Goal: Book appointment/travel/reservation: Book appointment/travel/reservation

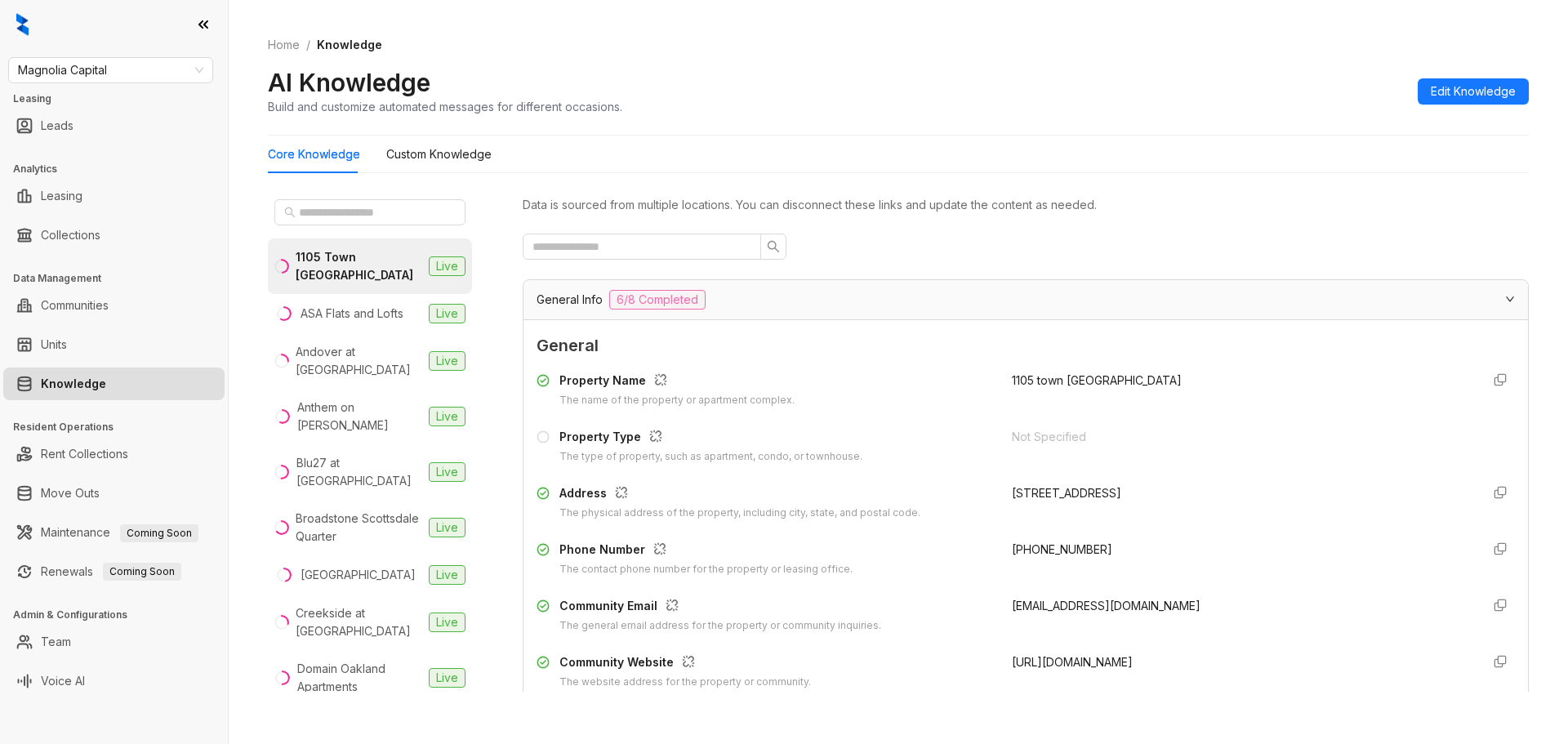
click at [106, 379] on link "Knowledge" at bounding box center [73, 383] width 65 height 33
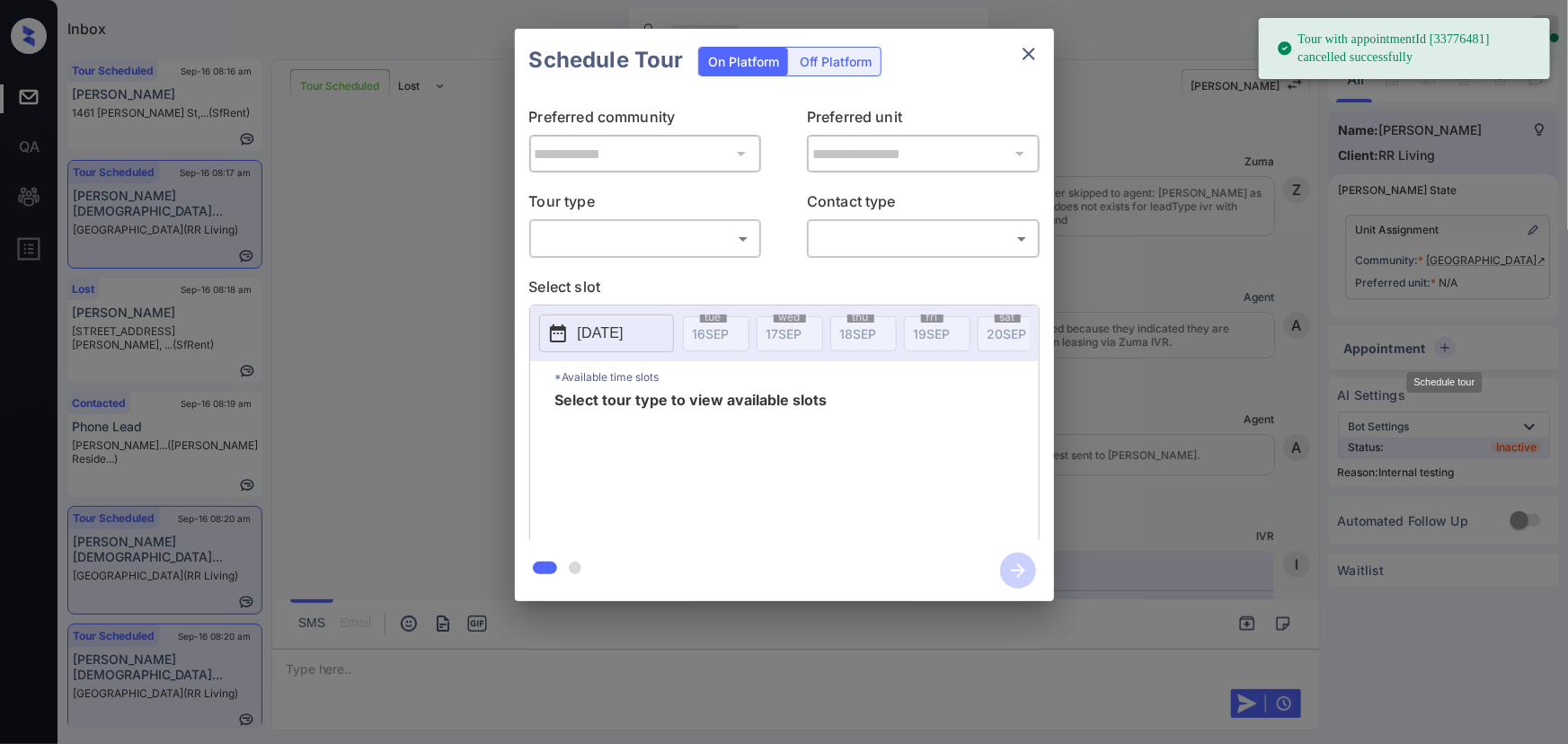
scroll to position [11944, 0]
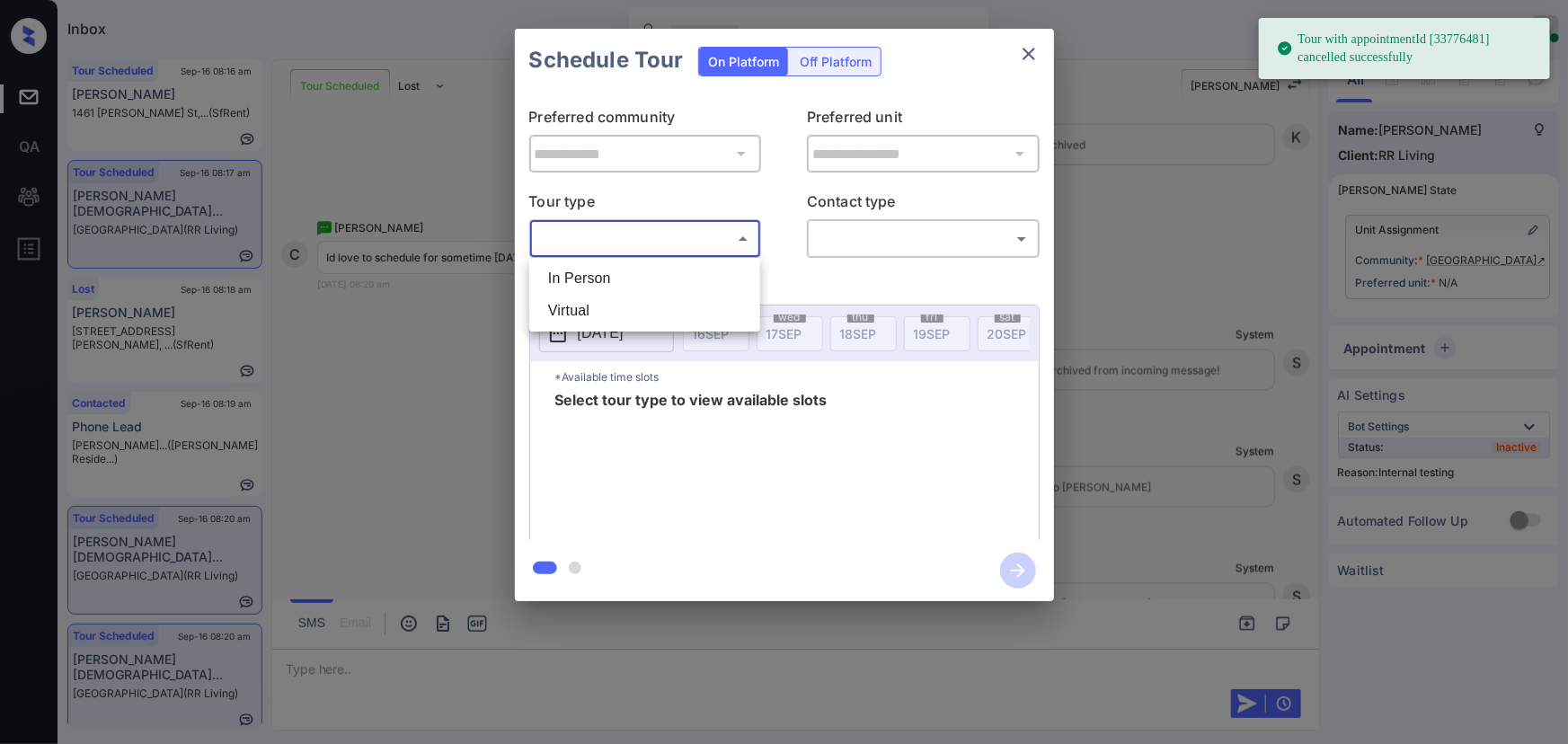
click at [653, 252] on body "Tour with appointmentId [33776481] cancelled successfully Inbox Kenneth Umali O…" at bounding box center [784, 372] width 1568 height 744
click at [630, 284] on li "In Person" at bounding box center [645, 278] width 222 height 32
type input "********"
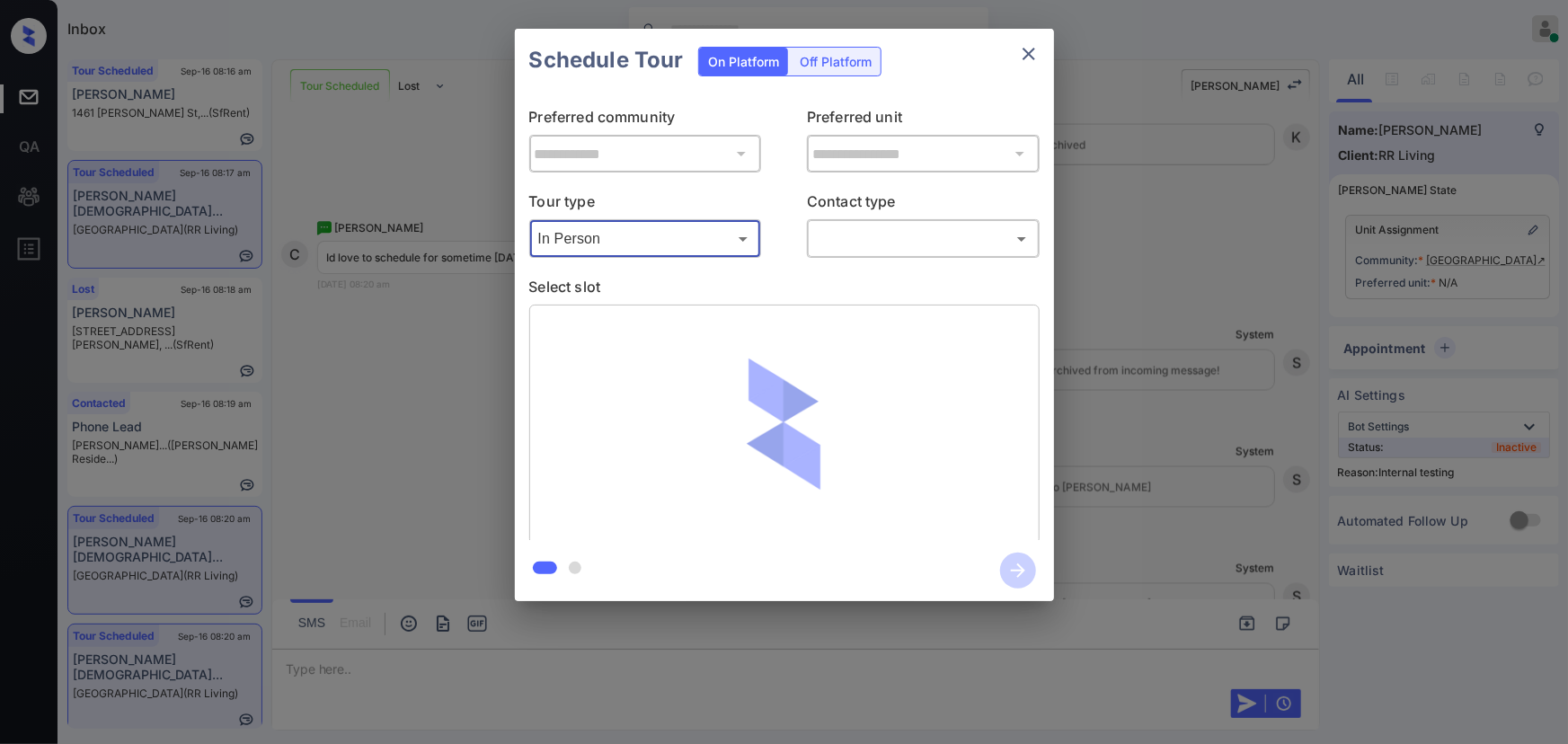
click at [854, 248] on body "Tour with appointmentId [33776481] cancelled successfully Inbox Kenneth Umali O…" at bounding box center [784, 372] width 1568 height 744
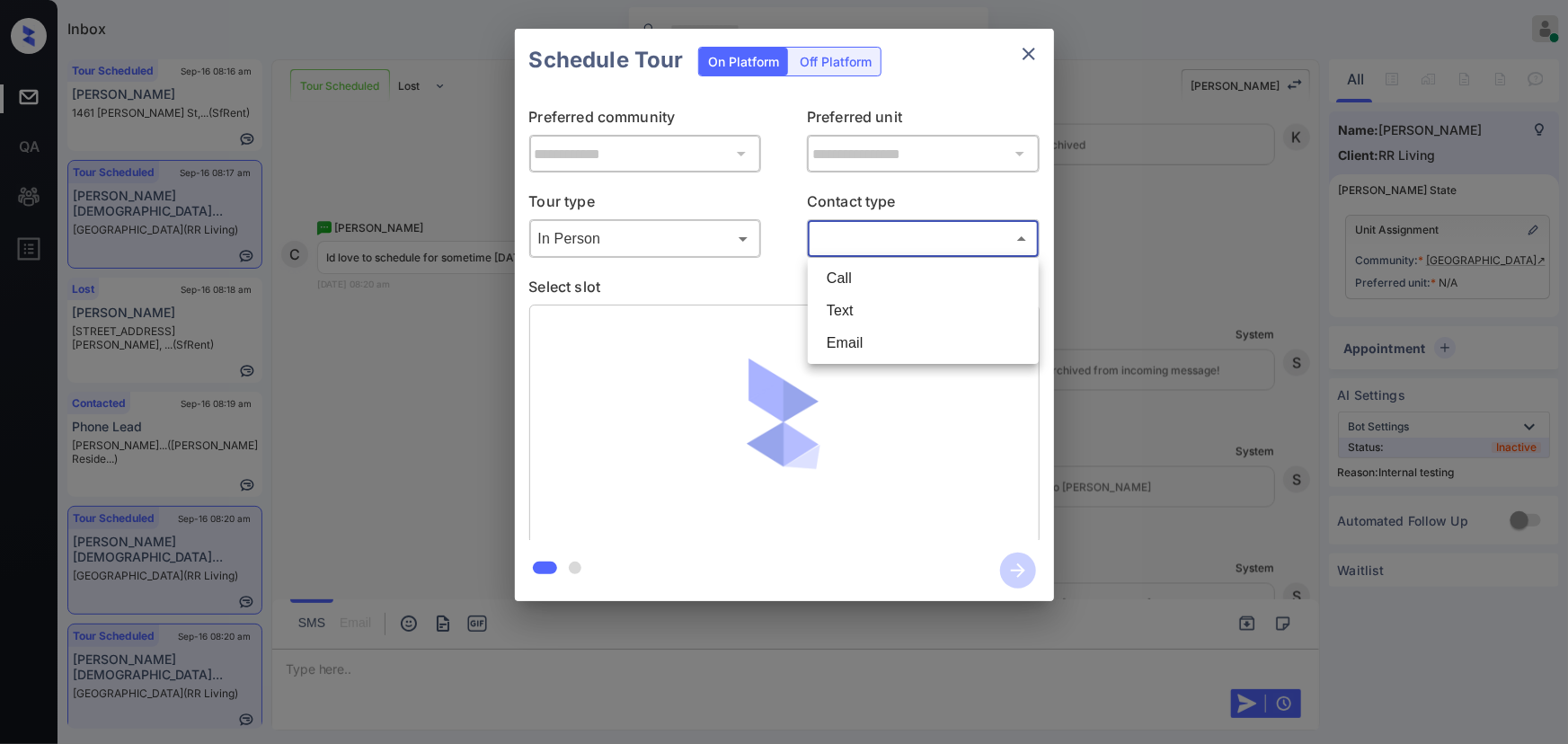
click at [835, 298] on li "Text" at bounding box center [923, 311] width 222 height 32
type input "****"
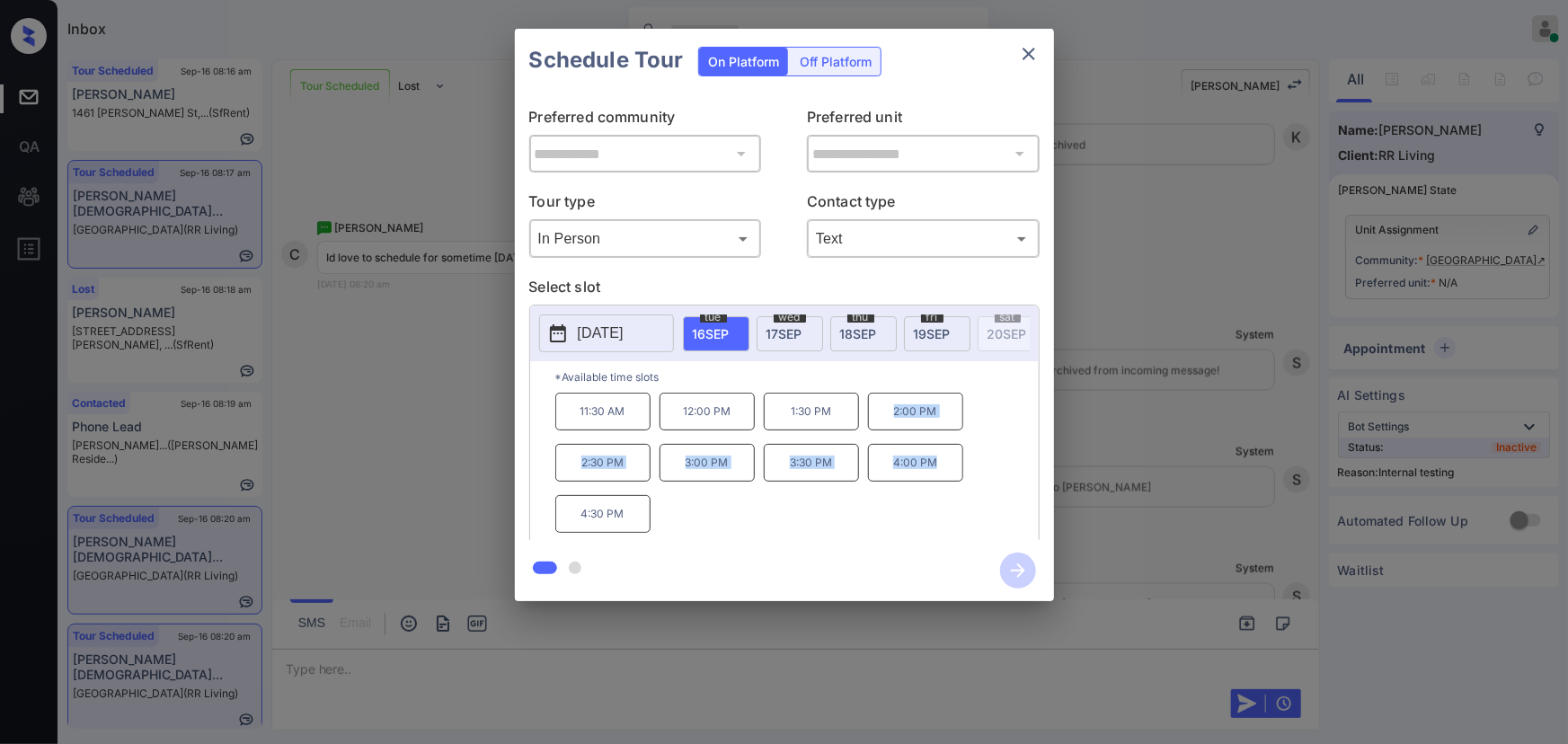
copy div "2:00 PM 2:30 PM 3:00 PM 3:30 PM 4:00 PM"
drag, startPoint x: 941, startPoint y: 472, endPoint x: 867, endPoint y: 427, distance: 86.6
click at [867, 427] on div "11:30 AM 12:00 PM 1:30 PM 2:00 PM 2:30 PM 3:00 PM 3:30 PM 4:00 PM 4:30 PM" at bounding box center [797, 464] width 484 height 143
click at [634, 658] on div at bounding box center [784, 372] width 1568 height 744
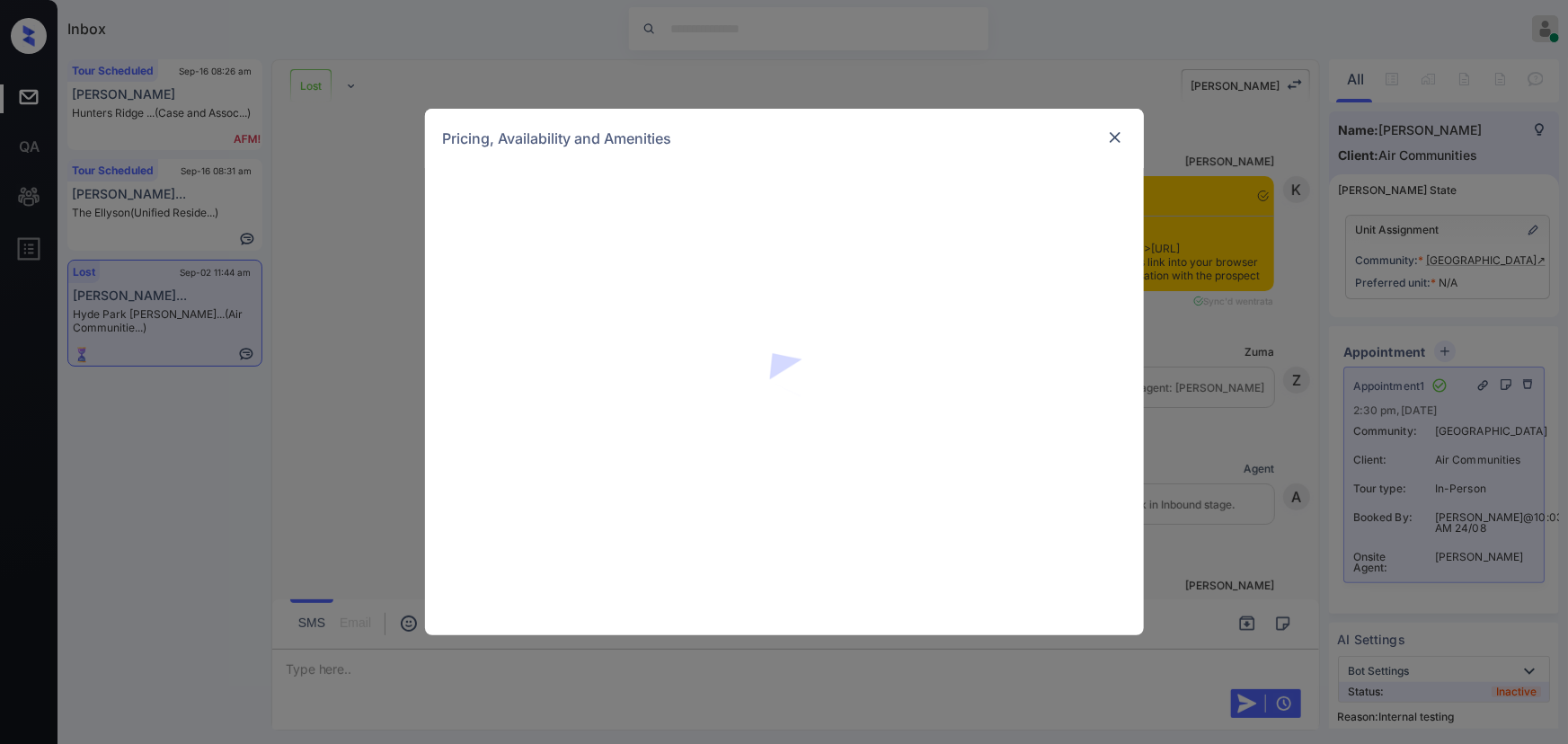
scroll to position [11173, 0]
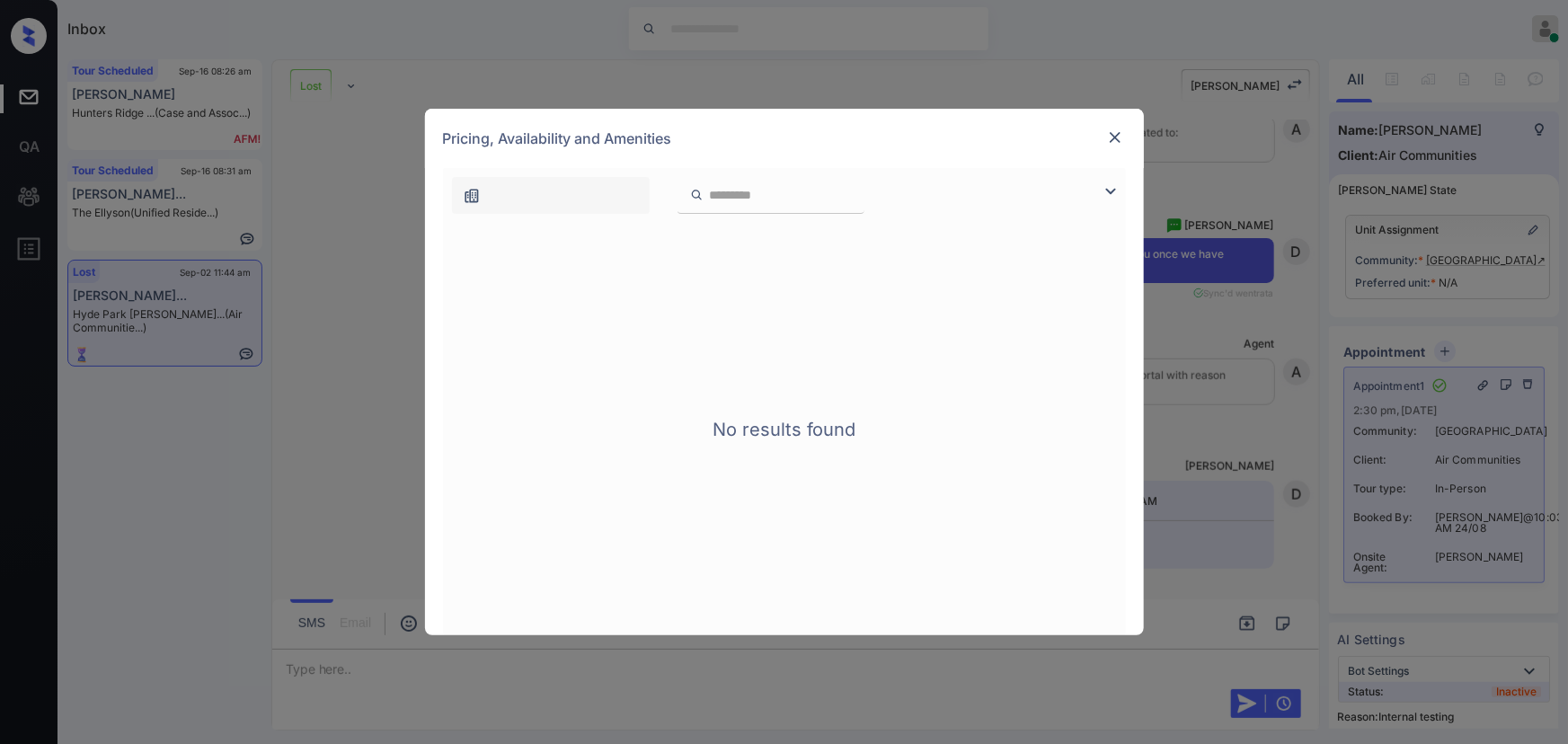
click at [1111, 189] on img at bounding box center [1111, 192] width 22 height 22
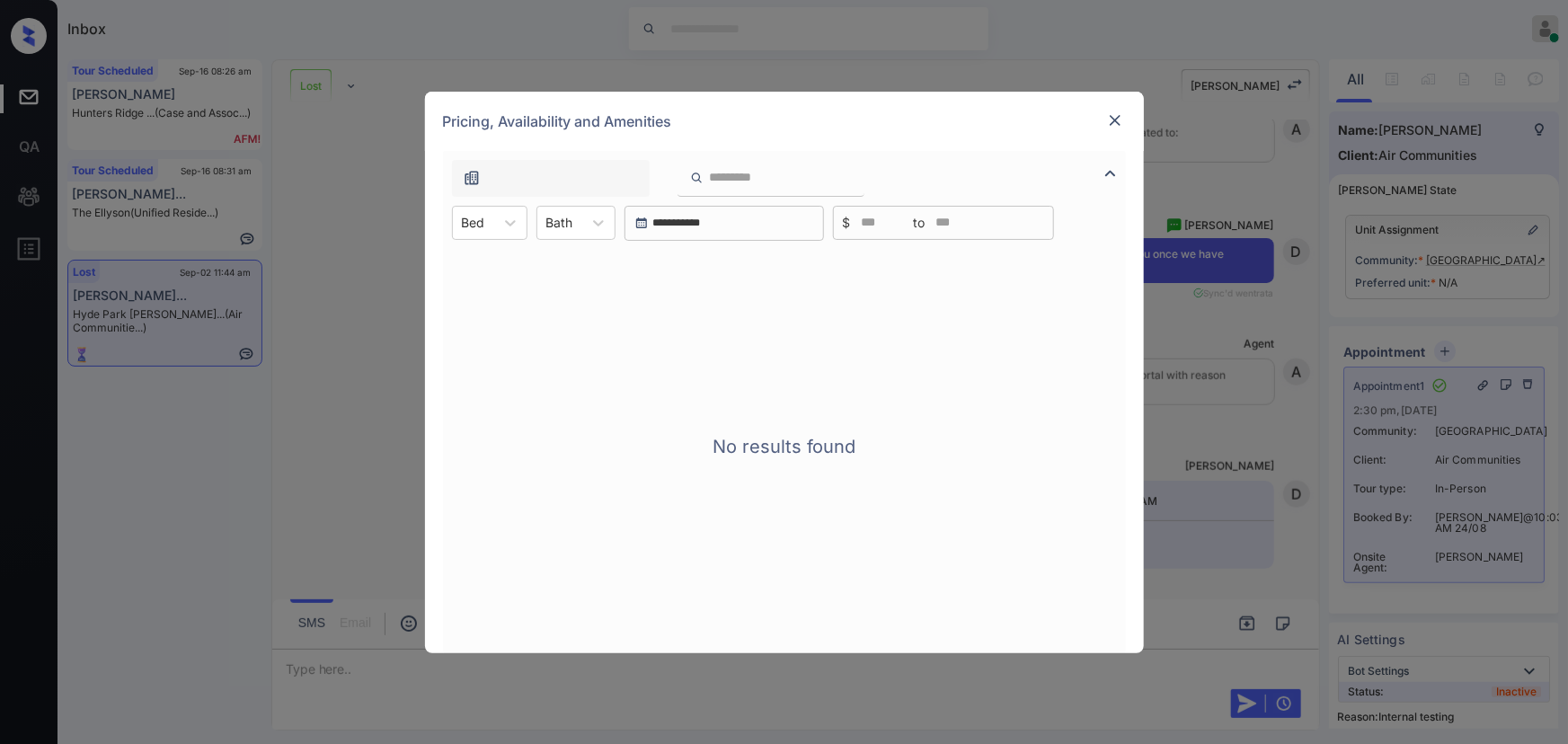
click at [1117, 123] on img at bounding box center [1115, 120] width 18 height 18
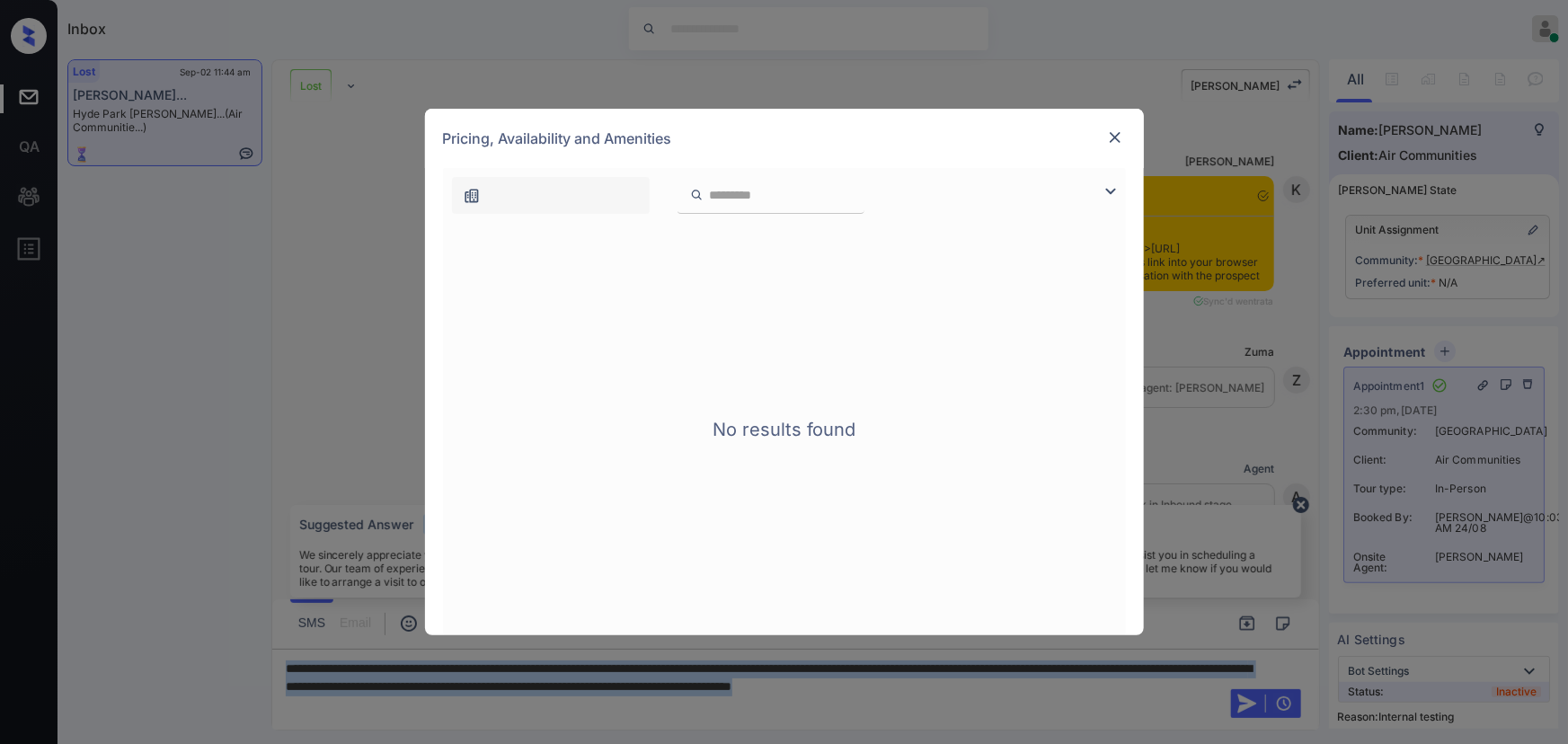
scroll to position [11990, 0]
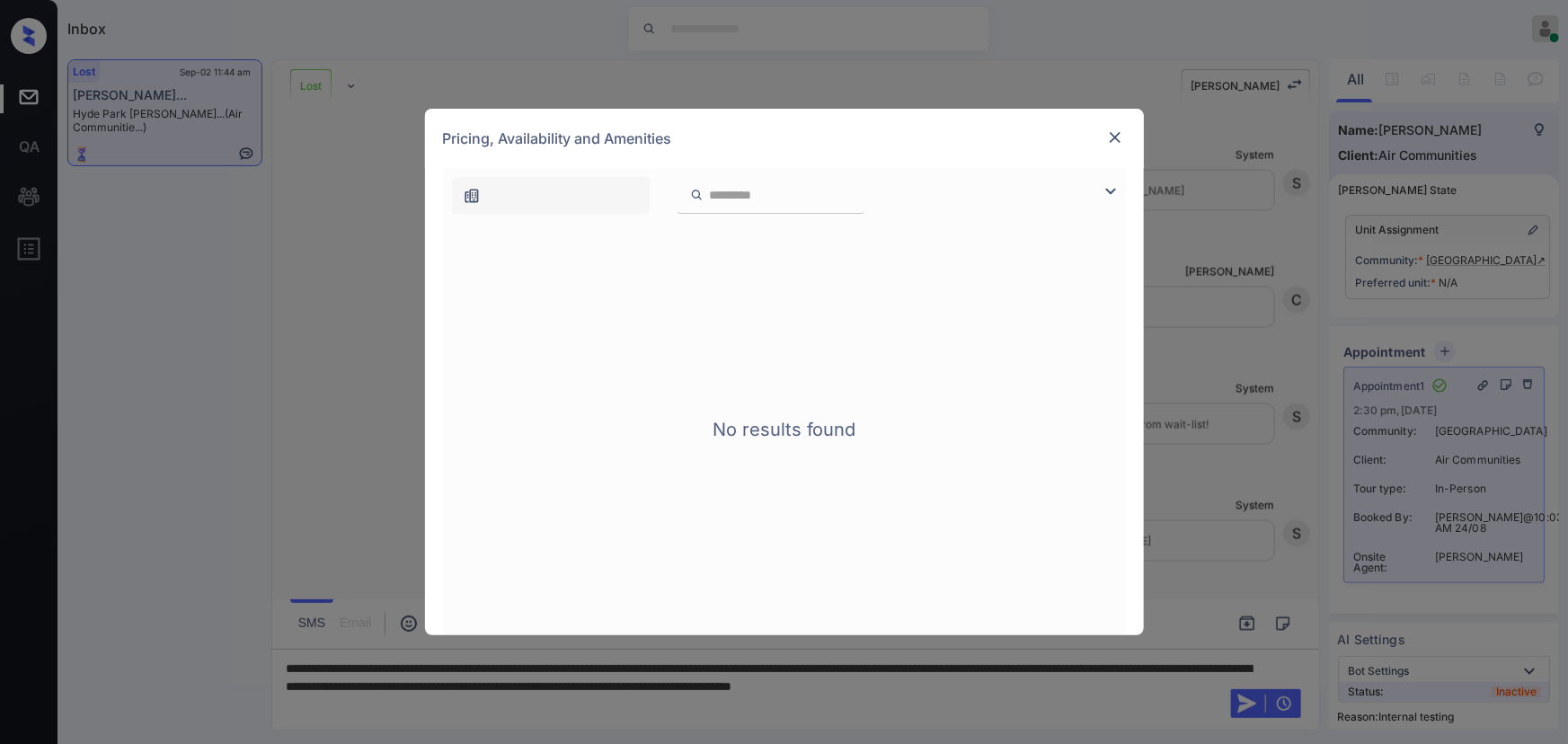
click at [1098, 179] on div at bounding box center [784, 191] width 683 height 46
click at [1109, 193] on img at bounding box center [1111, 192] width 22 height 22
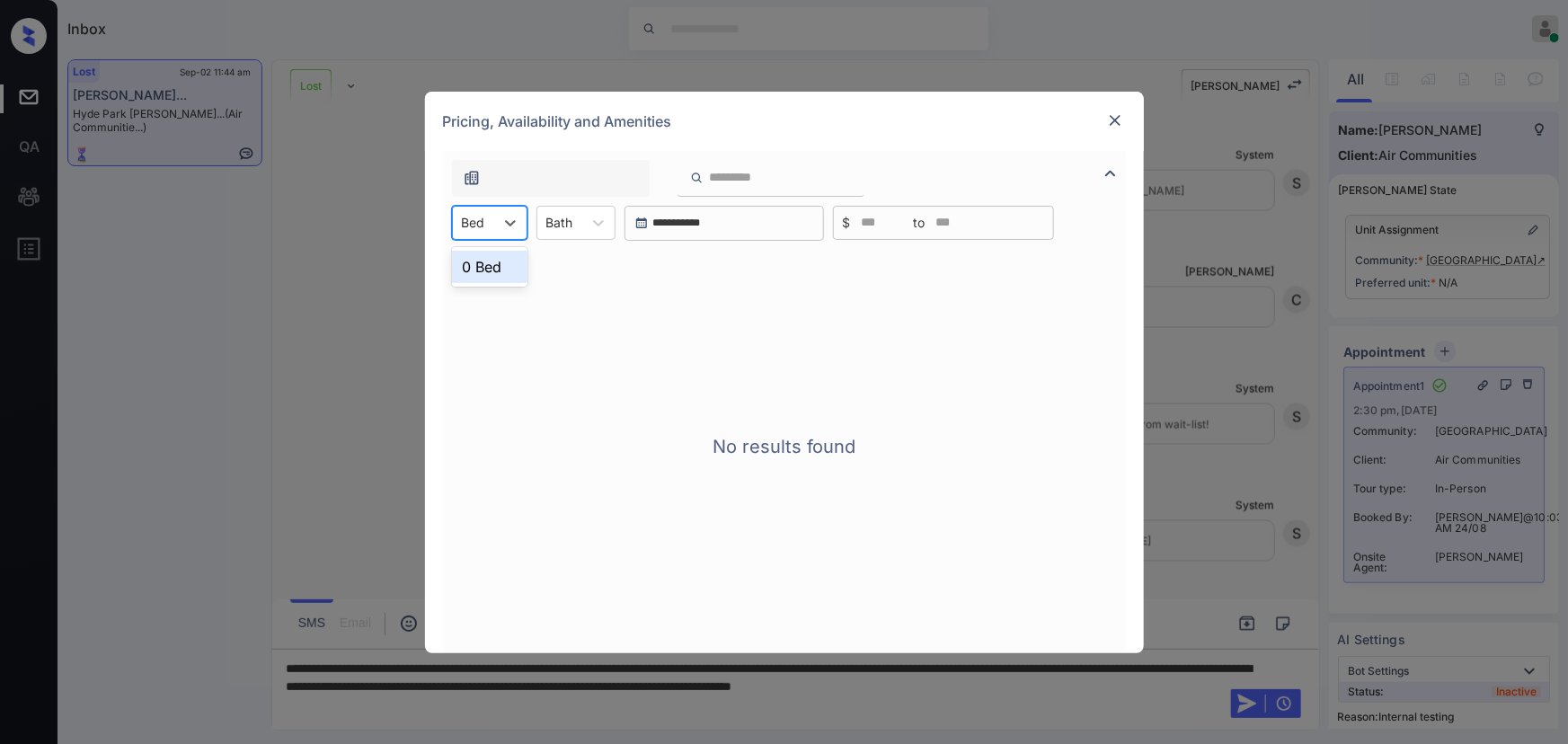
click at [492, 224] on div "Bed" at bounding box center [474, 222] width 41 height 27
click at [605, 224] on icon at bounding box center [599, 223] width 18 height 18
click at [1107, 121] on img at bounding box center [1115, 120] width 18 height 18
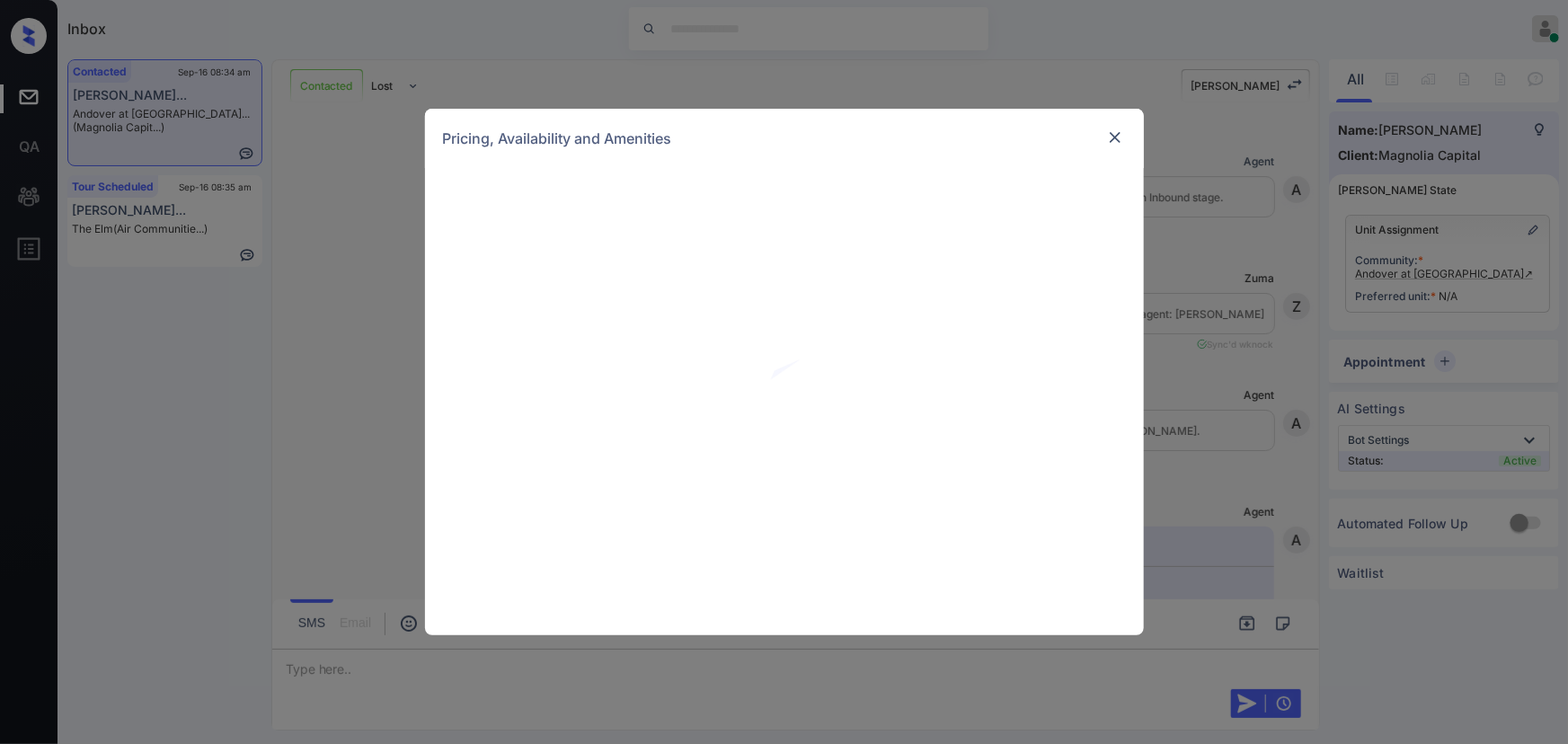
scroll to position [1130, 0]
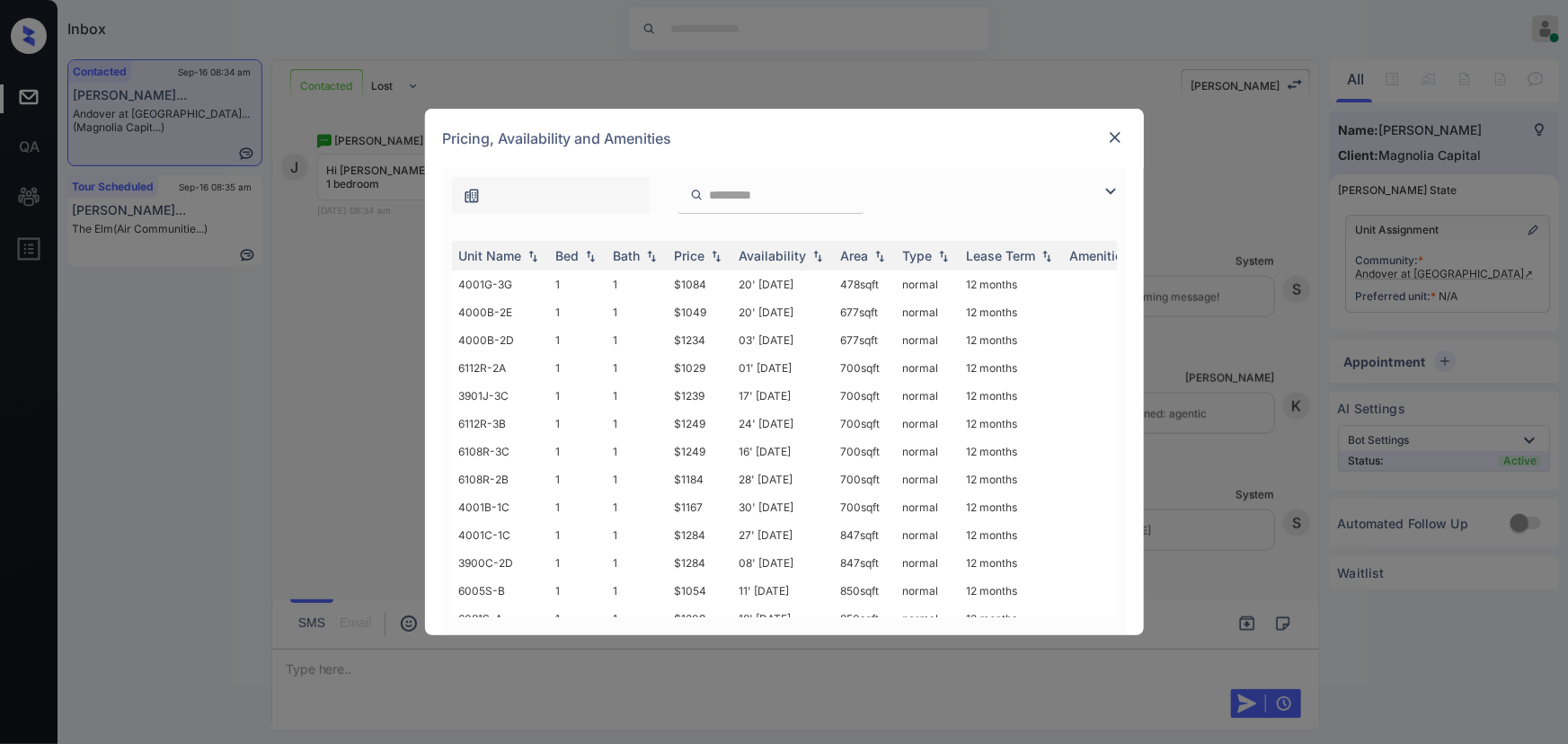
click at [1108, 183] on img at bounding box center [1111, 192] width 22 height 22
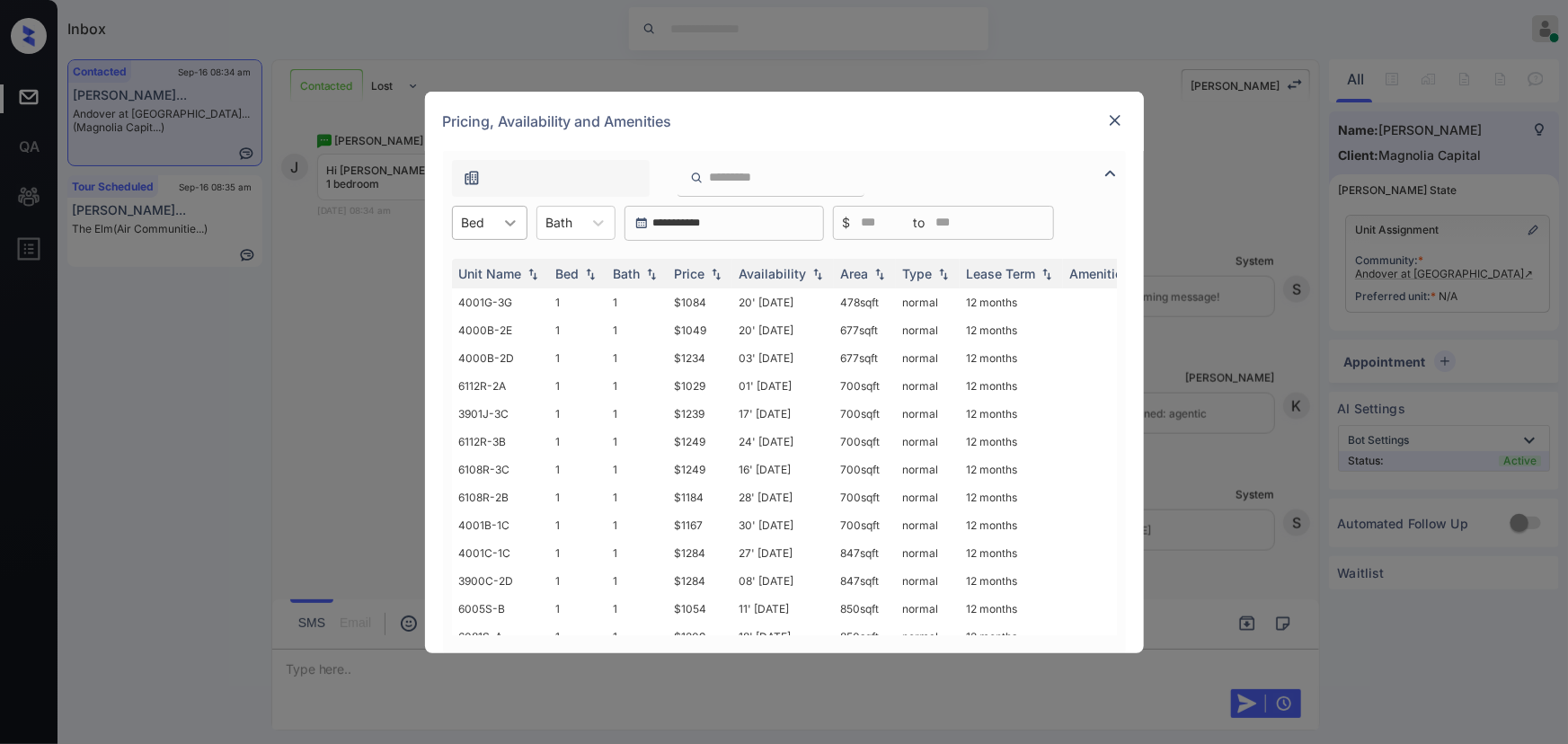
click at [506, 225] on icon at bounding box center [510, 223] width 18 height 18
click at [476, 268] on div "1" at bounding box center [490, 266] width 76 height 32
click at [588, 226] on div "Bath" at bounding box center [569, 222] width 45 height 27
click at [570, 271] on div "1" at bounding box center [585, 266] width 79 height 32
click at [757, 301] on td "20' Nov 25" at bounding box center [783, 302] width 101 height 28
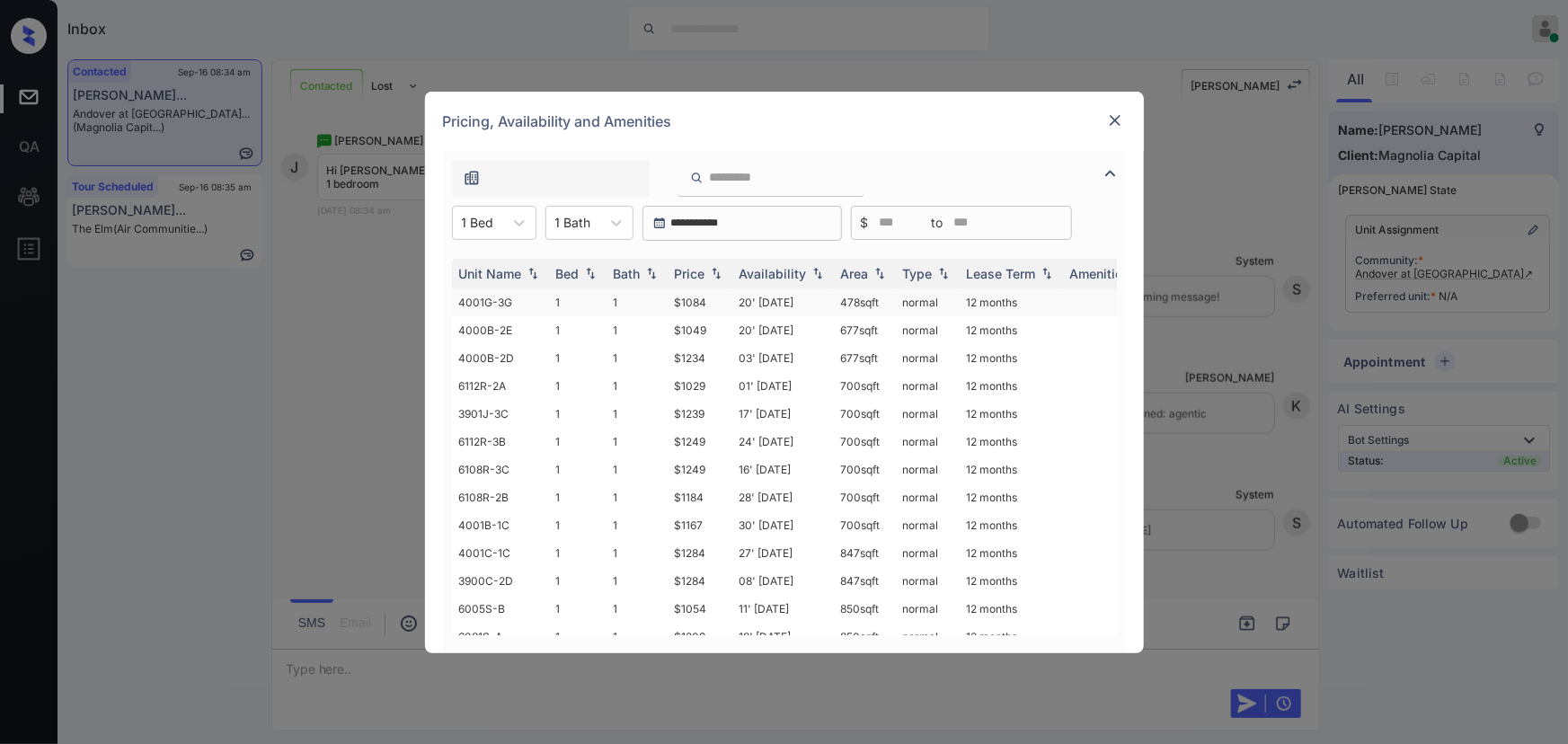
click at [757, 301] on td "20' Nov 25" at bounding box center [783, 302] width 101 height 28
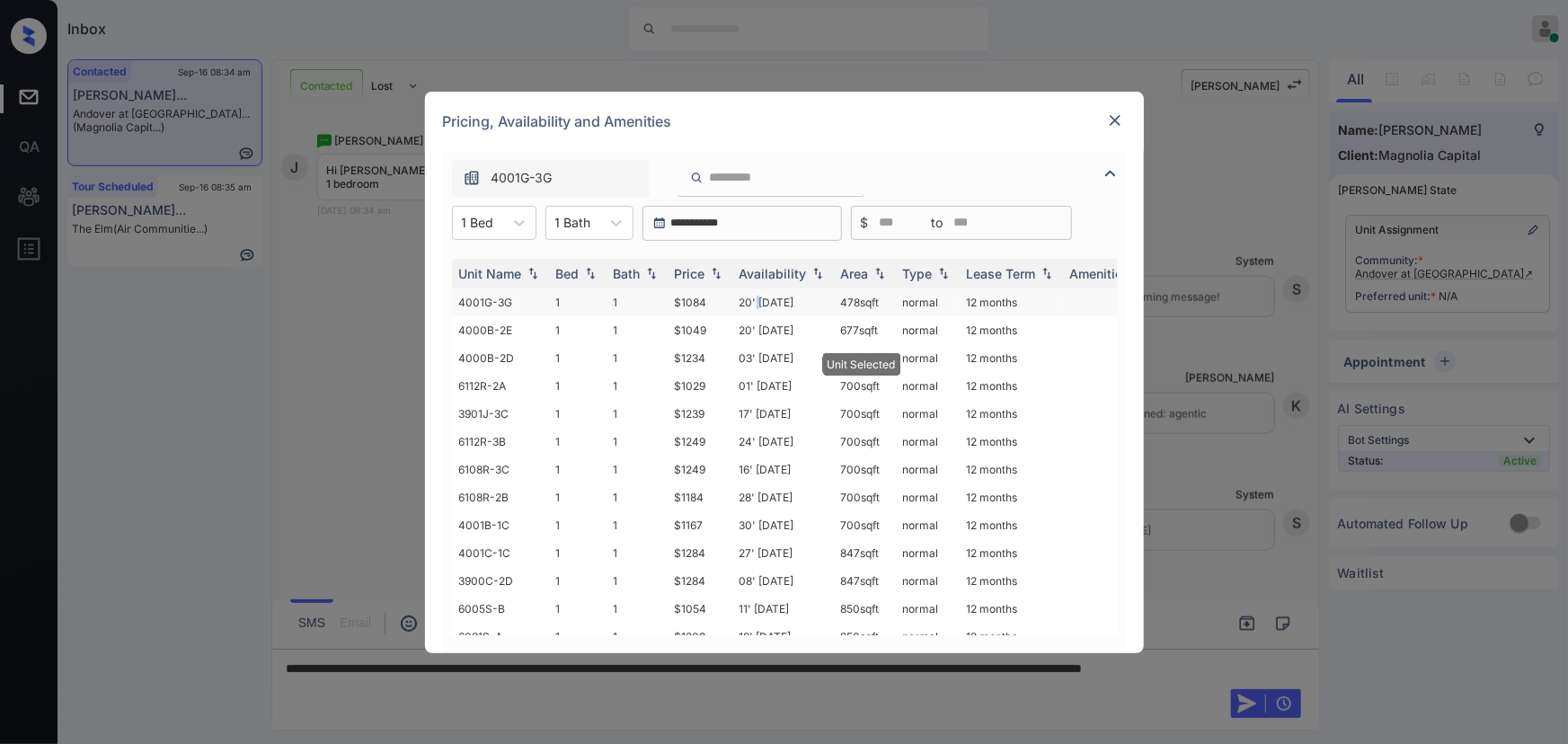
click at [757, 301] on td "20' Nov 25" at bounding box center [783, 302] width 101 height 28
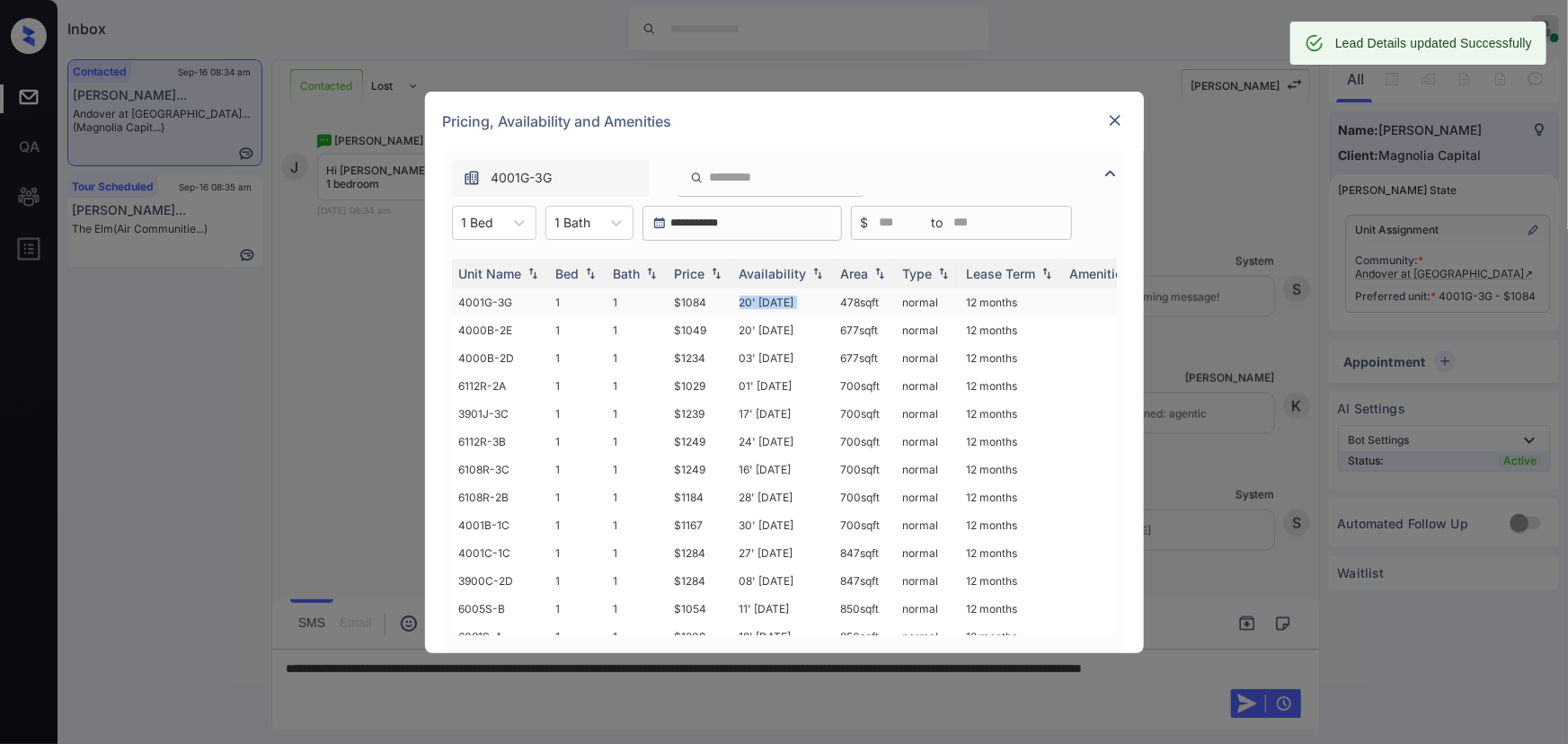
copy tr "478 sqft"
drag, startPoint x: 881, startPoint y: 298, endPoint x: 828, endPoint y: 301, distance: 53.1
click at [828, 301] on tr "4001G-3G 1 1 $1084 20' Nov 25 478 sqft normal 12 months" at bounding box center [921, 302] width 939 height 28
click at [1114, 117] on img at bounding box center [1115, 120] width 18 height 18
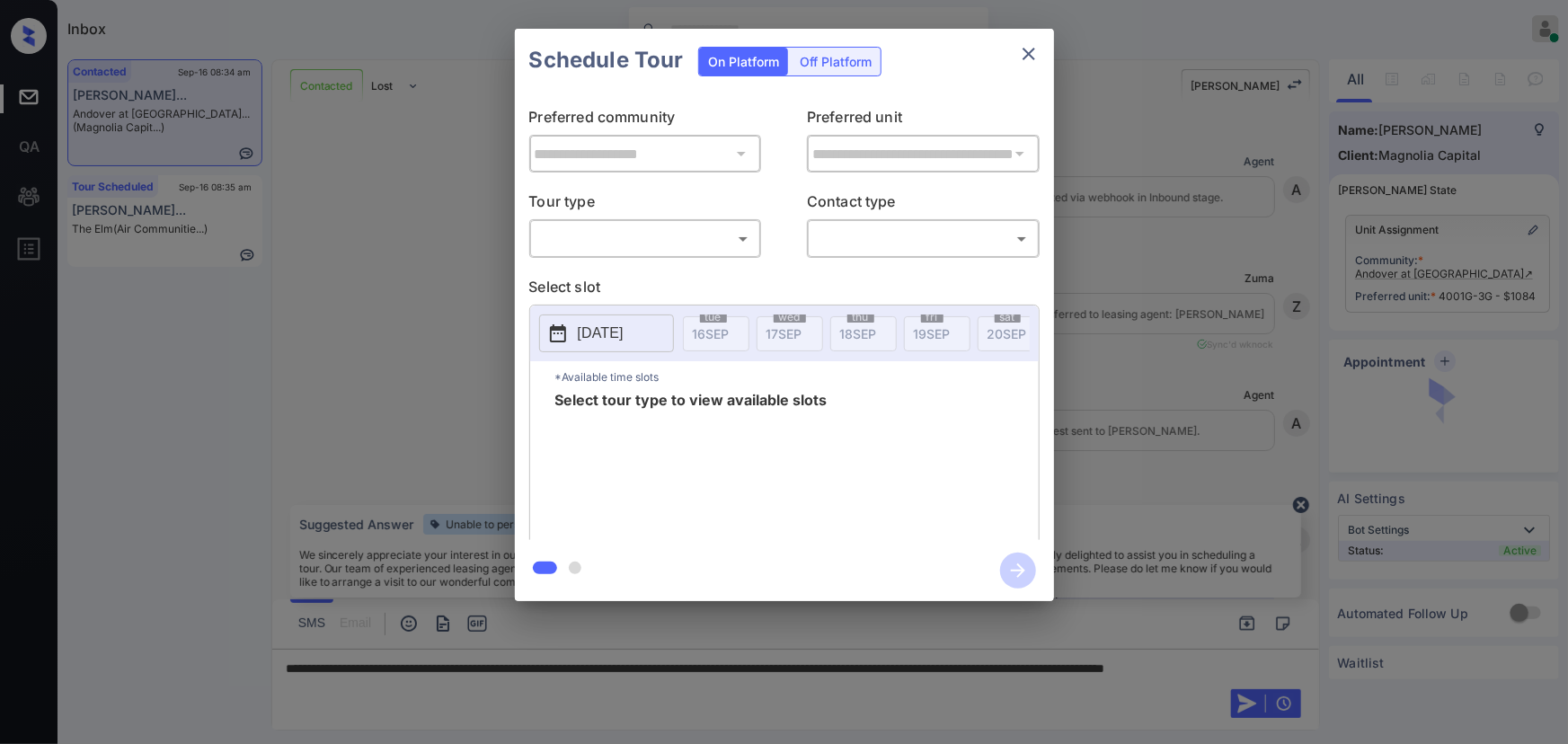
scroll to position [1247, 0]
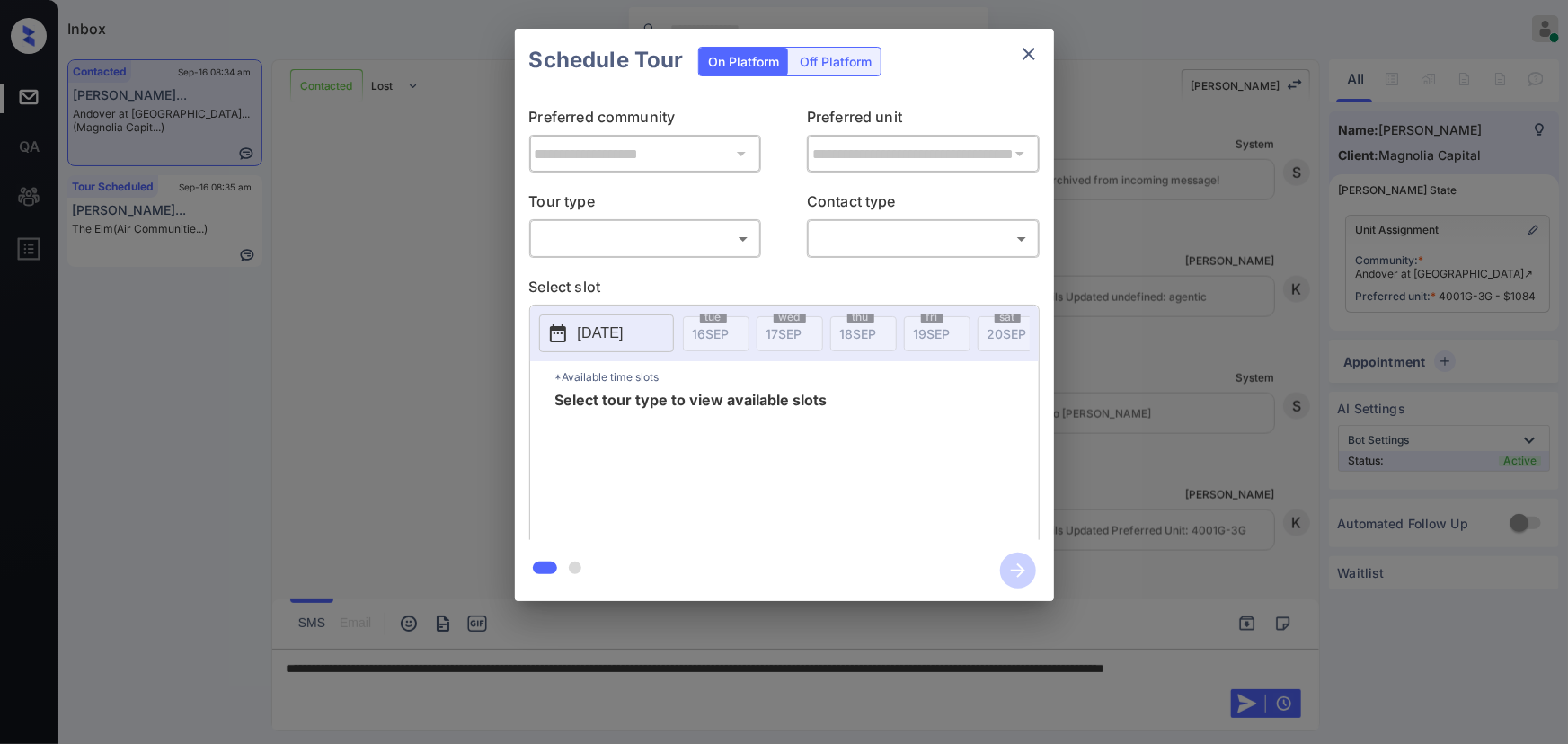
click at [621, 236] on body "Inbox Kenneth Umali Online Set yourself offline Set yourself on break Profile S…" at bounding box center [784, 372] width 1568 height 744
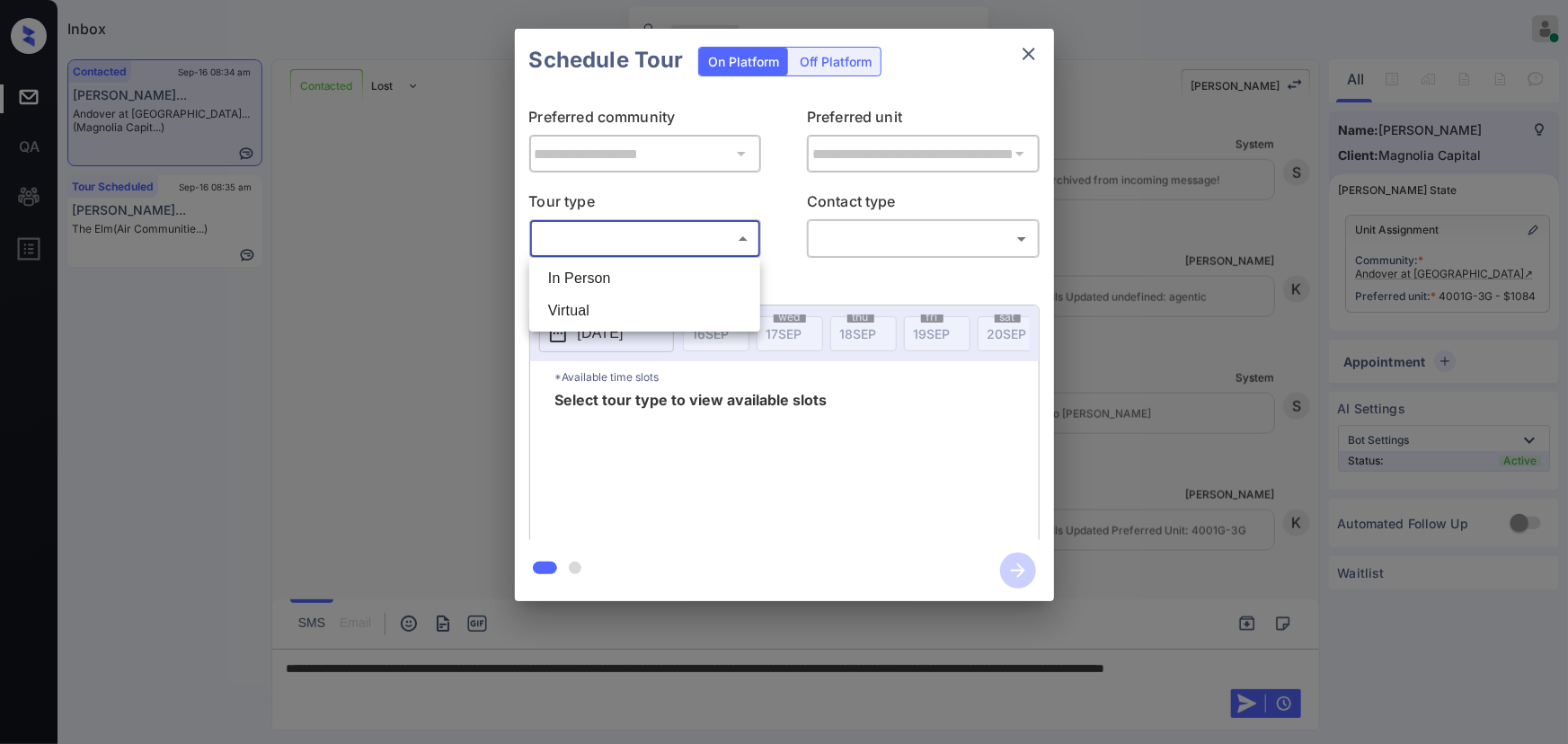
drag, startPoint x: 610, startPoint y: 276, endPoint x: 708, endPoint y: 275, distance: 98.0
click at [613, 275] on li "In Person" at bounding box center [645, 278] width 222 height 32
type input "********"
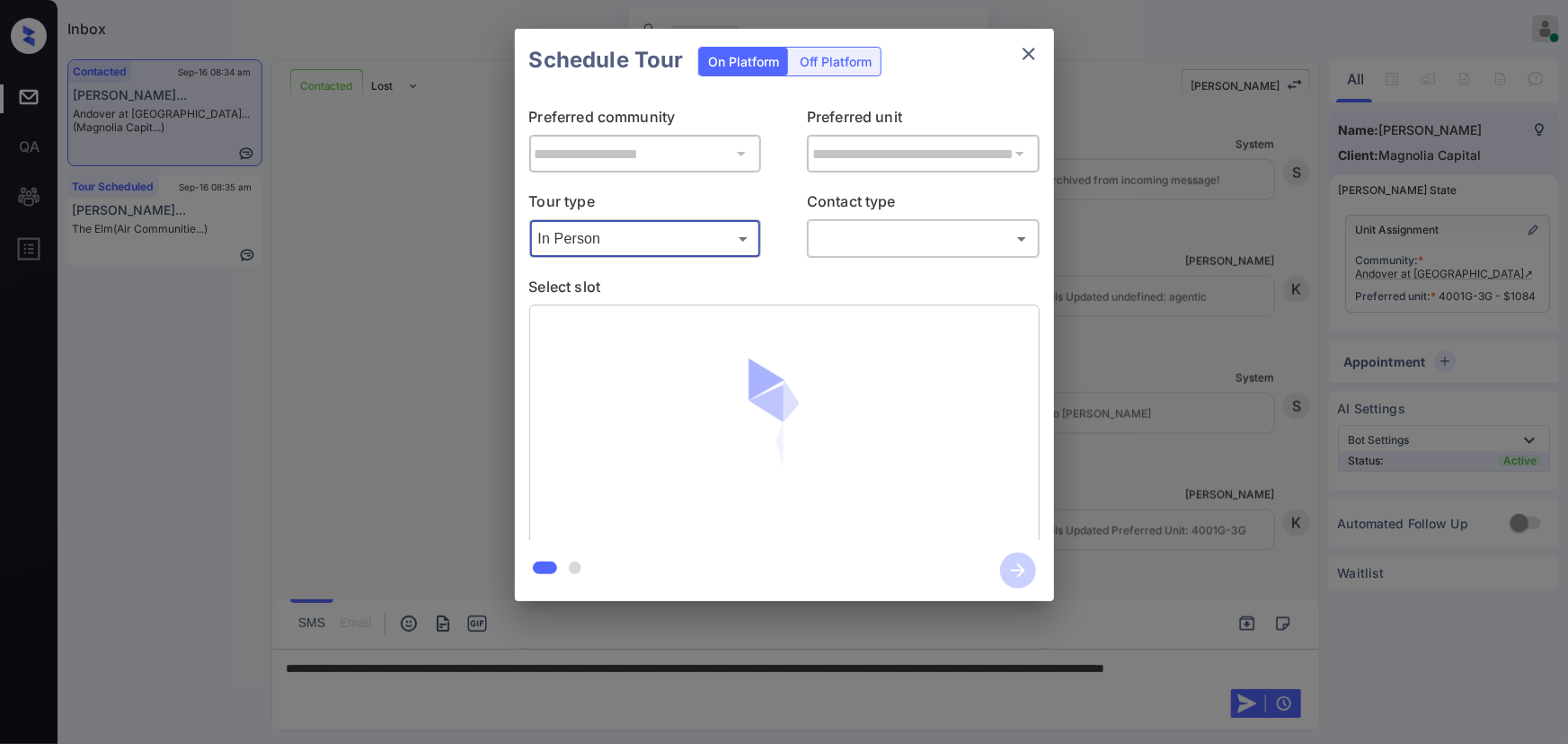
click at [897, 245] on body "Inbox Kenneth Umali Online Set yourself offline Set yourself on break Profile S…" at bounding box center [784, 372] width 1568 height 744
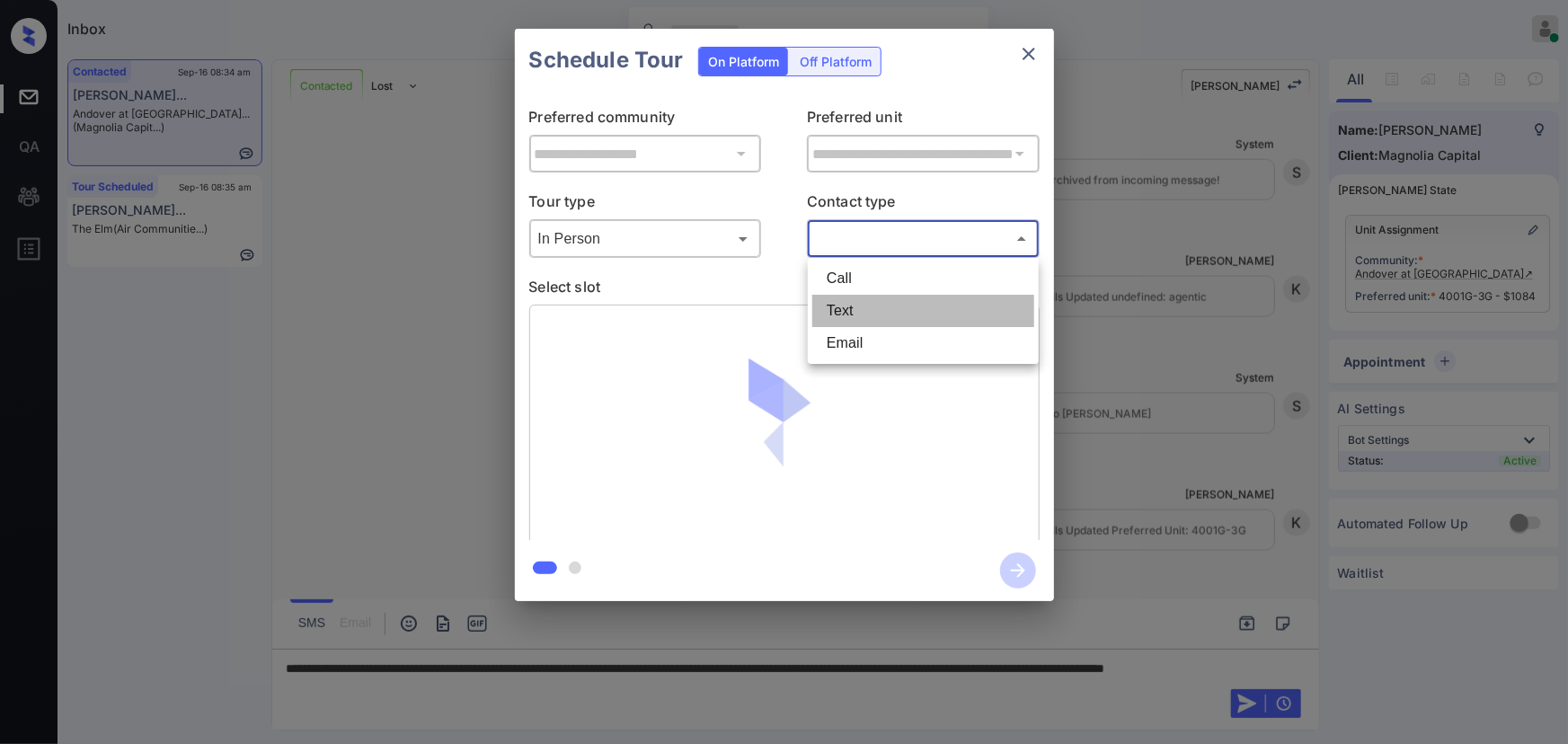
click at [829, 312] on li "Text" at bounding box center [923, 311] width 222 height 32
type input "****"
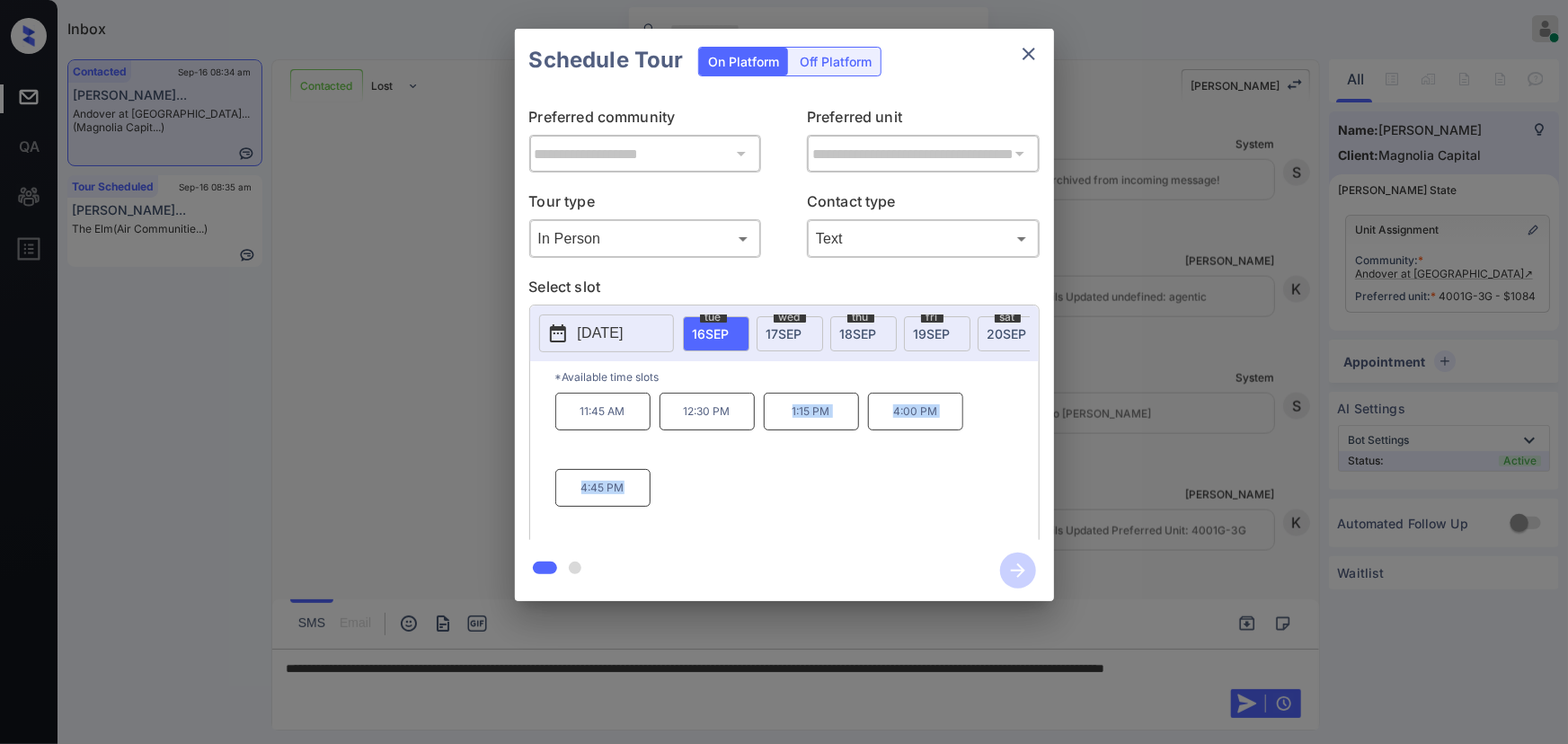
drag, startPoint x: 638, startPoint y: 480, endPoint x: 784, endPoint y: 429, distance: 154.7
click at [784, 429] on div "11:45 AM 12:30 PM 1:15 PM 4:00 PM 4:45 PM" at bounding box center [797, 464] width 484 height 143
copy div "1:15 PM 4:00 PM 4:45 PM"
click at [486, 687] on div at bounding box center [784, 372] width 1568 height 744
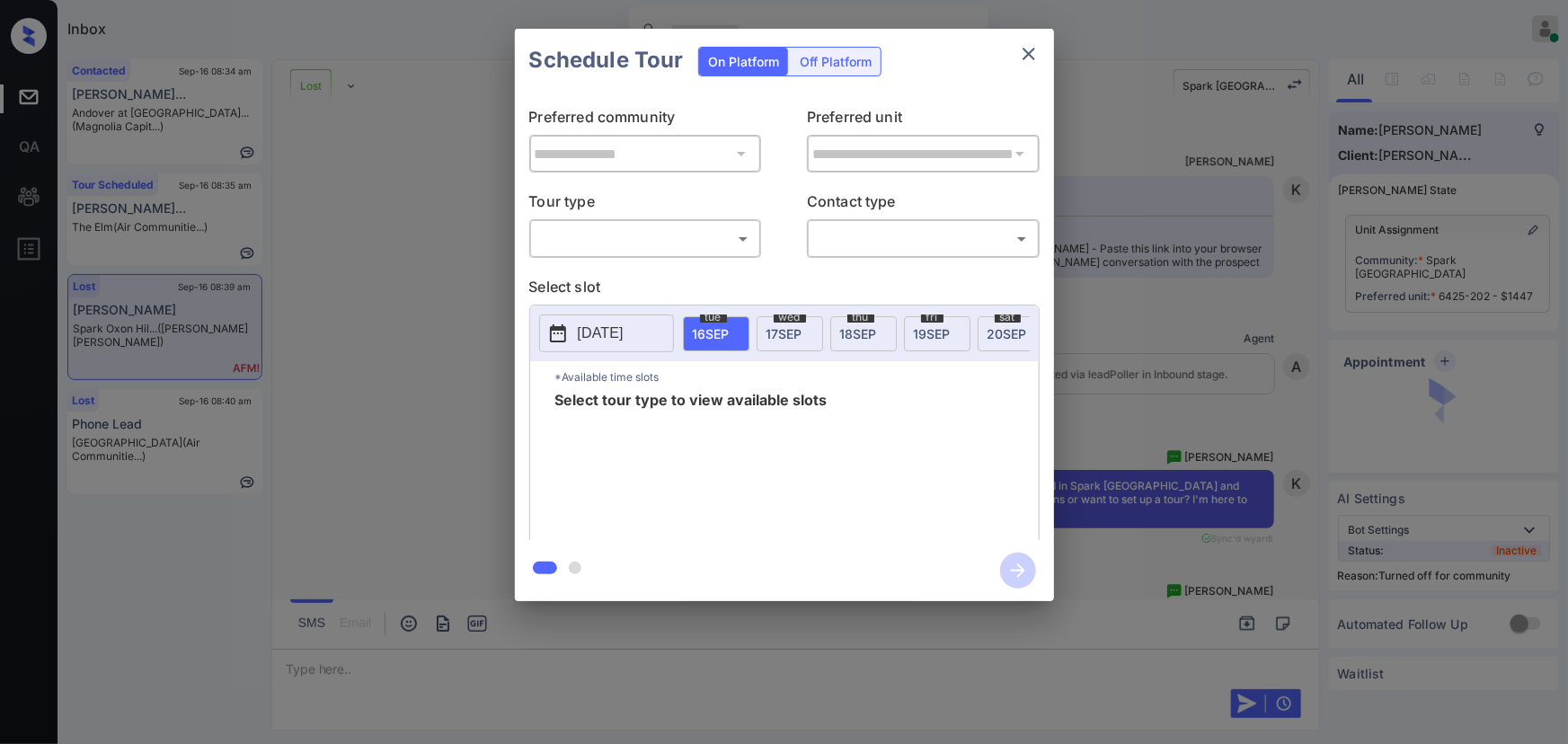
scroll to position [5362, 0]
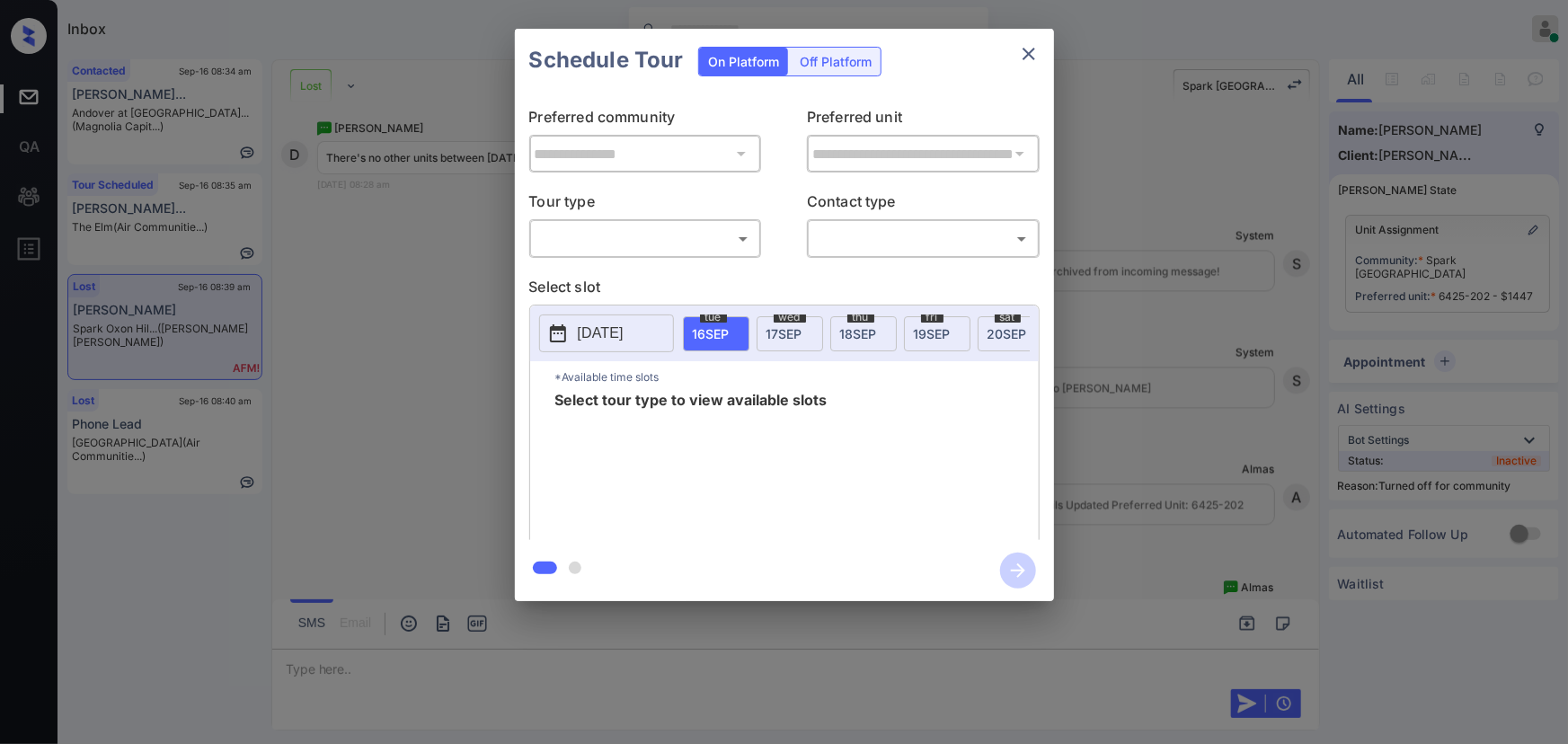
click at [1032, 52] on icon "close" at bounding box center [1029, 54] width 22 height 22
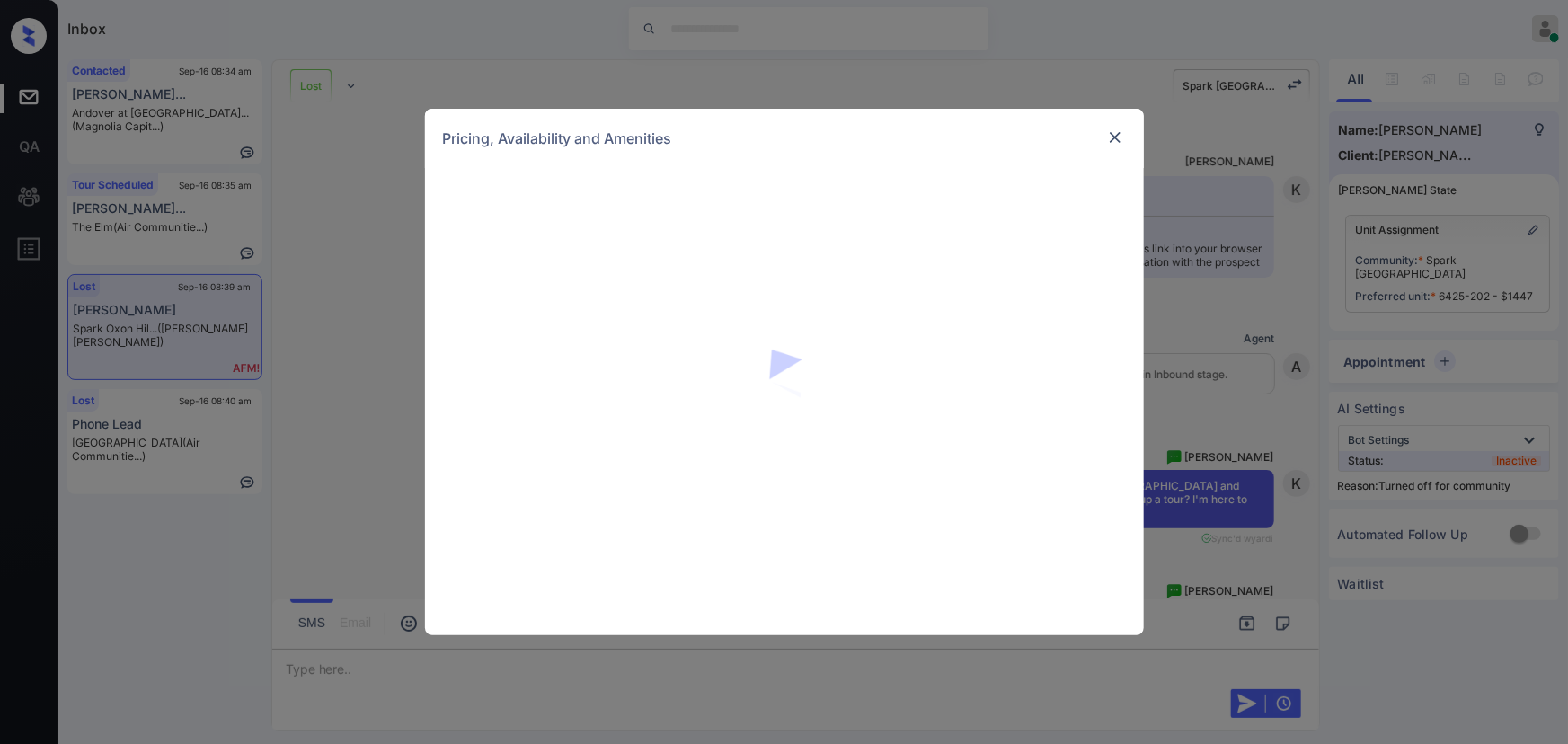
scroll to position [5362, 0]
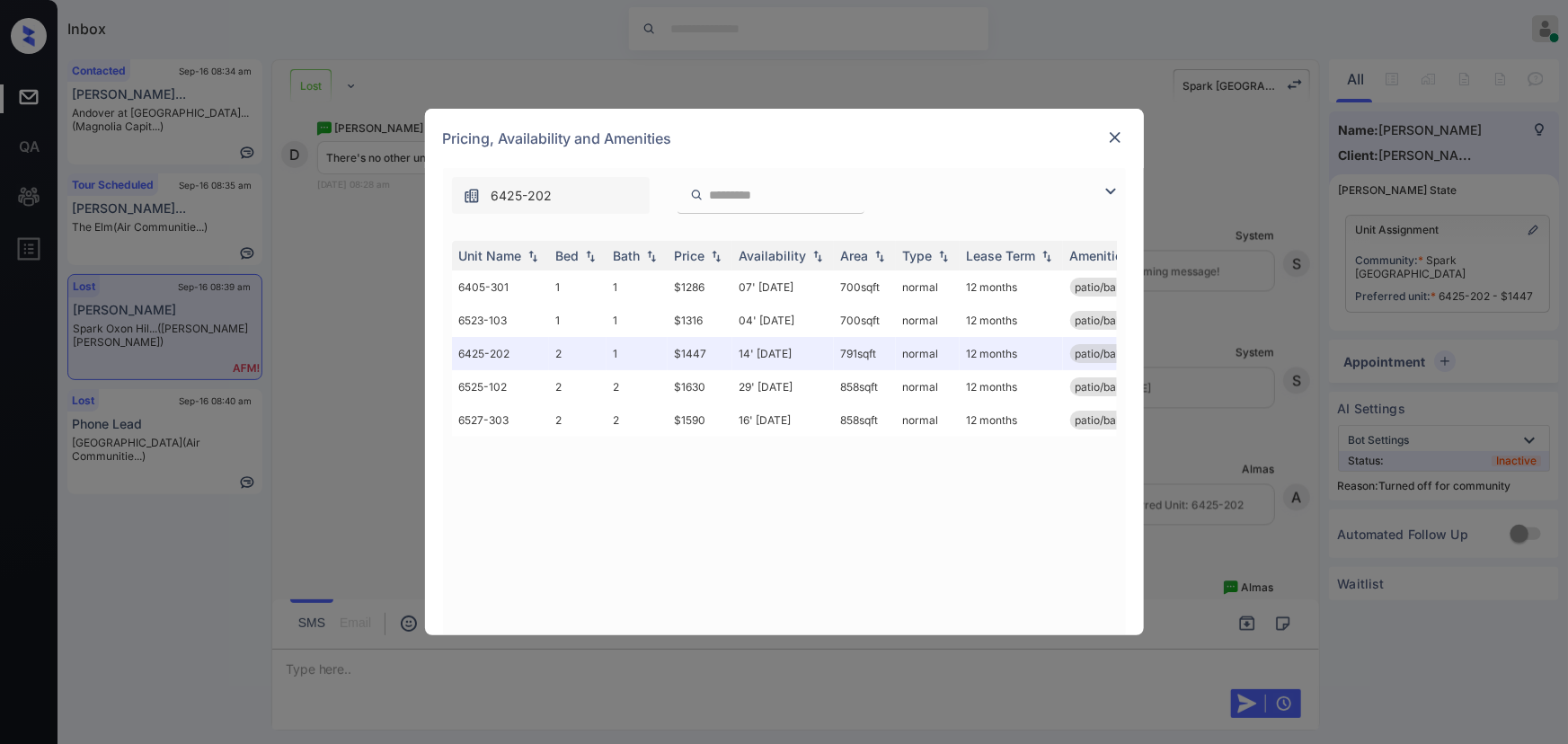
click at [1114, 188] on img at bounding box center [1111, 192] width 22 height 22
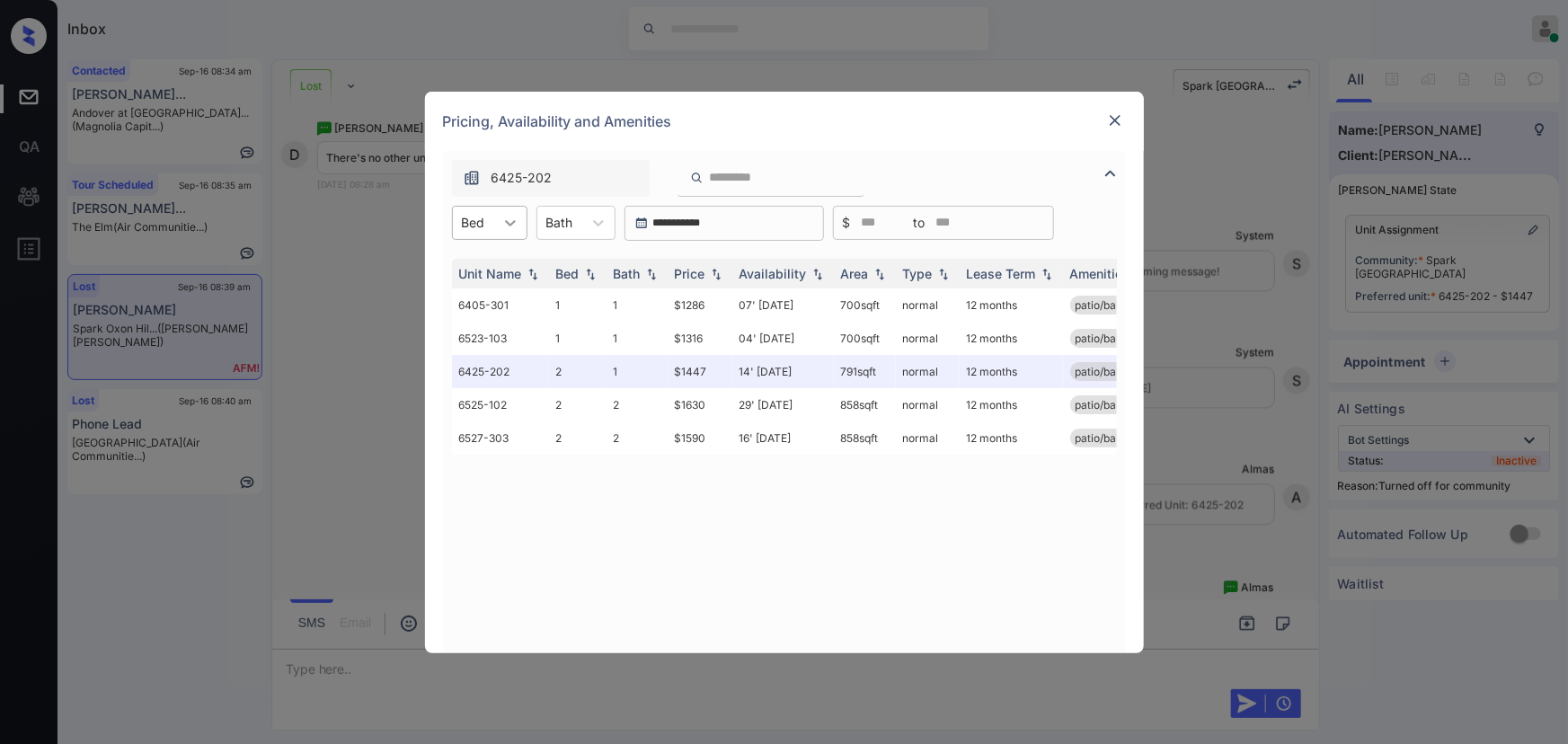
click at [507, 224] on icon at bounding box center [510, 223] width 11 height 6
click at [476, 269] on div "1" at bounding box center [490, 266] width 76 height 32
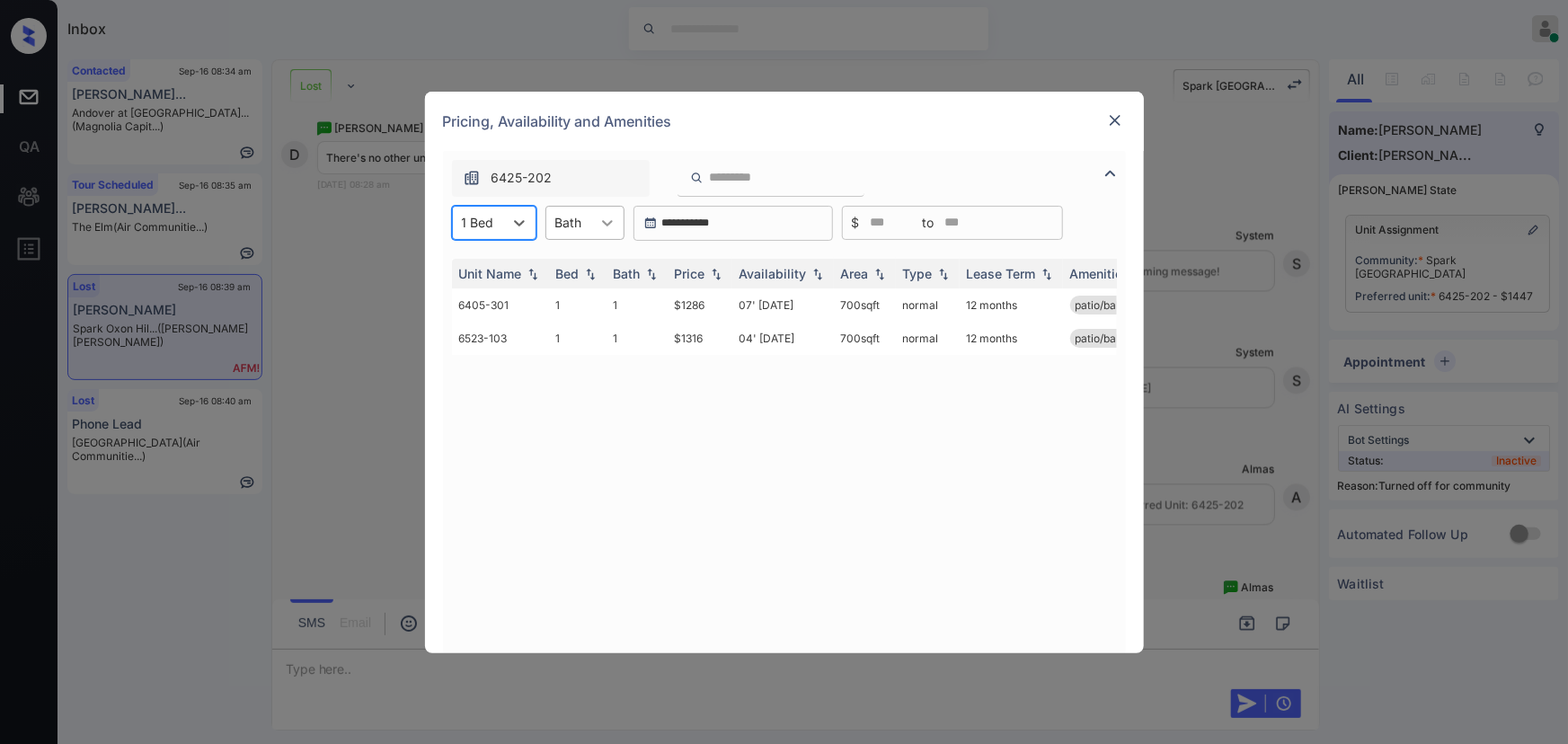
click at [601, 226] on icon at bounding box center [608, 223] width 18 height 18
click at [580, 268] on div "1" at bounding box center [585, 266] width 79 height 32
click at [706, 270] on div "Price" at bounding box center [699, 274] width 50 height 16
click at [705, 308] on td "$1286" at bounding box center [700, 305] width 65 height 33
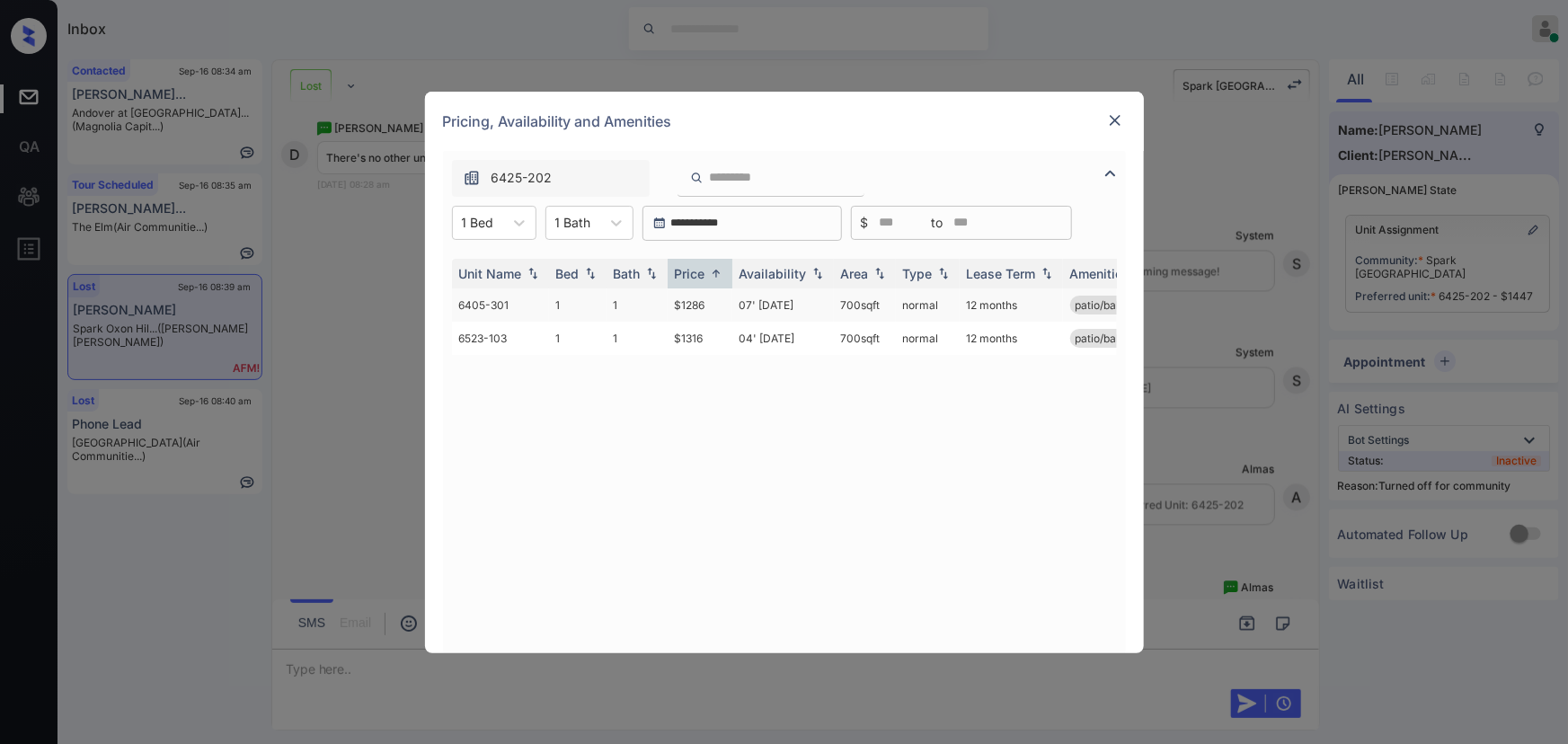
click at [705, 308] on td "$1286" at bounding box center [700, 305] width 65 height 33
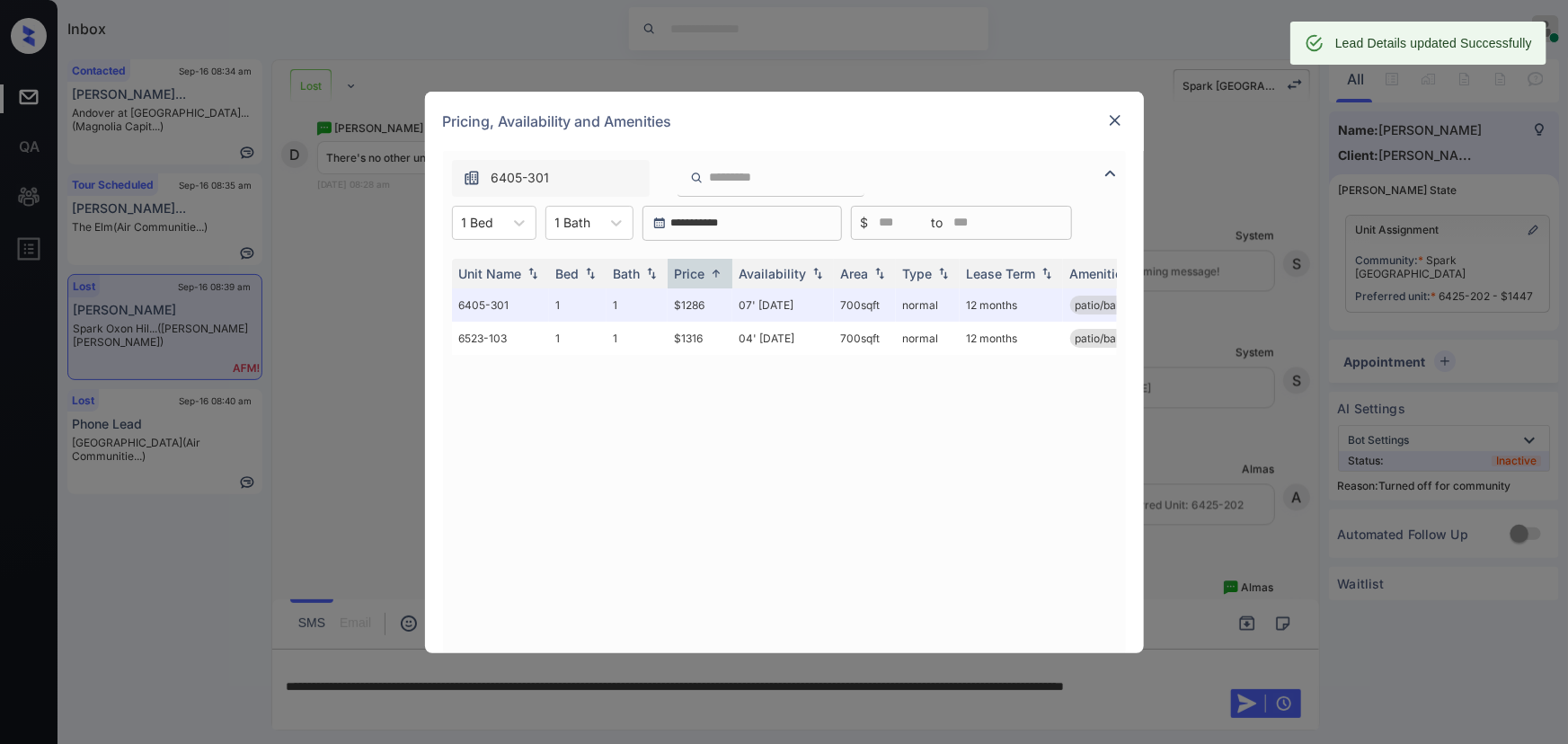
click at [1110, 120] on img at bounding box center [1115, 120] width 18 height 18
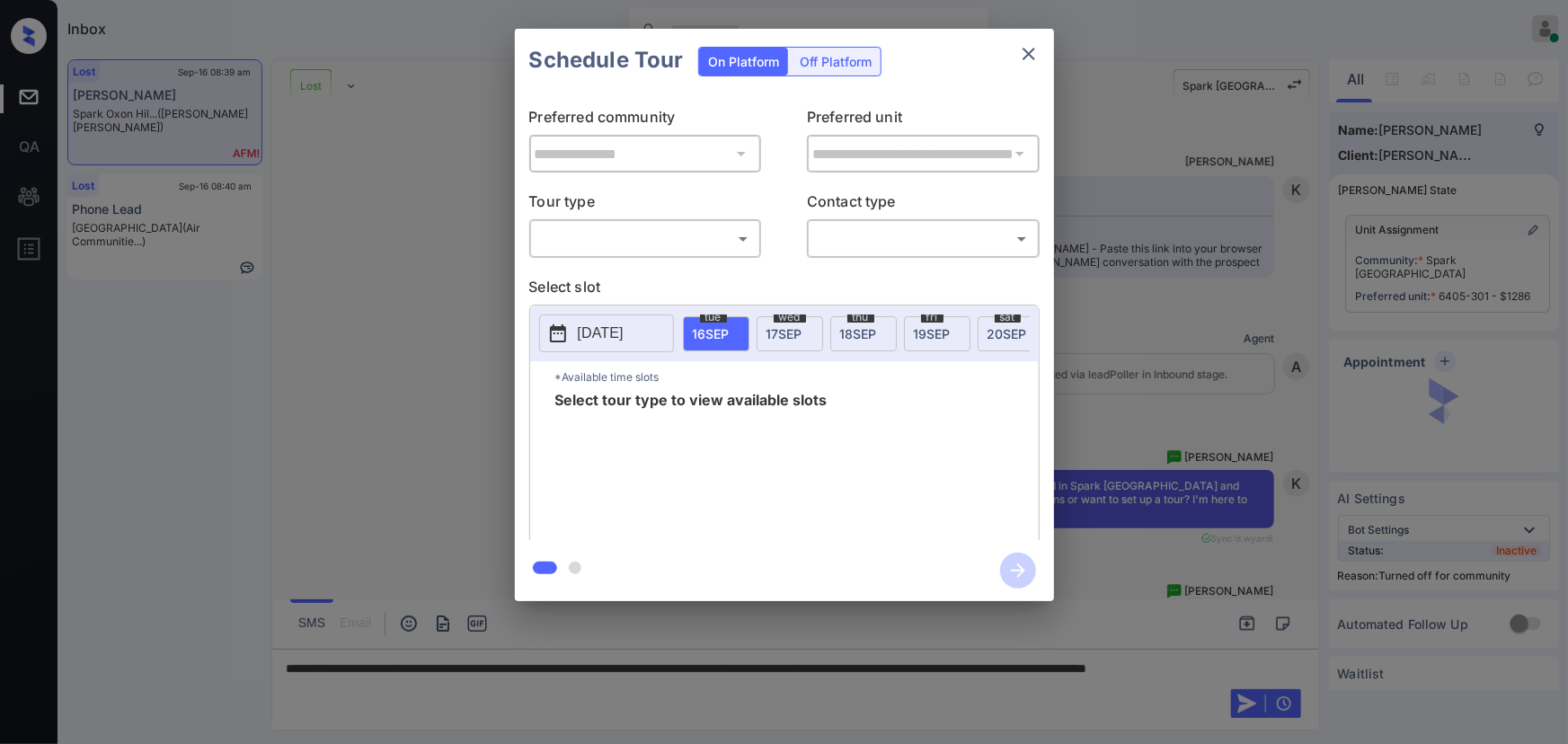
scroll to position [5036, 0]
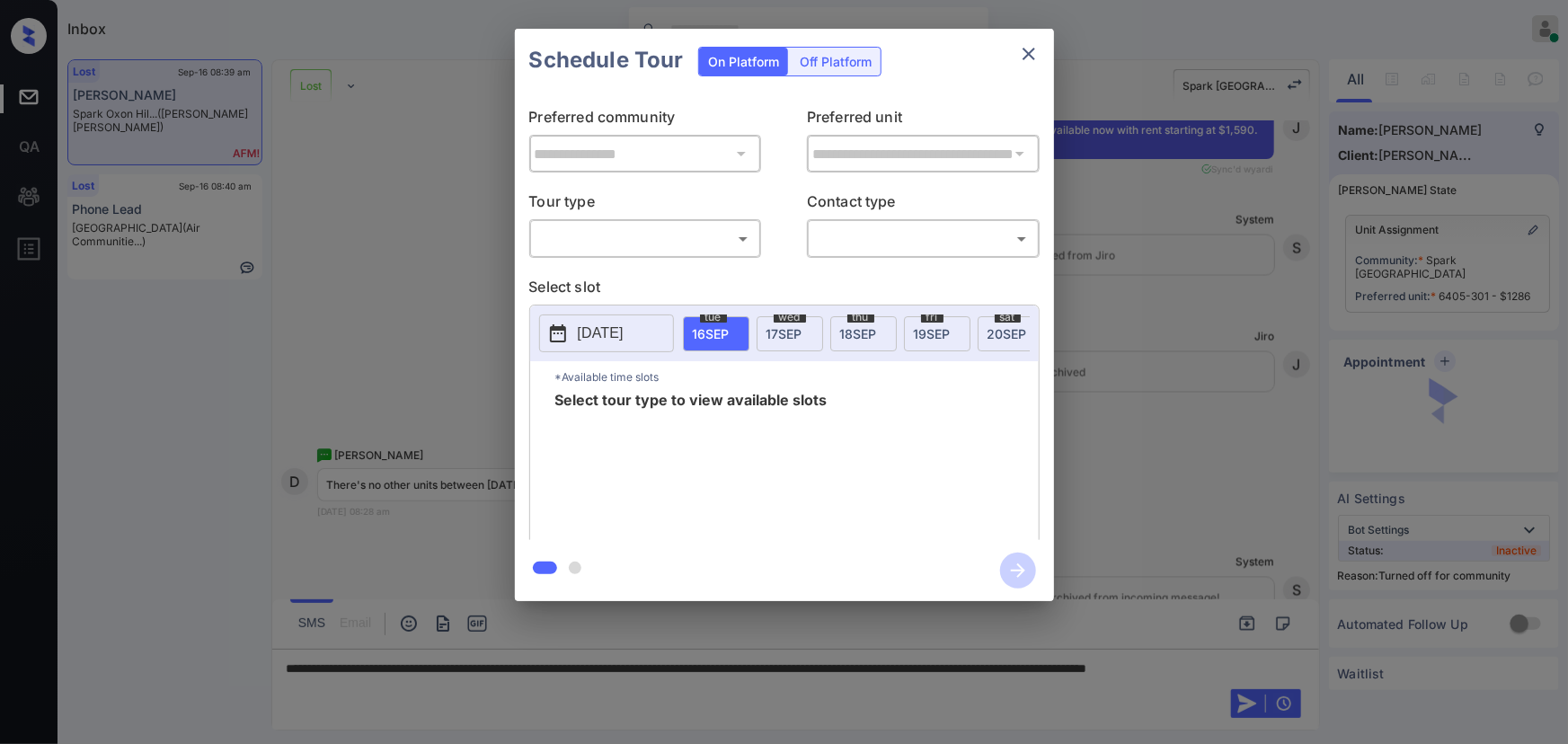
click at [654, 232] on body "Inbox [PERSON_NAME] Online Set yourself offline Set yourself on break Profile S…" at bounding box center [784, 372] width 1568 height 744
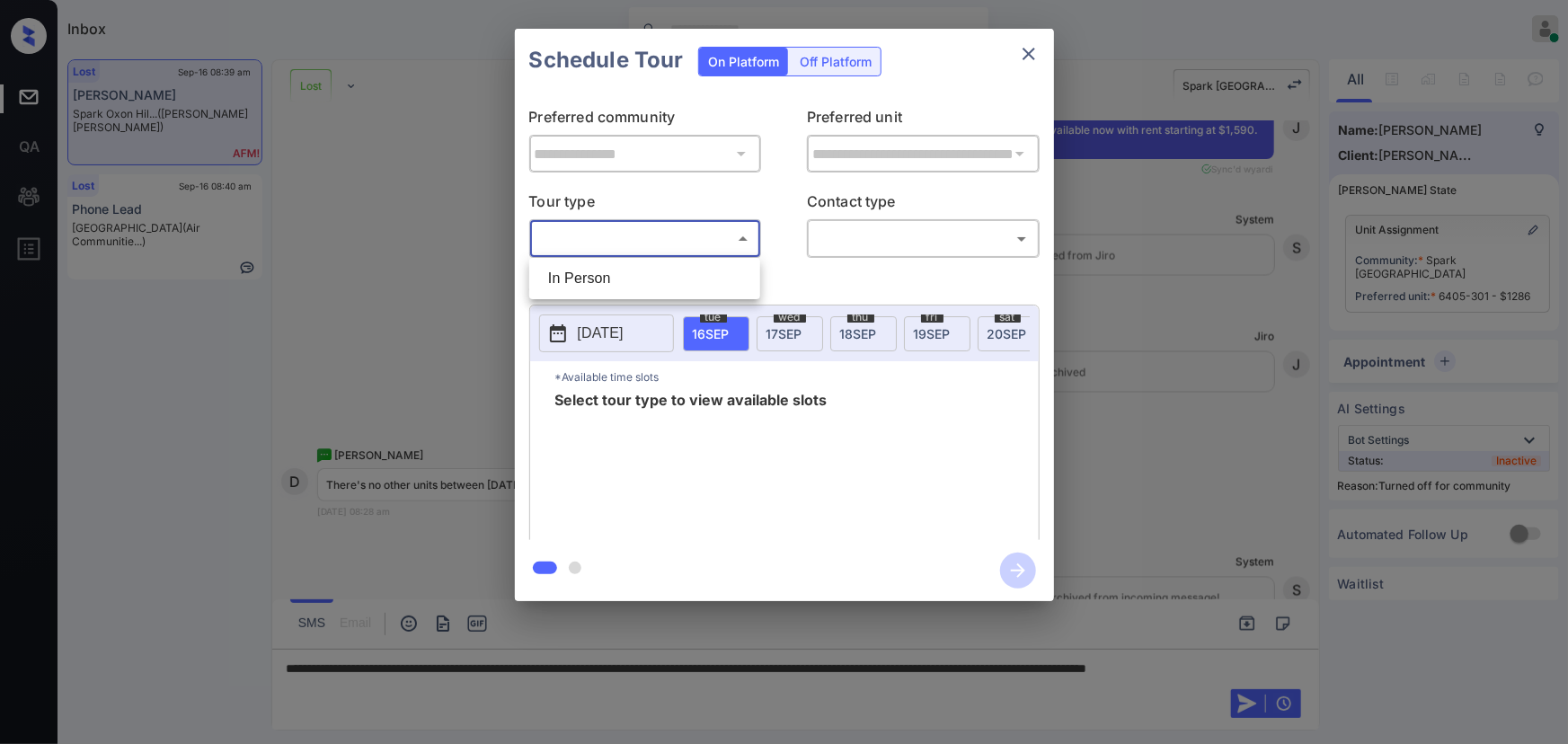
click at [610, 269] on li "In Person" at bounding box center [645, 278] width 222 height 32
type input "********"
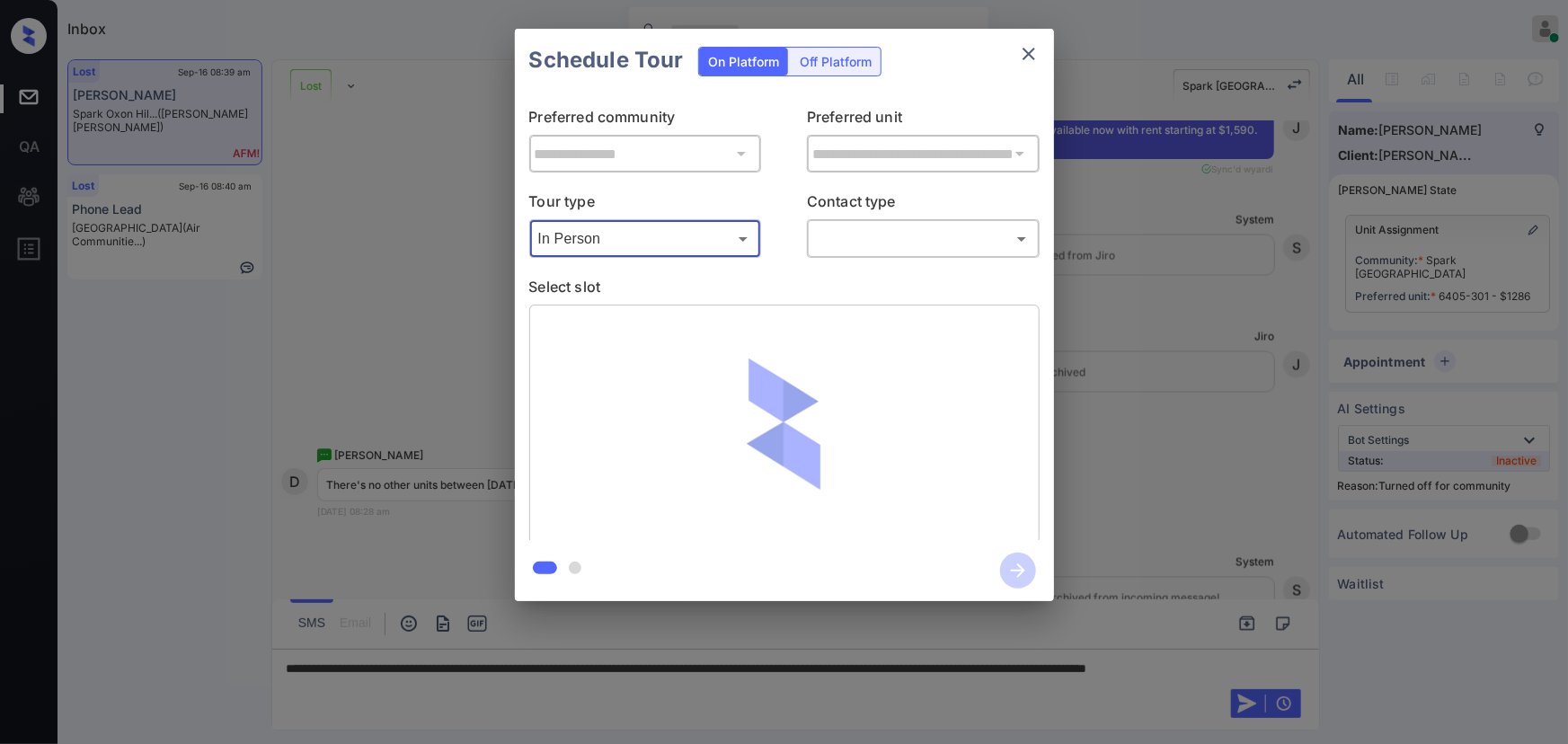
click at [875, 246] on body "Inbox [PERSON_NAME] Online Set yourself offline Set yourself on break Profile S…" at bounding box center [784, 372] width 1568 height 744
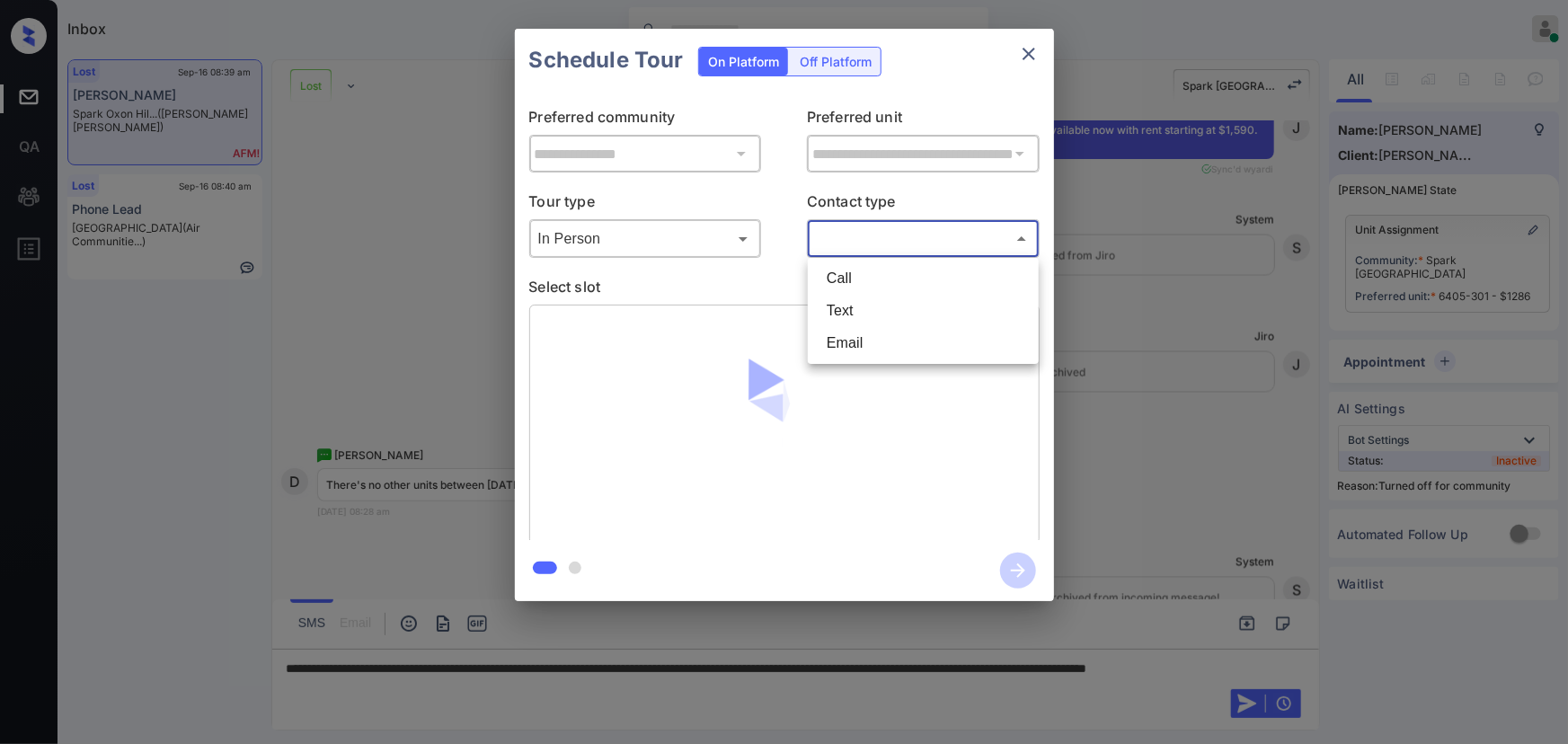
click at [850, 312] on li "Text" at bounding box center [923, 311] width 222 height 32
type input "****"
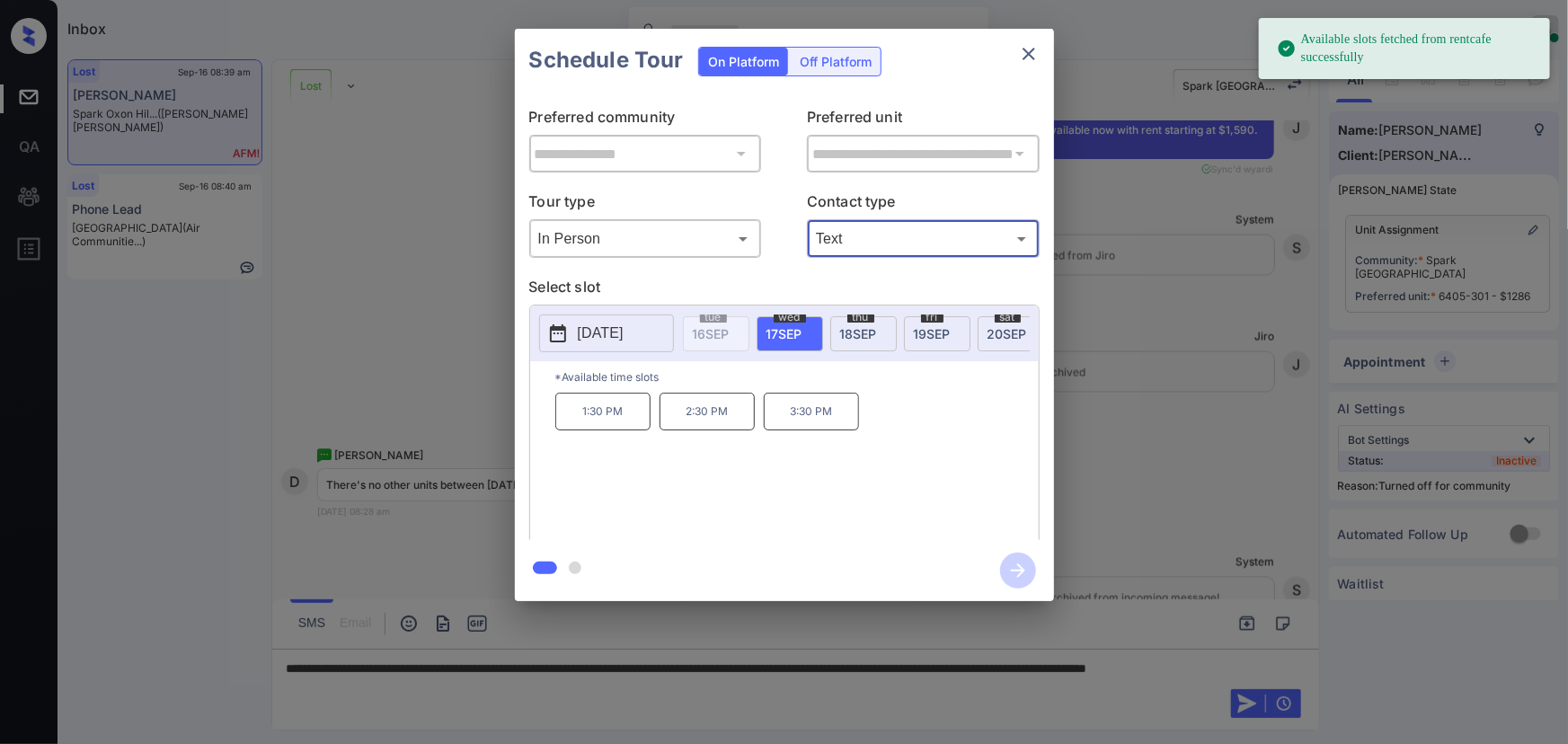
click at [789, 329] on span "17 SEP" at bounding box center [784, 334] width 36 height 16
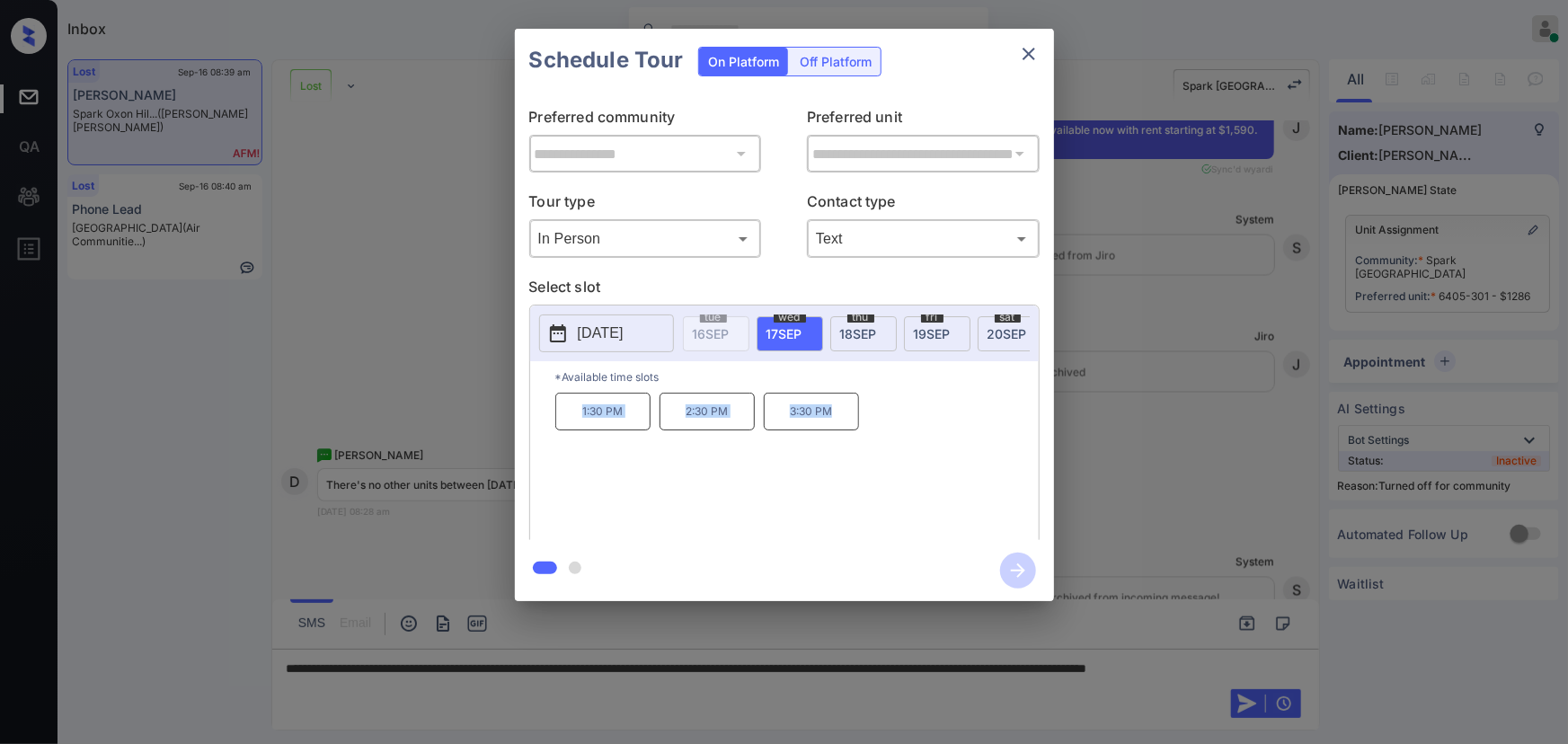
copy div "1:30 PM 2:30 PM 3:30 PM"
drag, startPoint x: 841, startPoint y: 424, endPoint x: 535, endPoint y: 429, distance: 306.0
click at [535, 429] on div "*Available time slots 1:30 PM 2:30 PM 3:30 PM" at bounding box center [784, 452] width 508 height 184
click at [624, 698] on div at bounding box center [784, 372] width 1568 height 744
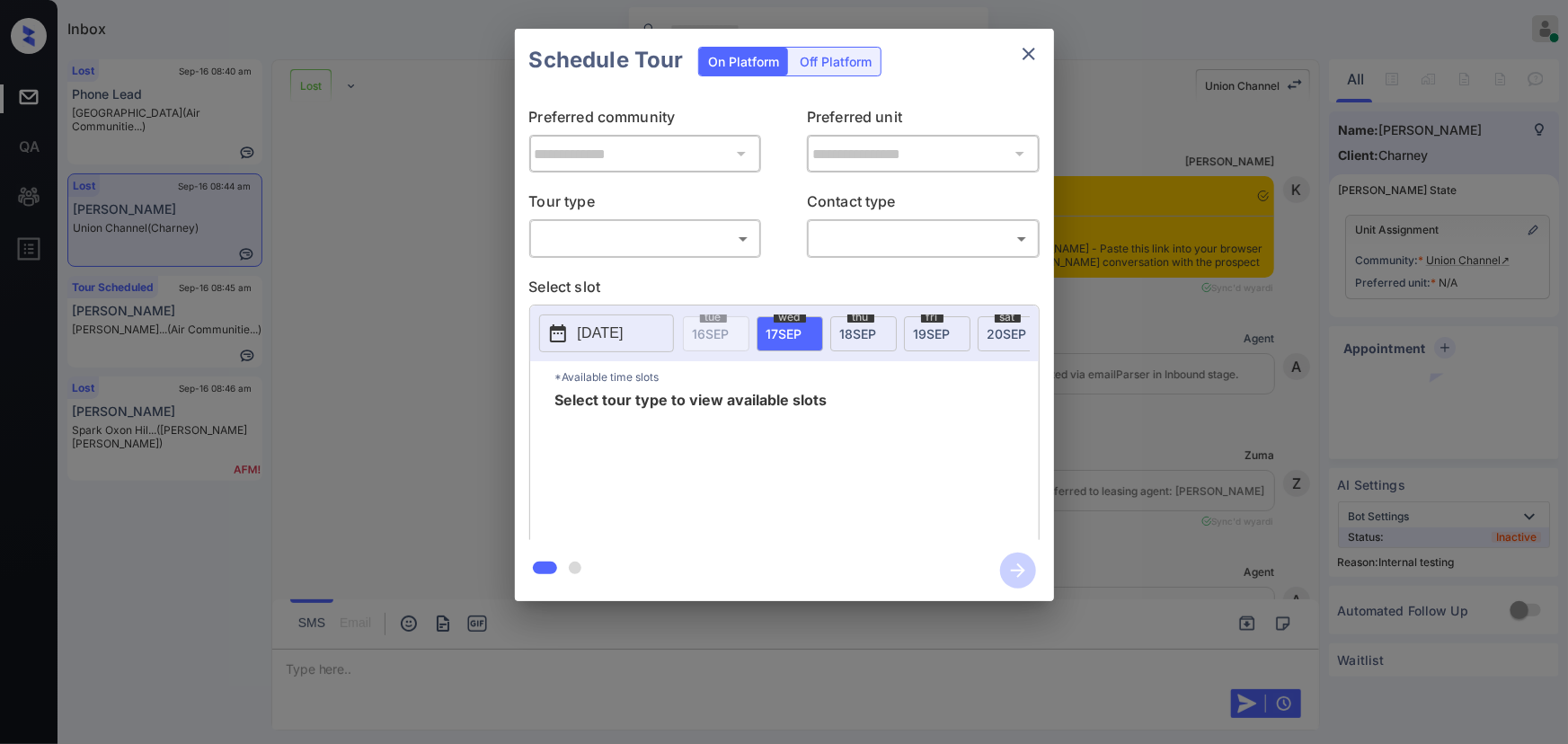
scroll to position [4257, 0]
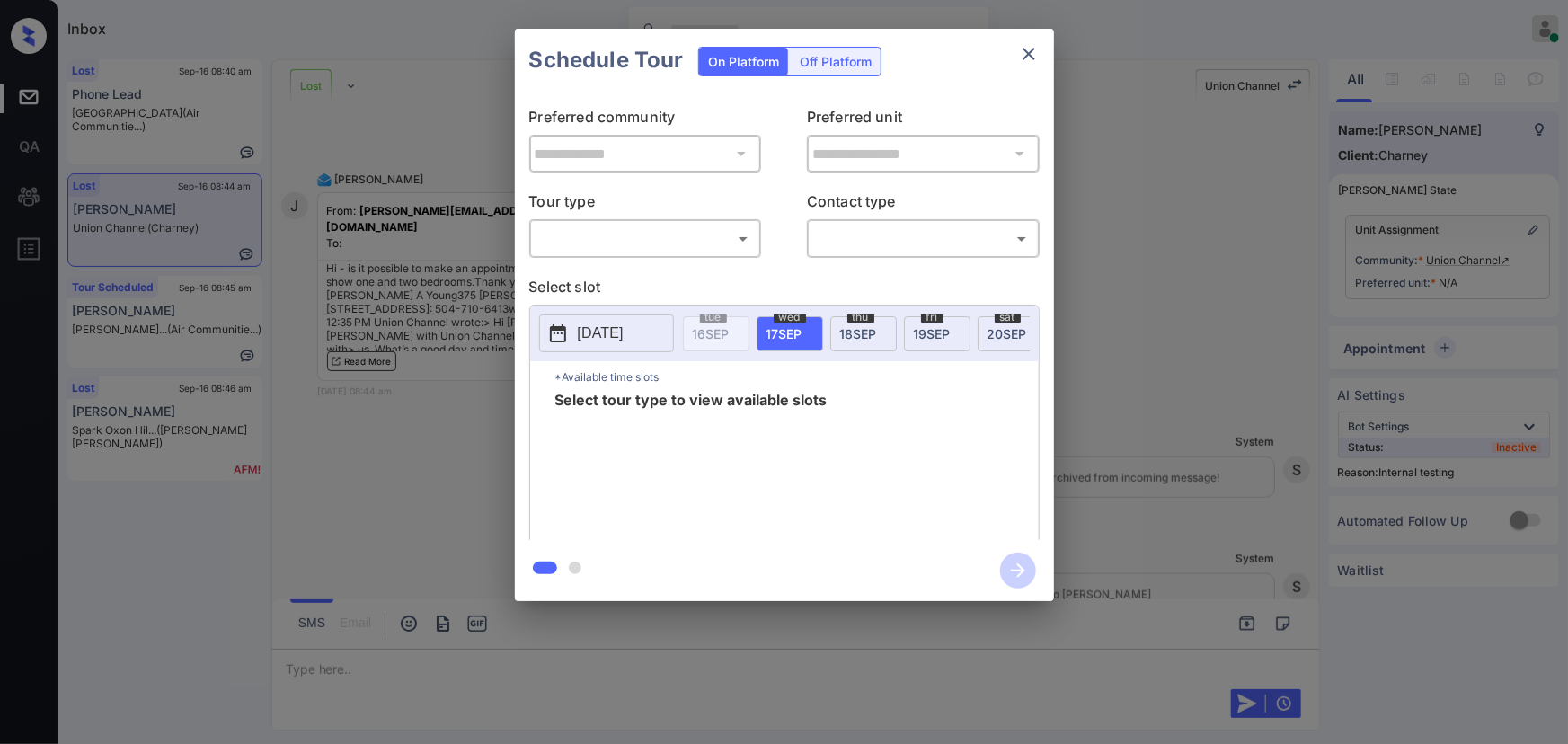
click at [420, 419] on div "**********" at bounding box center [784, 315] width 1568 height 630
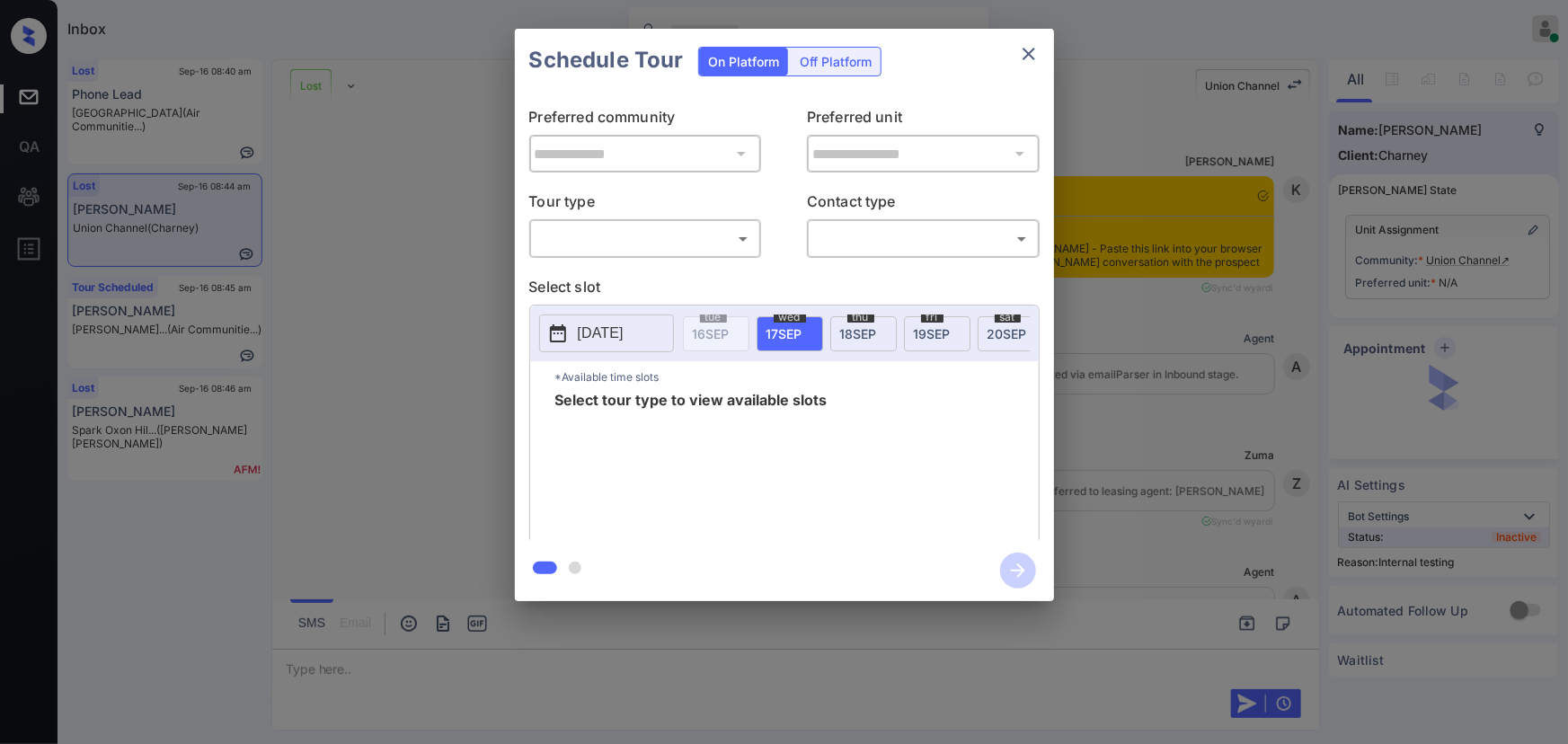
scroll to position [4257, 0]
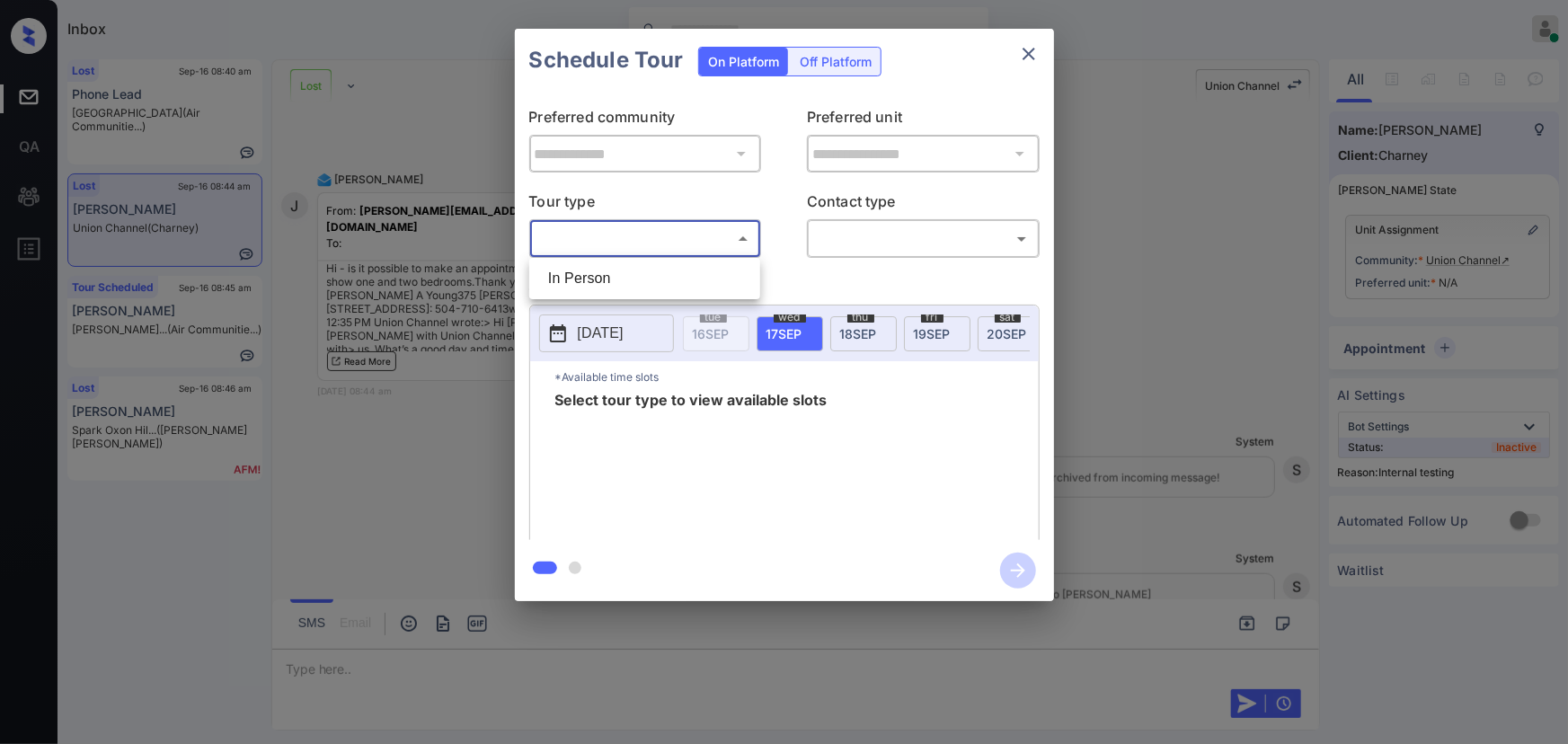
click at [640, 234] on body "Inbox Kenneth Umali Online Set yourself offline Set yourself on break Profile S…" at bounding box center [784, 372] width 1568 height 744
click at [610, 276] on li "In Person" at bounding box center [645, 278] width 222 height 32
type input "********"
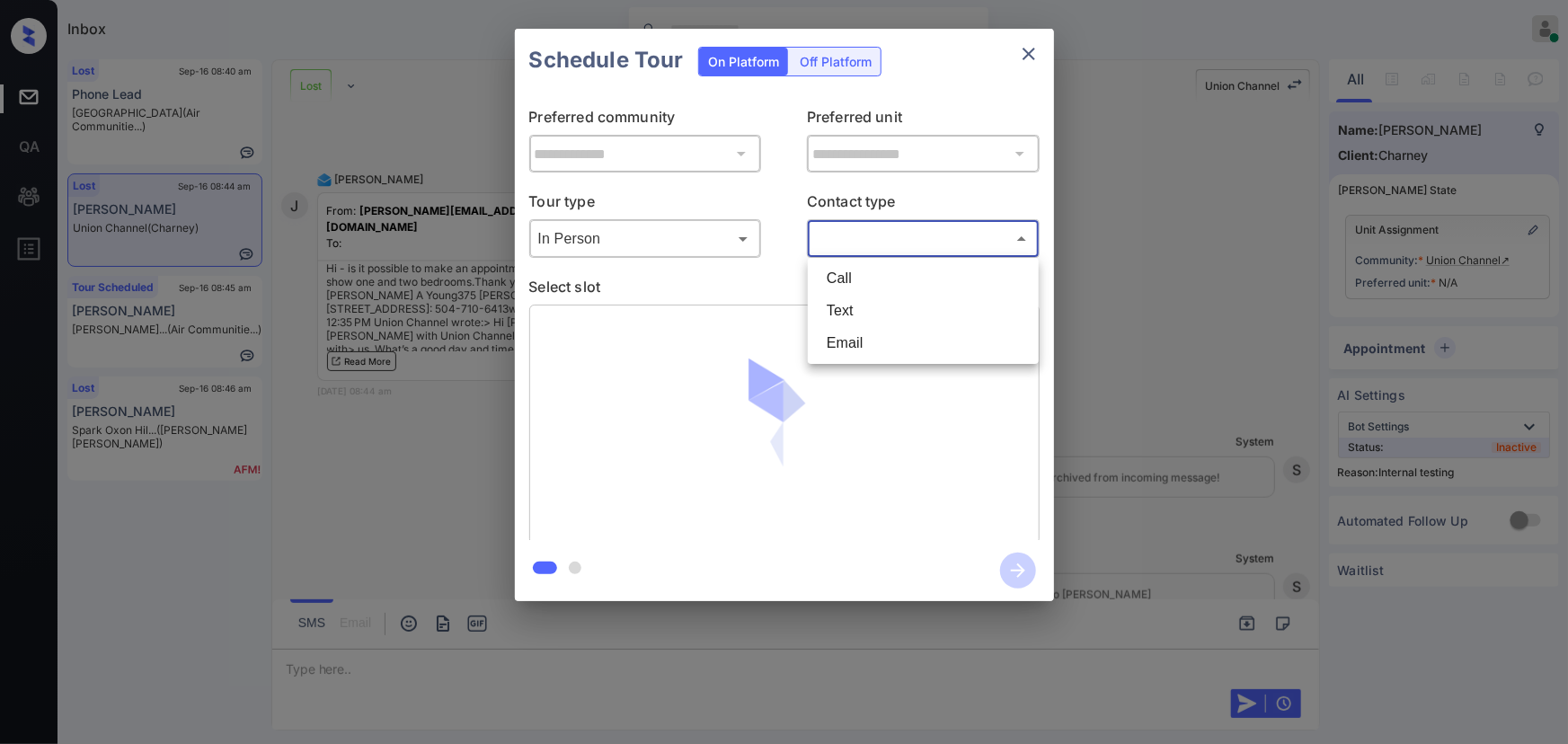
click at [871, 249] on body "Inbox Kenneth Umali Online Set yourself offline Set yourself on break Profile S…" at bounding box center [784, 372] width 1568 height 744
click at [849, 312] on li "Text" at bounding box center [923, 311] width 222 height 32
type input "****"
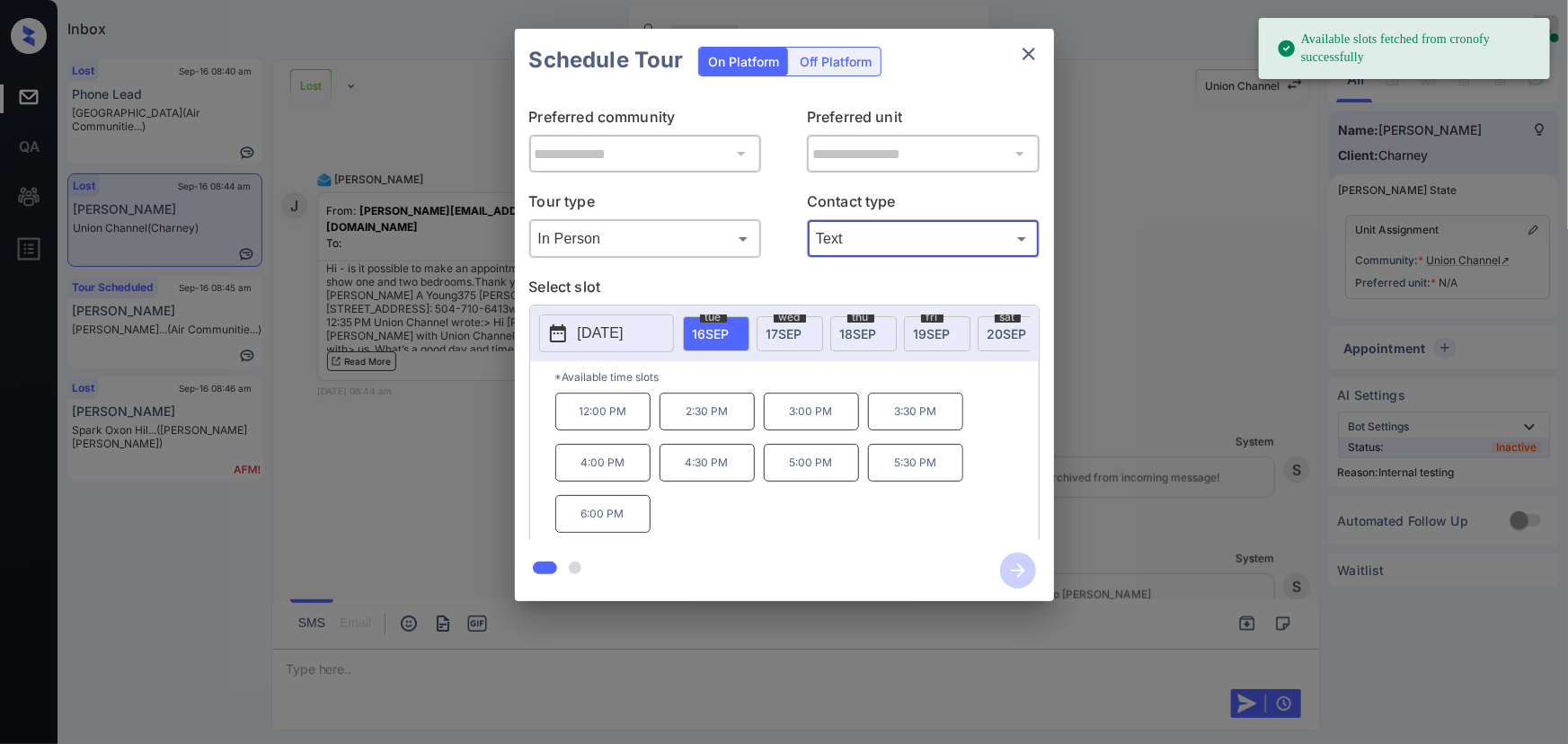
click at [793, 326] on span "17 SEP" at bounding box center [784, 334] width 36 height 16
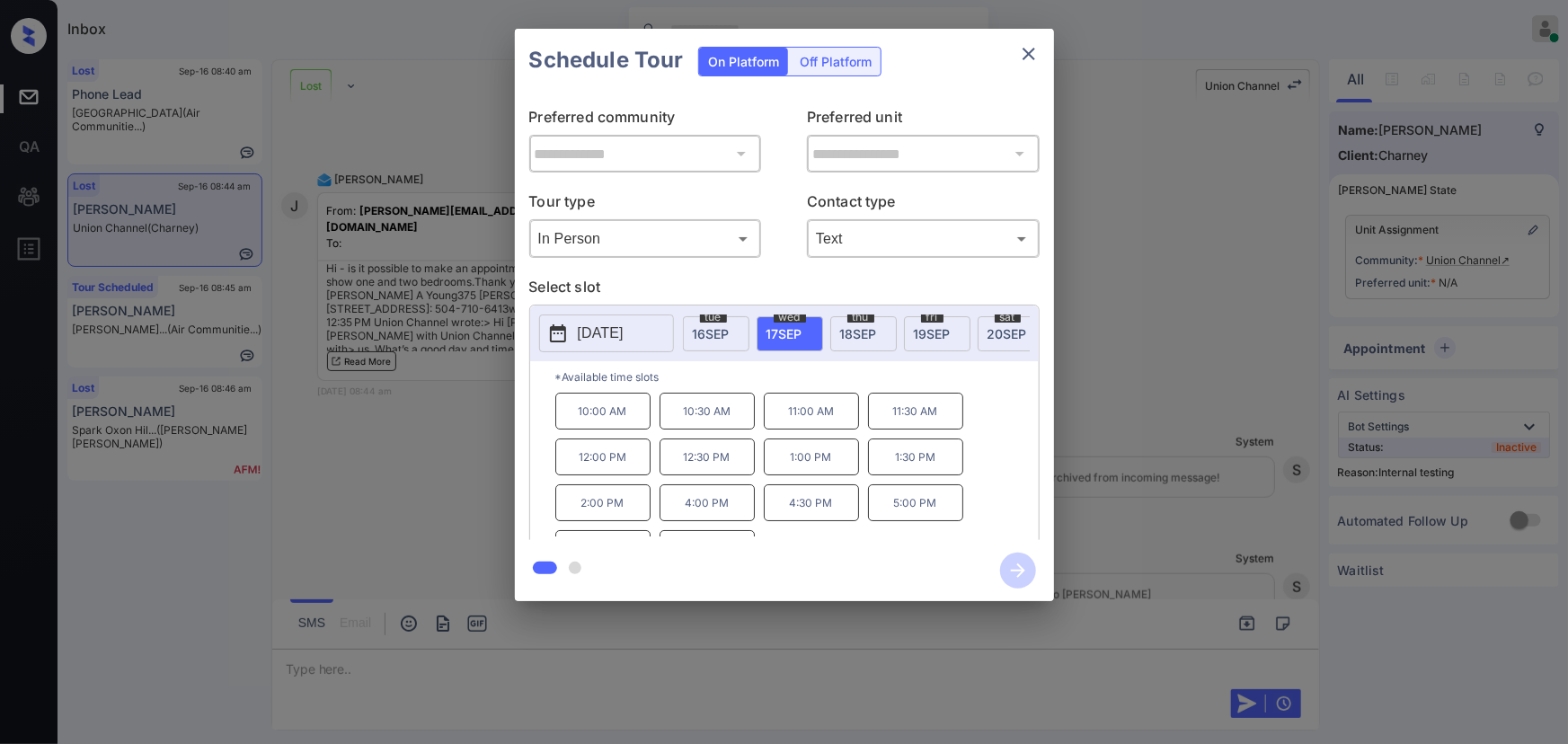
click at [801, 460] on p "1:00 PM" at bounding box center [811, 456] width 95 height 36
click at [1016, 667] on div at bounding box center [784, 372] width 1568 height 744
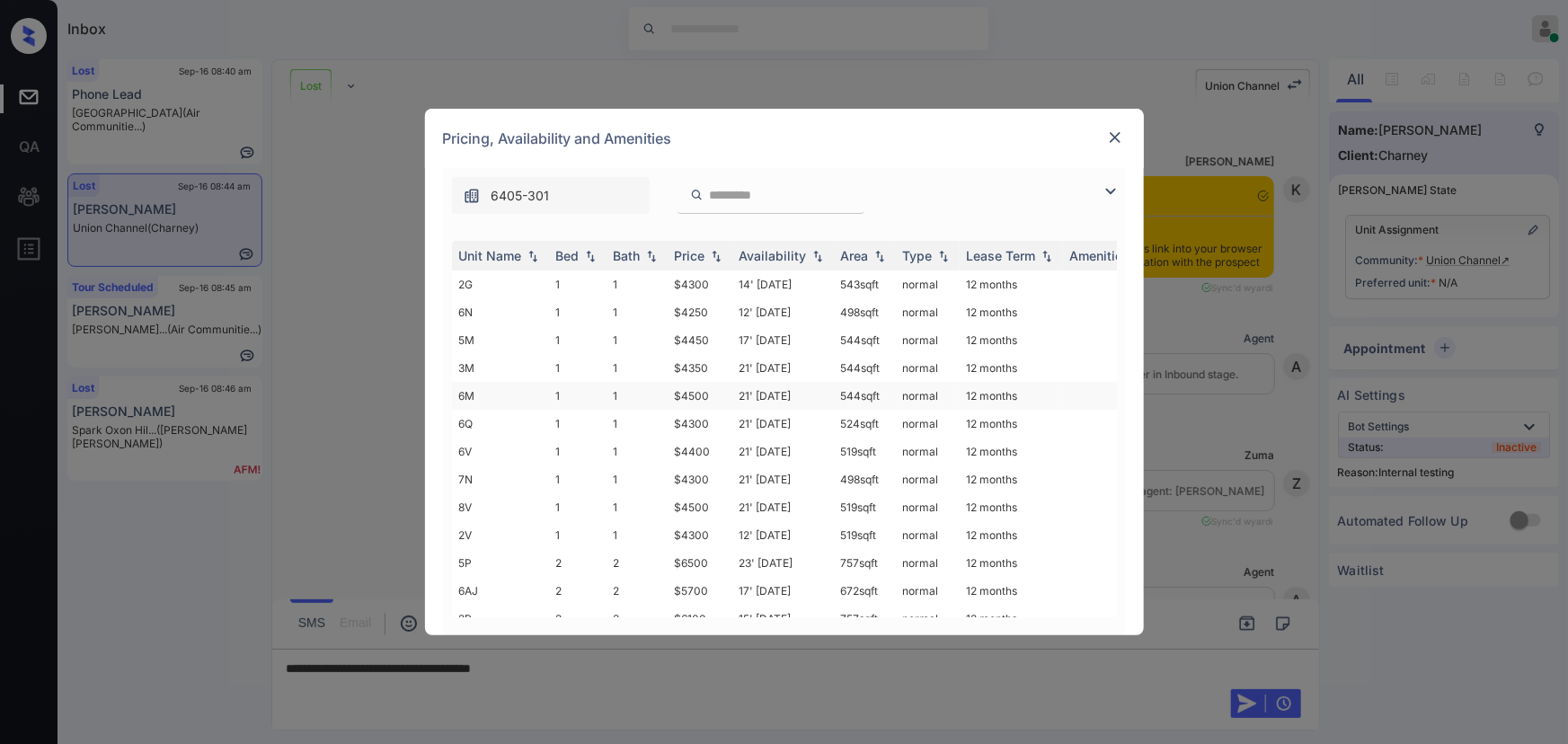
scroll to position [4257, 0]
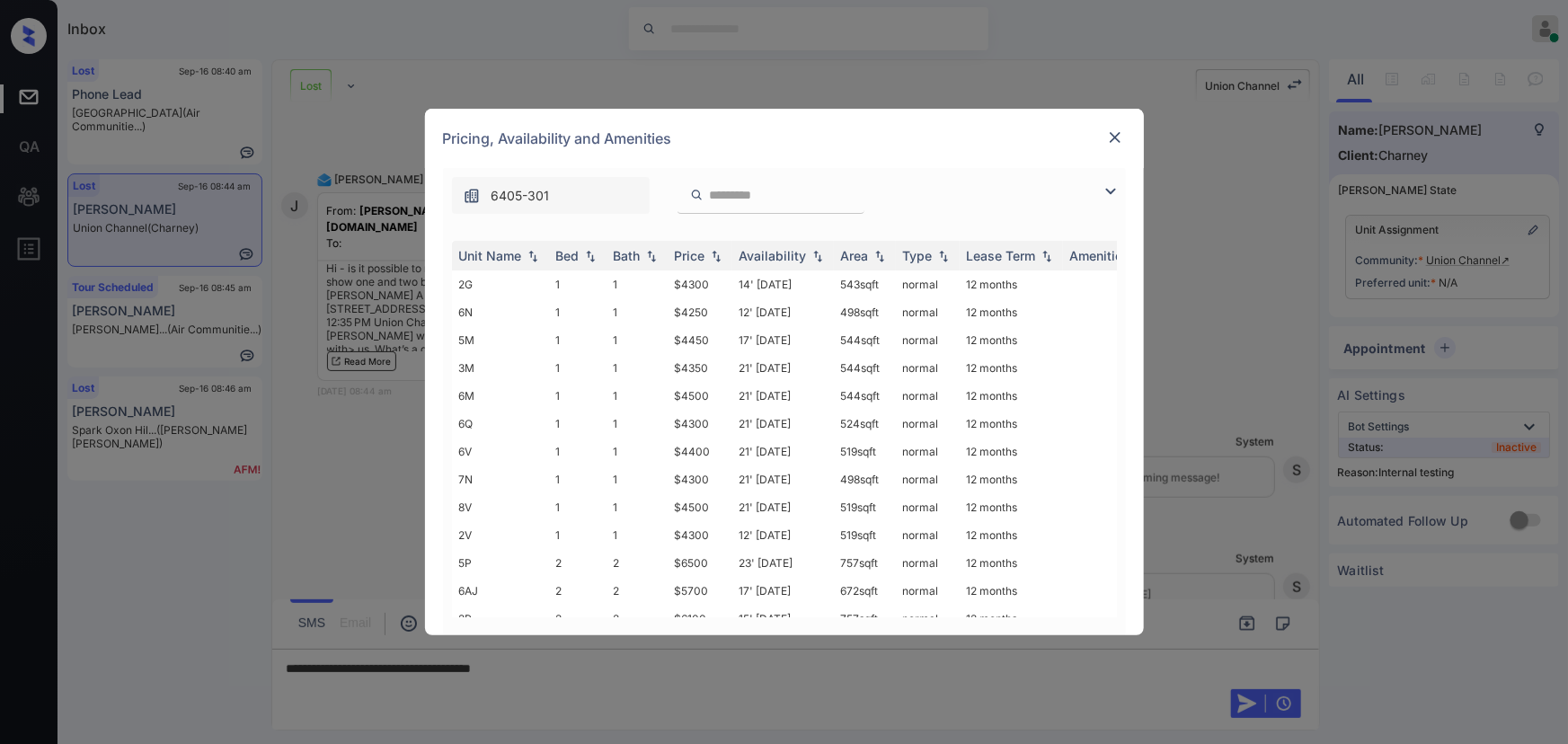
click at [1107, 183] on img at bounding box center [1111, 192] width 22 height 22
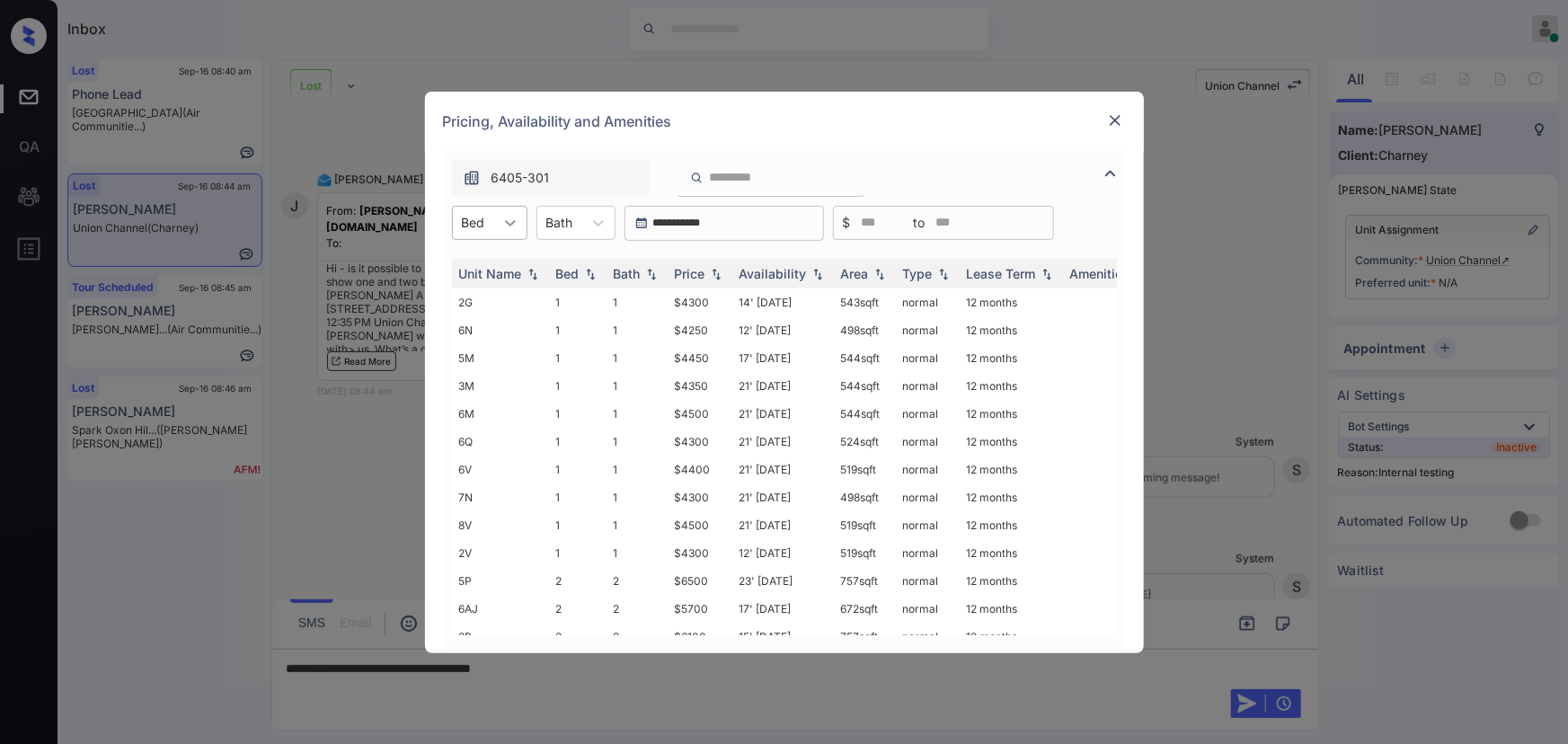
click at [498, 224] on div at bounding box center [510, 222] width 32 height 32
click at [478, 268] on div "1" at bounding box center [490, 266] width 76 height 32
click at [586, 222] on div "Bath" at bounding box center [569, 222] width 45 height 27
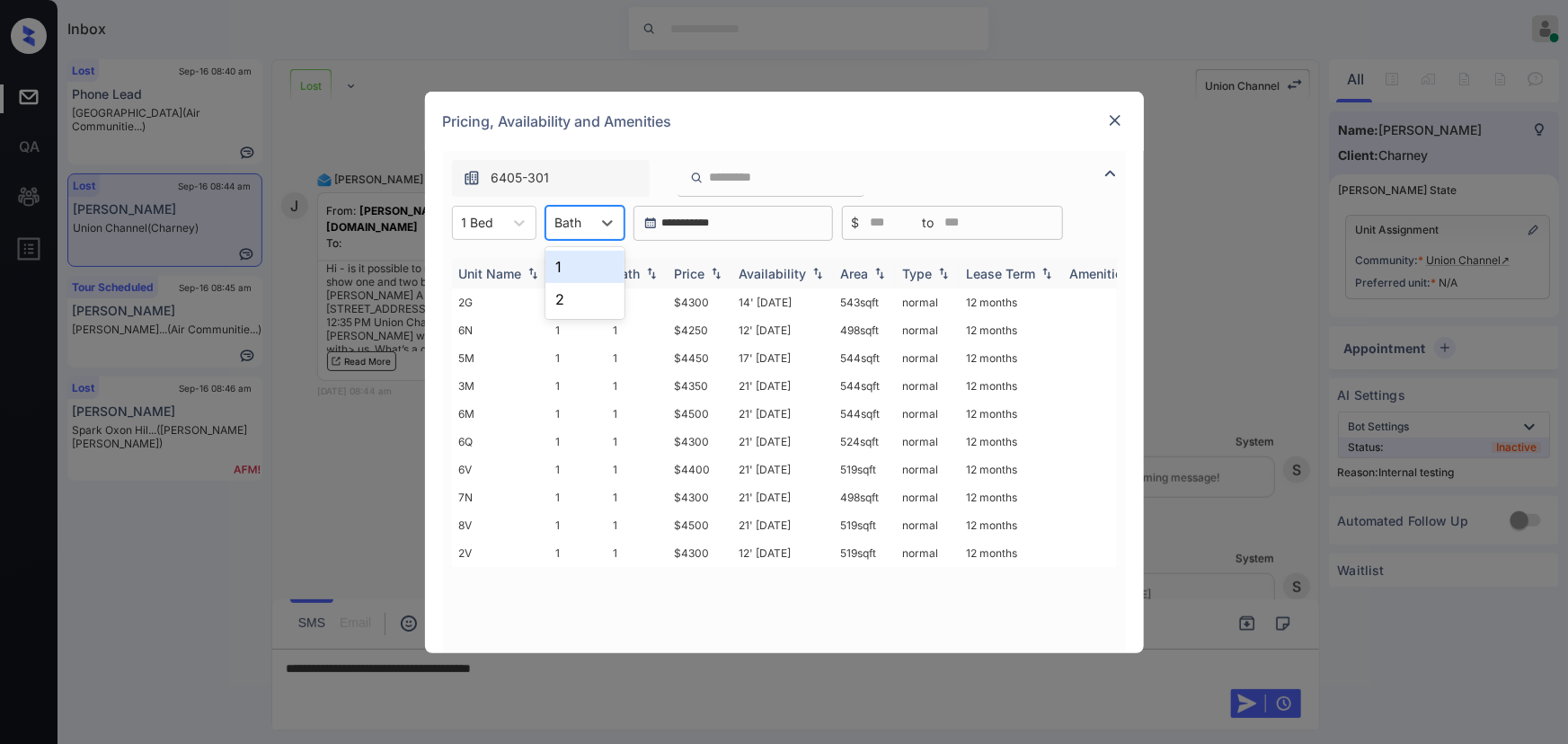
click at [571, 266] on div "1" at bounding box center [585, 266] width 79 height 32
click at [719, 274] on img at bounding box center [716, 272] width 18 height 13
click at [719, 274] on img at bounding box center [716, 273] width 18 height 14
click at [709, 298] on td "$4250" at bounding box center [700, 302] width 65 height 28
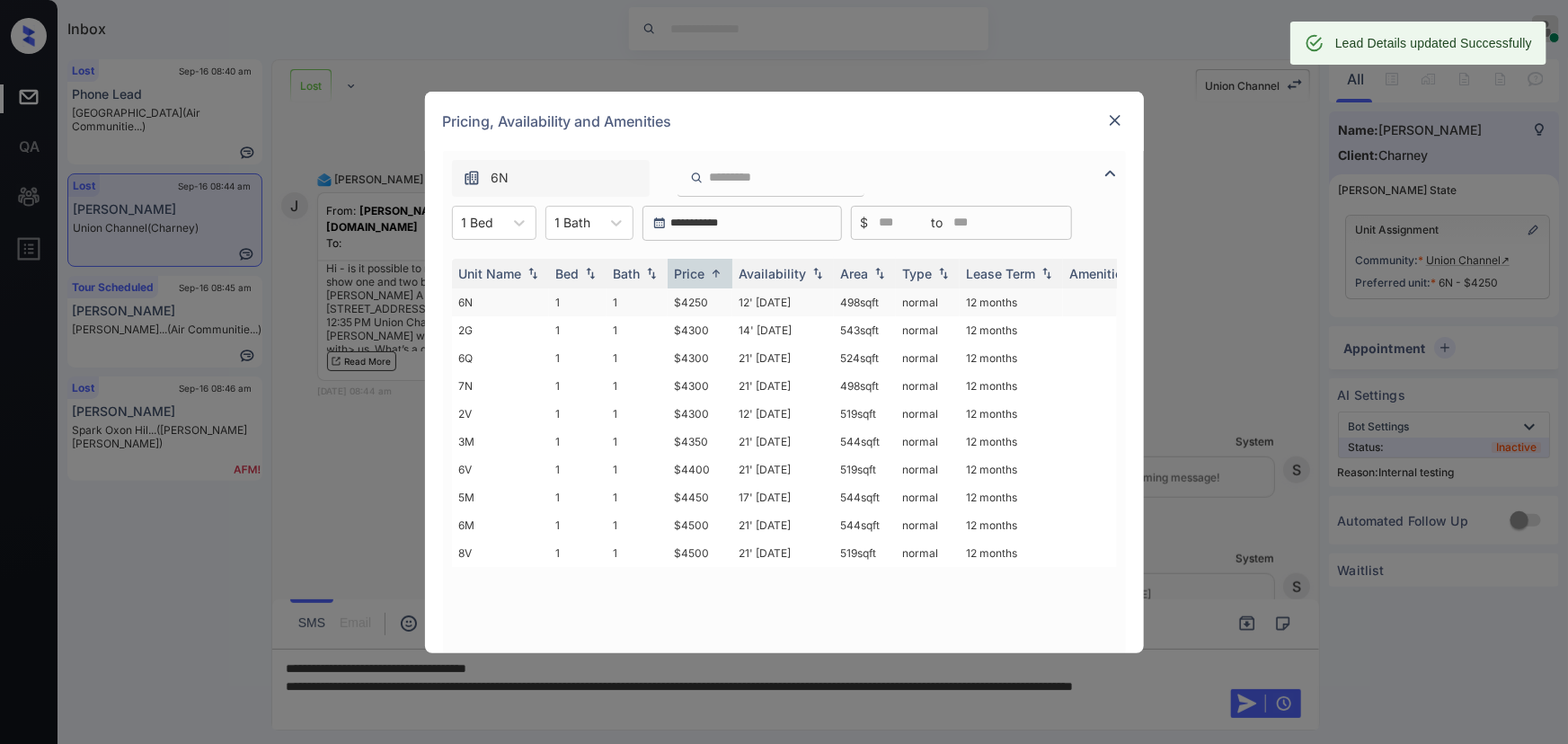
copy td "498 sqft"
drag, startPoint x: 887, startPoint y: 297, endPoint x: 835, endPoint y: 310, distance: 53.6
click at [835, 310] on td "498 sqft" at bounding box center [864, 302] width 62 height 28
click at [1120, 122] on img at bounding box center [1115, 120] width 18 height 18
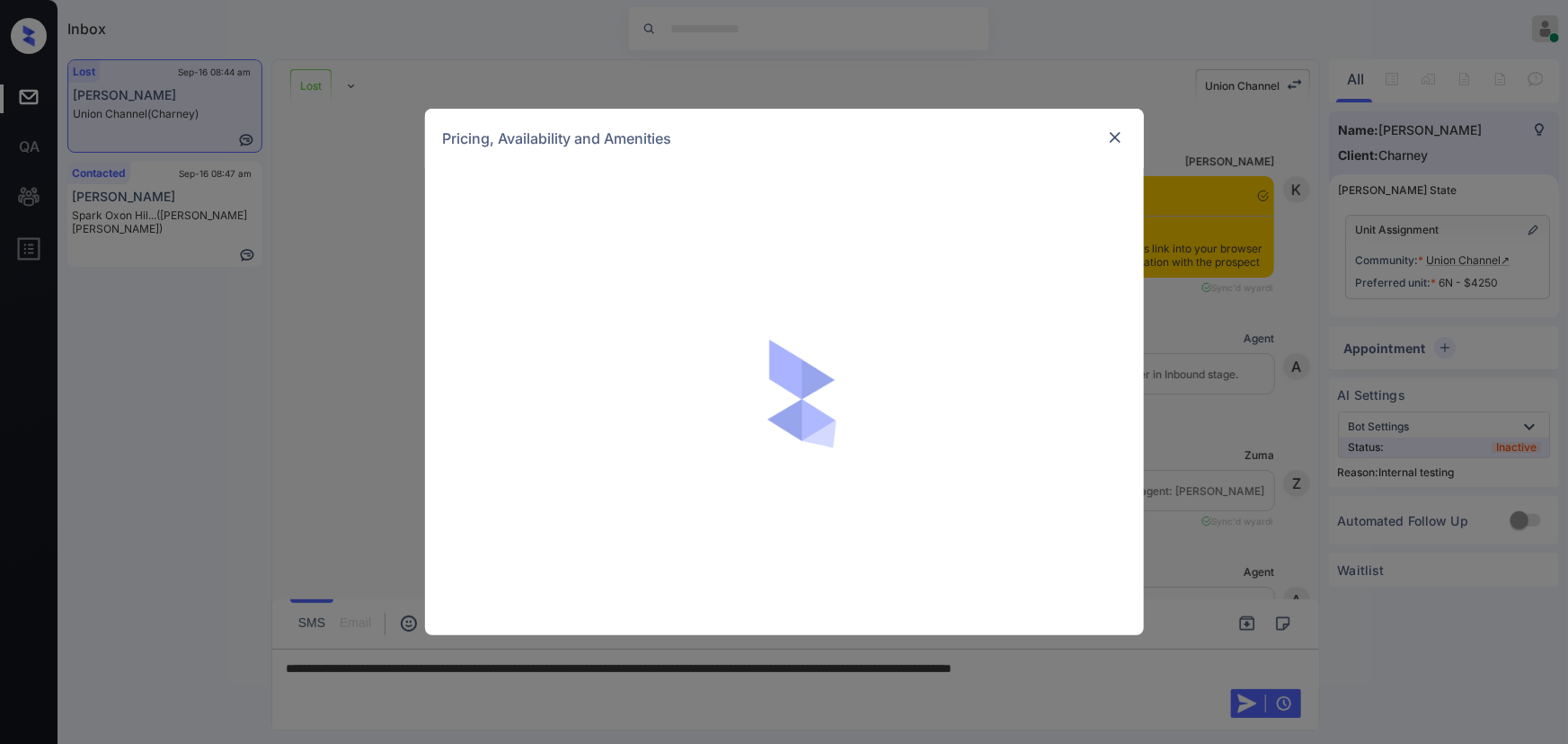
scroll to position [4257, 0]
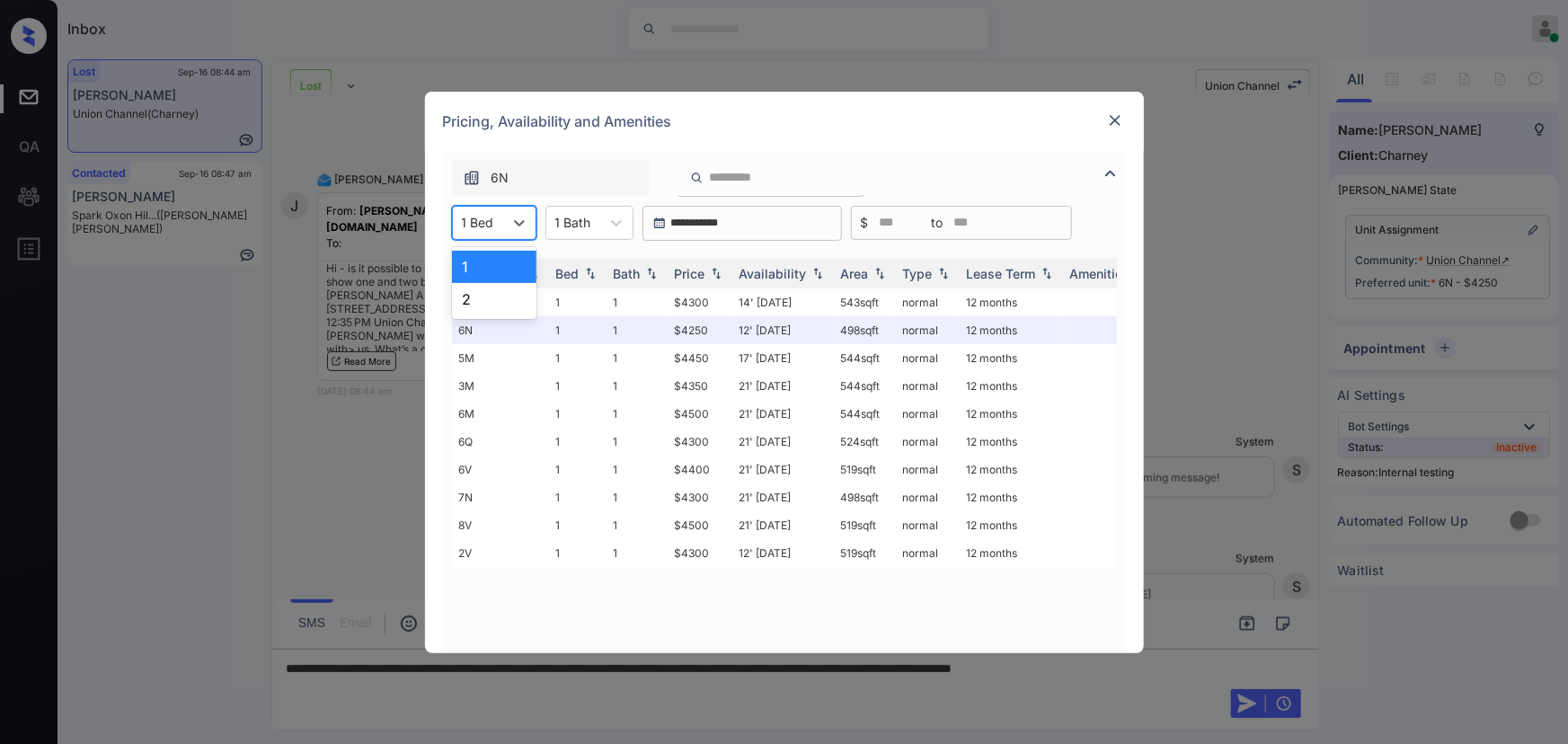
click at [498, 221] on div "1 Bed" at bounding box center [478, 222] width 50 height 27
click at [473, 297] on div "2" at bounding box center [494, 299] width 85 height 32
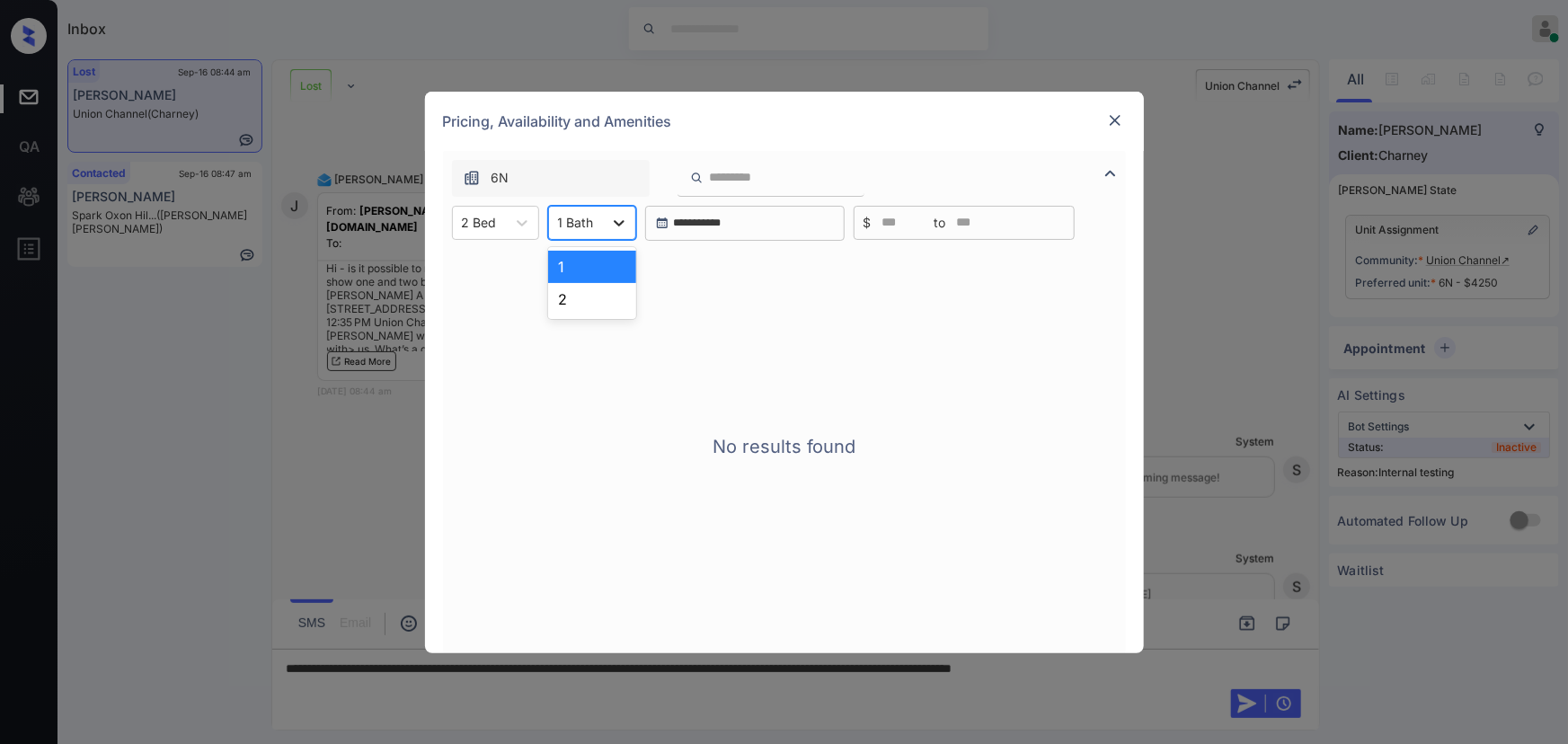
click at [610, 216] on icon at bounding box center [619, 223] width 18 height 18
click at [577, 298] on div "2" at bounding box center [593, 299] width 88 height 32
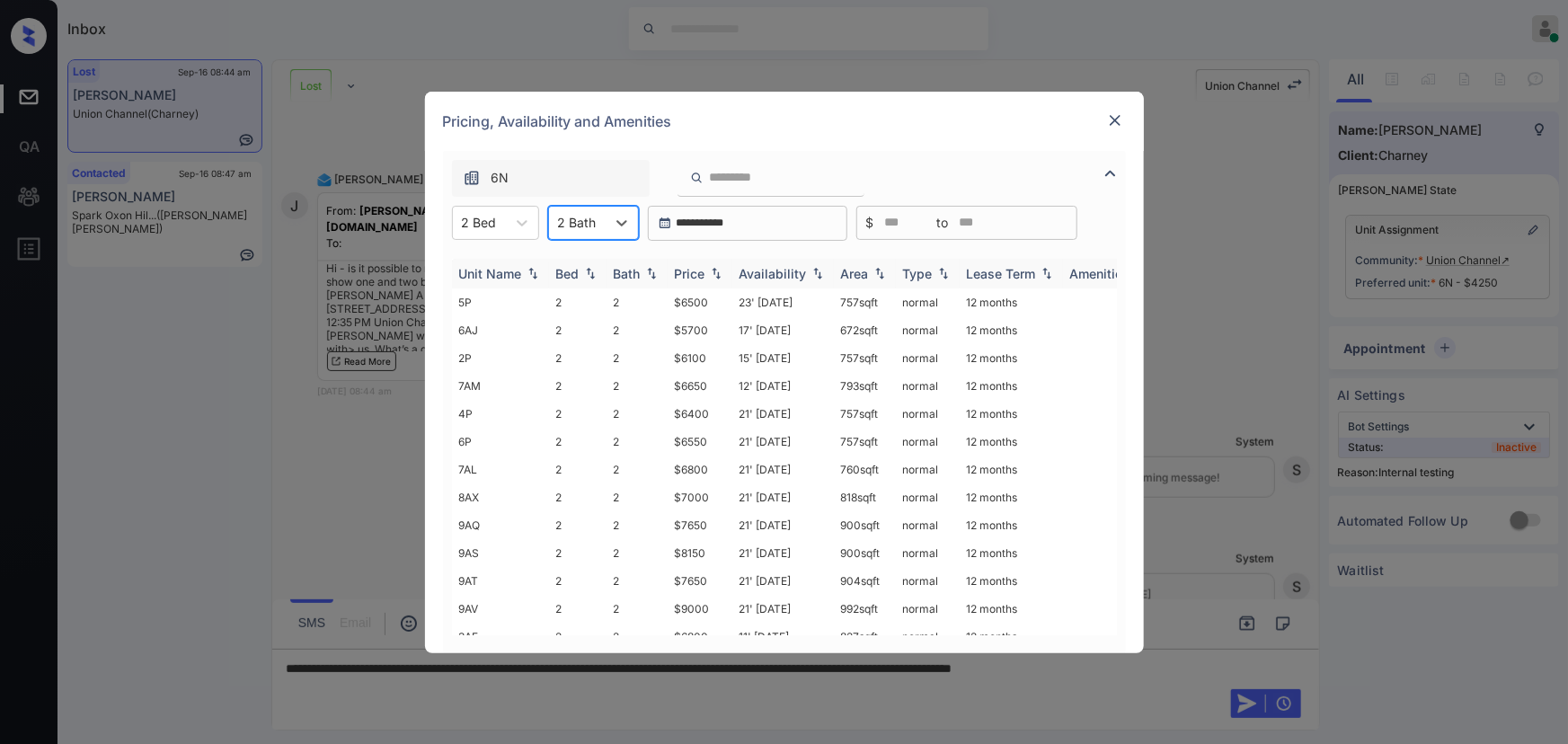
click at [694, 270] on div "Price" at bounding box center [689, 274] width 30 height 16
copy td "$5500"
click at [670, 297] on td "$5500" at bounding box center [700, 302] width 65 height 28
click at [686, 298] on td "$5500" at bounding box center [700, 302] width 65 height 28
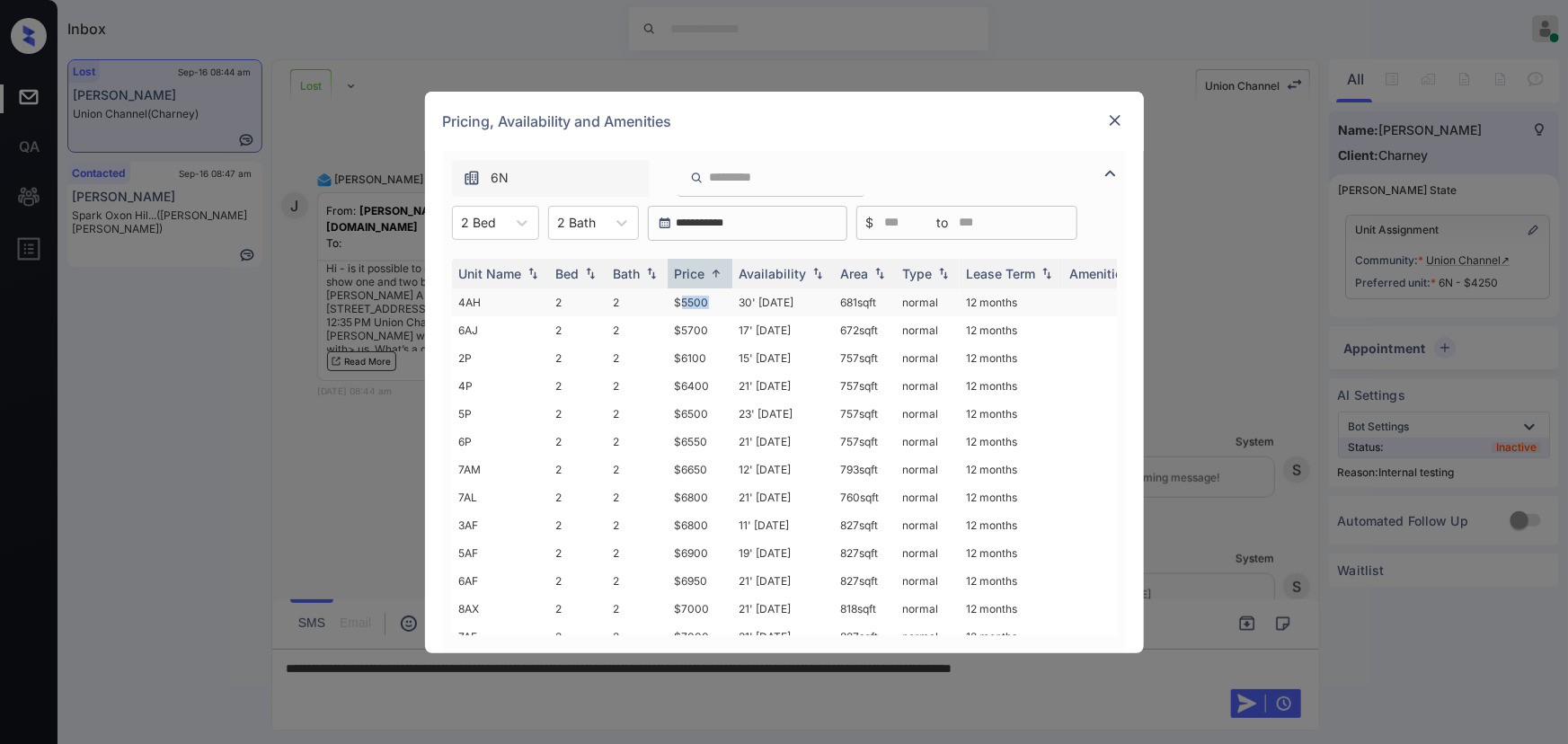
drag, startPoint x: 686, startPoint y: 298, endPoint x: 744, endPoint y: 297, distance: 58.0
click at [686, 297] on td "$5500" at bounding box center [700, 302] width 65 height 28
copy tr "681 sqft"
drag, startPoint x: 884, startPoint y: 305, endPoint x: 831, endPoint y: 308, distance: 53.1
click at [831, 308] on tr "4AH 2 2 $5500 30' Jan 25 681 sqft normal 12 months" at bounding box center [921, 302] width 939 height 28
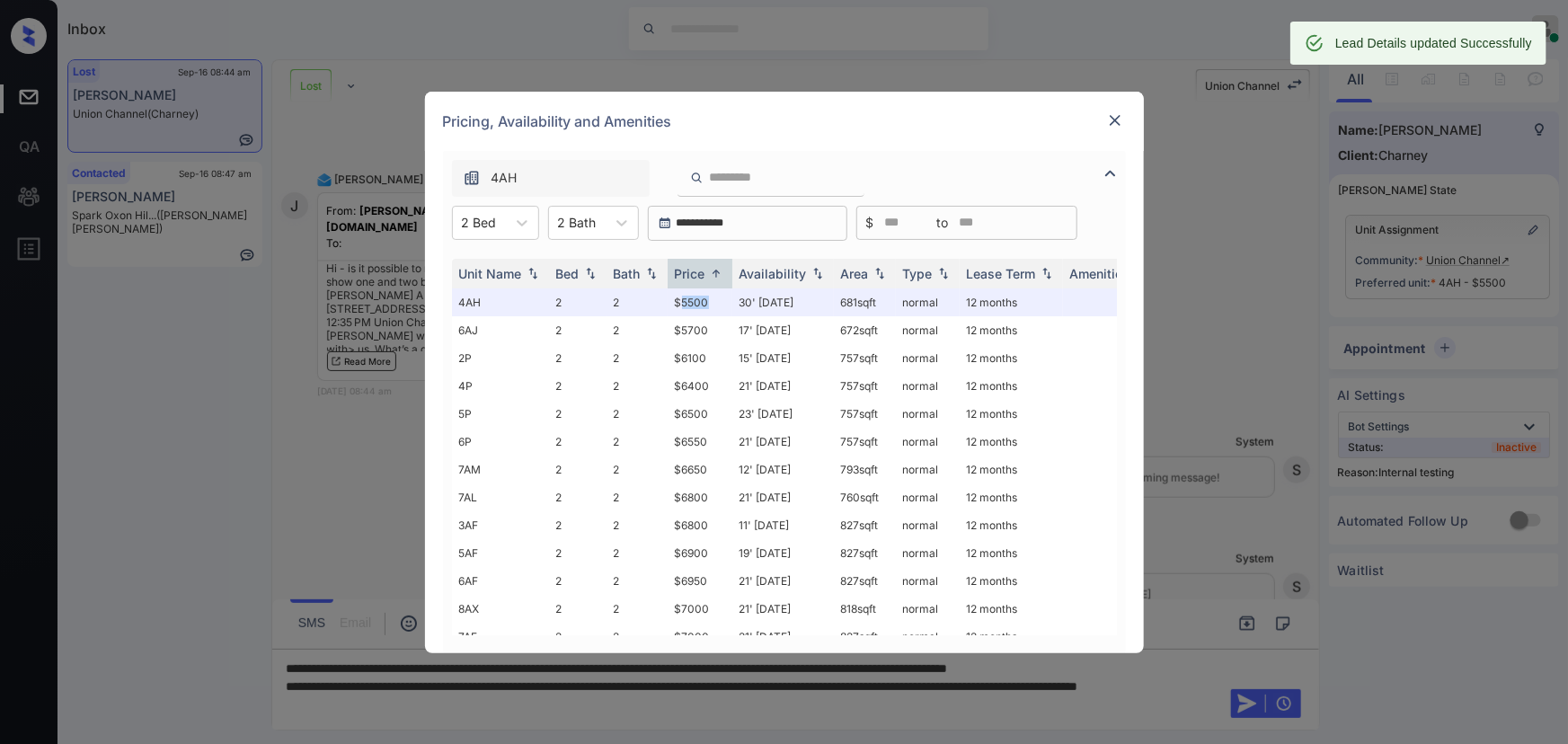
click at [1114, 116] on img at bounding box center [1115, 120] width 18 height 18
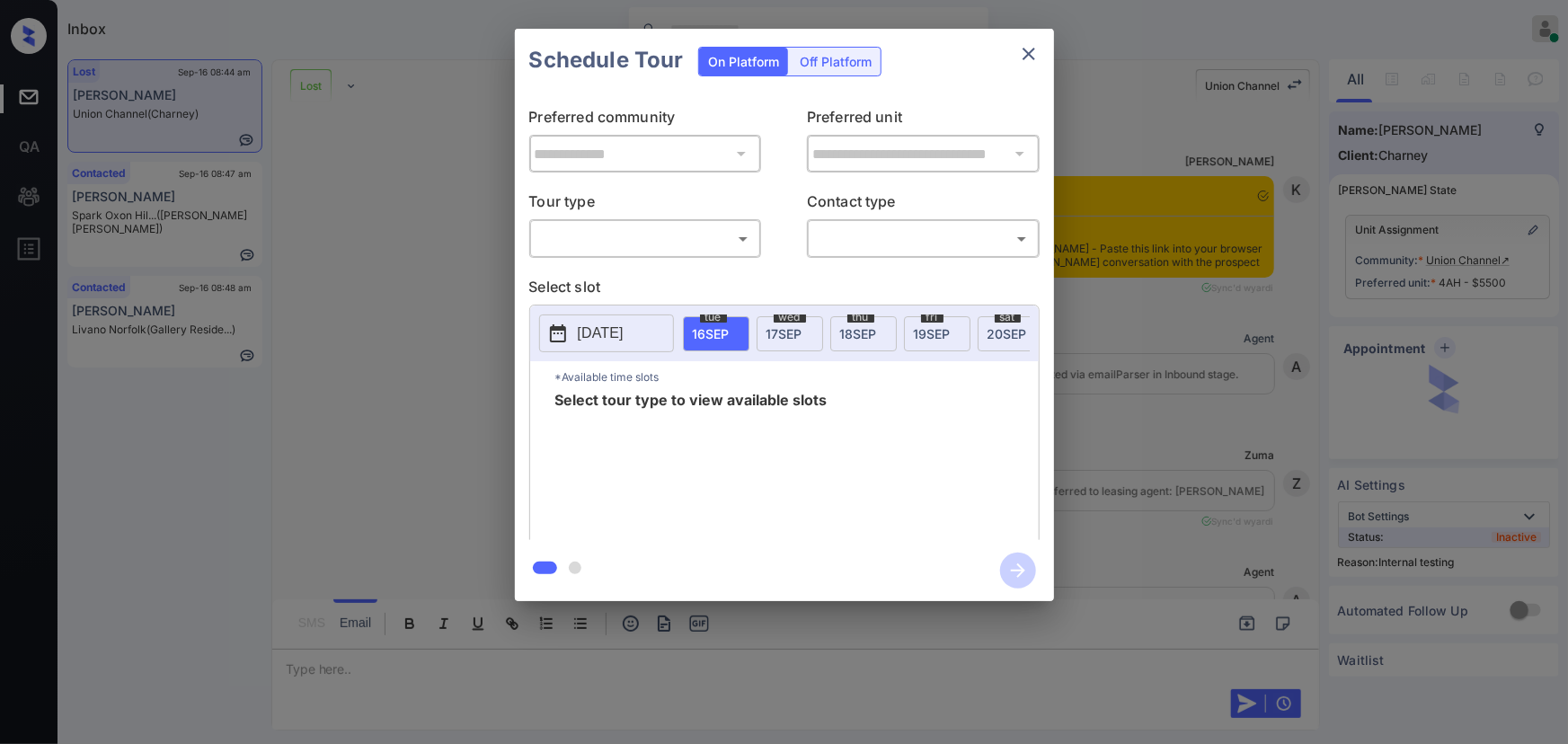
scroll to position [4219, 0]
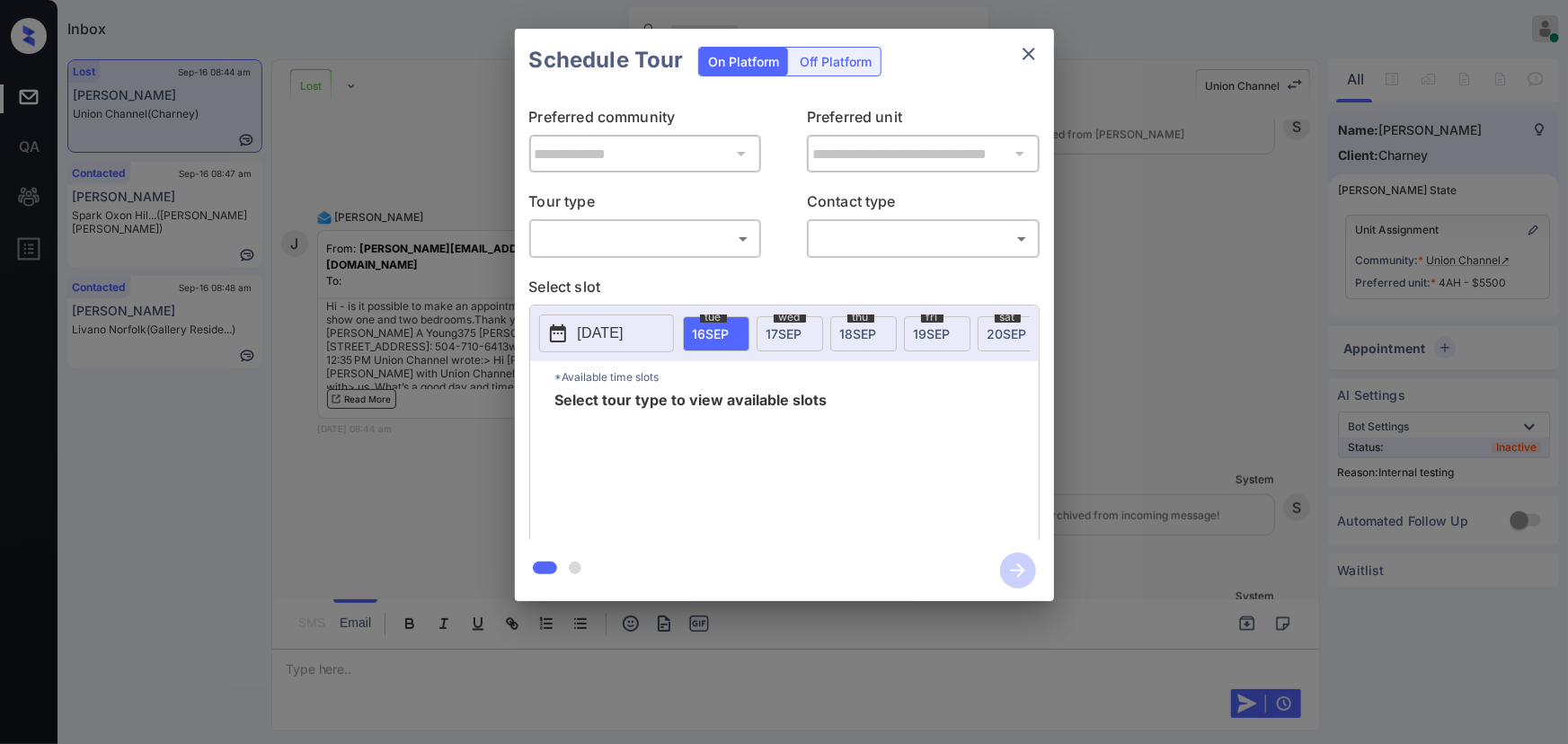
click at [656, 237] on body "Inbox Kenneth Umali Online Set yourself offline Set yourself on break Profile S…" at bounding box center [784, 372] width 1568 height 744
click at [621, 277] on li "In Person" at bounding box center [645, 278] width 222 height 32
type input "********"
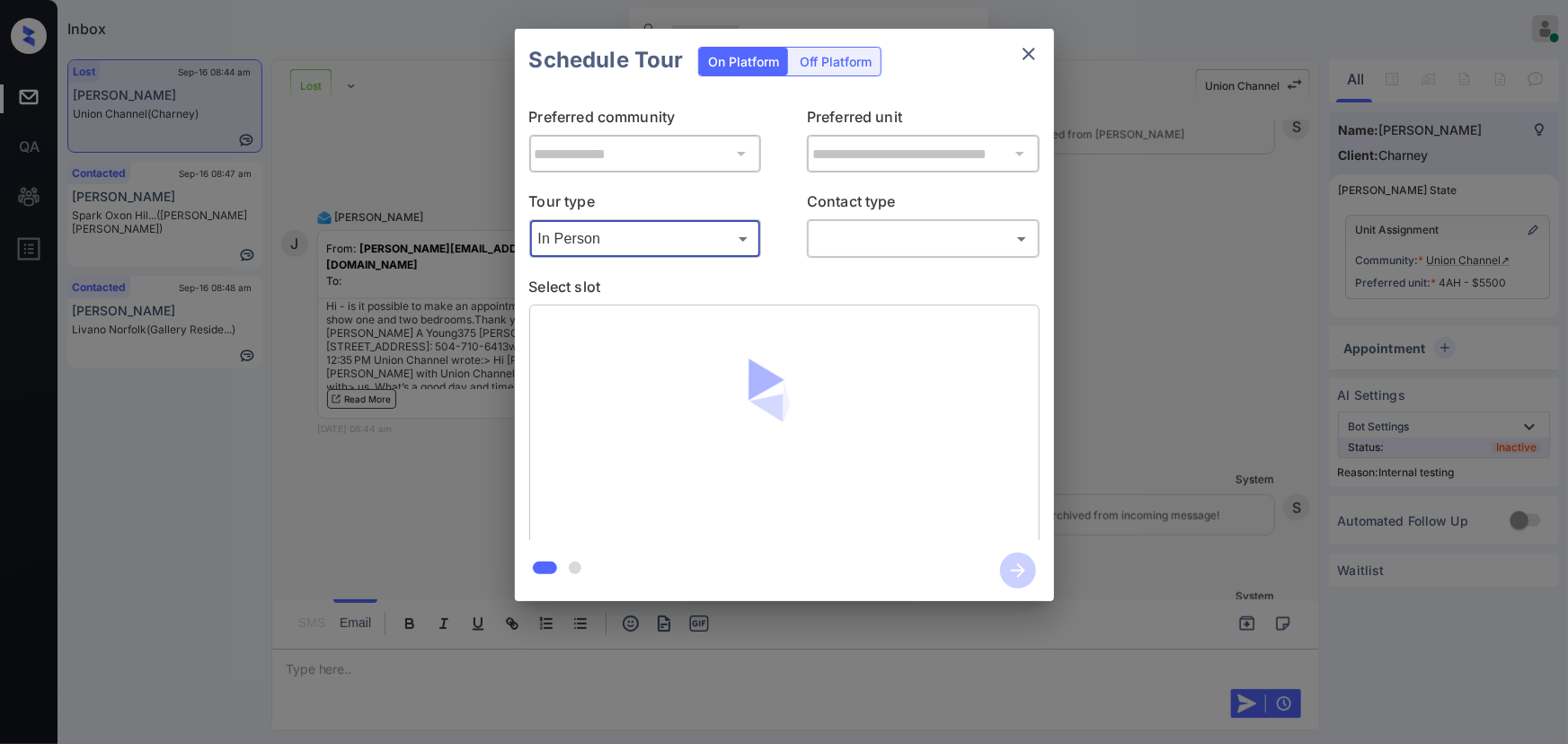
click at [841, 241] on body "Inbox Kenneth Umali Online Set yourself offline Set yourself on break Profile S…" at bounding box center [784, 372] width 1568 height 744
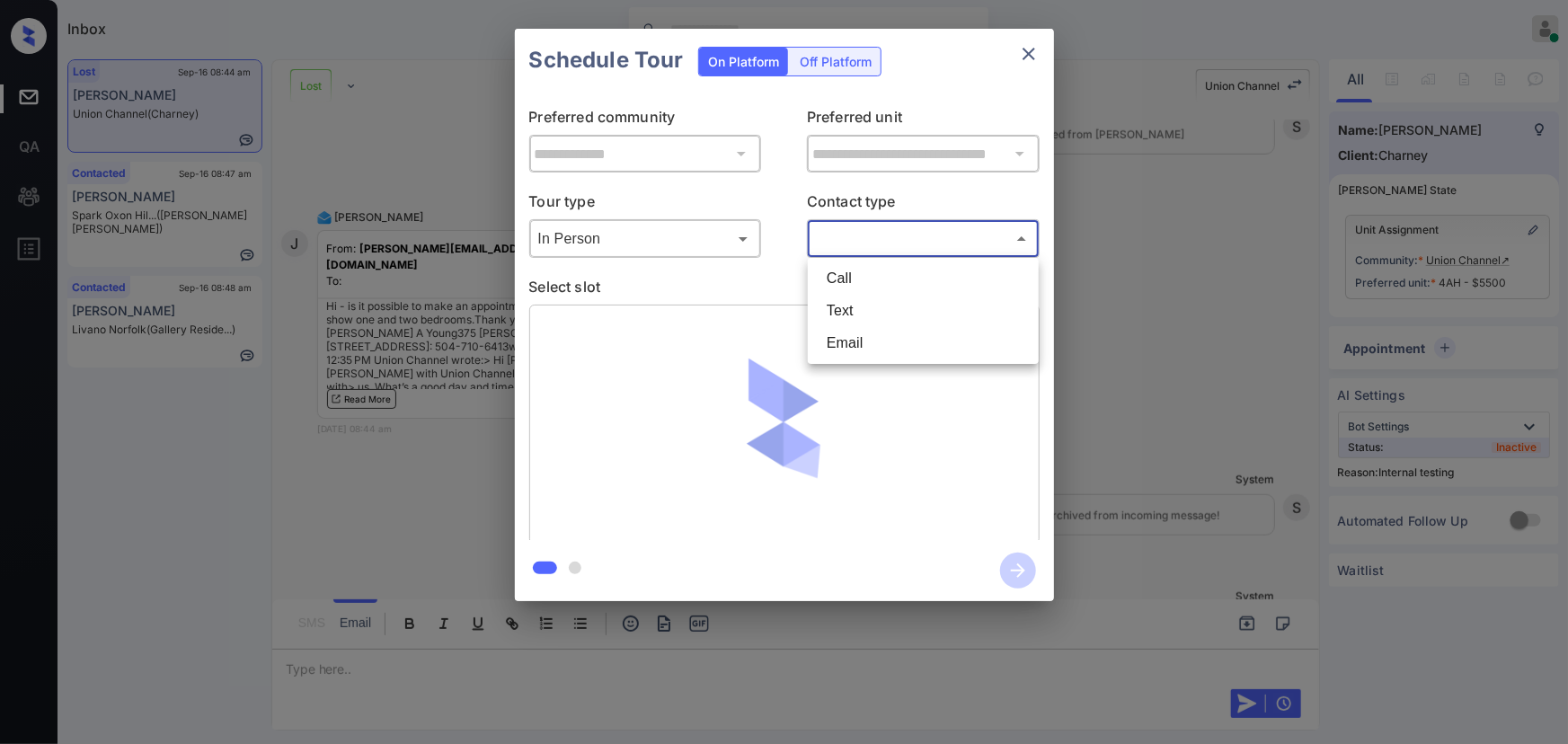
click at [853, 306] on li "Text" at bounding box center [923, 311] width 222 height 32
type input "****"
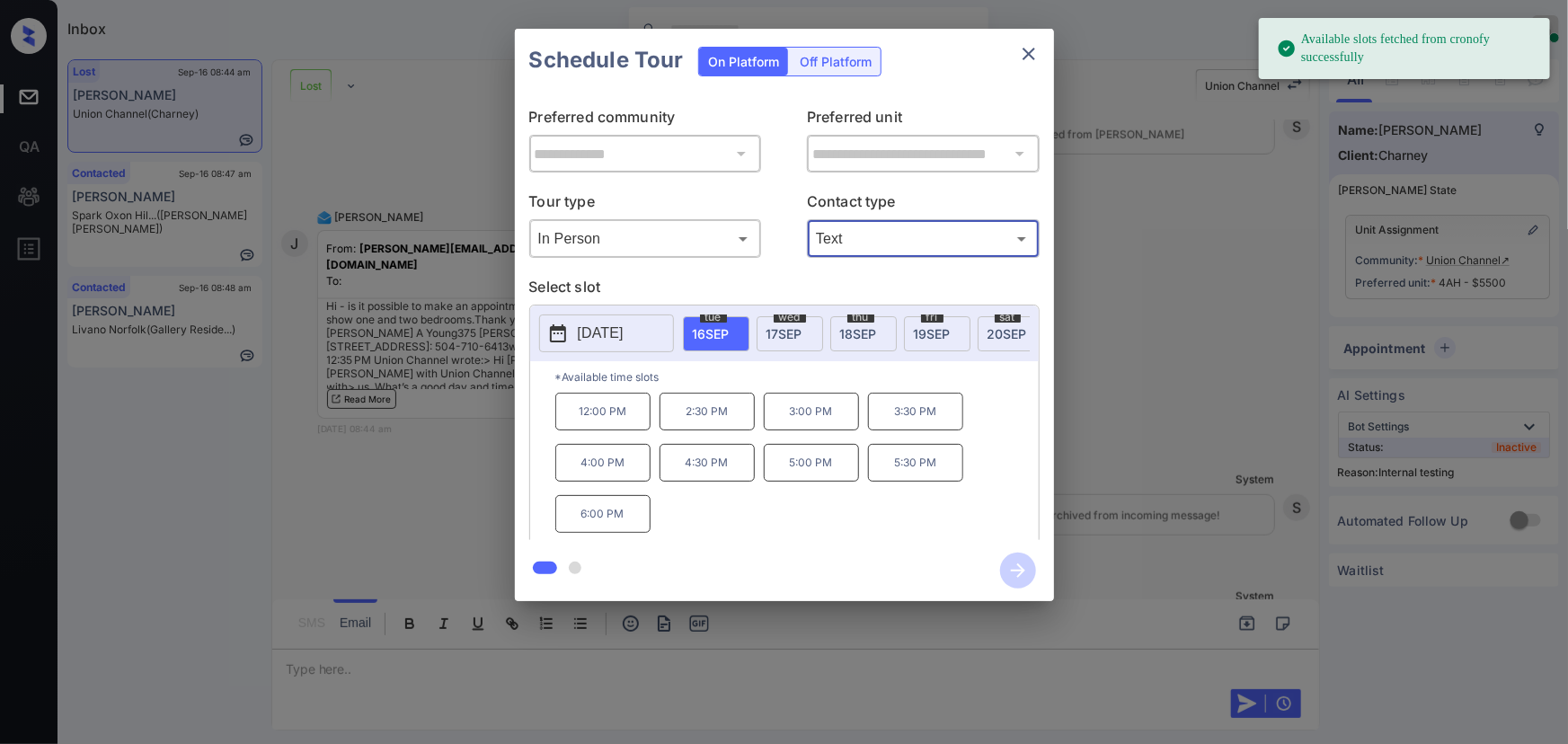
click at [779, 326] on span "17 SEP" at bounding box center [784, 334] width 36 height 16
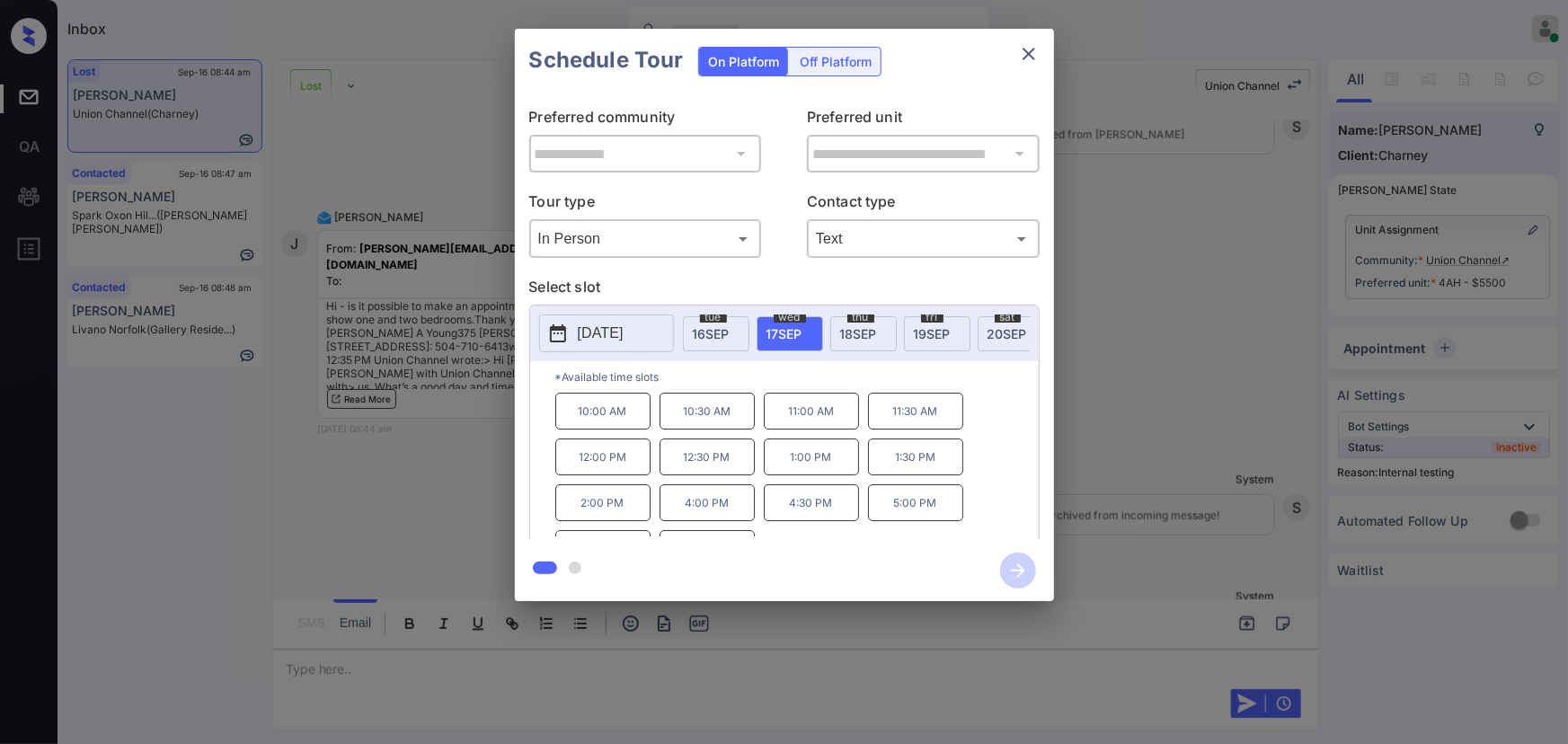
click at [798, 462] on p "1:00 PM" at bounding box center [811, 456] width 95 height 36
click at [1015, 576] on icon "button" at bounding box center [1017, 570] width 36 height 36
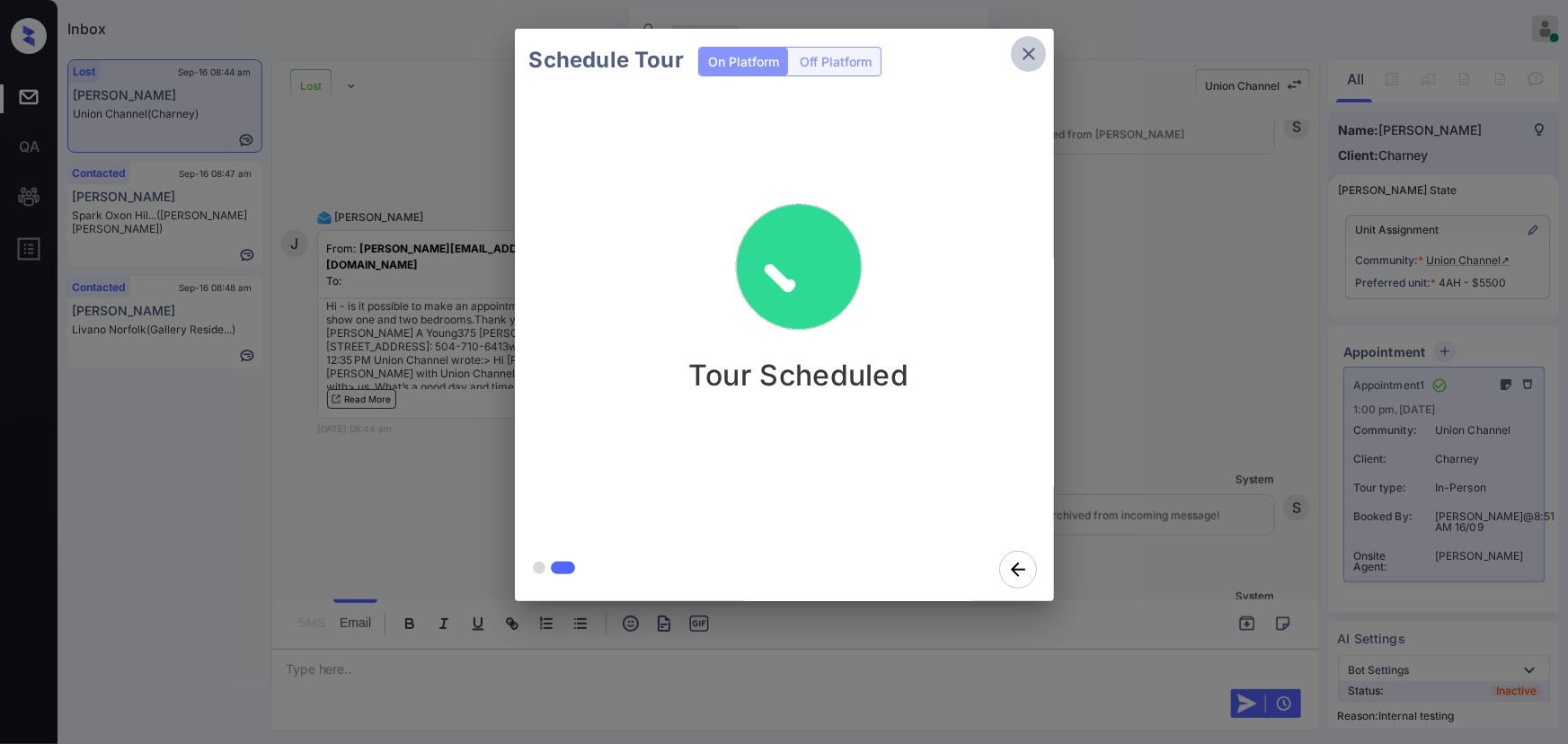
click at [1028, 56] on icon "close" at bounding box center [1029, 54] width 22 height 22
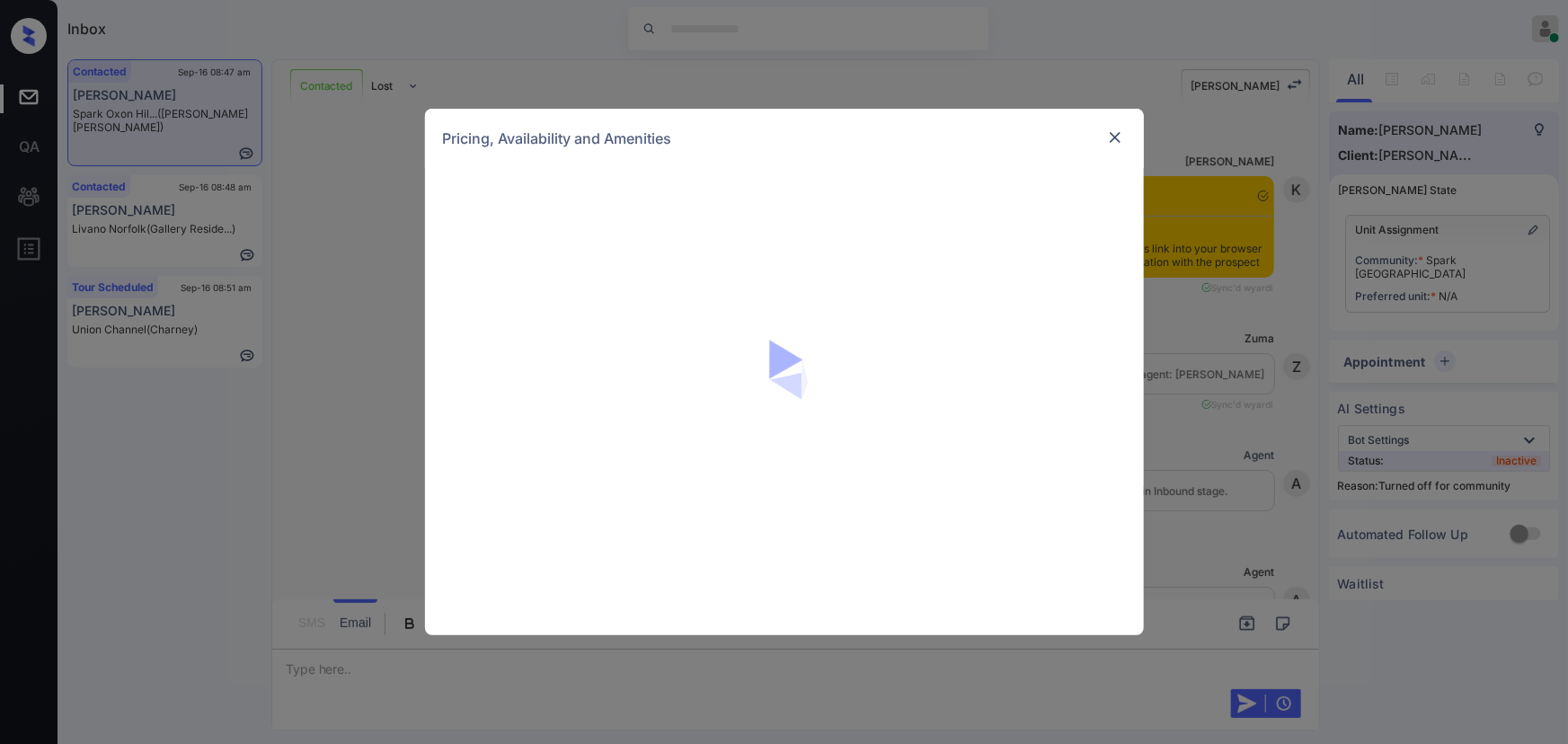
scroll to position [818, 0]
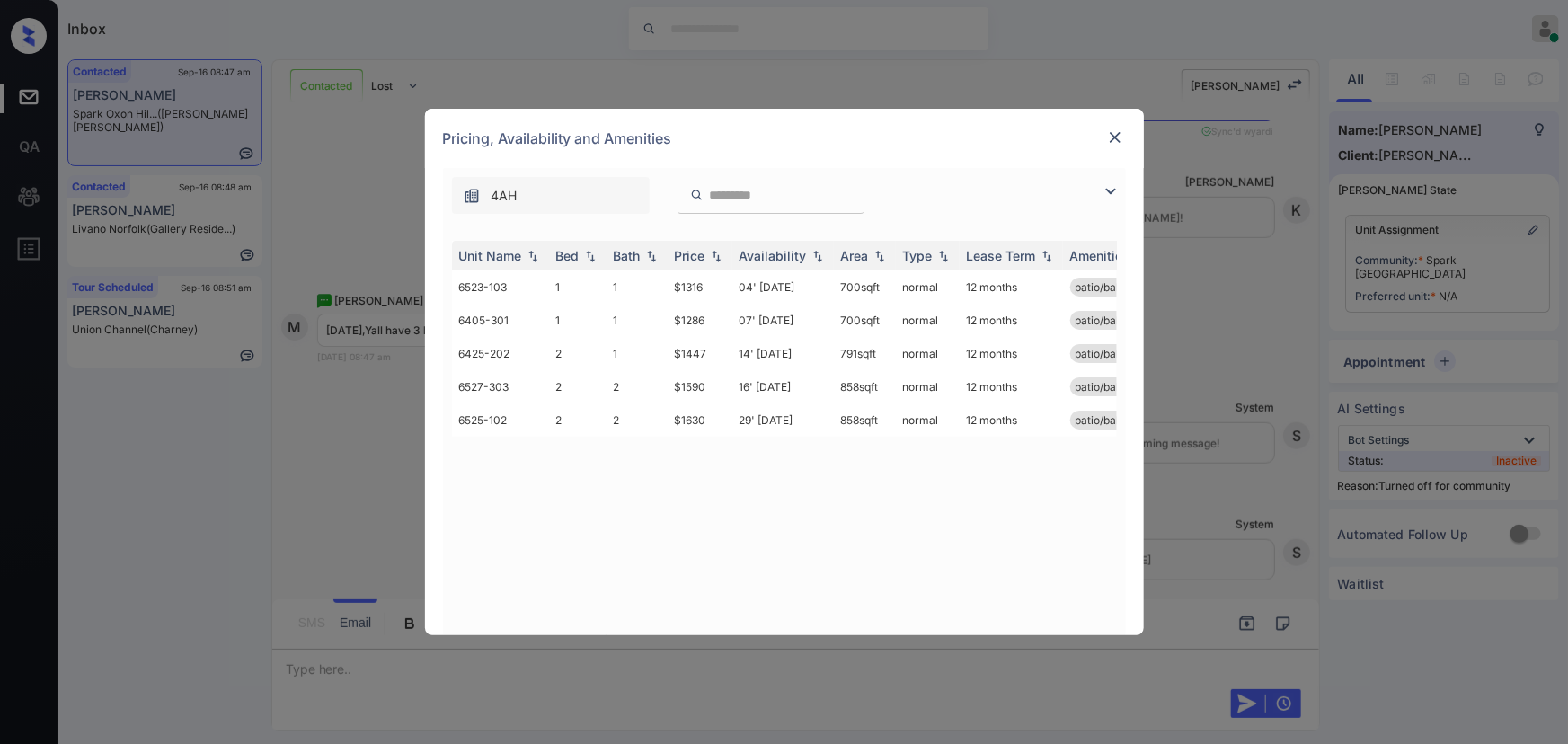
click at [1112, 194] on img at bounding box center [1111, 192] width 22 height 22
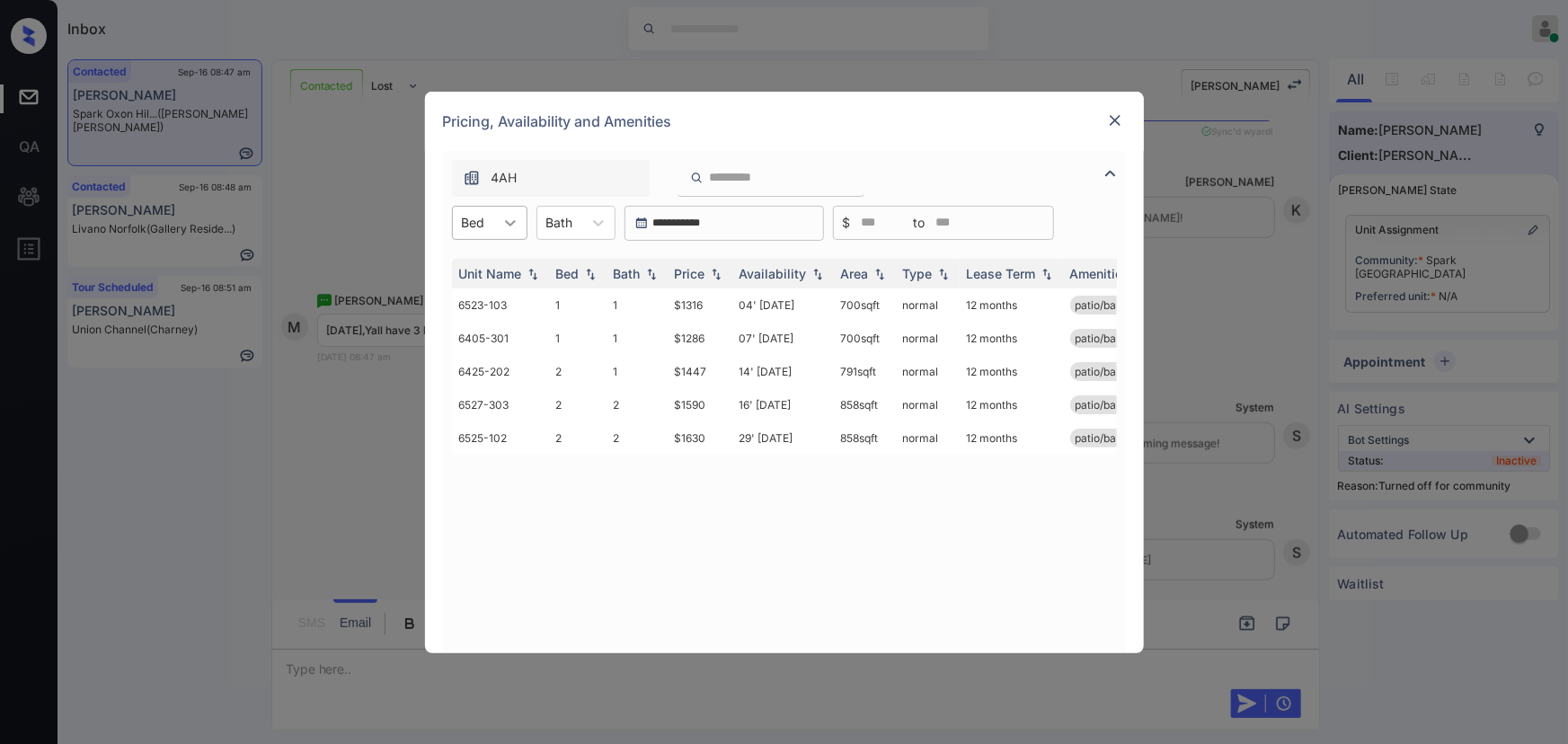
click at [504, 226] on icon at bounding box center [510, 223] width 18 height 18
drag, startPoint x: 450, startPoint y: 302, endPoint x: 465, endPoint y: 302, distance: 15.0
click at [451, 302] on div "Unit Name Bed Bath Price Availability Area Type Lease Term Amenities 6523-103 1…" at bounding box center [784, 447] width 683 height 413
click at [488, 217] on div "Bed" at bounding box center [474, 222] width 41 height 27
drag, startPoint x: 467, startPoint y: 304, endPoint x: 516, endPoint y: 280, distance: 54.6
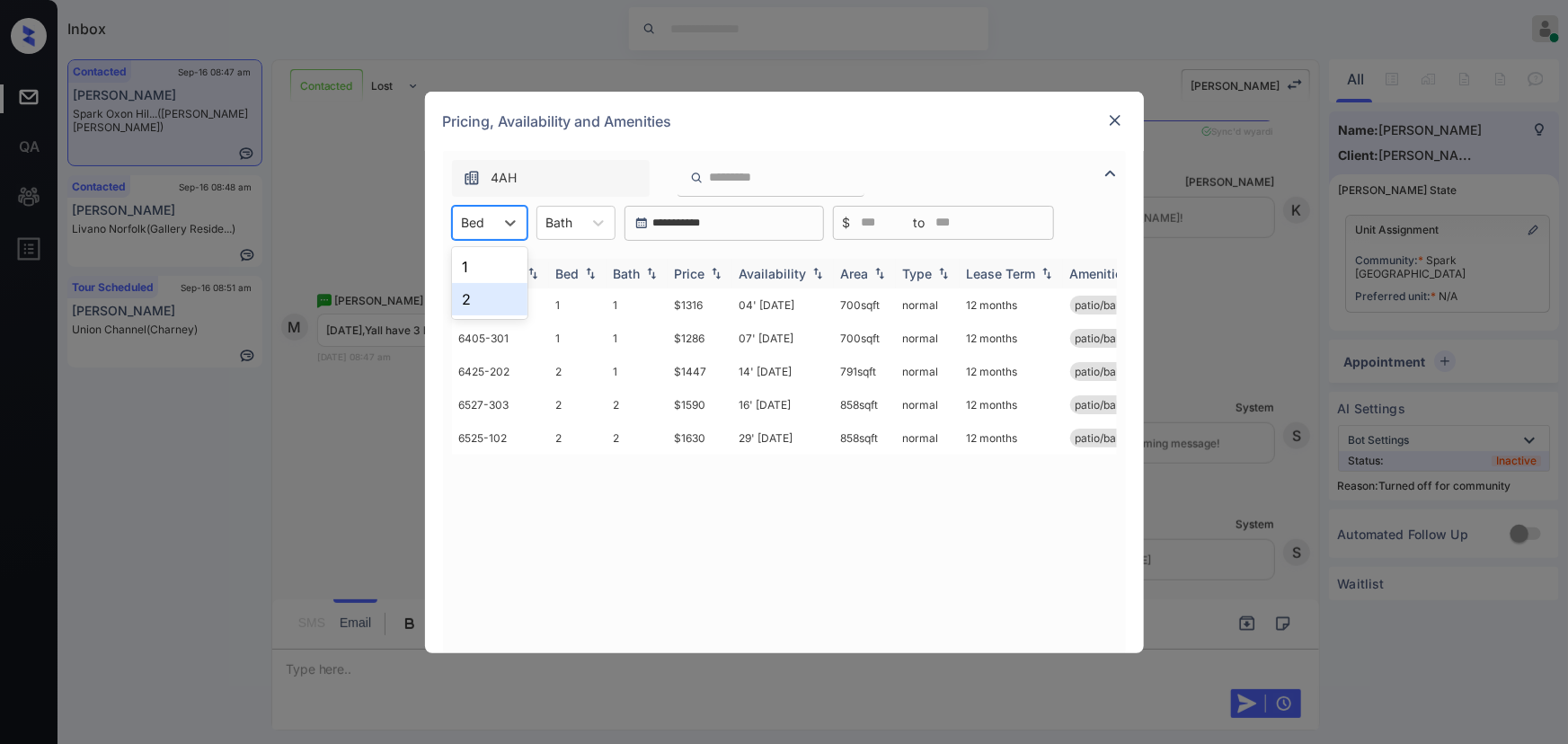
click at [467, 304] on div "2" at bounding box center [490, 299] width 76 height 32
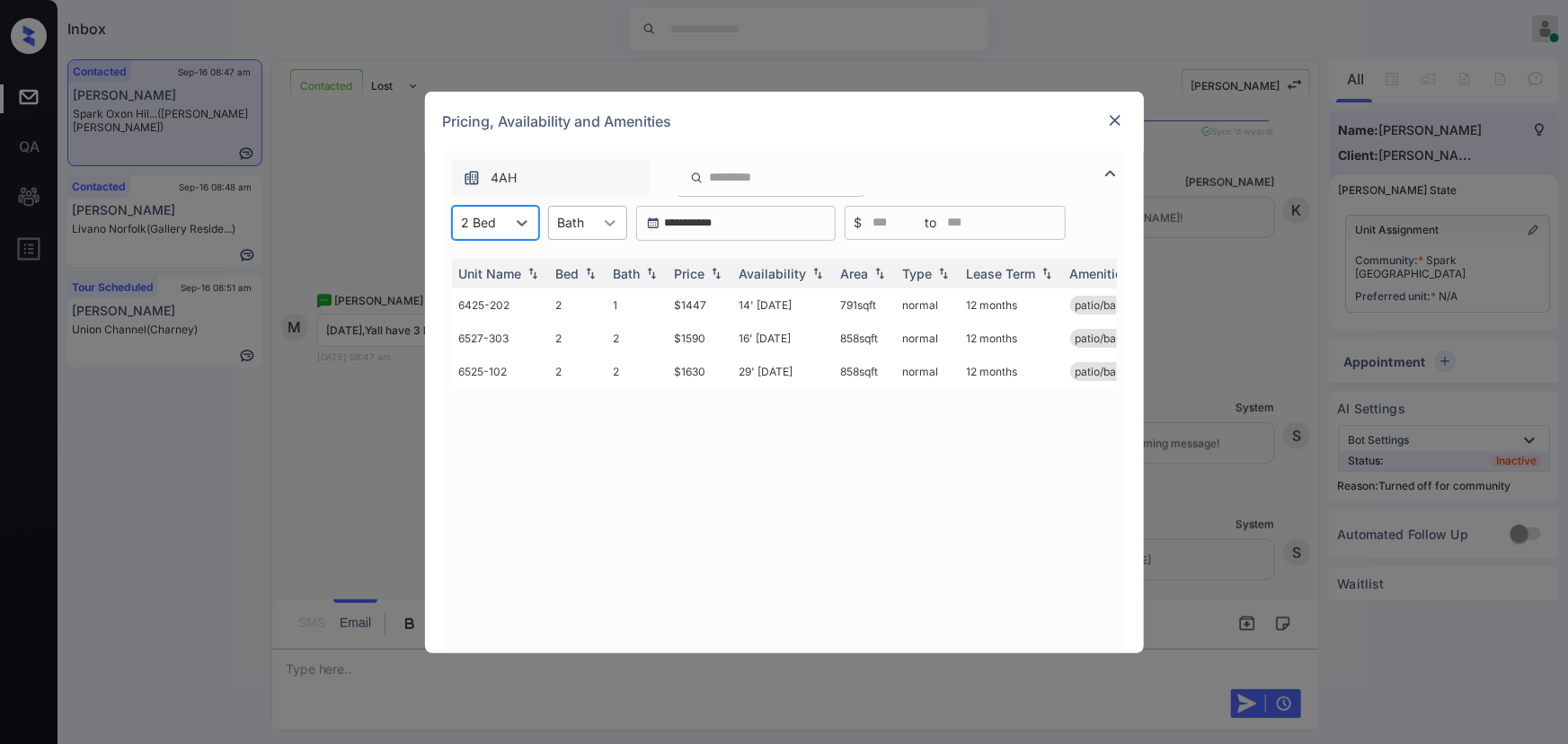
click at [594, 228] on div at bounding box center [610, 222] width 32 height 32
click at [576, 294] on div "2" at bounding box center [588, 299] width 79 height 32
click at [716, 274] on img at bounding box center [716, 272] width 18 height 13
click at [716, 274] on img at bounding box center [716, 273] width 18 height 14
copy td "858 sqft"
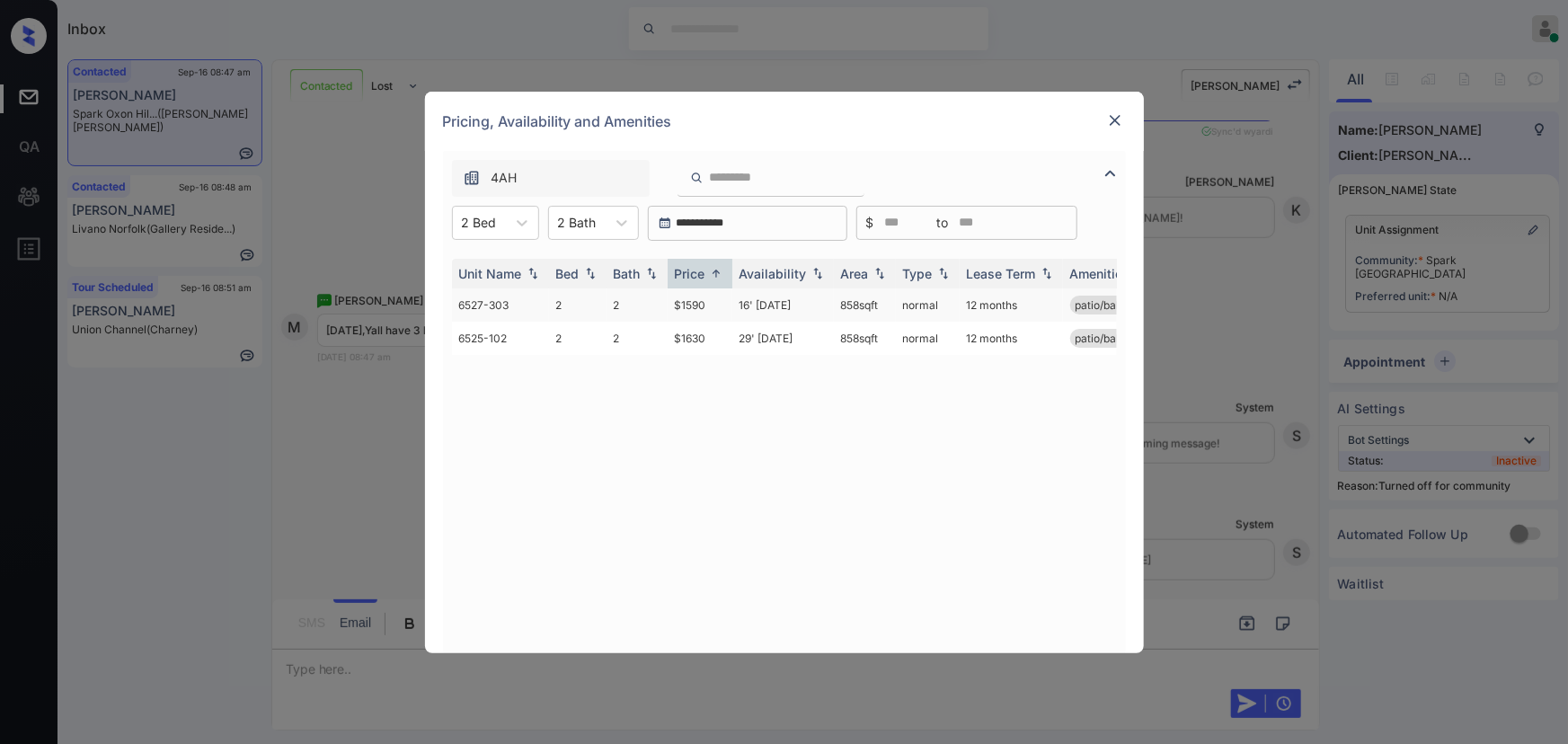
drag, startPoint x: 889, startPoint y: 302, endPoint x: 835, endPoint y: 308, distance: 54.3
click at [835, 308] on td "858 sqft" at bounding box center [864, 305] width 62 height 33
click at [706, 306] on td "$1590" at bounding box center [700, 305] width 65 height 33
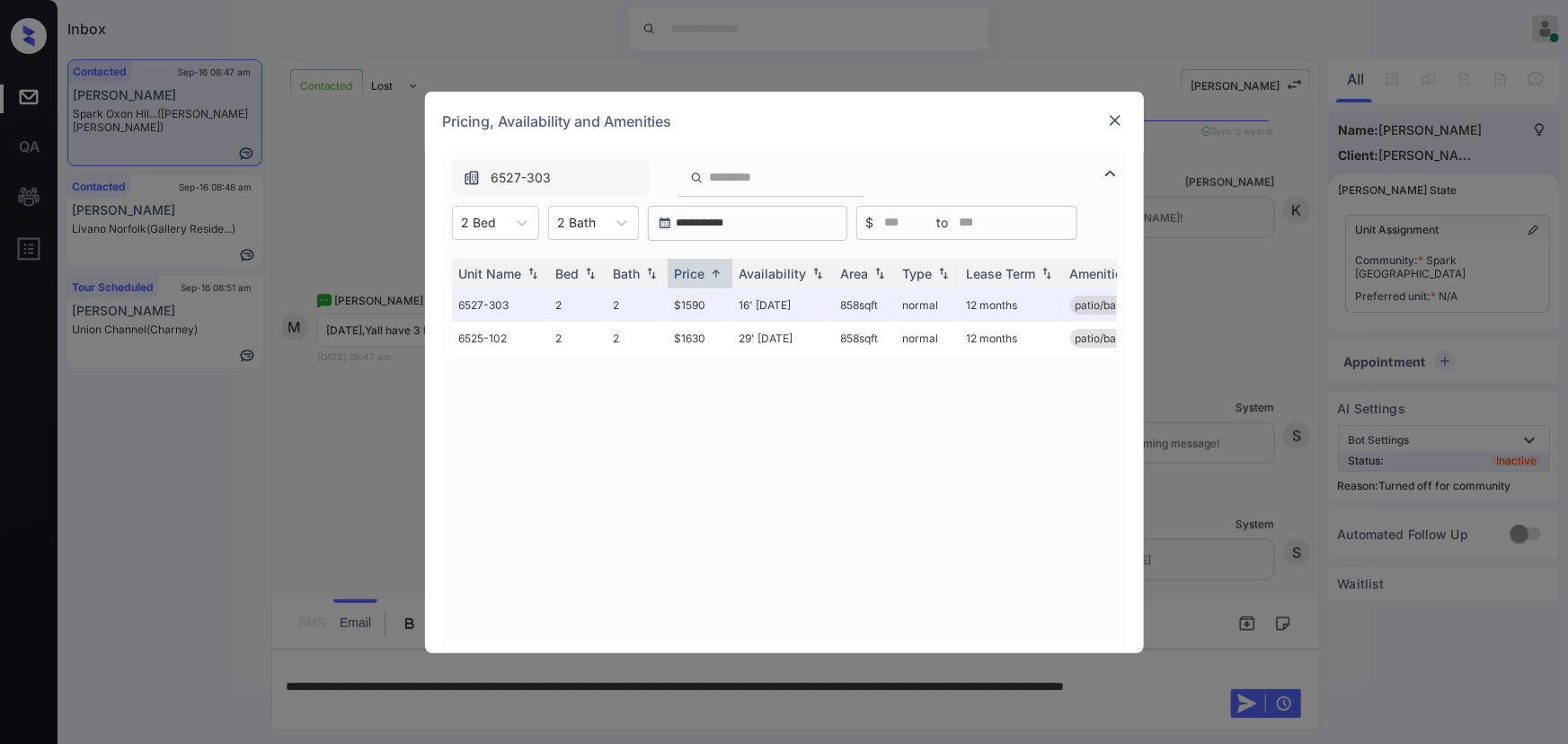
click at [1109, 120] on img at bounding box center [1115, 120] width 18 height 18
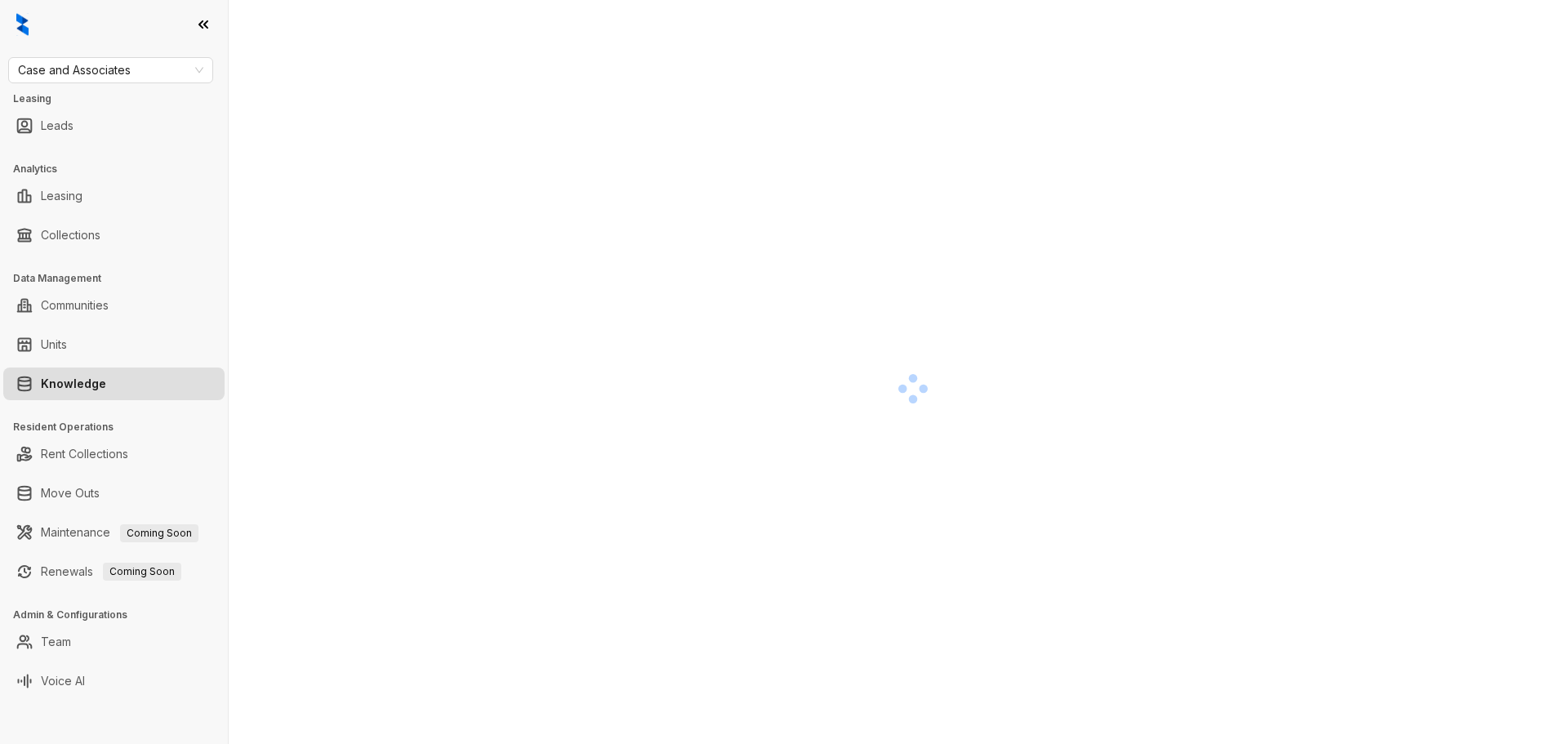
click at [106, 384] on link "Knowledge" at bounding box center [73, 383] width 65 height 33
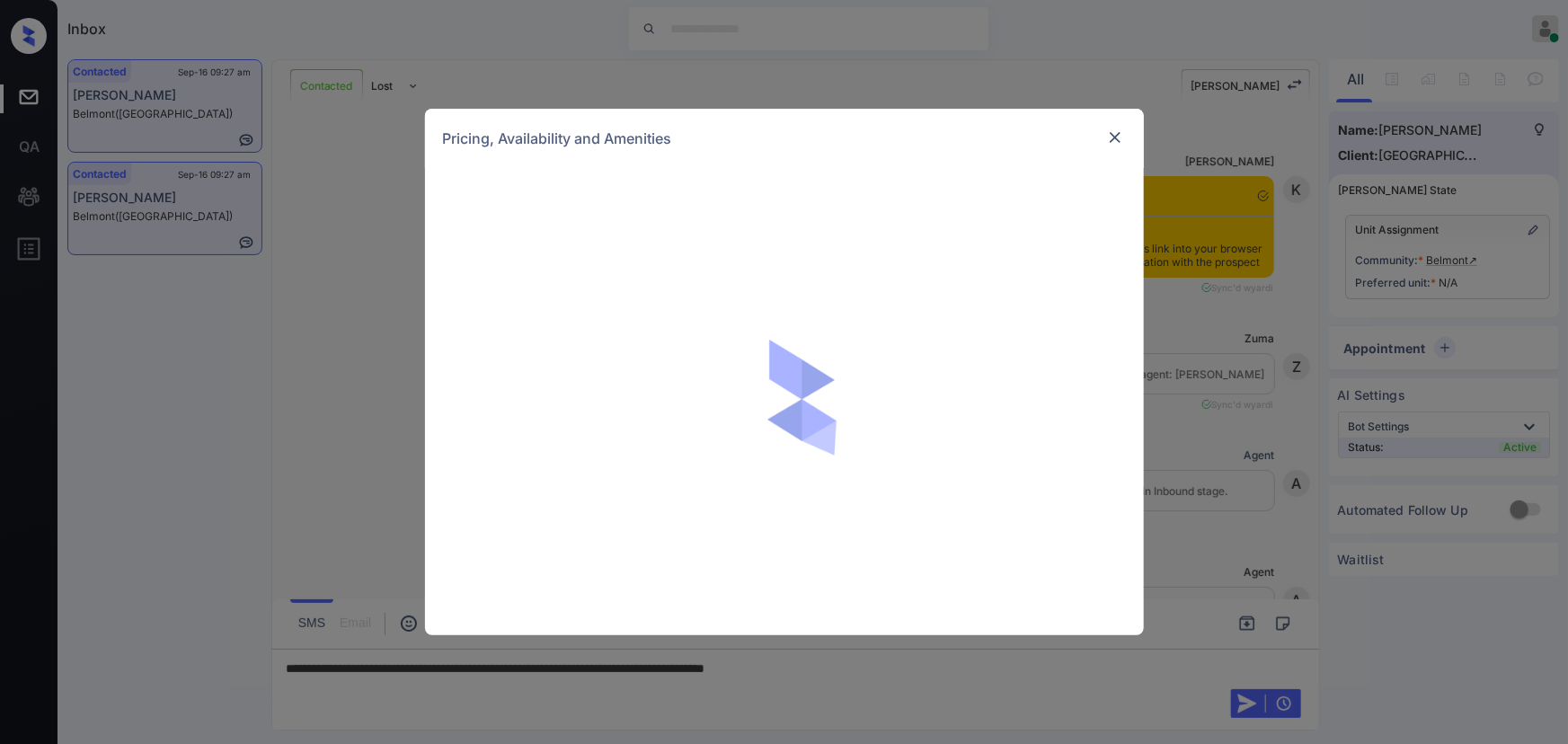
scroll to position [2305, 0]
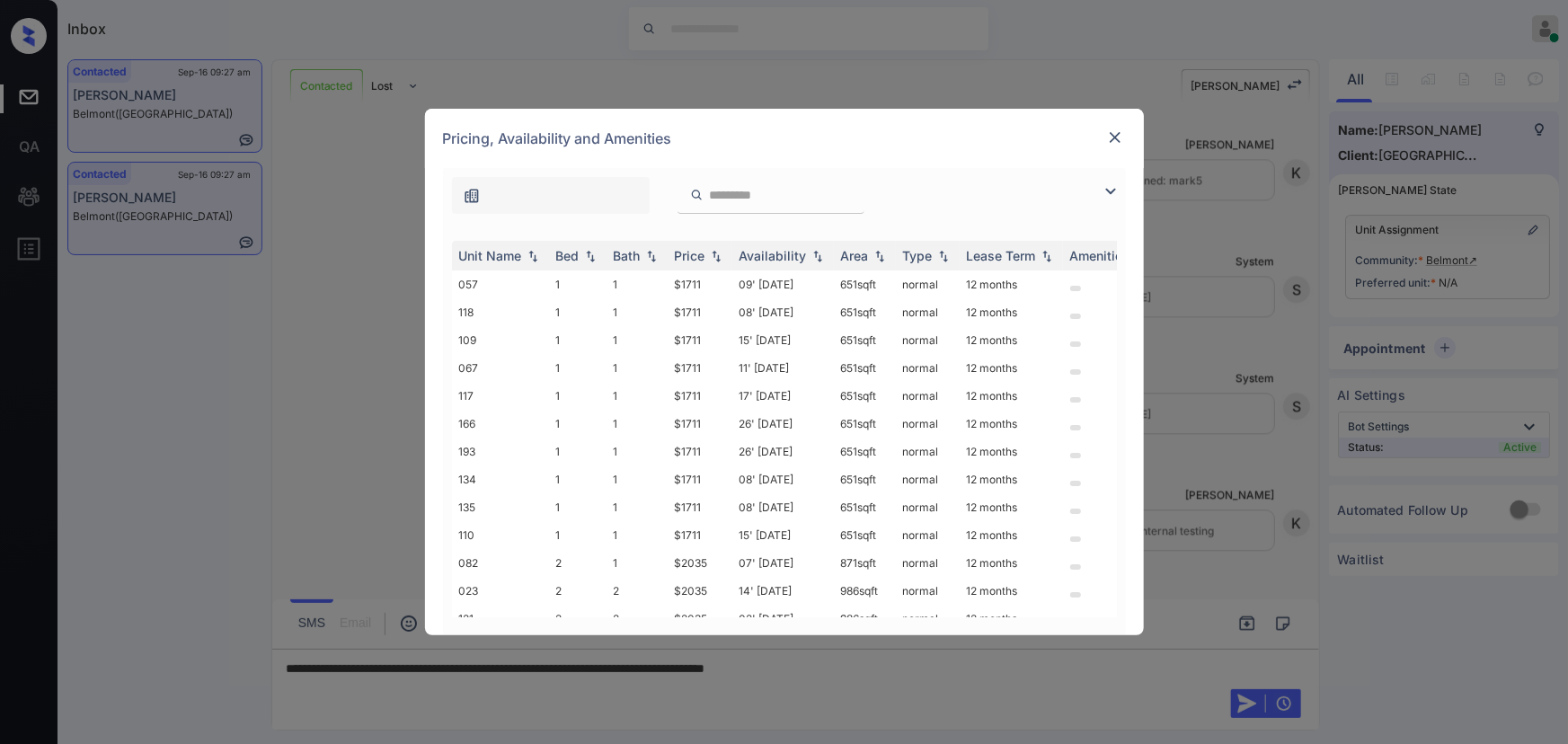
click at [1111, 187] on img at bounding box center [1111, 192] width 22 height 22
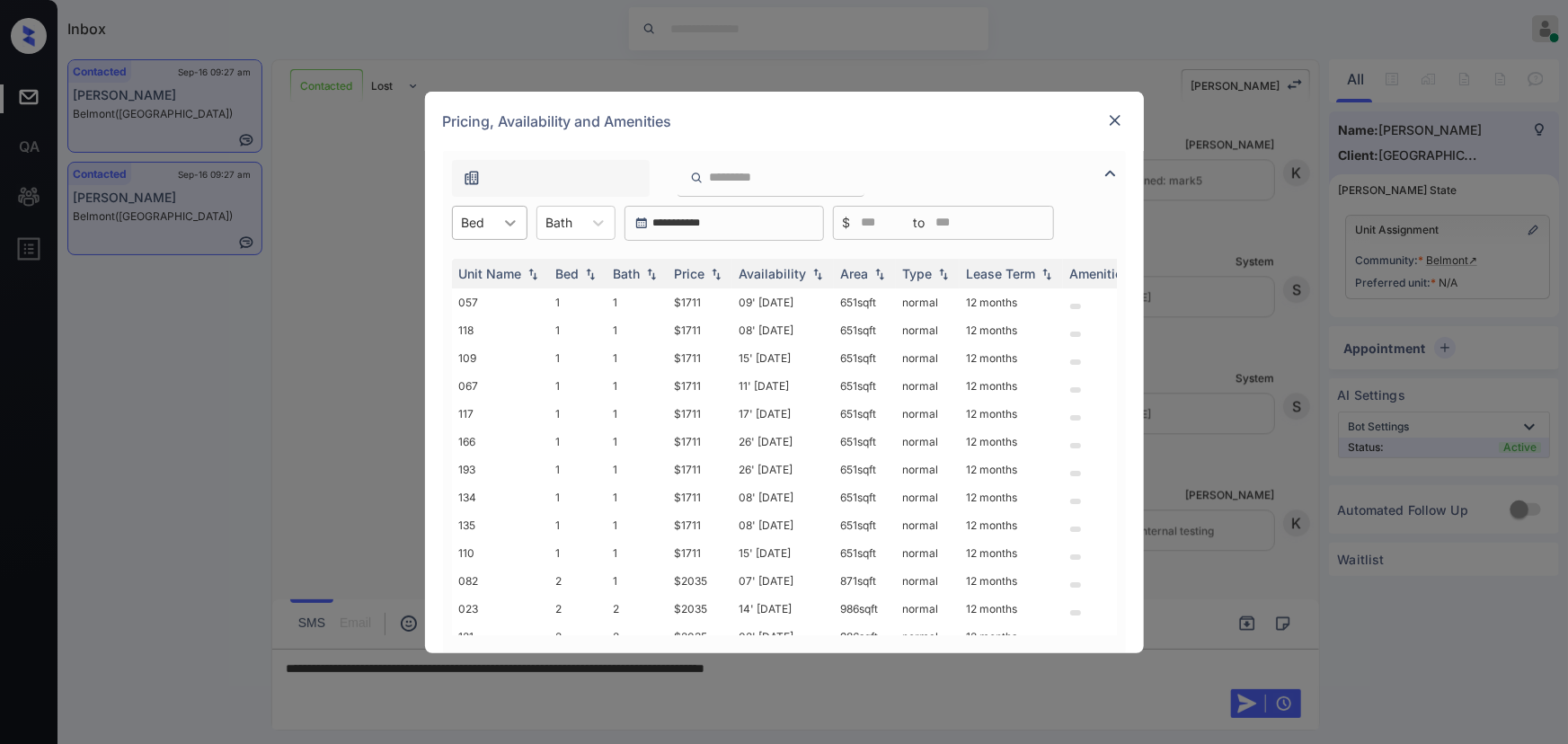
click at [506, 224] on icon at bounding box center [510, 223] width 18 height 18
click at [459, 297] on div "2" at bounding box center [490, 299] width 76 height 32
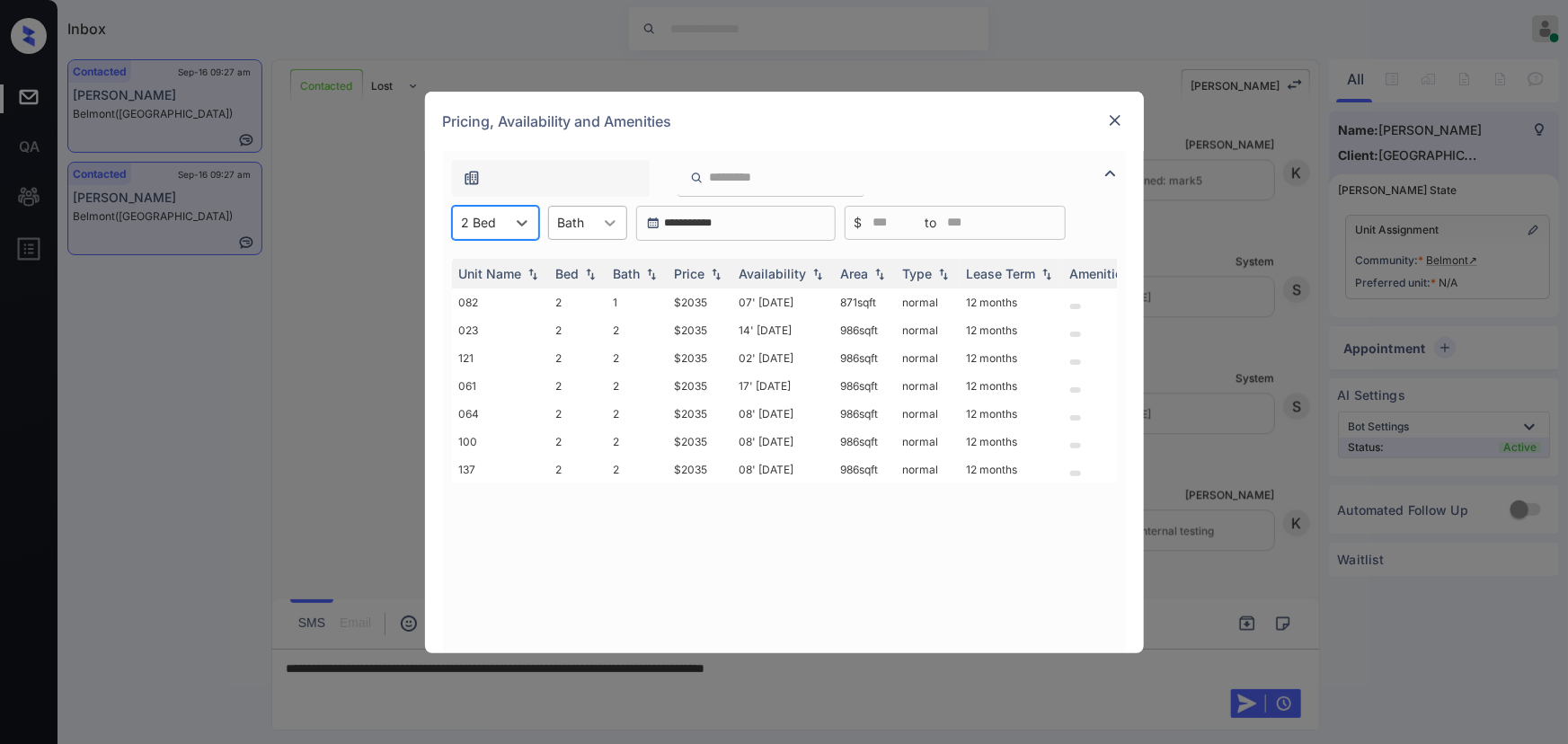
click at [607, 219] on icon at bounding box center [610, 223] width 18 height 18
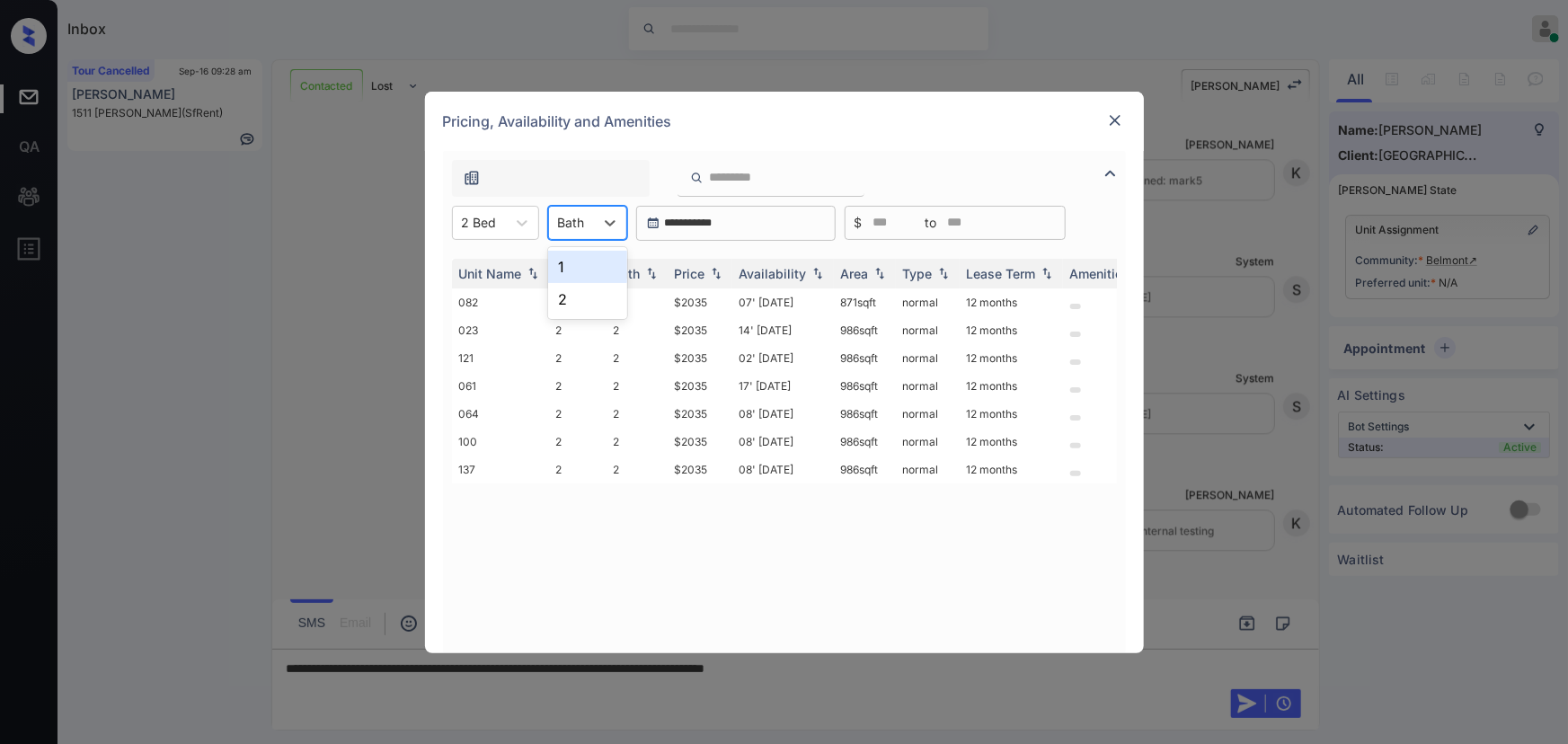
click at [576, 254] on div "1" at bounding box center [588, 266] width 79 height 32
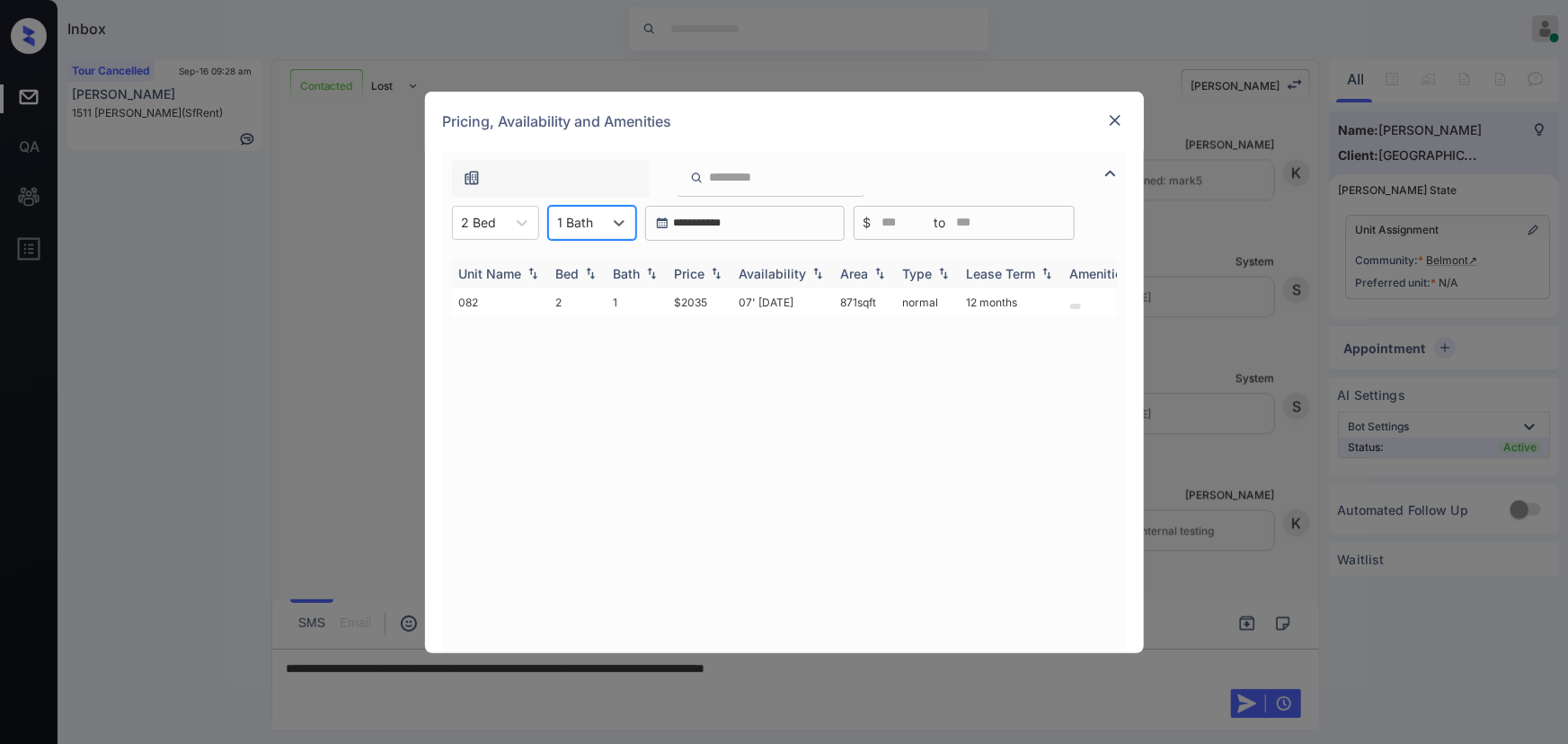
click at [686, 270] on div "Price" at bounding box center [689, 274] width 30 height 16
click at [715, 300] on td "$2035" at bounding box center [700, 302] width 65 height 28
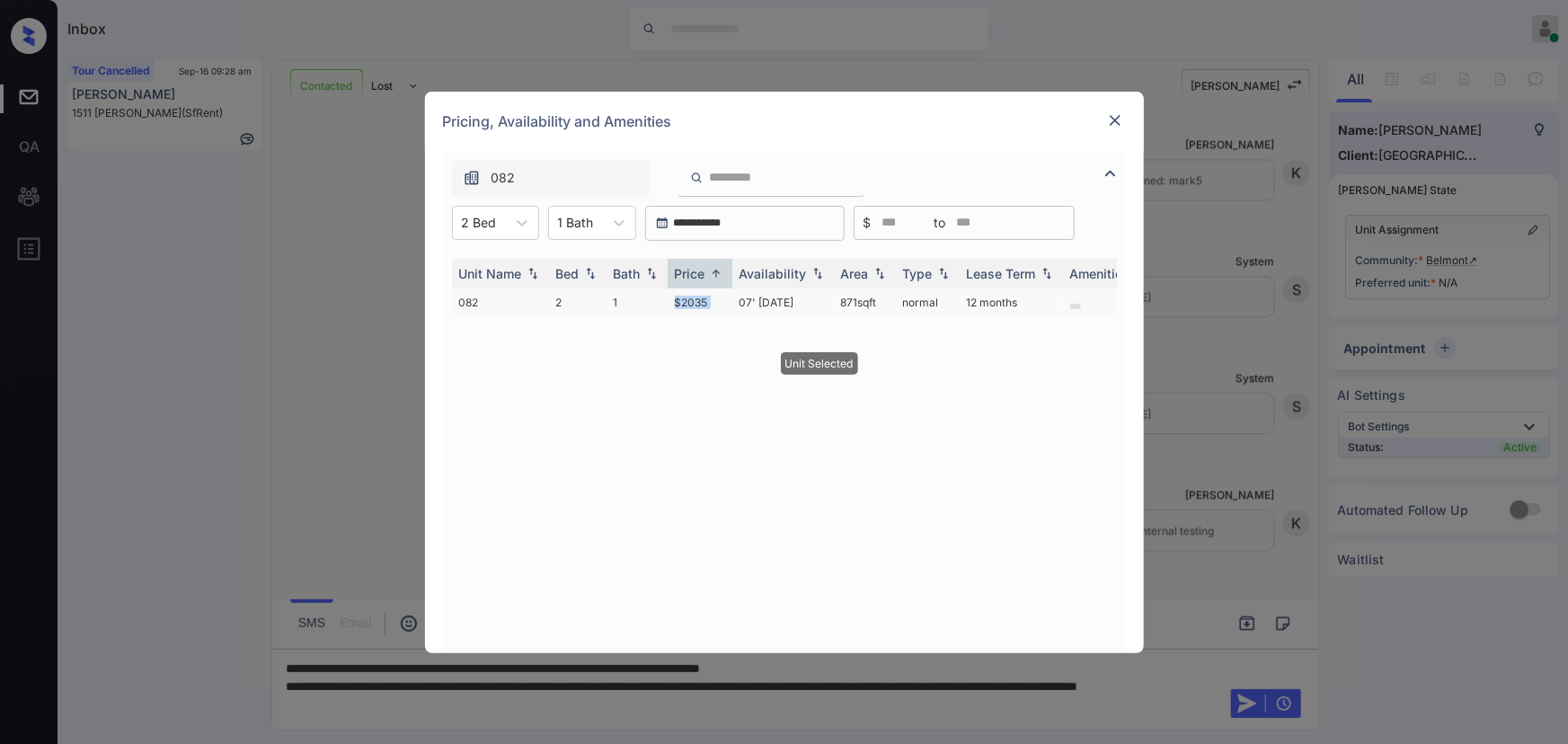
click at [715, 300] on td "$2035" at bounding box center [700, 302] width 65 height 28
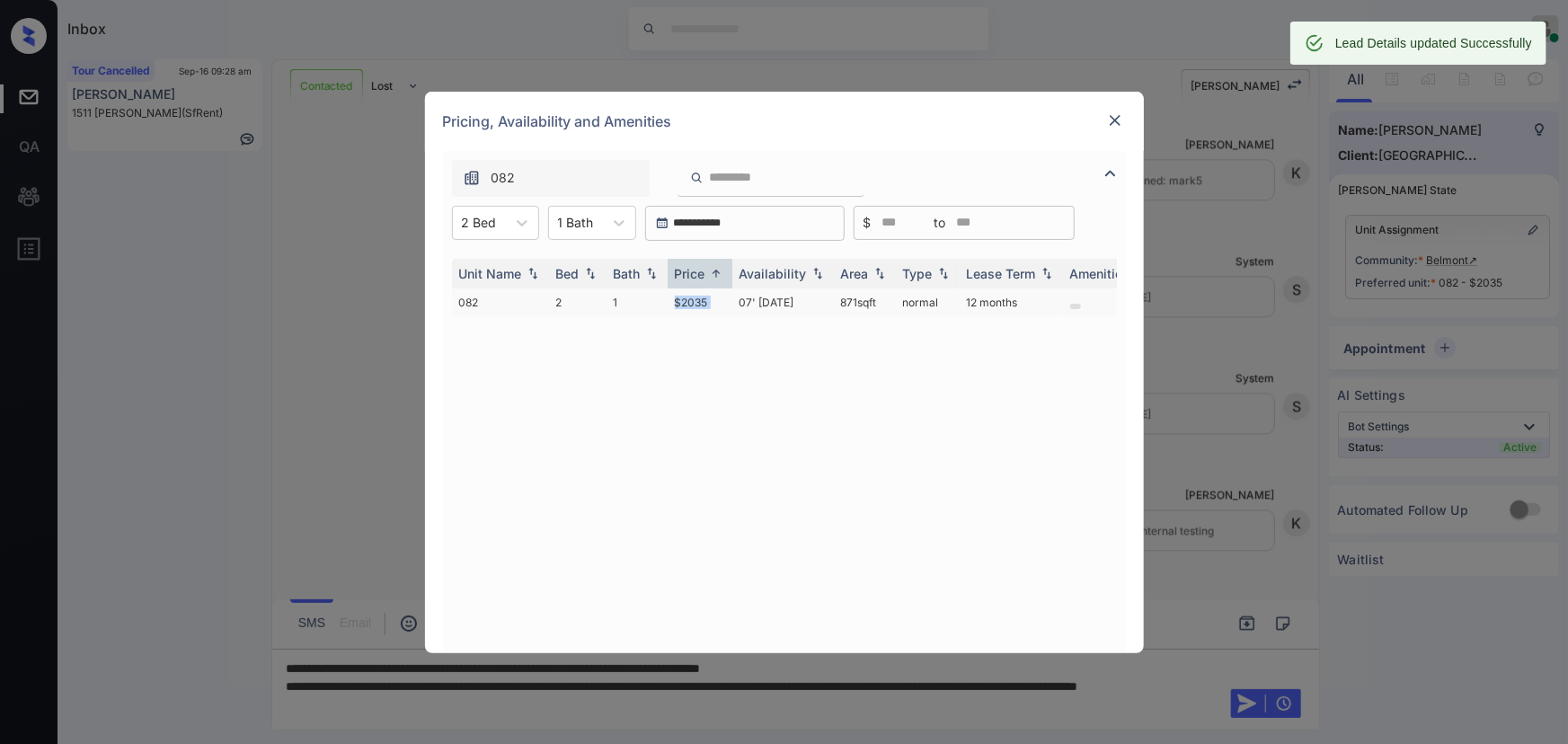
copy tr "871 sqft"
drag, startPoint x: 884, startPoint y: 304, endPoint x: 827, endPoint y: 302, distance: 57.0
click at [827, 302] on tr "082 2 1 $2035 07' [DATE] 871 sqft normal 12 months" at bounding box center [921, 302] width 939 height 28
click at [807, 705] on div "**********" at bounding box center [784, 372] width 1568 height 744
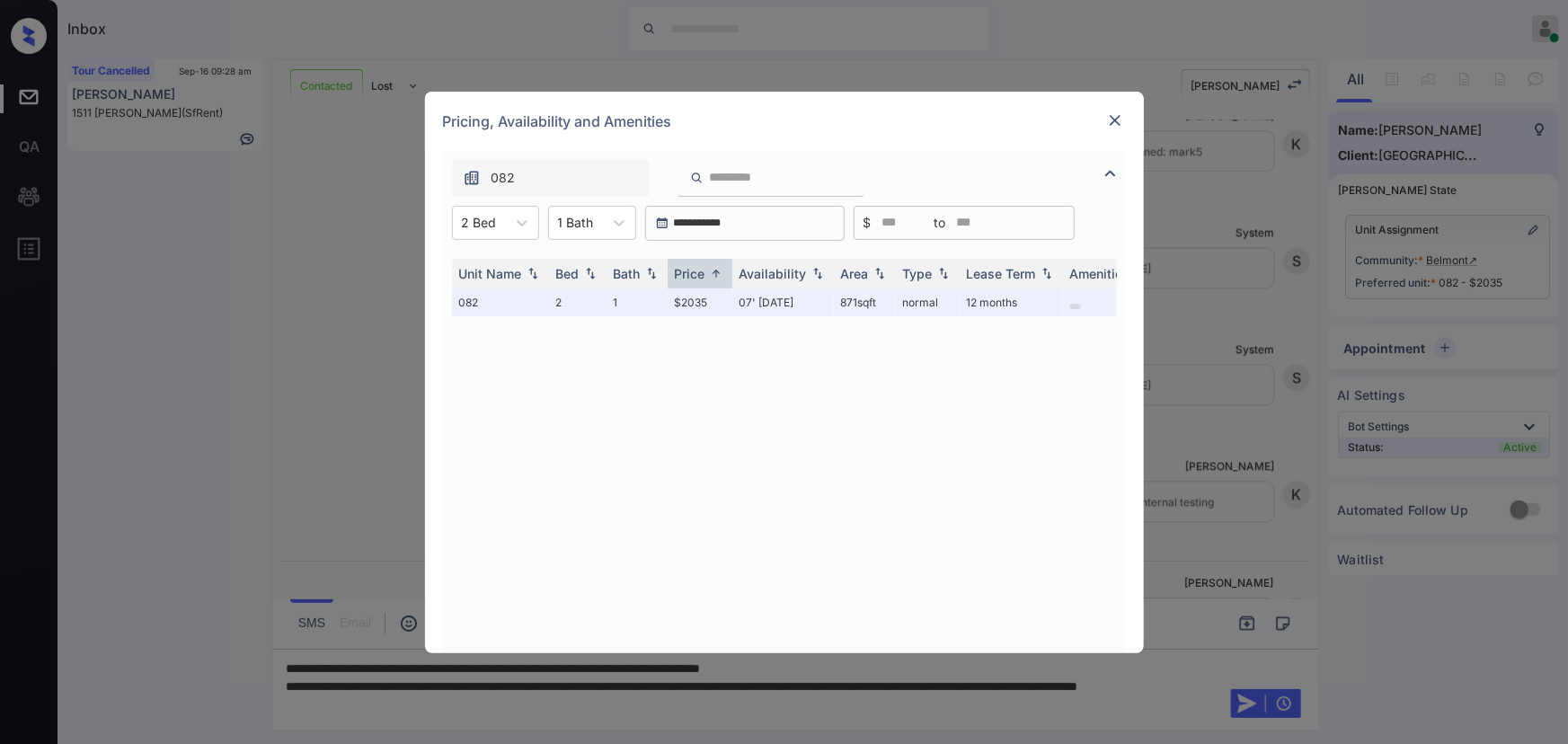
click at [858, 711] on div "**********" at bounding box center [784, 372] width 1568 height 744
click at [1112, 117] on img at bounding box center [1115, 120] width 18 height 18
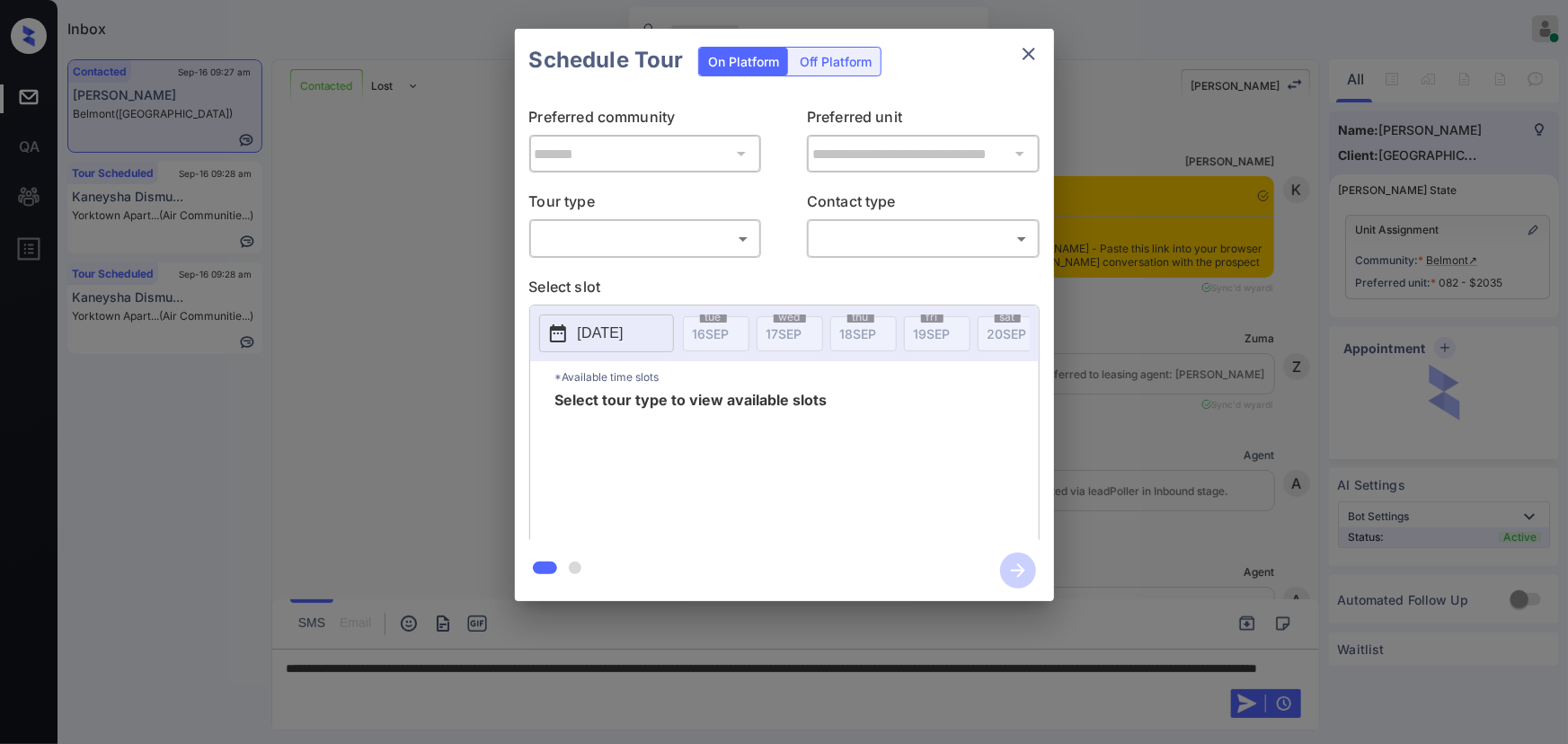
scroll to position [1661, 0]
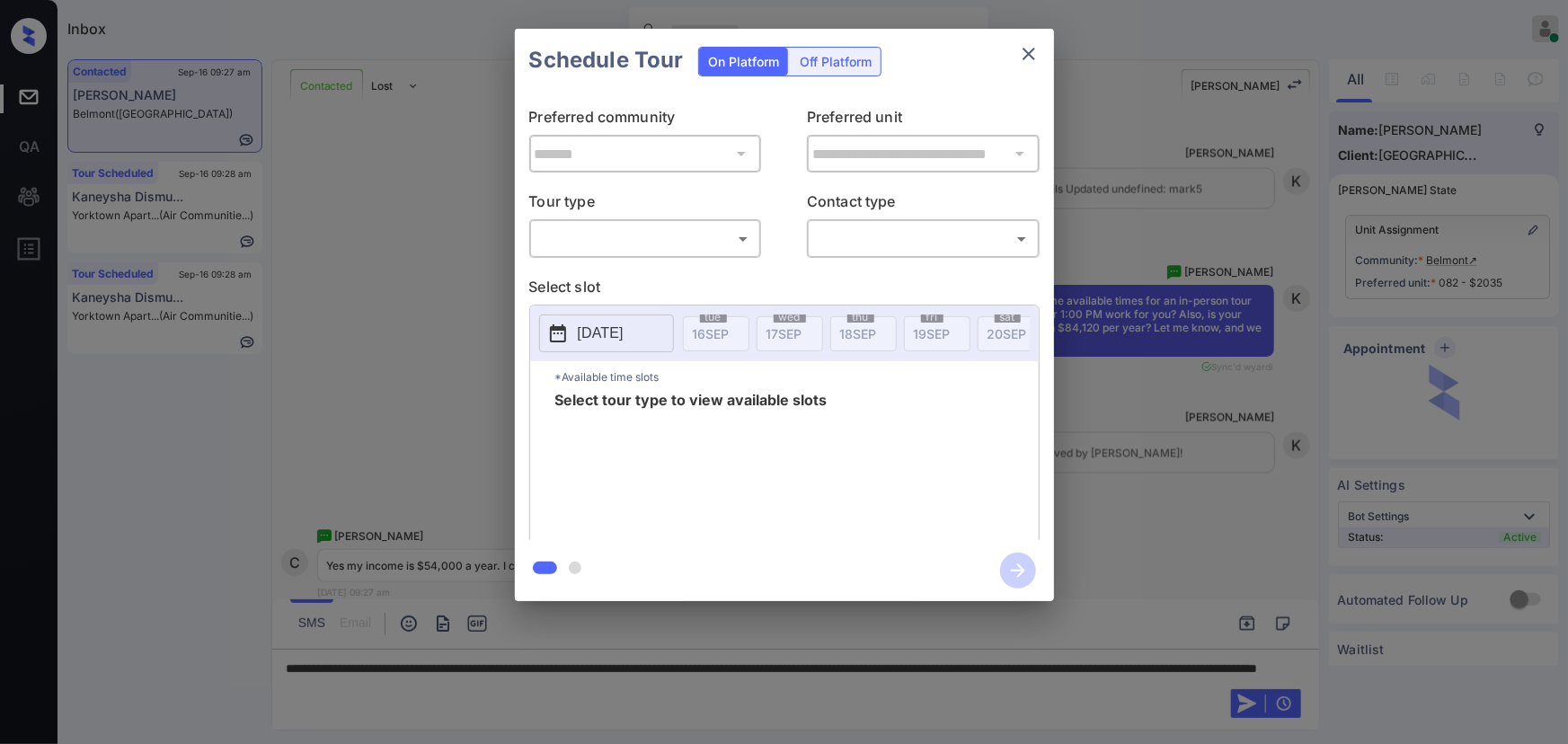
click at [577, 241] on body "Inbox [PERSON_NAME] Online Set yourself offline Set yourself on break Profile S…" at bounding box center [784, 372] width 1568 height 744
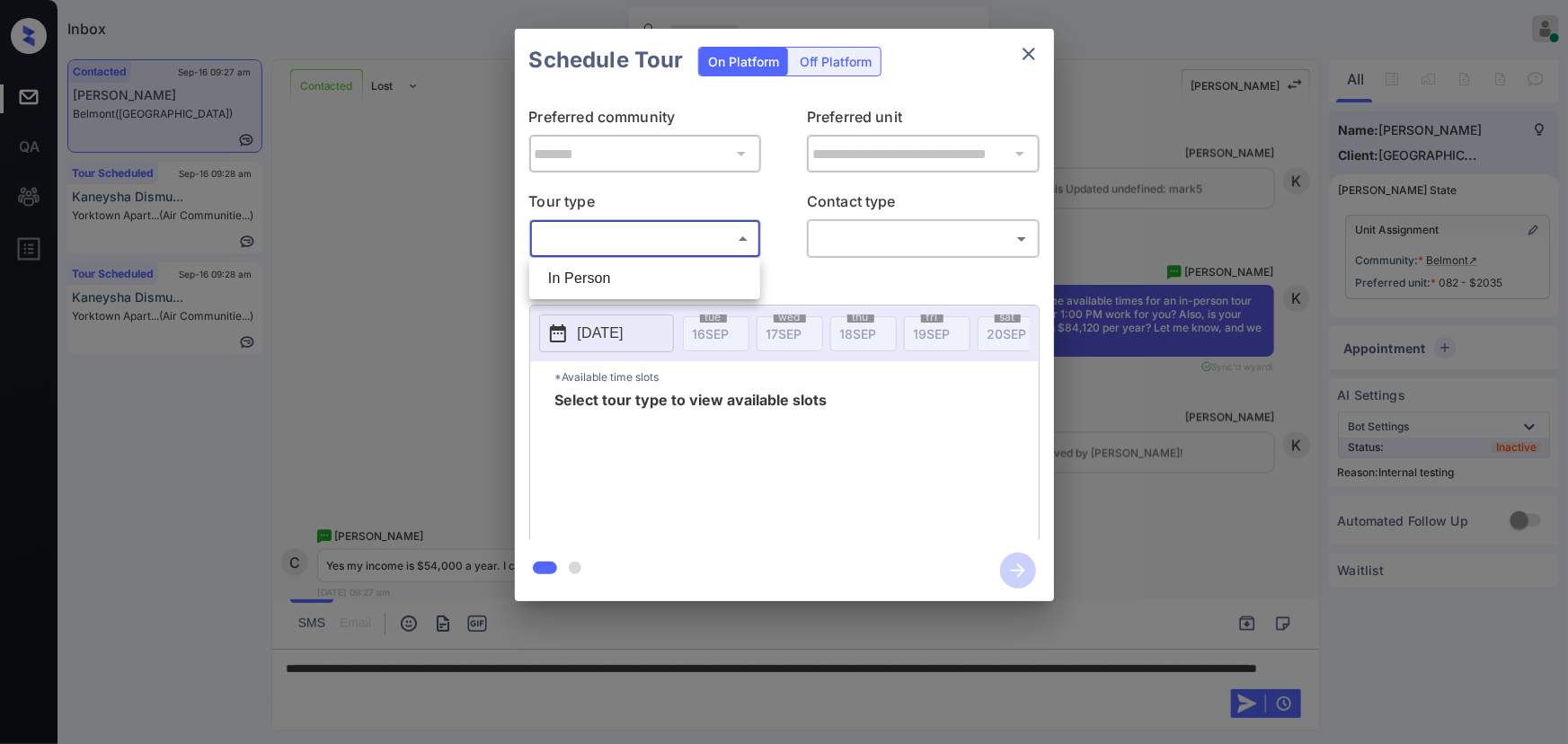
click at [578, 270] on li "In Person" at bounding box center [645, 278] width 222 height 32
type input "********"
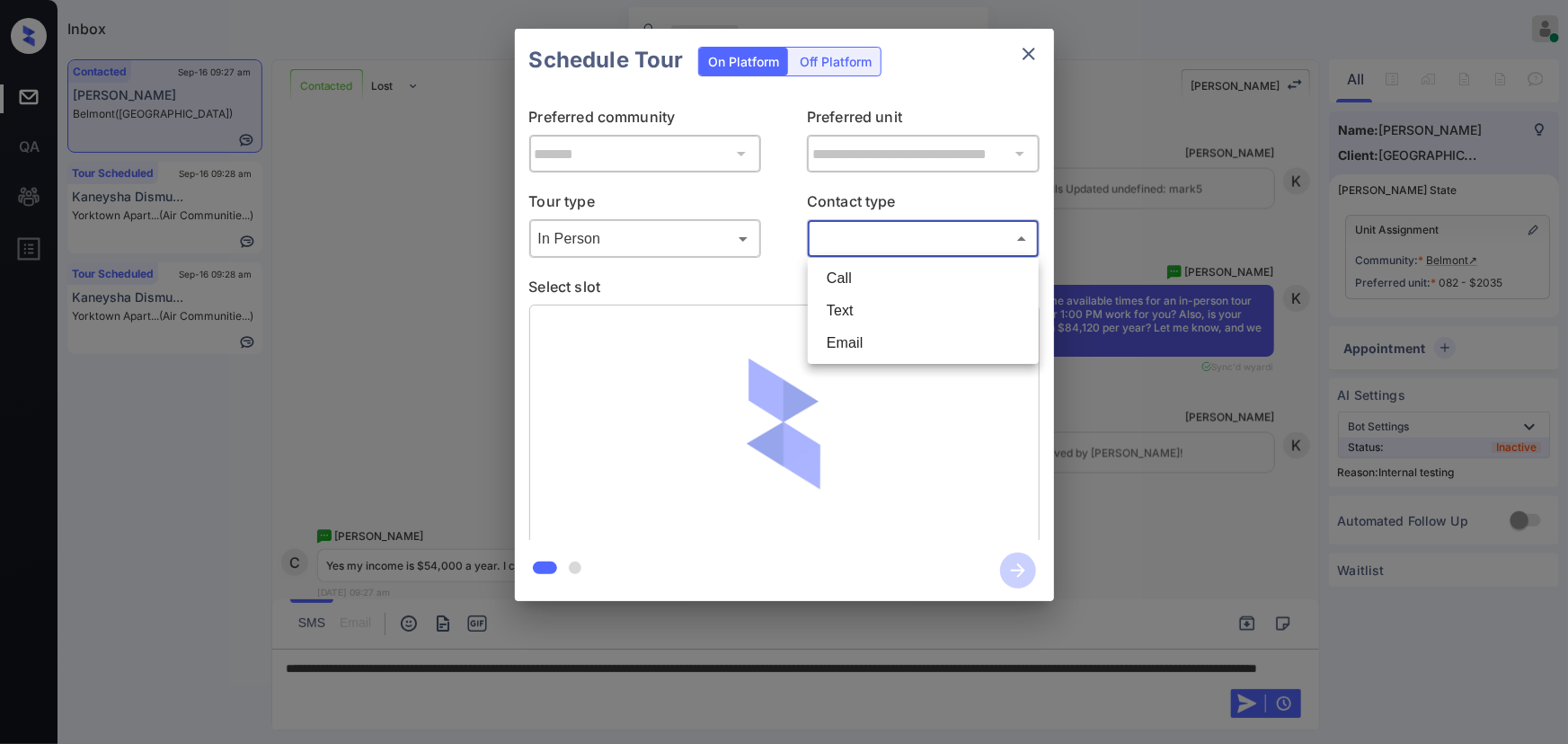
click at [892, 240] on body "Inbox Kenneth Umali Online Set yourself offline Set yourself on break Profile S…" at bounding box center [784, 372] width 1568 height 744
click at [859, 310] on li "Text" at bounding box center [923, 311] width 222 height 32
type input "****"
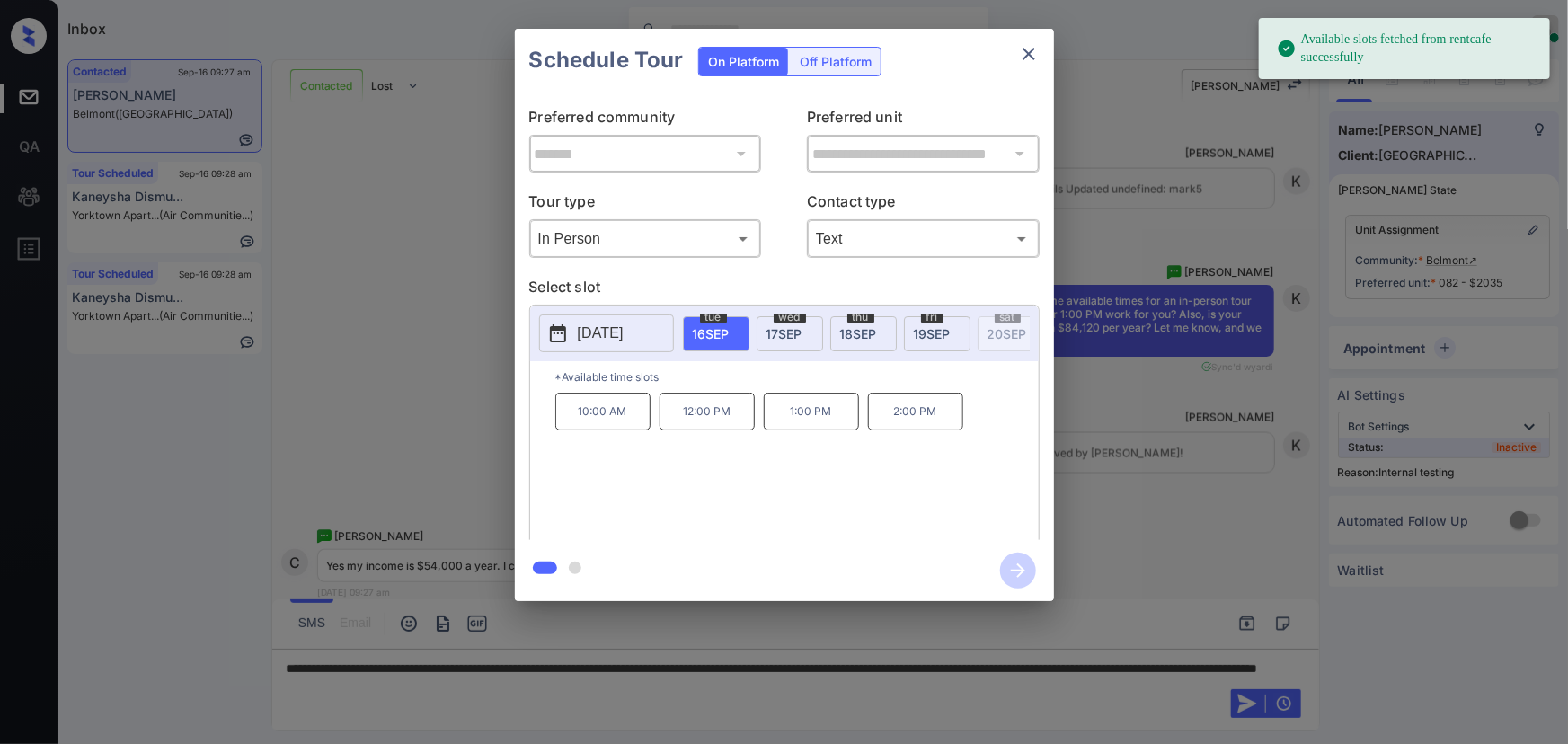
click at [826, 427] on p "1:00 PM" at bounding box center [811, 411] width 95 height 37
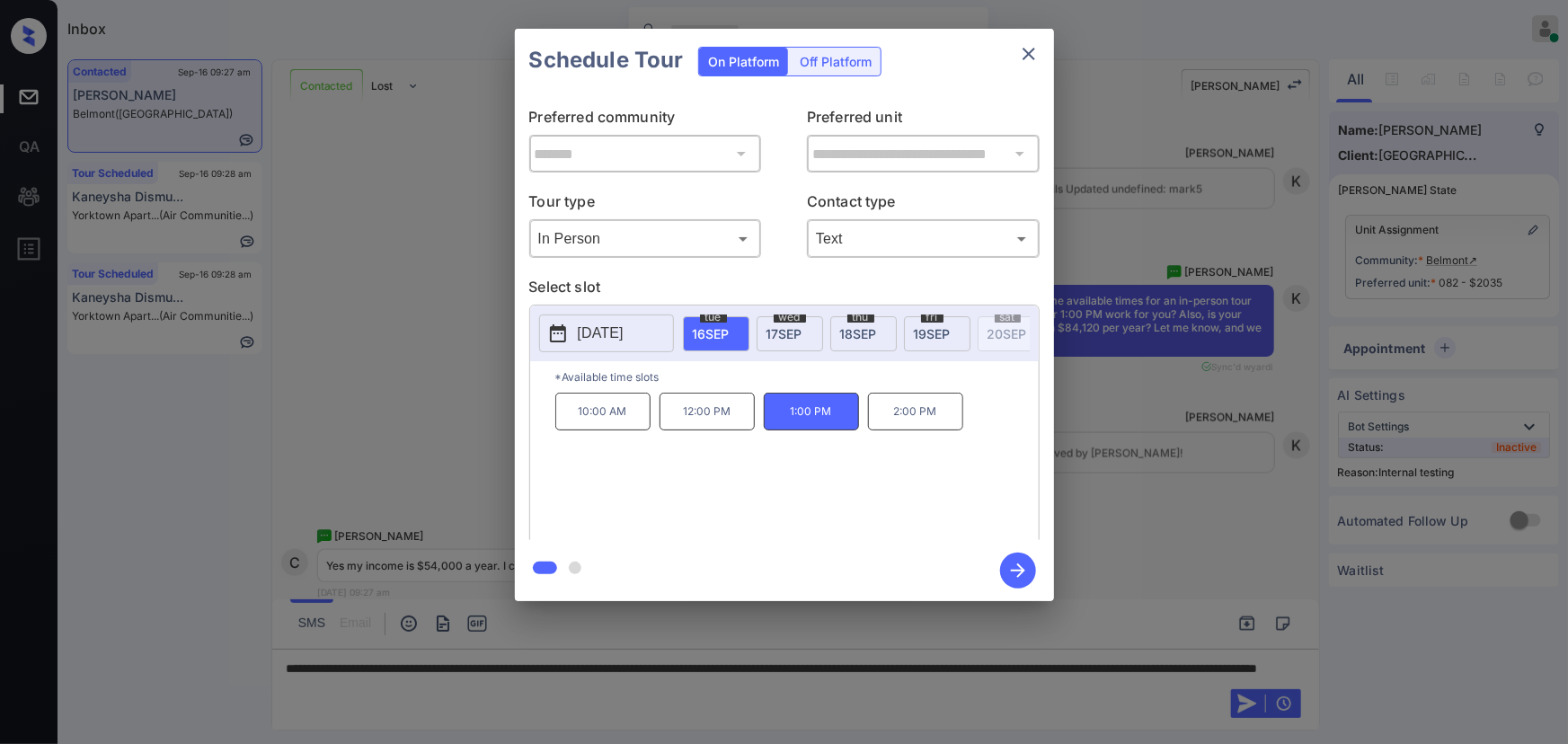
click at [621, 698] on div at bounding box center [784, 372] width 1568 height 744
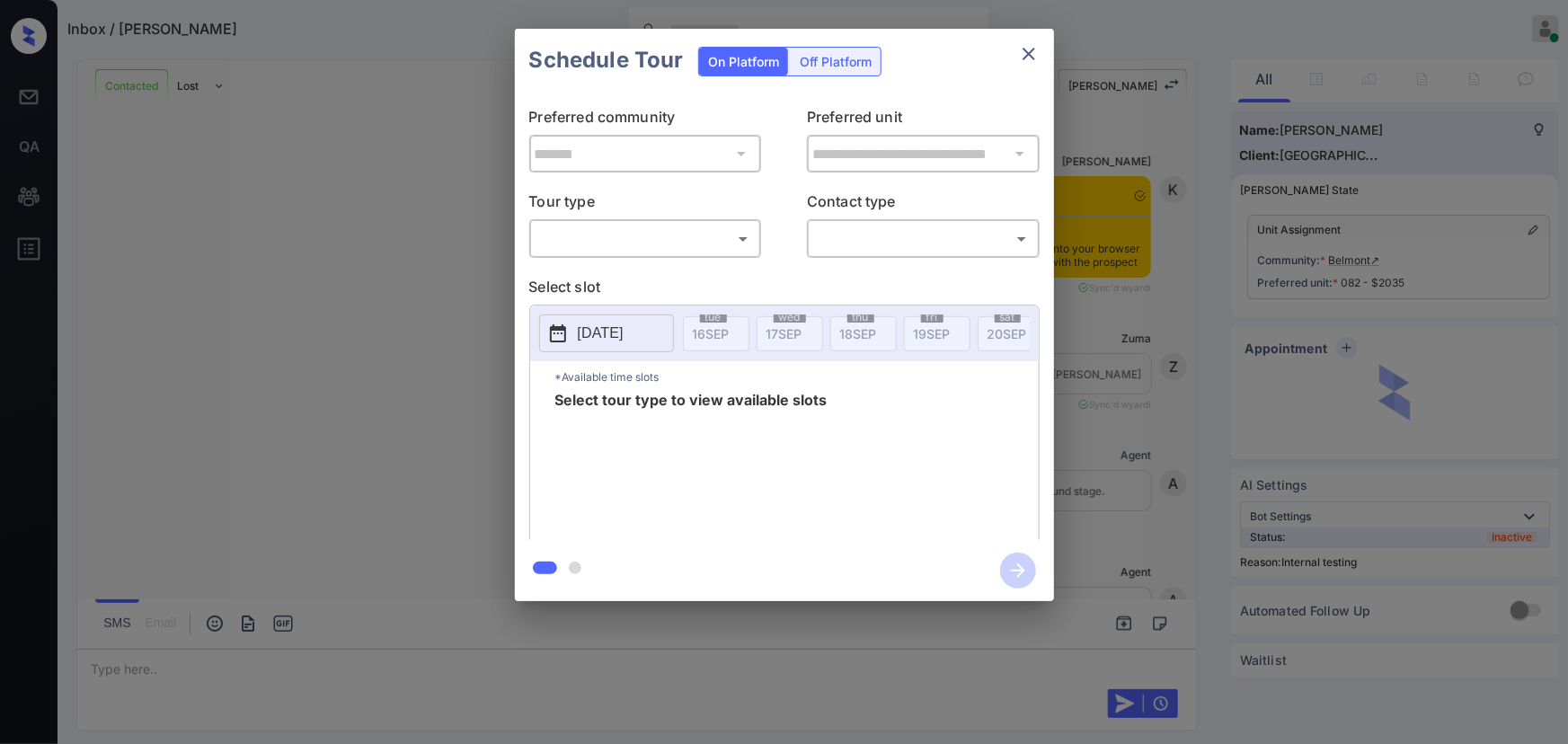
scroll to position [2672, 0]
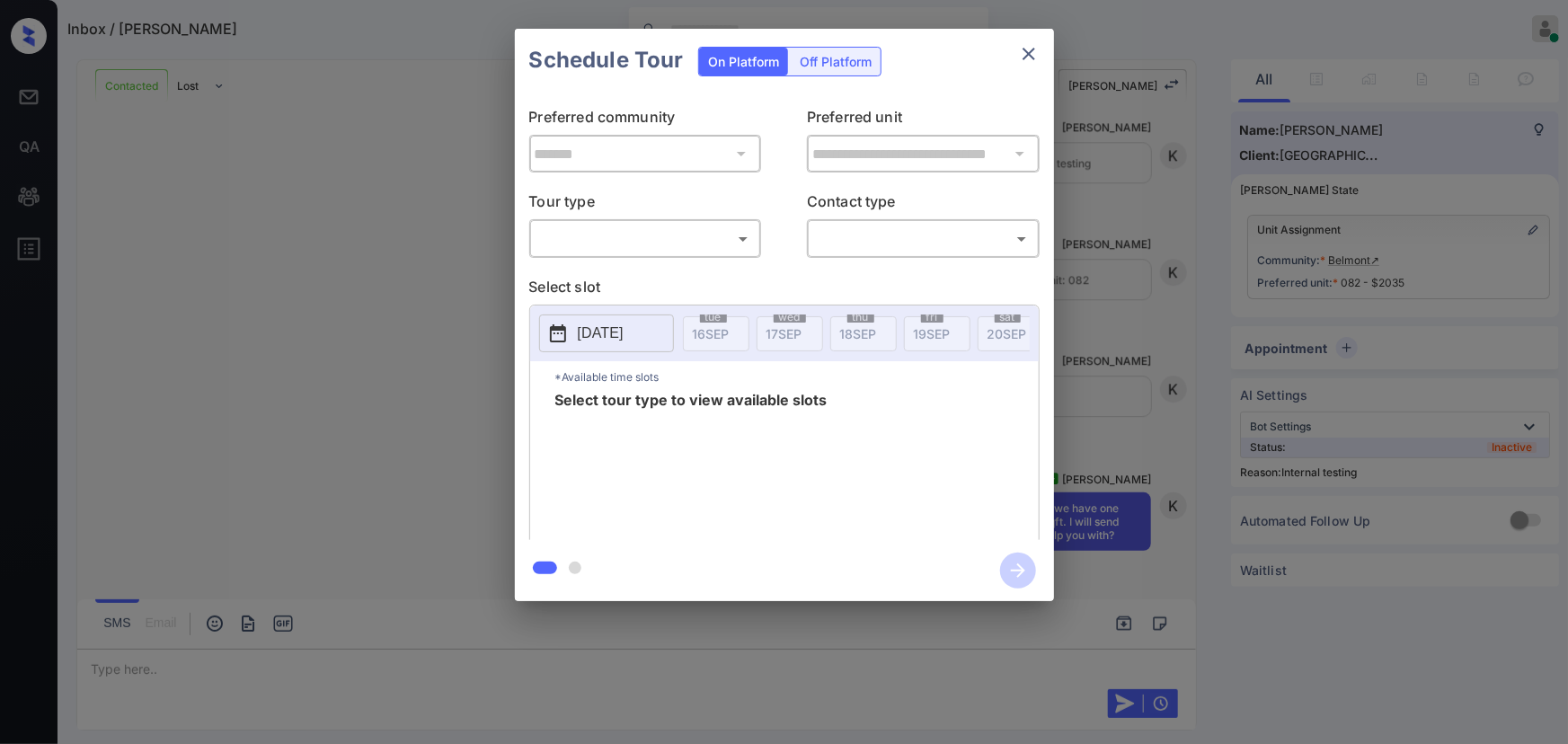
click at [664, 238] on body "Inbox / Caitlin Junta Kenneth Umali Online Set yourself offline Set yourself on…" at bounding box center [784, 372] width 1568 height 744
click at [617, 273] on li "In Person" at bounding box center [645, 278] width 222 height 32
type input "********"
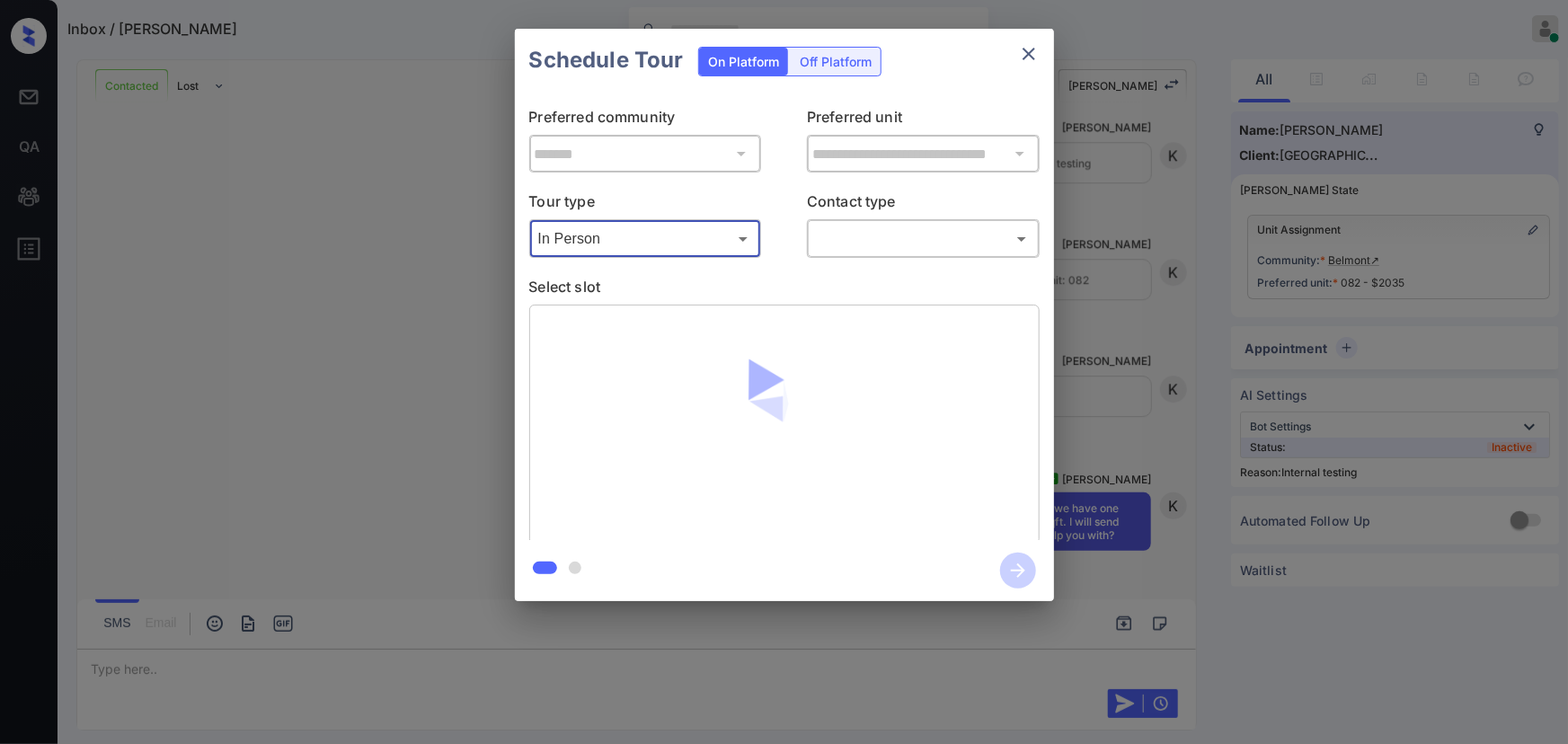
click at [866, 233] on body "Inbox / Caitlin Junta Kenneth Umali Online Set yourself offline Set yourself on…" at bounding box center [784, 372] width 1568 height 744
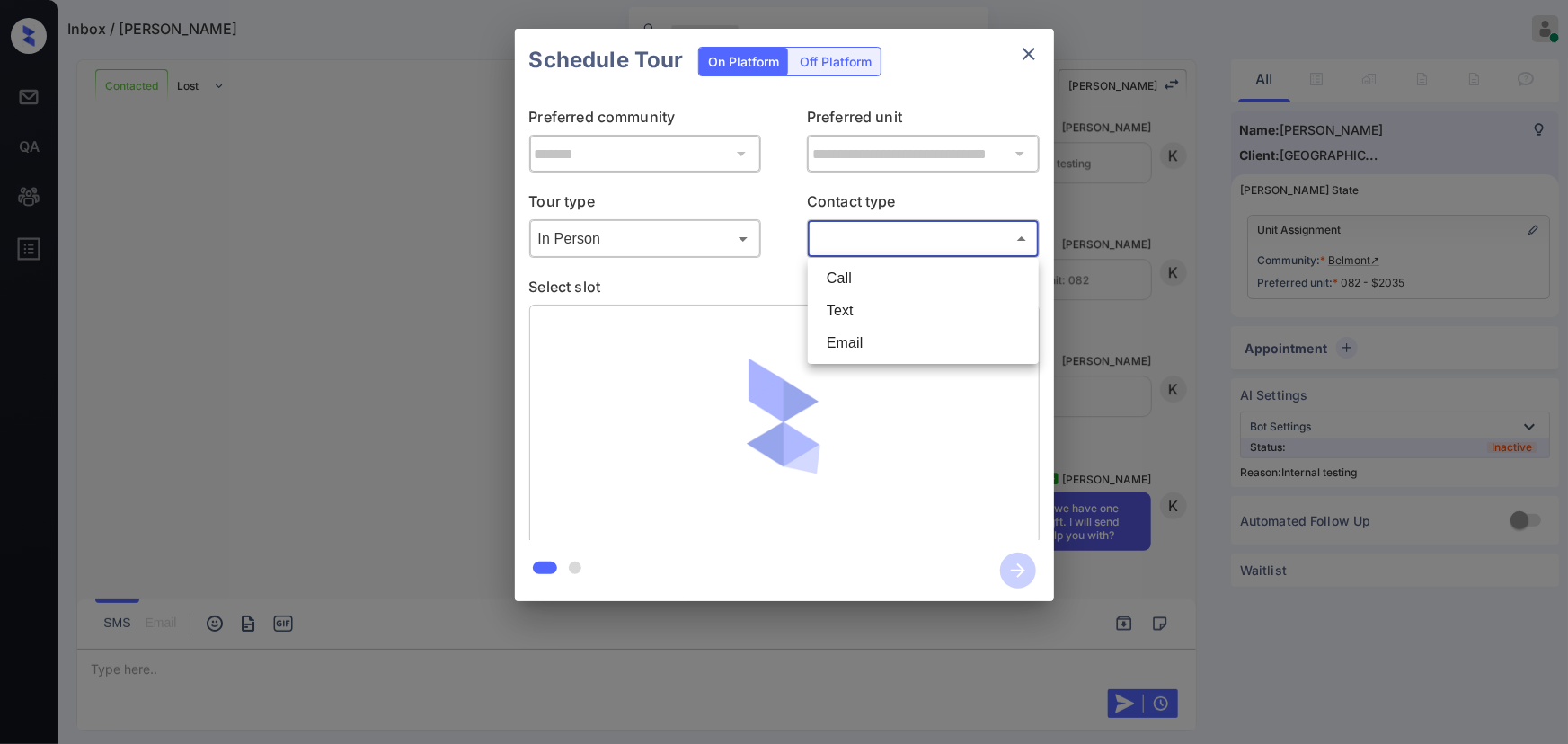
click at [849, 306] on li "Text" at bounding box center [923, 311] width 222 height 32
type input "****"
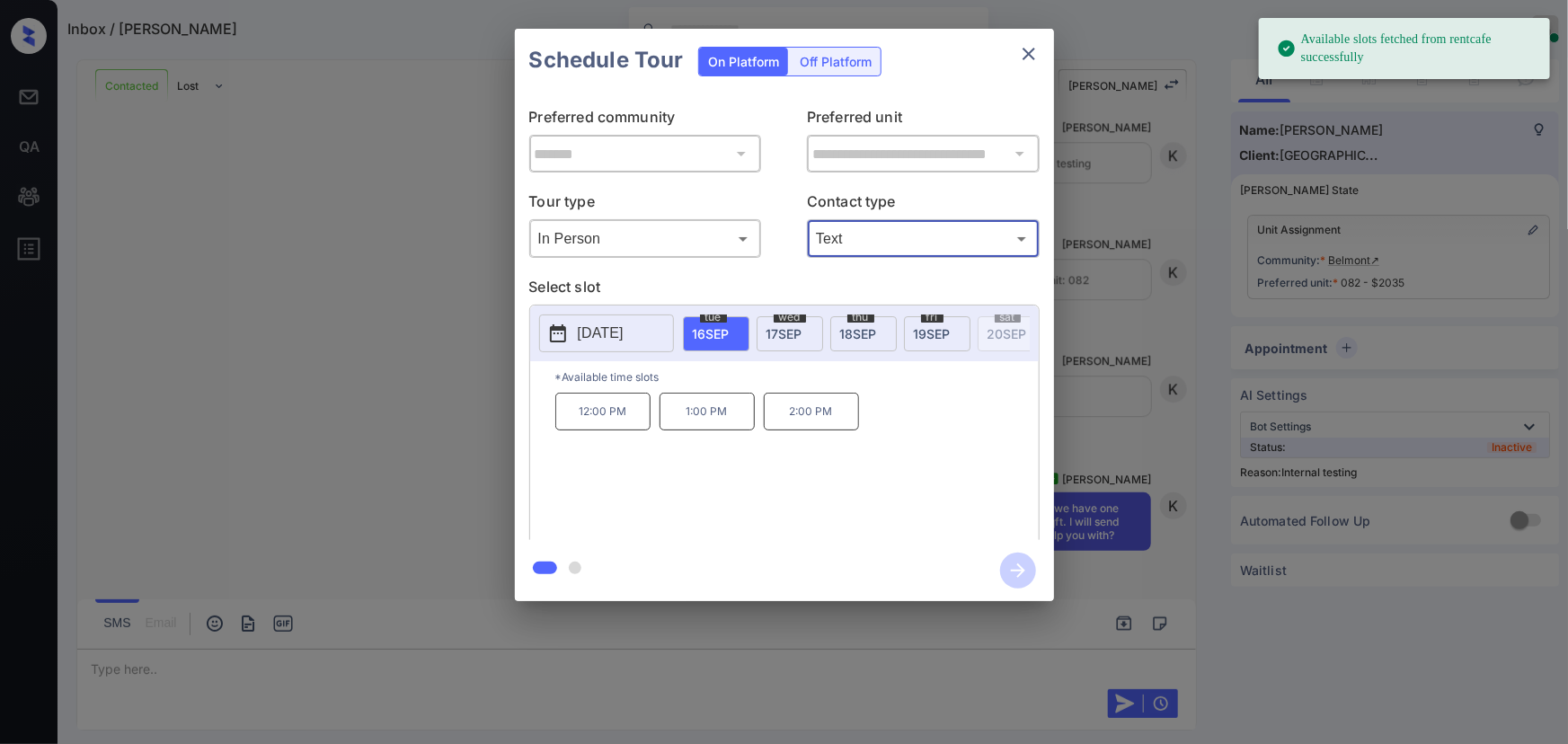
click at [689, 423] on p "1:00 PM" at bounding box center [707, 411] width 95 height 37
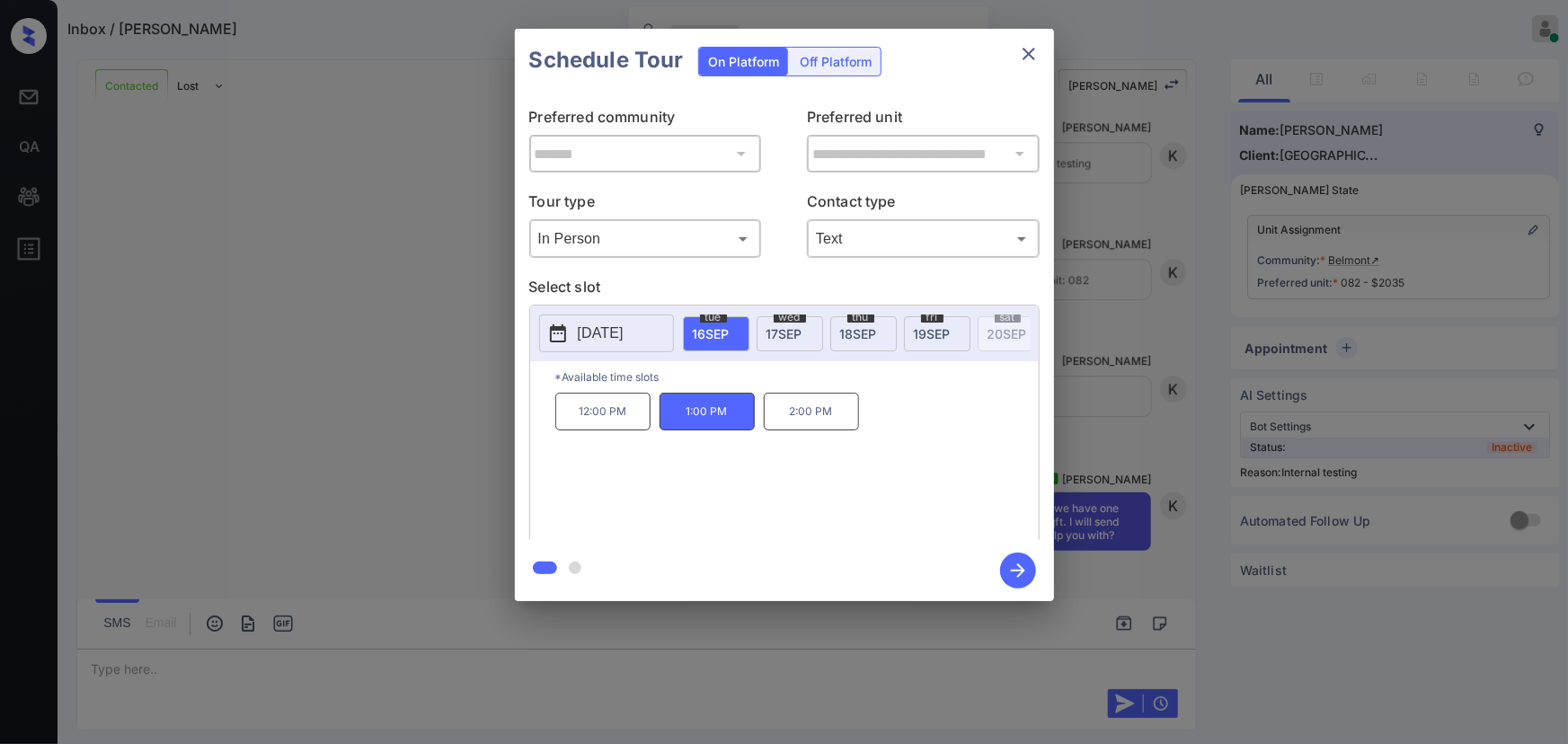
click at [1024, 575] on icon "button" at bounding box center [1017, 570] width 36 height 36
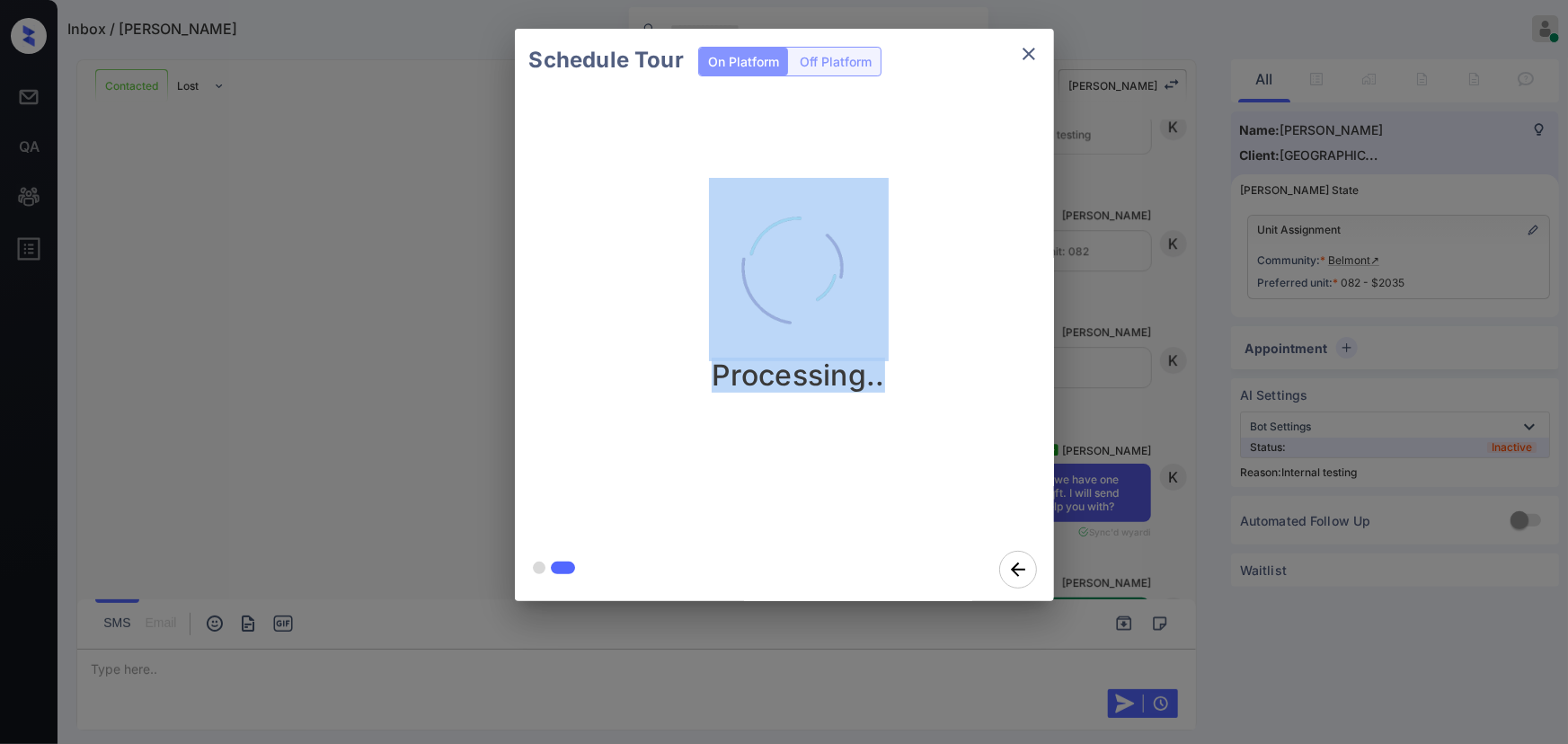
drag, startPoint x: 797, startPoint y: 350, endPoint x: 494, endPoint y: 277, distance: 311.7
click at [500, 286] on div "Schedule Tour On Platform Off Platform Processing.." at bounding box center [784, 315] width 1568 height 630
click at [751, 472] on div "Processing.." at bounding box center [799, 315] width 568 height 446
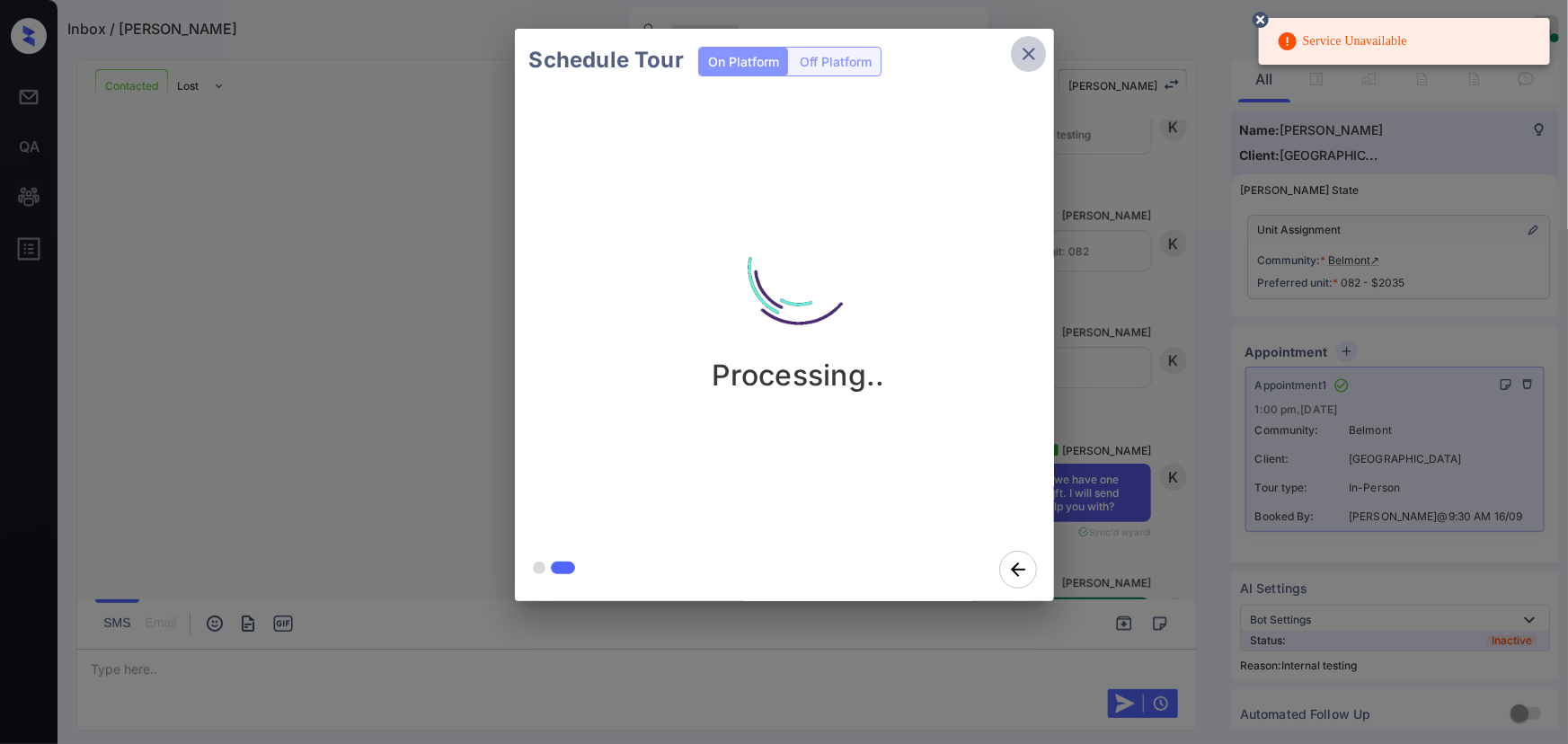
click at [1031, 53] on icon "close" at bounding box center [1029, 54] width 22 height 22
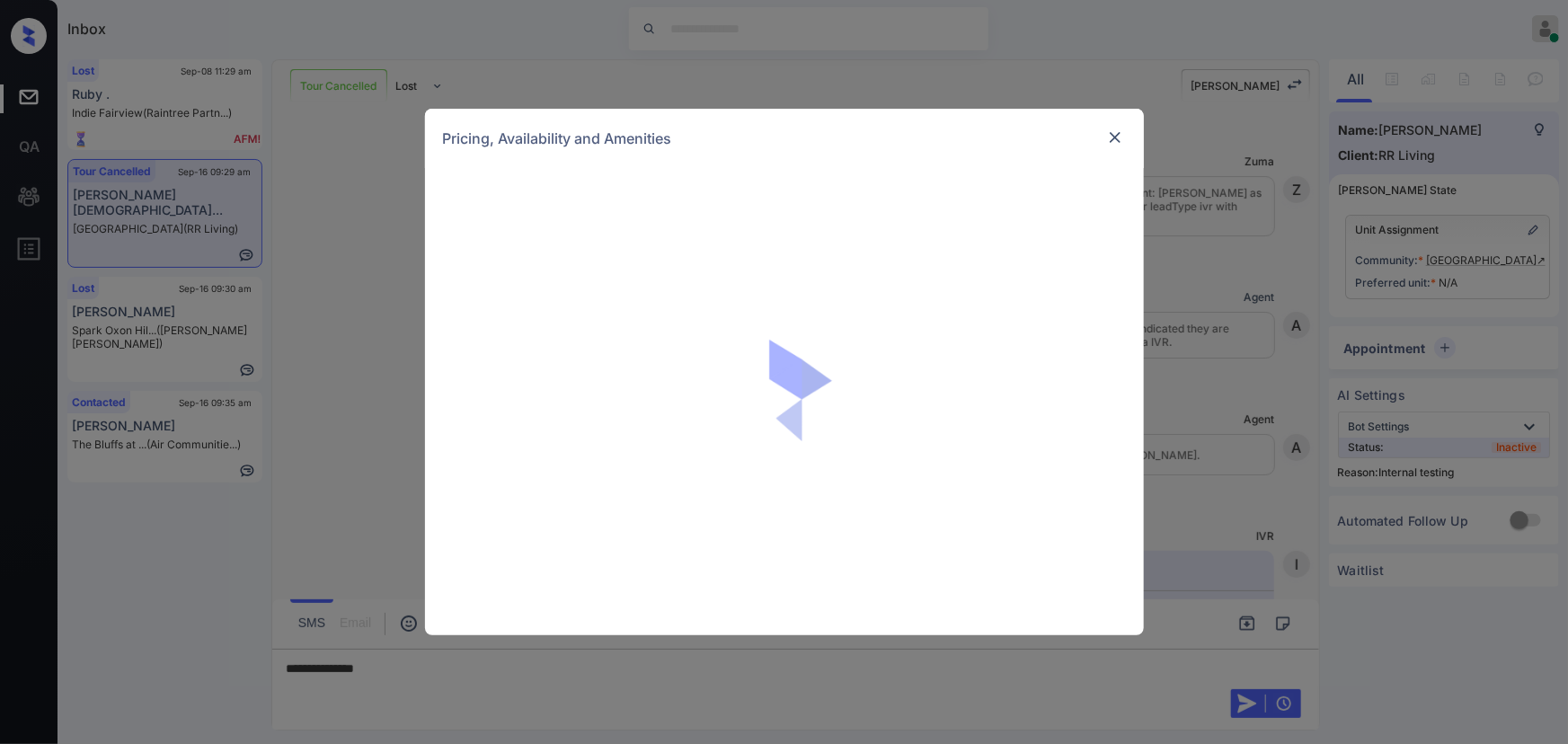
scroll to position [13429, 0]
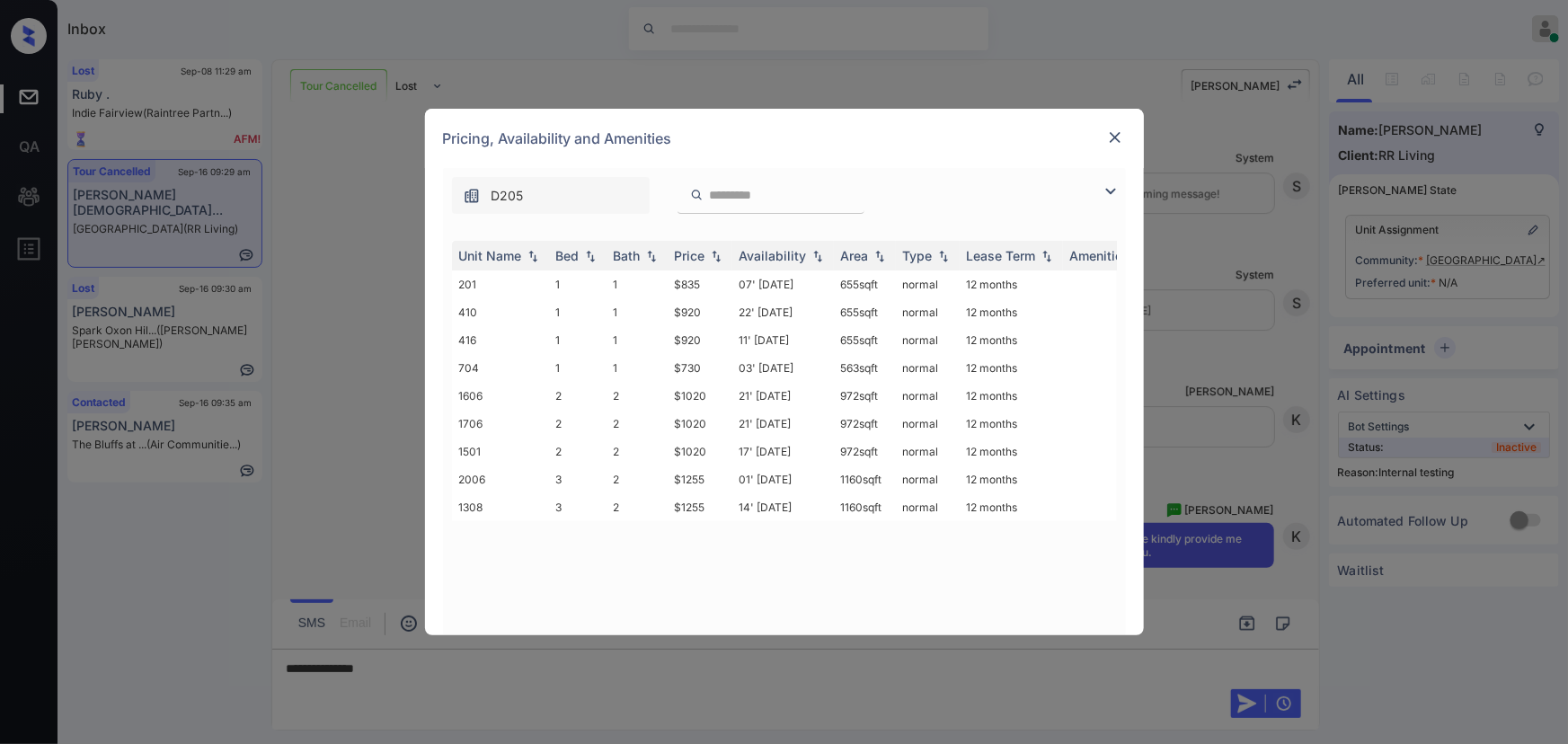
click at [1114, 191] on img at bounding box center [1111, 192] width 22 height 22
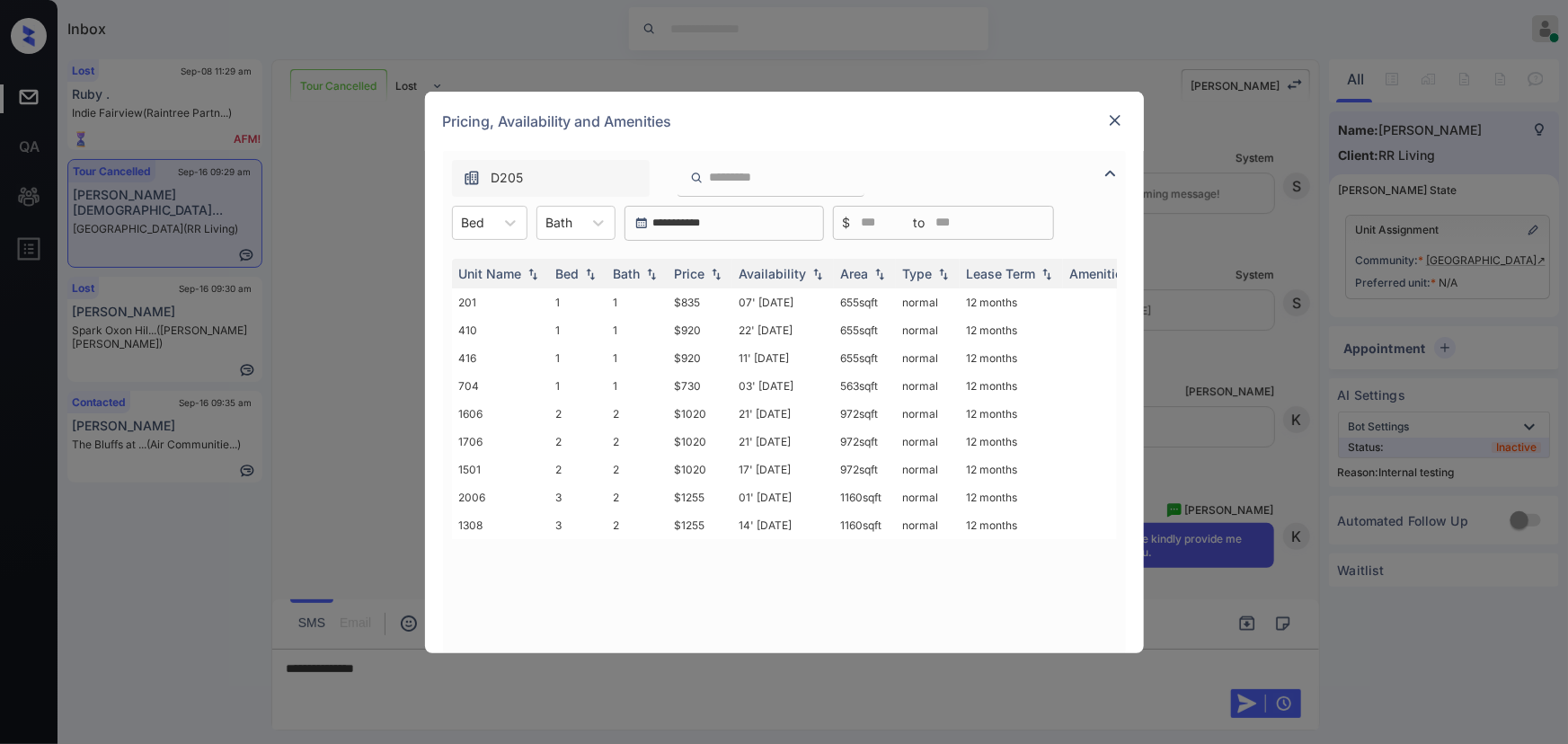
click at [1114, 115] on img at bounding box center [1115, 120] width 18 height 18
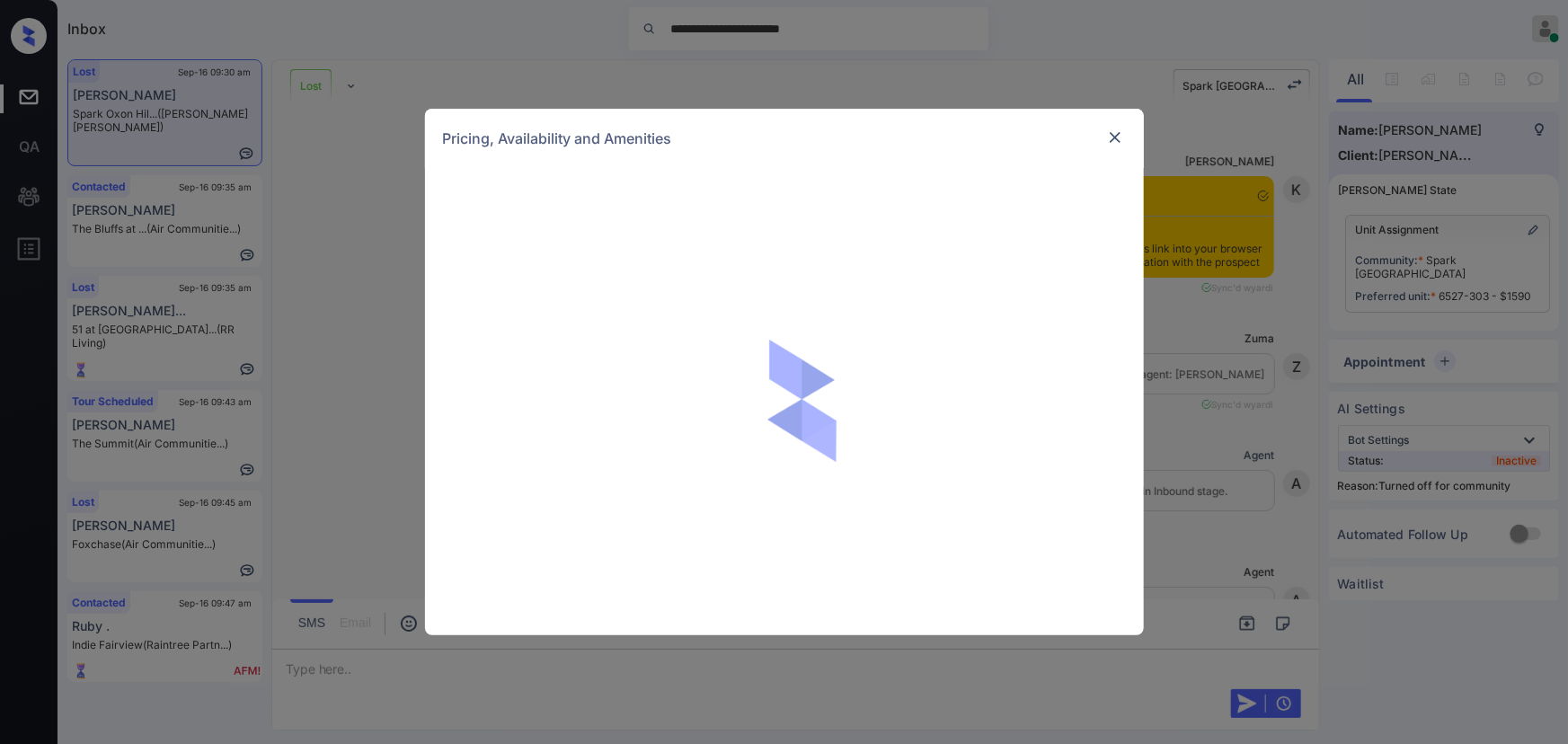
scroll to position [4148, 0]
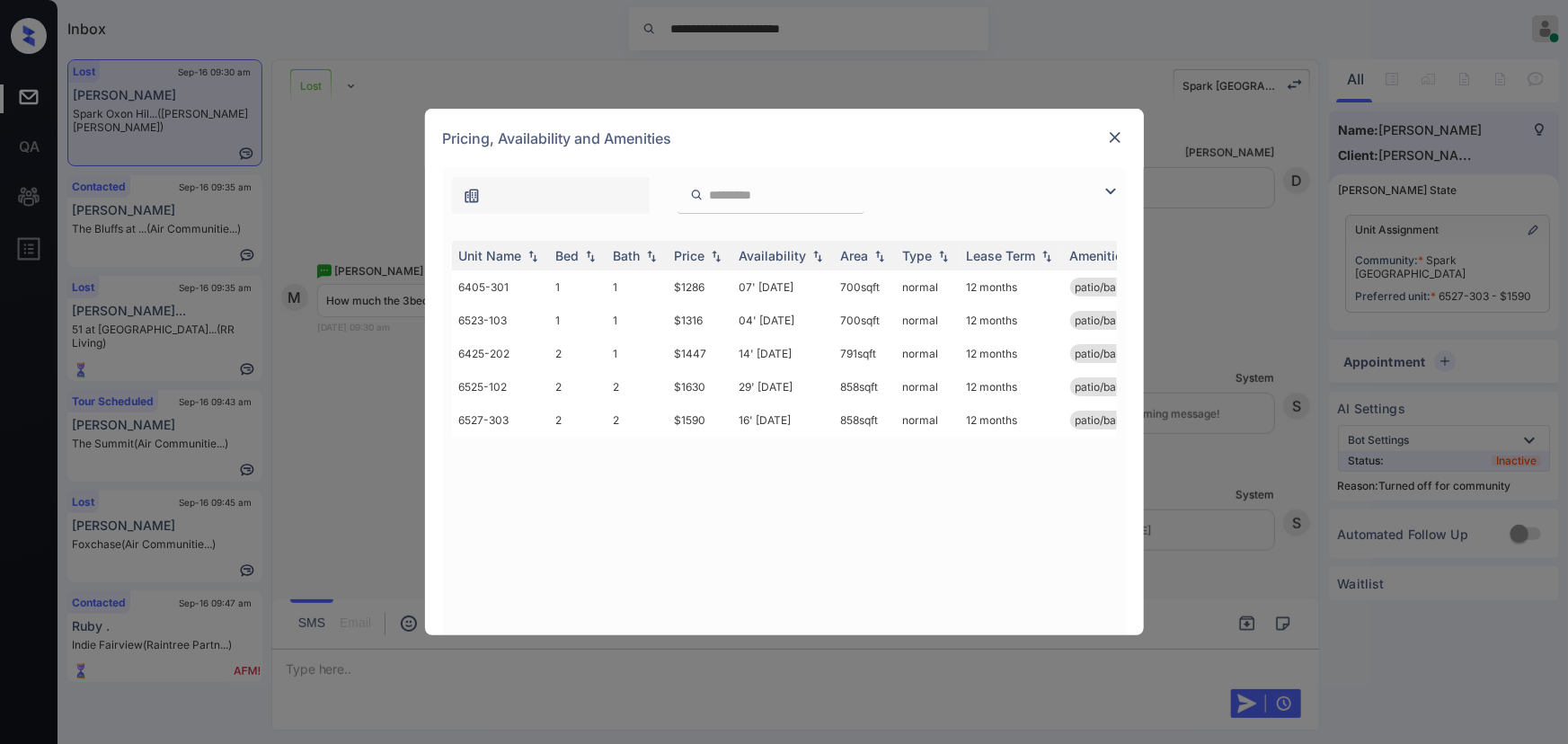
click at [1103, 189] on img at bounding box center [1111, 192] width 22 height 22
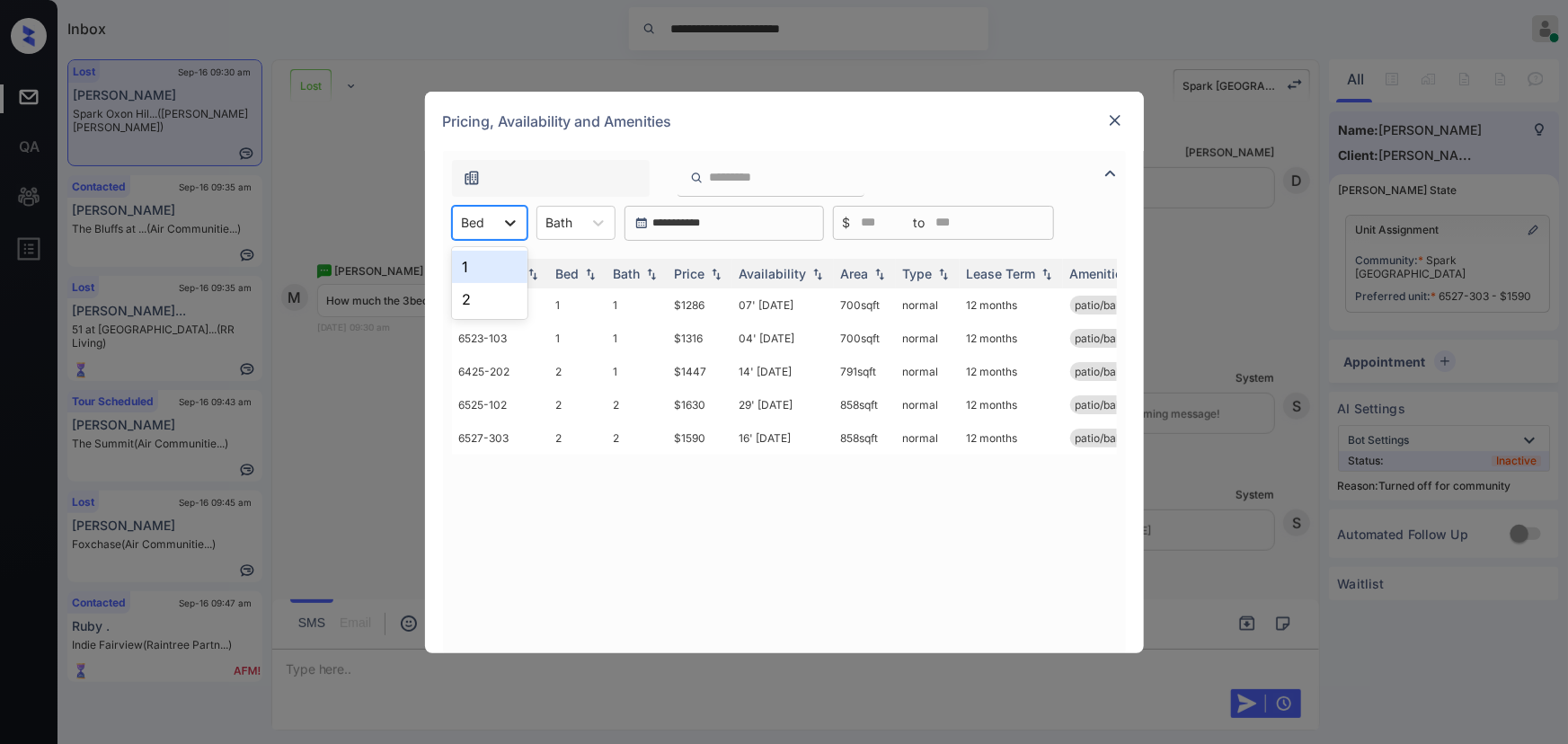
click at [503, 217] on icon at bounding box center [510, 223] width 18 height 18
click at [1214, 444] on div "**********" at bounding box center [784, 372] width 1568 height 744
click at [1231, 410] on div "**********" at bounding box center [784, 372] width 1568 height 744
click at [1116, 119] on img at bounding box center [1115, 120] width 18 height 18
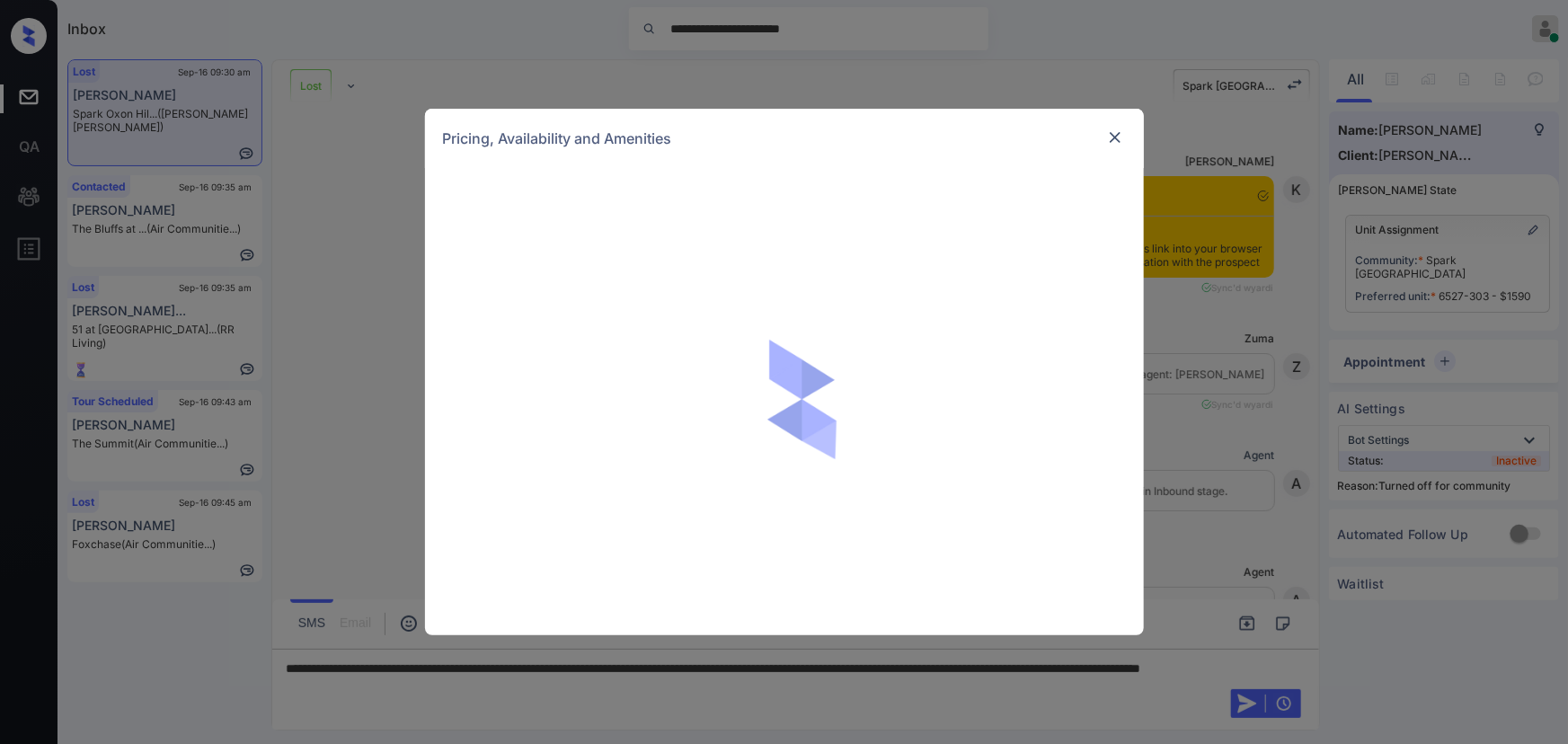
scroll to position [4148, 0]
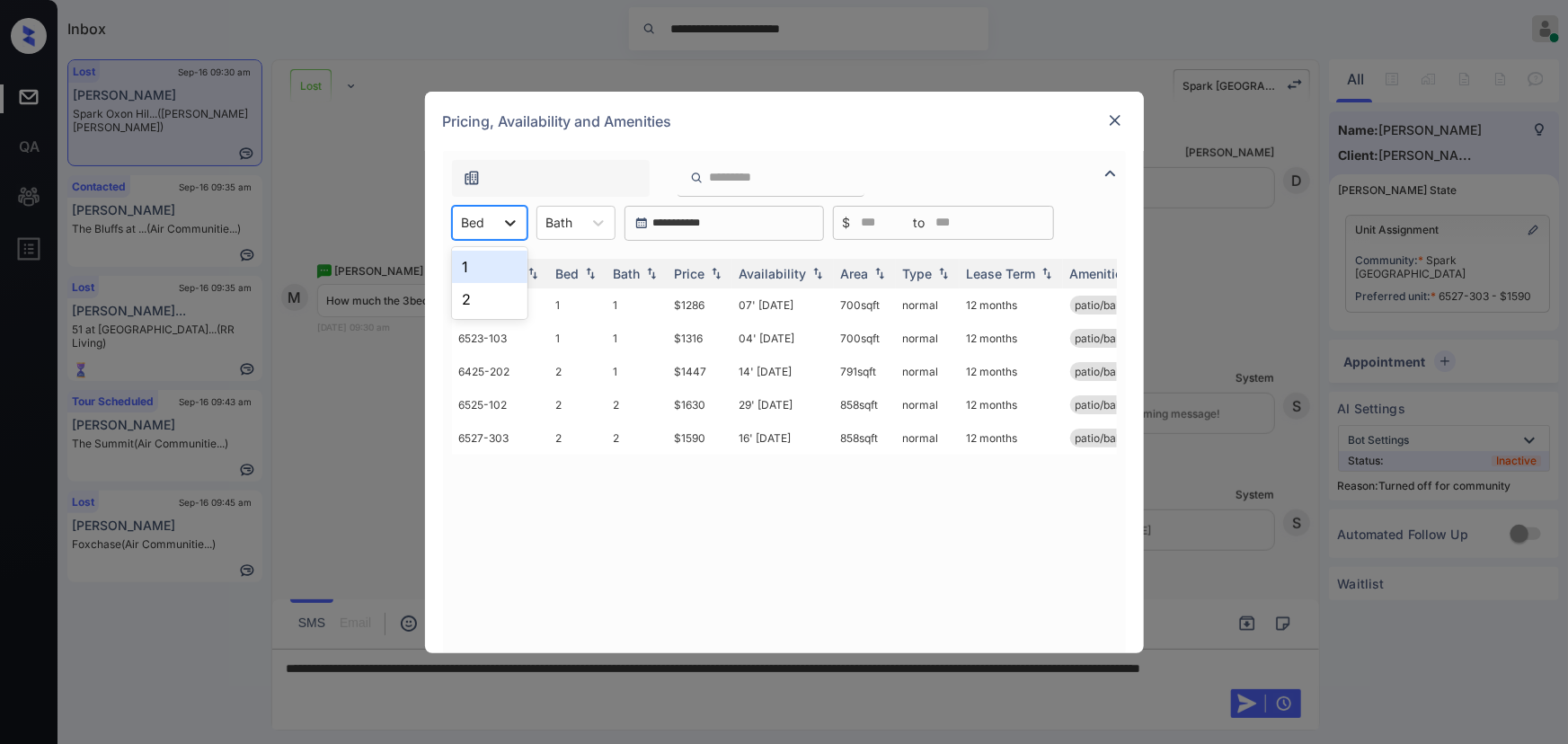
click at [515, 224] on icon at bounding box center [510, 223] width 18 height 18
click at [1112, 118] on img at bounding box center [1115, 120] width 18 height 18
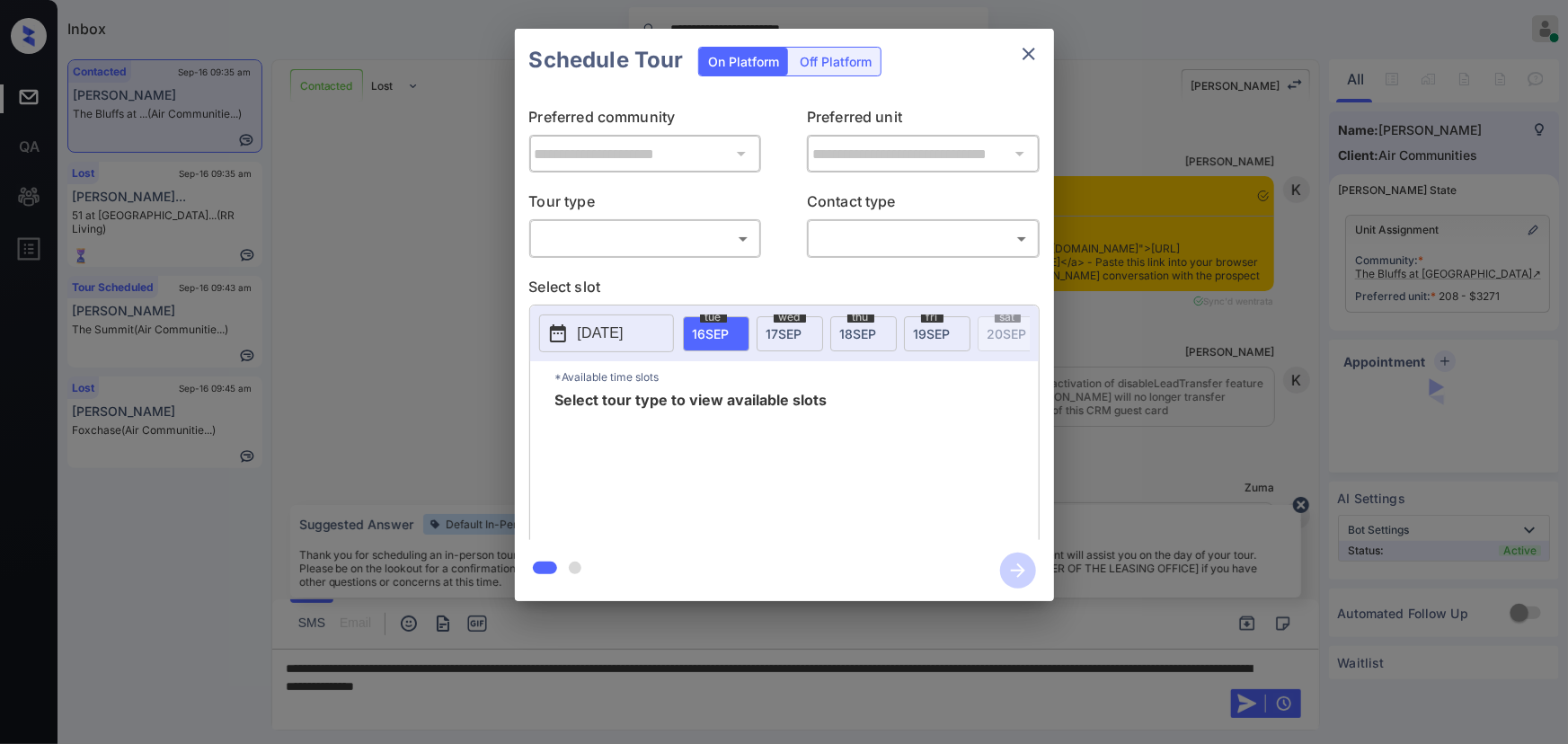
scroll to position [2498, 0]
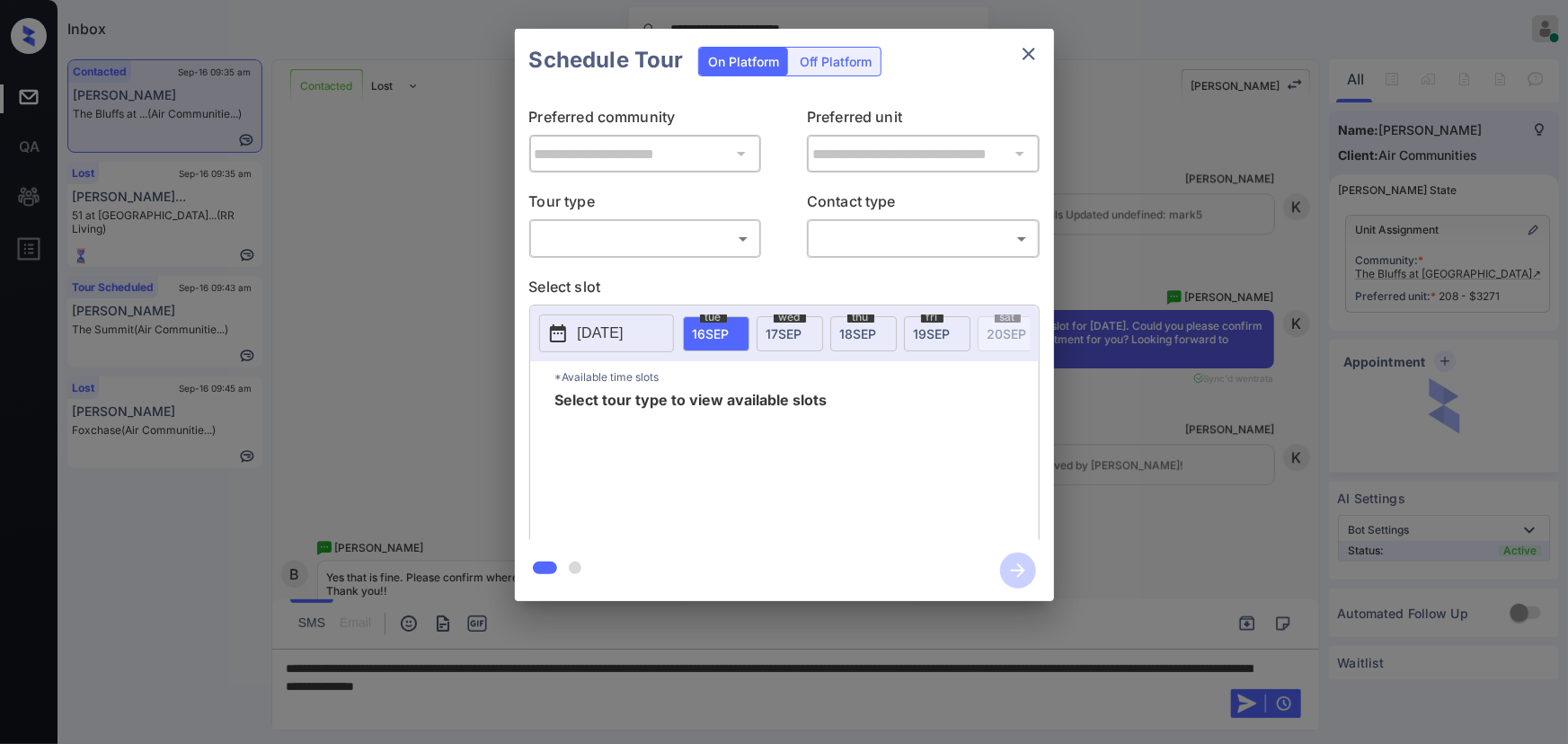
click at [670, 239] on body "**********" at bounding box center [784, 372] width 1568 height 744
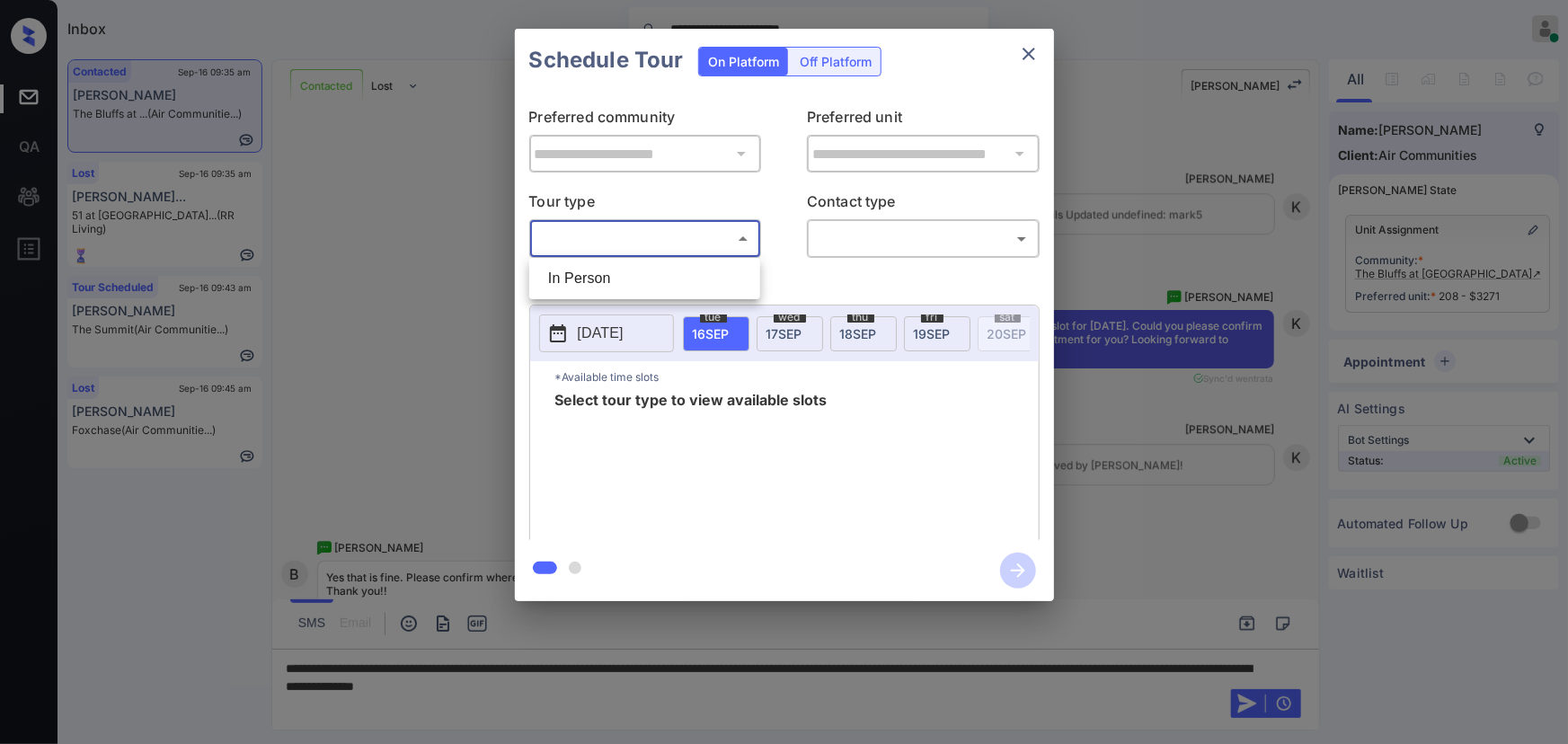
click at [613, 282] on li "In Person" at bounding box center [645, 278] width 222 height 32
type input "********"
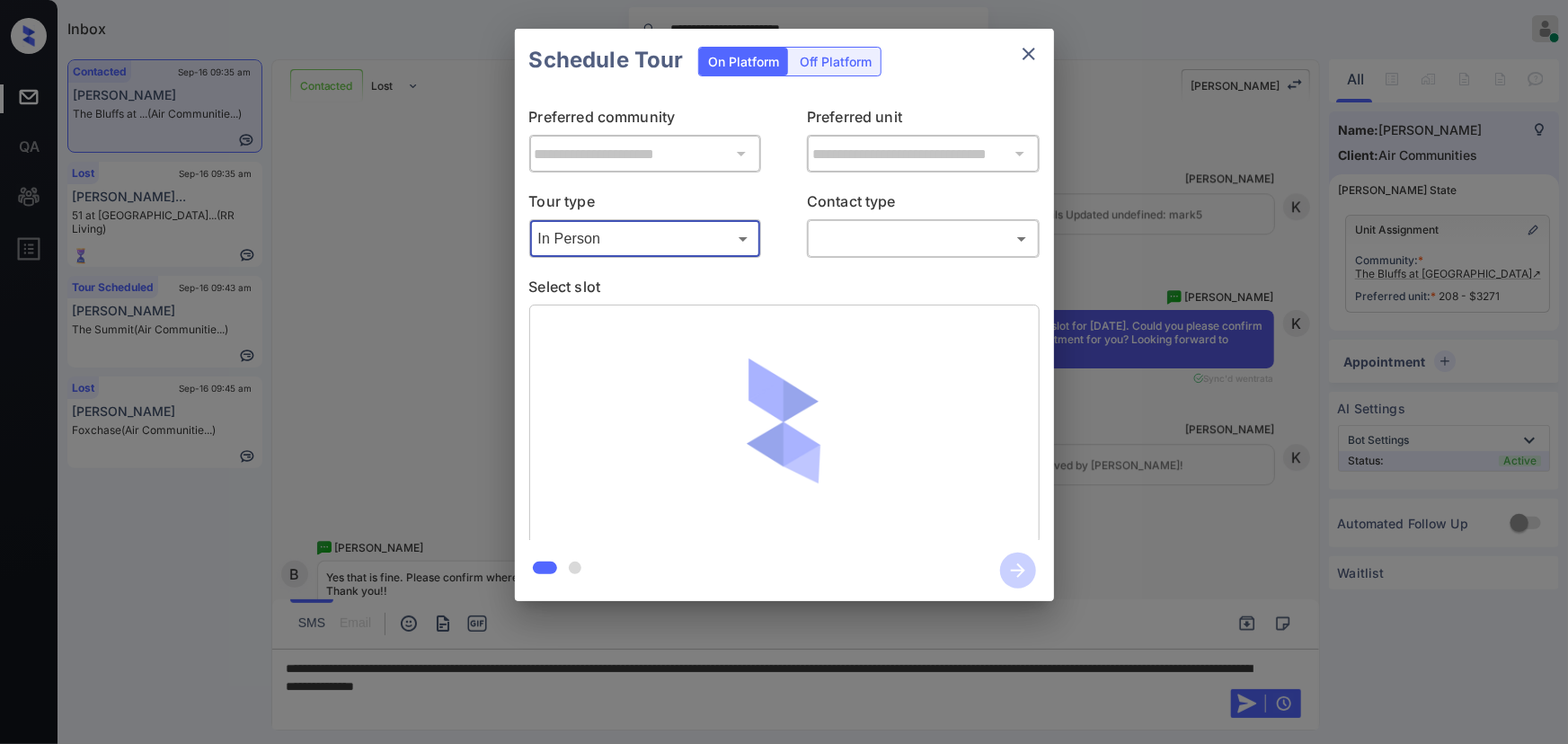
click at [855, 241] on body "**********" at bounding box center [784, 372] width 1568 height 744
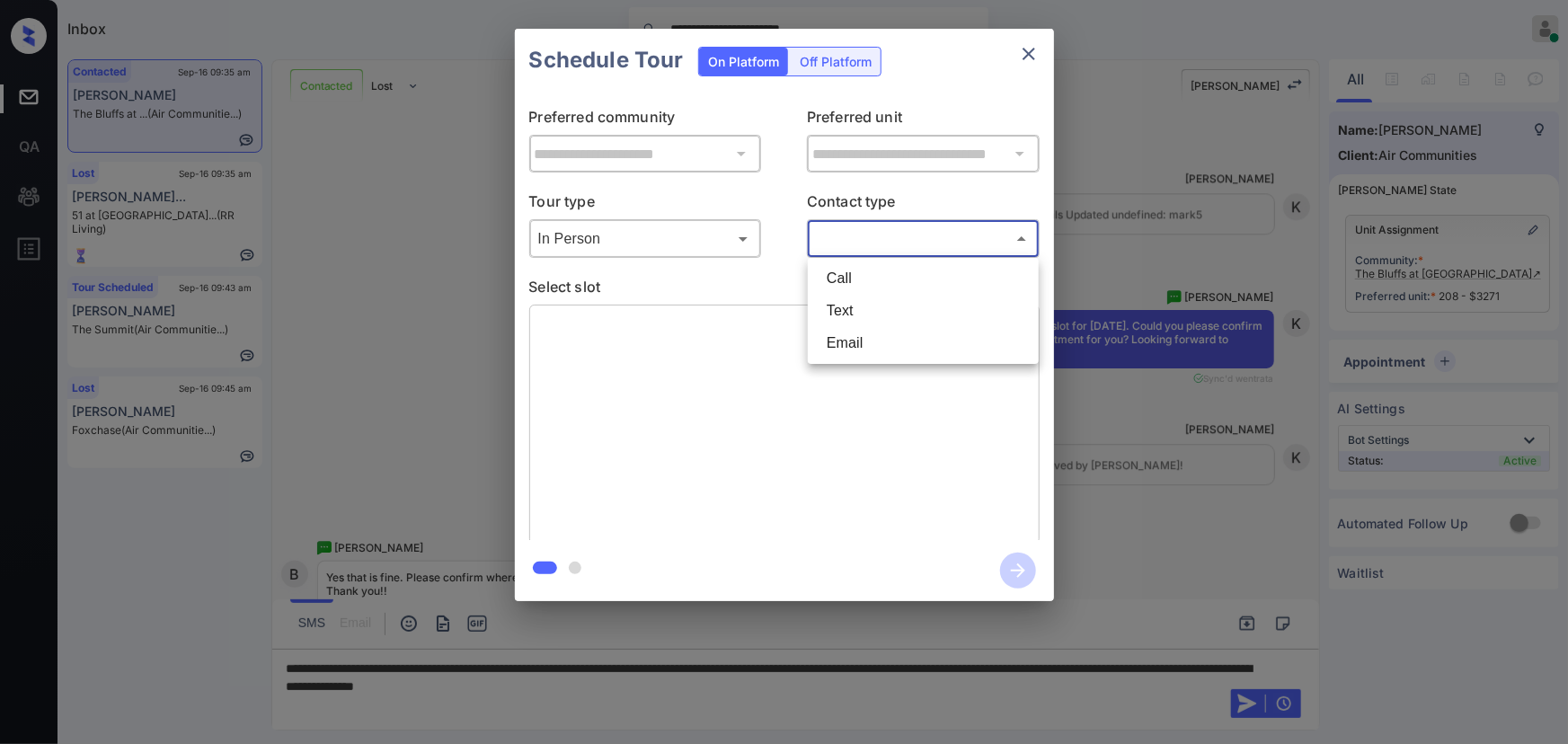
click at [828, 302] on li "Text" at bounding box center [923, 311] width 222 height 32
type input "****"
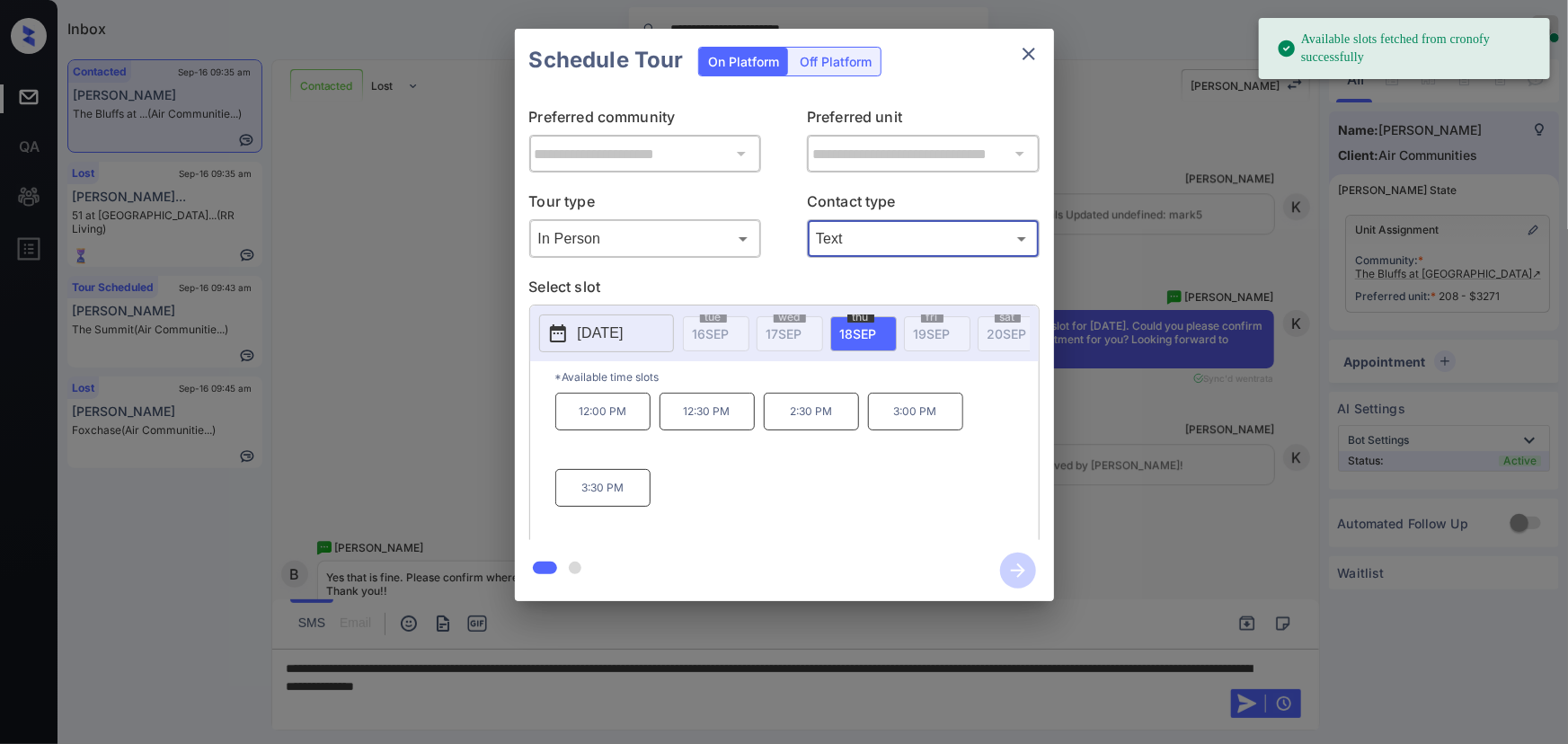
click at [803, 416] on p "2:30 PM" at bounding box center [811, 411] width 95 height 37
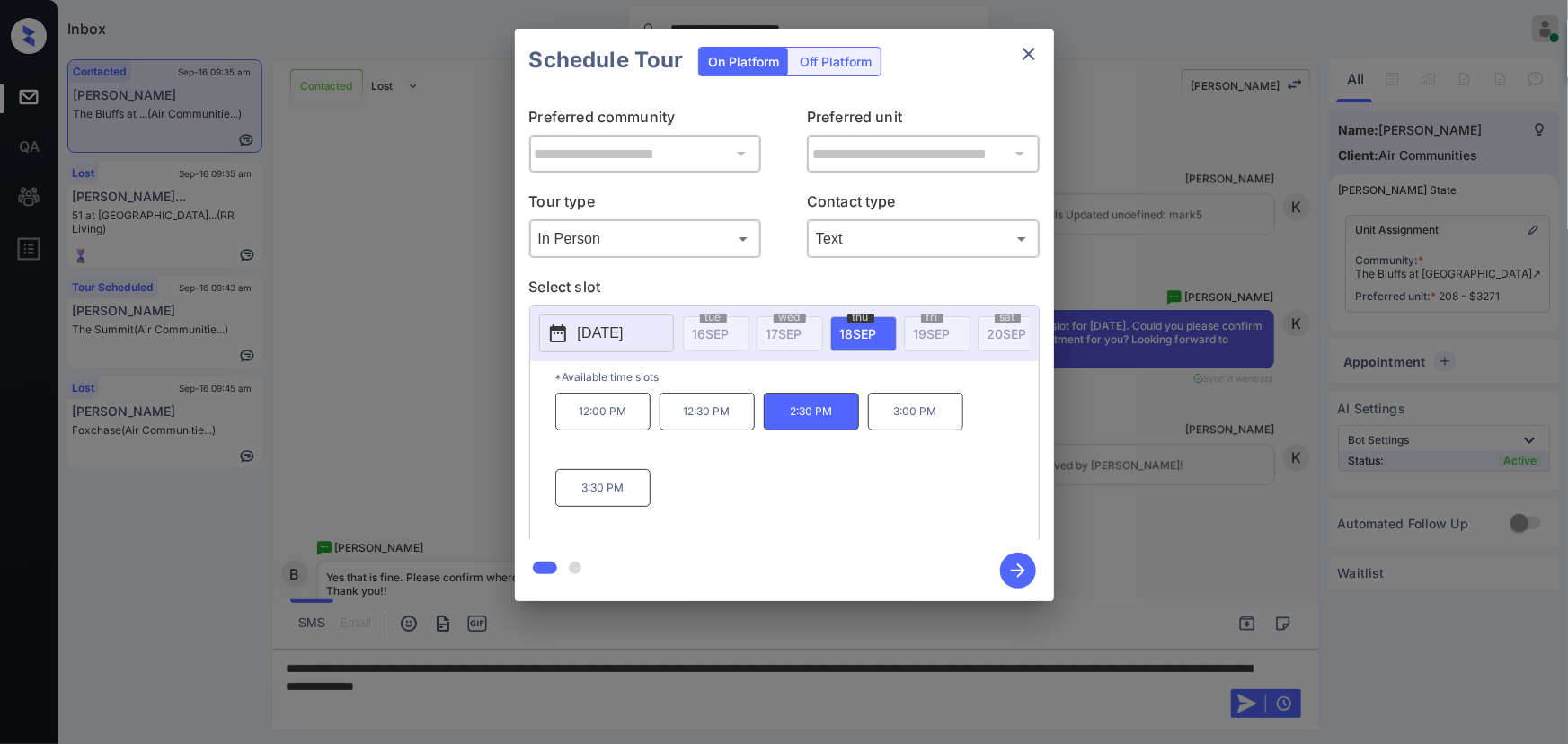
click at [1141, 627] on div "**********" at bounding box center [784, 315] width 1568 height 630
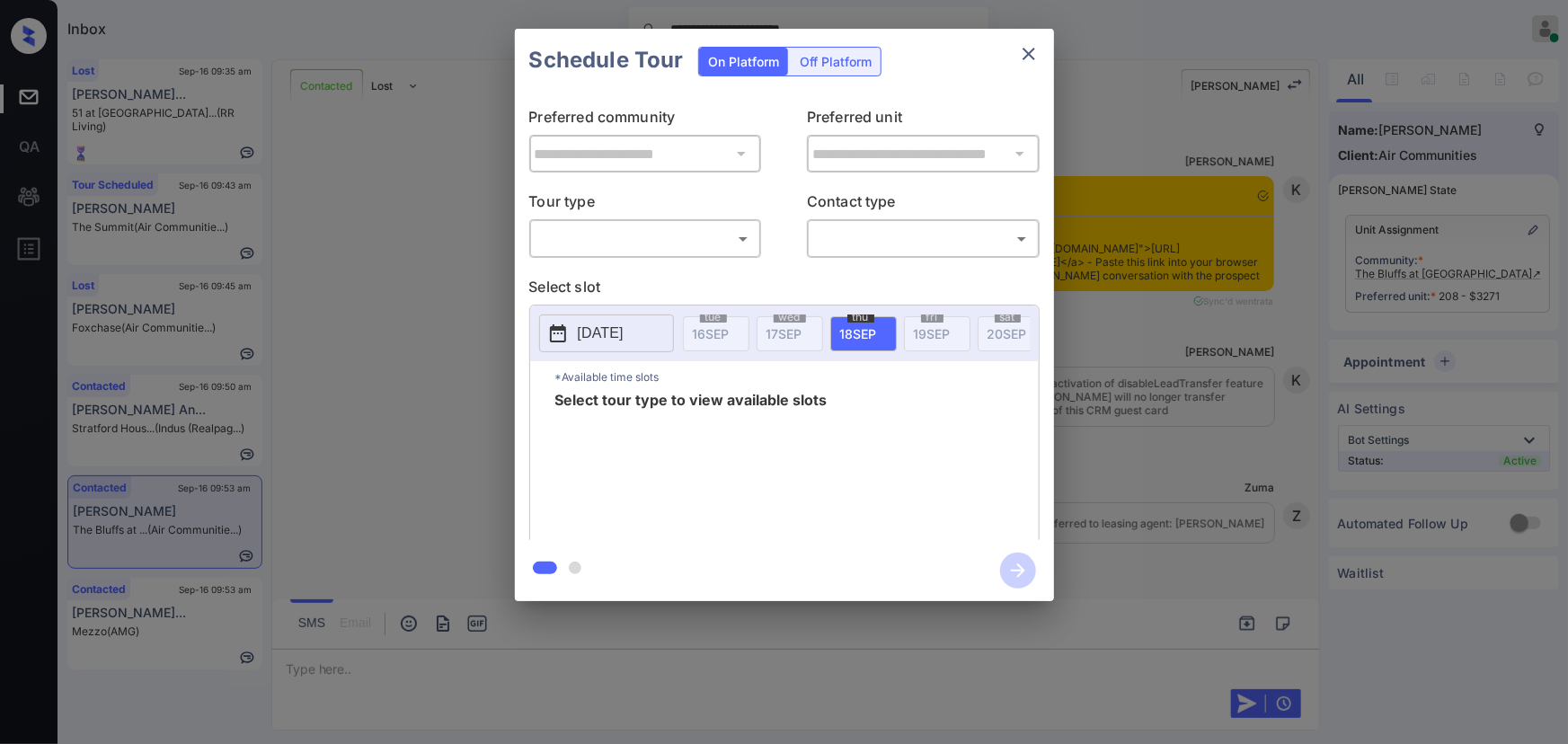
scroll to position [3176, 0]
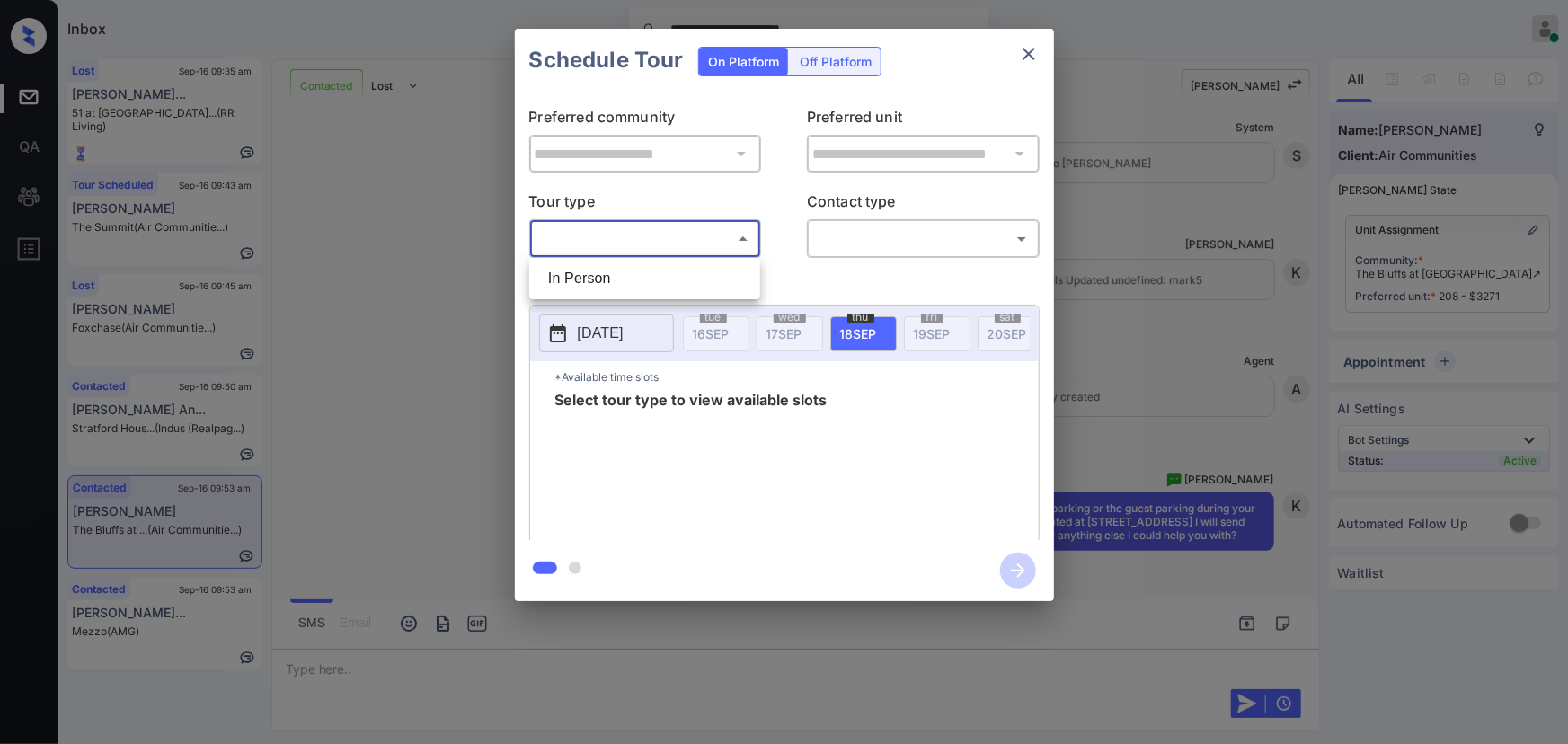
click at [592, 235] on body "**********" at bounding box center [784, 372] width 1568 height 744
click at [580, 278] on li "In Person" at bounding box center [645, 278] width 222 height 32
type input "********"
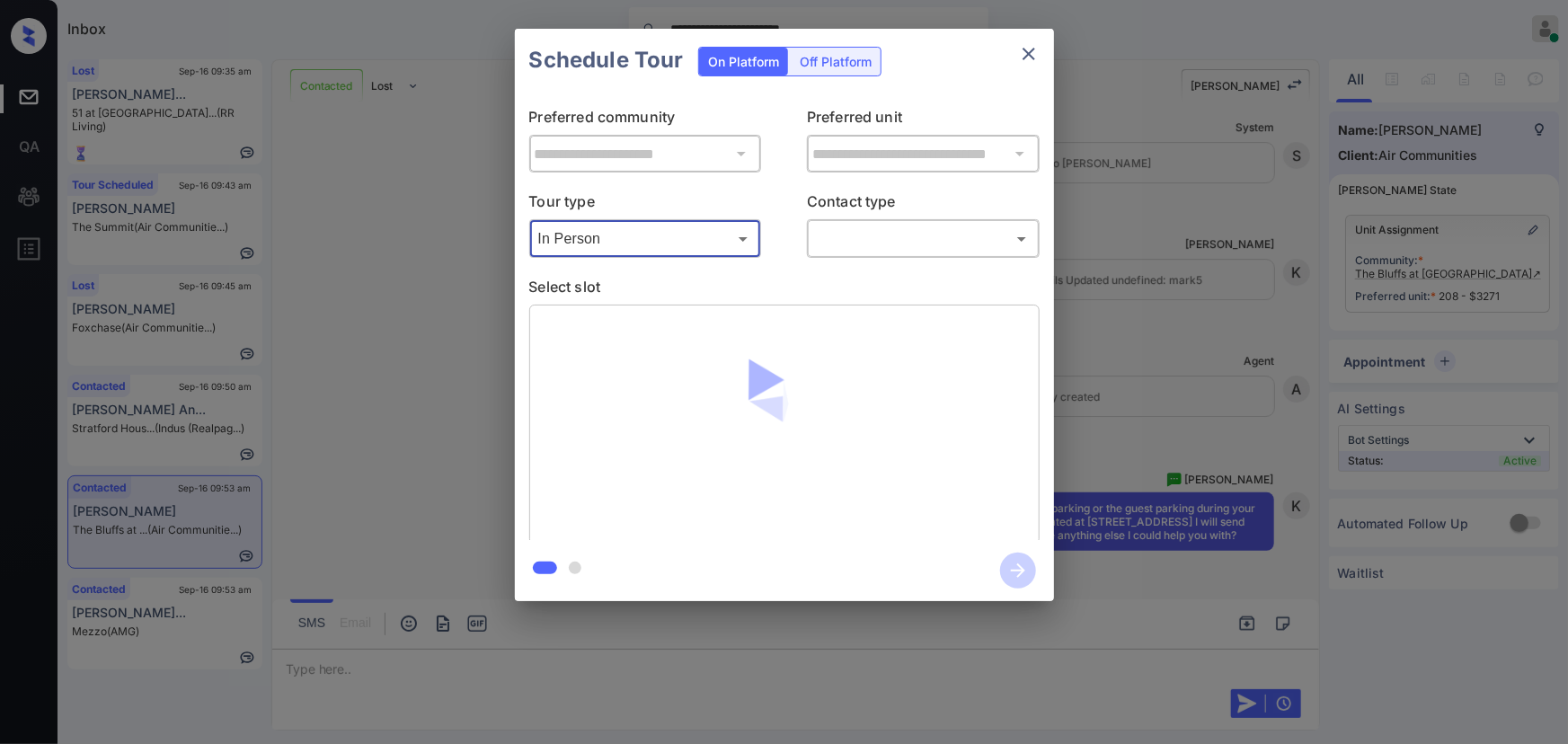
click at [872, 239] on body "**********" at bounding box center [784, 372] width 1568 height 744
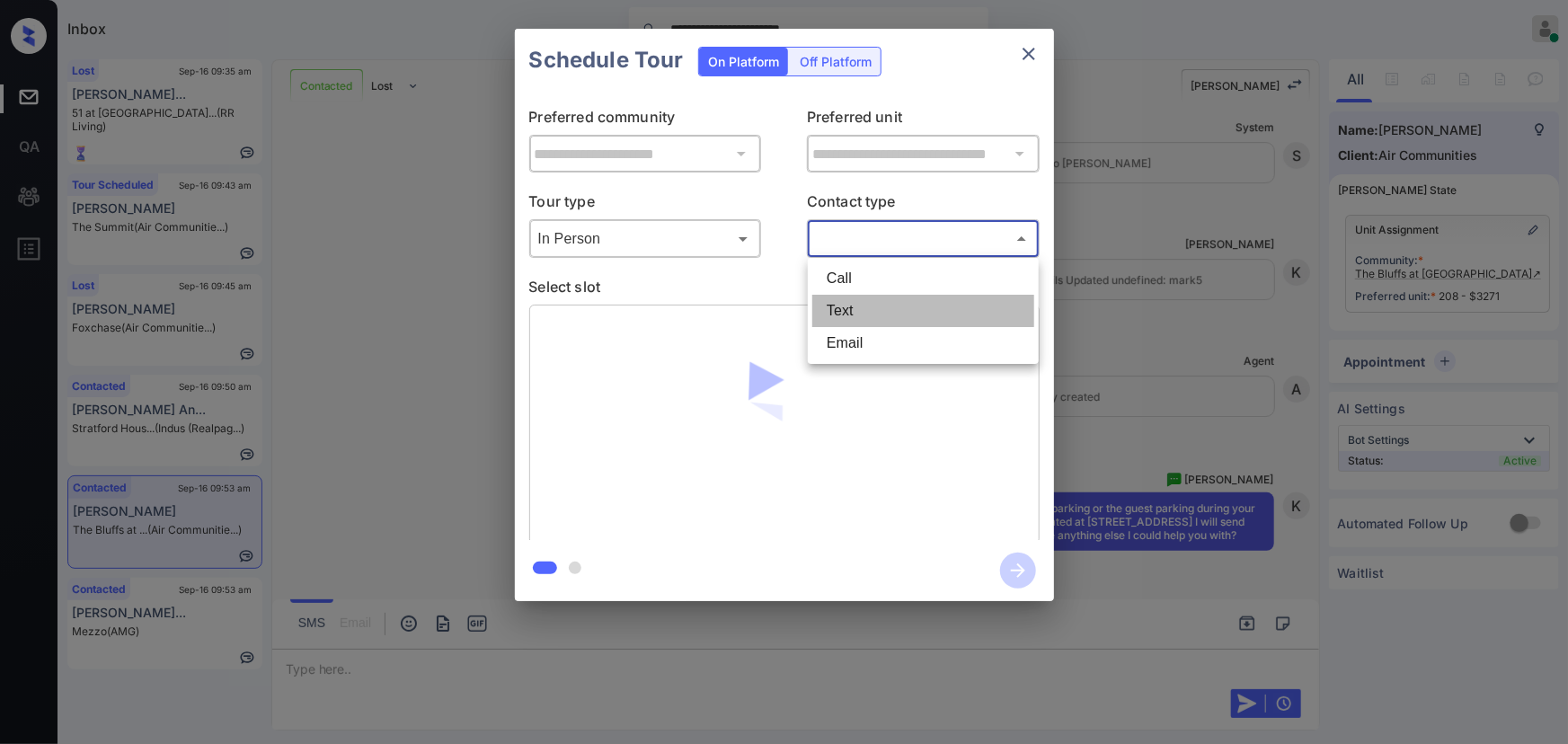
click at [851, 311] on li "Text" at bounding box center [923, 311] width 222 height 32
type input "****"
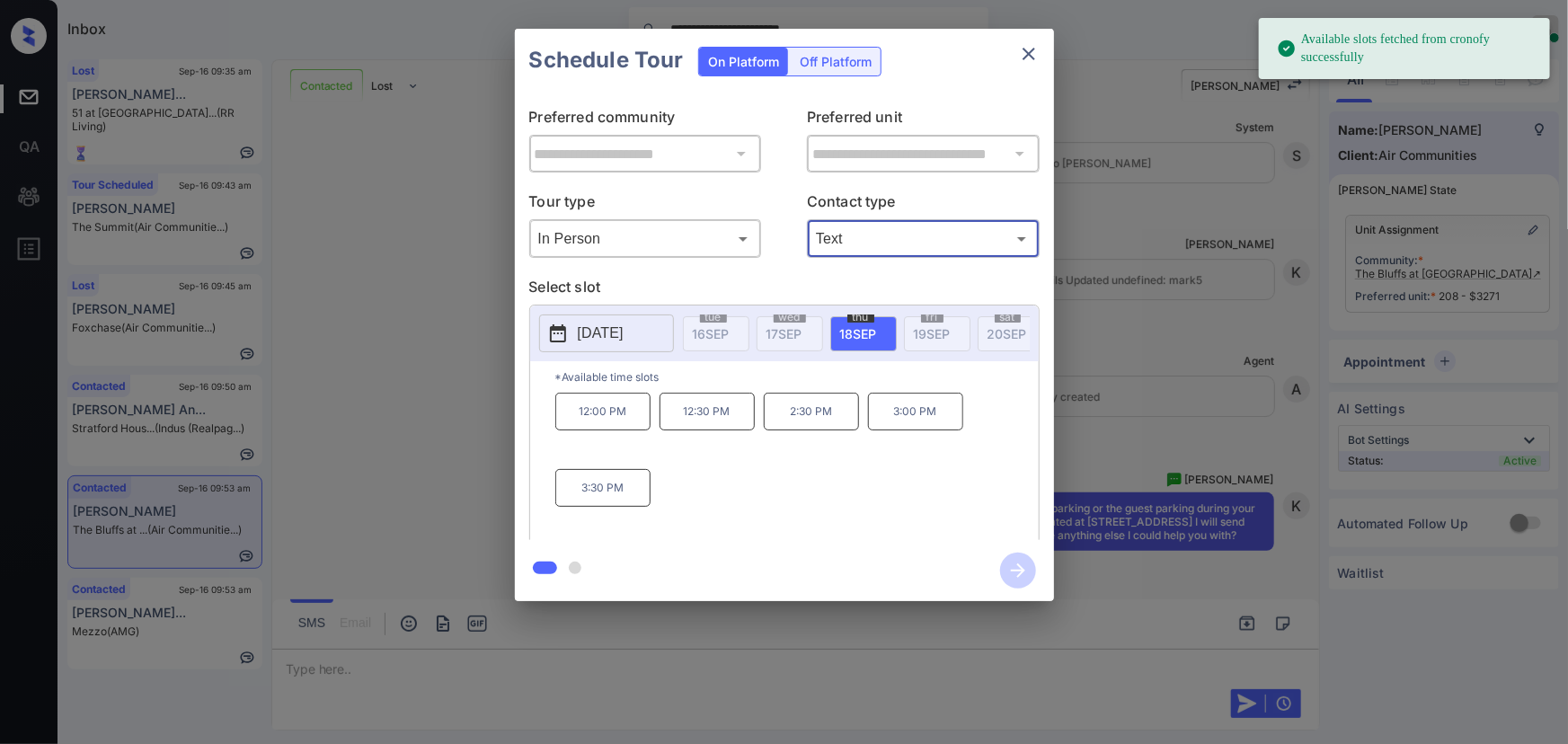
click at [859, 334] on span "18 SEP" at bounding box center [858, 334] width 36 height 16
click at [810, 422] on p "2:30 PM" at bounding box center [811, 411] width 95 height 37
click at [1016, 564] on icon "button" at bounding box center [1017, 570] width 15 height 15
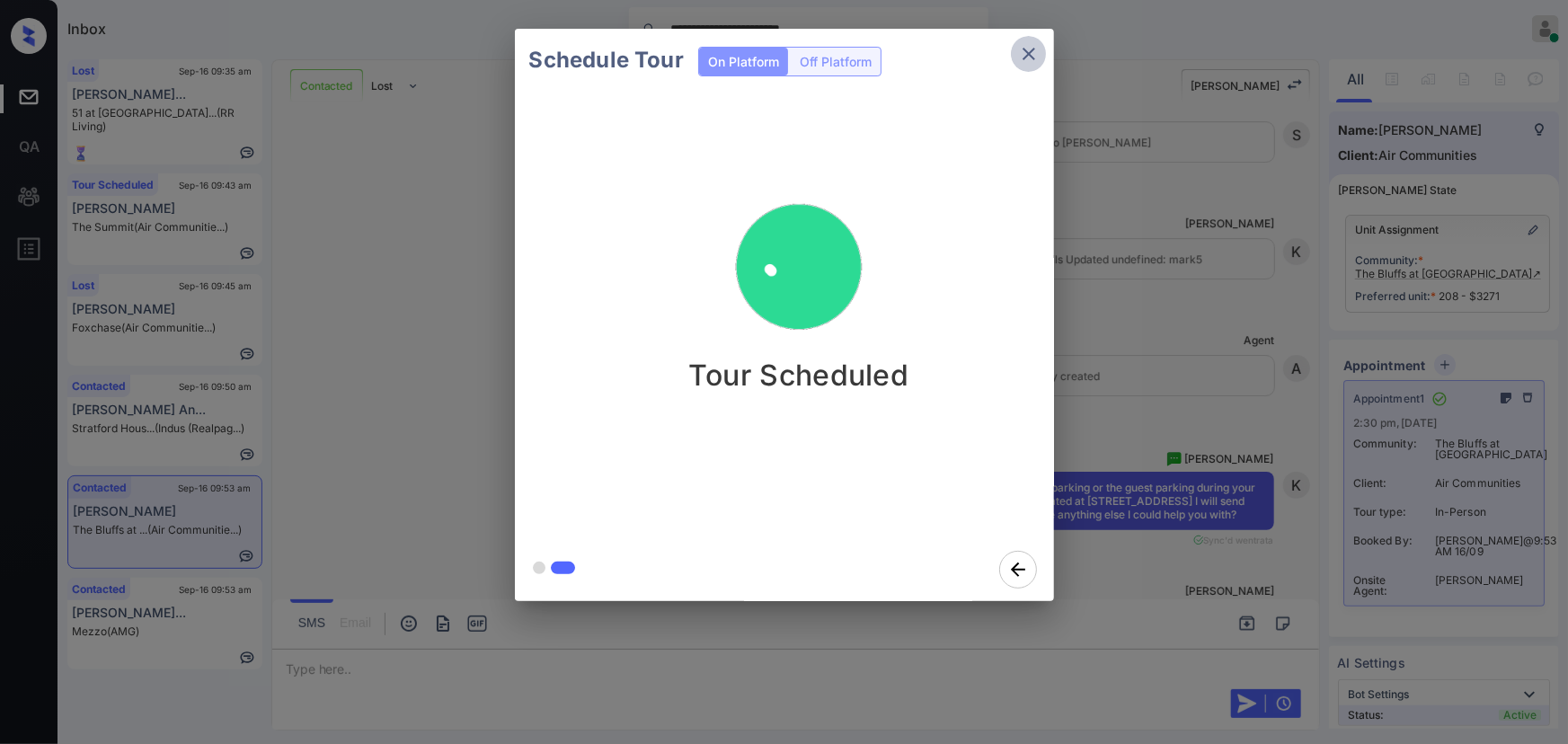
click at [1025, 57] on icon "close" at bounding box center [1028, 53] width 13 height 13
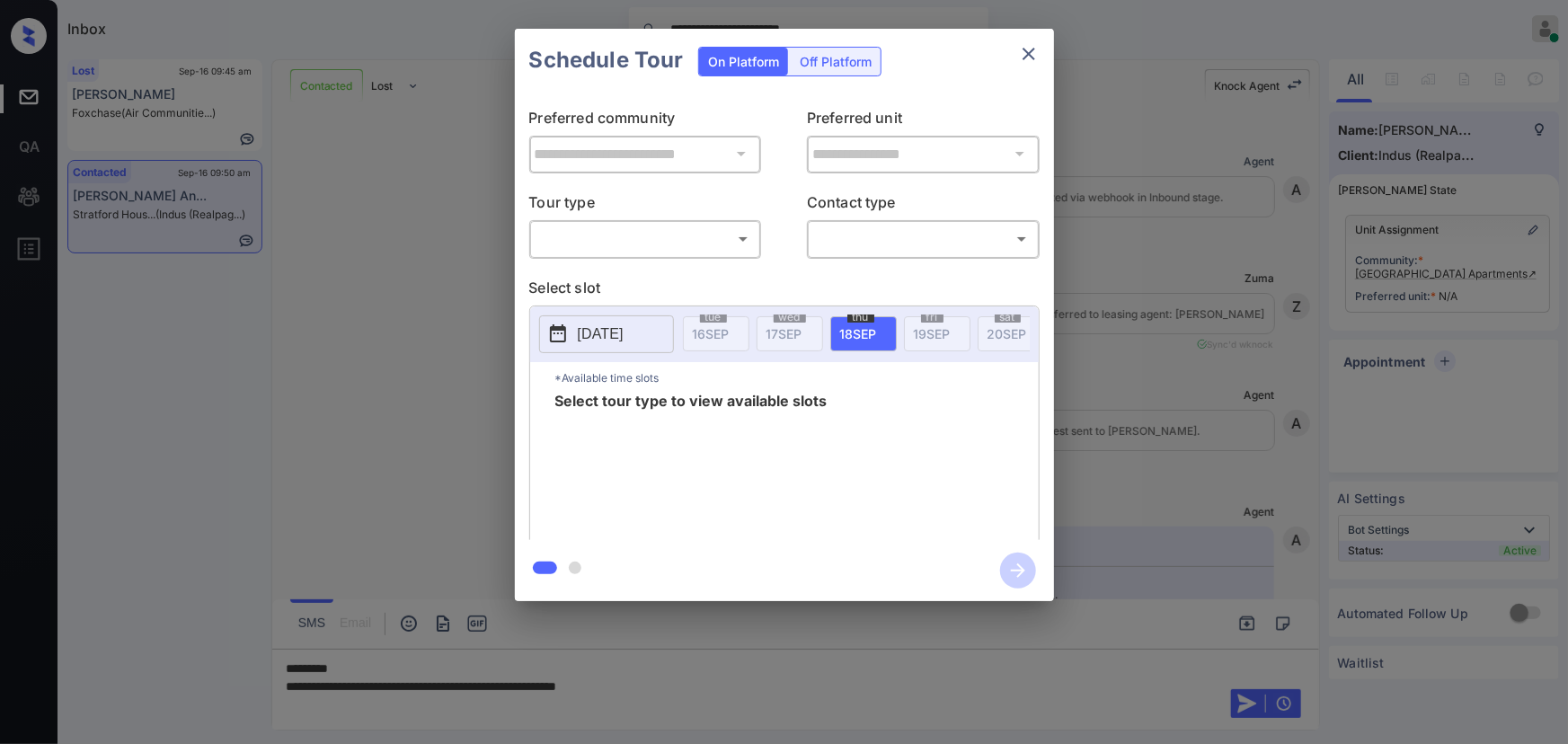
scroll to position [1085, 0]
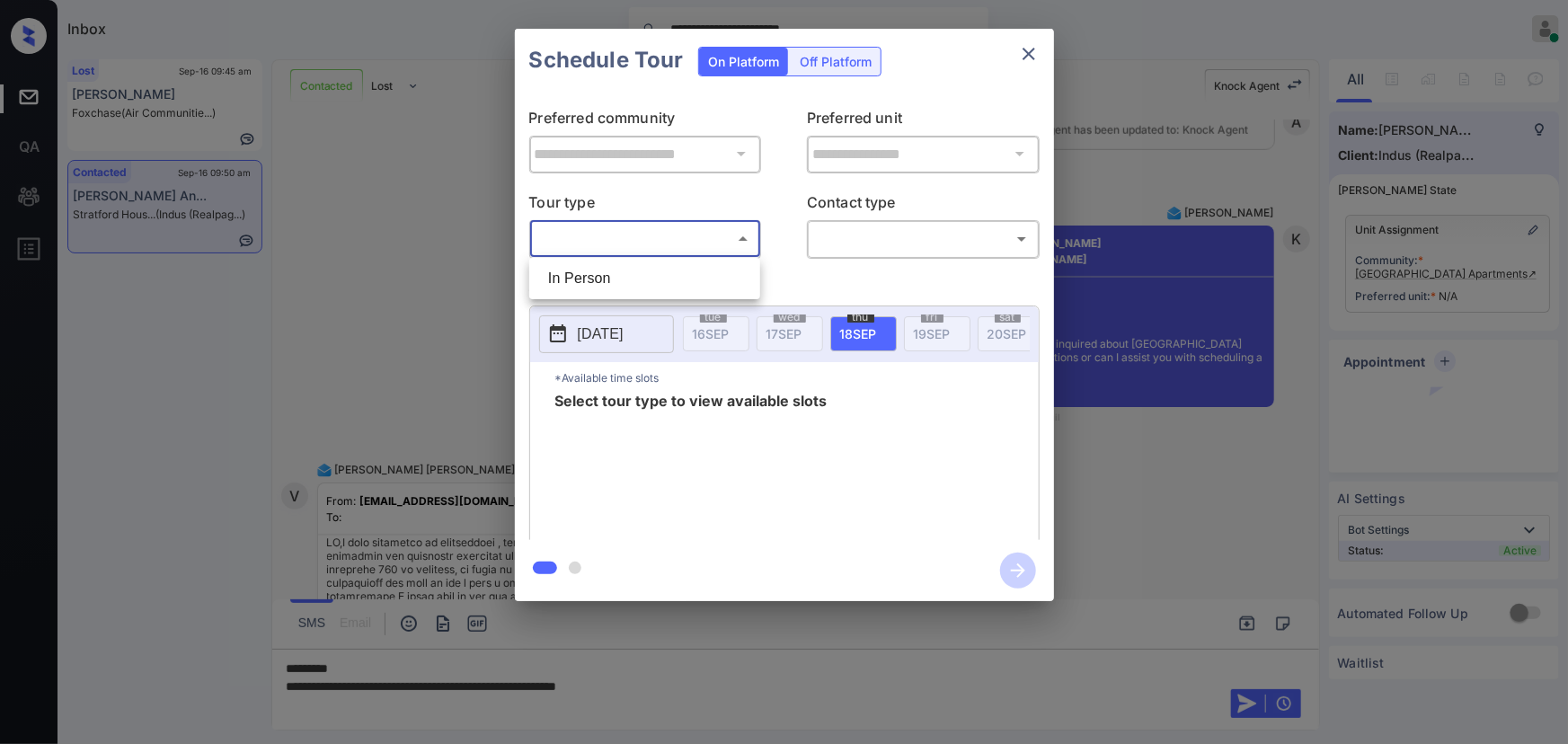
click at [621, 241] on body "**********" at bounding box center [784, 372] width 1568 height 744
drag, startPoint x: 608, startPoint y: 272, endPoint x: 752, endPoint y: 311, distance: 149.2
click at [612, 273] on li "In Person" at bounding box center [645, 278] width 222 height 32
type input "********"
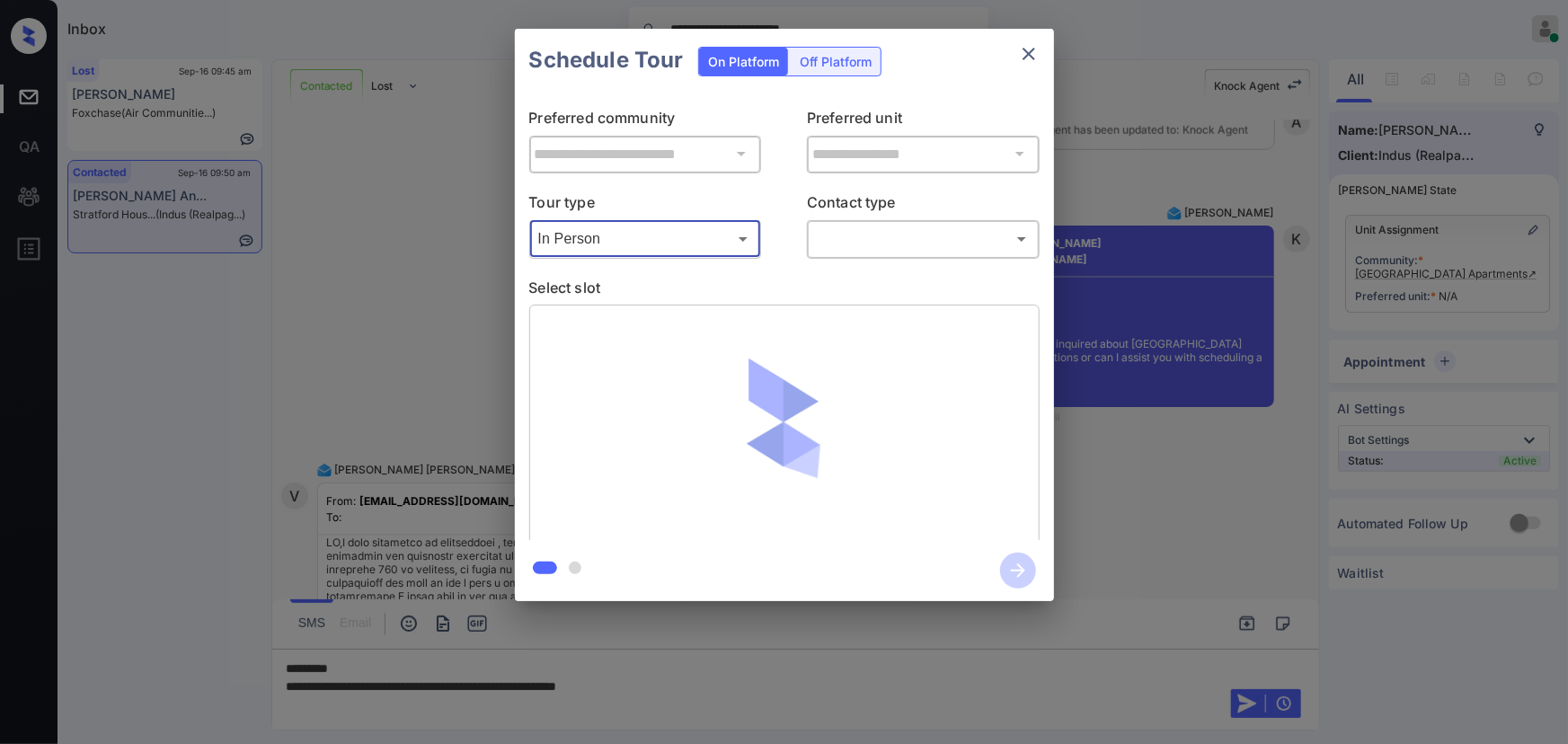
click at [929, 236] on body "**********" at bounding box center [784, 372] width 1568 height 744
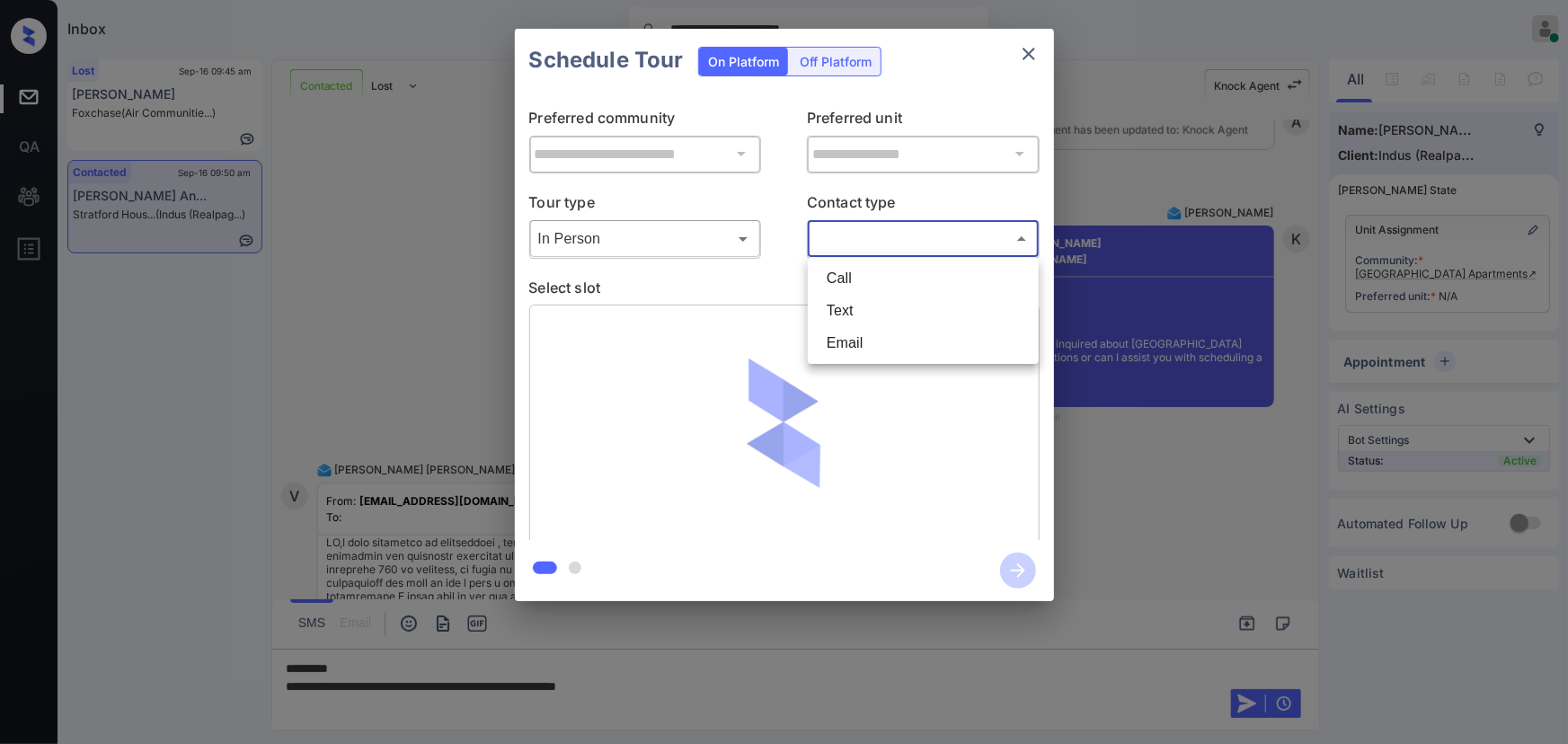
click at [849, 311] on li "Text" at bounding box center [923, 311] width 222 height 32
type input "****"
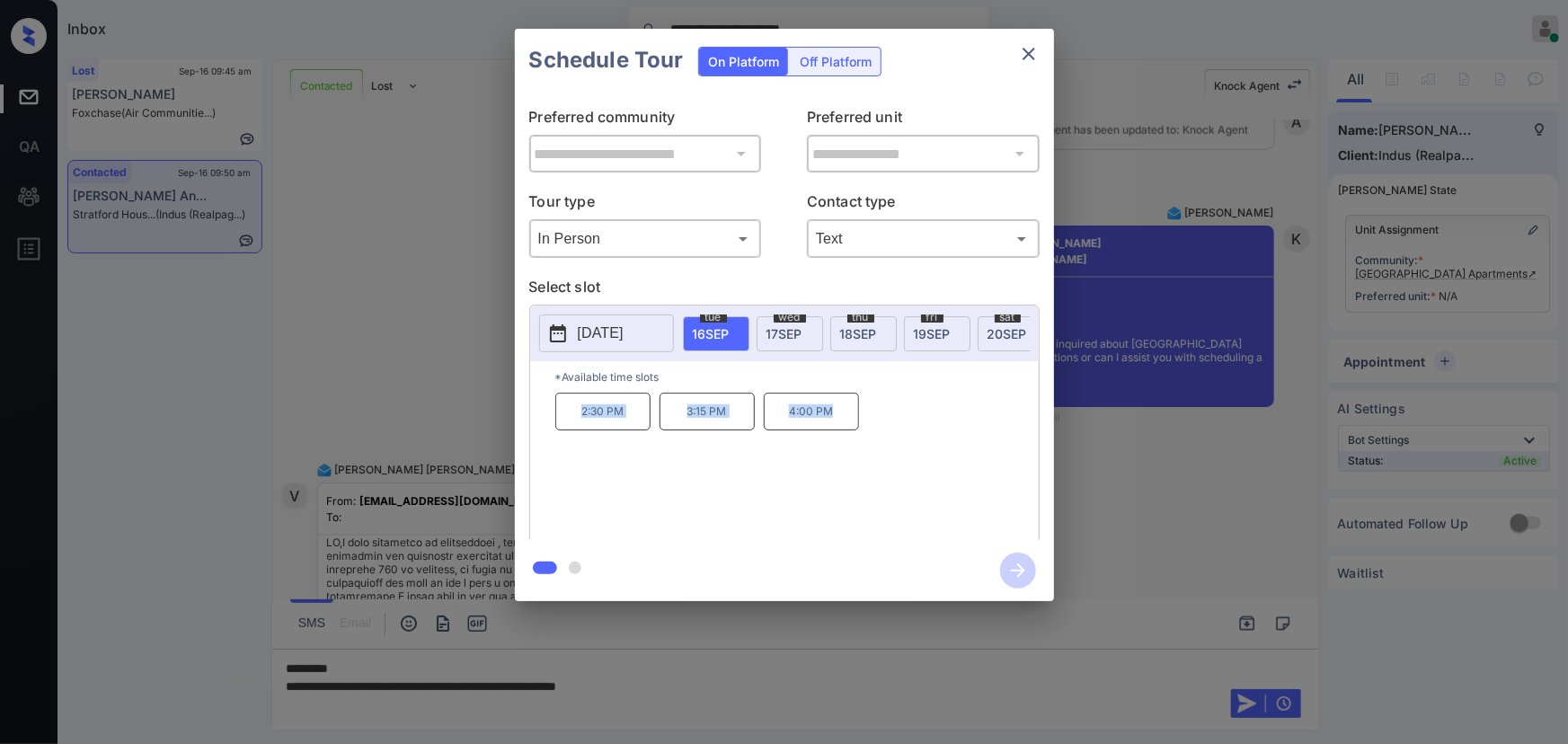
copy div "2:30 PM 3:15 PM 4:00 PM"
drag, startPoint x: 843, startPoint y: 423, endPoint x: 573, endPoint y: 434, distance: 270.2
click at [573, 434] on div "2:30 PM 3:15 PM 4:00 PM" at bounding box center [797, 464] width 484 height 143
click at [709, 696] on div at bounding box center [784, 372] width 1568 height 744
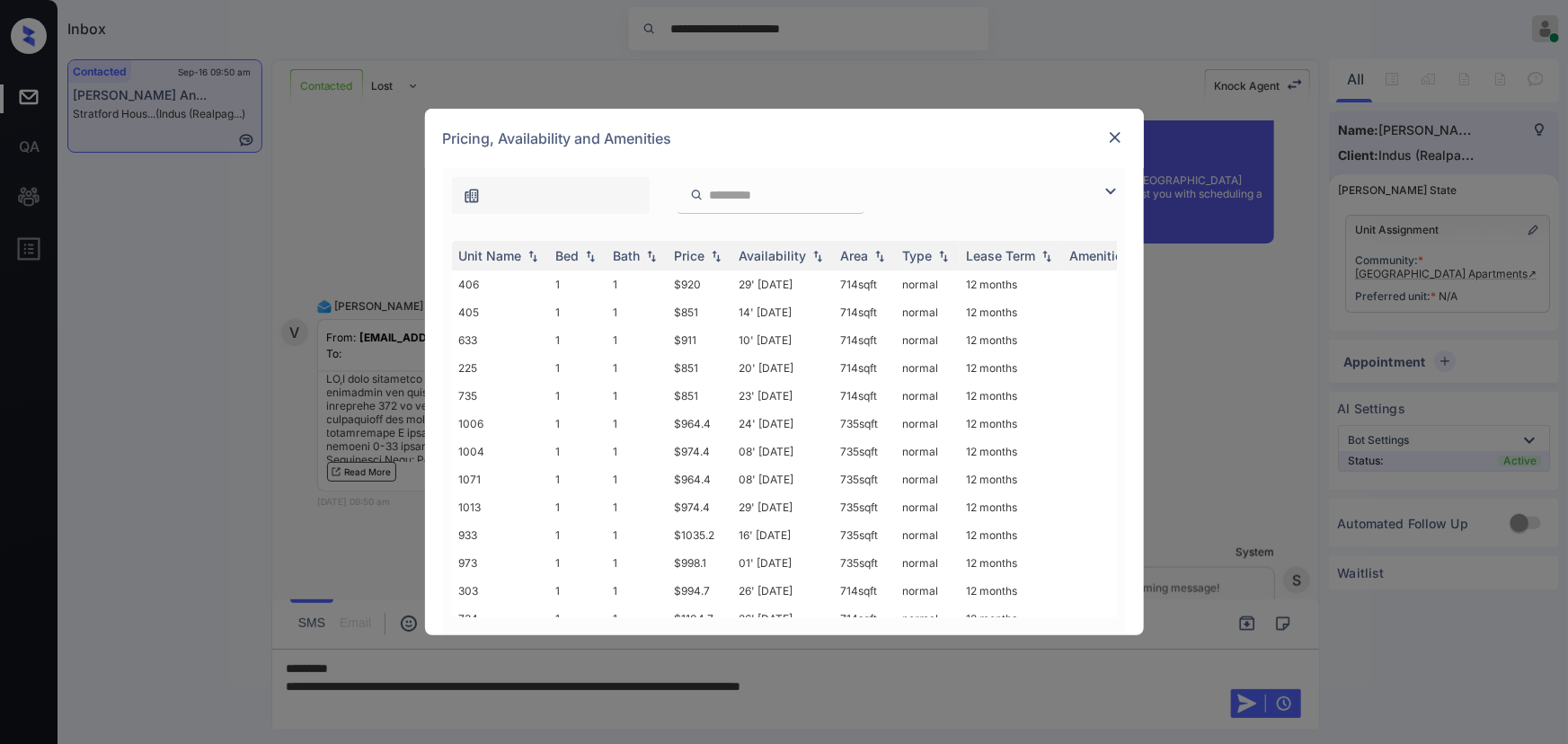
click at [1116, 141] on img at bounding box center [1115, 138] width 18 height 18
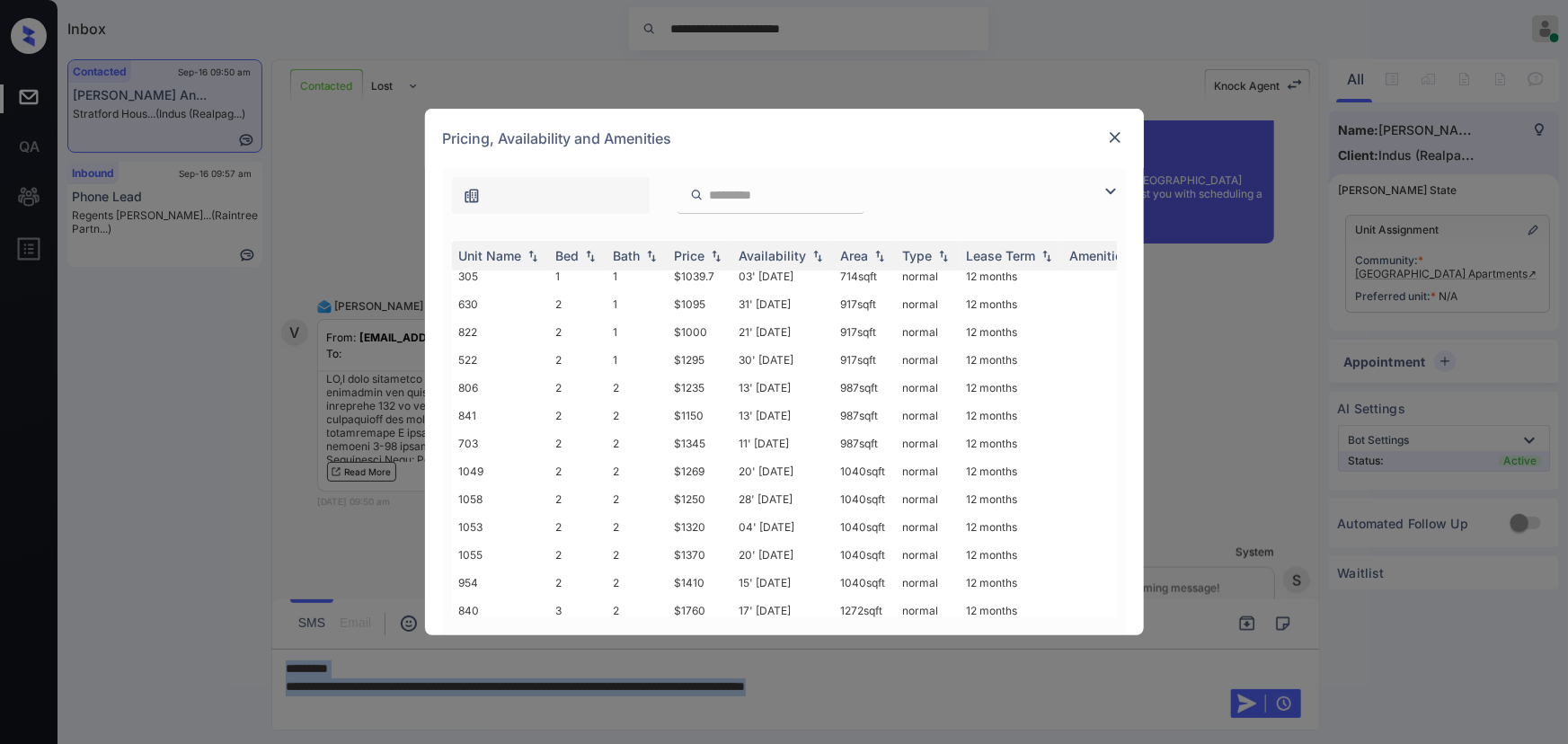
scroll to position [405, 0]
click at [742, 188] on input "search" at bounding box center [782, 196] width 147 height 16
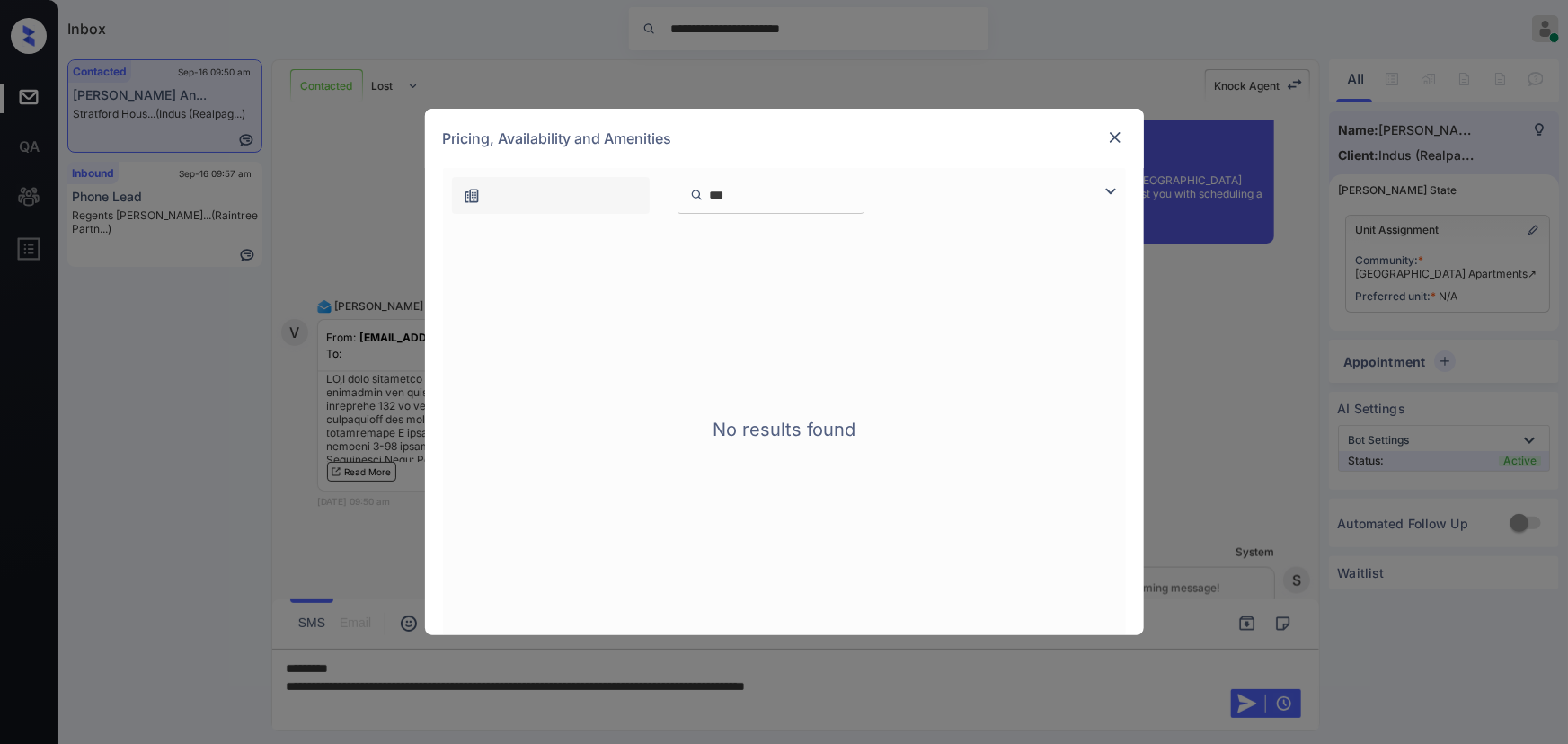
type input "***"
click at [1120, 135] on img at bounding box center [1115, 138] width 18 height 18
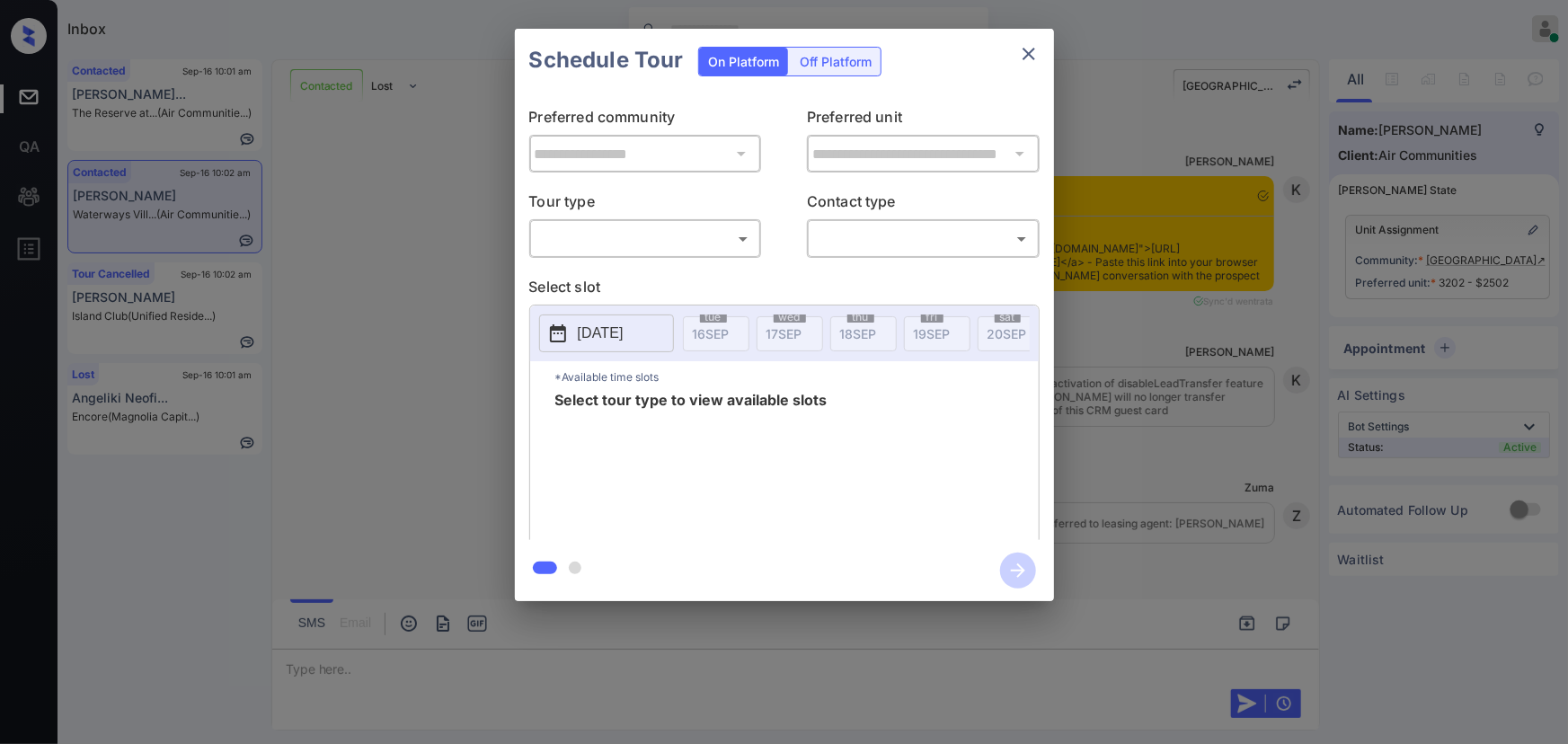
scroll to position [5610, 0]
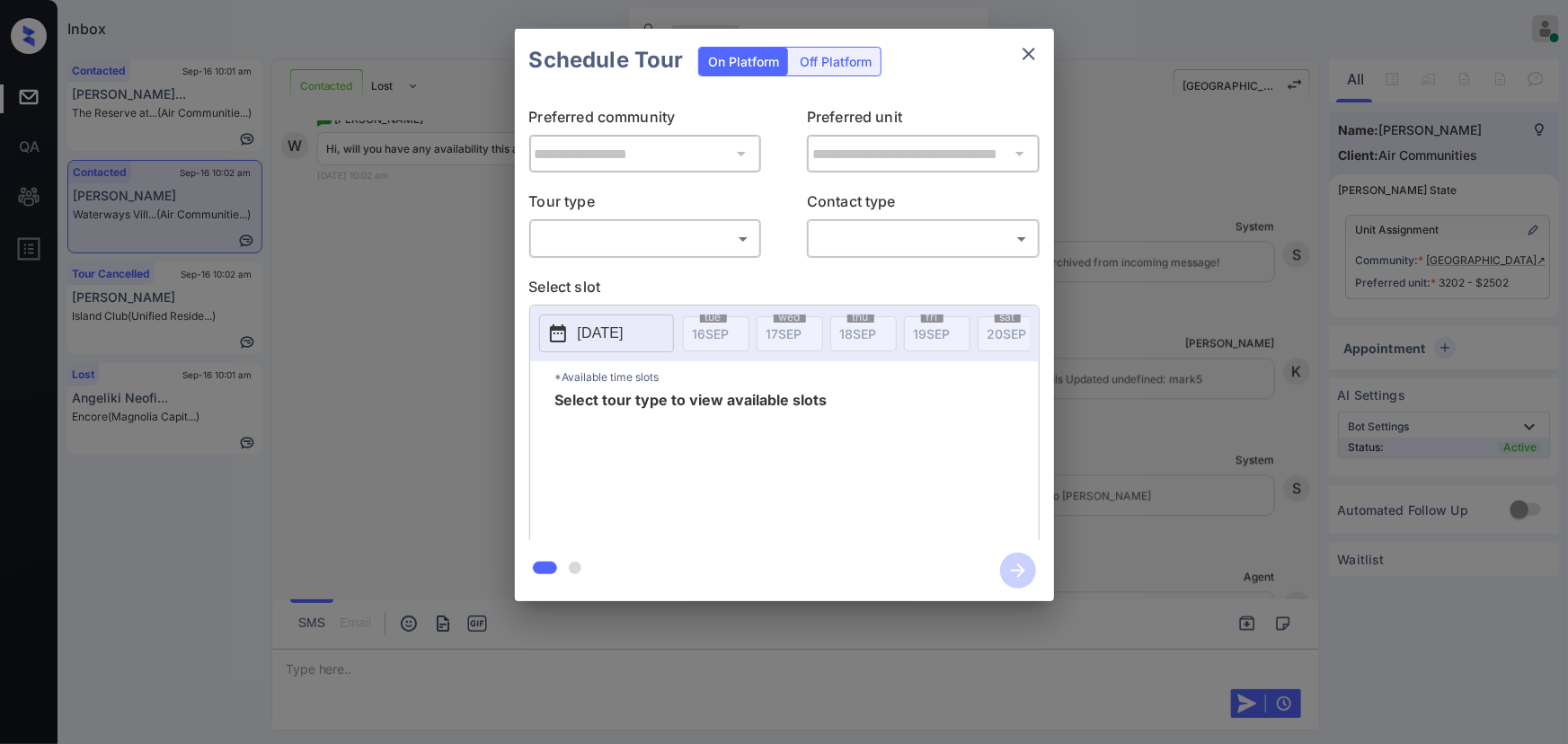
click at [586, 250] on body "Inbox [PERSON_NAME] Online Set yourself offline Set yourself on break Profile S…" at bounding box center [784, 372] width 1568 height 744
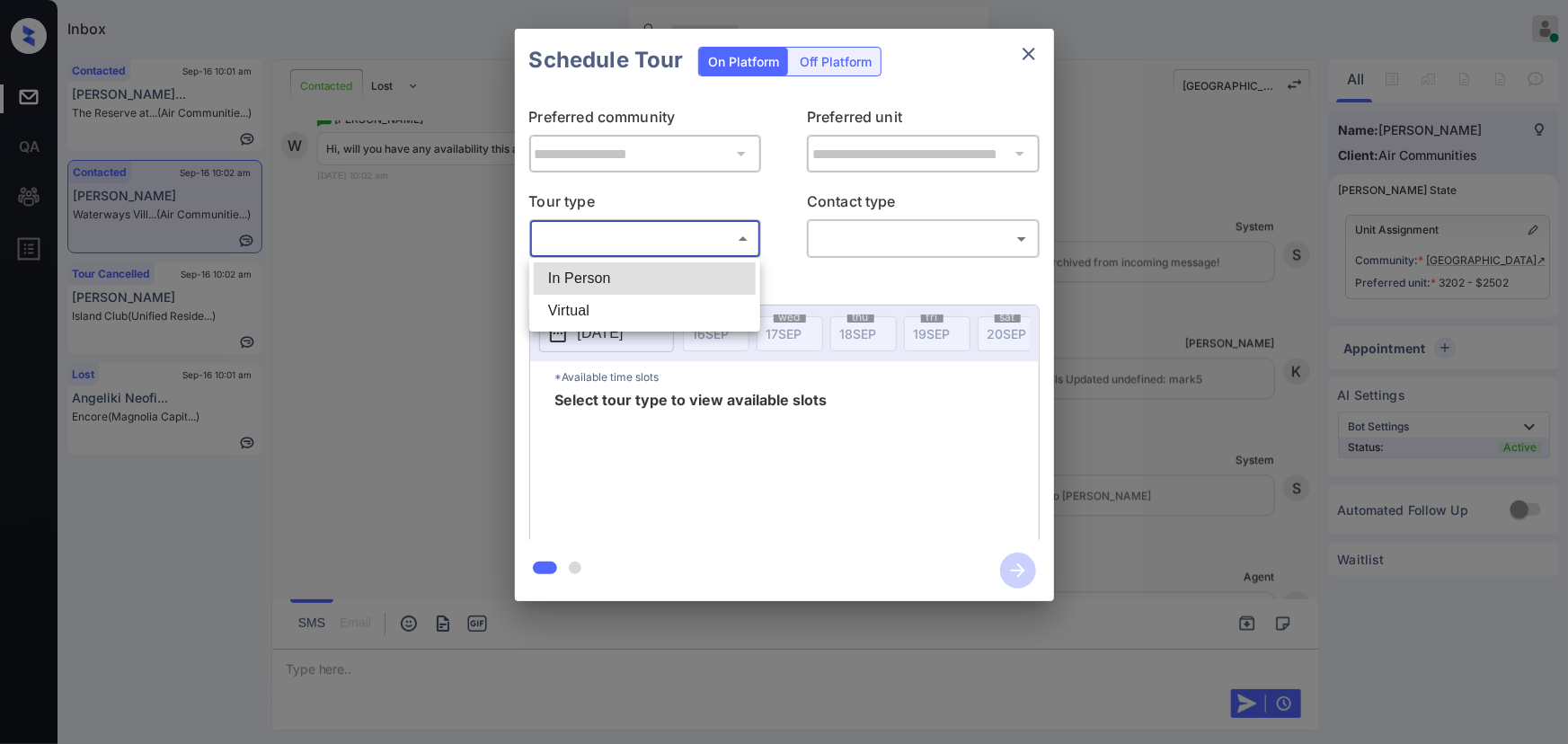
click at [586, 277] on li "In Person" at bounding box center [645, 278] width 222 height 32
type input "********"
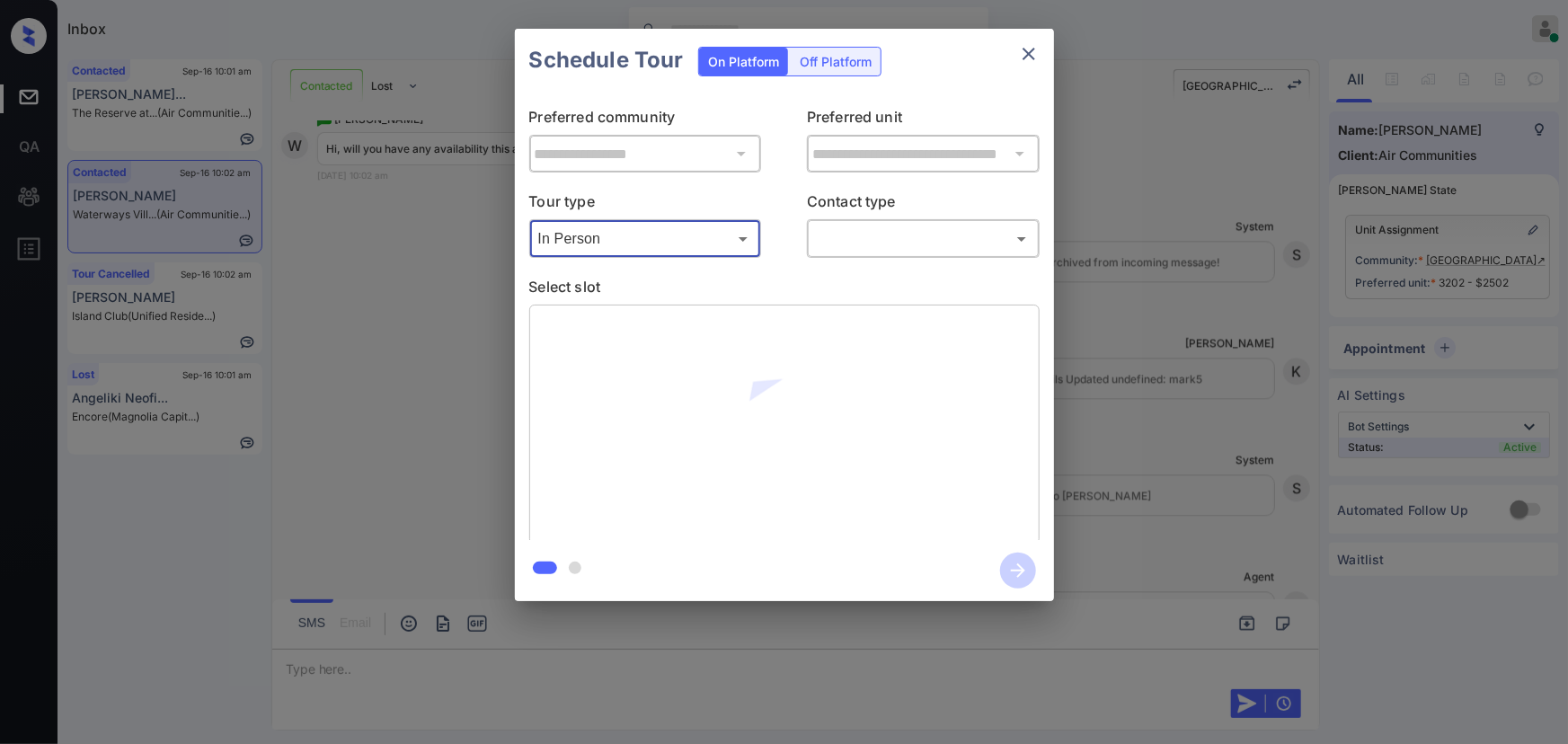
click at [865, 239] on body "Inbox Kenneth Umali Online Set yourself offline Set yourself on break Profile S…" at bounding box center [784, 372] width 1568 height 744
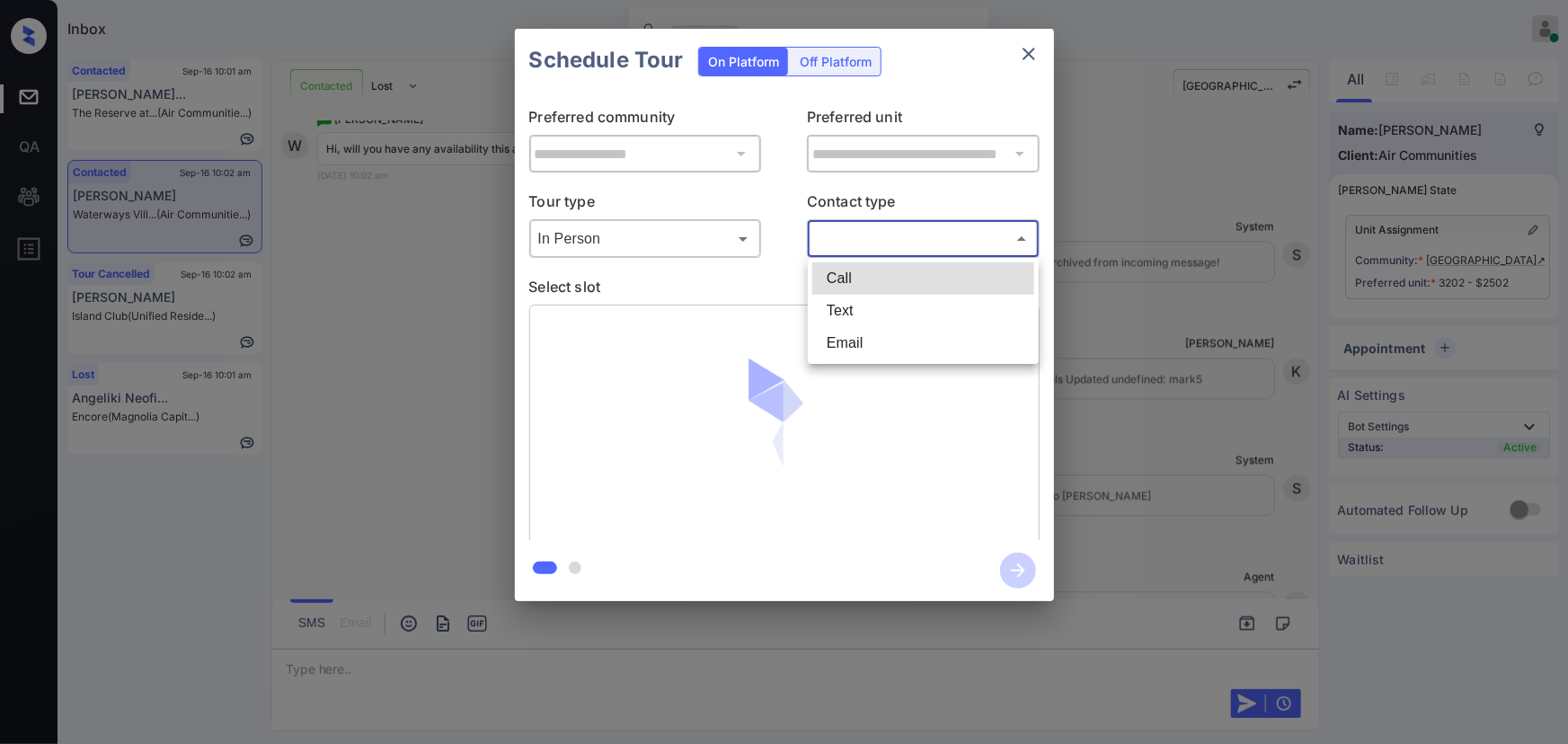
click at [847, 314] on li "Text" at bounding box center [923, 311] width 222 height 32
type input "****"
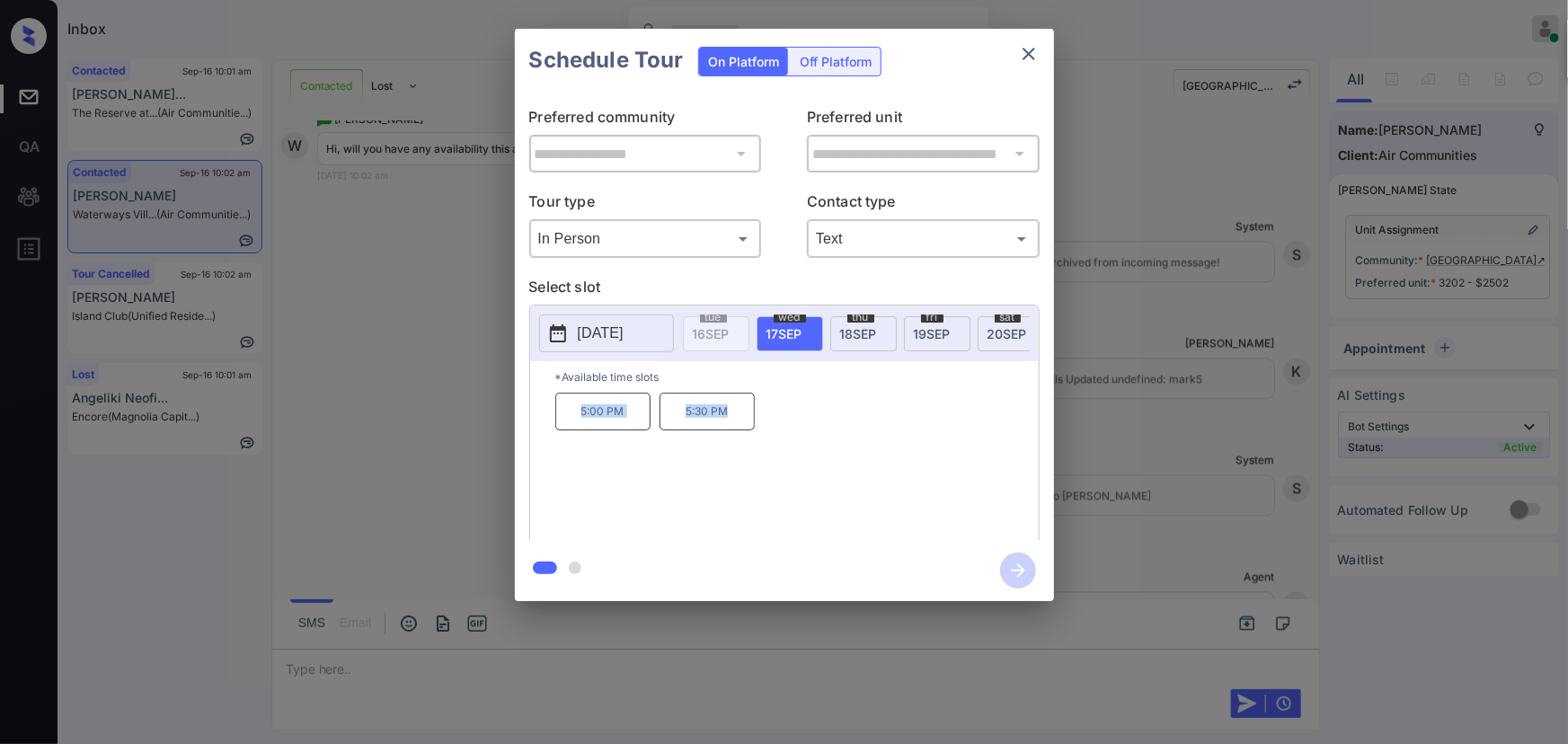
copy div "5:00 PM 5:30 PM"
drag, startPoint x: 737, startPoint y: 425, endPoint x: 610, endPoint y: 496, distance: 145.5
click at [569, 415] on div "5:00 PM 5:30 PM" at bounding box center [797, 464] width 484 height 143
click at [862, 670] on div at bounding box center [784, 372] width 1568 height 744
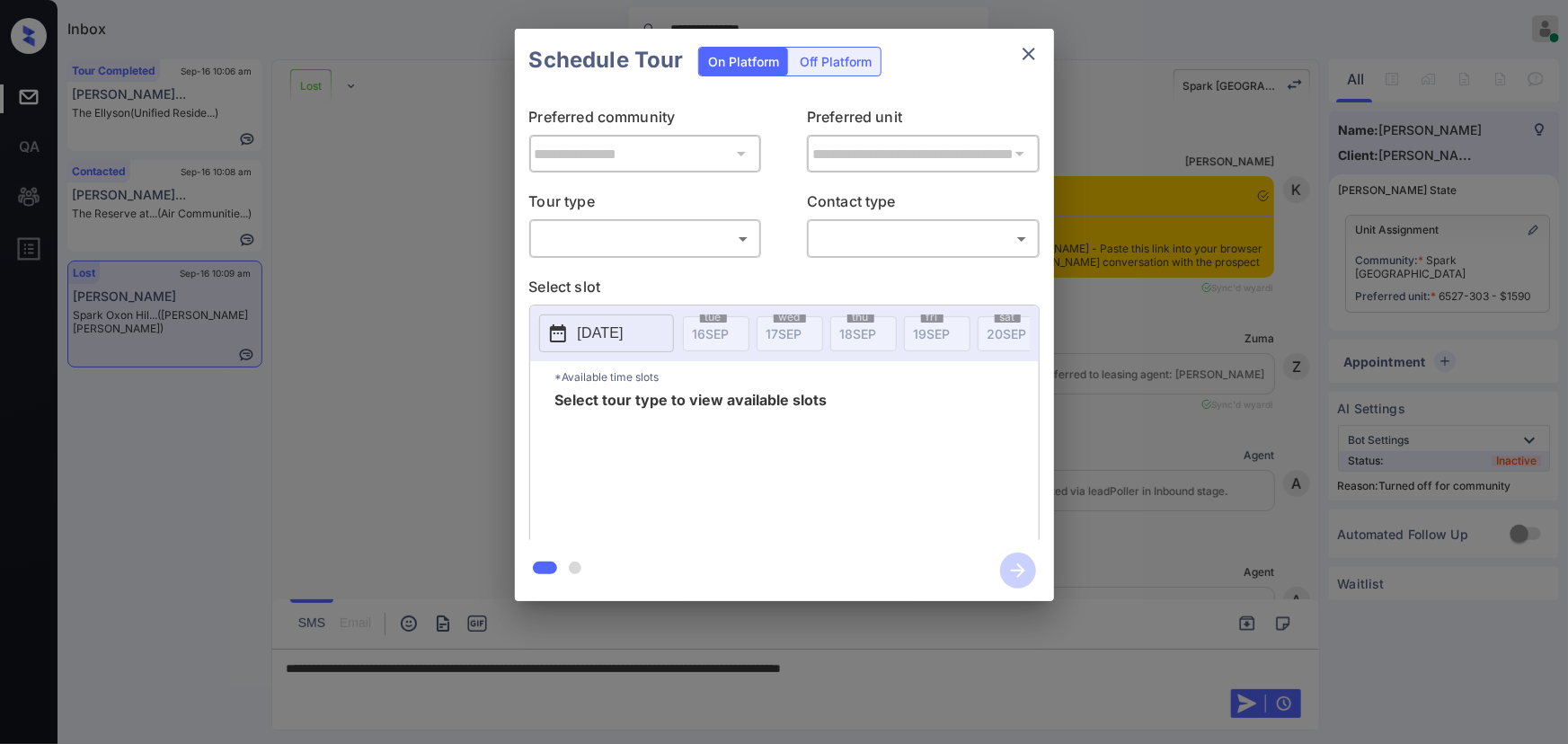
scroll to position [5285, 0]
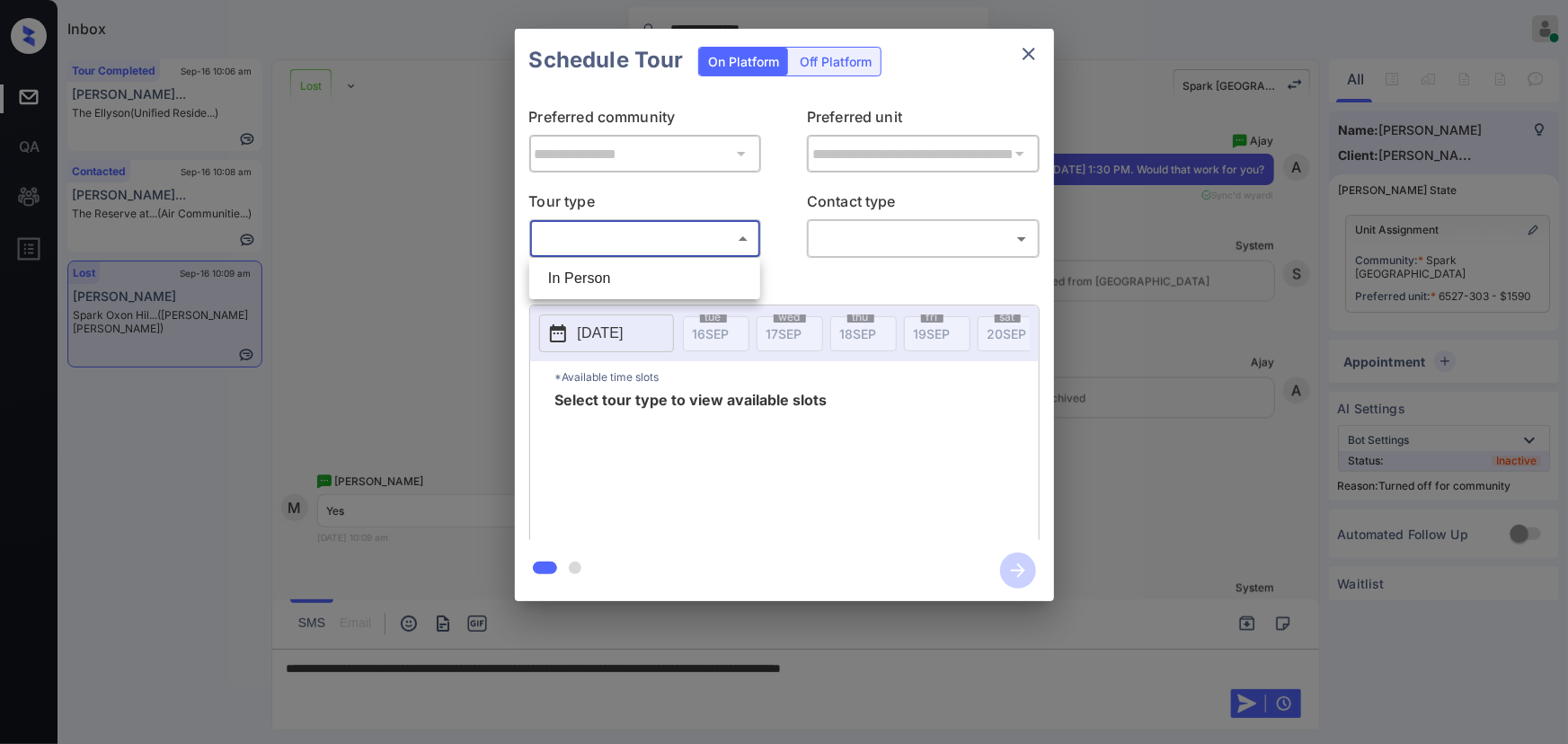
click at [610, 249] on body "**********" at bounding box center [784, 372] width 1568 height 744
drag, startPoint x: 598, startPoint y: 290, endPoint x: 647, endPoint y: 276, distance: 51.0
click at [602, 288] on li "In Person" at bounding box center [645, 278] width 222 height 32
type input "********"
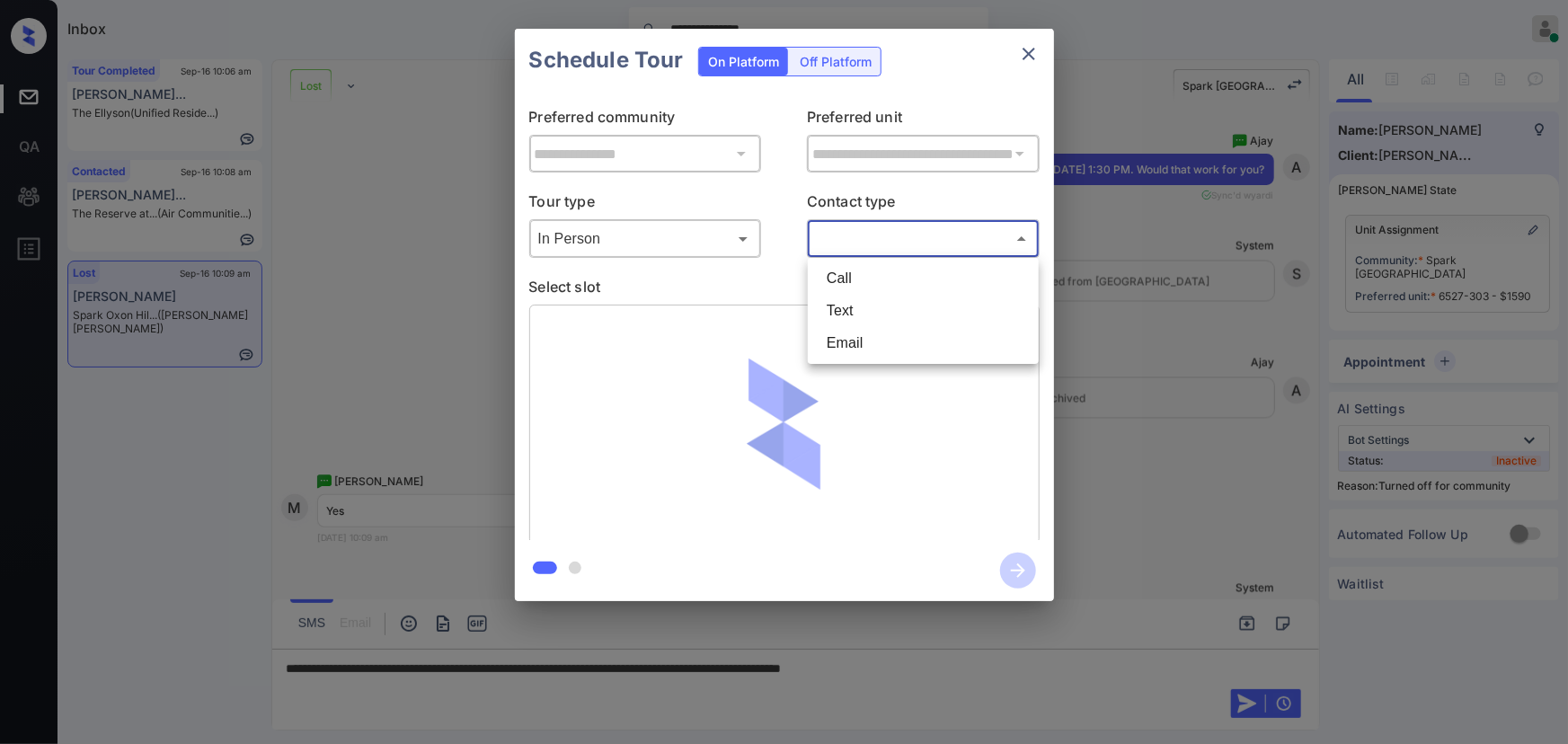
click at [852, 247] on body "**********" at bounding box center [784, 372] width 1568 height 744
click at [843, 308] on li "Text" at bounding box center [923, 311] width 222 height 32
type input "****"
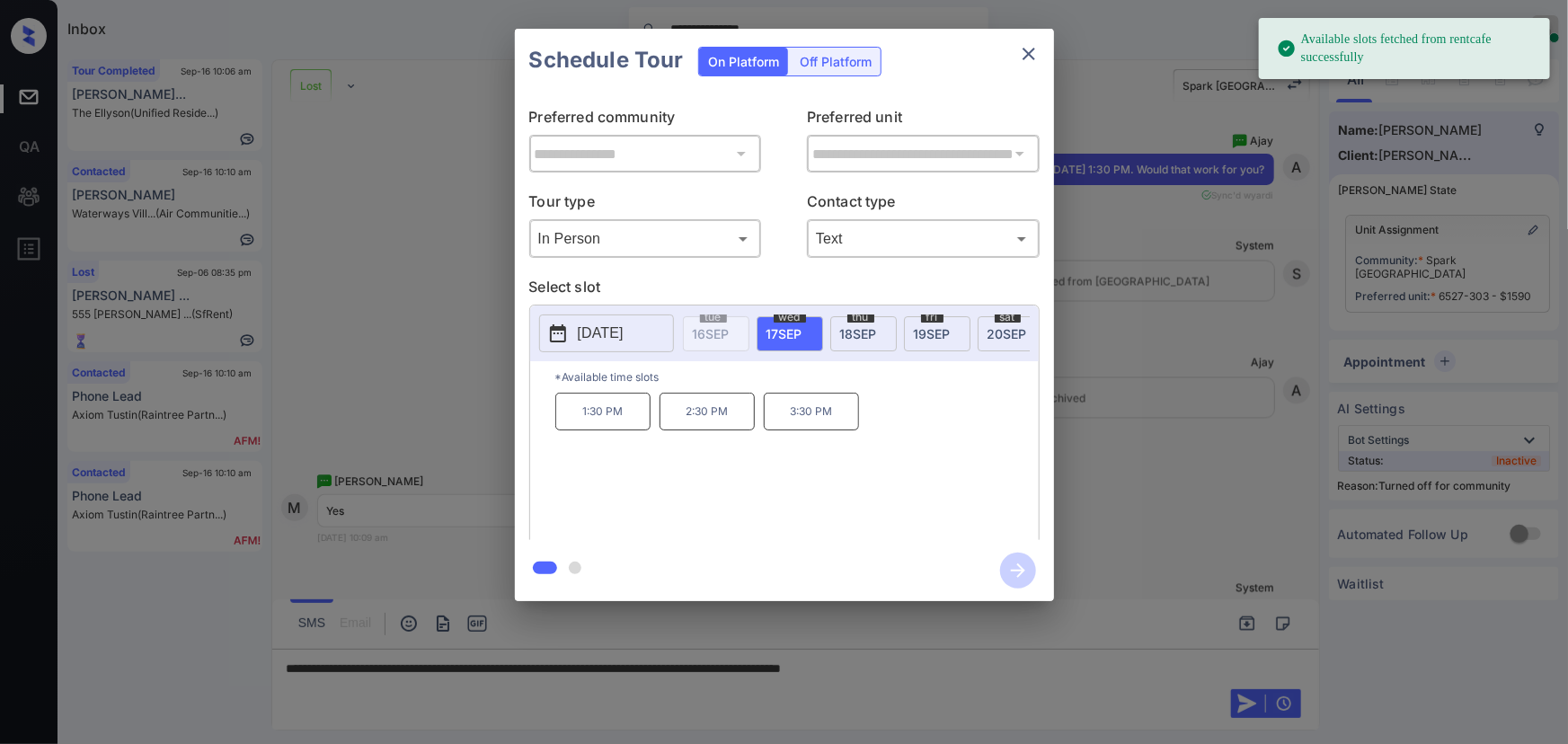
click at [850, 332] on span "18 SEP" at bounding box center [858, 334] width 36 height 16
click at [691, 422] on p "1:30 PM" at bounding box center [707, 411] width 95 height 37
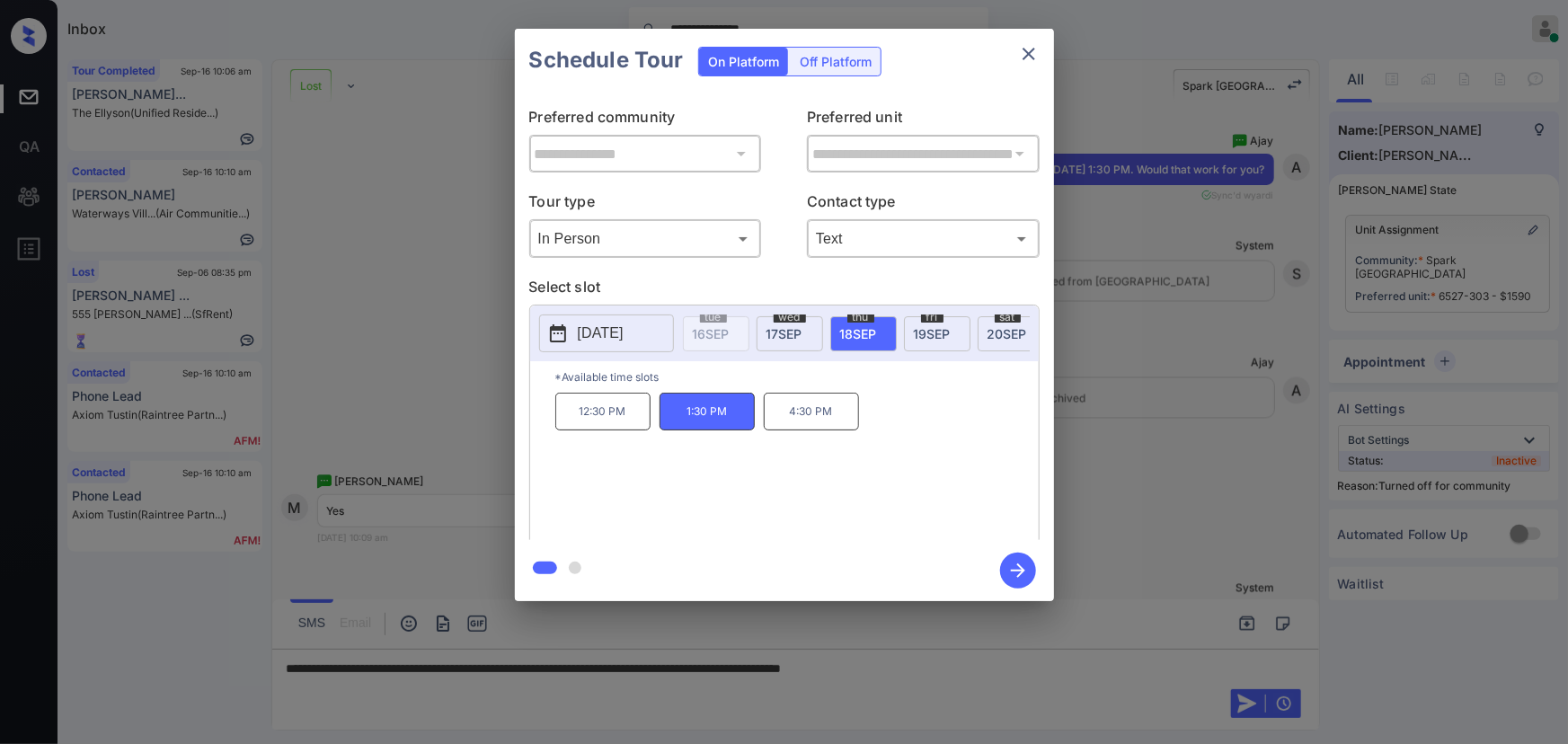
click at [987, 672] on div at bounding box center [784, 372] width 1568 height 744
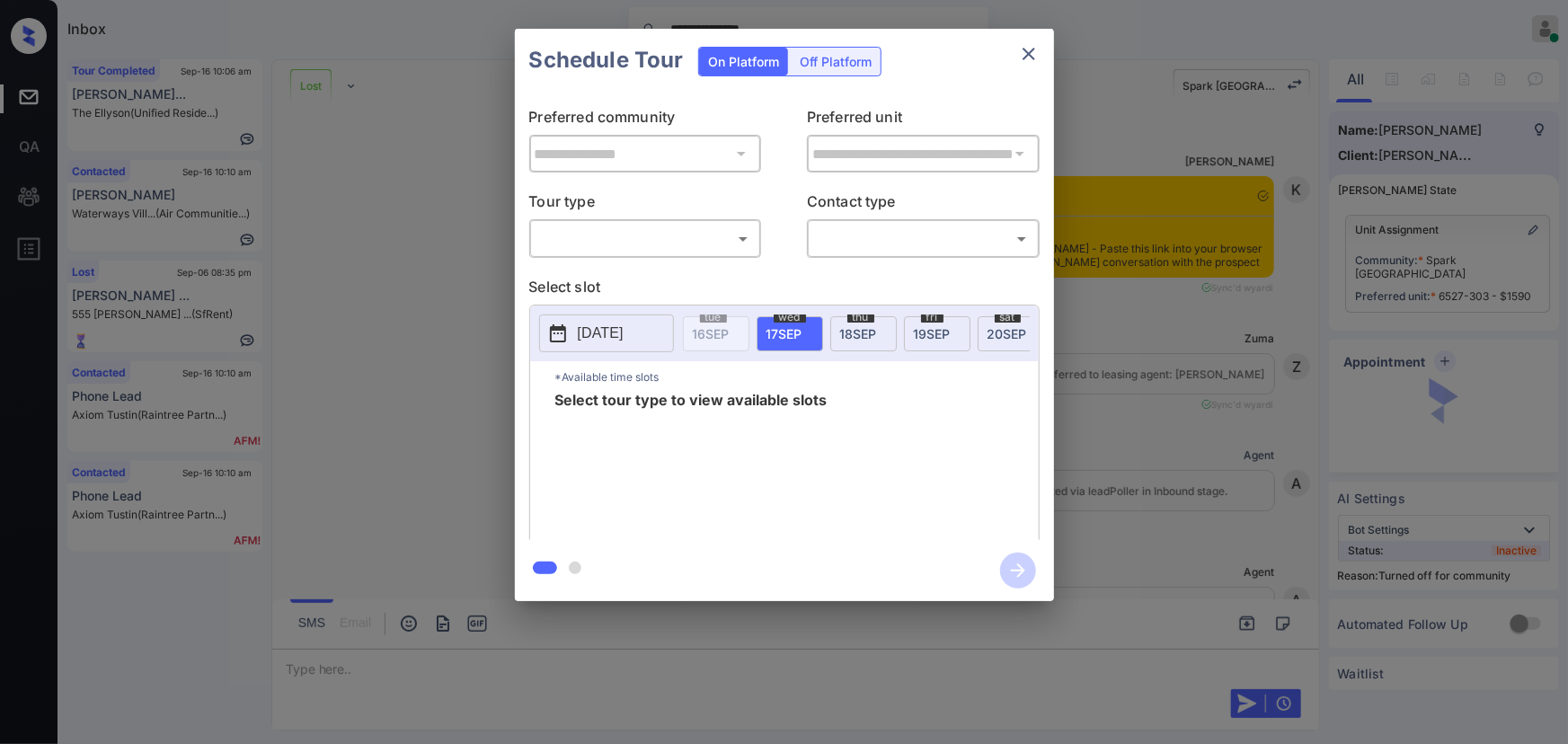
scroll to position [5228, 0]
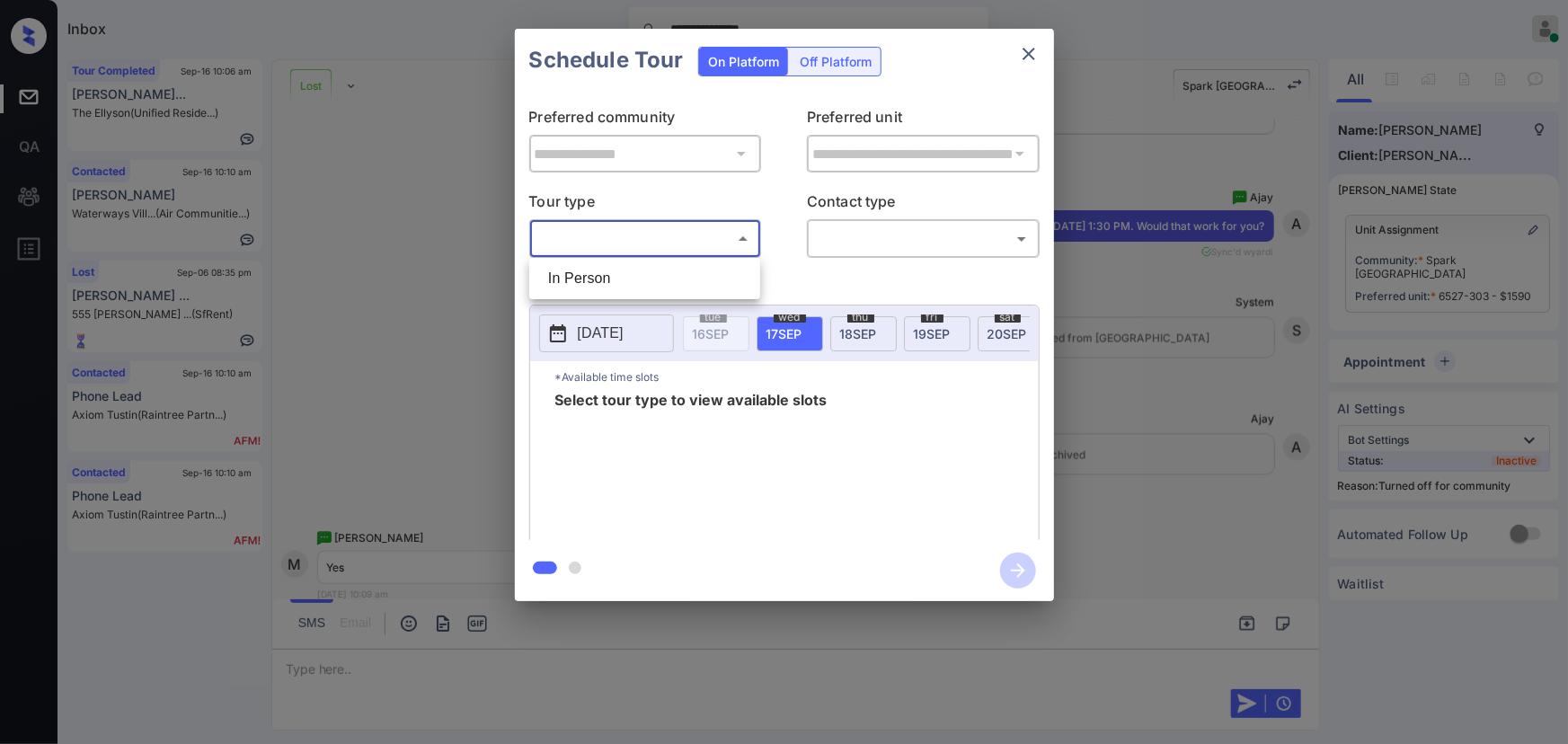
click at [609, 242] on body "**********" at bounding box center [784, 372] width 1568 height 744
click at [615, 282] on li "In Person" at bounding box center [645, 278] width 222 height 32
type input "********"
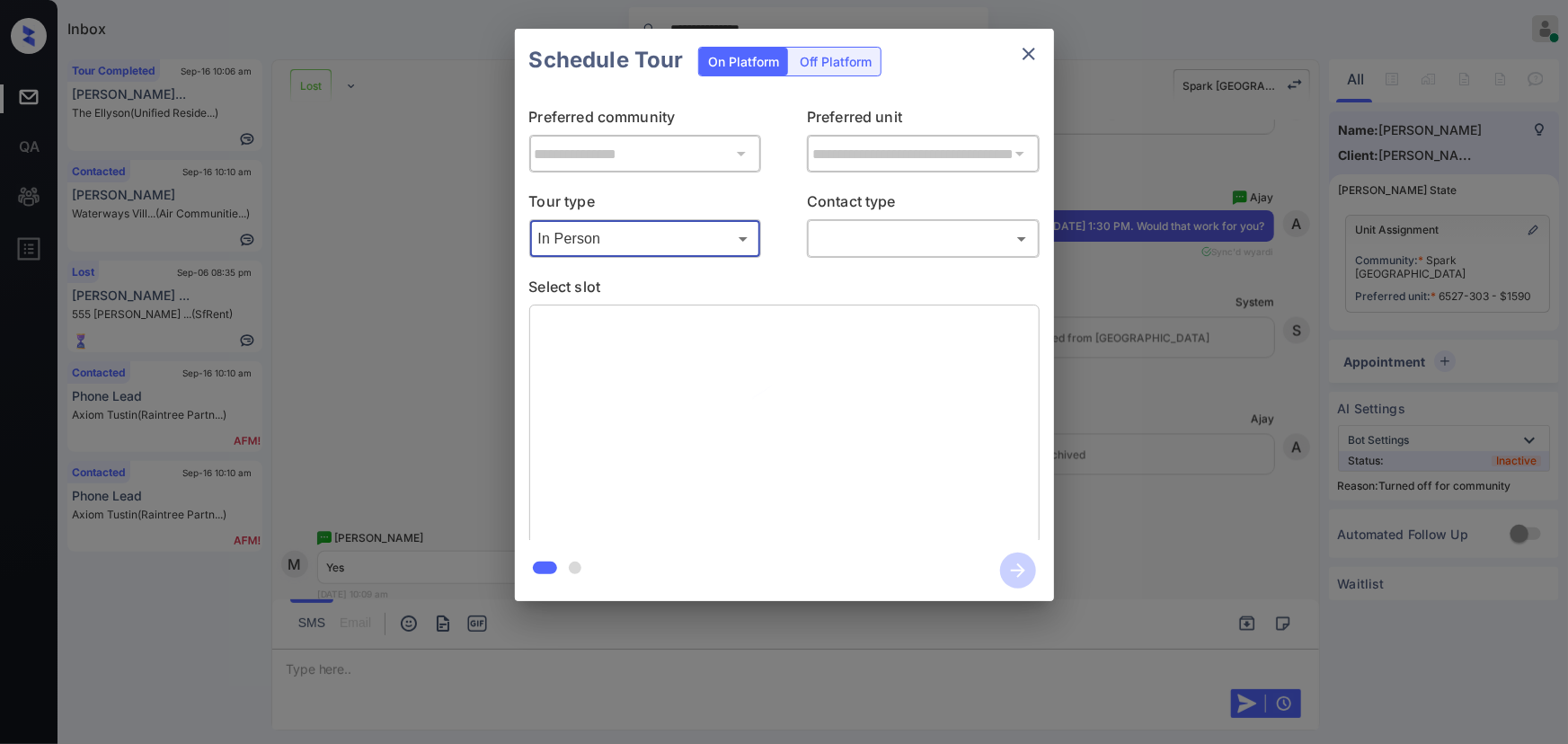
click at [891, 233] on body "**********" at bounding box center [784, 372] width 1568 height 744
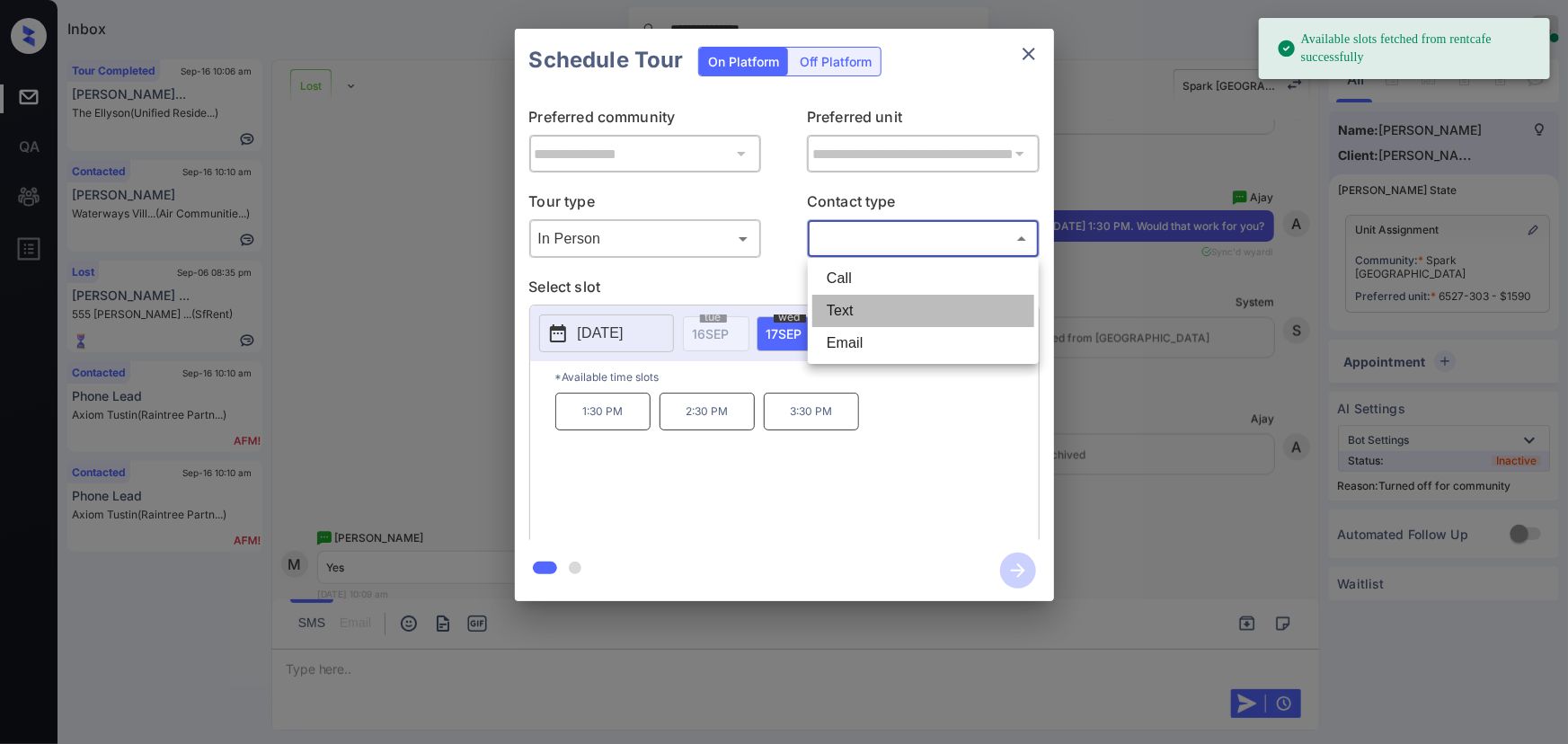
click at [855, 302] on li "Text" at bounding box center [923, 311] width 222 height 32
type input "****"
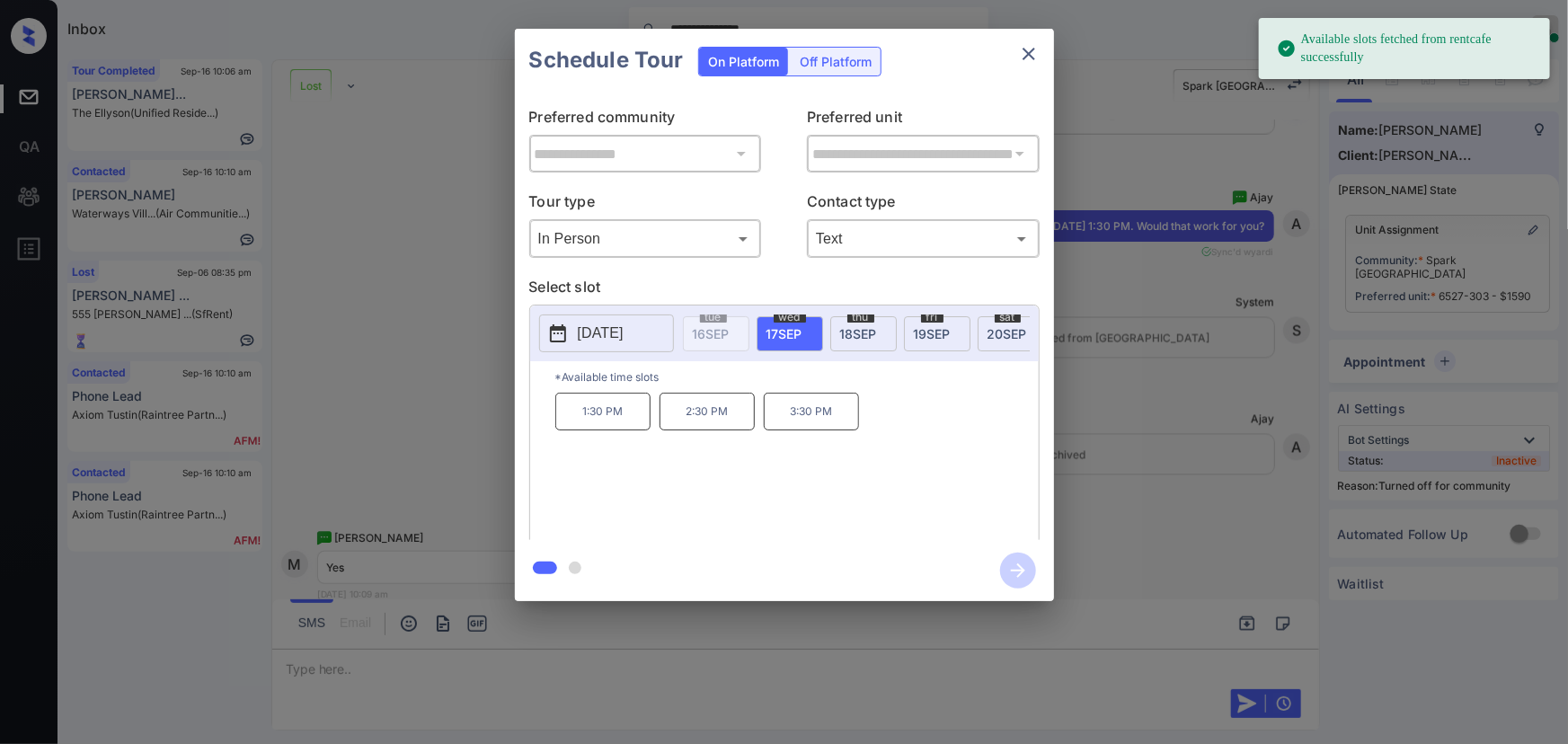
click at [848, 331] on span "18 SEP" at bounding box center [858, 334] width 36 height 16
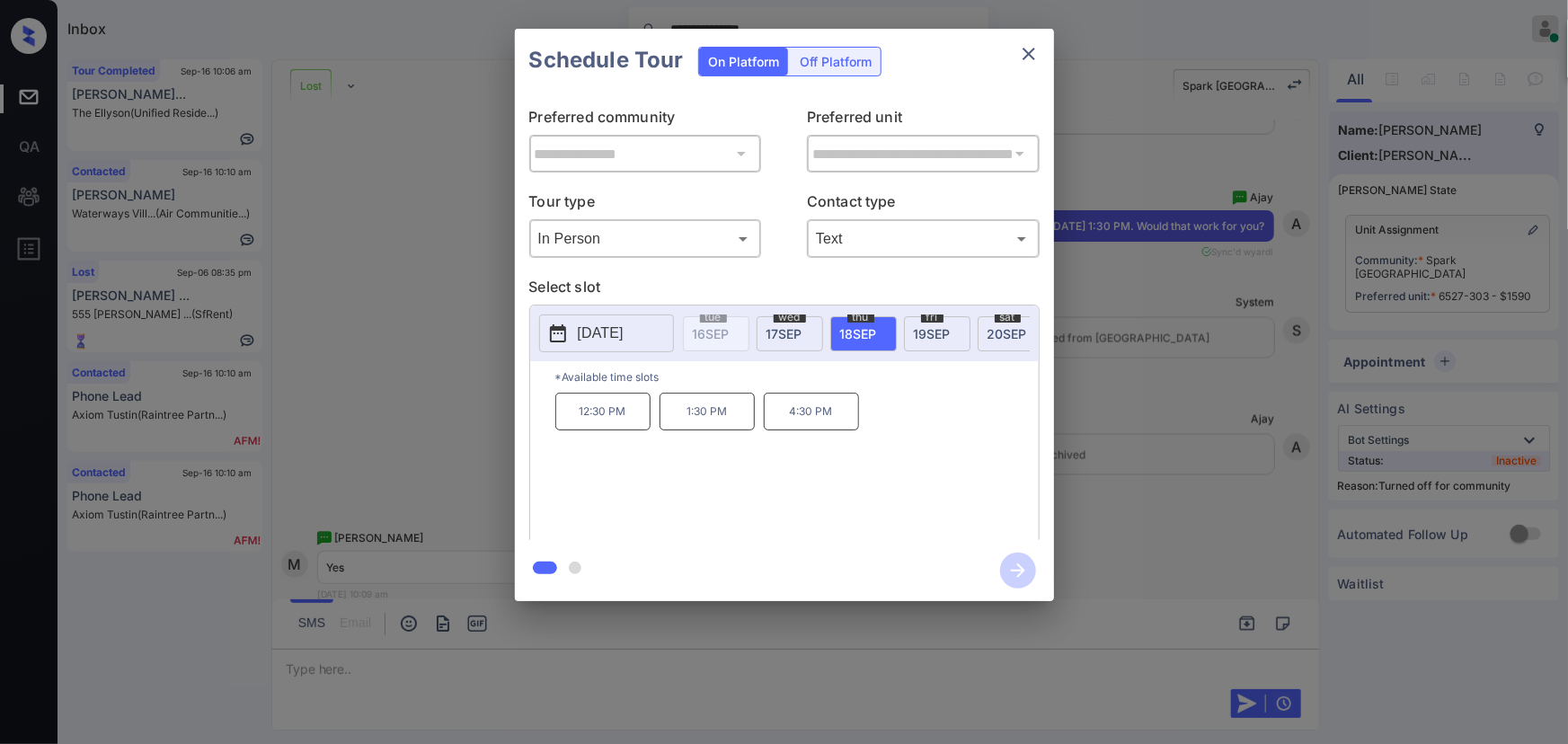
click at [695, 423] on p "1:30 PM" at bounding box center [707, 411] width 95 height 37
click at [1023, 576] on icon "button" at bounding box center [1017, 570] width 36 height 36
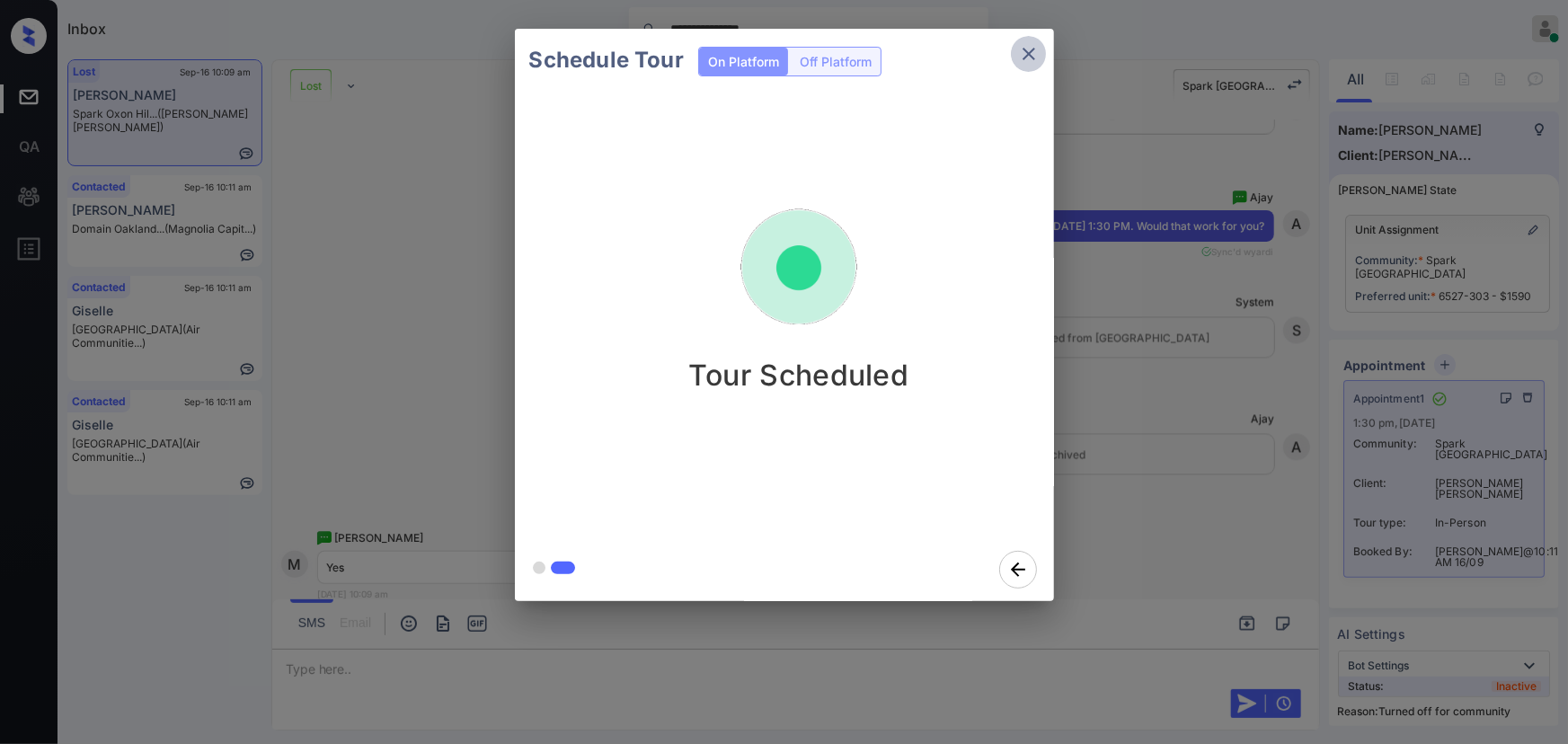
click at [1033, 57] on icon "close" at bounding box center [1029, 54] width 22 height 22
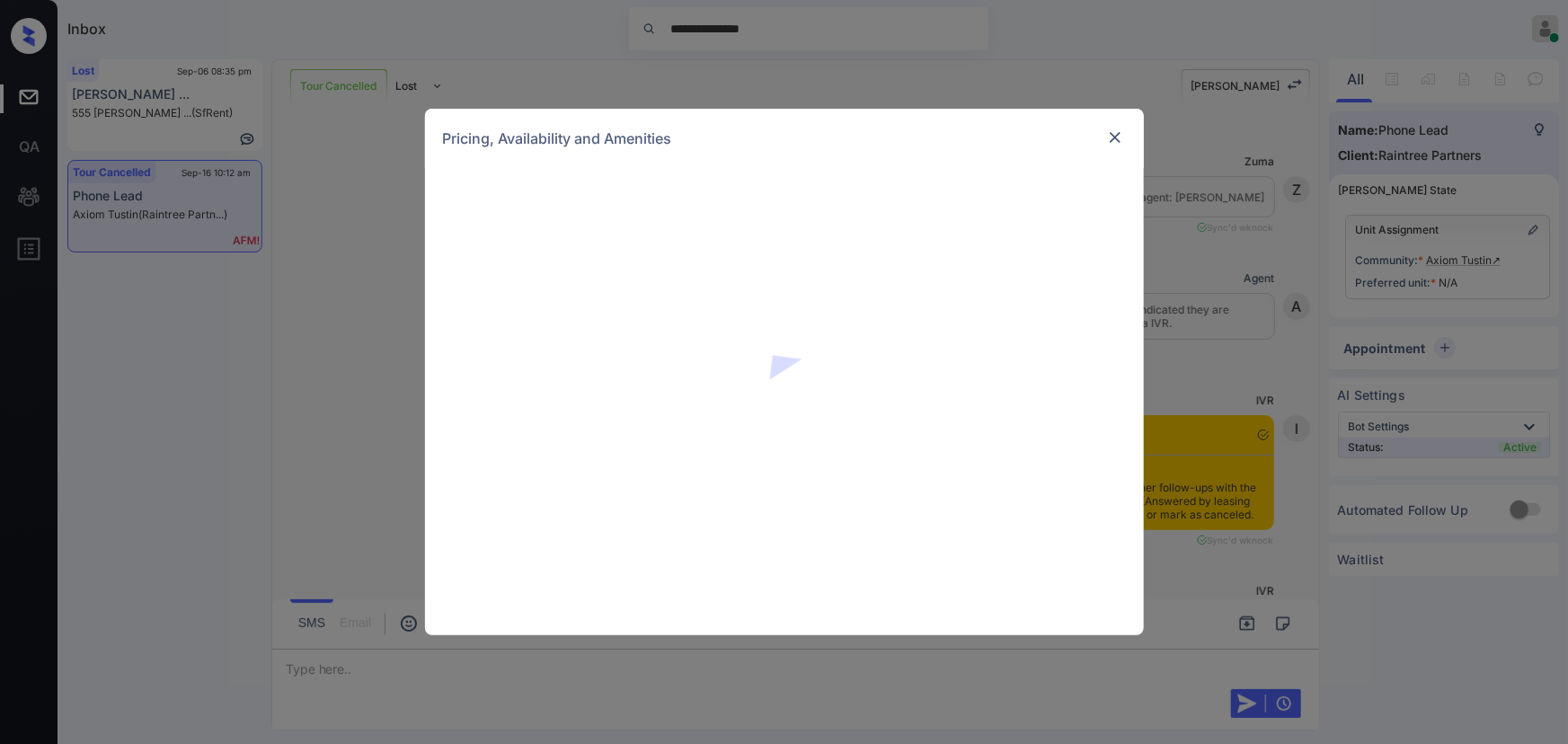
scroll to position [6224, 0]
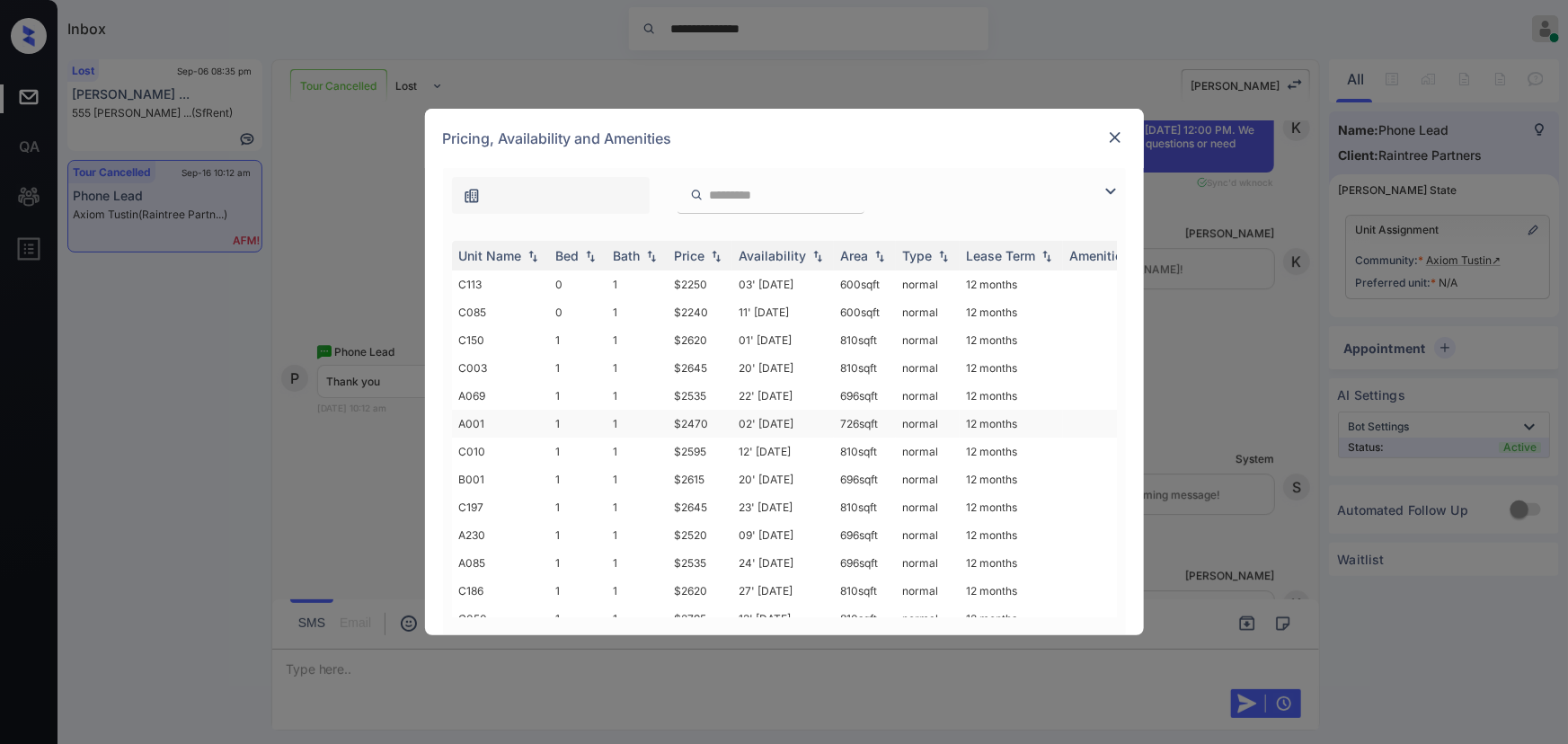
click at [491, 420] on td "A001" at bounding box center [500, 424] width 97 height 28
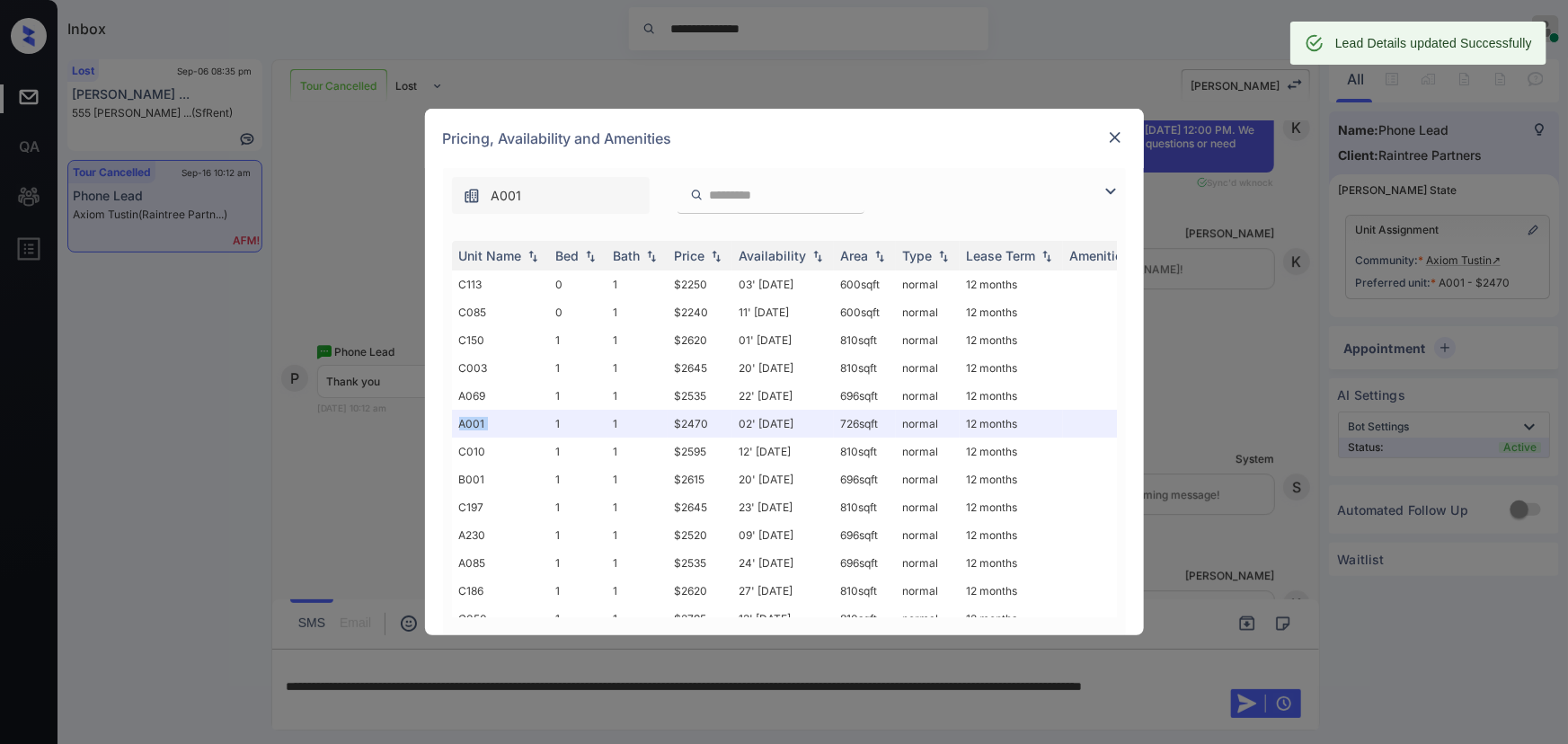
click at [1107, 131] on img at bounding box center [1115, 138] width 18 height 18
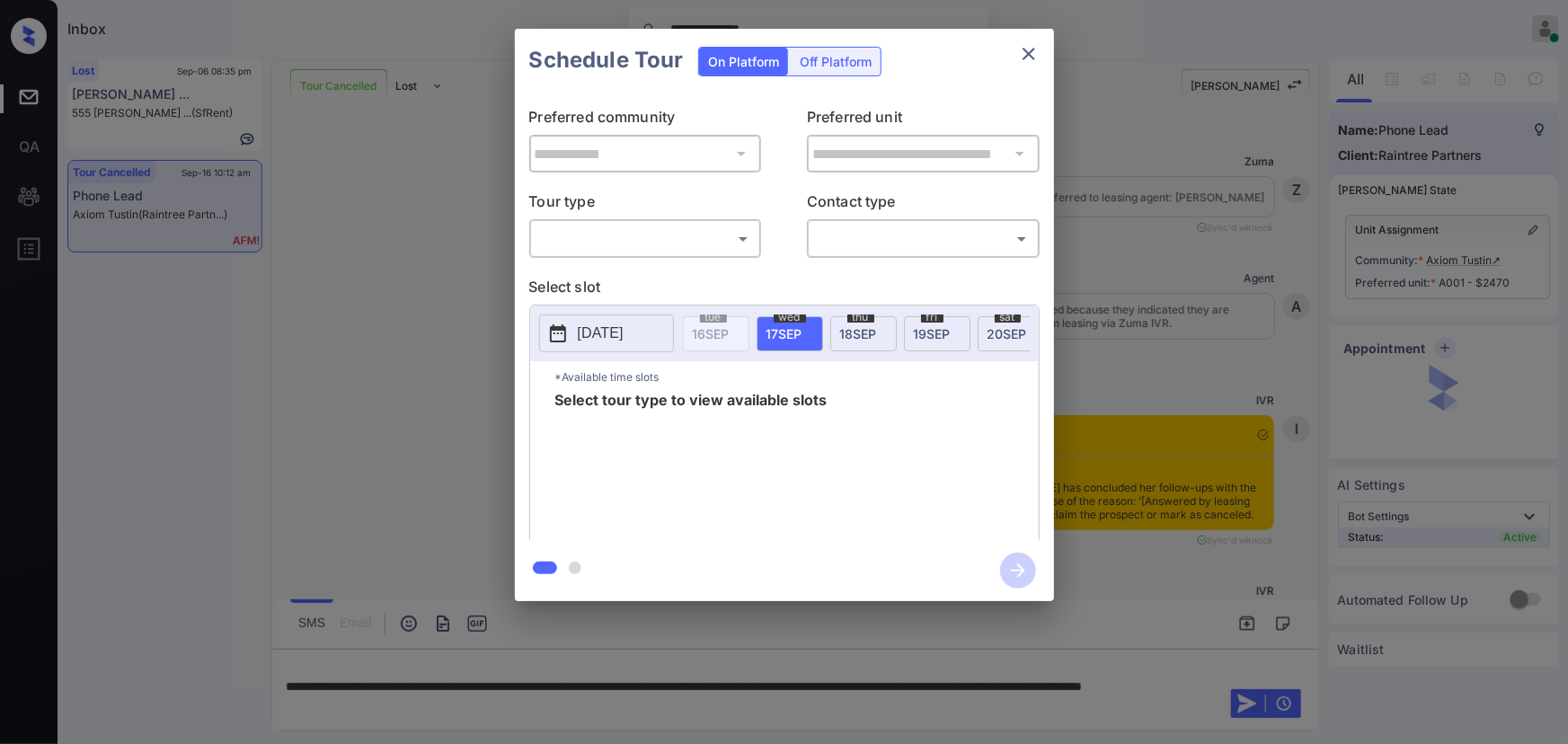
scroll to position [6224, 0]
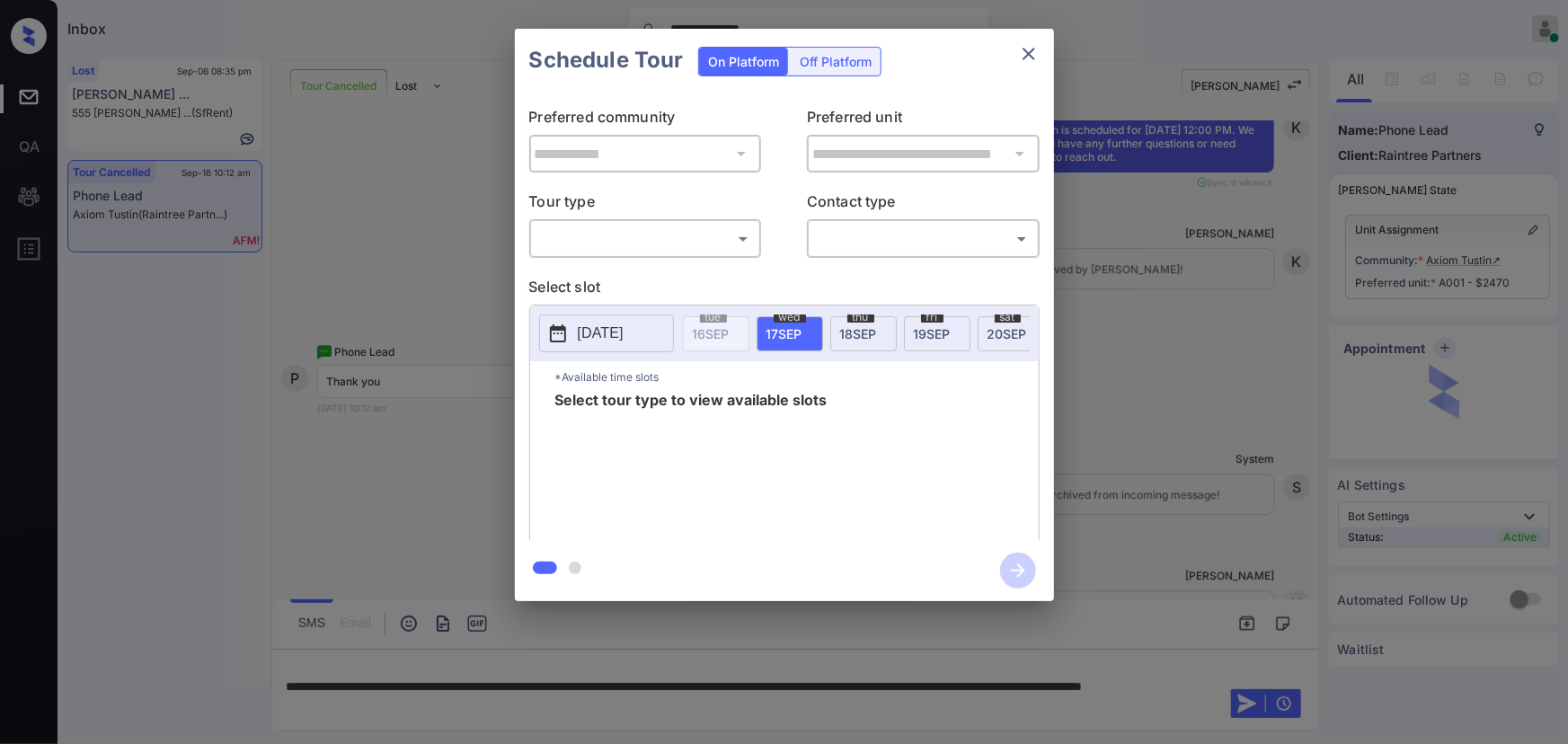
click at [625, 249] on body "**********" at bounding box center [784, 372] width 1568 height 744
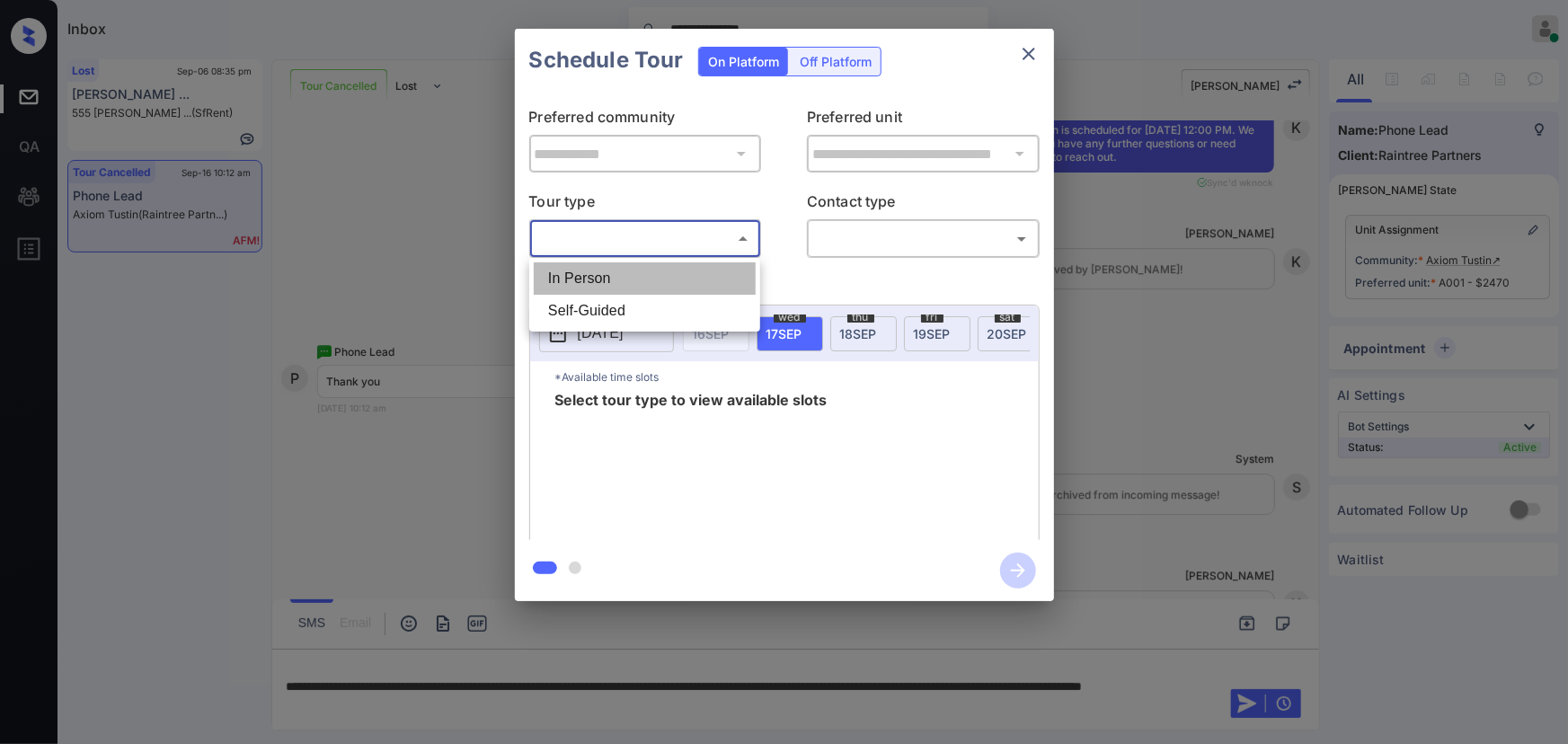
click at [613, 278] on li "In Person" at bounding box center [645, 278] width 222 height 32
type input "********"
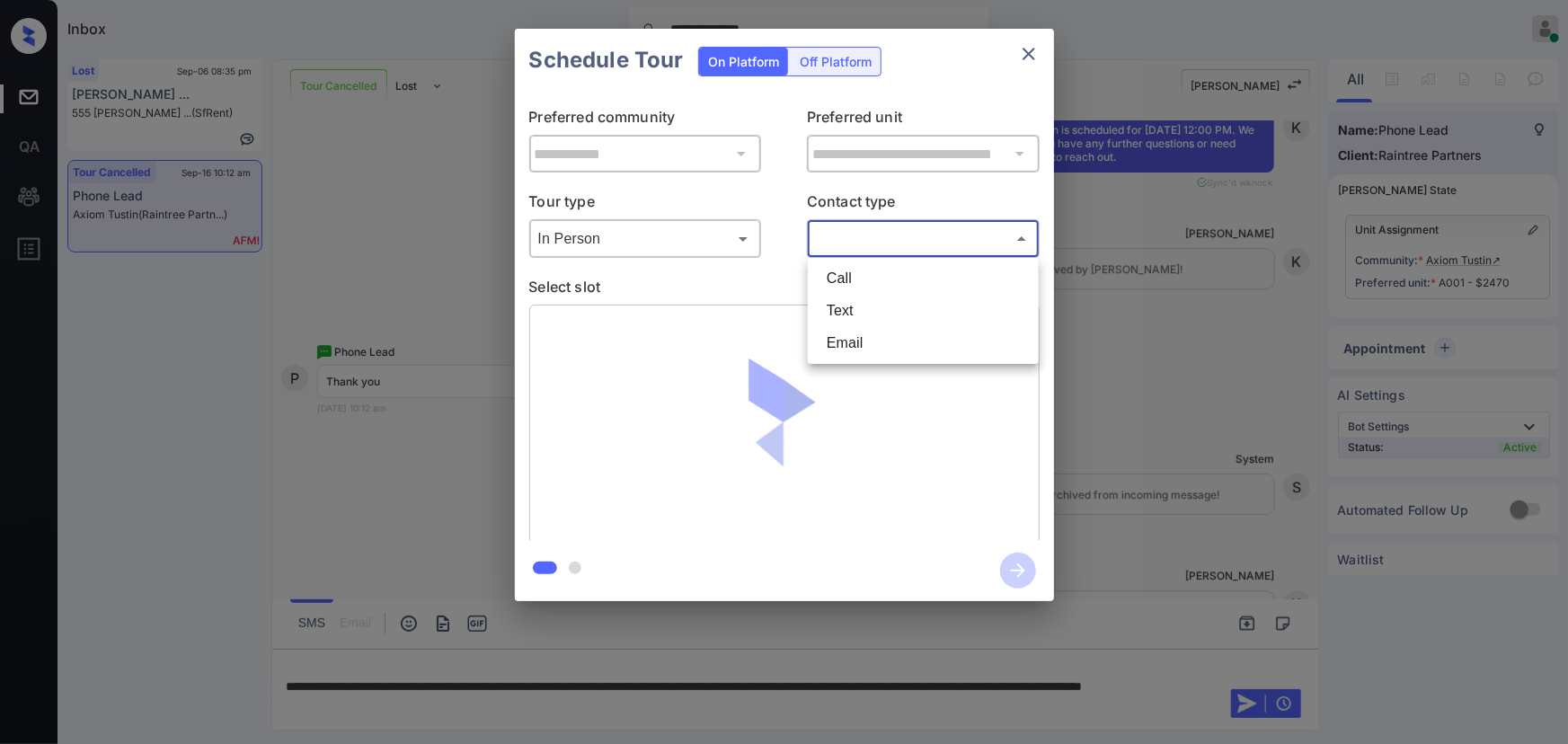
click at [866, 246] on body "**********" at bounding box center [784, 372] width 1568 height 744
click at [848, 311] on li "Text" at bounding box center [923, 311] width 222 height 32
type input "****"
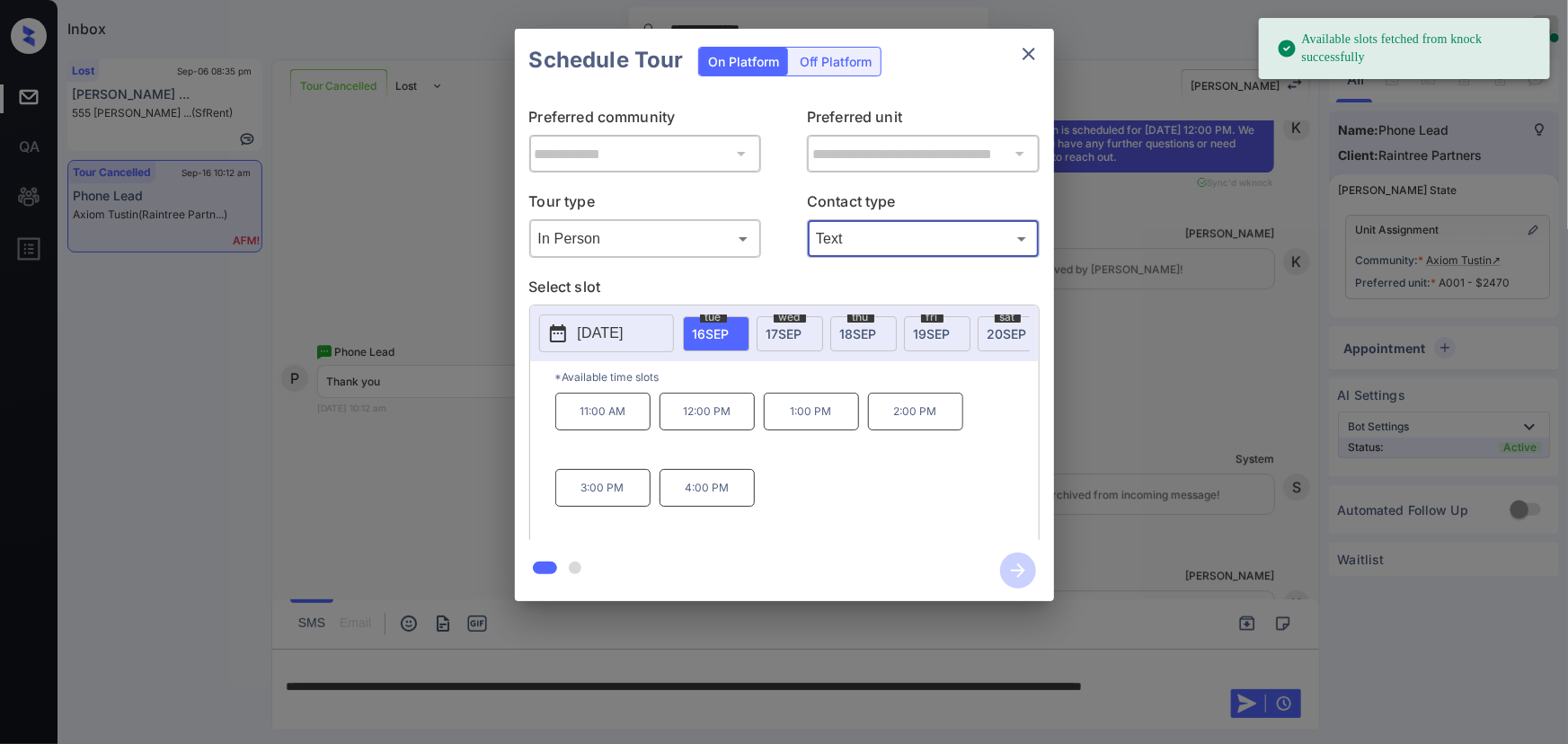
click at [995, 335] on span "20 SEP" at bounding box center [1007, 334] width 39 height 16
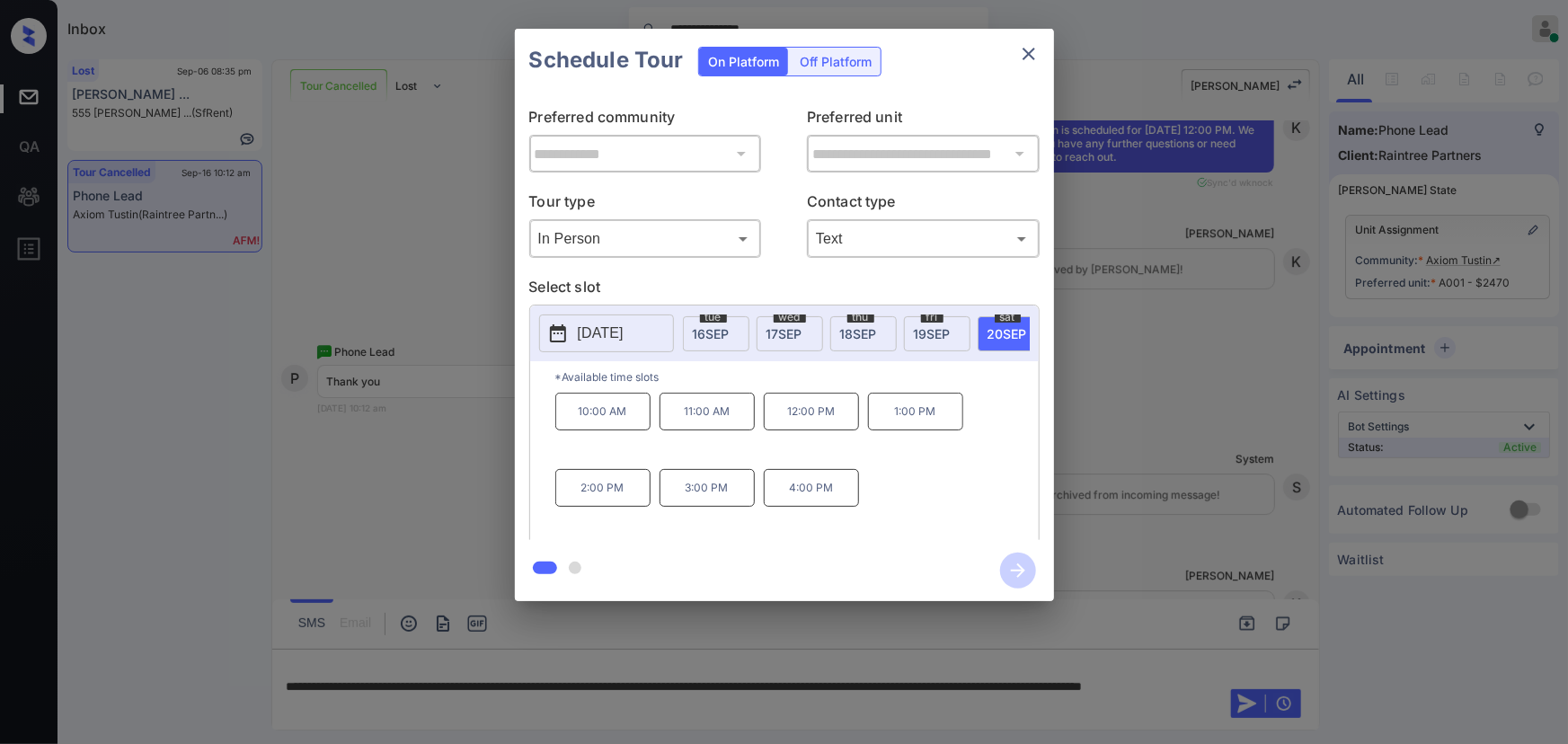
click at [803, 424] on p "12:00 PM" at bounding box center [811, 411] width 95 height 37
click at [1176, 448] on div "**********" at bounding box center [784, 315] width 1568 height 630
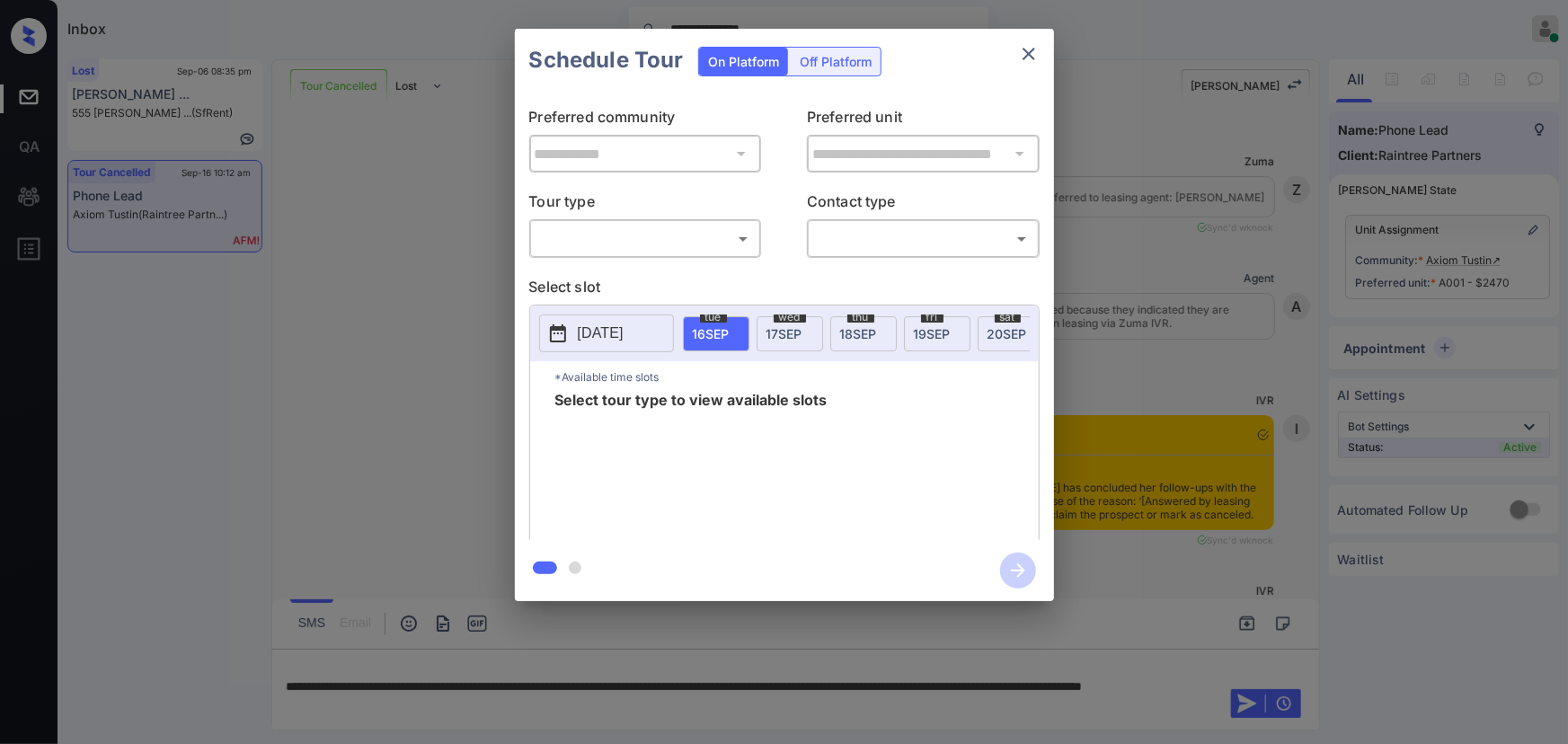
scroll to position [6224, 0]
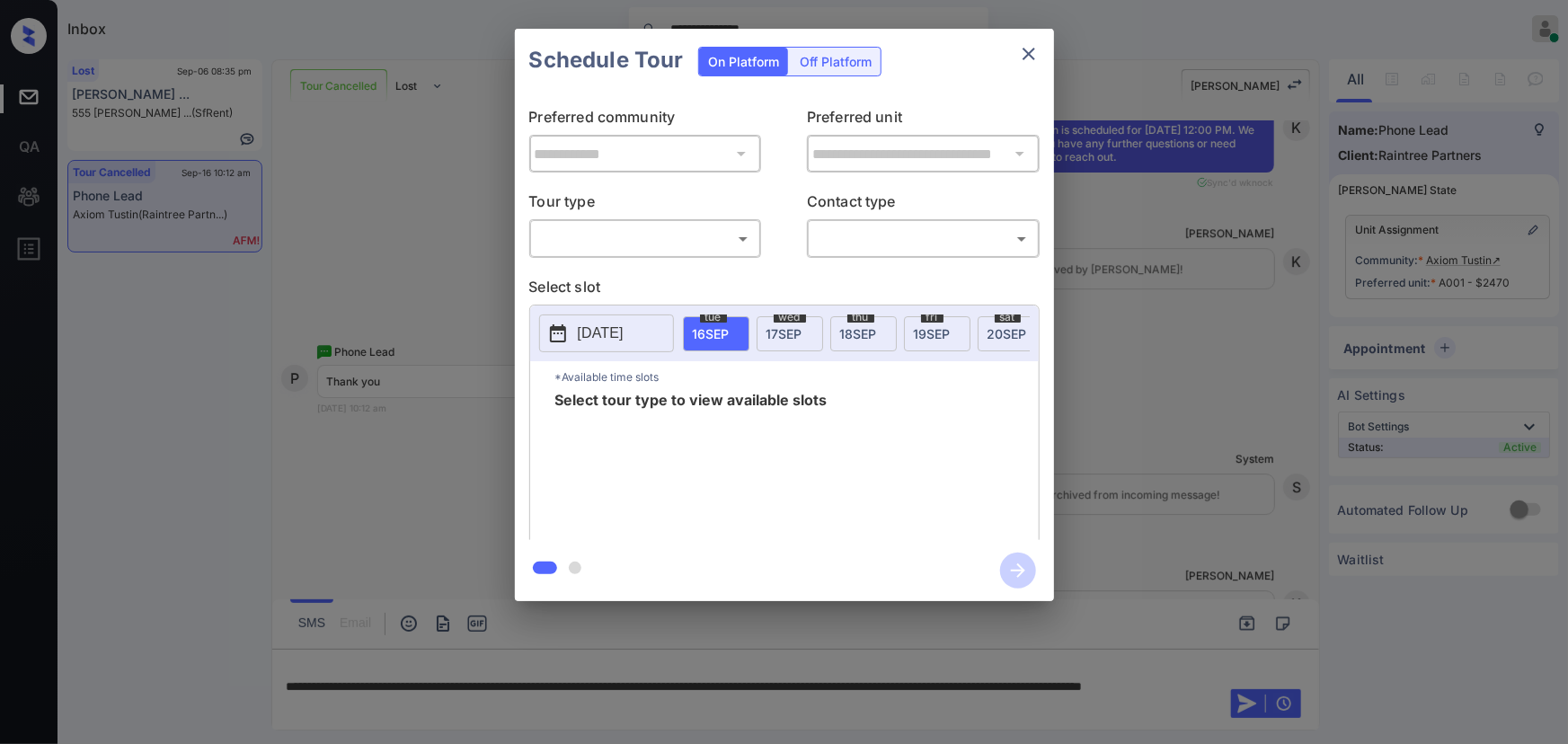
click at [694, 247] on body "**********" at bounding box center [784, 372] width 1568 height 744
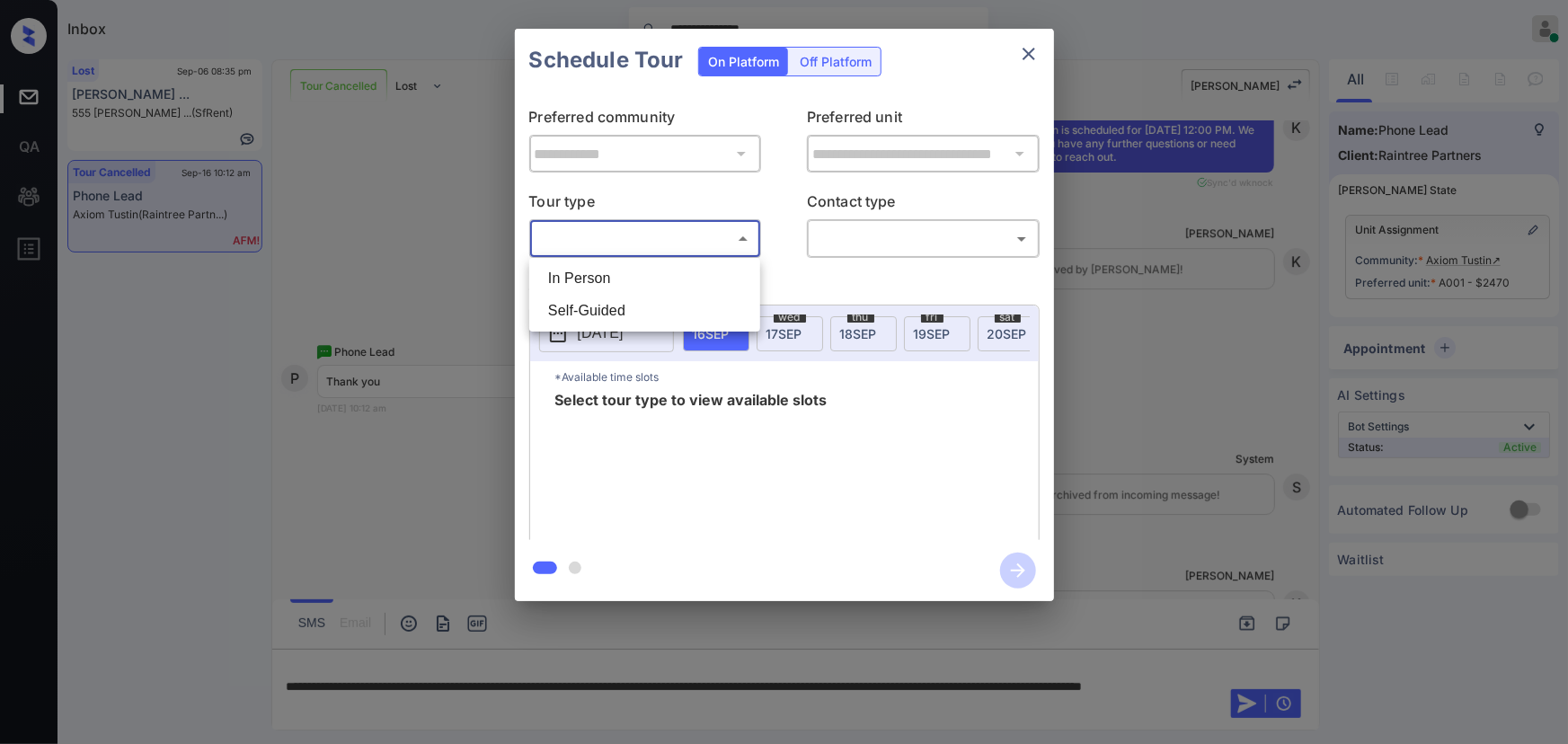
click at [610, 280] on li "In Person" at bounding box center [645, 278] width 222 height 32
type input "********"
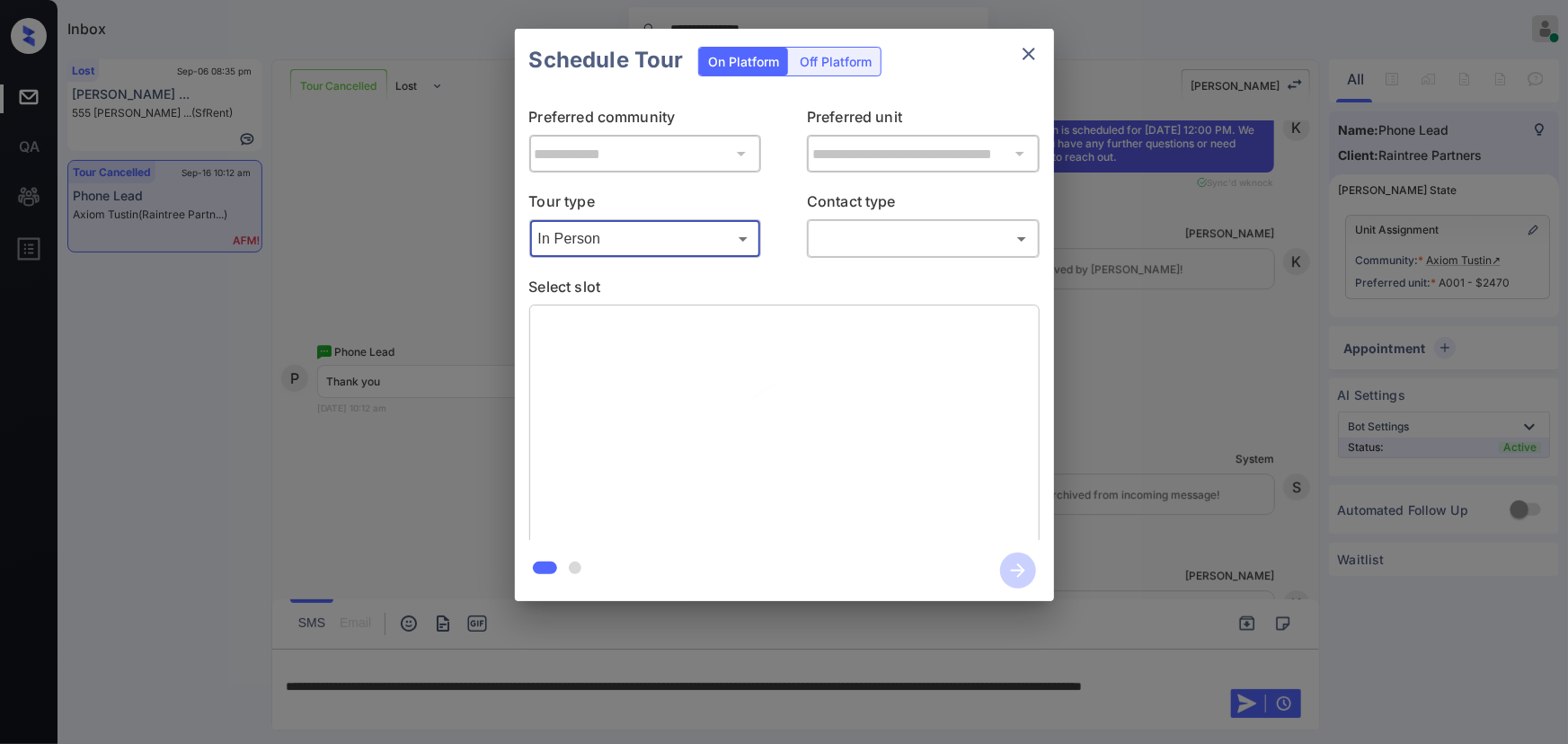
click at [878, 252] on body "**********" at bounding box center [784, 372] width 1568 height 744
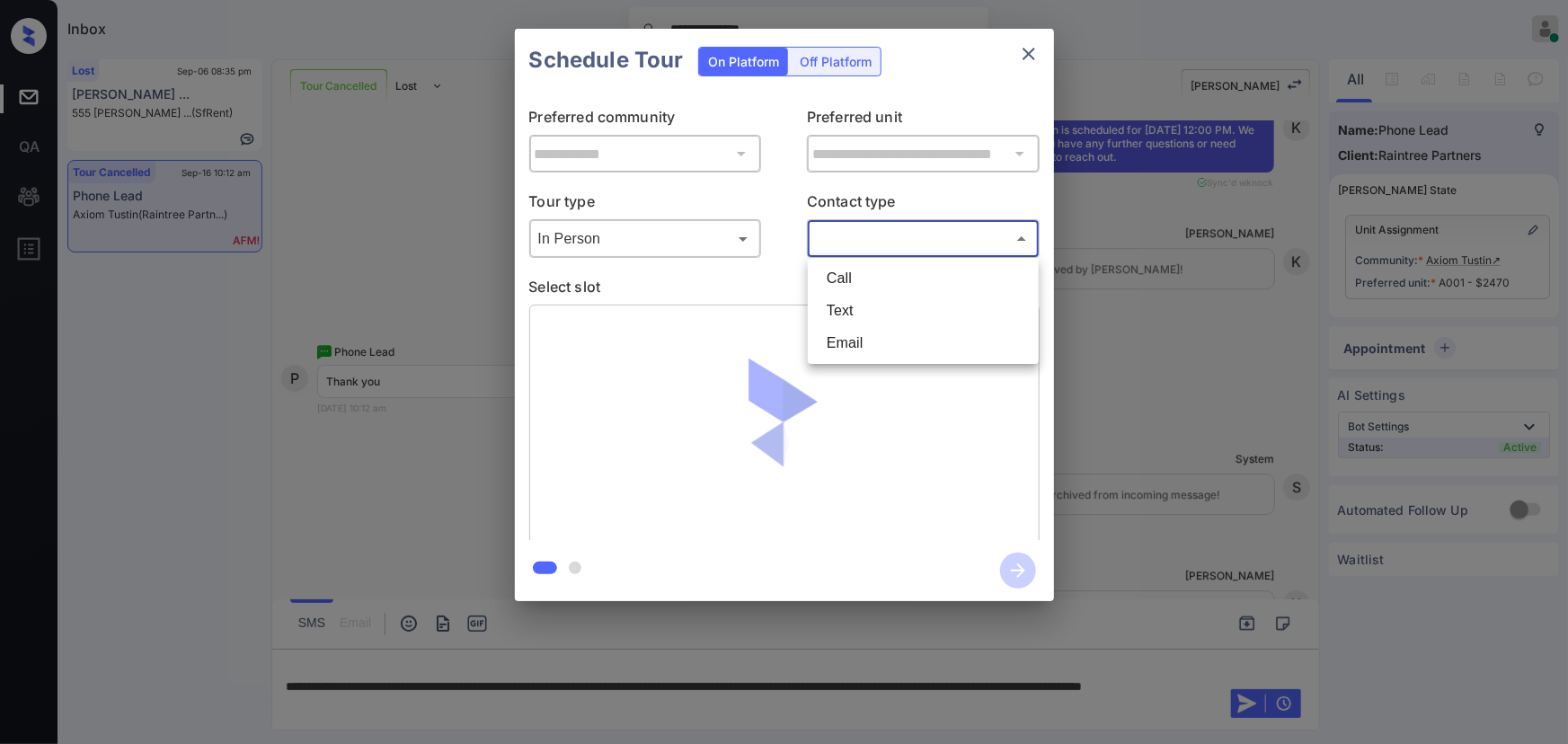
click at [842, 305] on li "Text" at bounding box center [923, 311] width 222 height 32
type input "****"
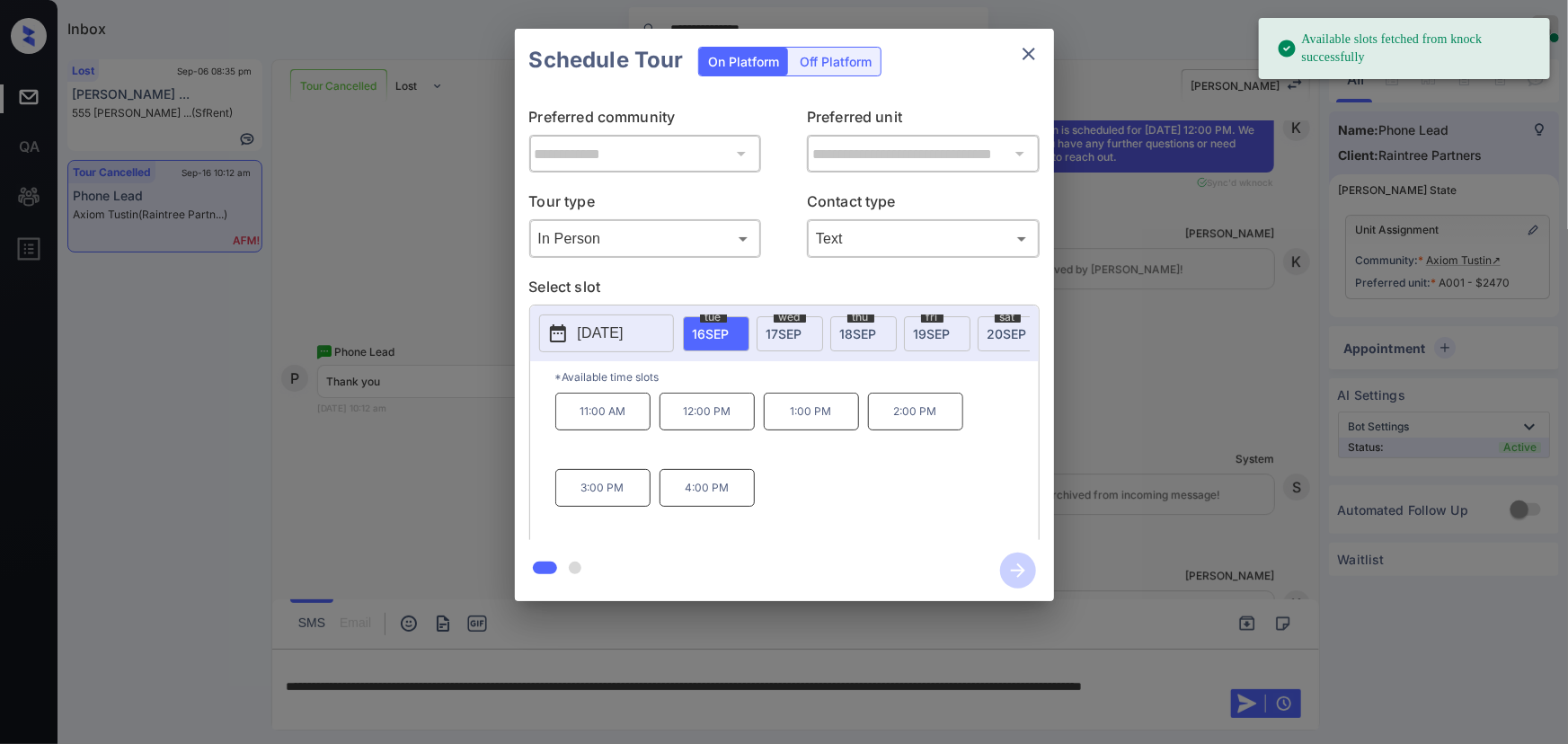
click at [1002, 326] on span "20 SEP" at bounding box center [1007, 334] width 39 height 16
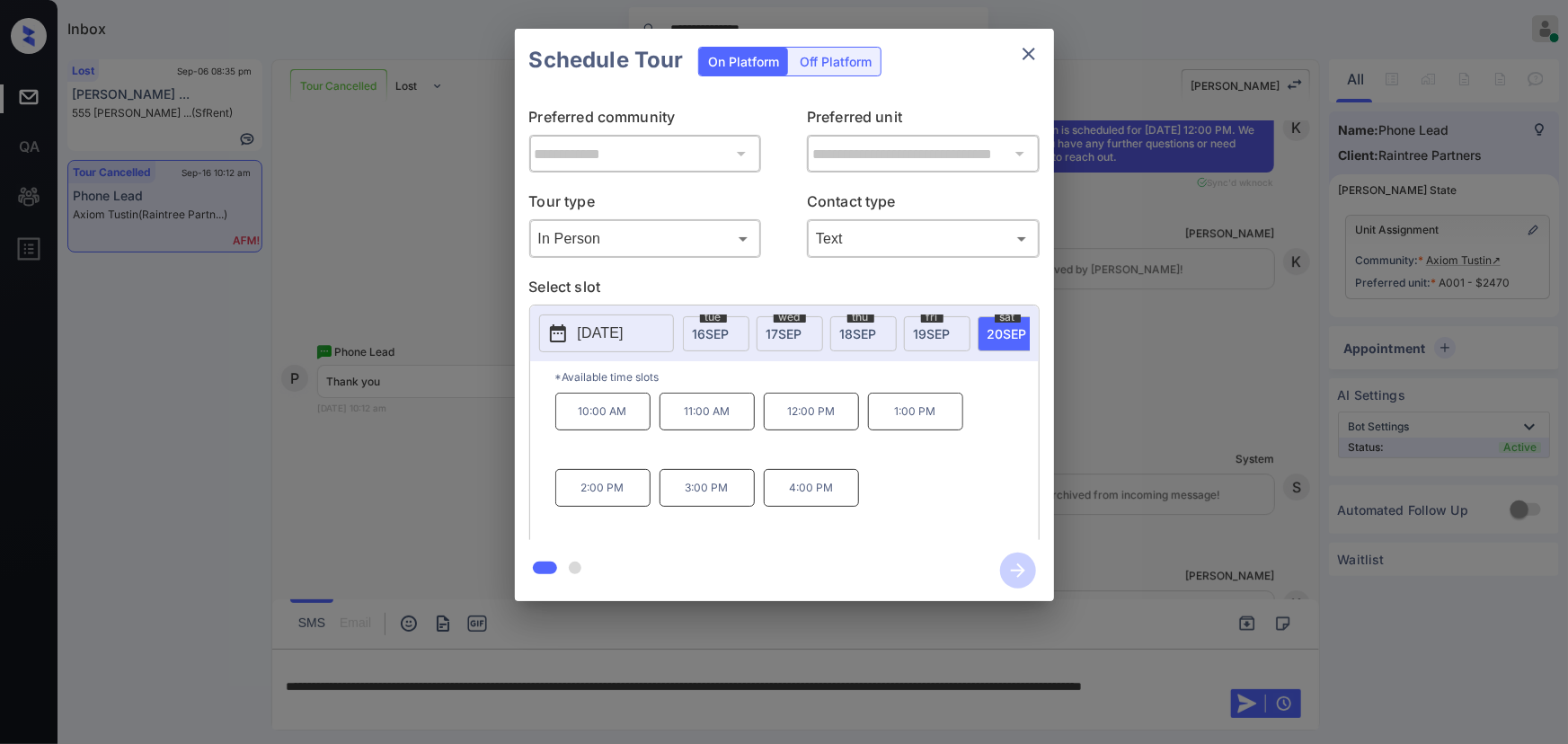
click at [810, 421] on p "12:00 PM" at bounding box center [811, 411] width 95 height 37
click at [1025, 575] on icon "button" at bounding box center [1017, 570] width 36 height 36
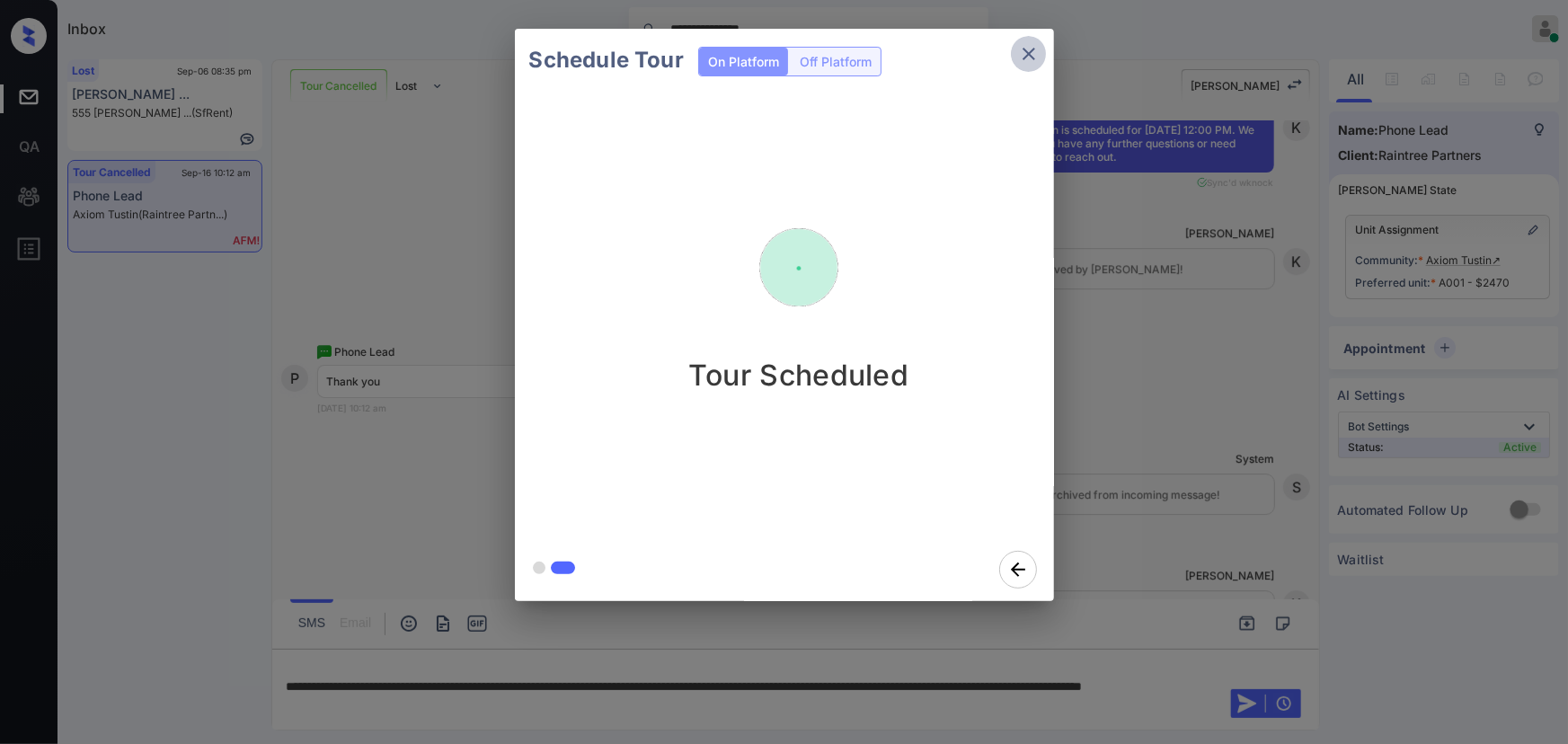
click at [1033, 53] on icon "close" at bounding box center [1029, 54] width 22 height 22
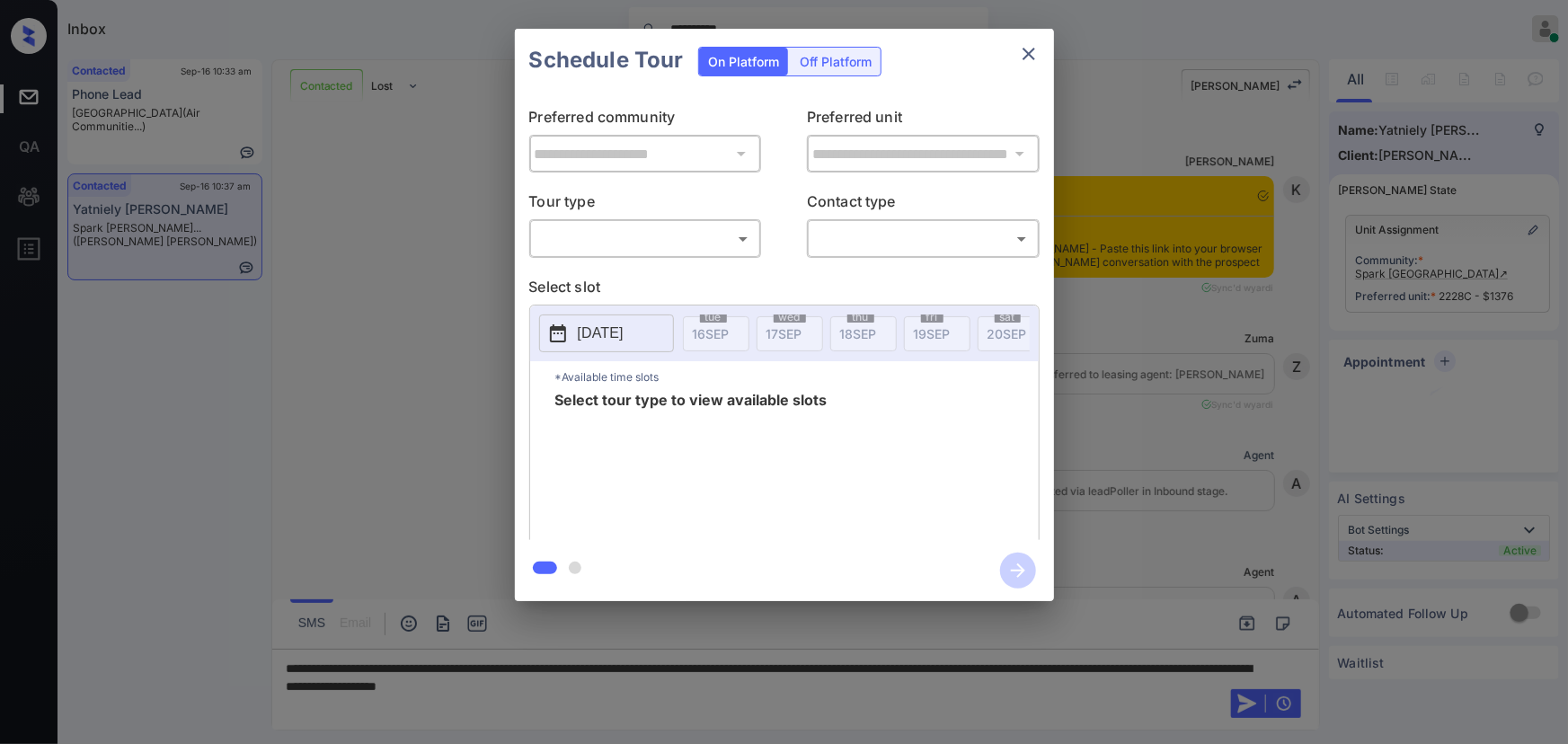
scroll to position [1157, 0]
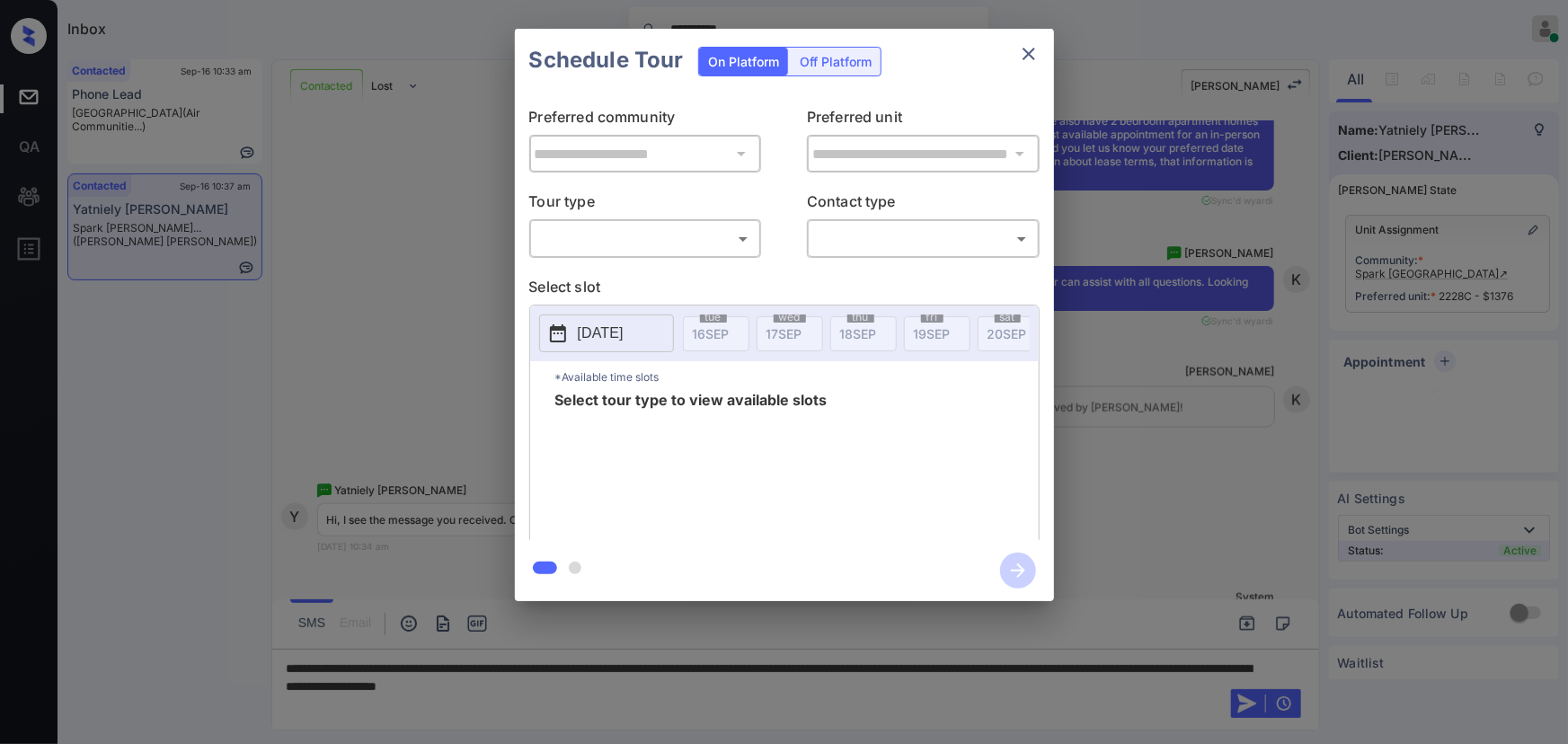
click at [645, 229] on body "**********" at bounding box center [784, 372] width 1568 height 744
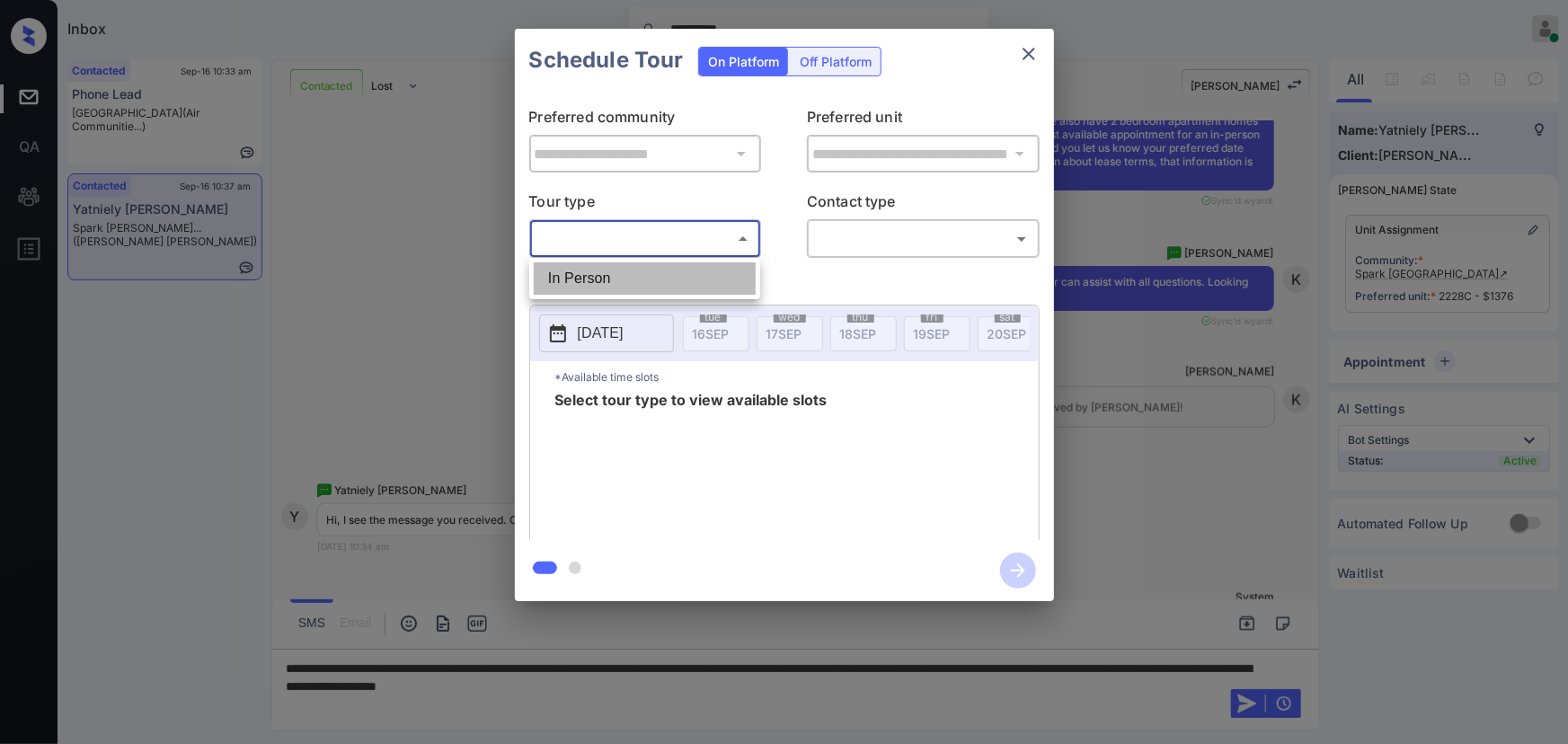
drag, startPoint x: 612, startPoint y: 291, endPoint x: 745, endPoint y: 288, distance: 133.0
click at [619, 291] on li "In Person" at bounding box center [645, 278] width 222 height 32
type input "********"
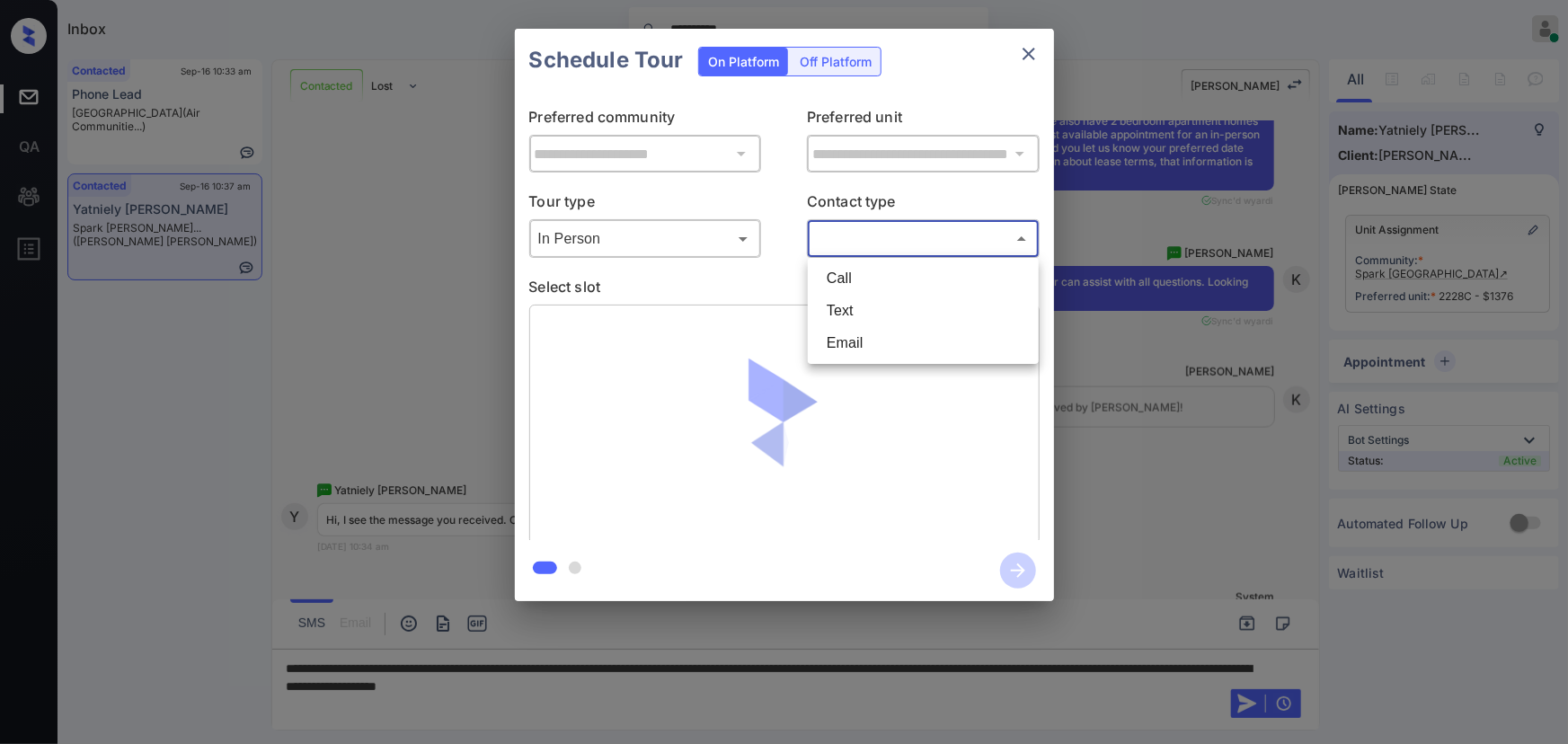
click at [898, 246] on body "**********" at bounding box center [784, 372] width 1568 height 744
drag, startPoint x: 836, startPoint y: 306, endPoint x: 853, endPoint y: 323, distance: 24.0
click at [837, 306] on li "Text" at bounding box center [923, 311] width 222 height 32
type input "****"
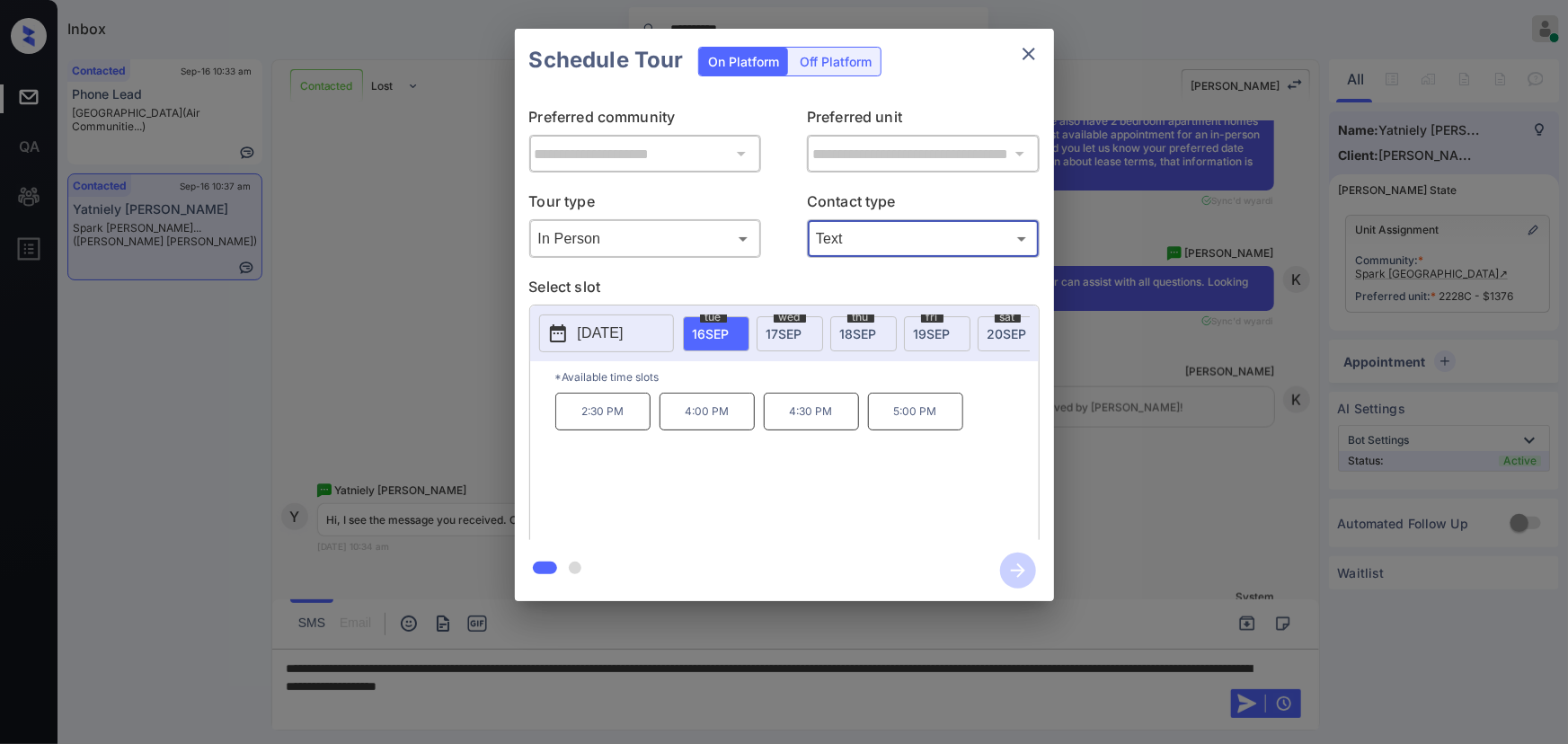
click at [701, 494] on div "2:30 PM 4:00 PM 4:30 PM 5:00 PM" at bounding box center [797, 464] width 484 height 143
click at [729, 712] on div at bounding box center [784, 372] width 1568 height 744
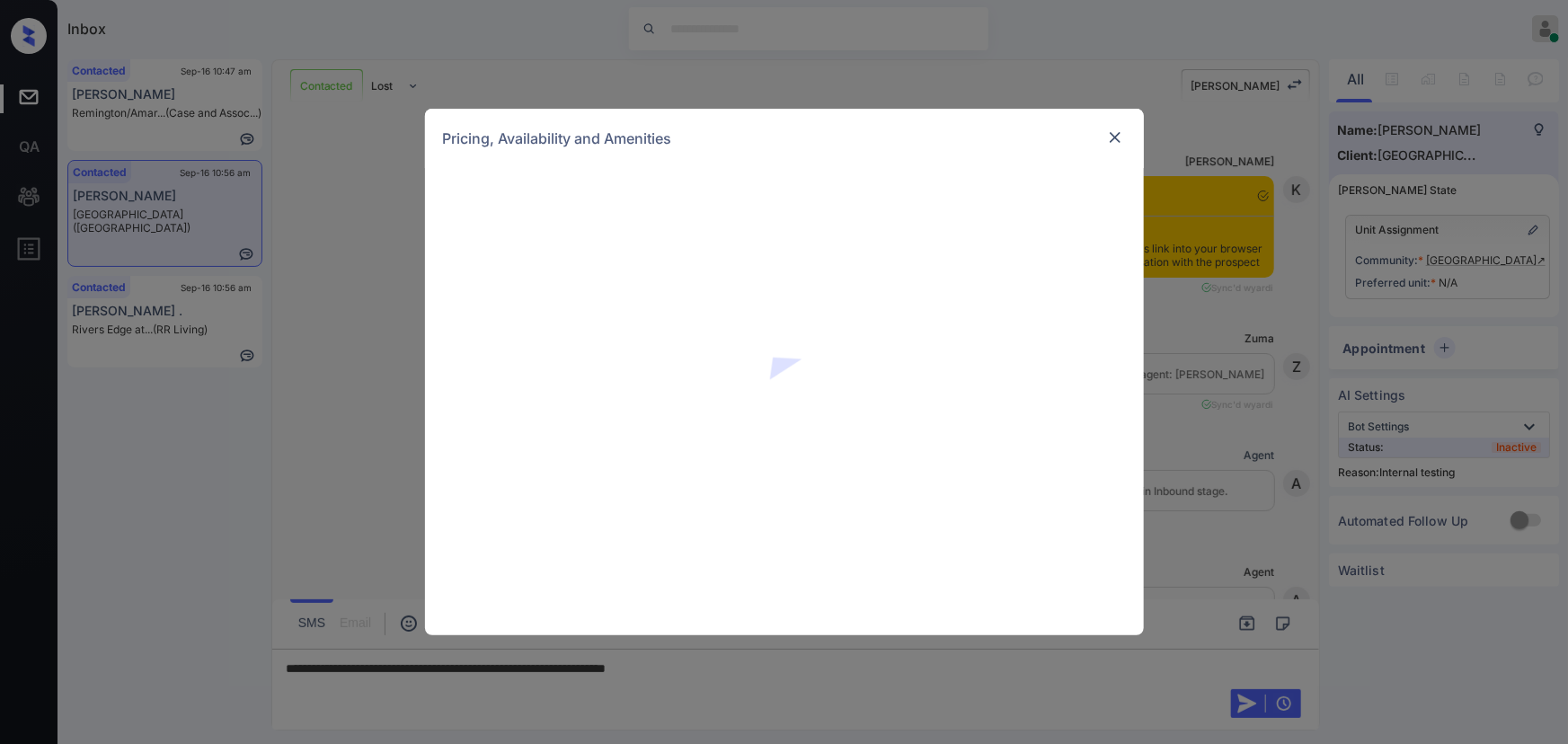
scroll to position [1990, 0]
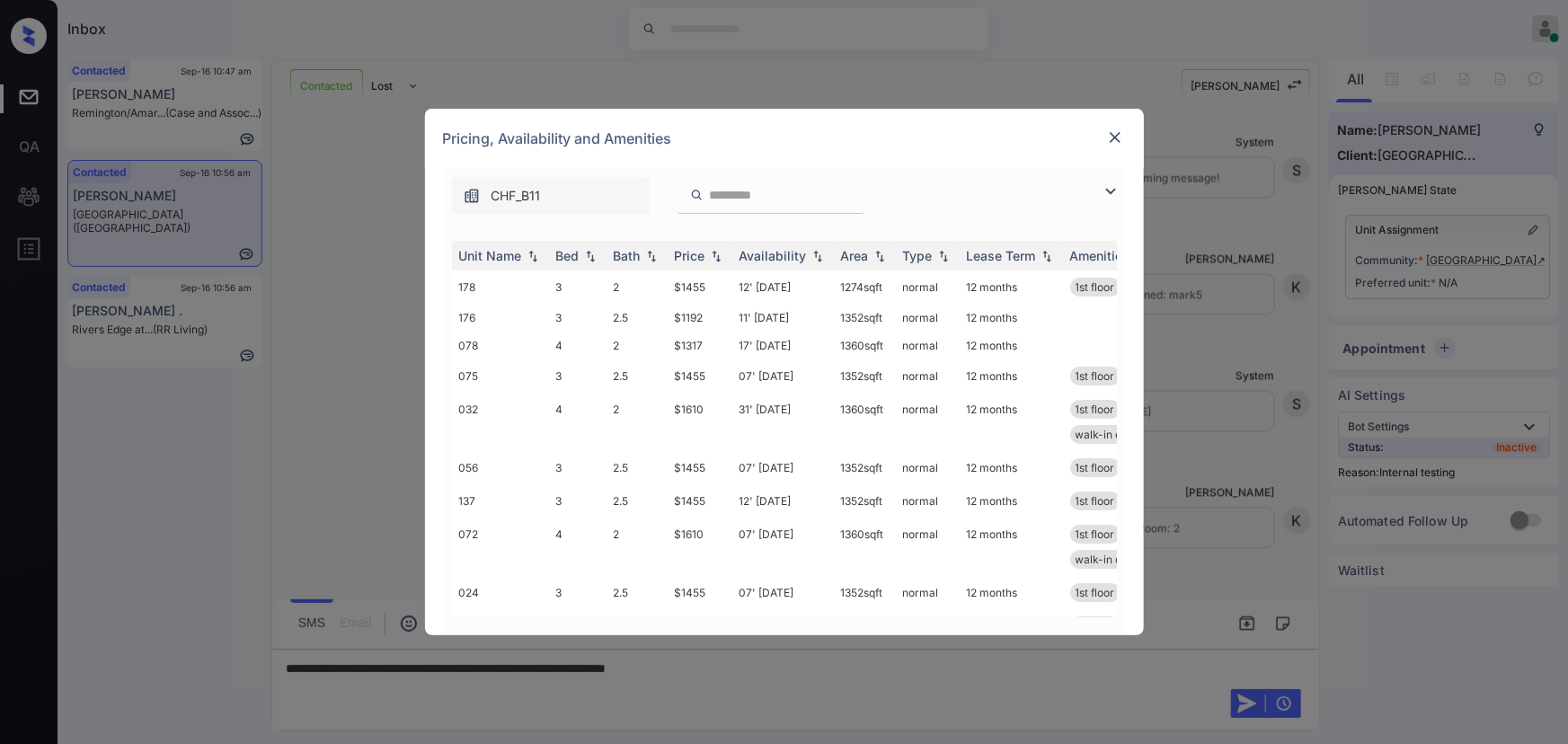
click at [1103, 185] on img at bounding box center [1111, 192] width 22 height 22
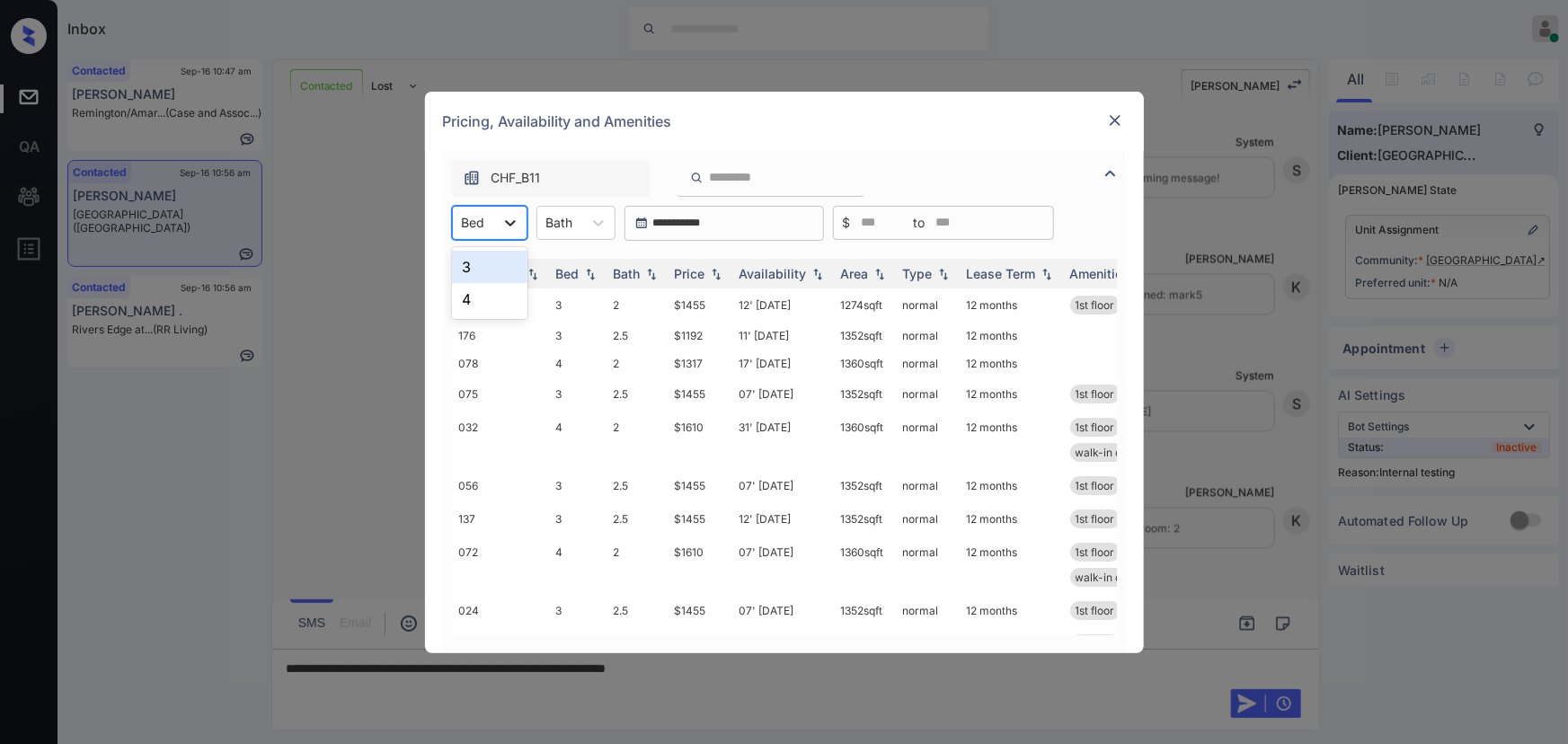
click at [506, 214] on icon at bounding box center [510, 223] width 18 height 18
click at [490, 265] on div "3" at bounding box center [490, 266] width 76 height 32
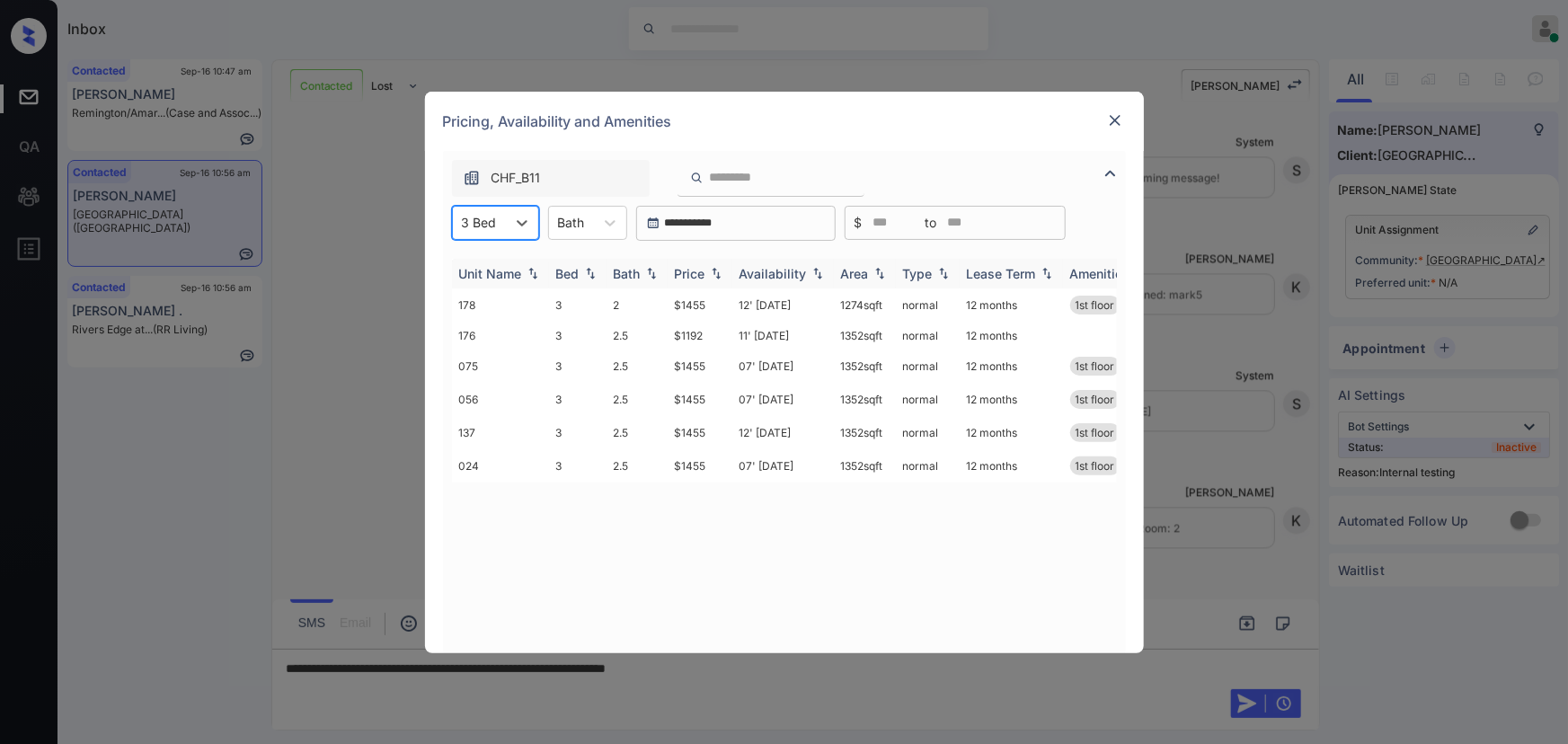
click at [701, 278] on div "Price" at bounding box center [689, 274] width 30 height 16
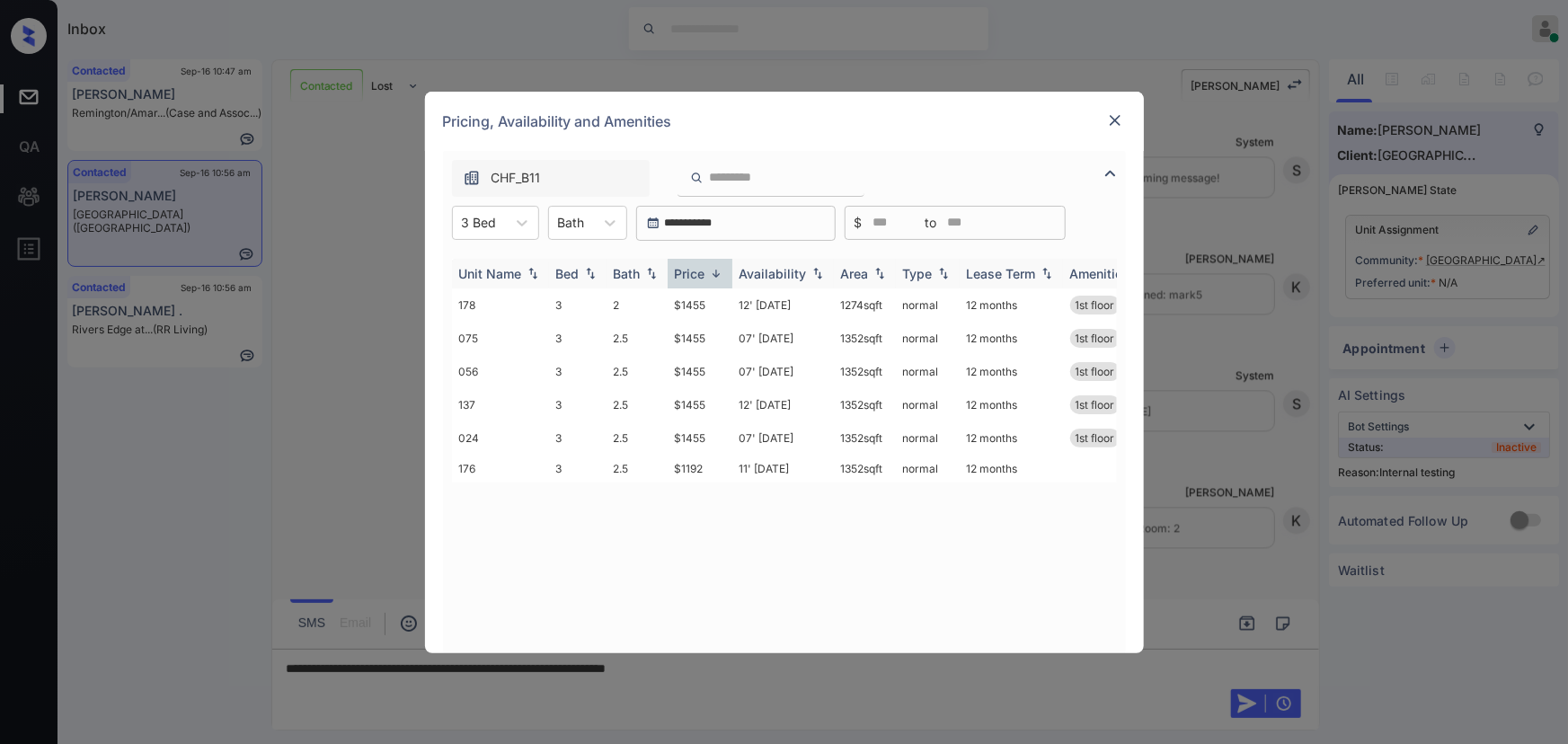
click at [702, 278] on div "Price" at bounding box center [689, 274] width 30 height 16
click at [1111, 115] on img at bounding box center [1115, 120] width 18 height 18
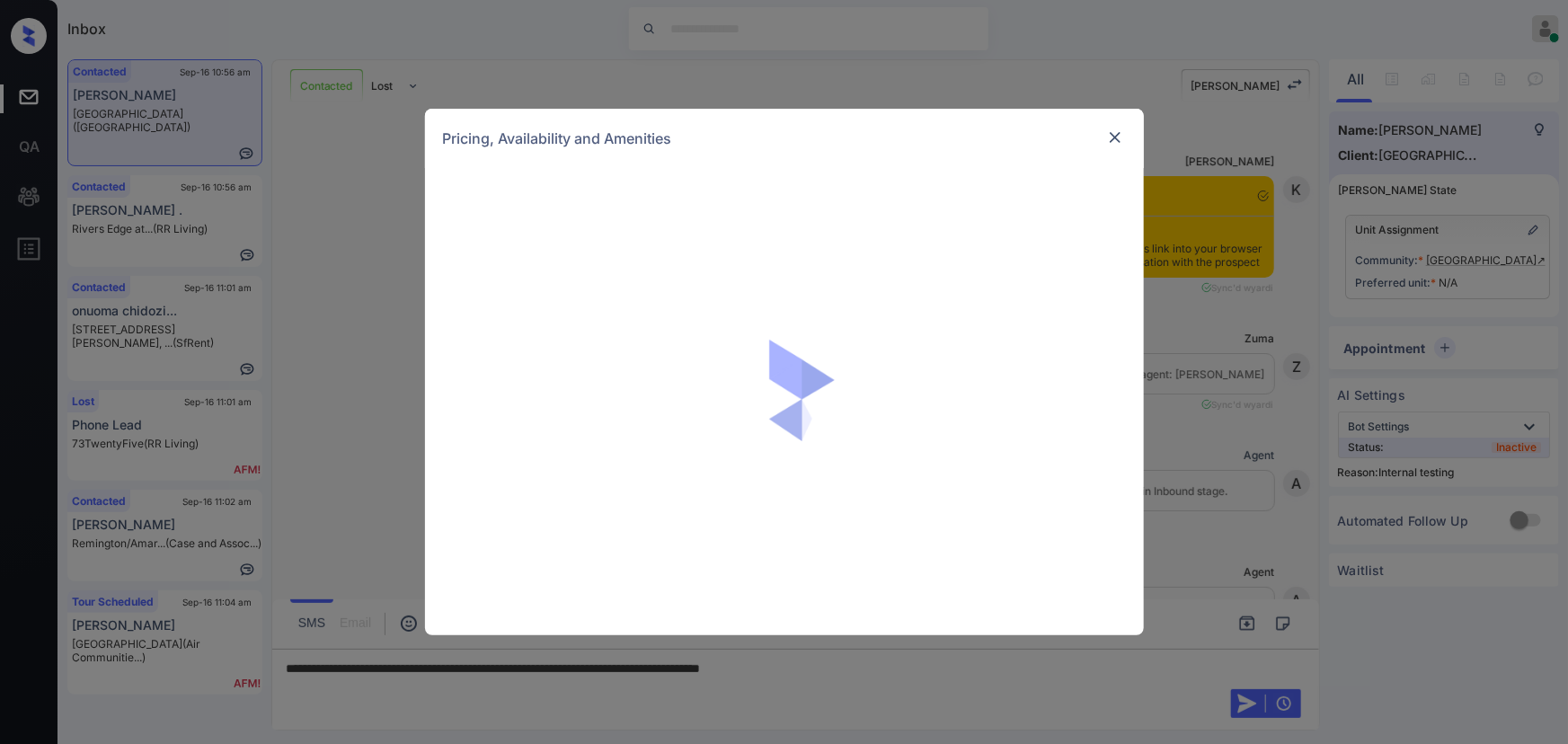
scroll to position [2699, 0]
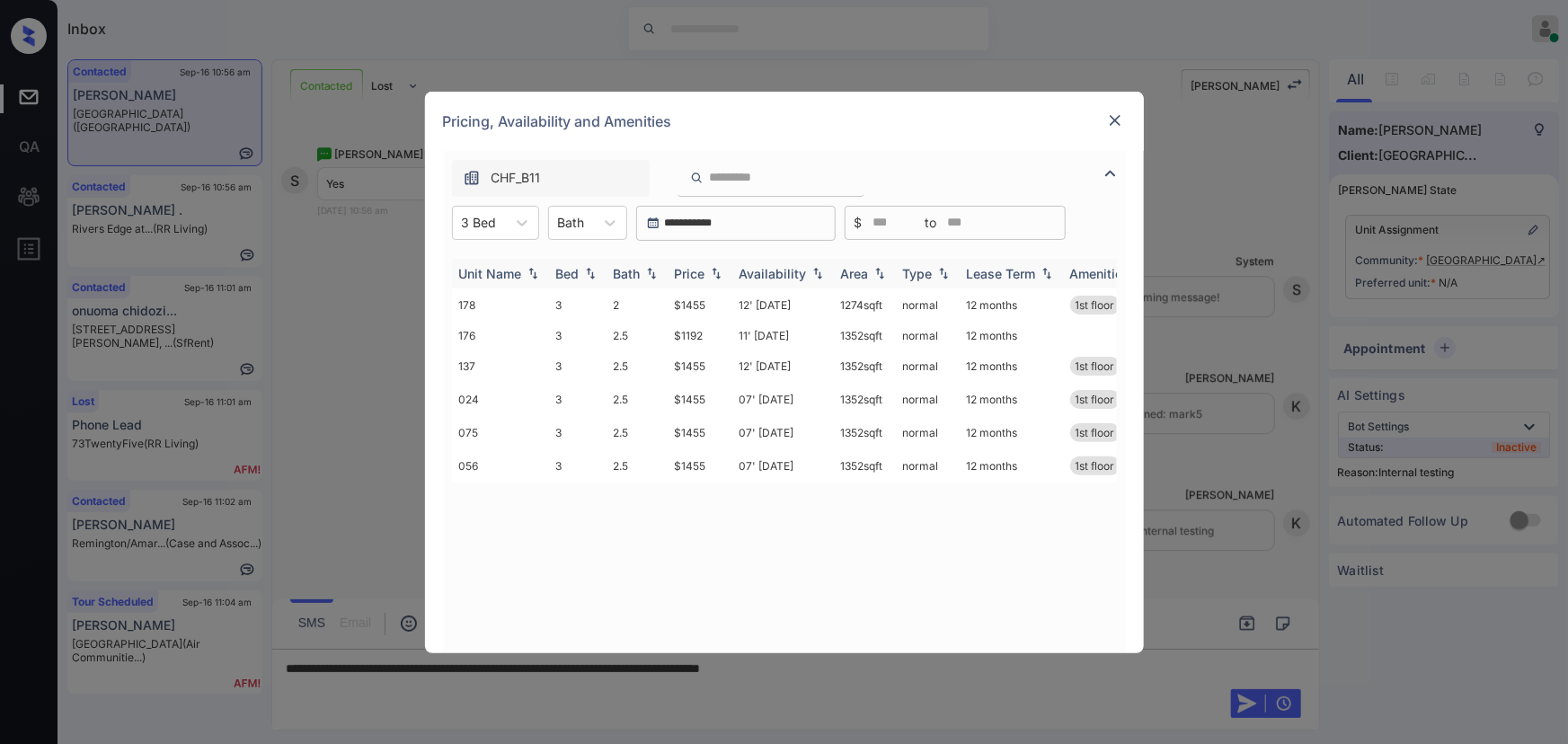
click at [711, 274] on img at bounding box center [716, 272] width 18 height 13
click at [711, 274] on img at bounding box center [716, 273] width 18 height 14
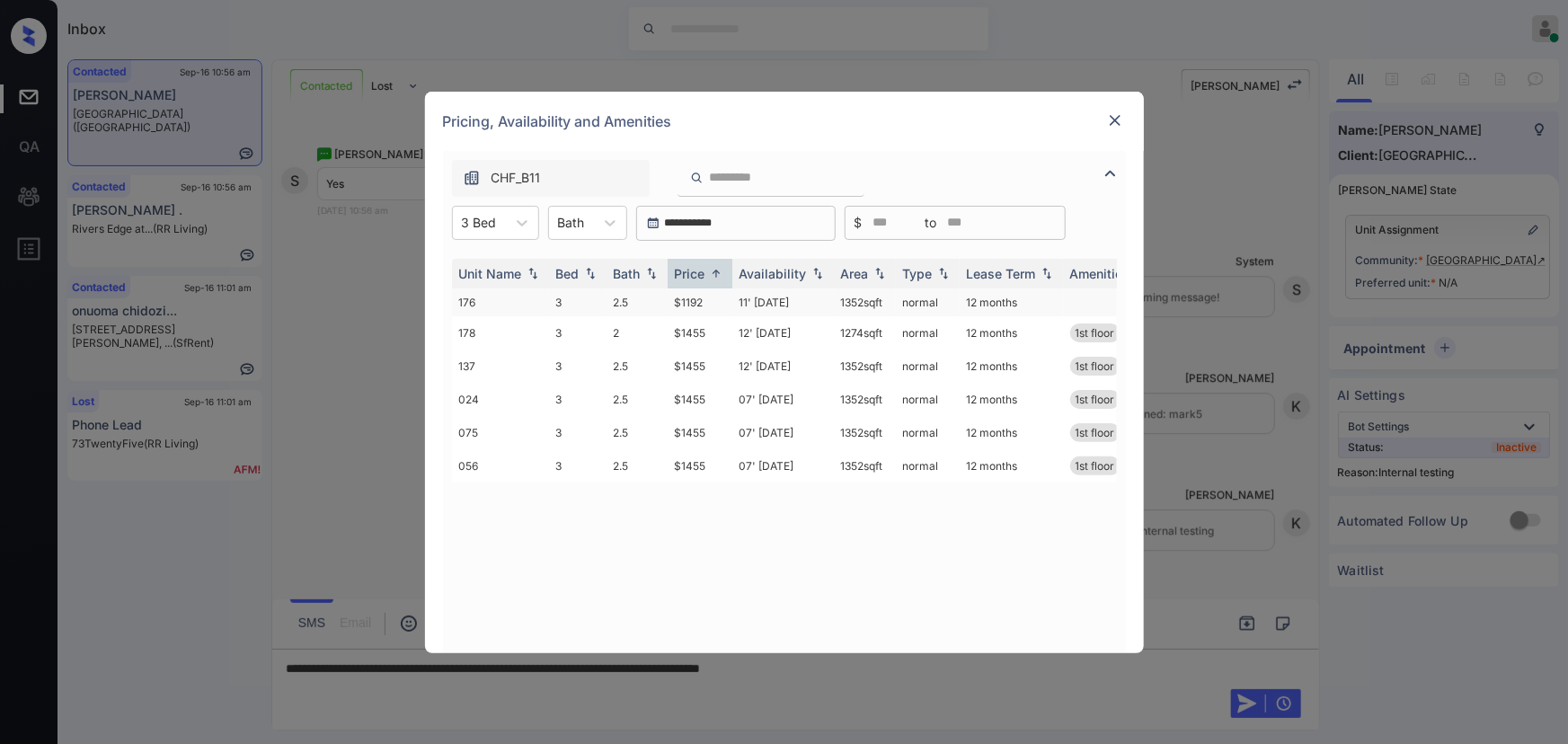
click at [706, 303] on td "$1192" at bounding box center [700, 302] width 65 height 28
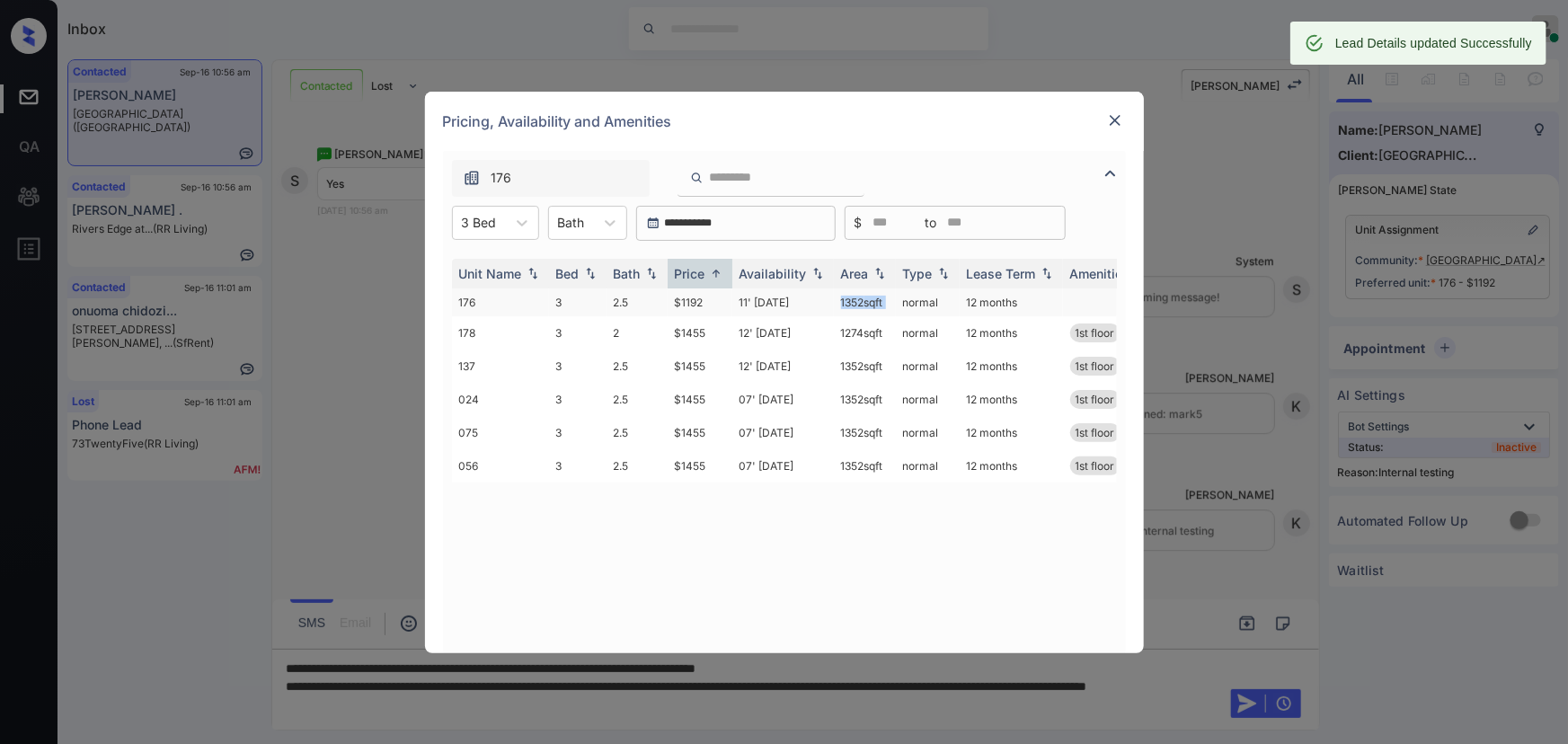
copy tr "1352 sqft"
drag, startPoint x: 893, startPoint y: 298, endPoint x: 1103, endPoint y: 186, distance: 238.0
click at [827, 297] on tr "176 3 2.5 $1192 11' Sep 25 1352 sqft normal 12 months" at bounding box center [921, 302] width 939 height 28
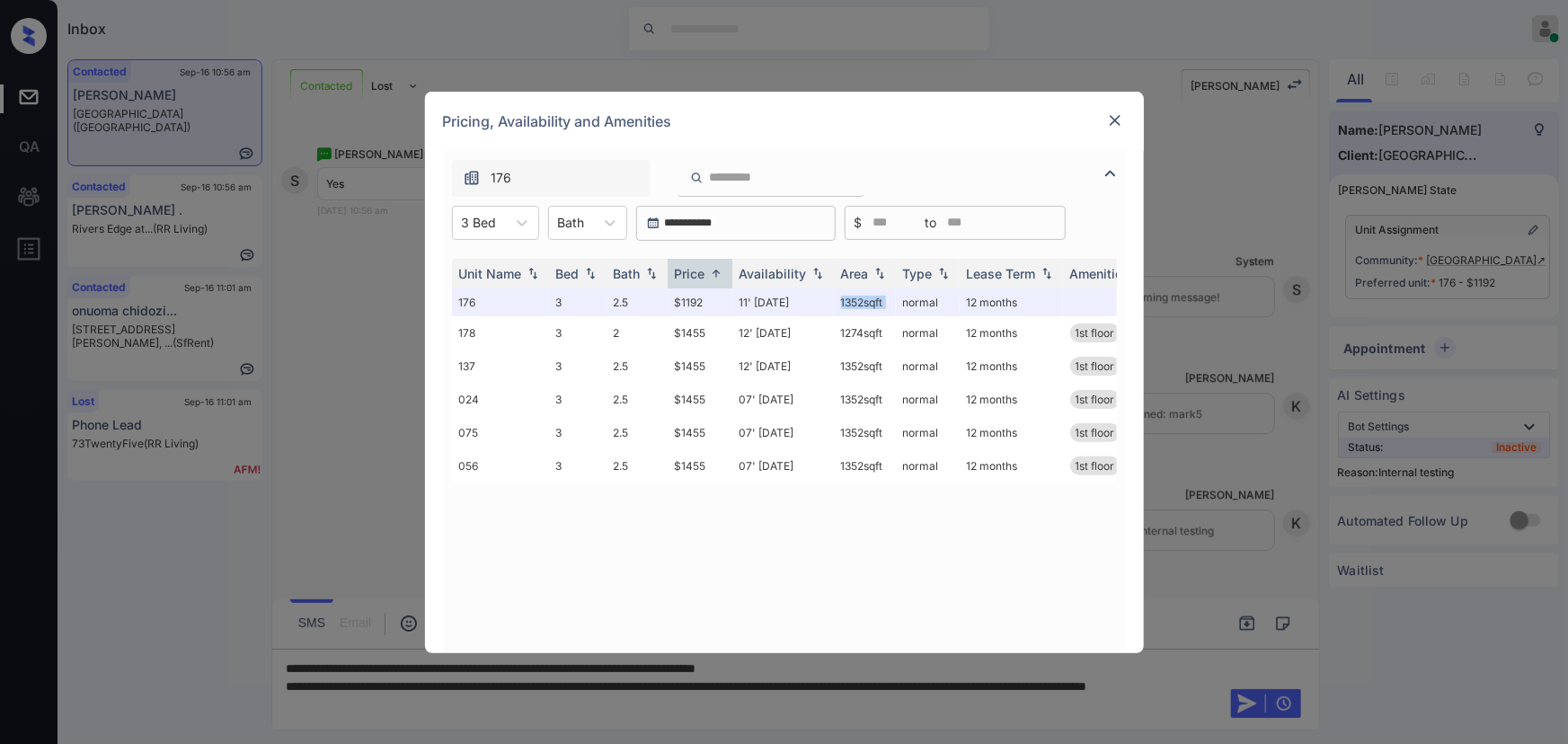
click at [1114, 117] on img at bounding box center [1115, 120] width 18 height 18
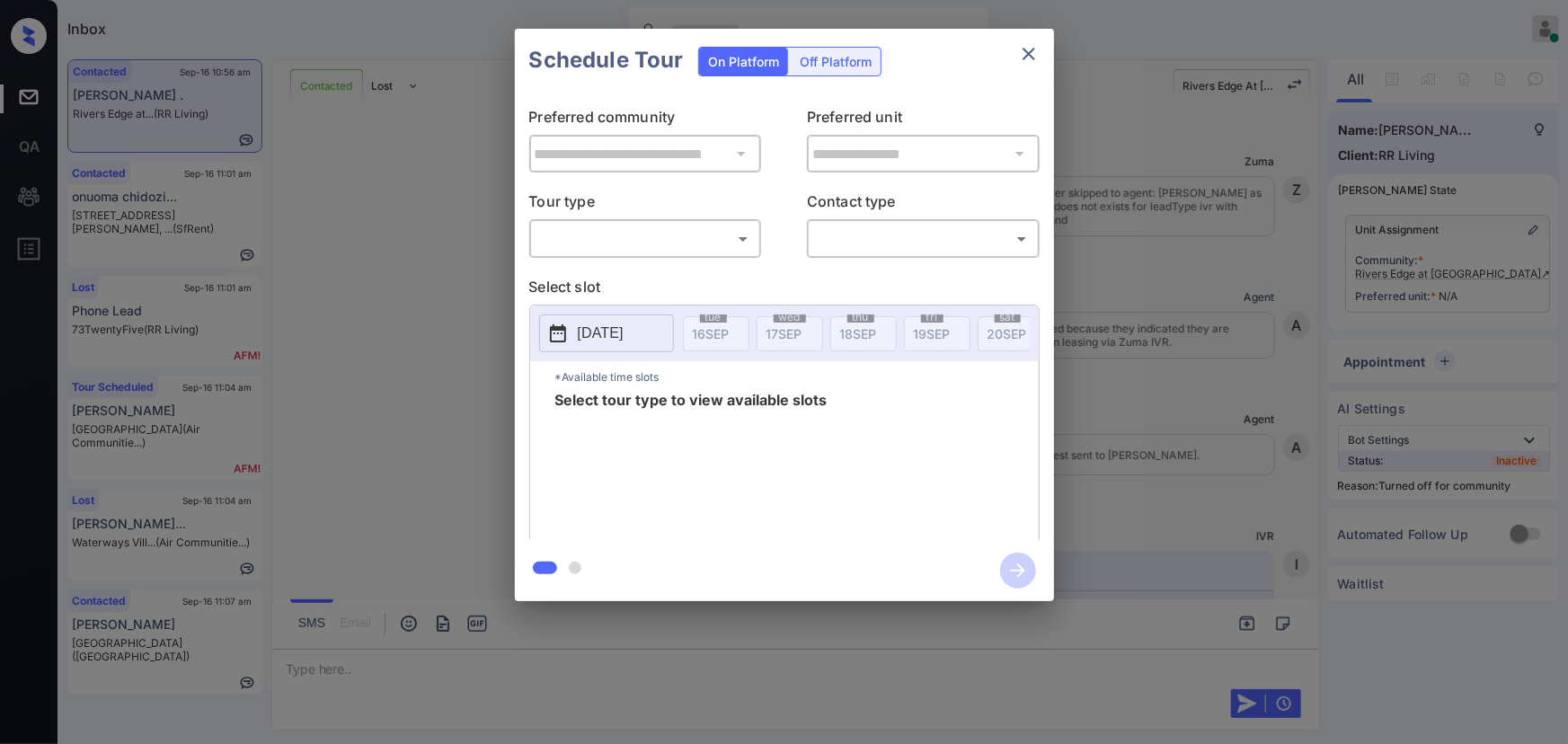
scroll to position [2980, 0]
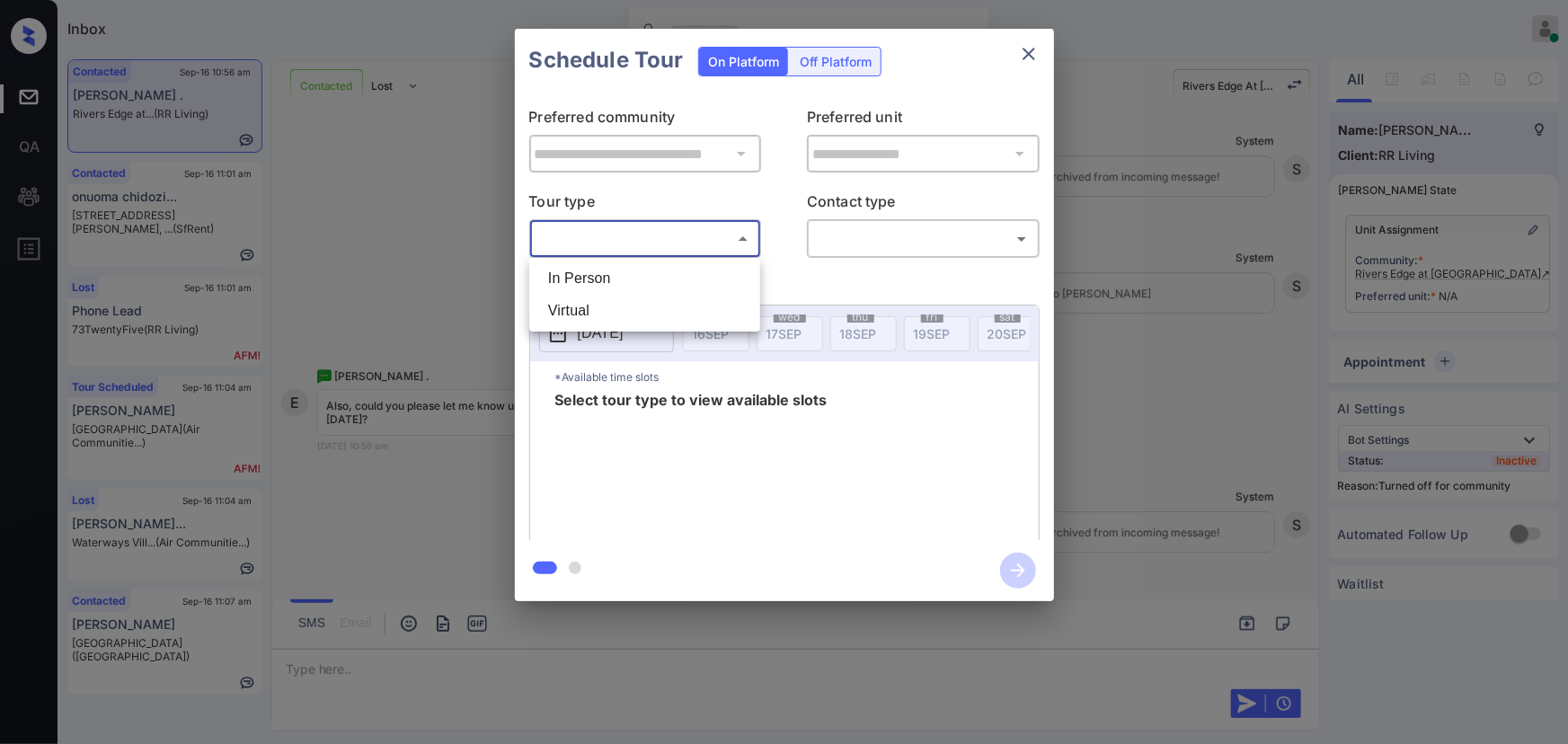
click at [668, 234] on body "Inbox [PERSON_NAME] Online Set yourself offline Set yourself on break Profile S…" at bounding box center [784, 372] width 1568 height 744
drag, startPoint x: 642, startPoint y: 269, endPoint x: 883, endPoint y: 271, distance: 241.0
click at [643, 268] on li "In Person" at bounding box center [645, 278] width 222 height 32
type input "********"
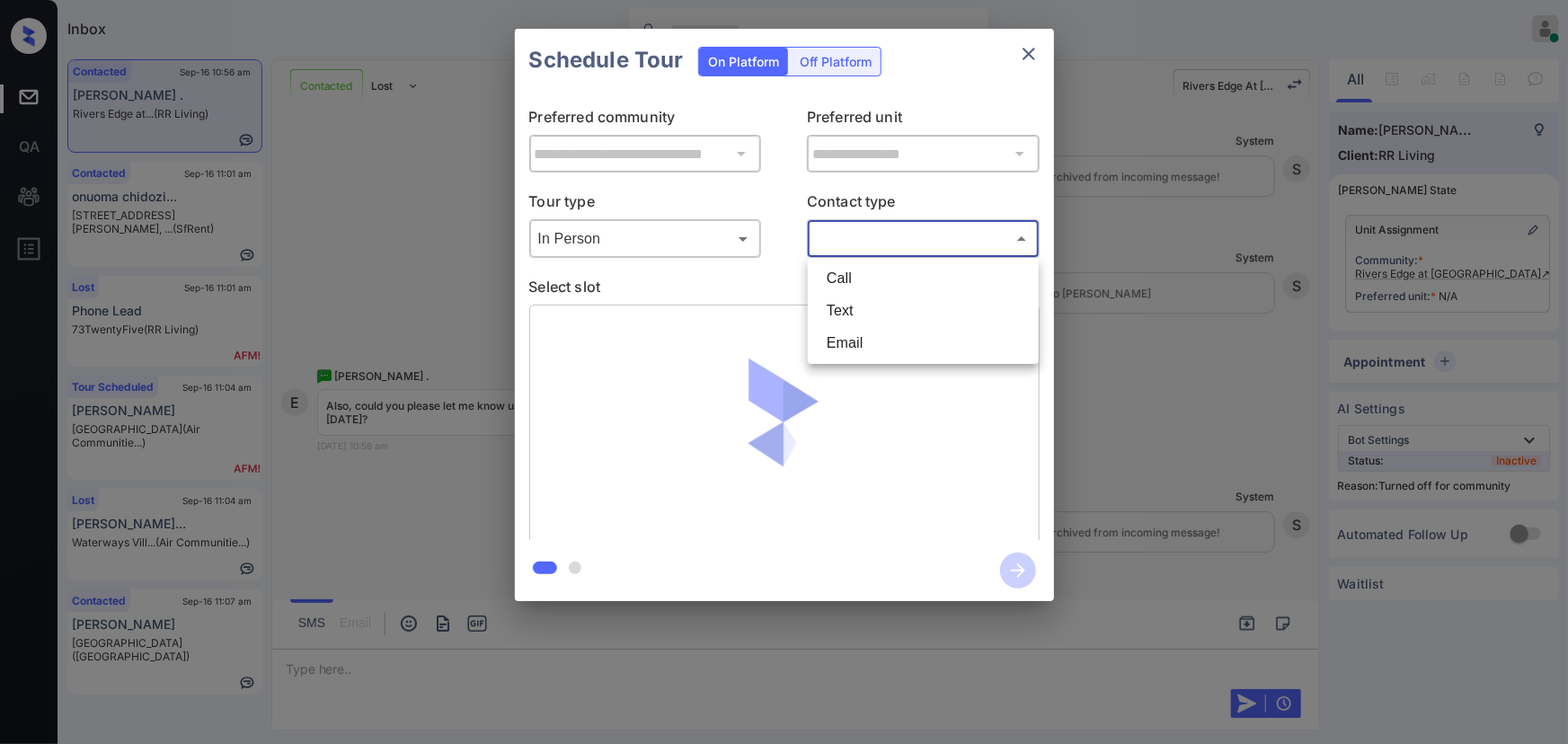
click at [931, 239] on body "Inbox [PERSON_NAME] Online Set yourself offline Set yourself on break Profile S…" at bounding box center [784, 372] width 1568 height 744
click at [882, 337] on li "Email" at bounding box center [923, 343] width 222 height 32
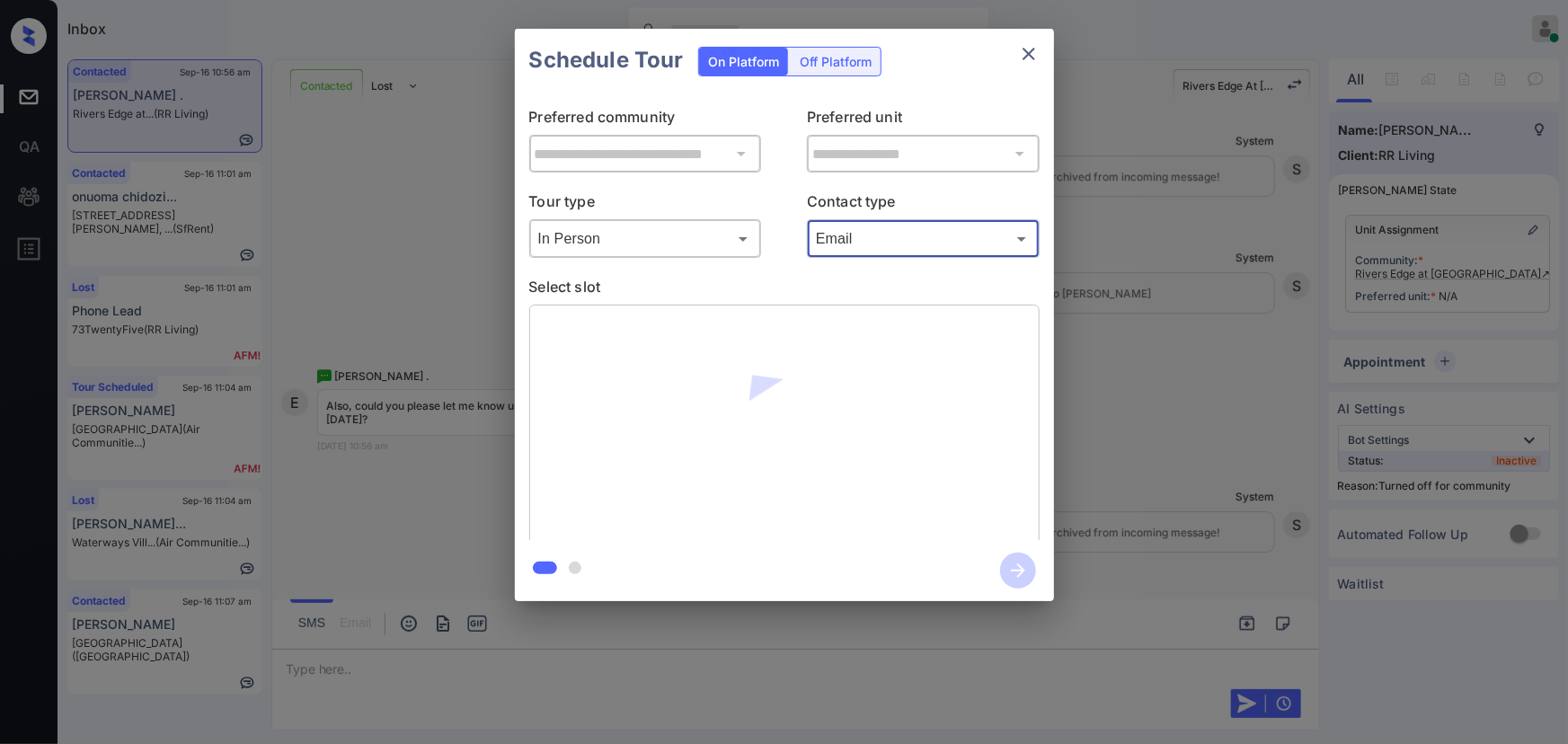
click at [891, 238] on body "Inbox Kenneth Umali Online Set yourself offline Set yourself on break Profile S…" at bounding box center [784, 372] width 1568 height 744
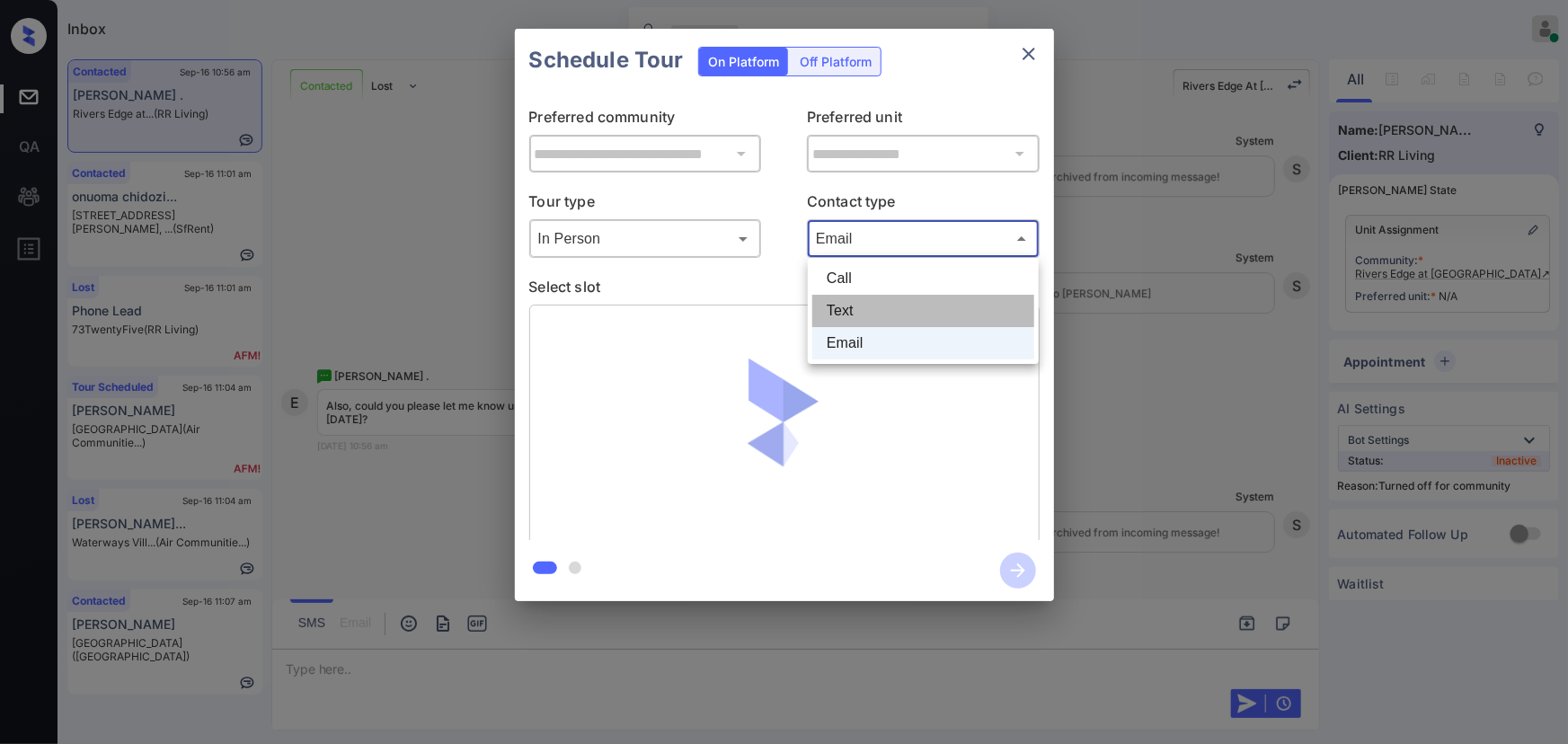
click at [862, 314] on li "Text" at bounding box center [923, 311] width 222 height 32
type input "****"
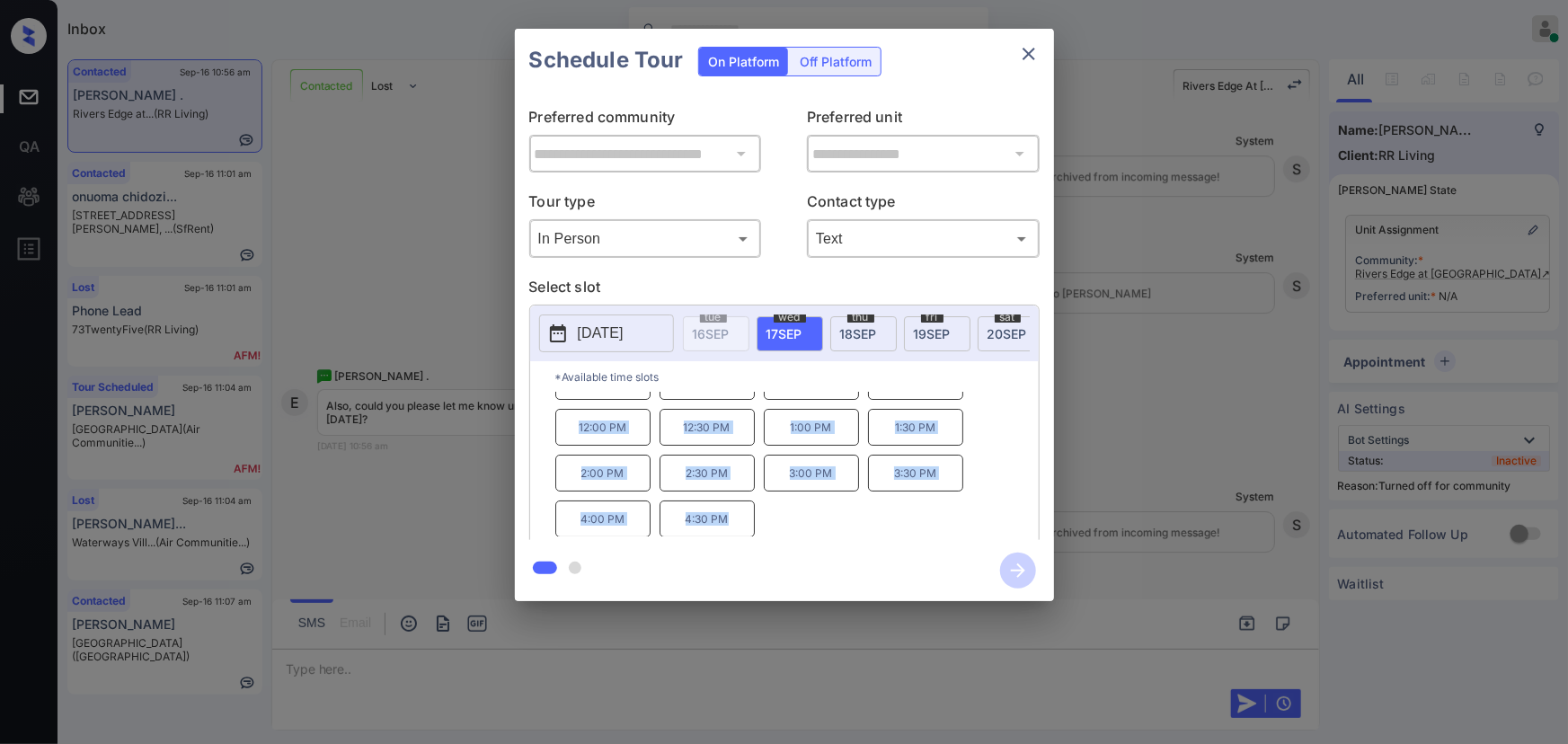
scroll to position [0, 0]
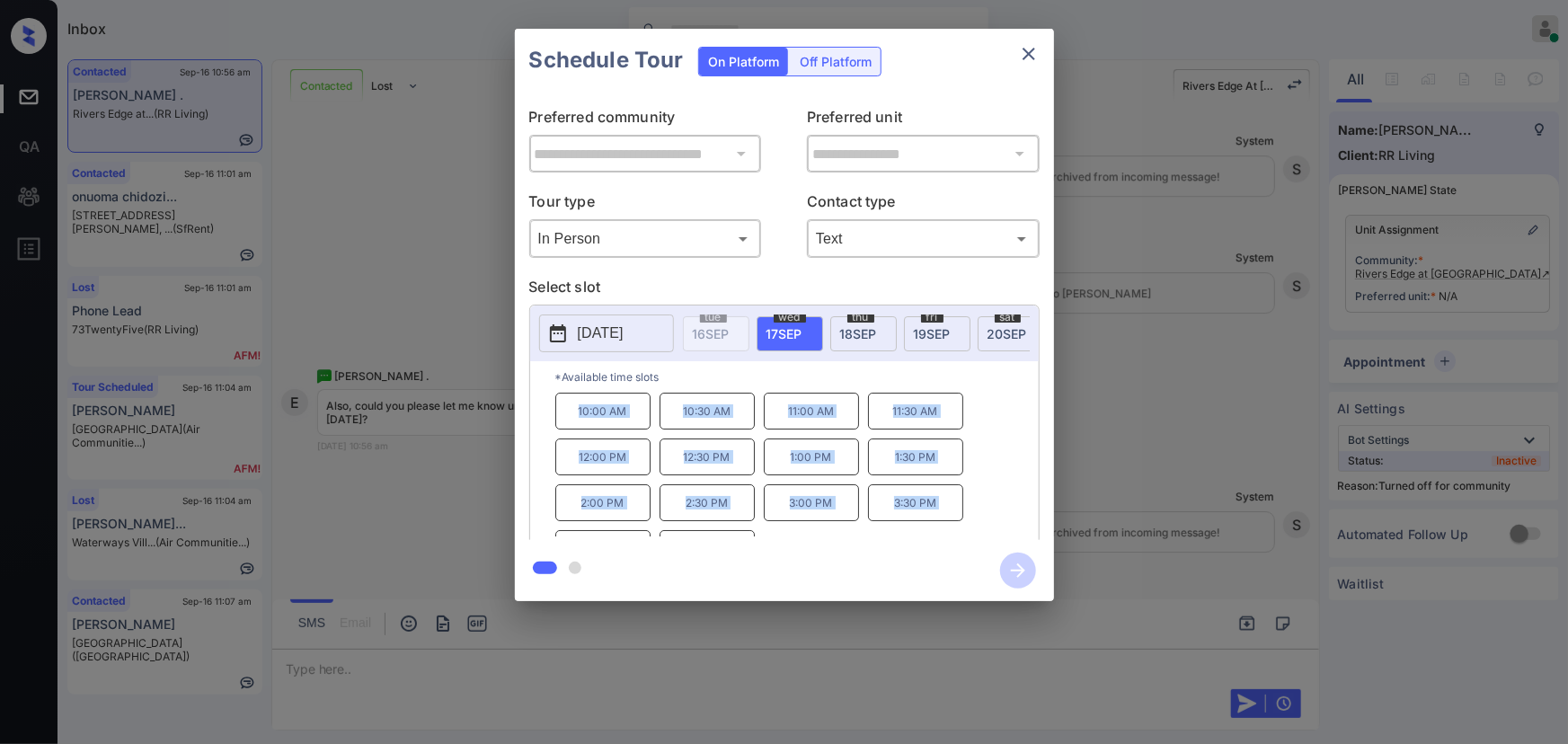
drag, startPoint x: 737, startPoint y: 533, endPoint x: 571, endPoint y: 420, distance: 200.8
click at [571, 420] on div "10:00 AM 10:30 AM 11:00 AM 11:30 AM 12:00 PM 12:30 PM 1:00 PM 1:30 PM 2:00 PM 2…" at bounding box center [797, 464] width 484 height 143
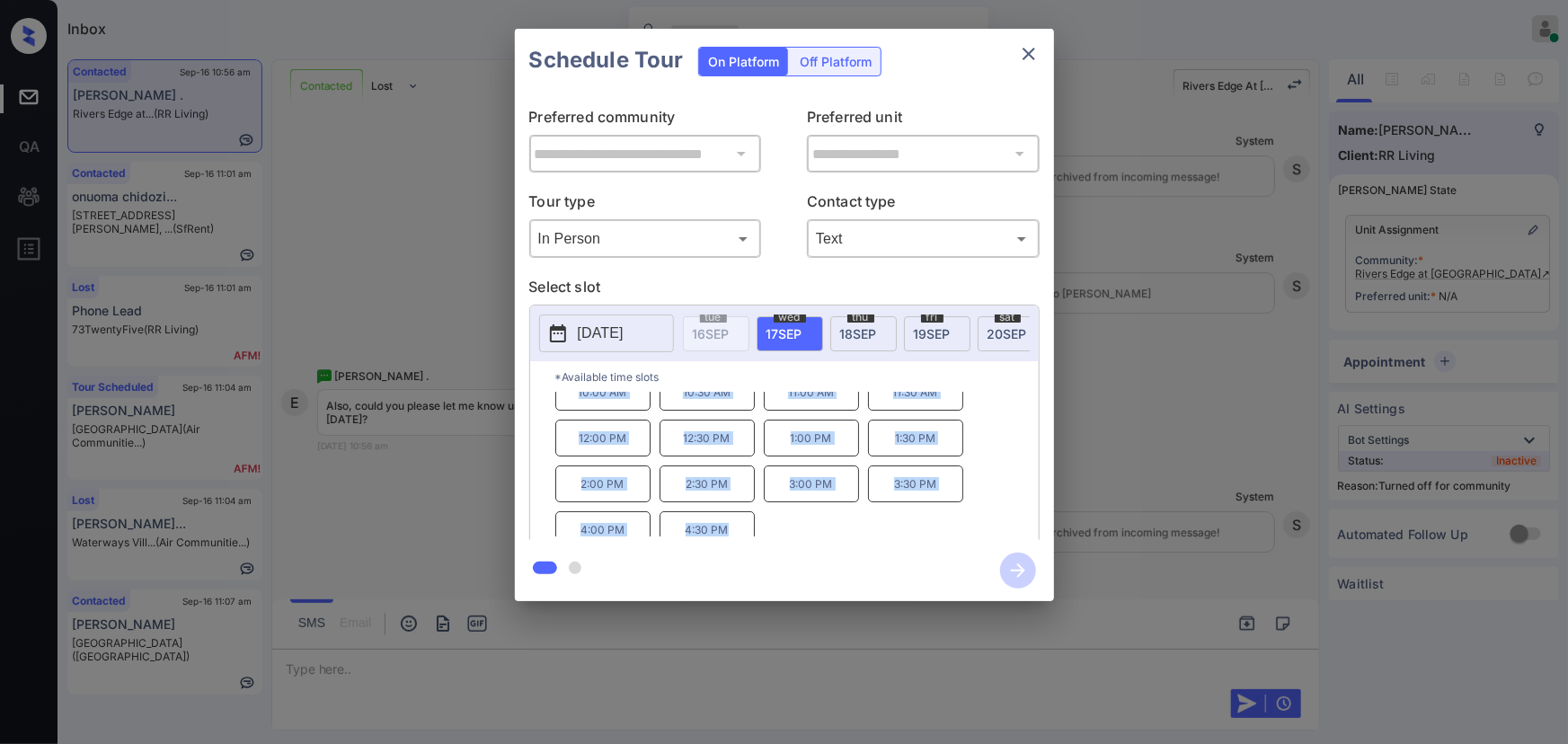
scroll to position [29, 0]
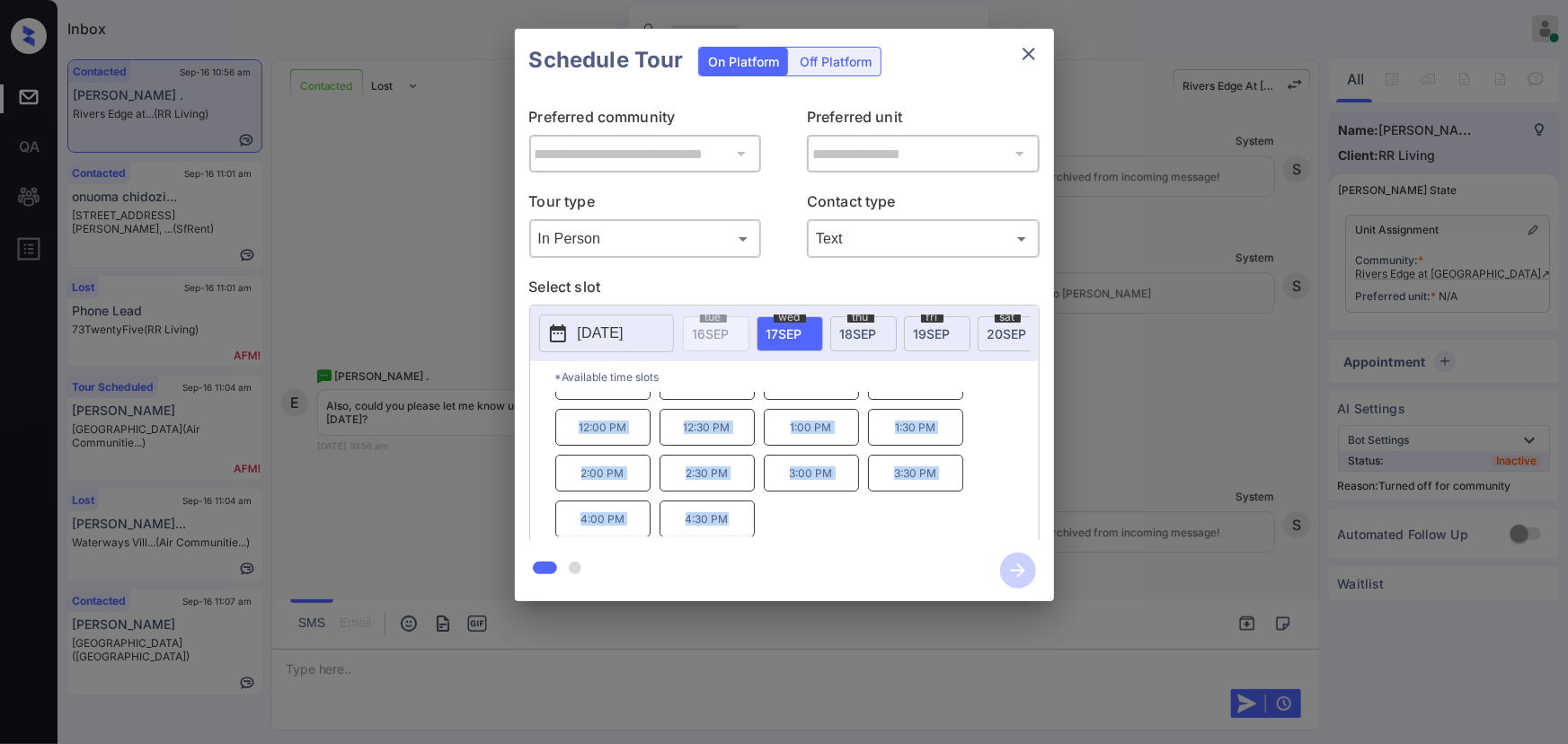
click at [734, 530] on p "4:30 PM" at bounding box center [707, 518] width 95 height 36
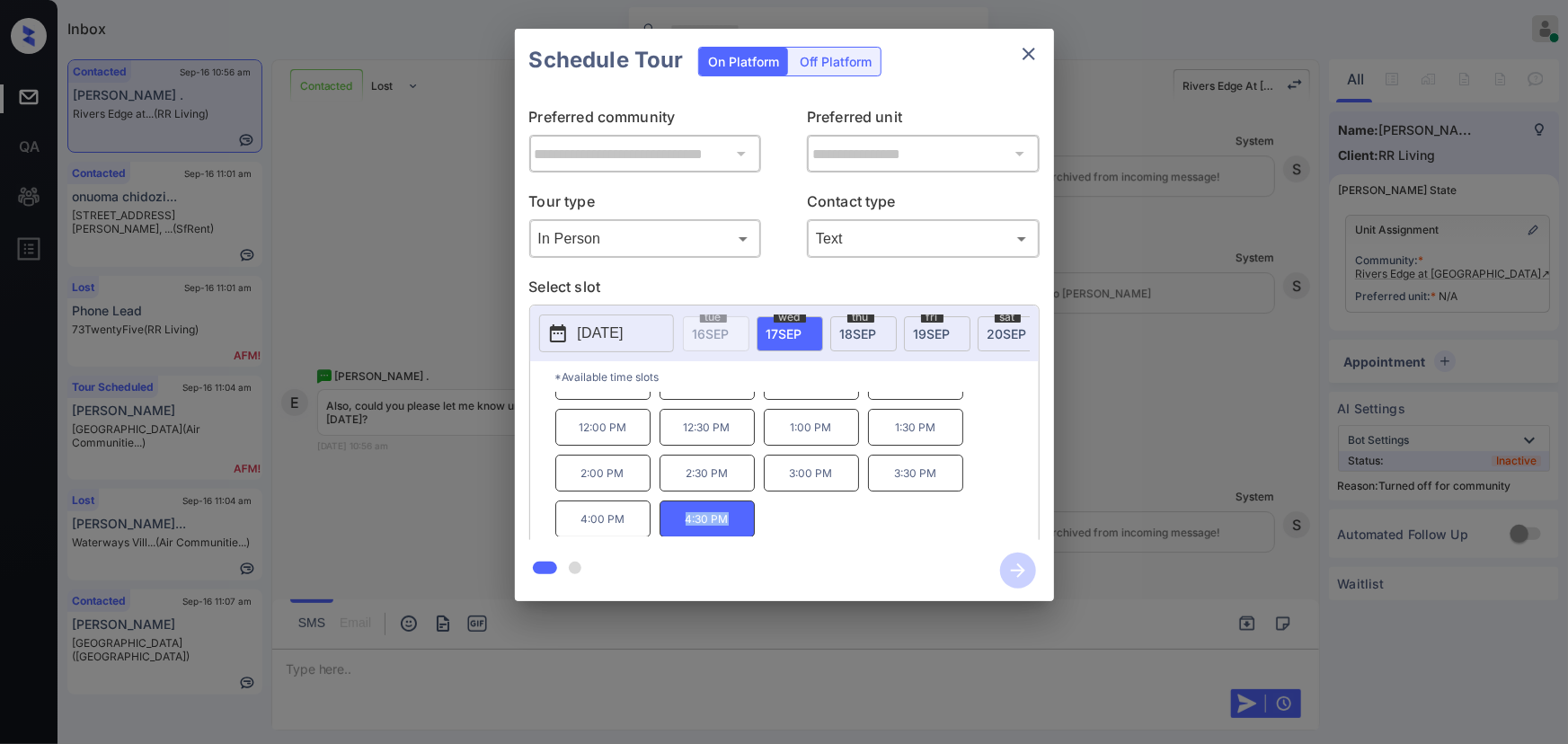
copy p "4:30 PM"
drag, startPoint x: 734, startPoint y: 530, endPoint x: 672, endPoint y: 567, distance: 72.2
click at [677, 530] on p "4:30 PM" at bounding box center [707, 518] width 95 height 36
click at [683, 666] on div at bounding box center [784, 372] width 1568 height 744
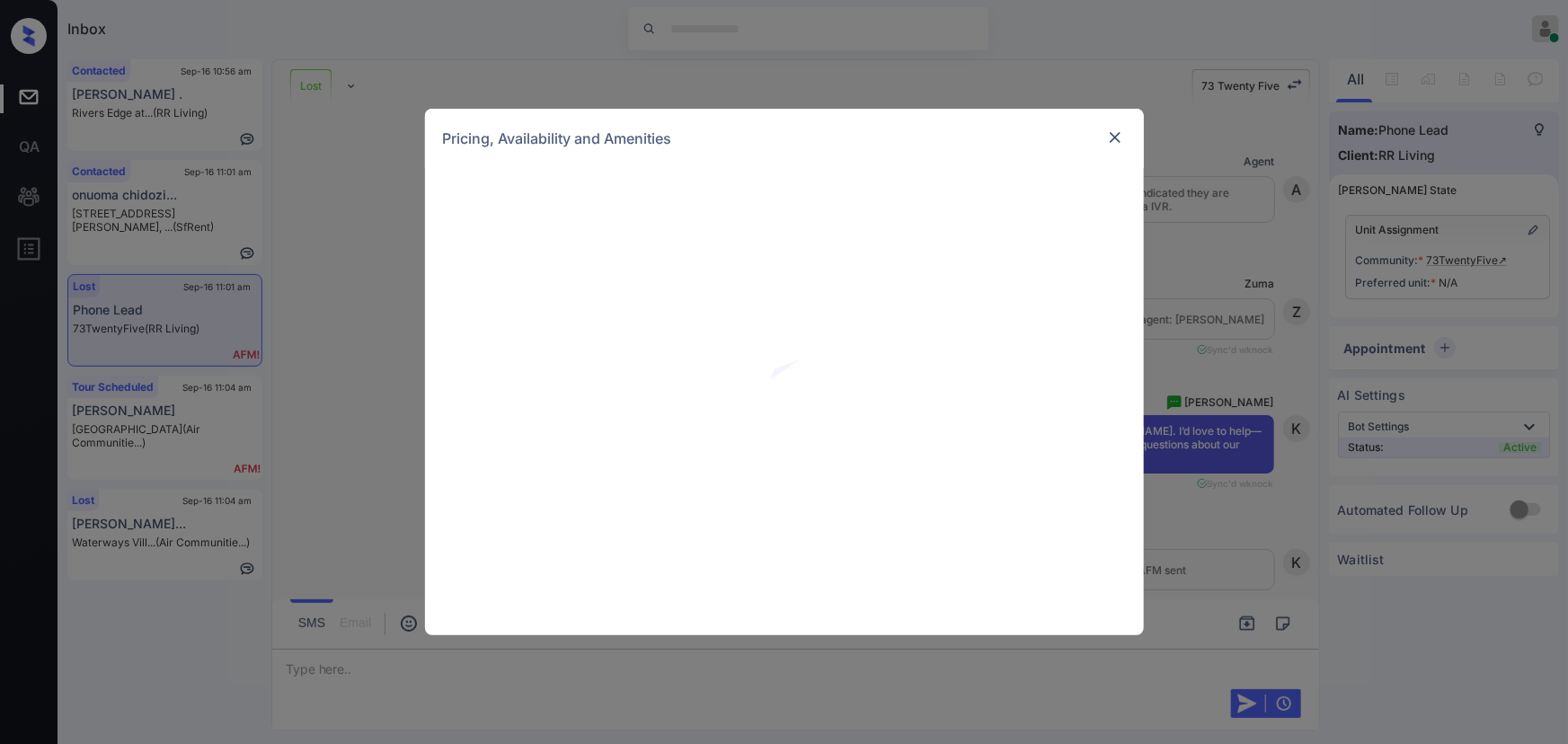
scroll to position [725, 0]
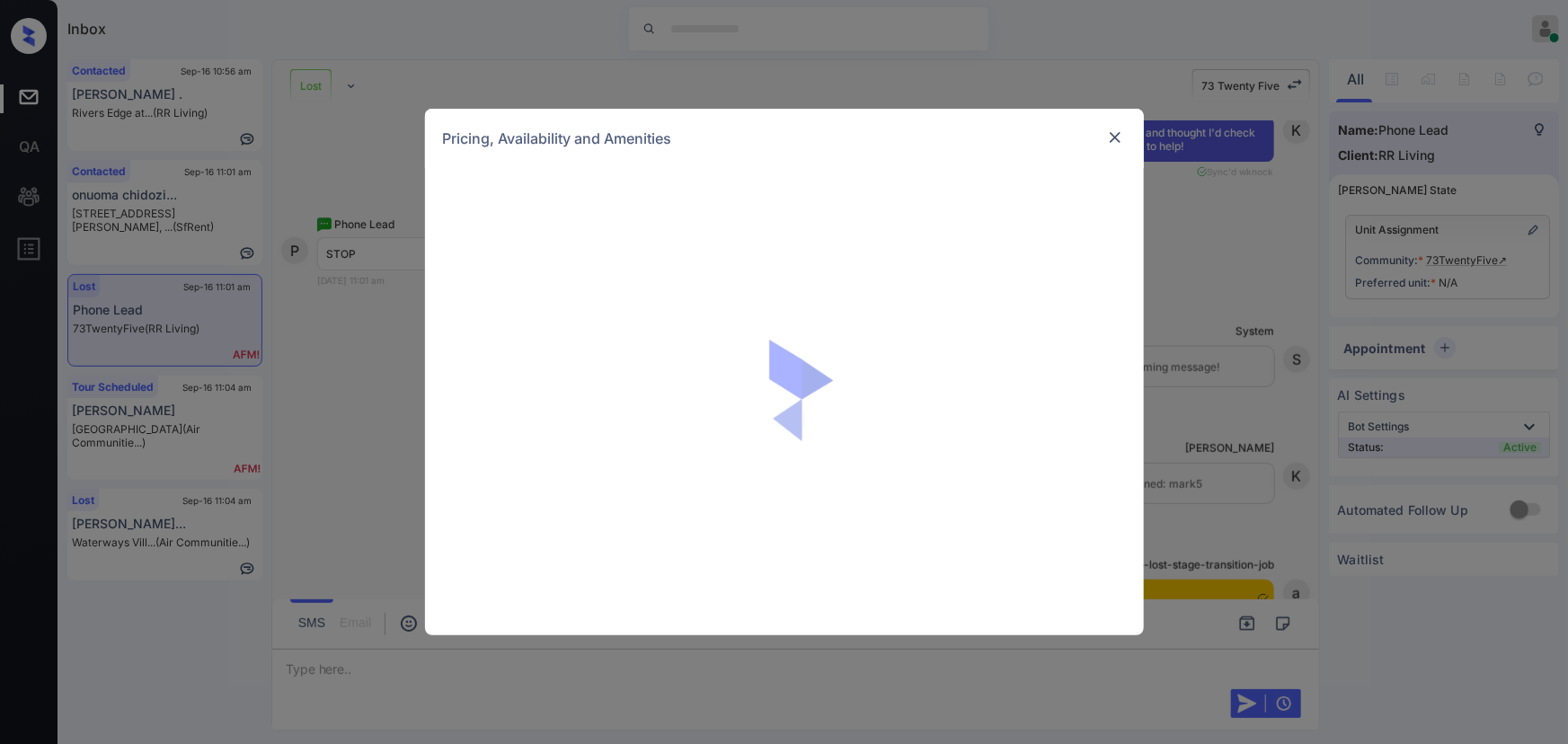
click at [1106, 137] on img at bounding box center [1115, 138] width 18 height 18
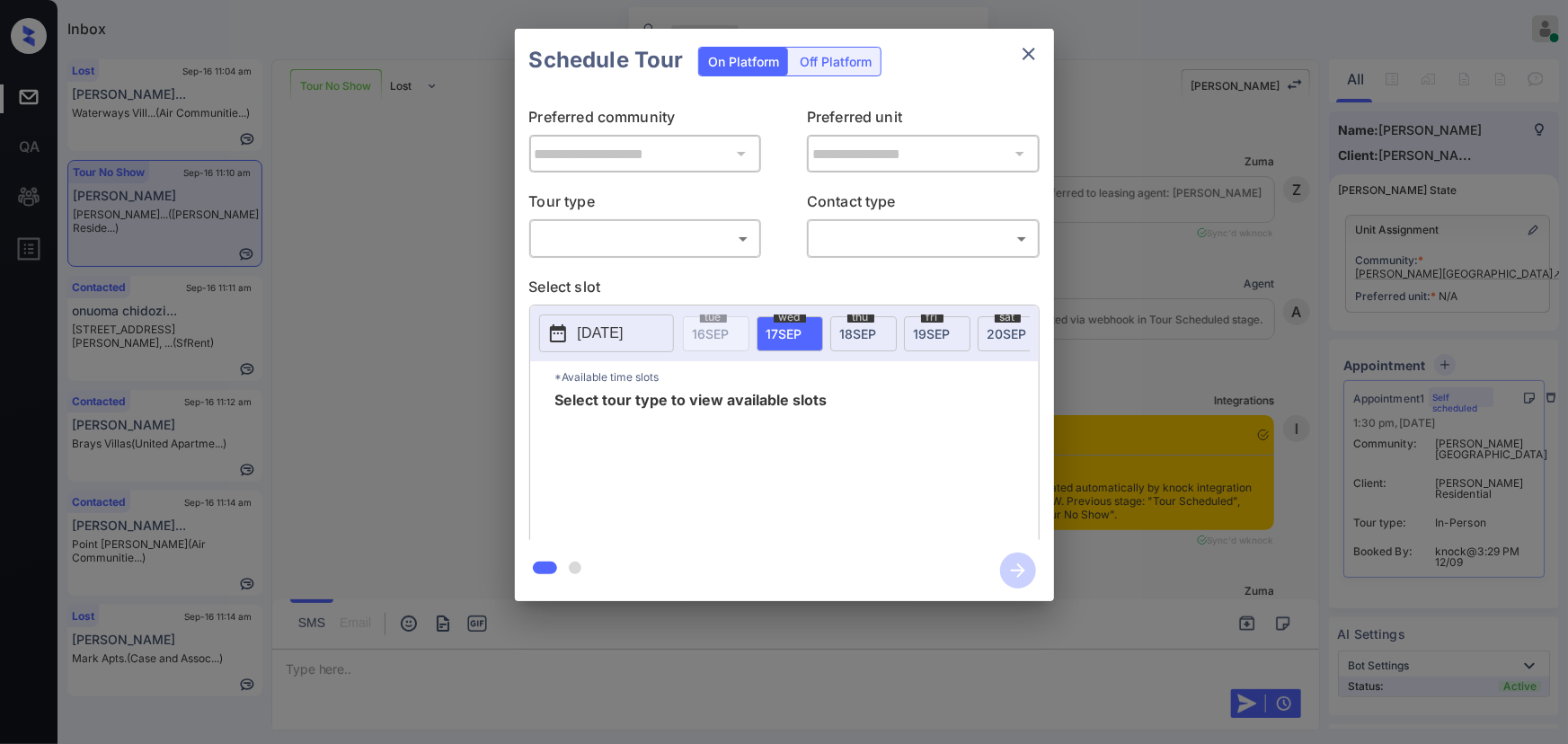
scroll to position [2134, 0]
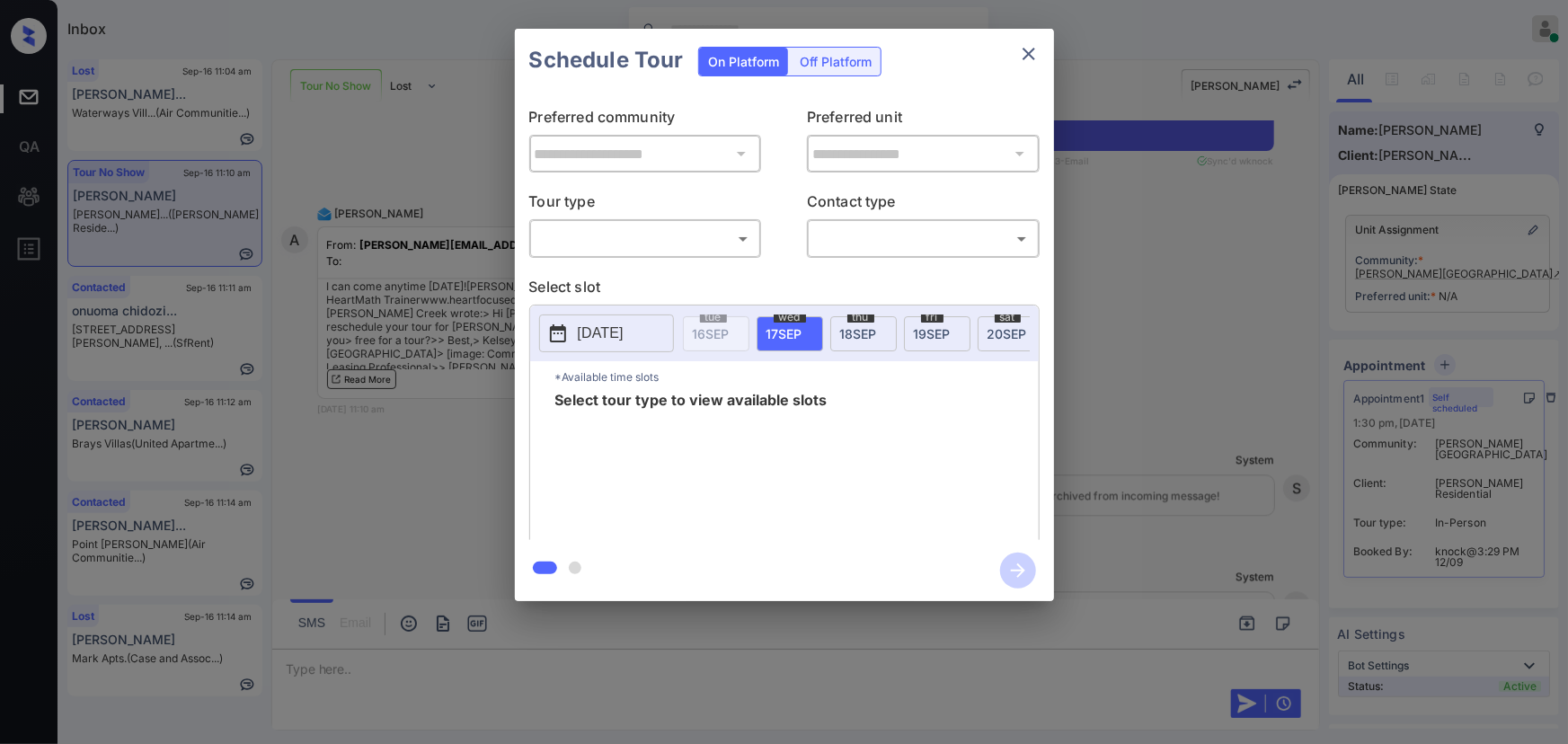
click at [652, 245] on body "Inbox [PERSON_NAME] Online Set yourself offline Set yourself on break Profile S…" at bounding box center [784, 372] width 1568 height 744
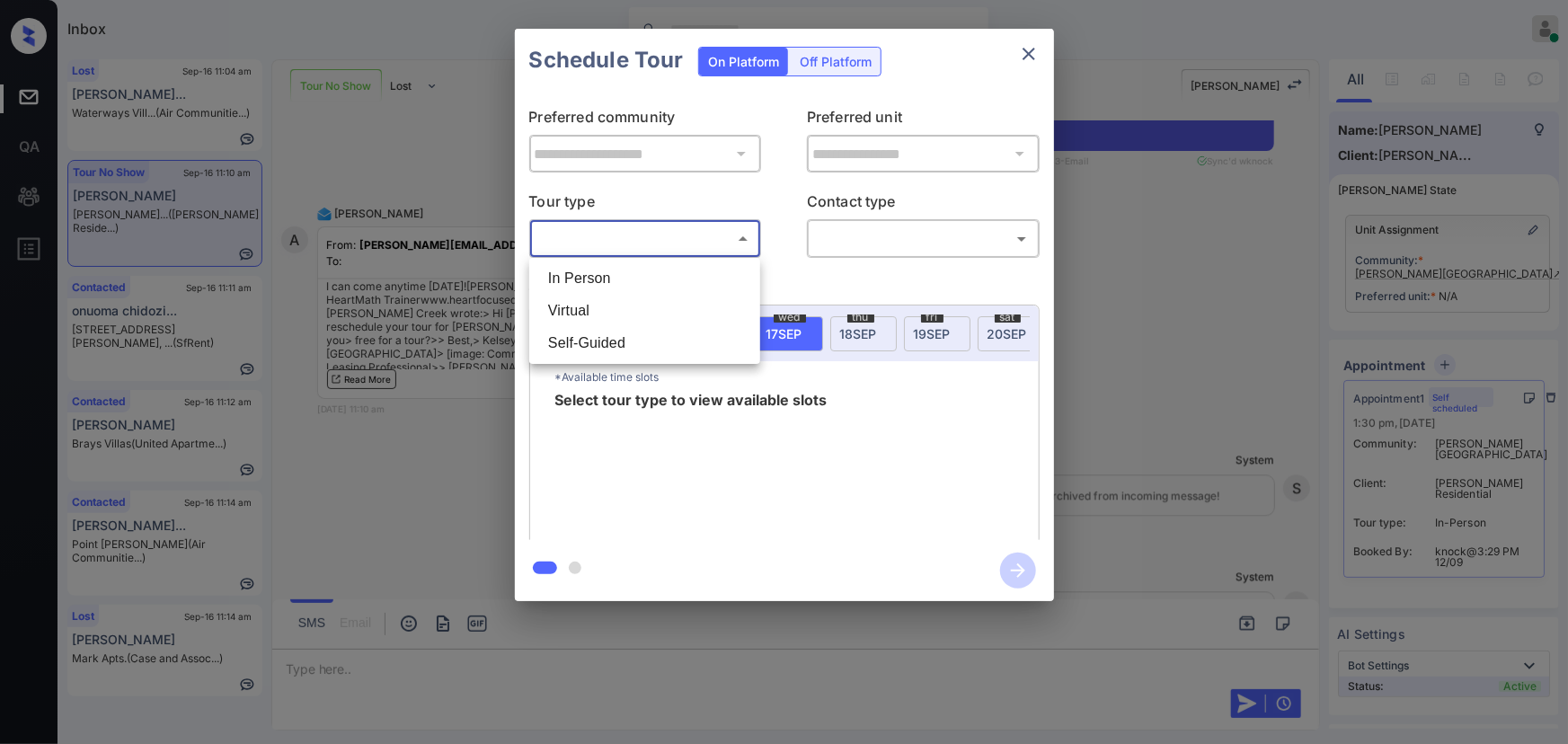
click at [632, 269] on li "In Person" at bounding box center [645, 278] width 222 height 32
type input "********"
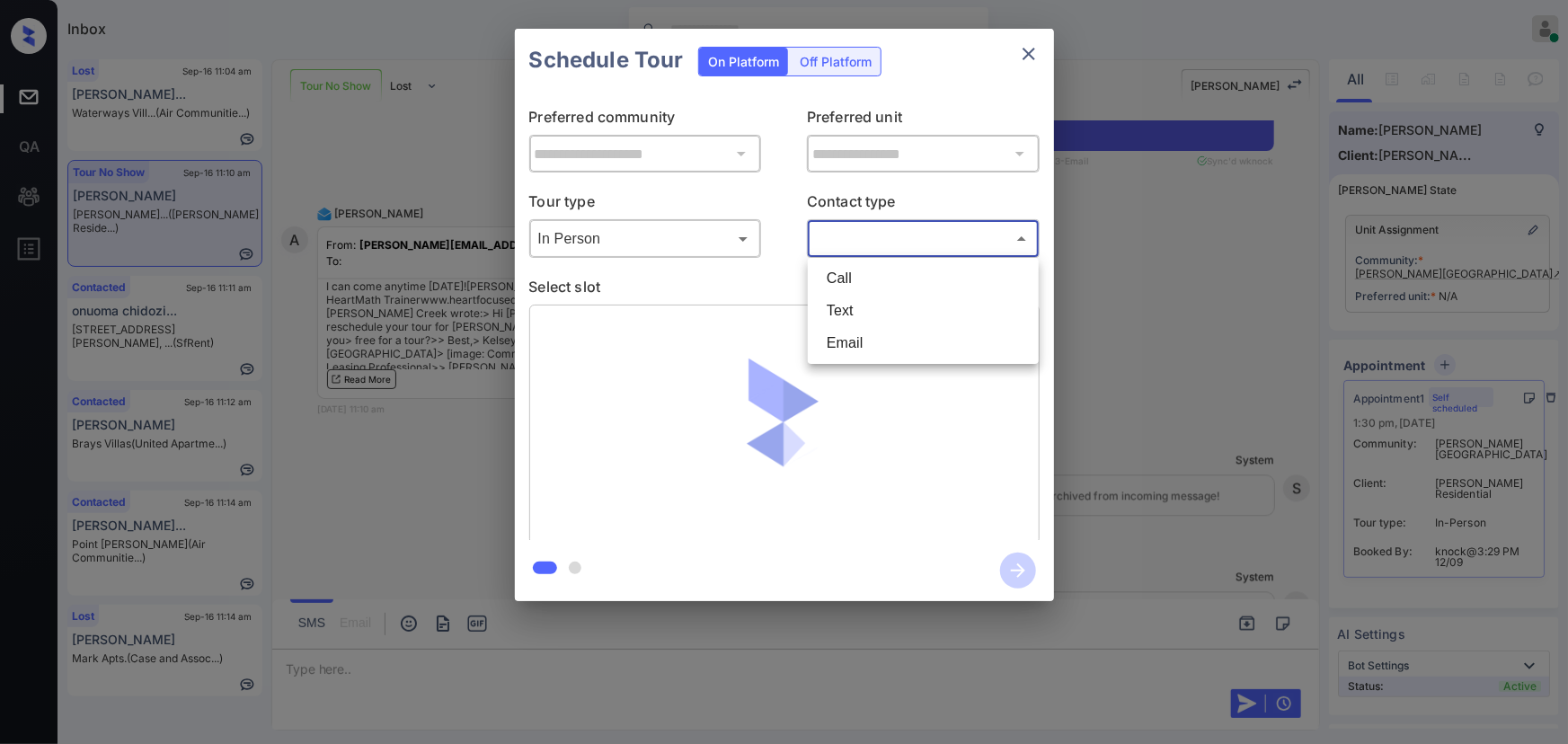
click at [834, 241] on body "Inbox [PERSON_NAME] Online Set yourself offline Set yourself on break Profile S…" at bounding box center [784, 372] width 1568 height 744
click at [839, 315] on li "Text" at bounding box center [923, 311] width 222 height 32
type input "****"
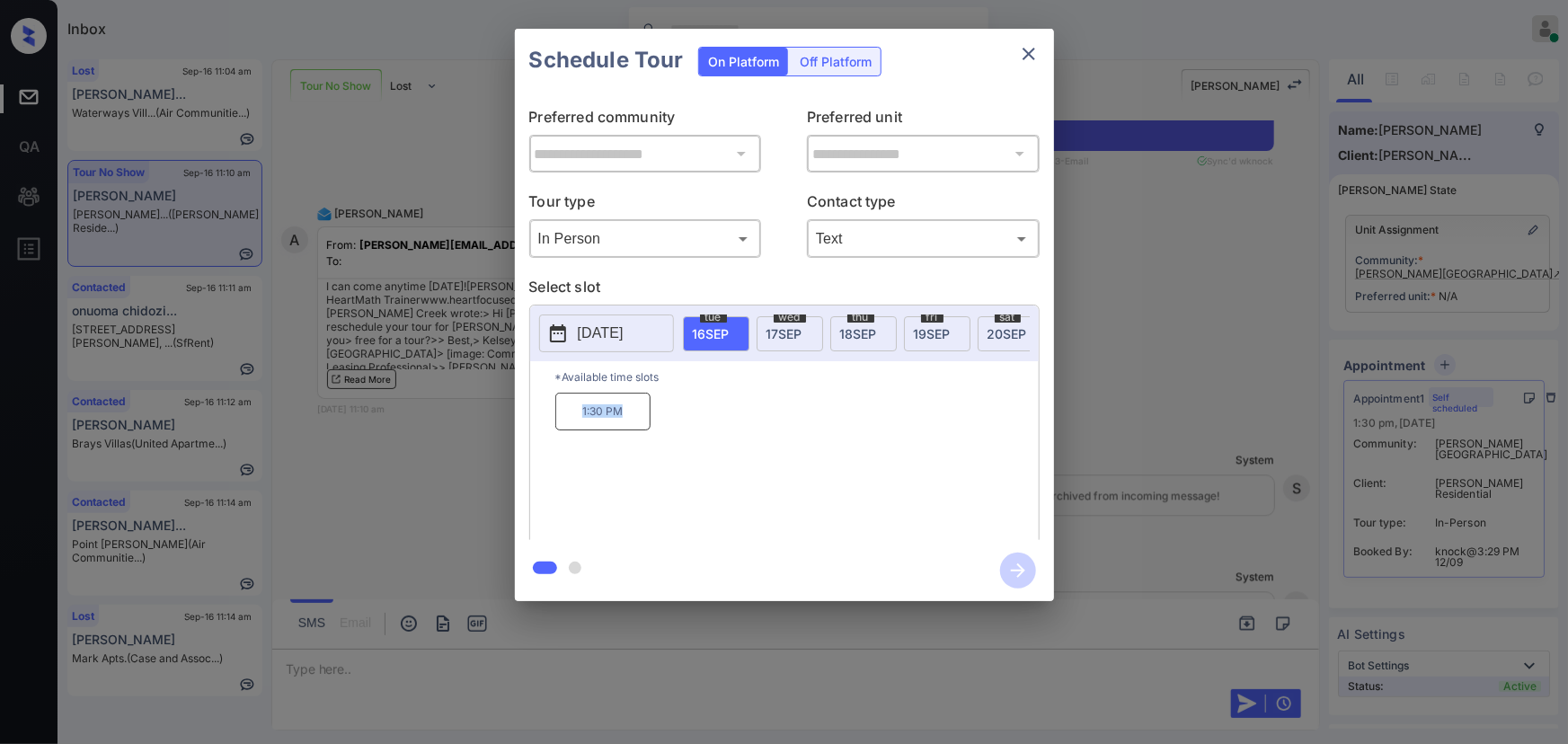
copy p "1:30 PM"
drag, startPoint x: 624, startPoint y: 418, endPoint x: 549, endPoint y: 538, distance: 141.5
click at [552, 415] on div "*Available time slots 1:30 PM" at bounding box center [784, 452] width 508 height 184
click at [604, 662] on div at bounding box center [784, 372] width 1568 height 744
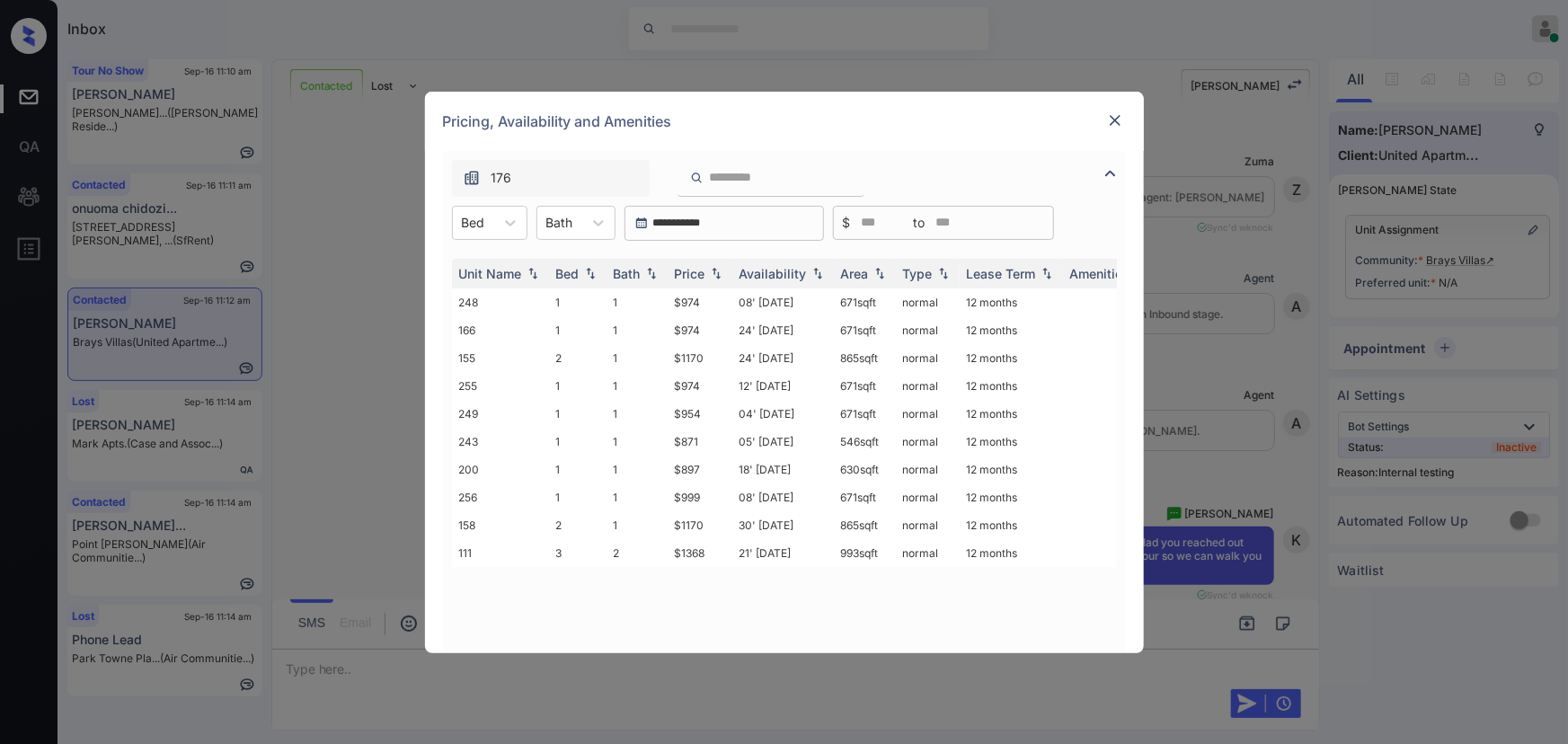
scroll to position [2543, 0]
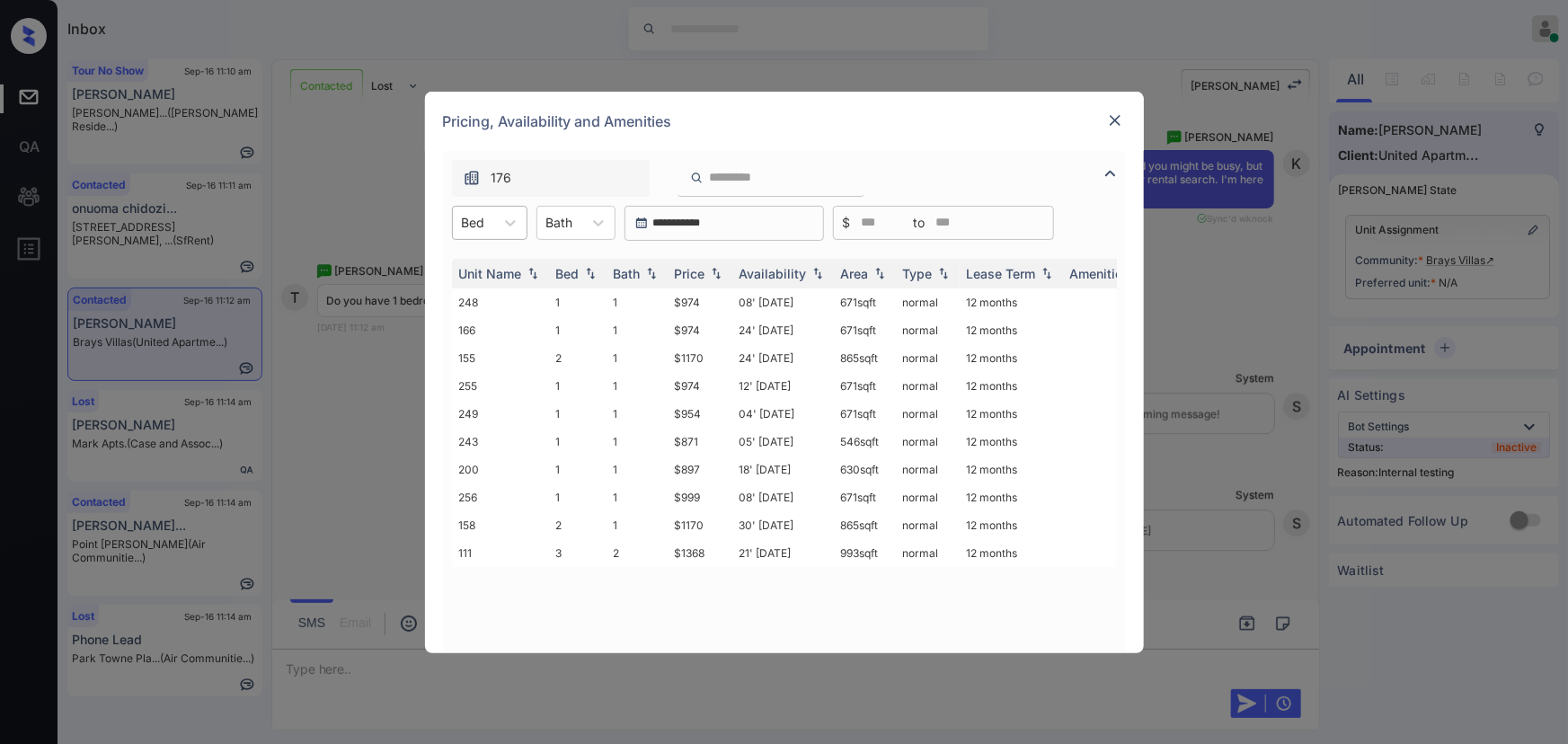
click at [477, 224] on div at bounding box center [474, 222] width 24 height 19
click at [469, 260] on div "1" at bounding box center [490, 266] width 76 height 32
click at [582, 218] on div "Bath" at bounding box center [560, 222] width 45 height 27
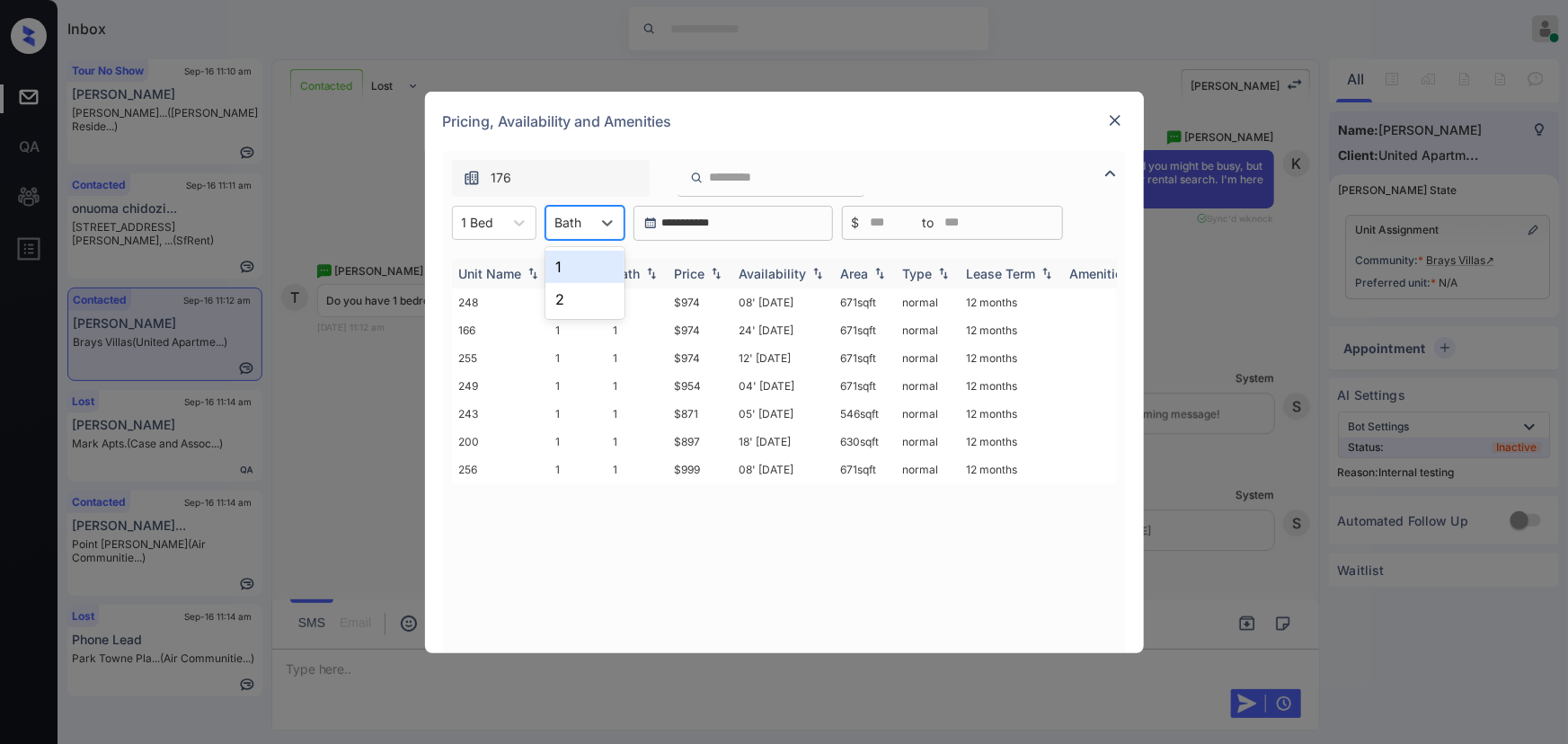
click at [558, 269] on div "1" at bounding box center [585, 266] width 79 height 32
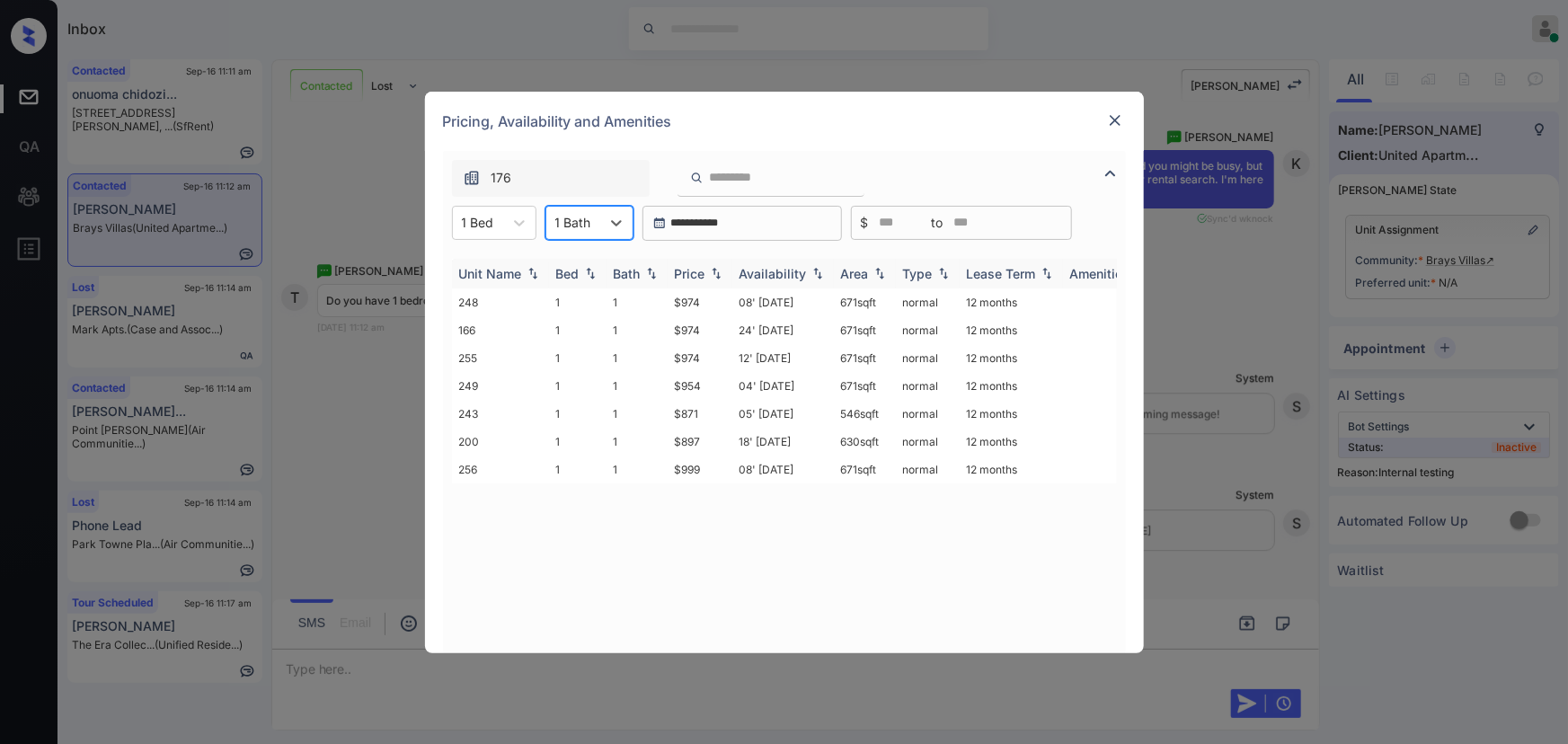
click at [722, 272] on img at bounding box center [716, 272] width 18 height 13
click at [722, 272] on img at bounding box center [716, 273] width 18 height 14
copy td "546 sqft"
drag, startPoint x: 889, startPoint y: 305, endPoint x: 840, endPoint y: 298, distance: 49.5
click at [840, 298] on td "546 sqft" at bounding box center [864, 302] width 62 height 28
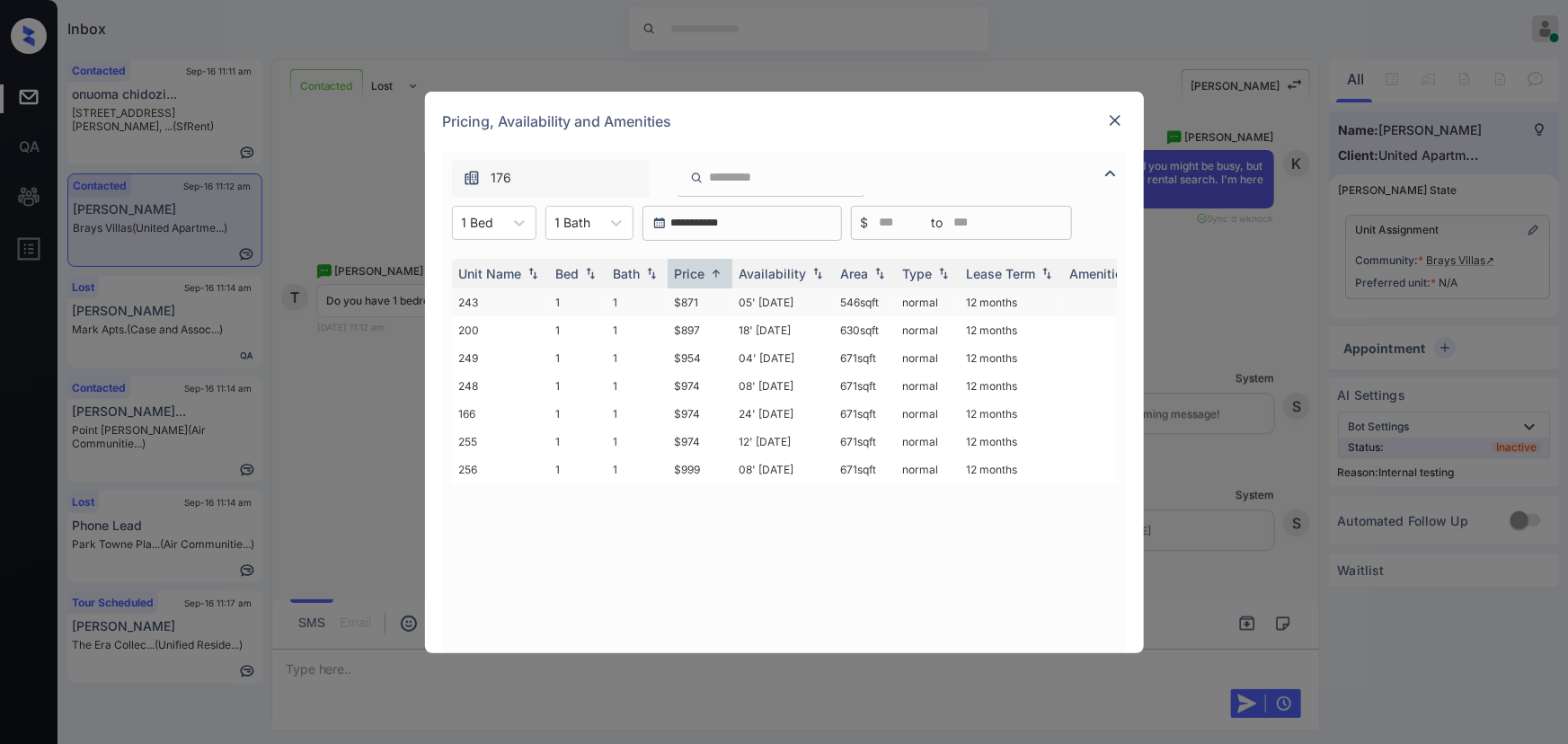
click at [662, 304] on td "1" at bounding box center [637, 302] width 61 height 28
click at [664, 303] on td "1" at bounding box center [637, 302] width 61 height 28
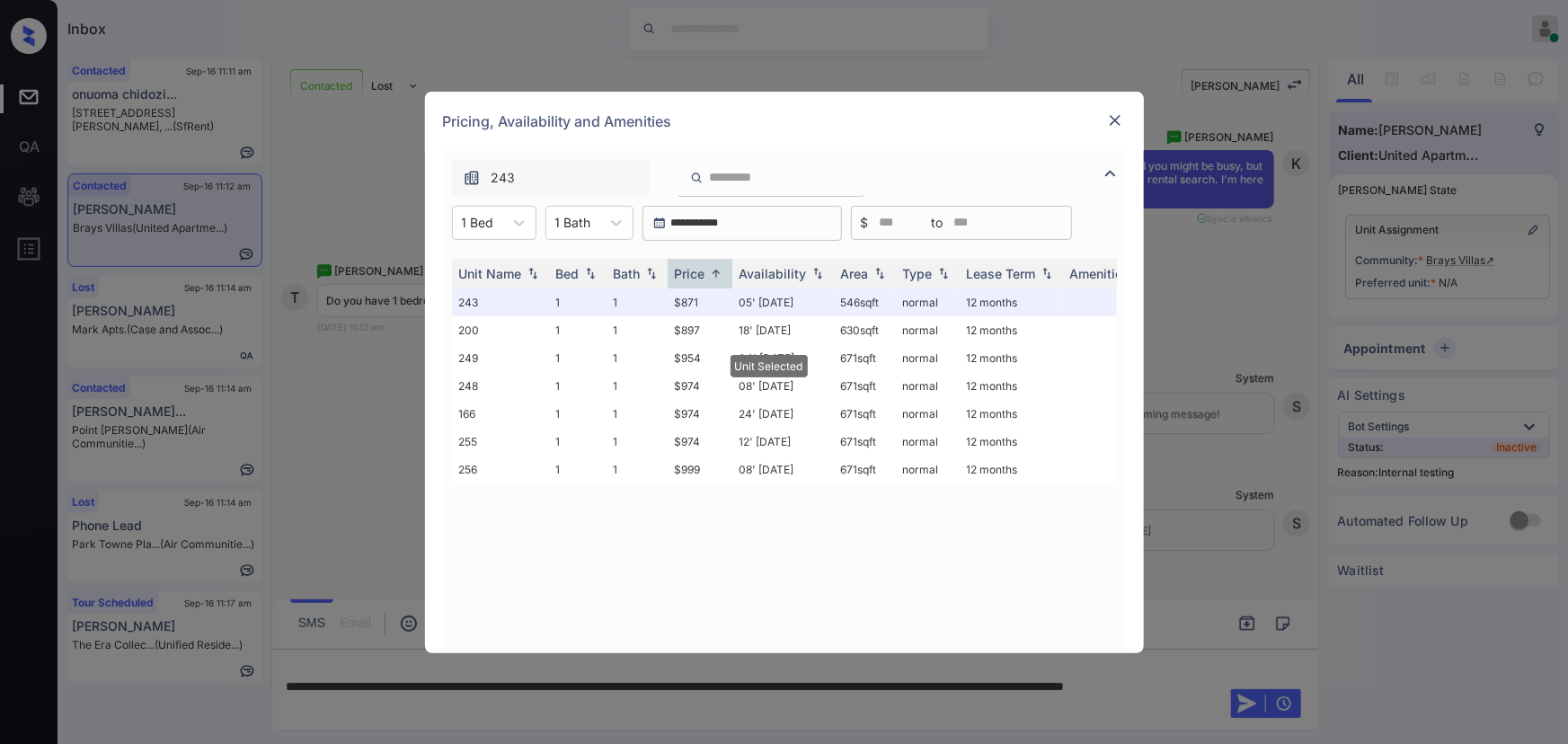
click at [1108, 120] on img at bounding box center [1115, 120] width 18 height 18
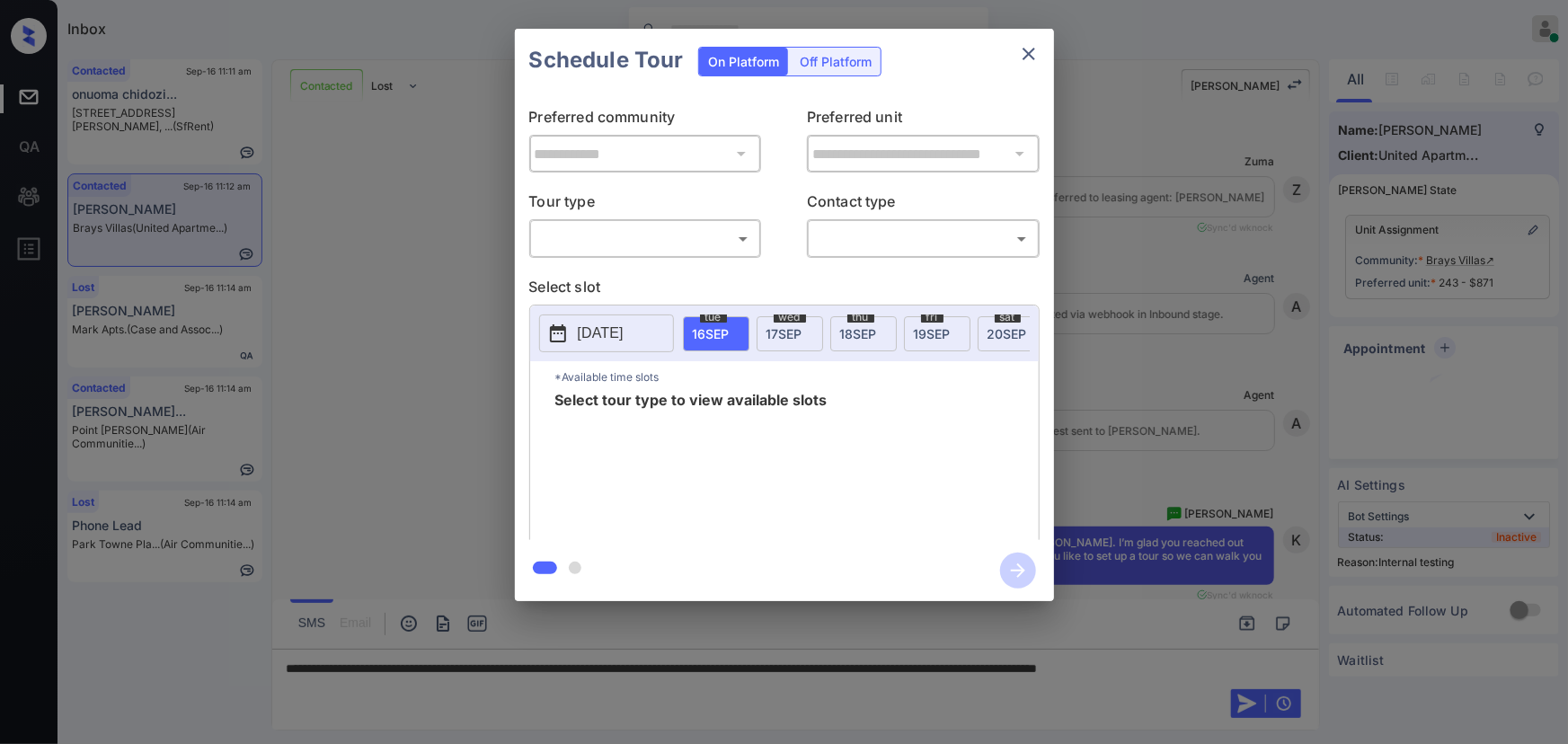
scroll to position [2659, 0]
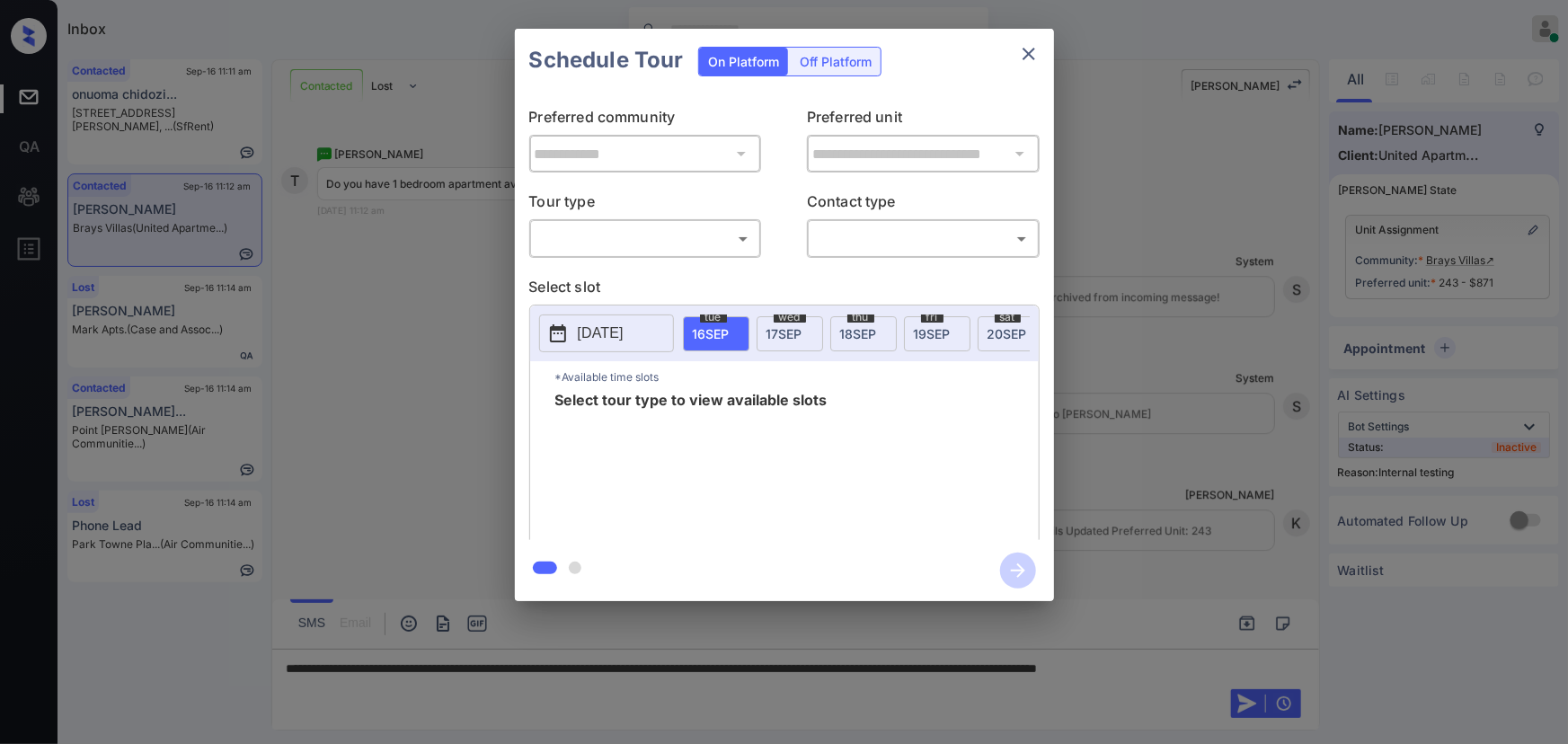
click at [665, 238] on body "Inbox [PERSON_NAME] Online Set yourself offline Set yourself on break Profile S…" at bounding box center [784, 372] width 1568 height 744
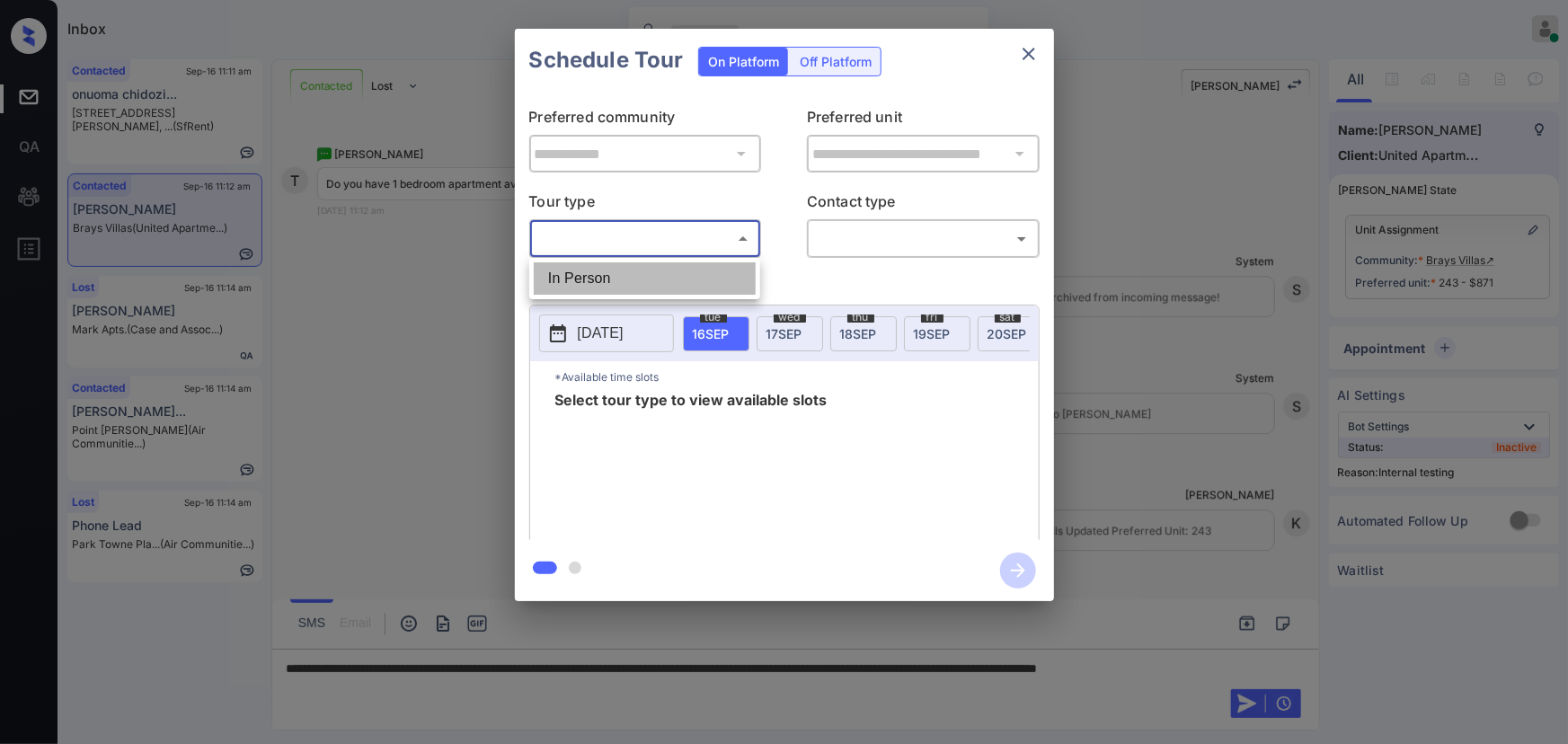
click at [635, 265] on li "In Person" at bounding box center [645, 278] width 222 height 32
type input "********"
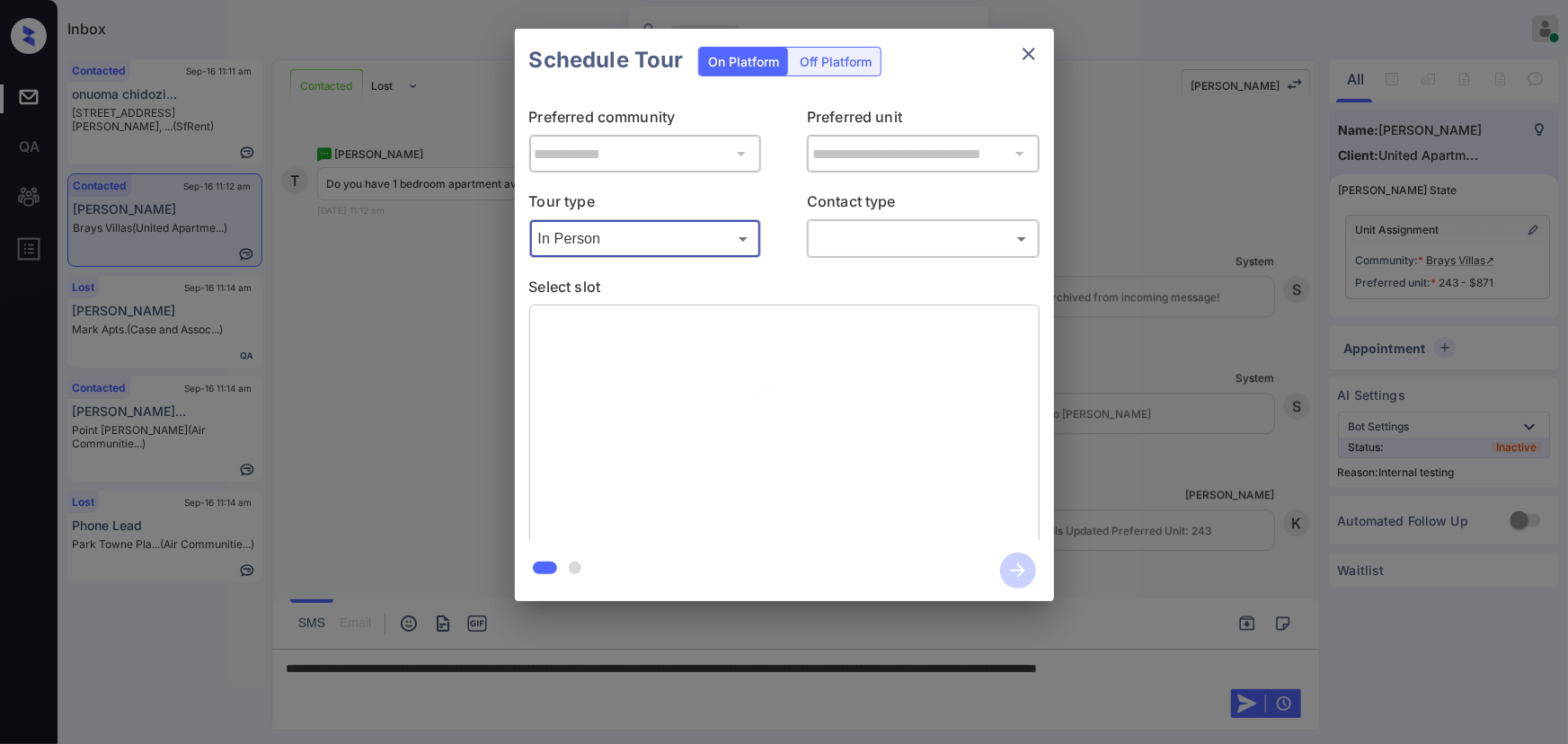
click at [851, 235] on body "Inbox [PERSON_NAME] Online Set yourself offline Set yourself on break Profile S…" at bounding box center [784, 372] width 1568 height 744
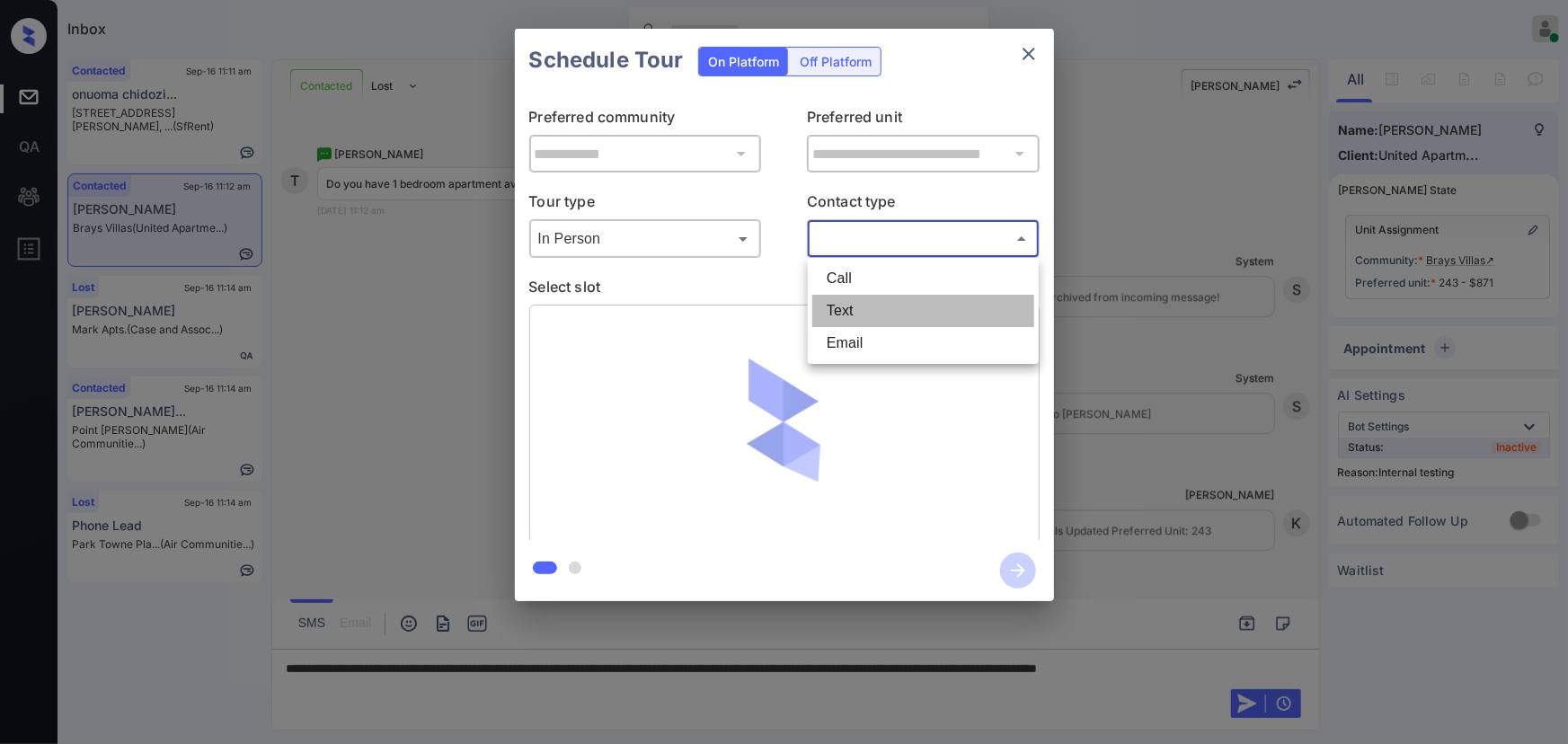
click at [840, 312] on li "Text" at bounding box center [923, 311] width 222 height 32
type input "****"
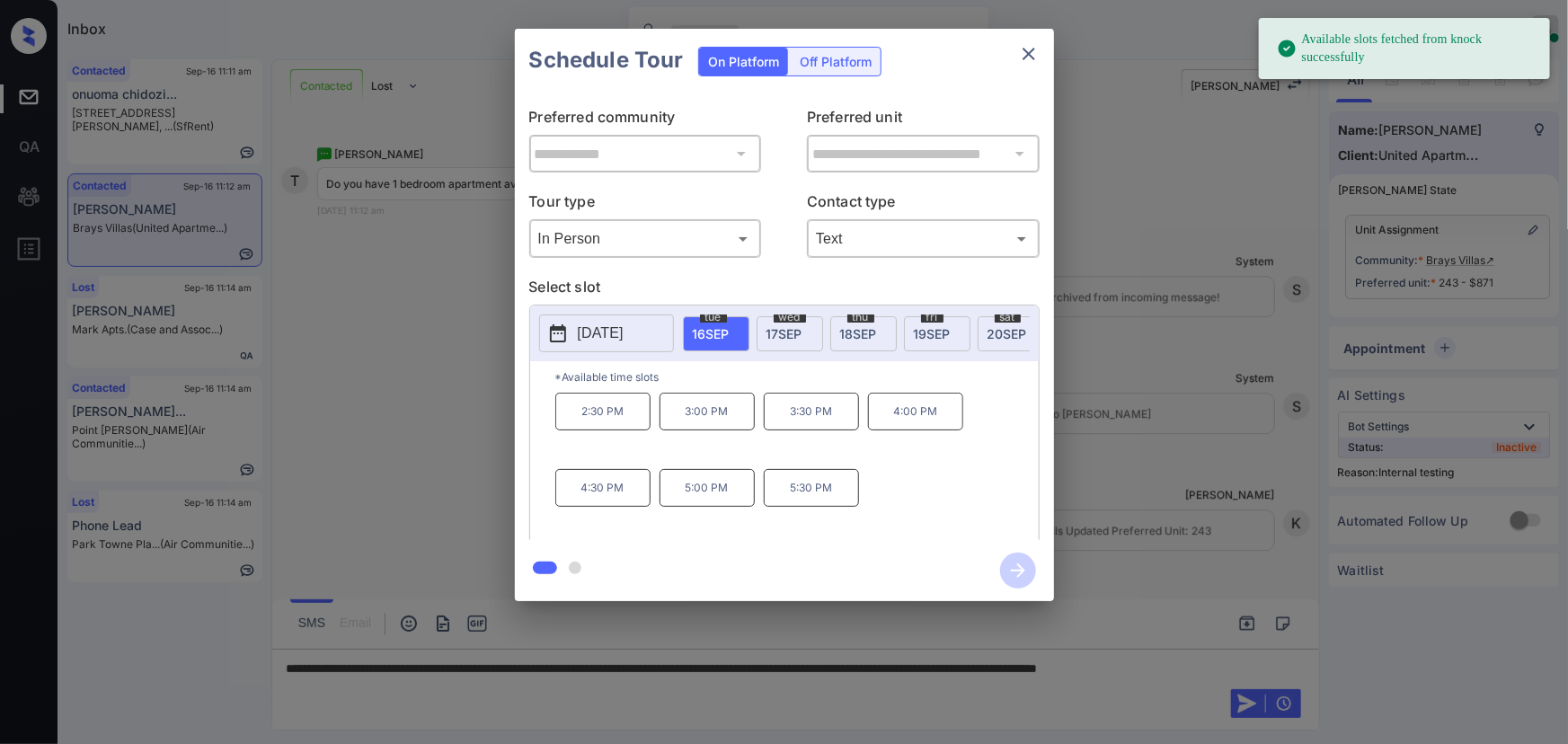
click at [789, 329] on span "[DATE]" at bounding box center [784, 334] width 36 height 16
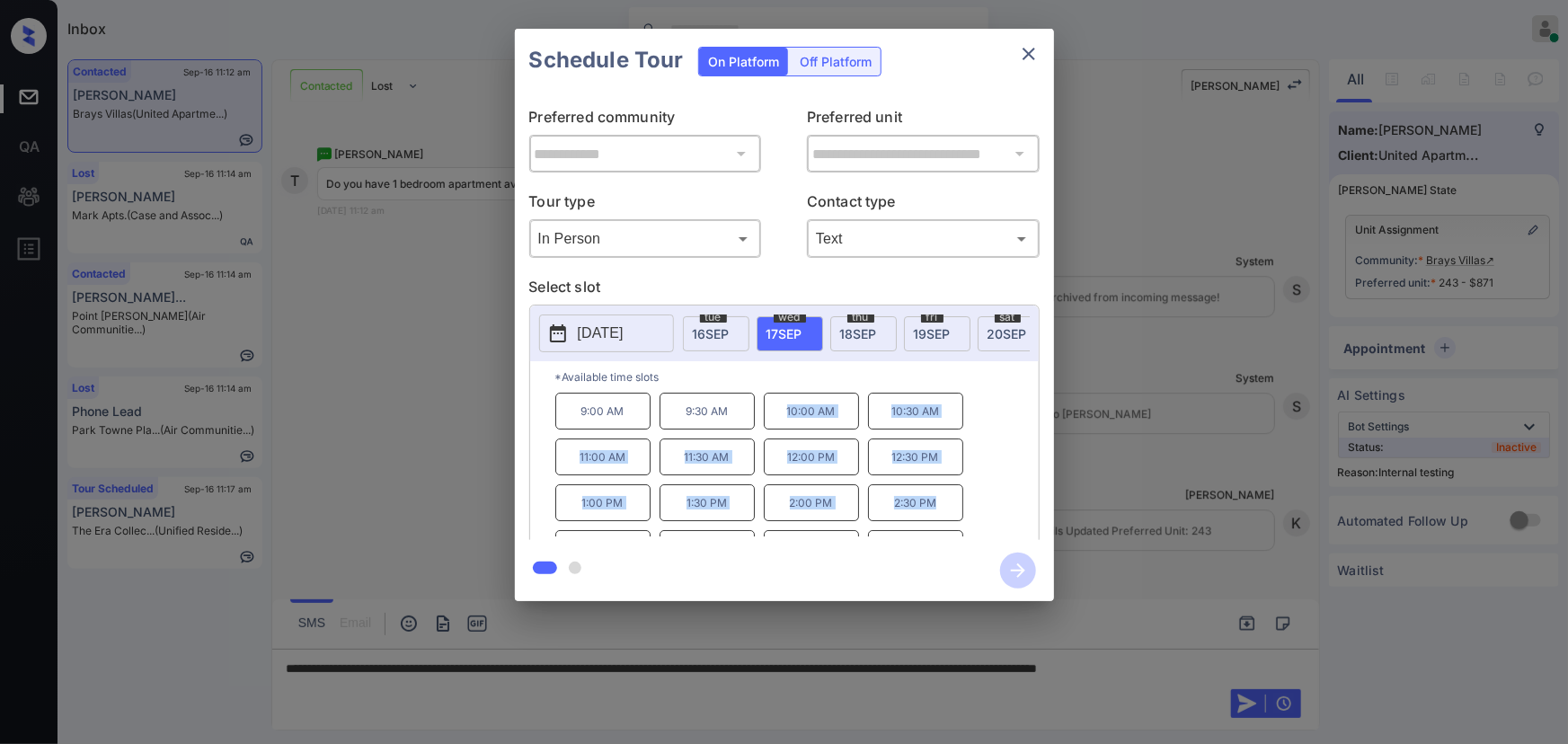
copy div "10:00 AM 10:30 AM 11:00 AM 11:30 AM 12:00 PM 12:30 PM 1:00 PM 1:30 PM 2:00 PM 2…"
drag, startPoint x: 932, startPoint y: 509, endPoint x: 761, endPoint y: 423, distance: 191.4
click at [761, 423] on div "9:00 AM 9:30 AM 10:00 AM 10:30 AM 11:00 AM 11:30 AM 12:00 PM 12:30 PM 1:00 PM 1…" at bounding box center [797, 464] width 484 height 143
click at [519, 681] on div at bounding box center [784, 372] width 1568 height 744
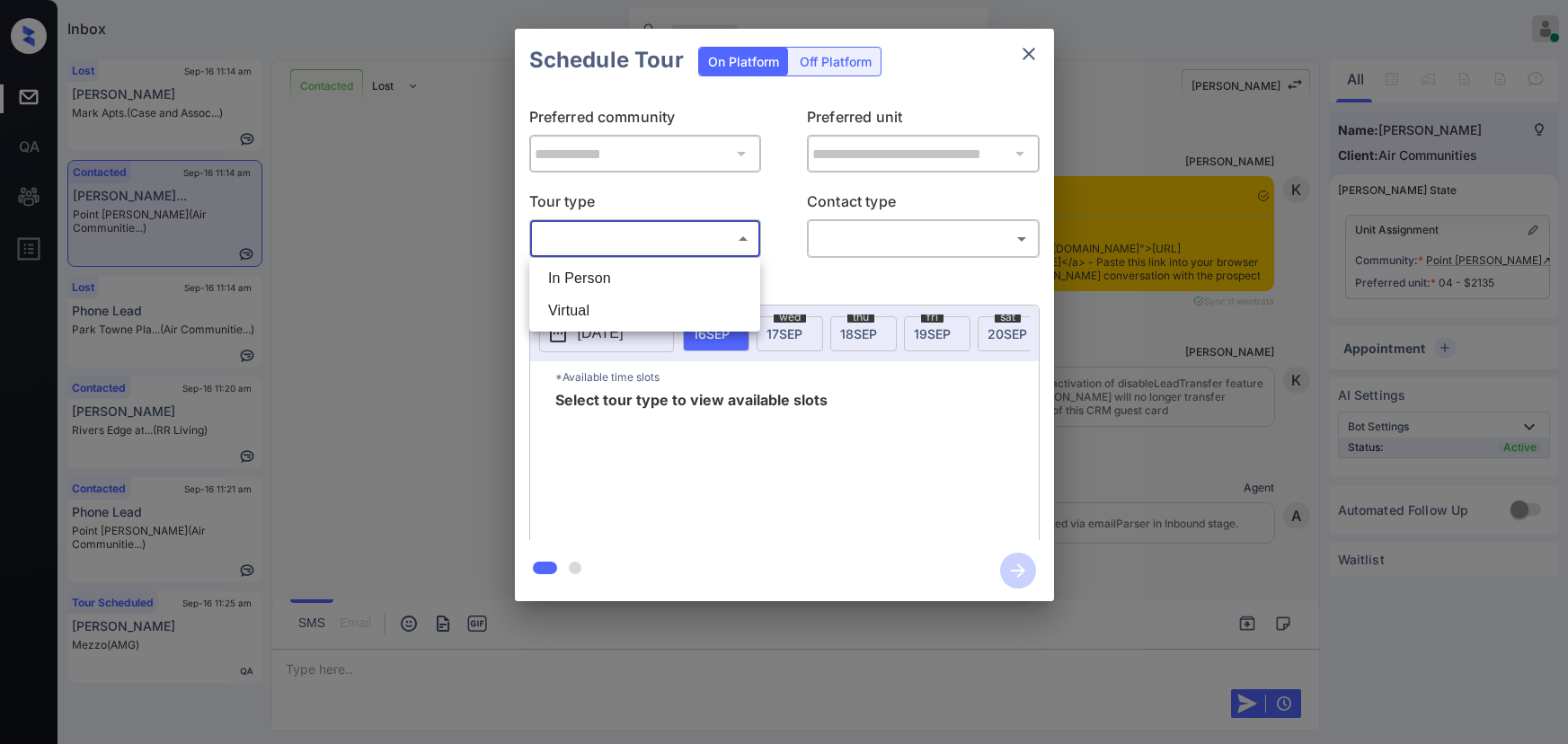
click at [623, 236] on body "Inbox [PERSON_NAME] Online Set yourself offline Set yourself on break Profile S…" at bounding box center [784, 372] width 1568 height 744
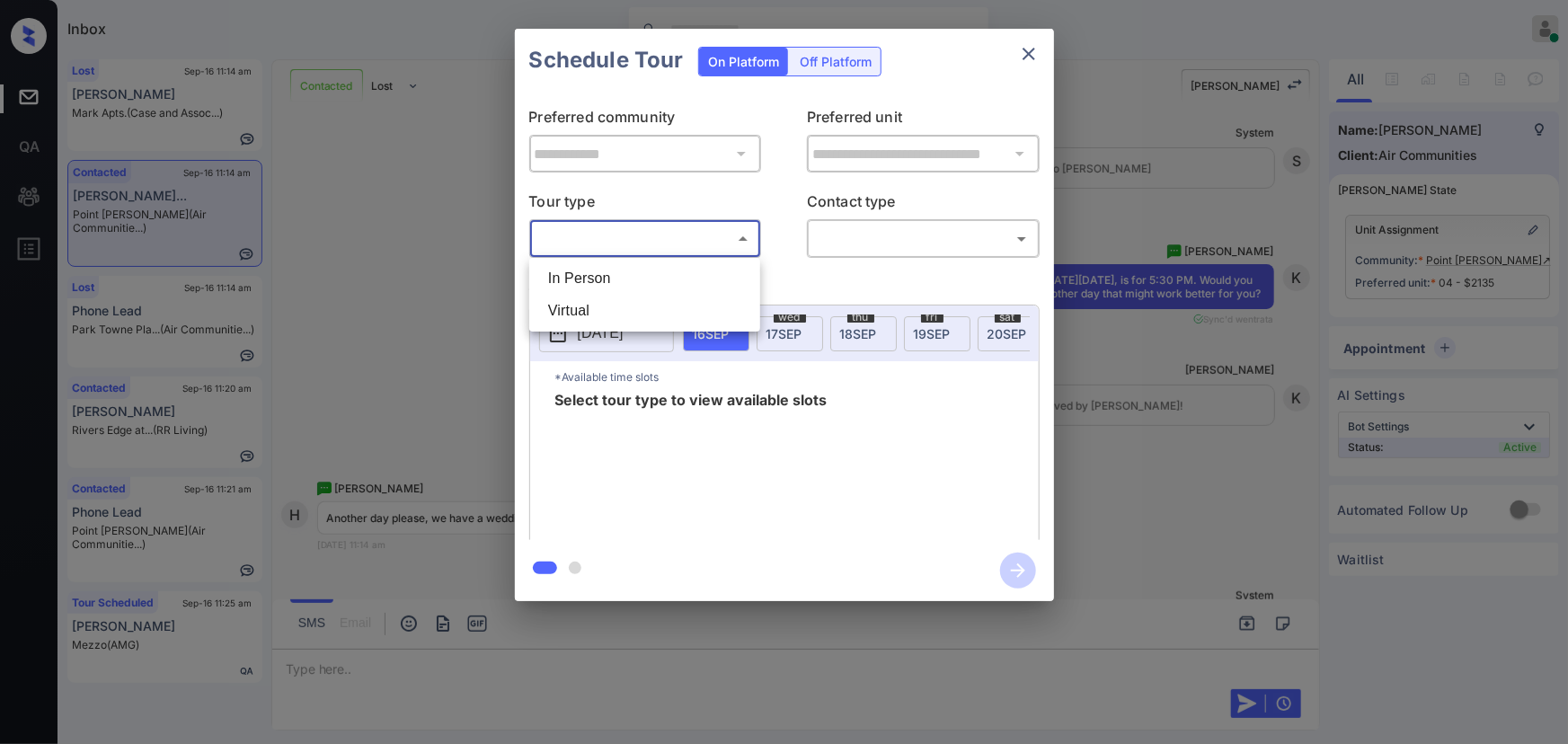
click at [615, 268] on li "In Person" at bounding box center [645, 278] width 222 height 32
type input "********"
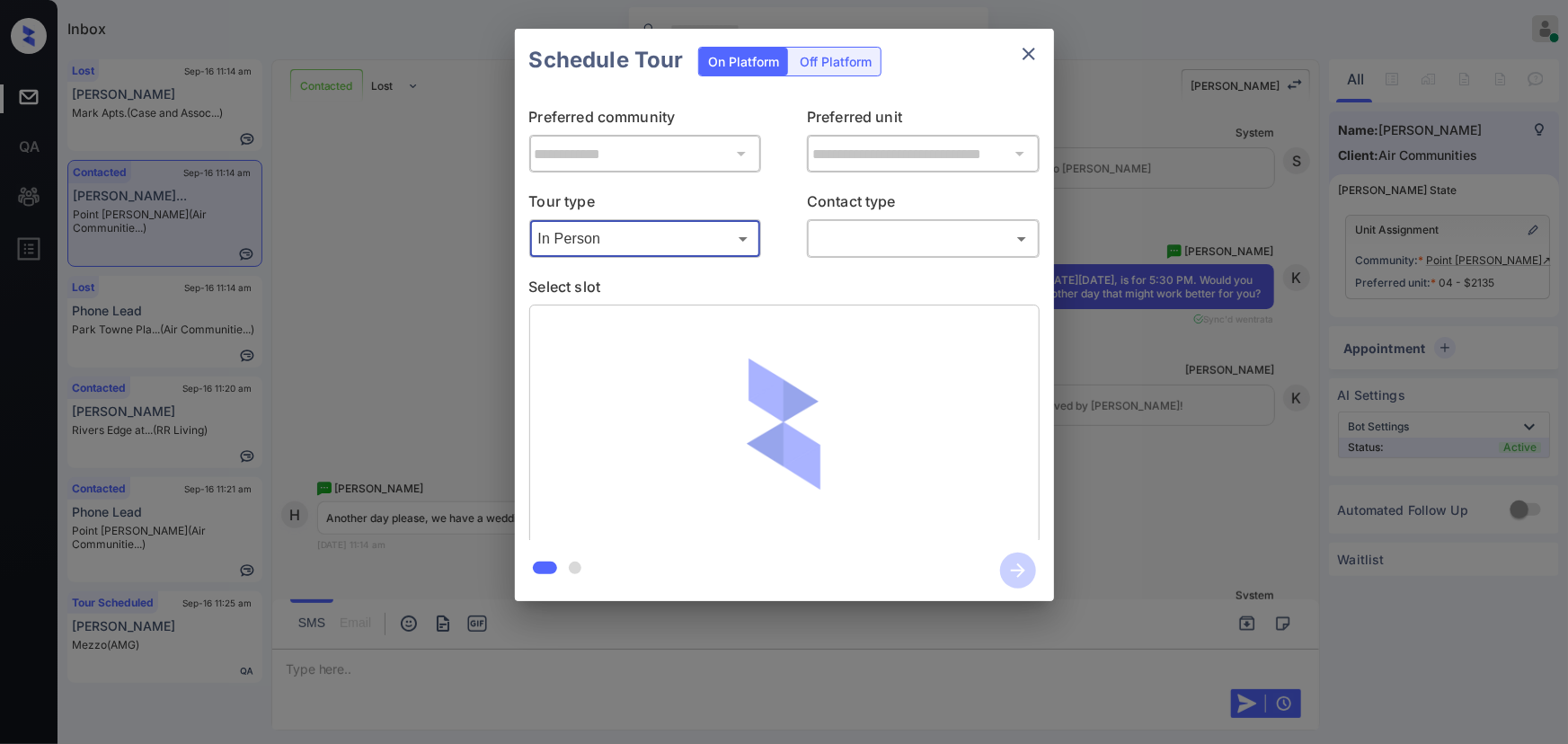
click at [843, 243] on body "Inbox Kenneth Umali Online Set yourself offline Set yourself on break Profile S…" at bounding box center [784, 372] width 1568 height 744
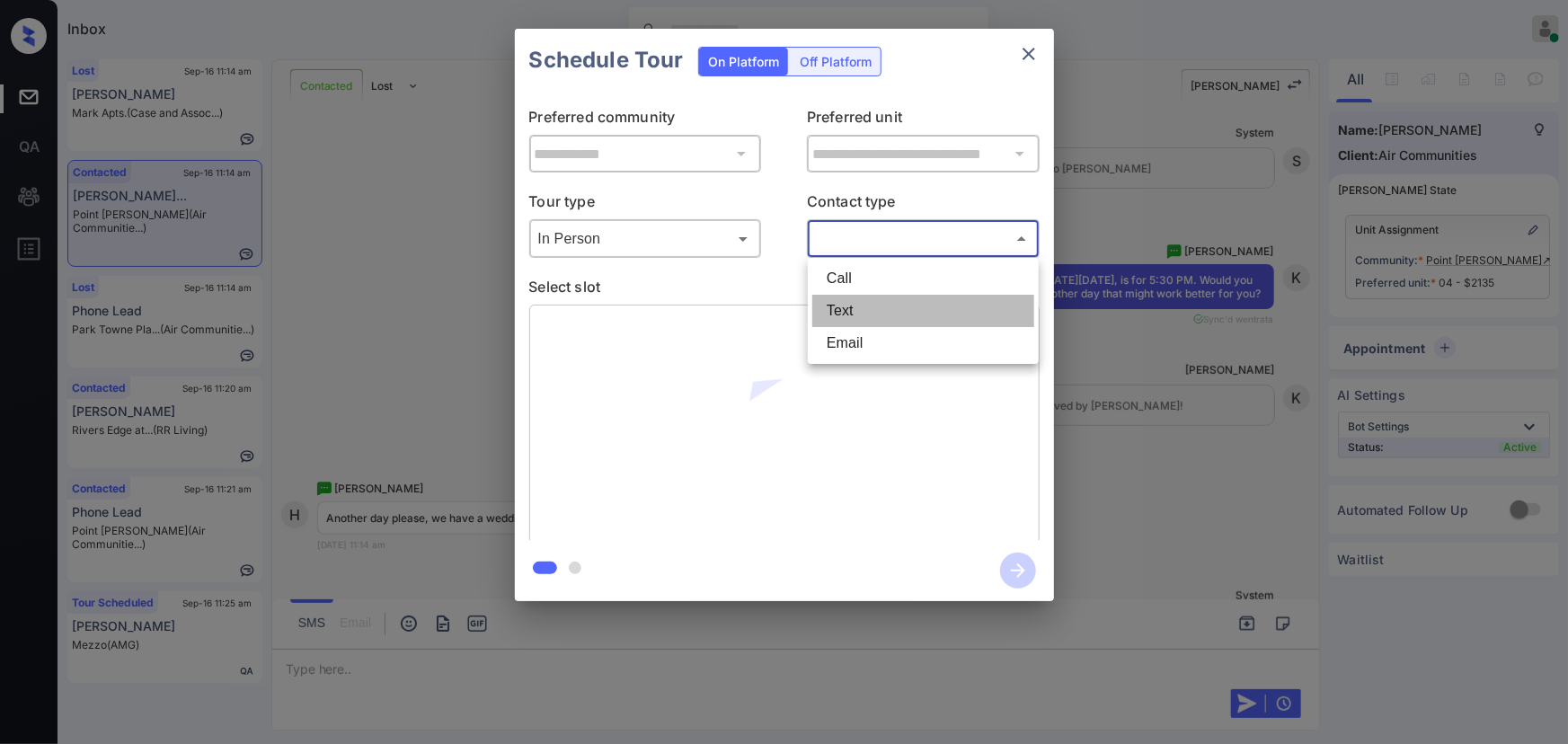
click at [843, 306] on li "Text" at bounding box center [923, 311] width 222 height 32
type input "****"
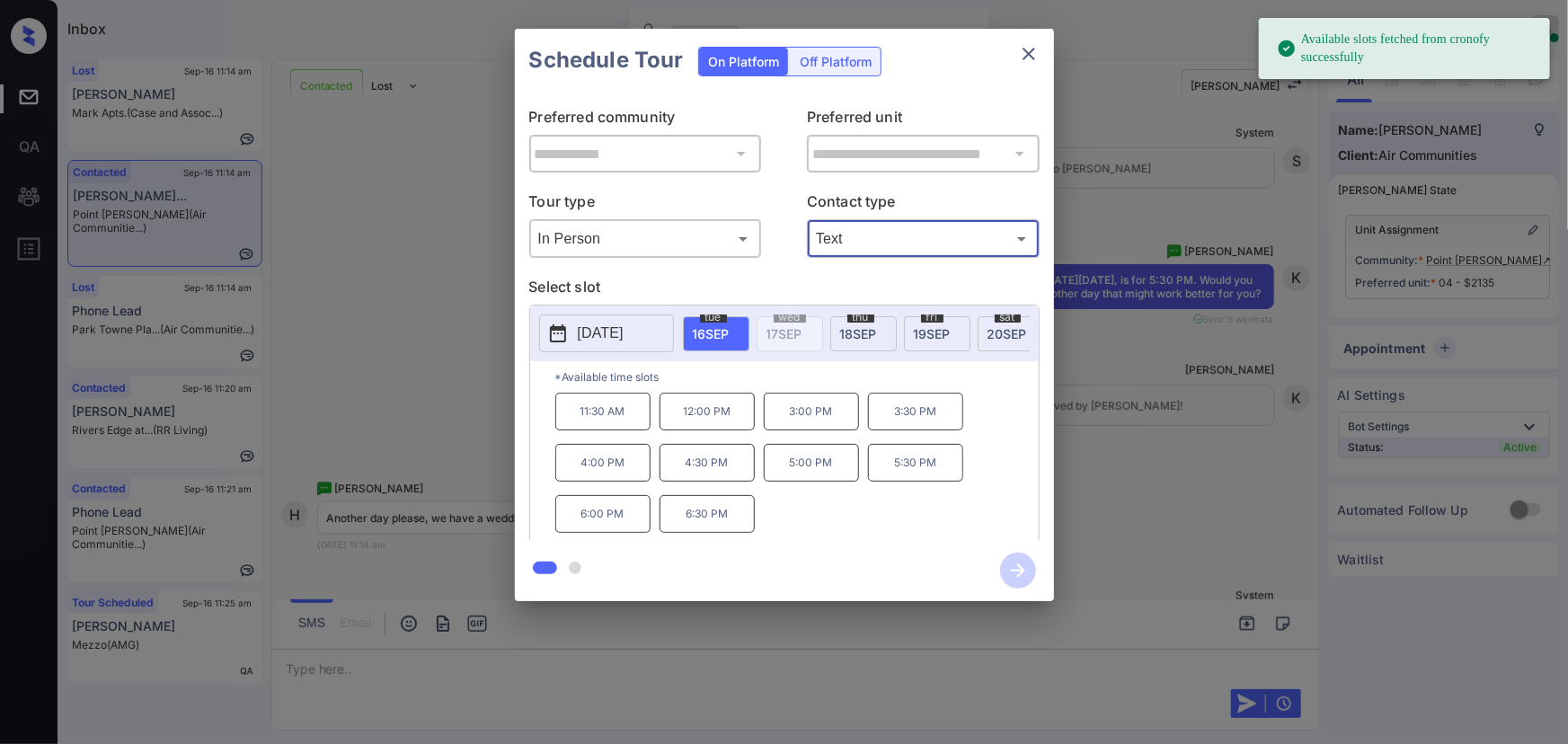
click at [622, 331] on p "2025-09-16" at bounding box center [601, 333] width 46 height 22
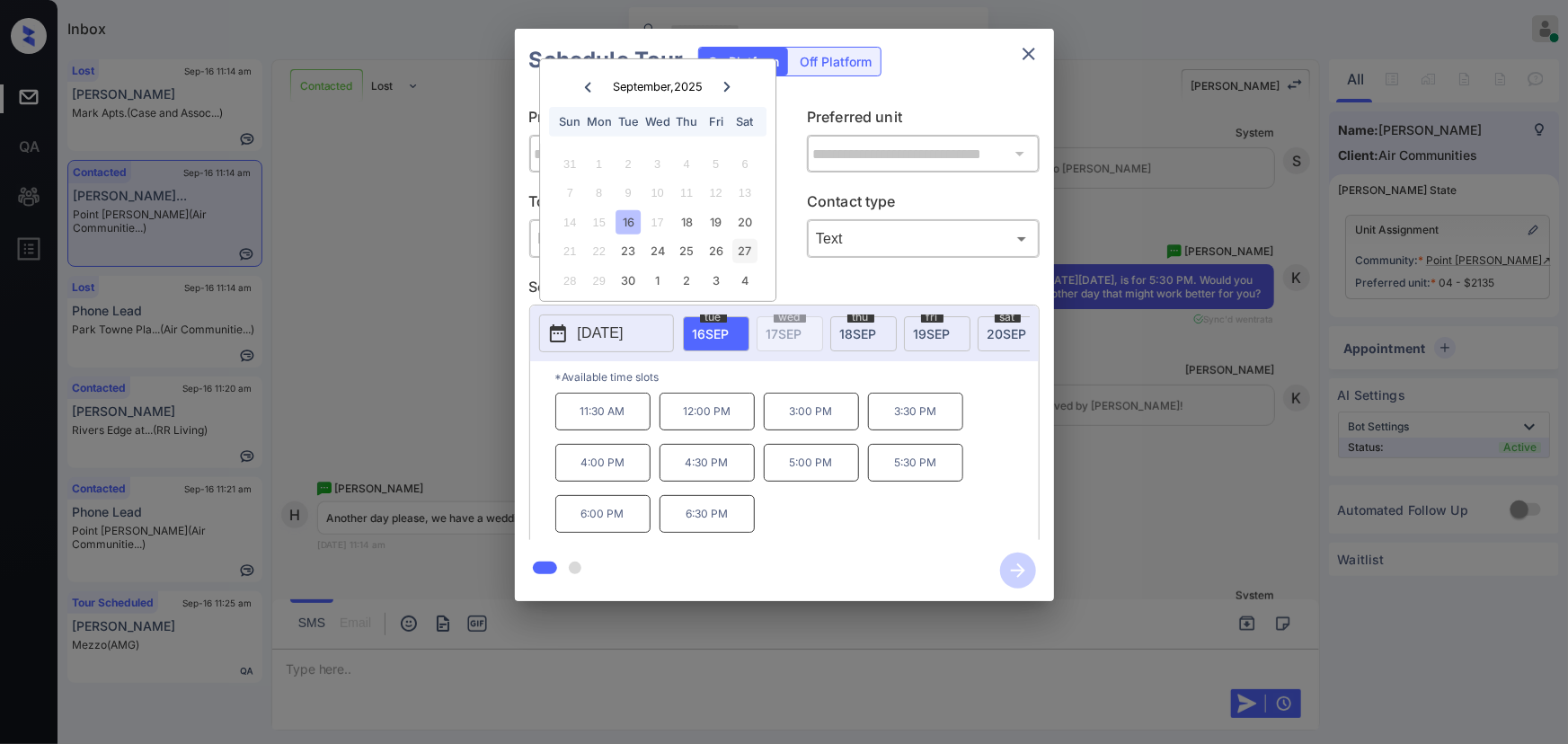
click at [749, 250] on div "27" at bounding box center [745, 251] width 25 height 25
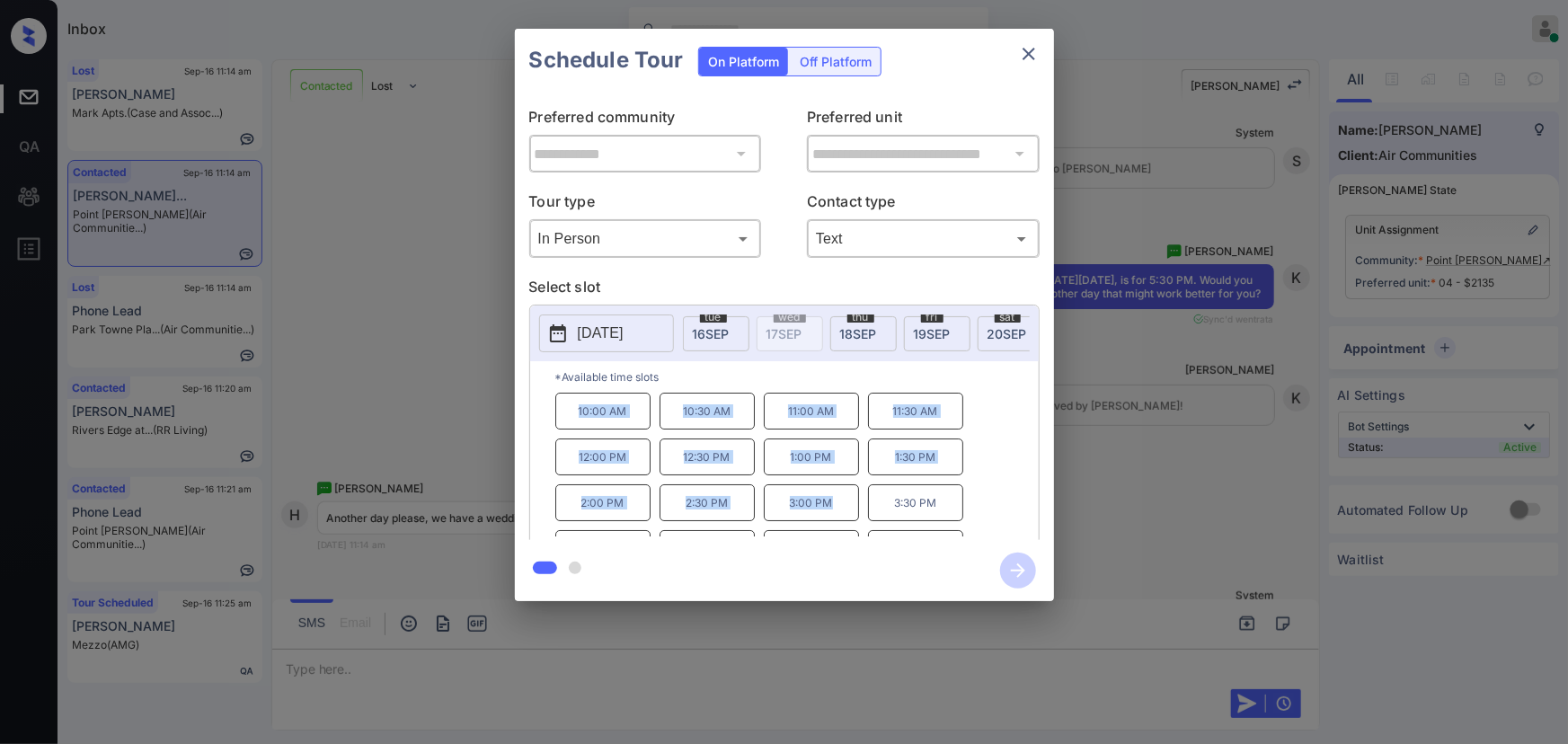
copy div "10:00 AM 10:30 AM 11:00 AM 11:30 AM 12:00 PM 12:30 PM 1:00 PM 1:30 PM 2:00 PM 2…"
drag, startPoint x: 796, startPoint y: 505, endPoint x: 532, endPoint y: 464, distance: 267.2
click at [557, 412] on div "10:00 AM 10:30 AM 11:00 AM 11:30 AM 12:00 PM 12:30 PM 1:00 PM 1:30 PM 2:00 PM 2…" at bounding box center [797, 464] width 484 height 143
click at [451, 663] on div at bounding box center [784, 372] width 1568 height 744
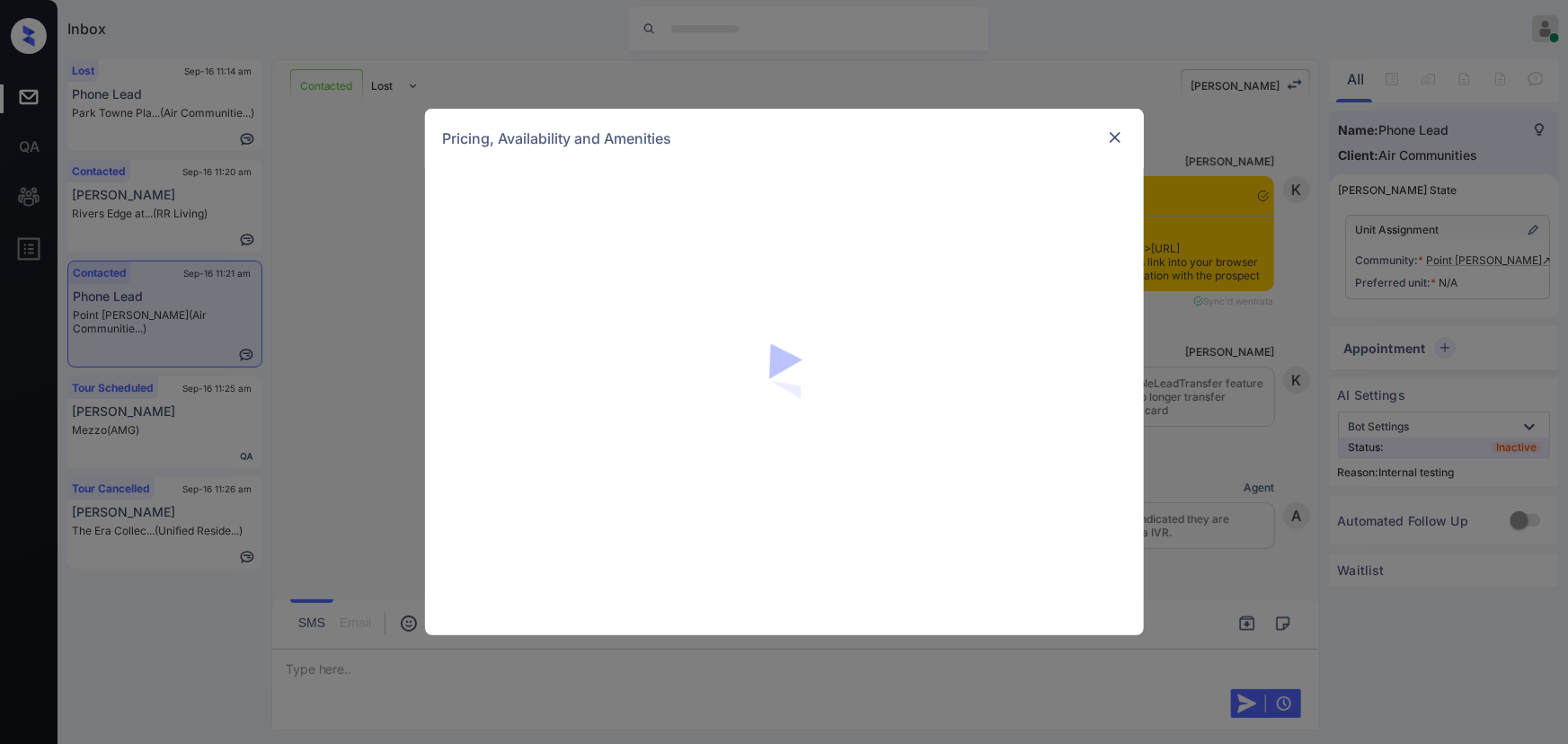
scroll to position [2363, 0]
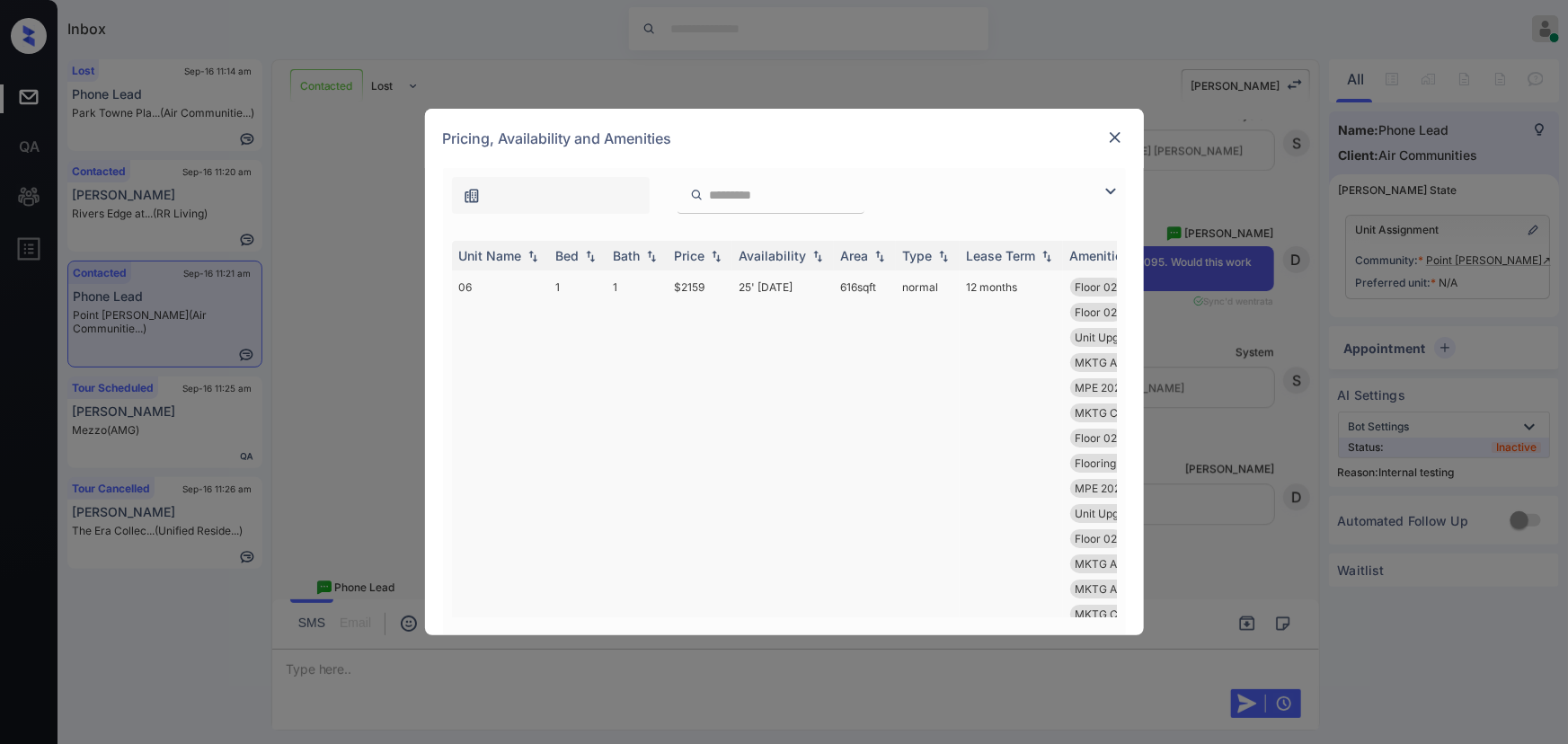
drag, startPoint x: 1227, startPoint y: 394, endPoint x: 971, endPoint y: 273, distance: 283.2
click at [1113, 193] on img at bounding box center [1111, 192] width 22 height 22
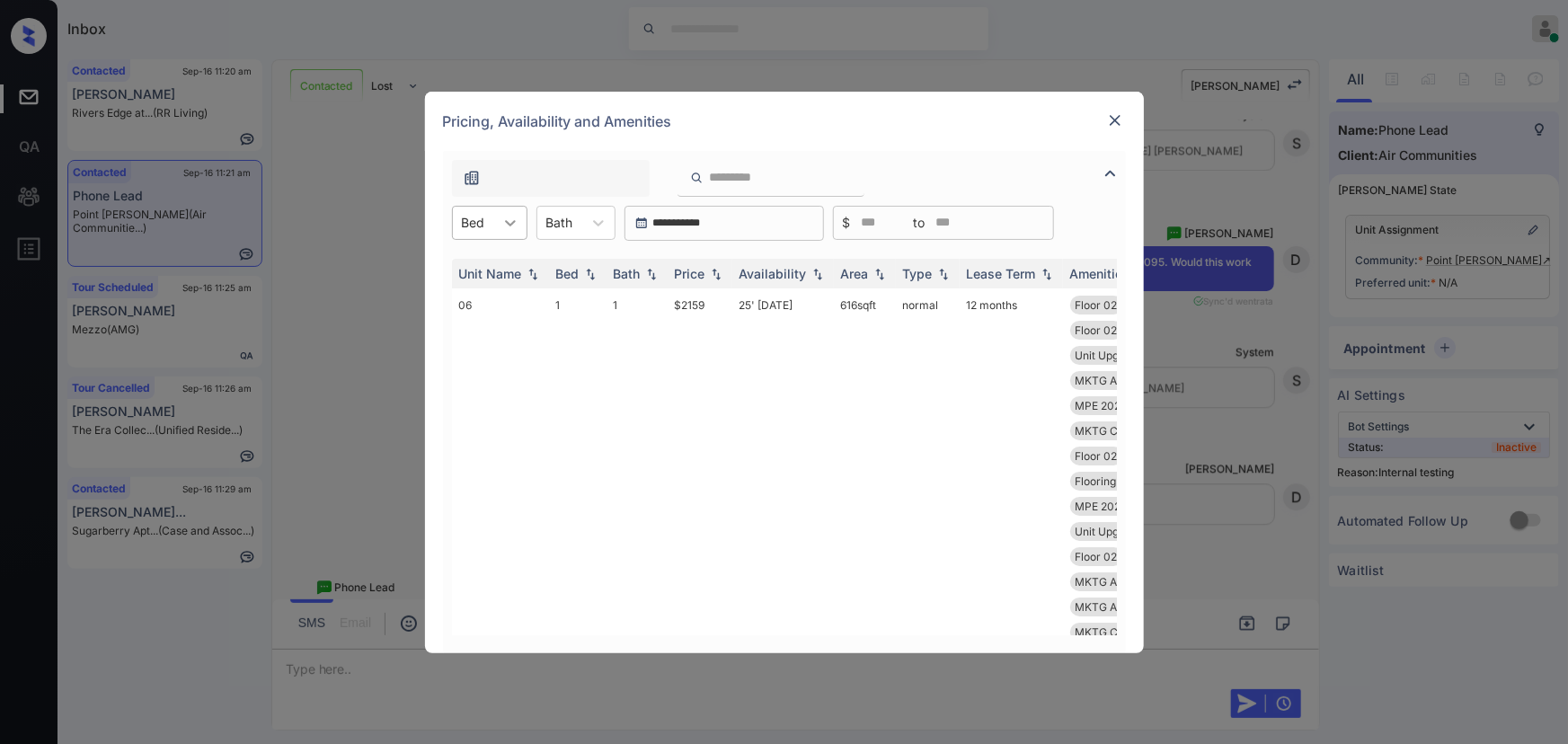
click at [503, 227] on icon at bounding box center [510, 223] width 18 height 18
click at [479, 298] on div "1" at bounding box center [490, 299] width 76 height 32
click at [608, 224] on icon at bounding box center [599, 223] width 18 height 18
click at [568, 265] on div "1" at bounding box center [585, 266] width 79 height 32
click at [710, 275] on img at bounding box center [716, 272] width 18 height 13
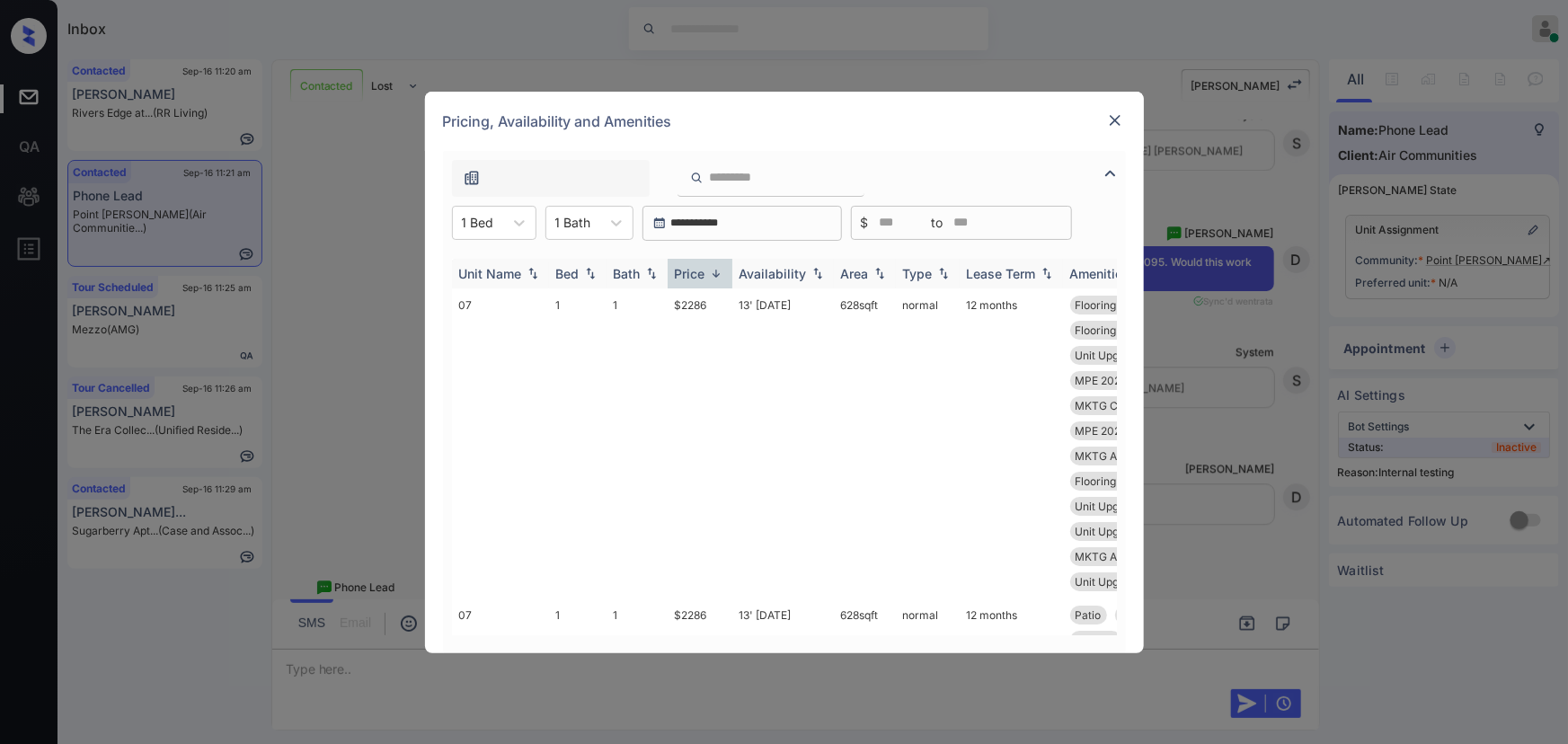
click at [710, 275] on img at bounding box center [716, 273] width 18 height 14
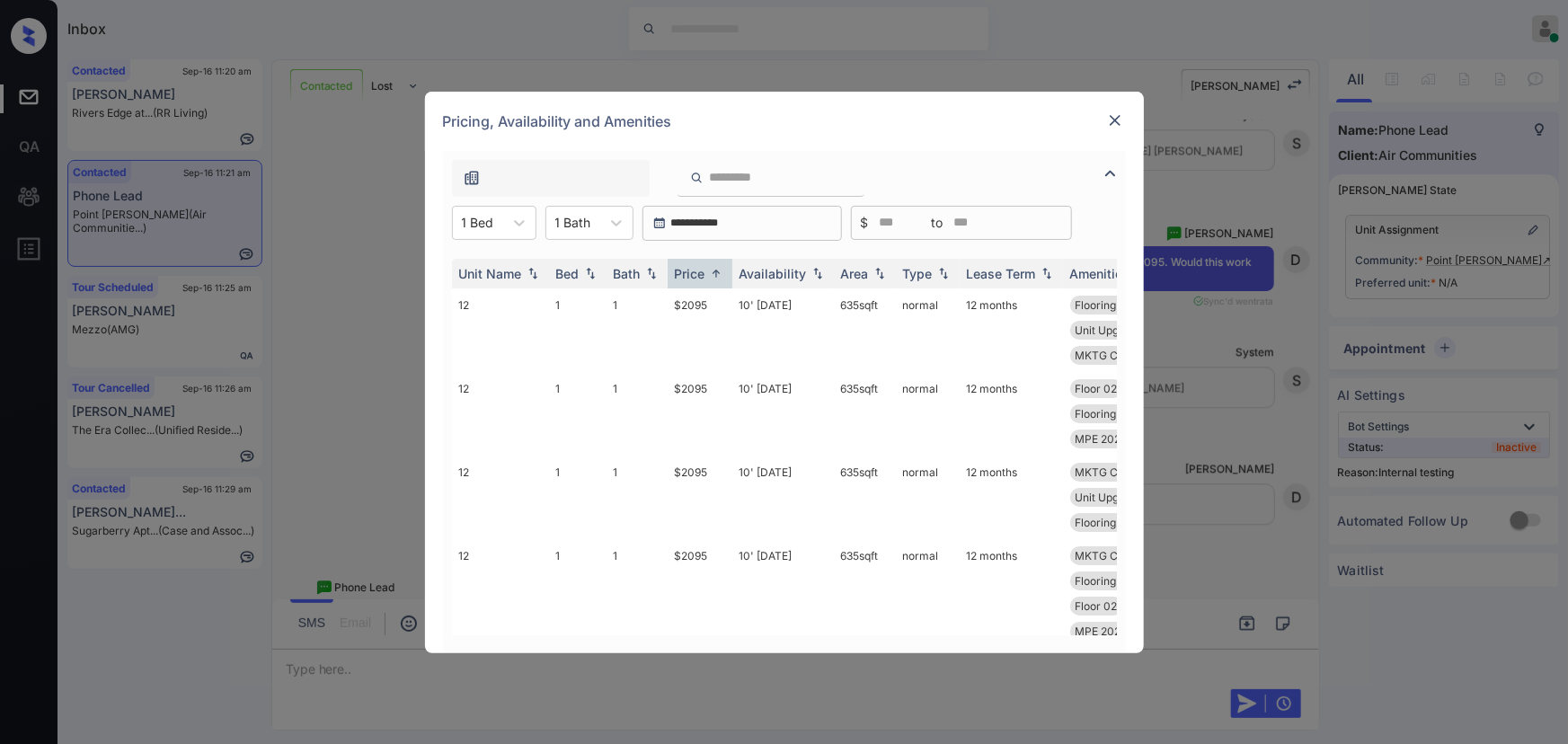
click at [1113, 118] on img at bounding box center [1115, 120] width 18 height 18
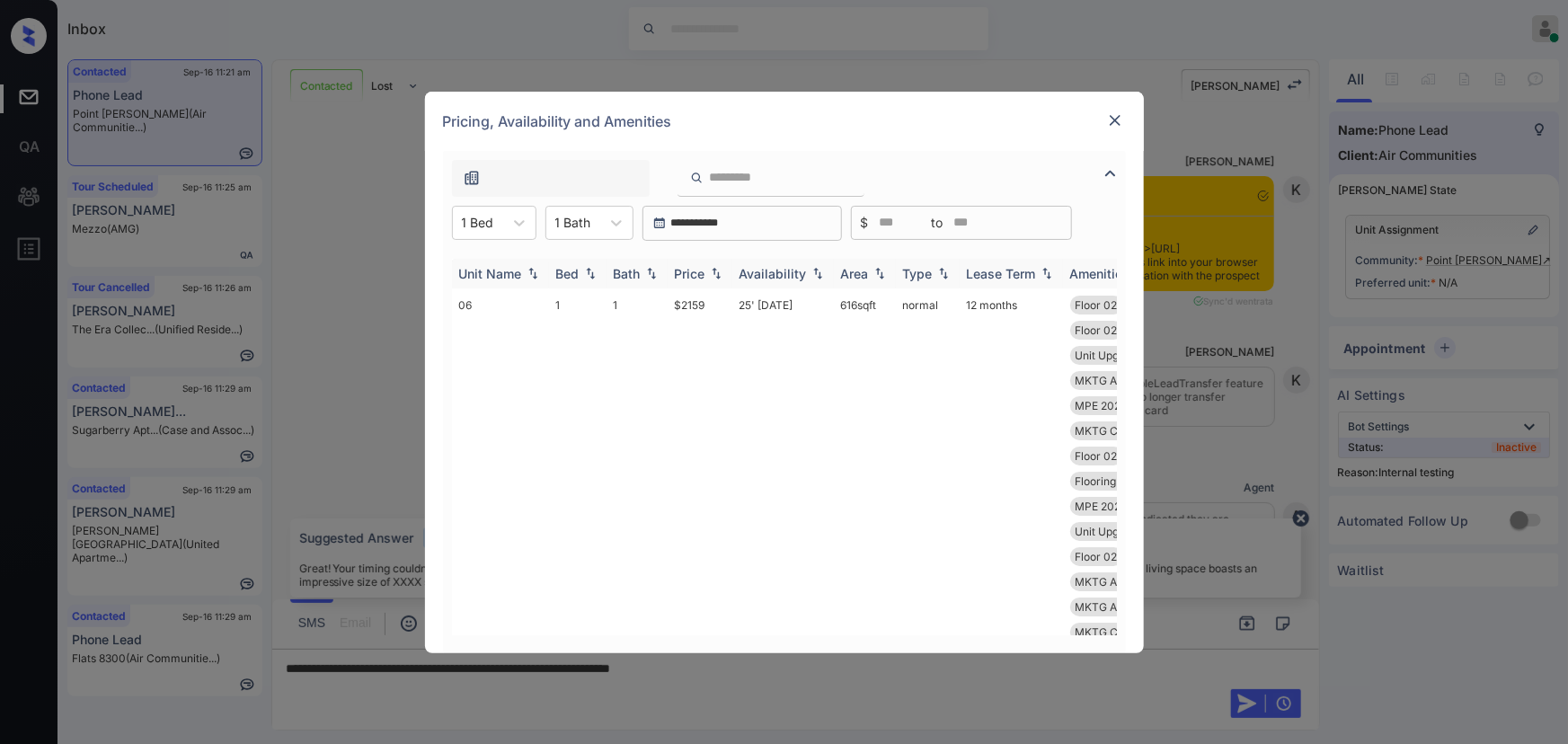
click at [697, 278] on div "Price" at bounding box center [689, 274] width 30 height 16
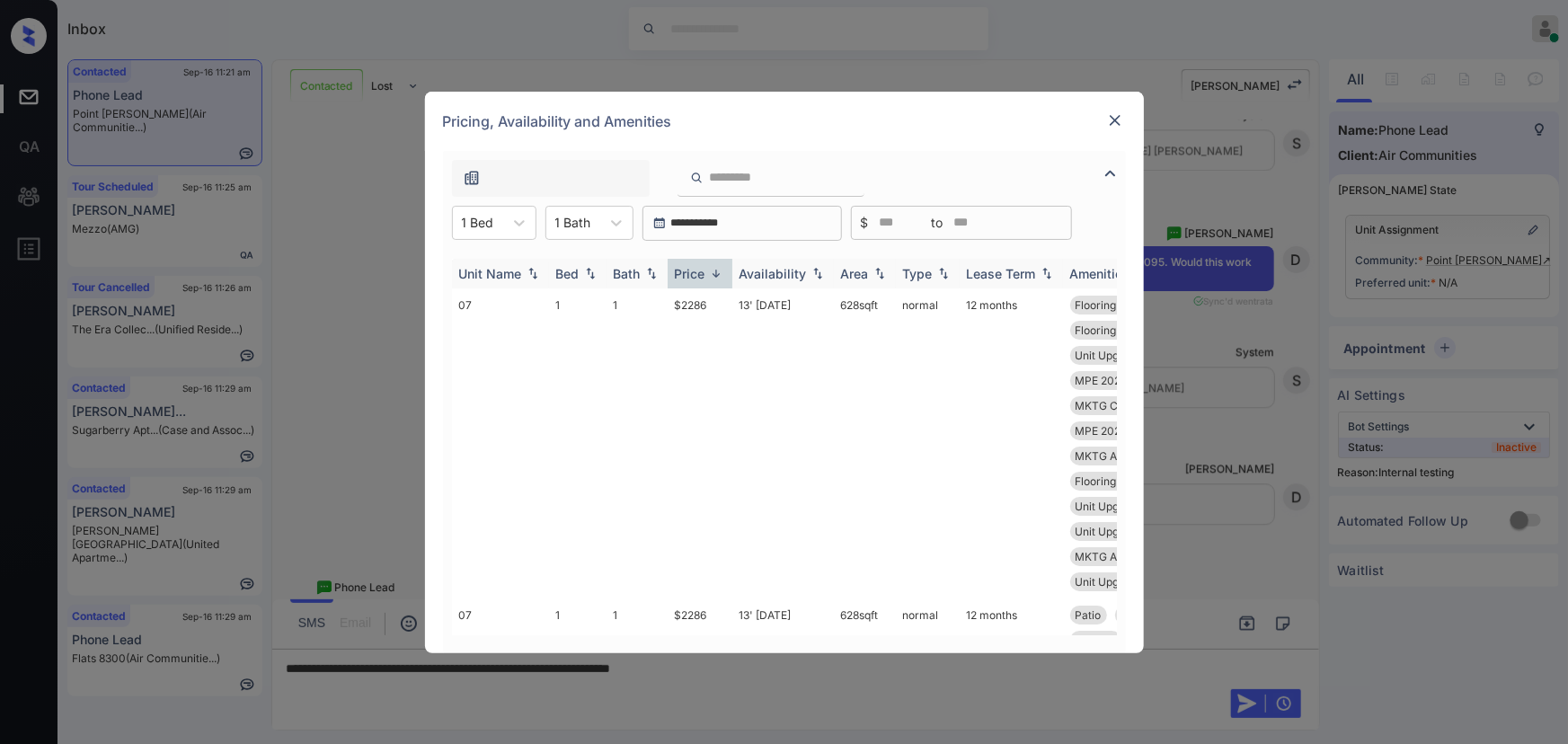
click at [697, 278] on div "Price" at bounding box center [689, 274] width 30 height 16
click at [694, 308] on td "$2286" at bounding box center [700, 442] width 65 height 310
click at [1117, 119] on img at bounding box center [1115, 120] width 18 height 18
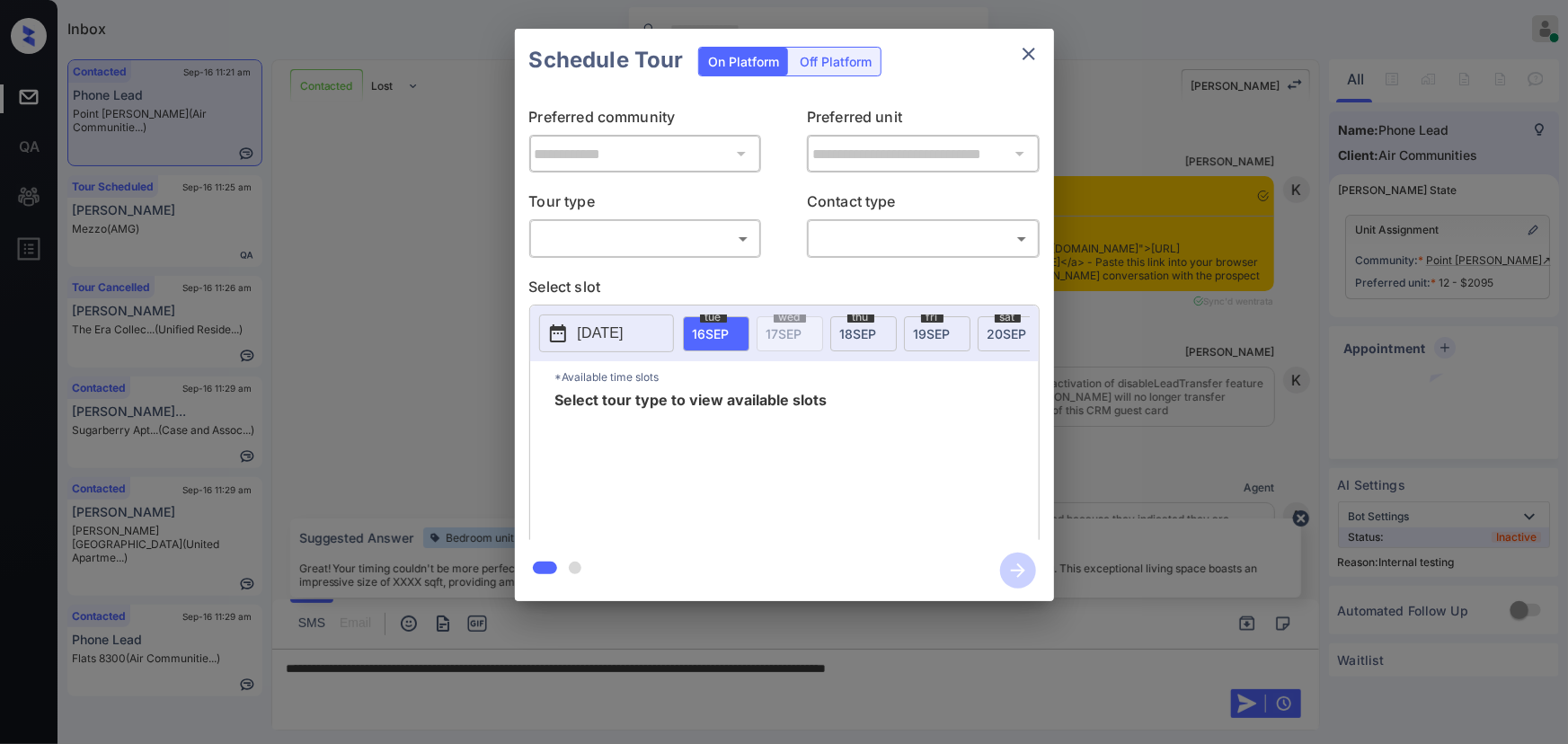
scroll to position [2363, 0]
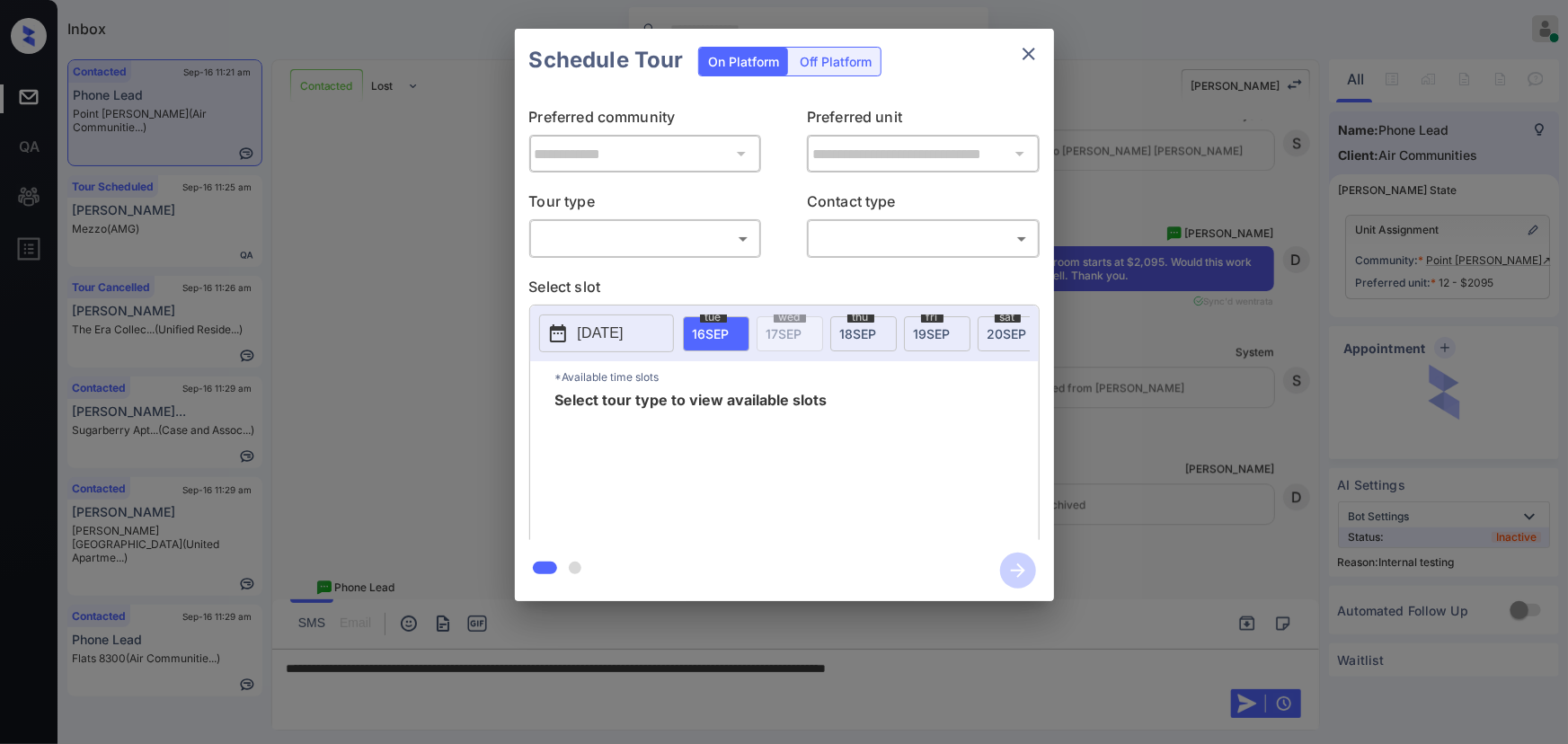
click at [697, 253] on body "Inbox [PERSON_NAME] Online Set yourself offline Set yourself on break Profile S…" at bounding box center [784, 372] width 1568 height 744
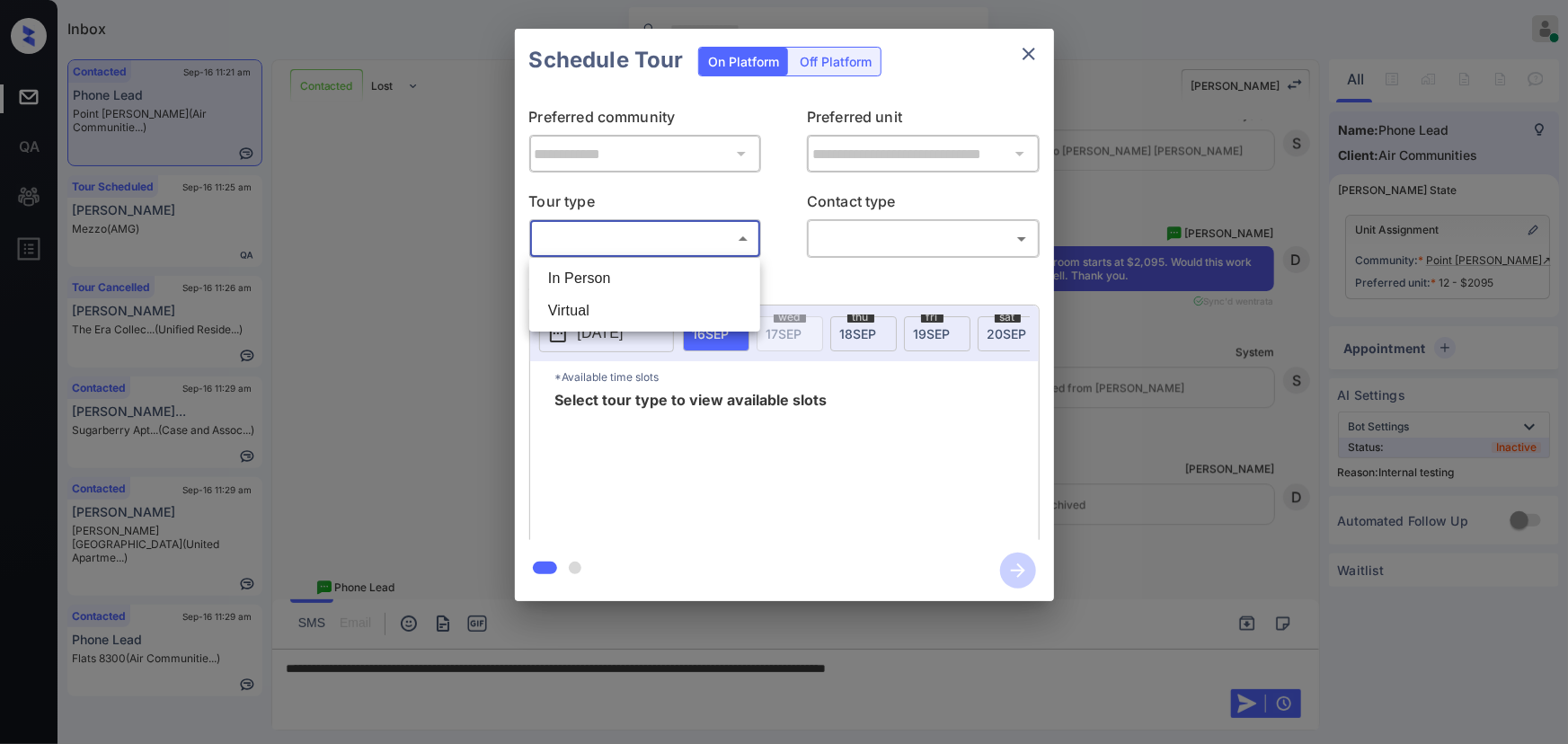
click at [681, 260] on ul "In Person Virtual" at bounding box center [644, 294] width 231 height 74
click at [690, 269] on li "In Person" at bounding box center [645, 278] width 222 height 32
type input "********"
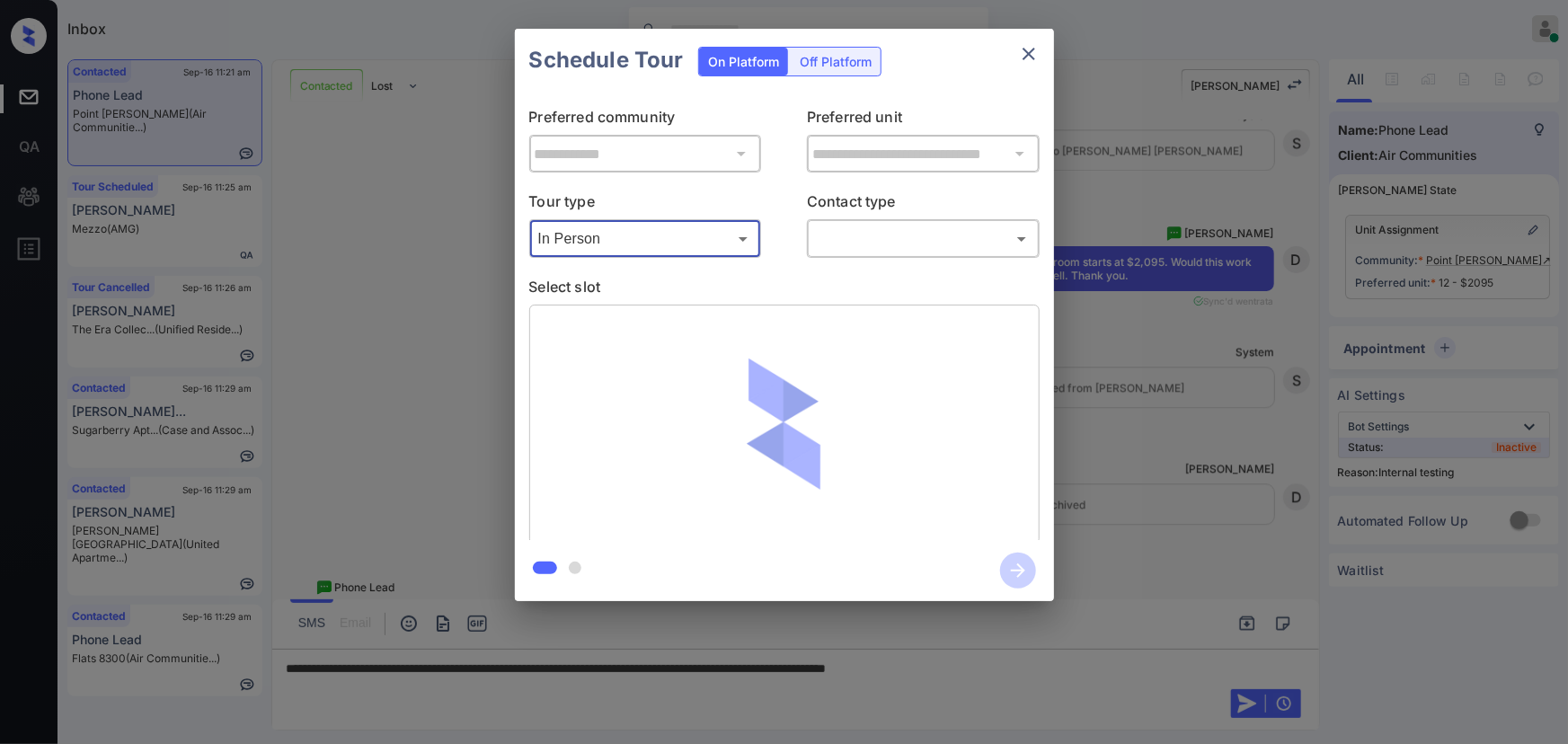
click at [861, 226] on body "Inbox [PERSON_NAME] Online Set yourself offline Set yourself on break Profile S…" at bounding box center [784, 372] width 1568 height 744
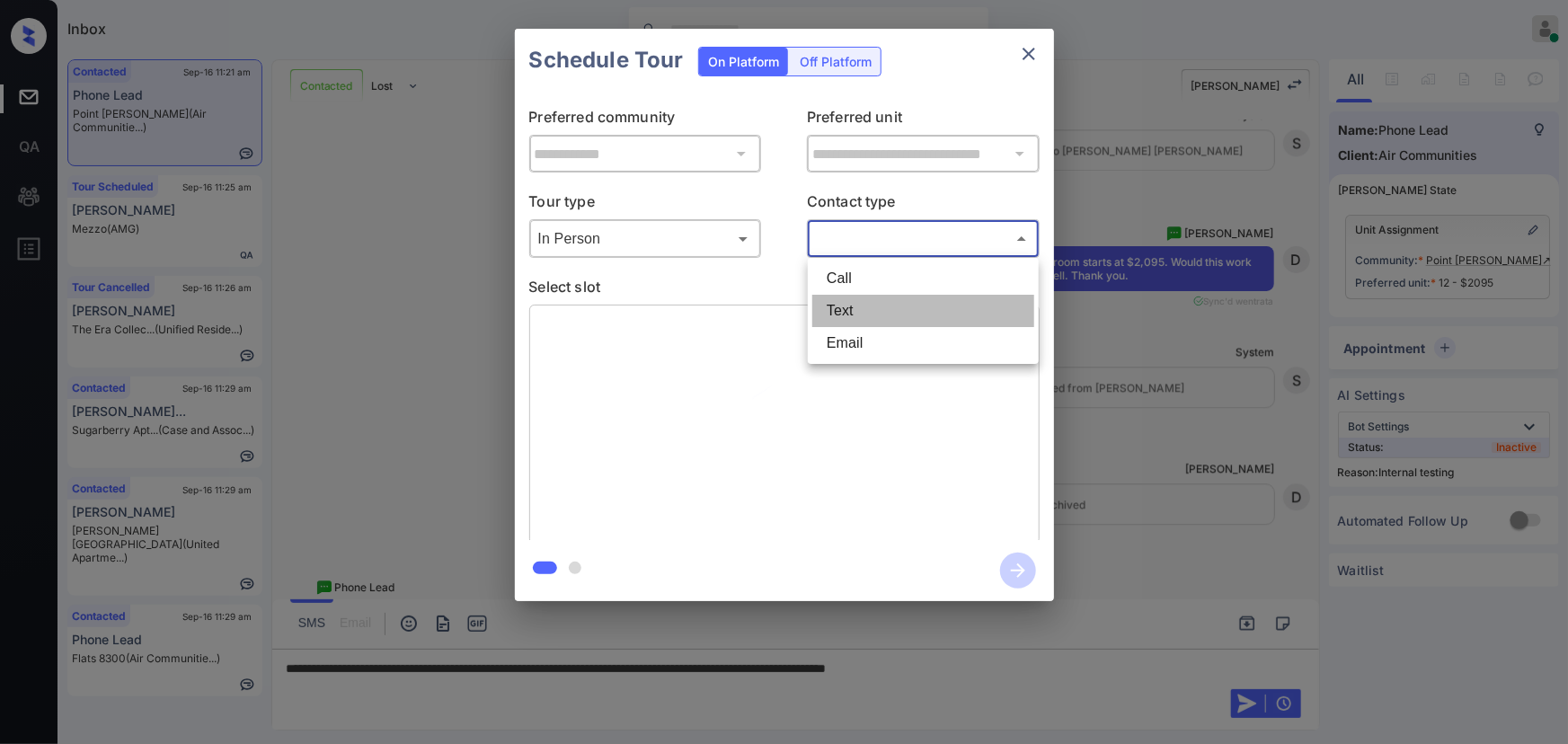
click at [845, 306] on li "Text" at bounding box center [923, 311] width 222 height 32
type input "****"
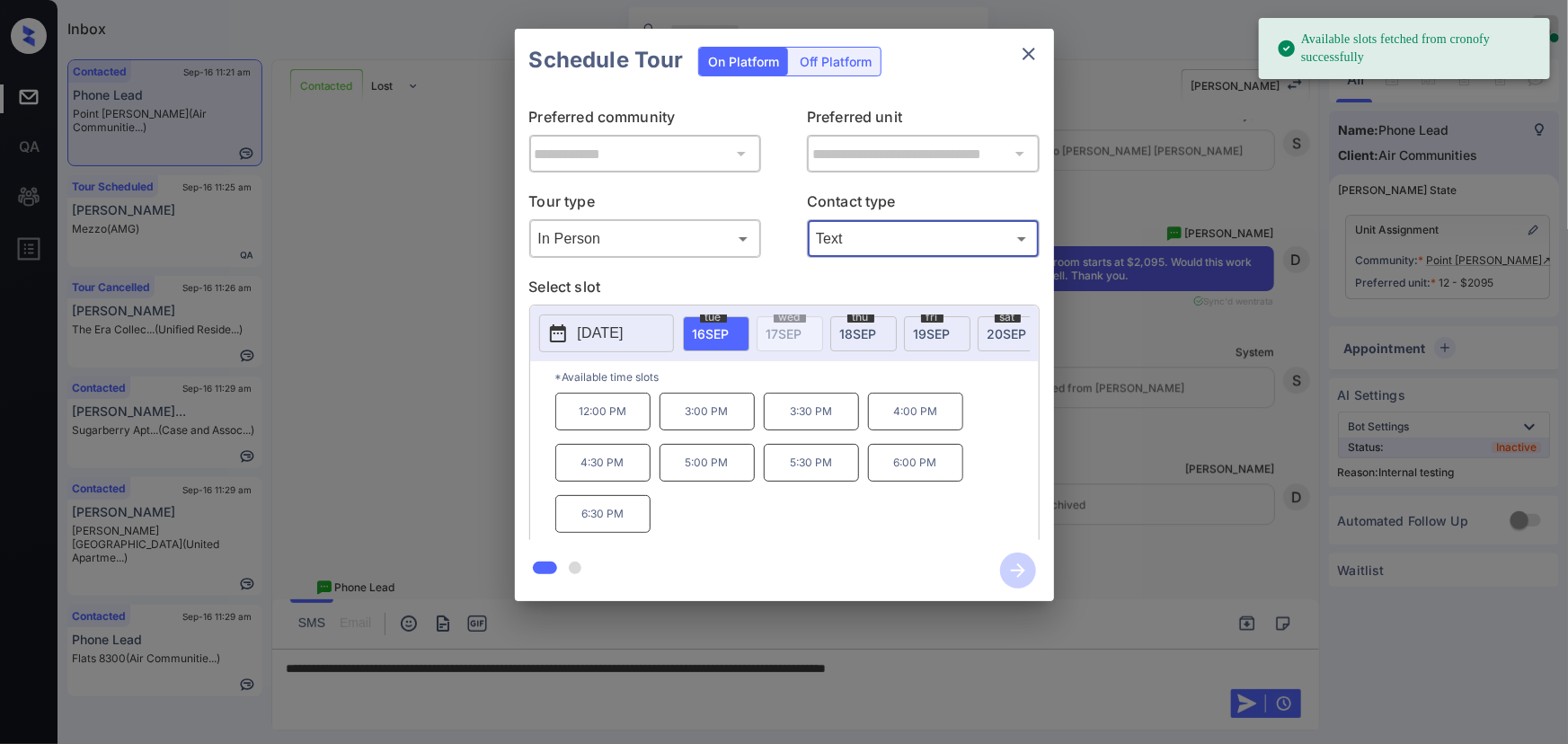
click at [701, 332] on span "[DATE]" at bounding box center [711, 334] width 36 height 16
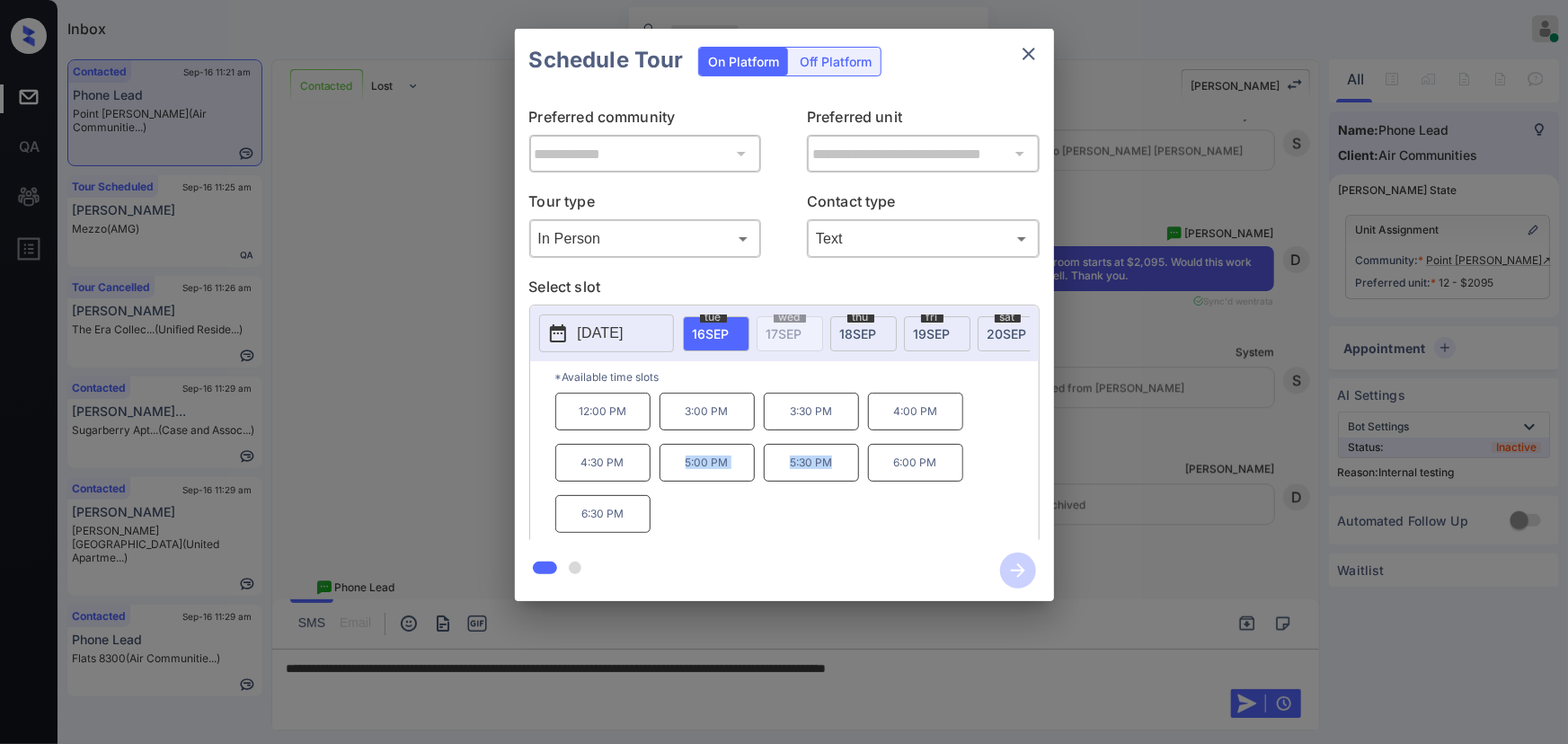
drag, startPoint x: 831, startPoint y: 478, endPoint x: 656, endPoint y: 475, distance: 175.0
click at [656, 475] on div "12:00 PM 3:00 PM 3:30 PM 4:00 PM 4:30 PM 5:00 PM 5:30 PM 6:00 PM 6:30 PM" at bounding box center [797, 464] width 484 height 143
copy div "5:00 PM 5:30 PM"
click at [665, 490] on div "12:00 PM 3:00 PM 3:30 PM 4:00 PM 4:30 PM 5:00 PM 5:30 PM 6:00 PM 6:30 PM" at bounding box center [797, 464] width 484 height 143
click at [848, 472] on p "5:30 PM" at bounding box center [811, 463] width 95 height 37
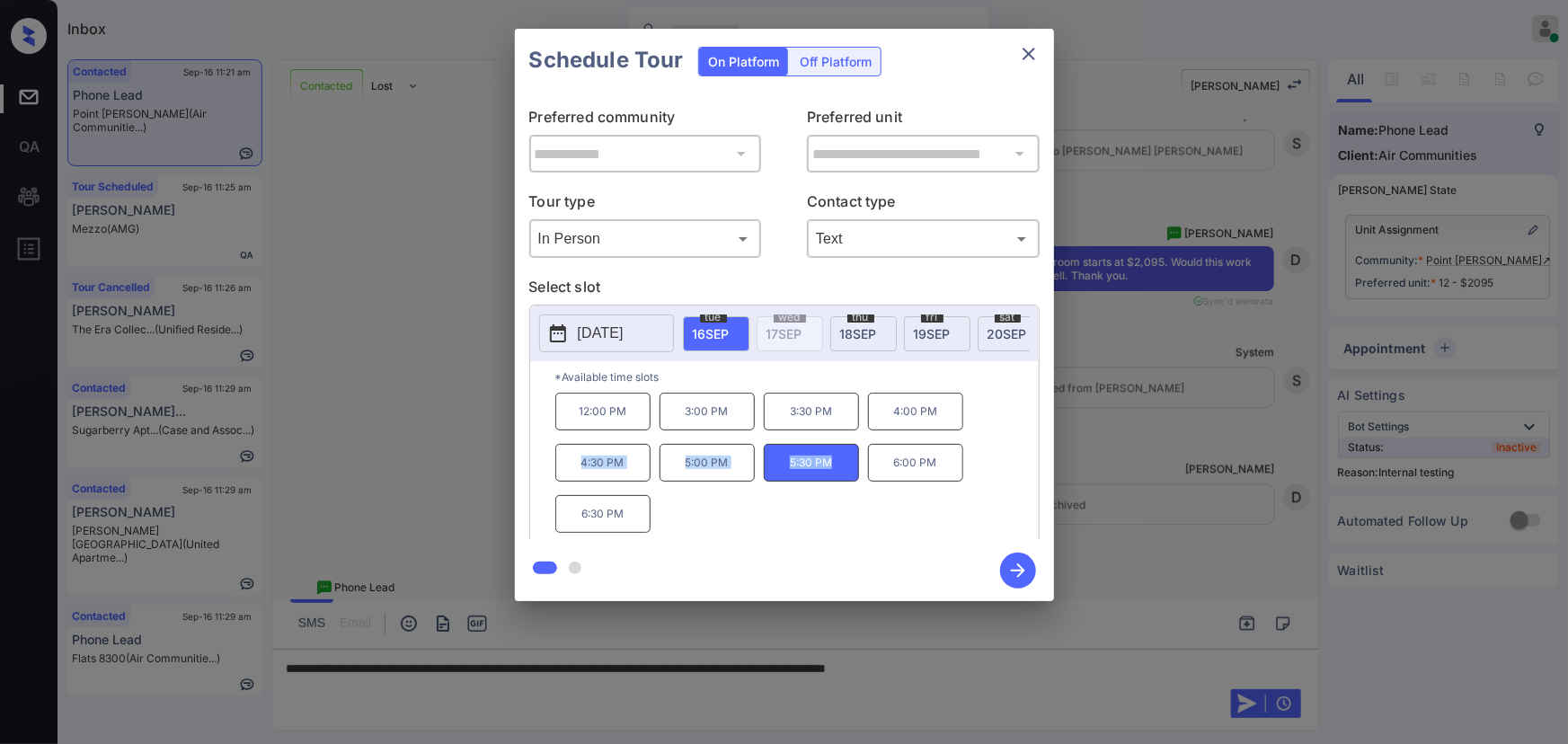
copy div "4:30 PM 5:00 PM 5:30 PM"
drag, startPoint x: 841, startPoint y: 471, endPoint x: 580, endPoint y: 478, distance: 261.1
click at [580, 478] on div "12:00 PM 3:00 PM 3:30 PM 4:00 PM 4:30 PM 5:00 PM 5:30 PM 6:00 PM 6:30 PM" at bounding box center [797, 464] width 484 height 143
click at [1058, 673] on div at bounding box center [784, 372] width 1568 height 744
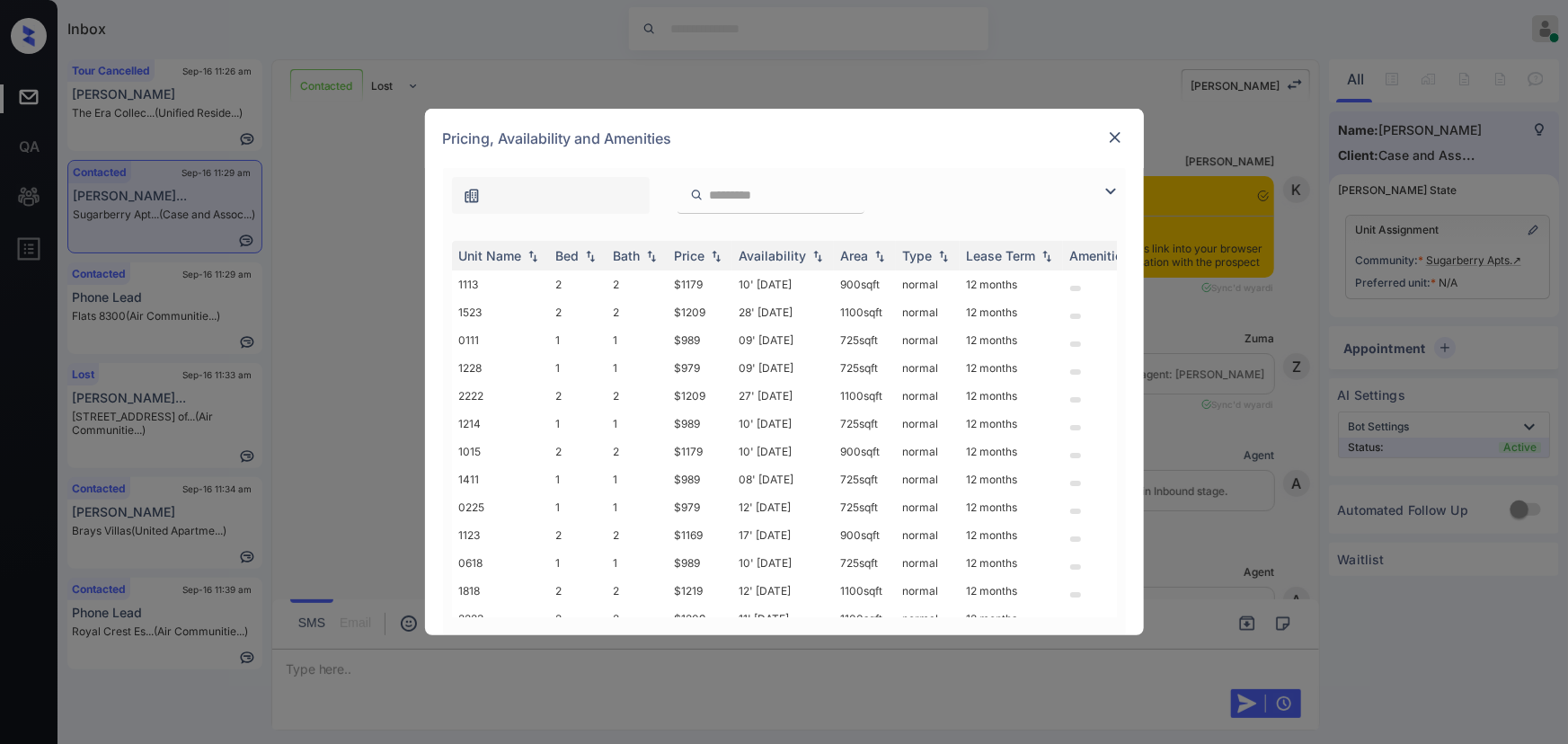
scroll to position [1363, 0]
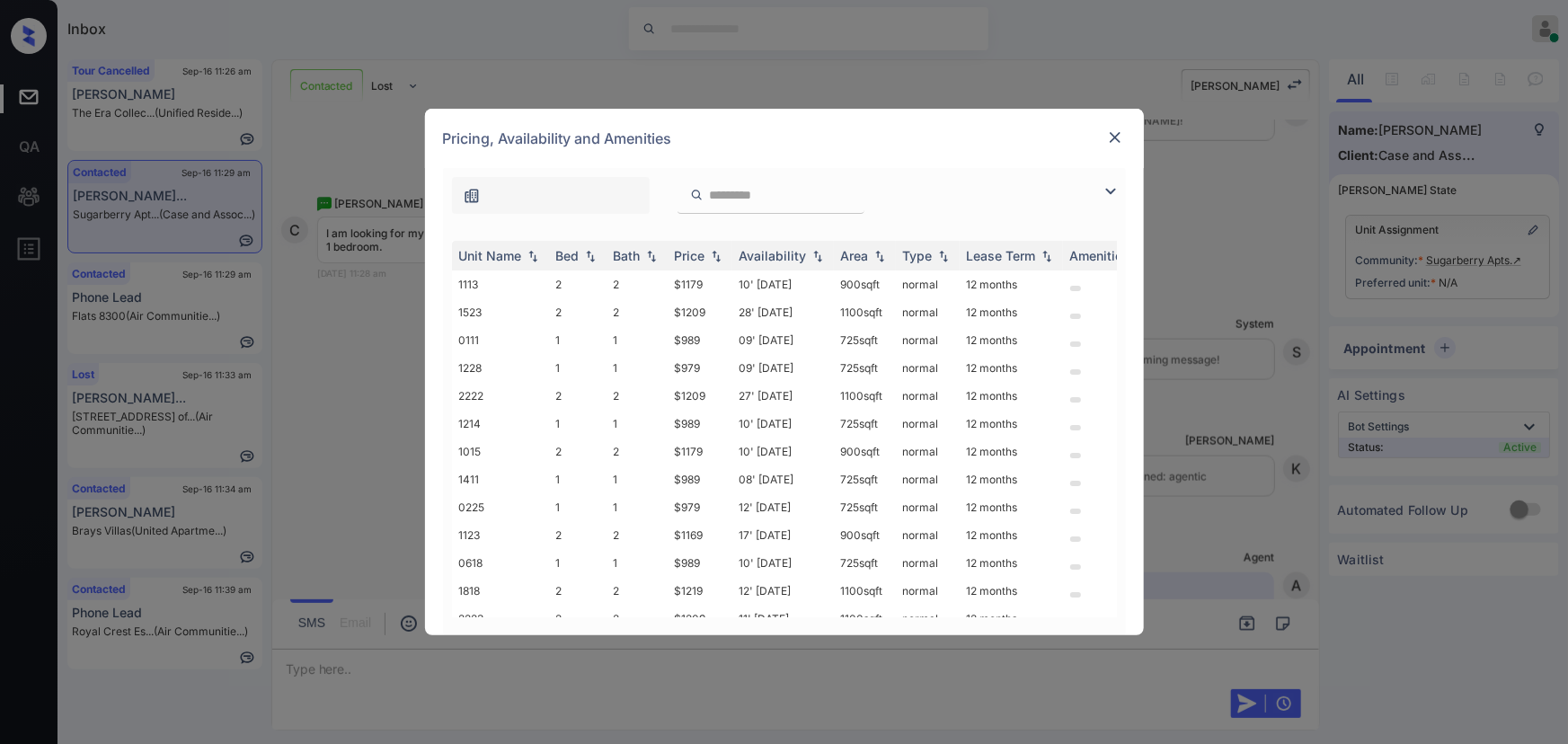
click at [1107, 188] on img at bounding box center [1111, 192] width 22 height 22
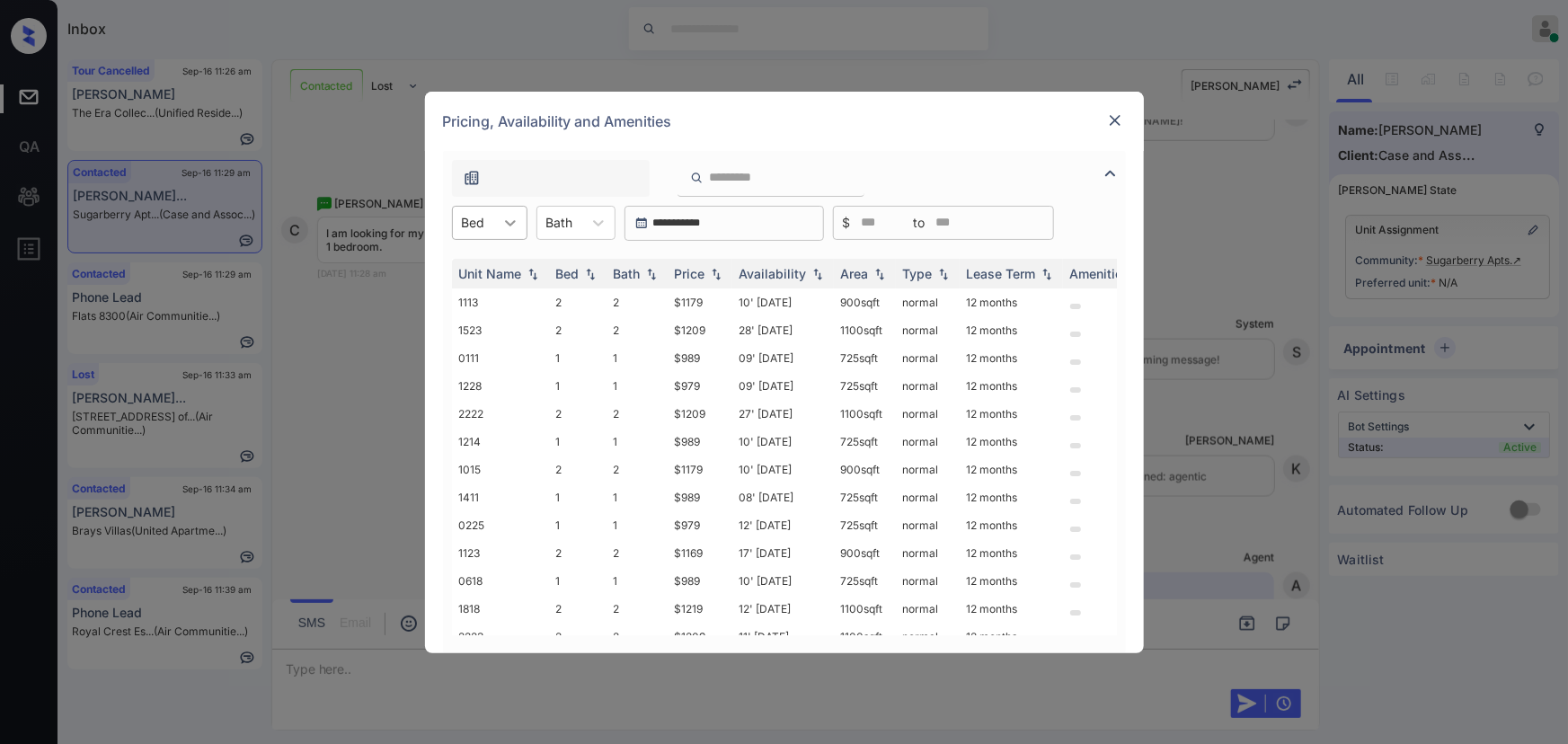
click at [496, 220] on div at bounding box center [510, 222] width 32 height 32
click at [481, 258] on div "1" at bounding box center [490, 266] width 76 height 32
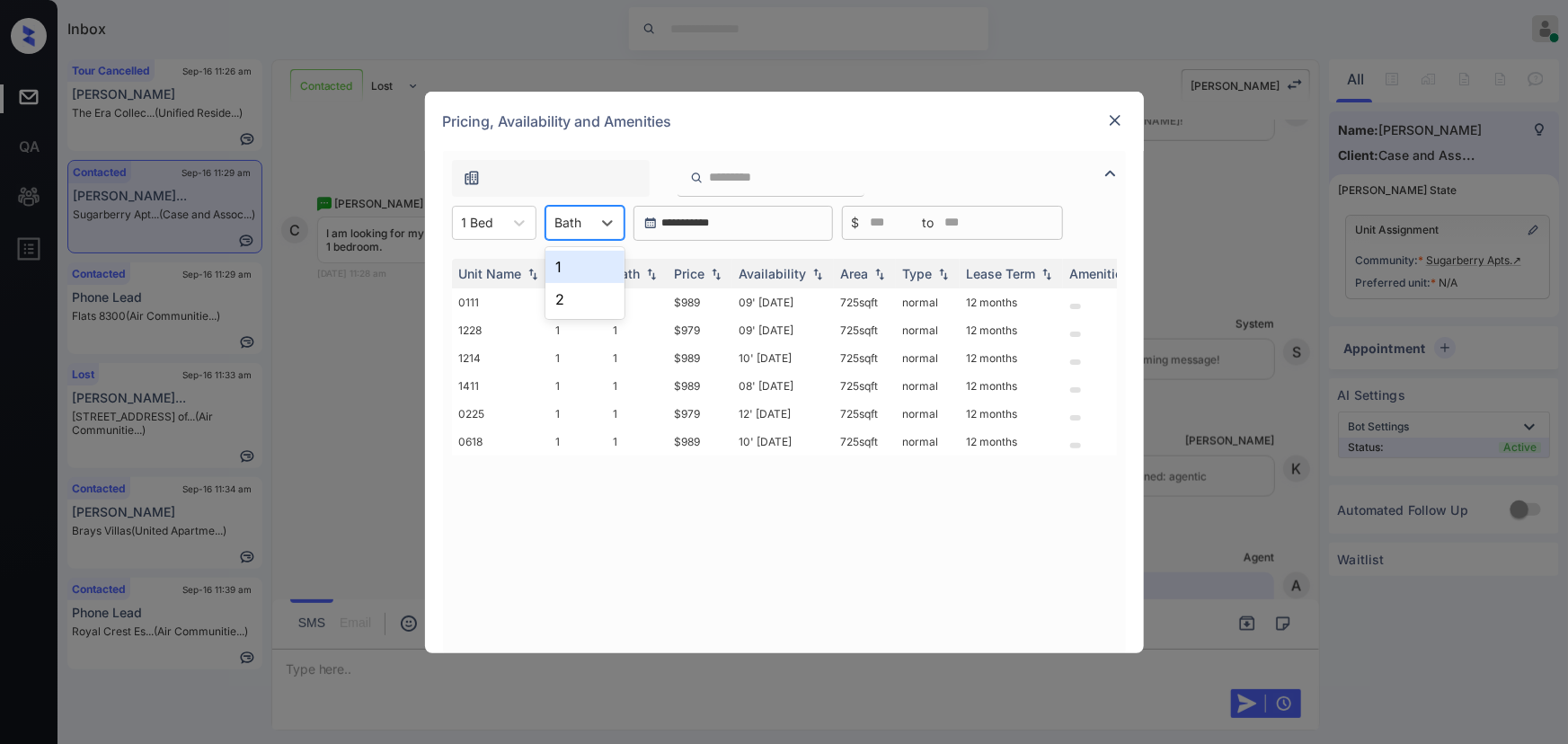
click at [589, 219] on div "Bath" at bounding box center [569, 222] width 45 height 27
click at [575, 269] on div "1" at bounding box center [585, 266] width 79 height 32
click at [699, 272] on div "Price" at bounding box center [689, 274] width 30 height 16
click at [700, 271] on div "Price" at bounding box center [689, 274] width 30 height 16
click at [721, 302] on td "$979" at bounding box center [700, 302] width 65 height 28
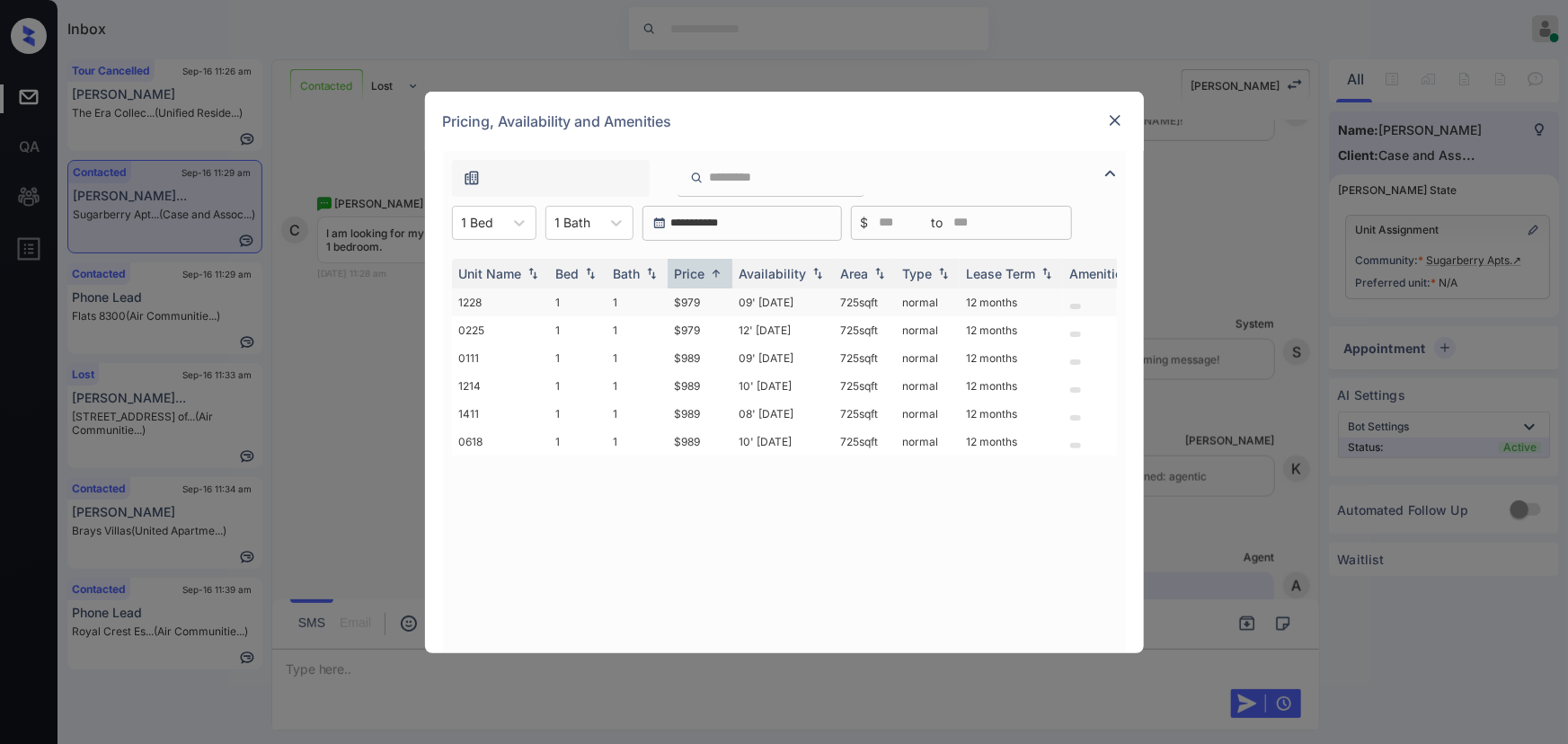
click at [721, 302] on td "$979" at bounding box center [700, 302] width 65 height 28
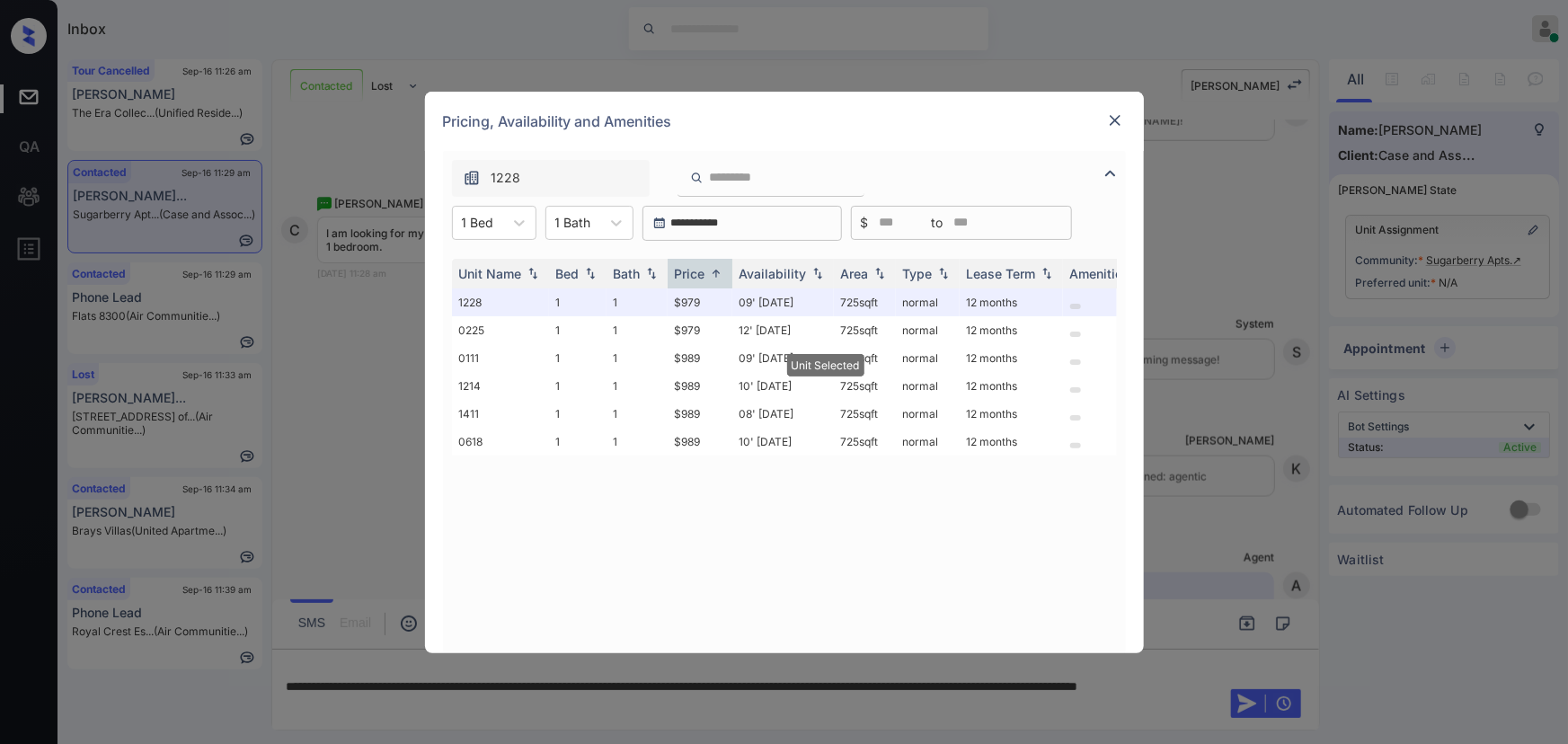
click at [1115, 119] on img at bounding box center [1115, 120] width 18 height 18
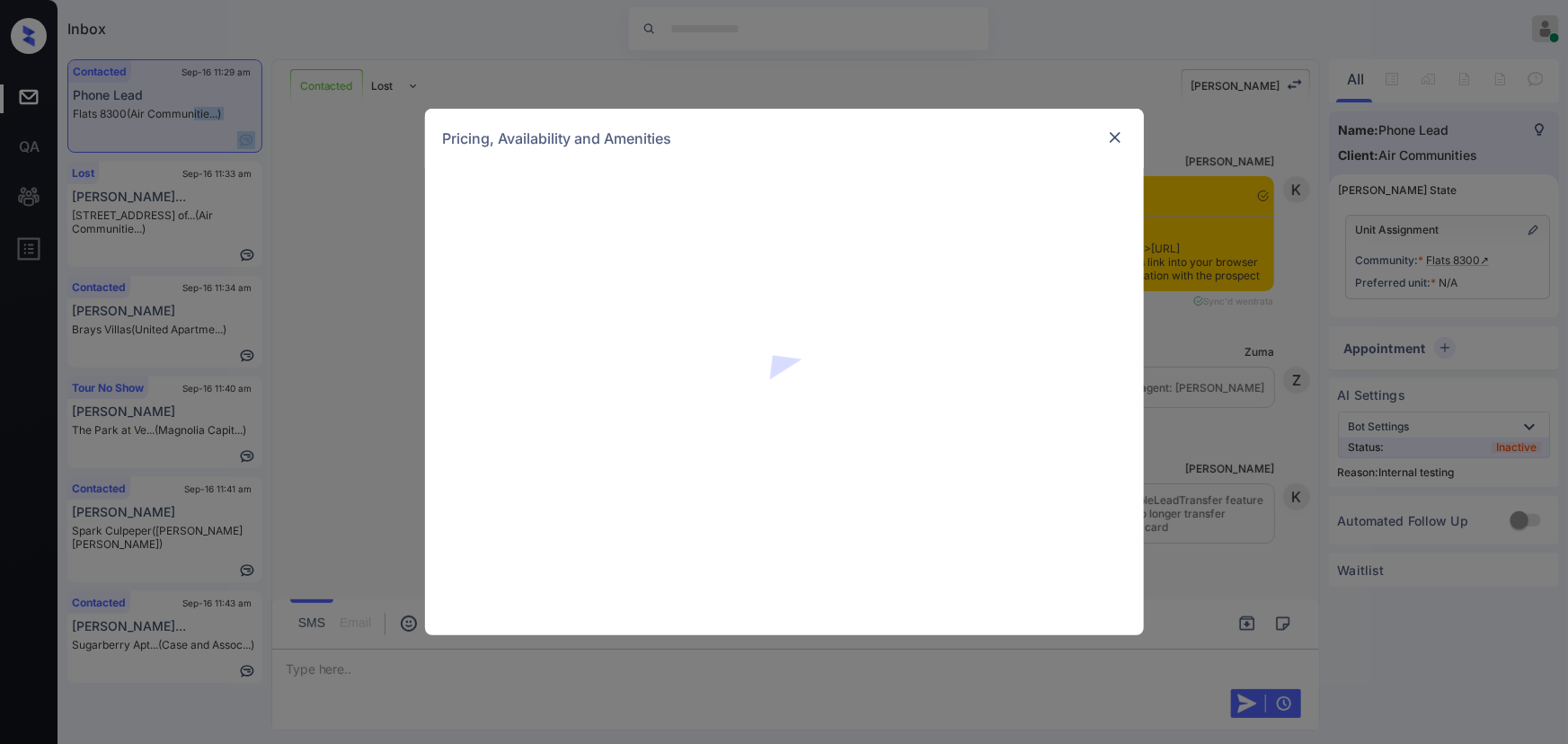
scroll to position [5289, 0]
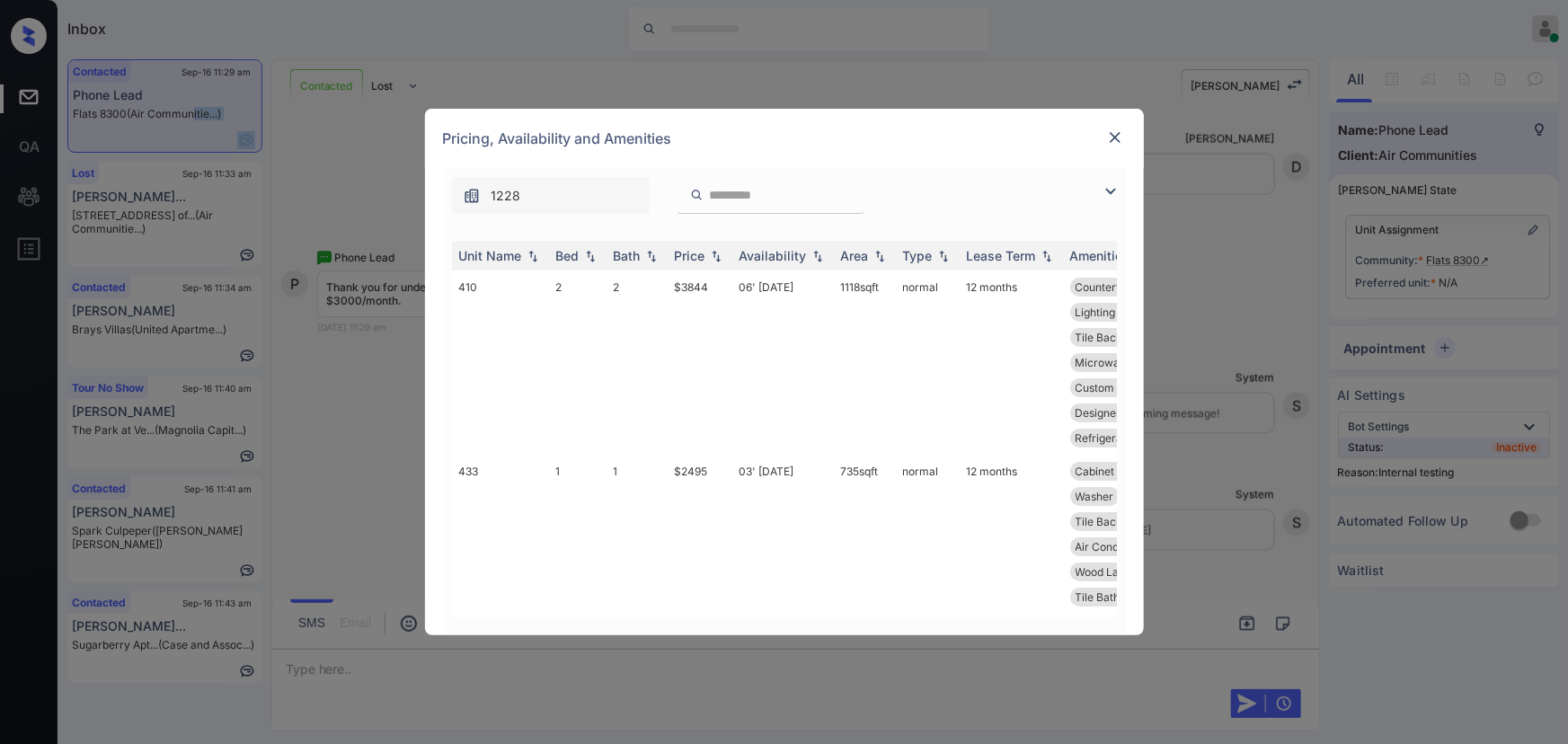
click at [1114, 190] on img at bounding box center [1111, 192] width 22 height 22
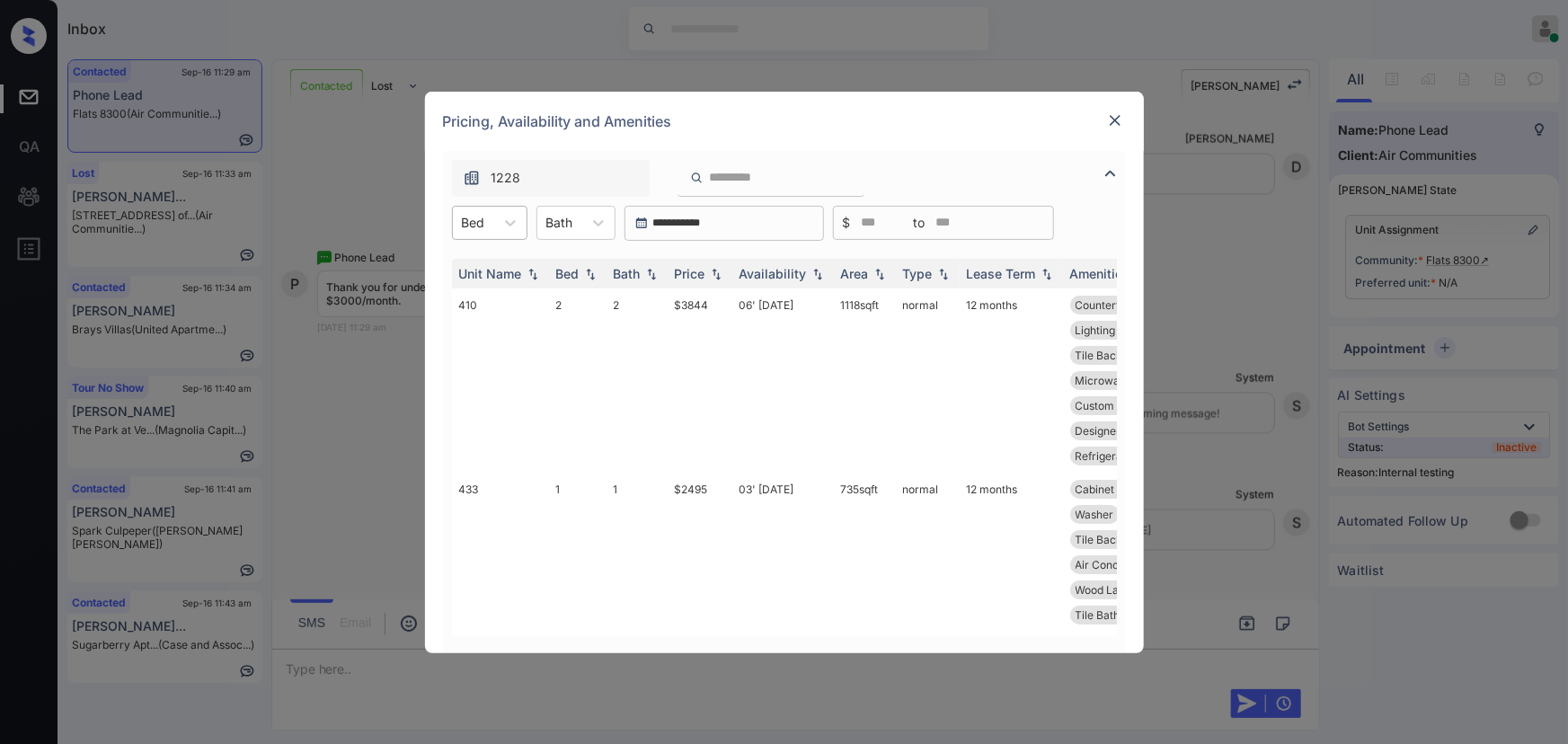
click at [494, 224] on div "Bed" at bounding box center [474, 222] width 41 height 27
click at [480, 270] on div "0" at bounding box center [490, 266] width 76 height 32
click at [610, 224] on icon at bounding box center [610, 223] width 18 height 18
click at [584, 263] on div "1" at bounding box center [588, 266] width 79 height 32
click at [1235, 297] on div "**********" at bounding box center [784, 372] width 1568 height 744
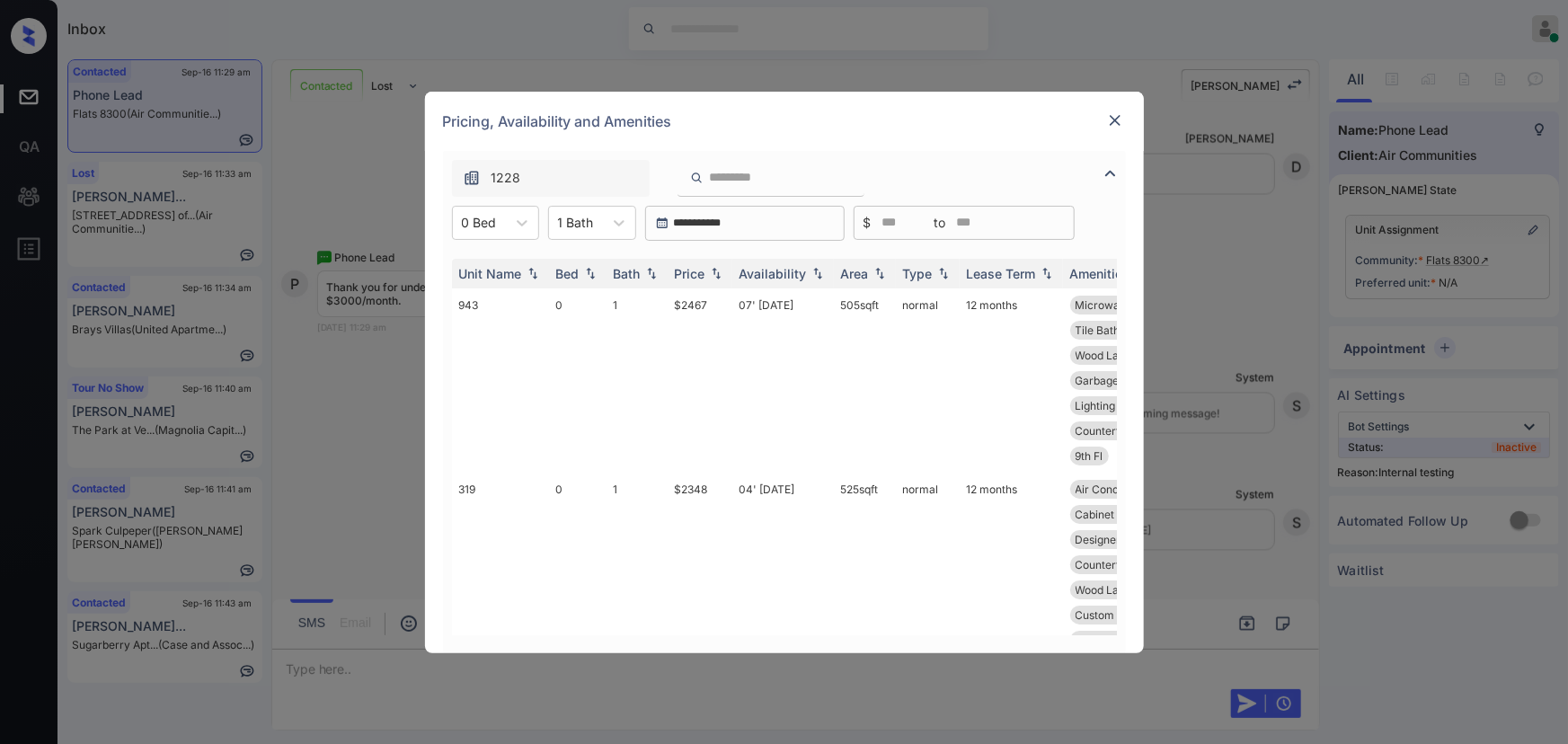
click at [1276, 465] on div "**********" at bounding box center [784, 372] width 1568 height 744
click at [1114, 120] on img at bounding box center [1115, 120] width 18 height 18
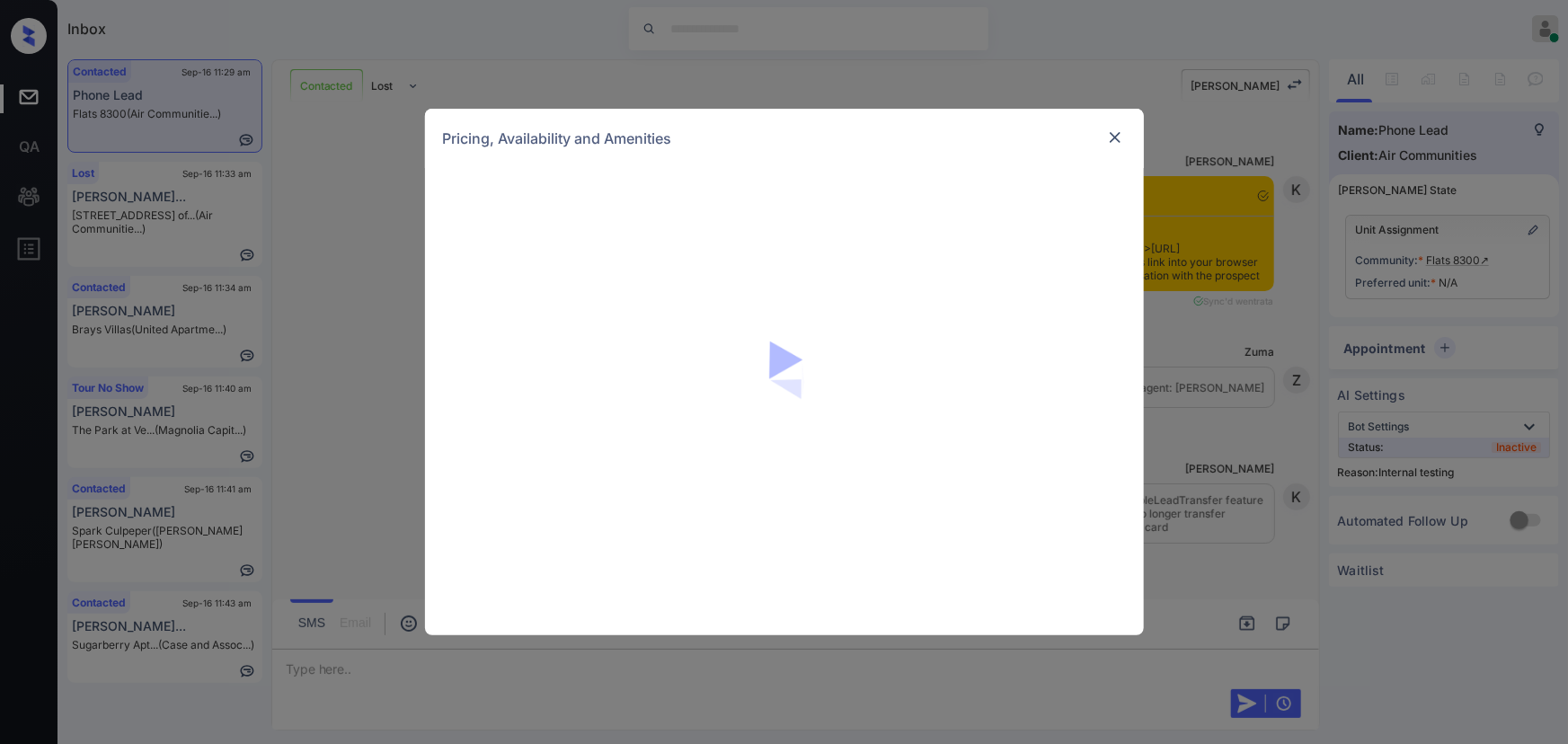
scroll to position [4527, 0]
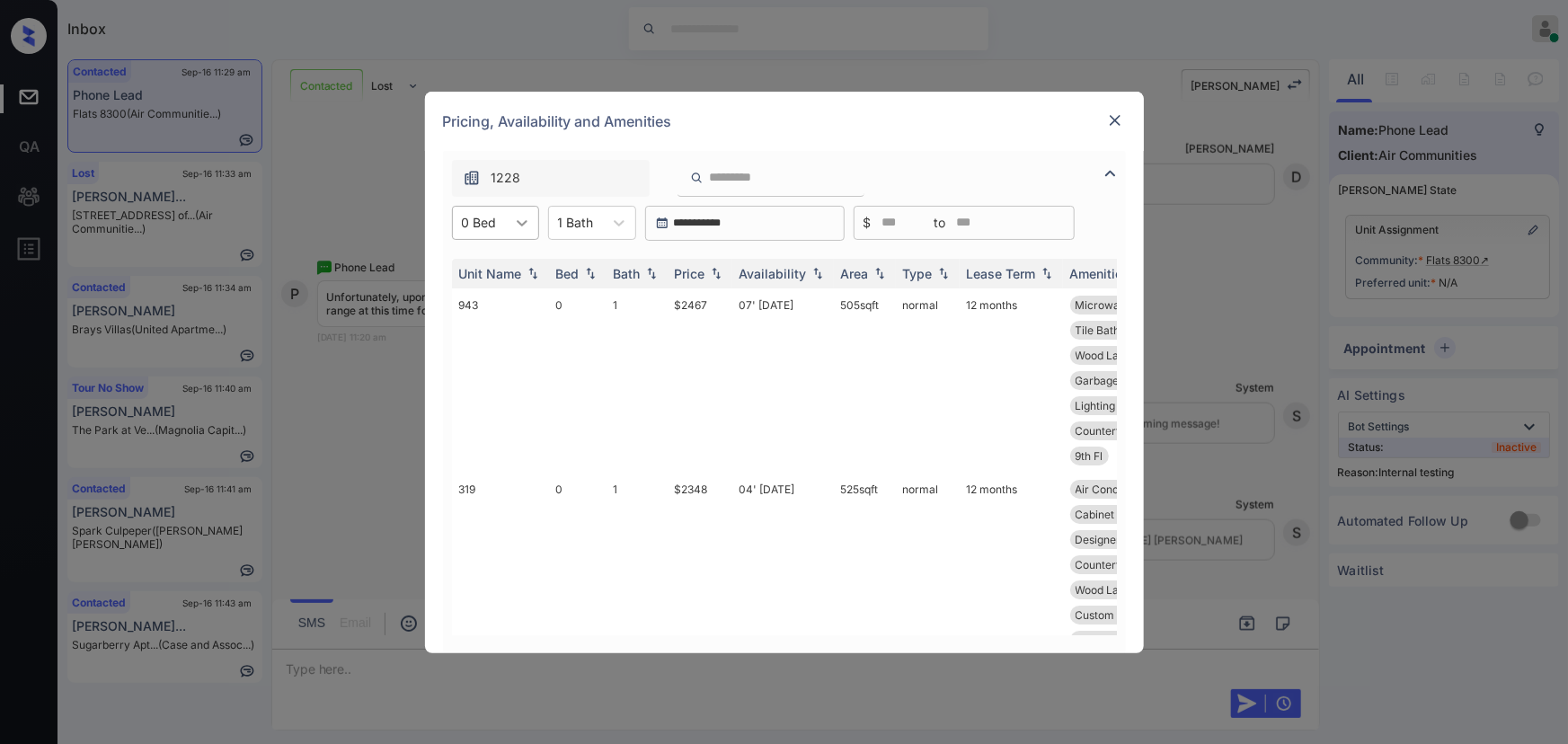
click at [511, 229] on div at bounding box center [522, 222] width 32 height 32
drag, startPoint x: 460, startPoint y: 330, endPoint x: 597, endPoint y: 224, distance: 173.2
click at [460, 328] on div "2" at bounding box center [495, 331] width 87 height 32
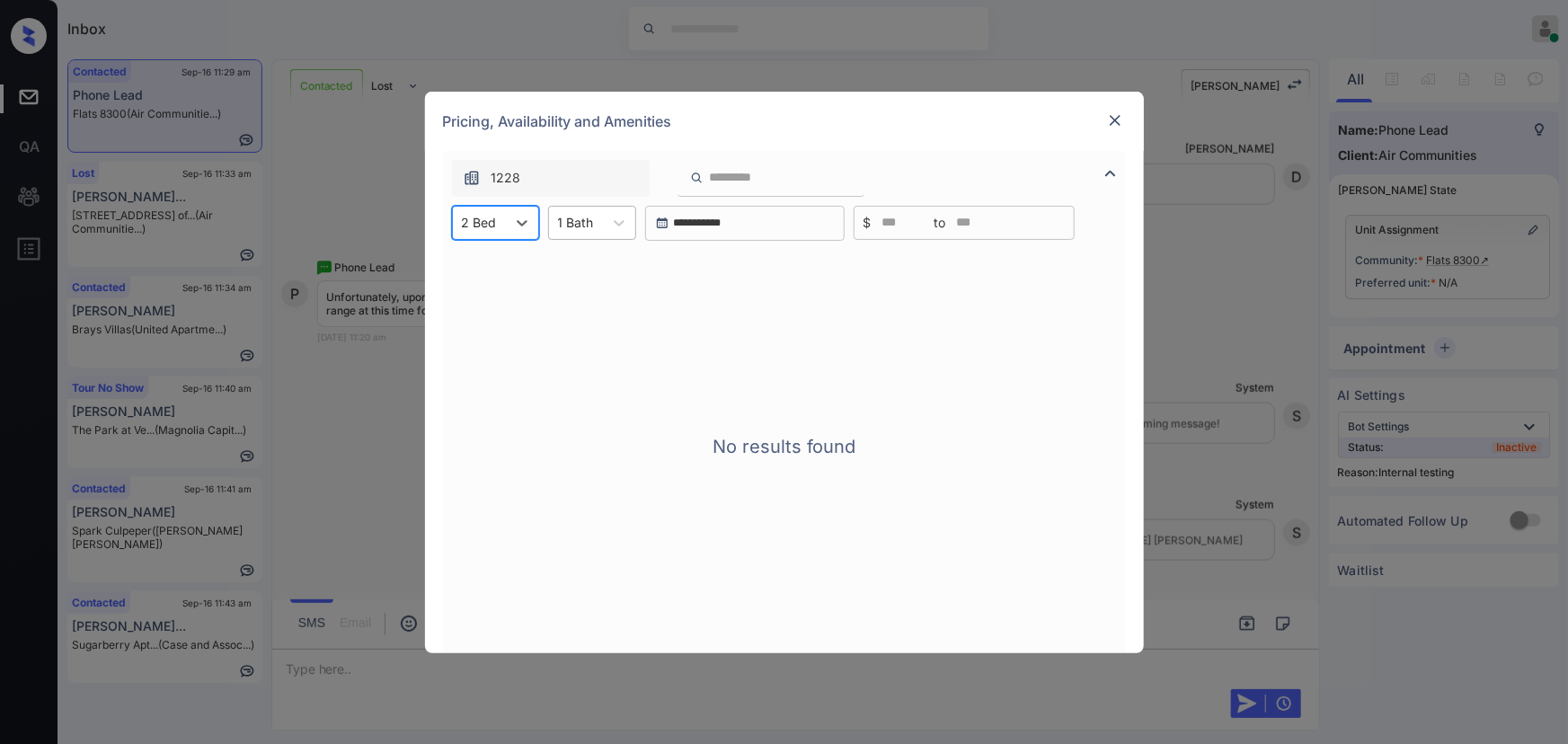
click at [597, 223] on div "1 Bath" at bounding box center [575, 222] width 54 height 27
click at [578, 301] on div "2" at bounding box center [593, 299] width 88 height 32
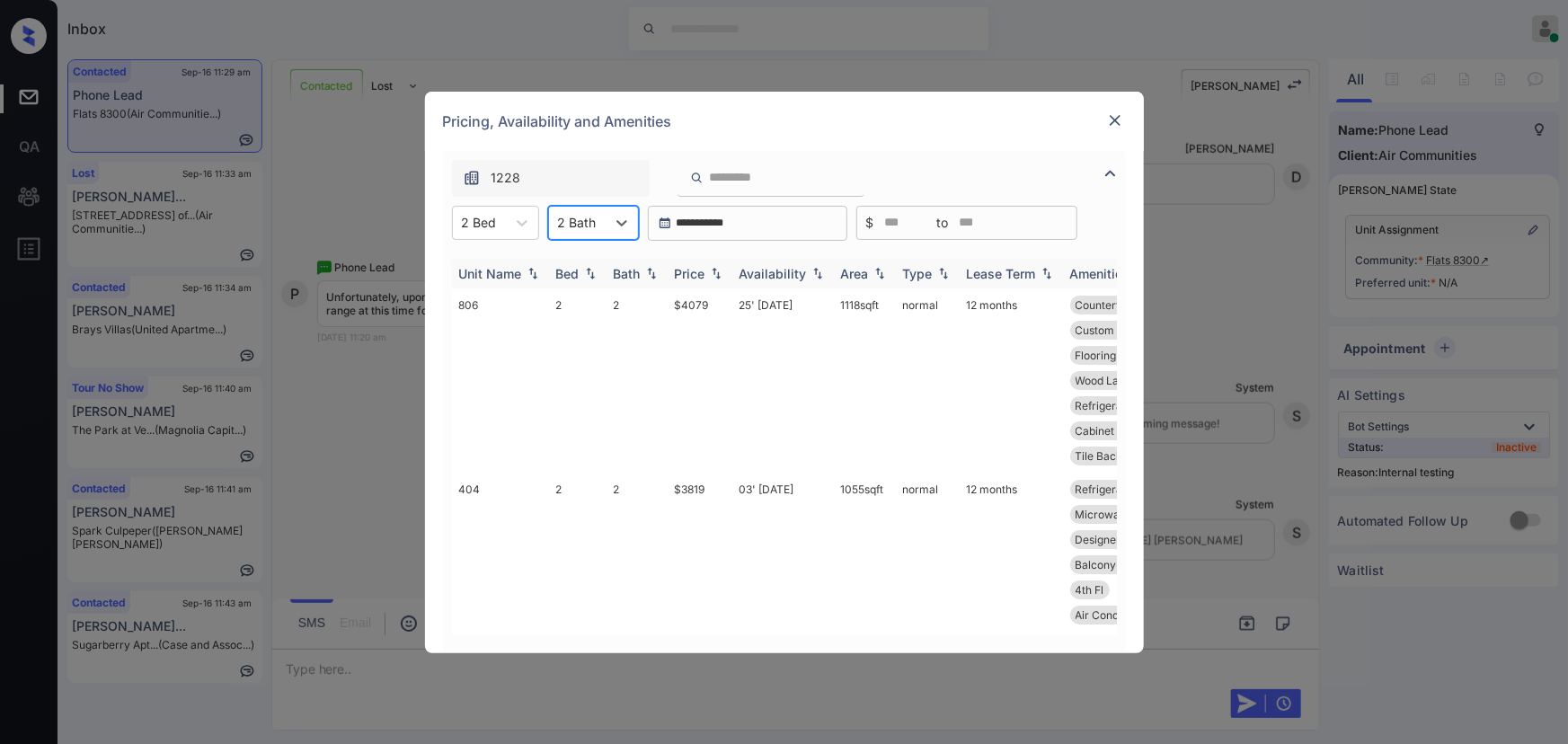
click at [719, 271] on img at bounding box center [716, 272] width 18 height 13
click at [719, 271] on img at bounding box center [716, 273] width 18 height 14
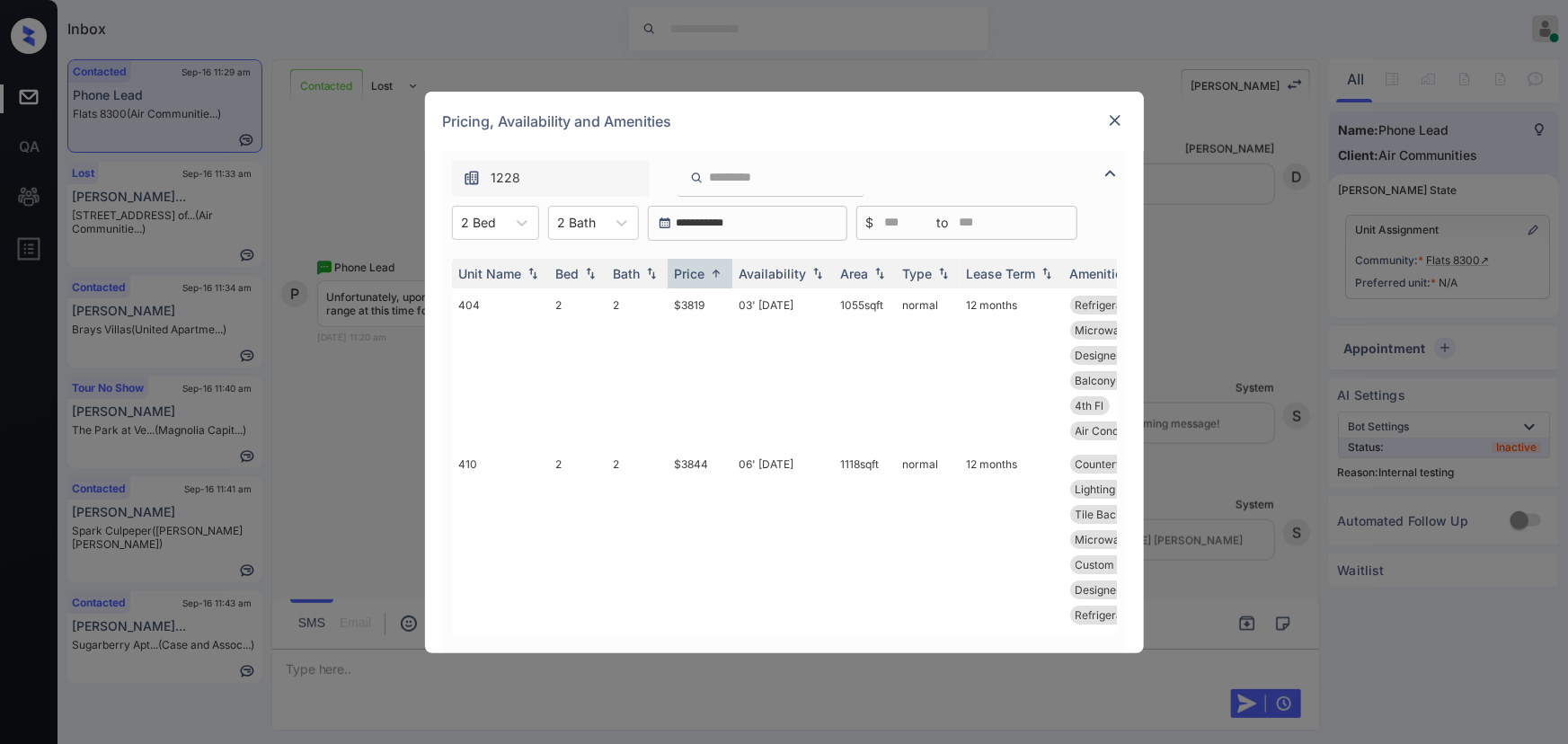
click at [1123, 121] on img at bounding box center [1115, 120] width 18 height 18
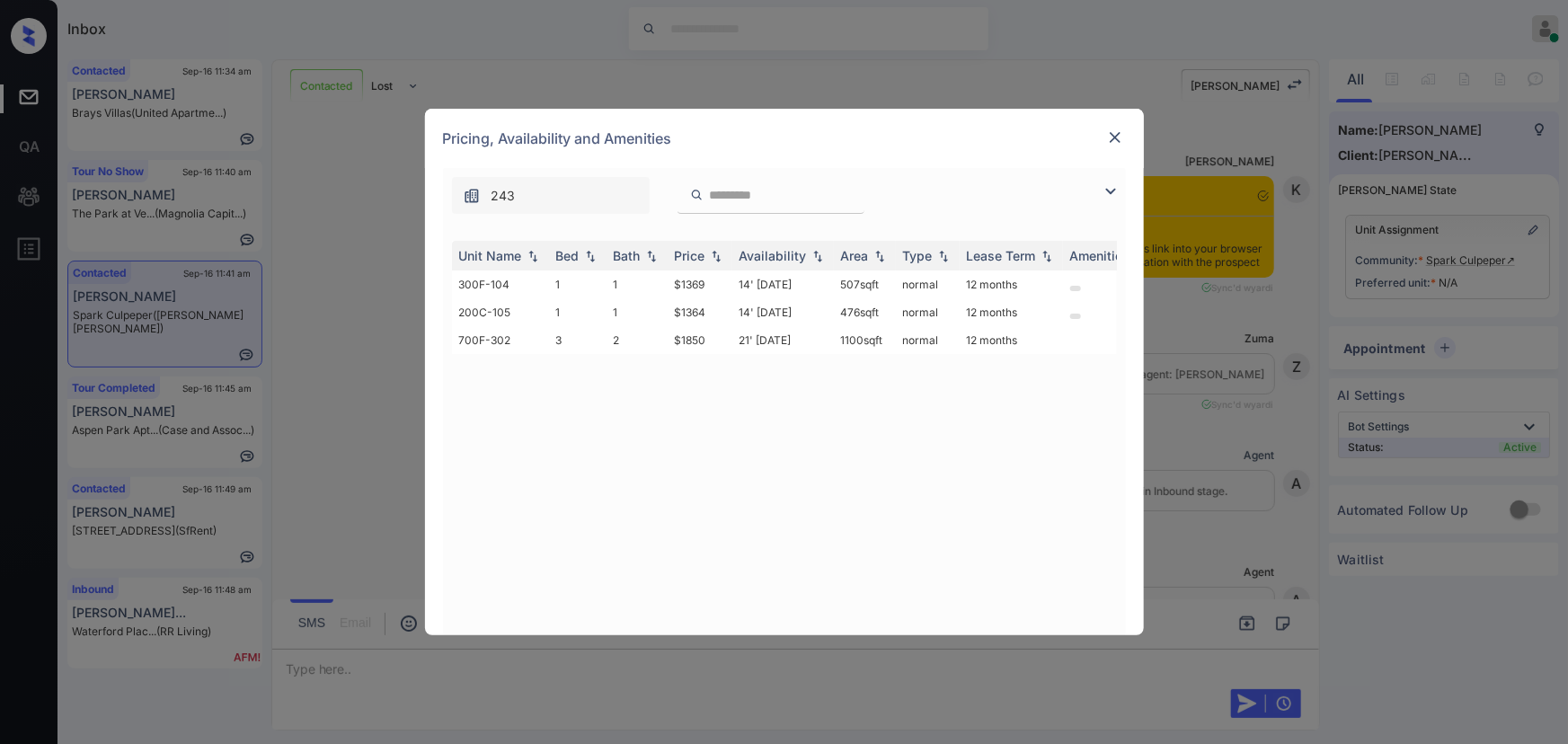
scroll to position [1510, 0]
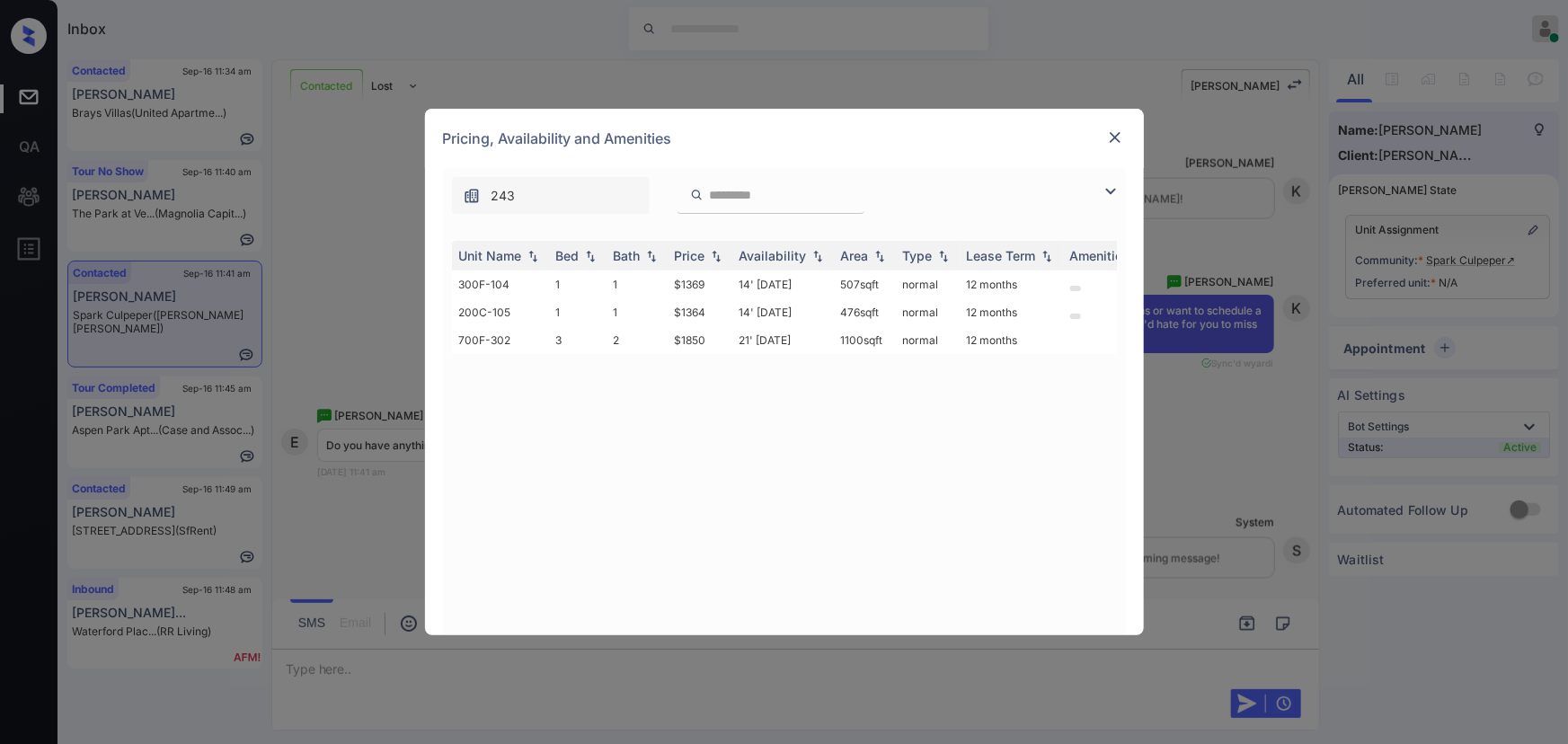
click at [1109, 189] on img at bounding box center [1111, 192] width 22 height 22
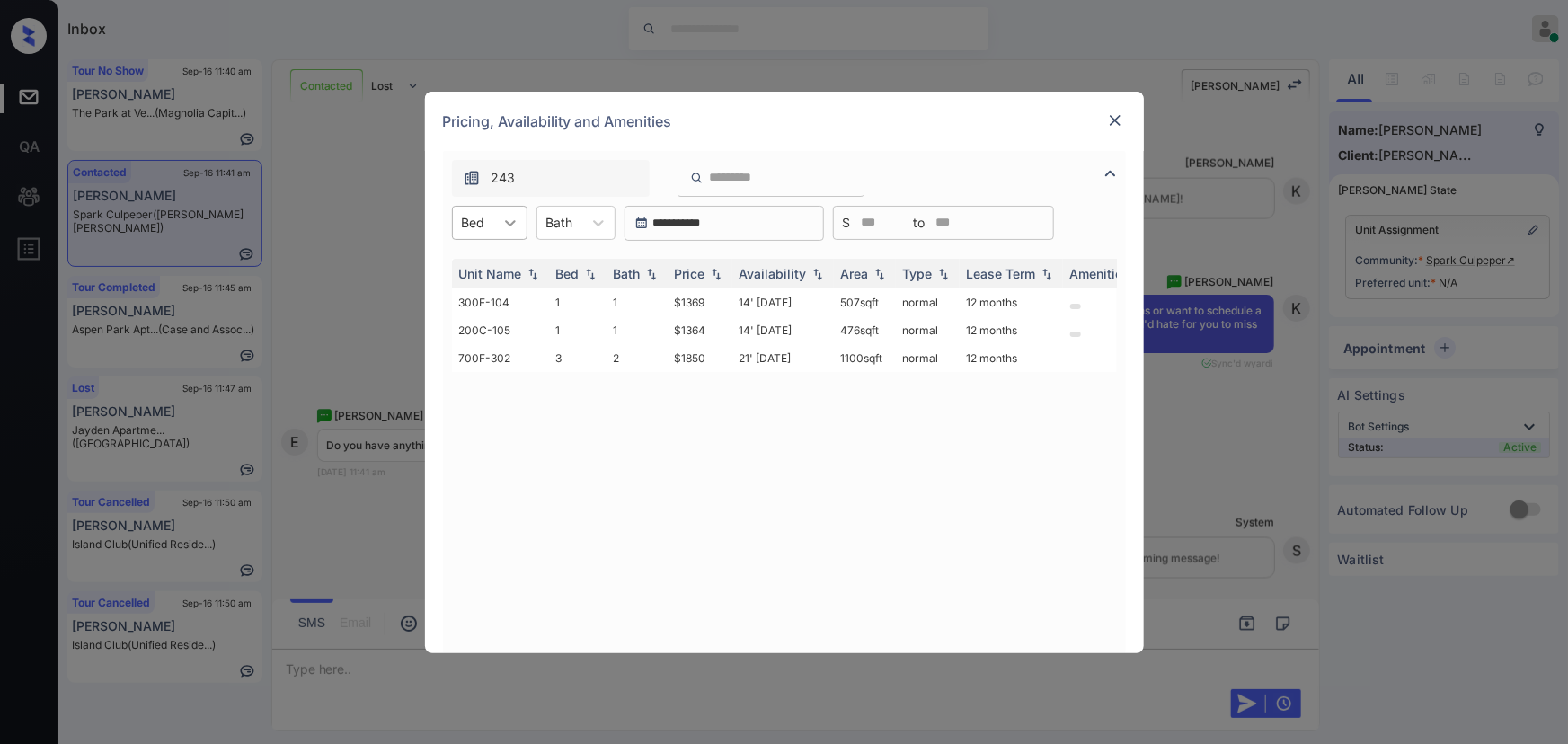
click at [508, 220] on icon at bounding box center [510, 223] width 18 height 18
click at [486, 266] on div "1" at bounding box center [490, 266] width 76 height 32
click at [700, 268] on div "Price" at bounding box center [689, 274] width 30 height 16
click at [701, 268] on div "Price" at bounding box center [689, 274] width 30 height 16
click at [704, 304] on td "$1364" at bounding box center [700, 302] width 65 height 28
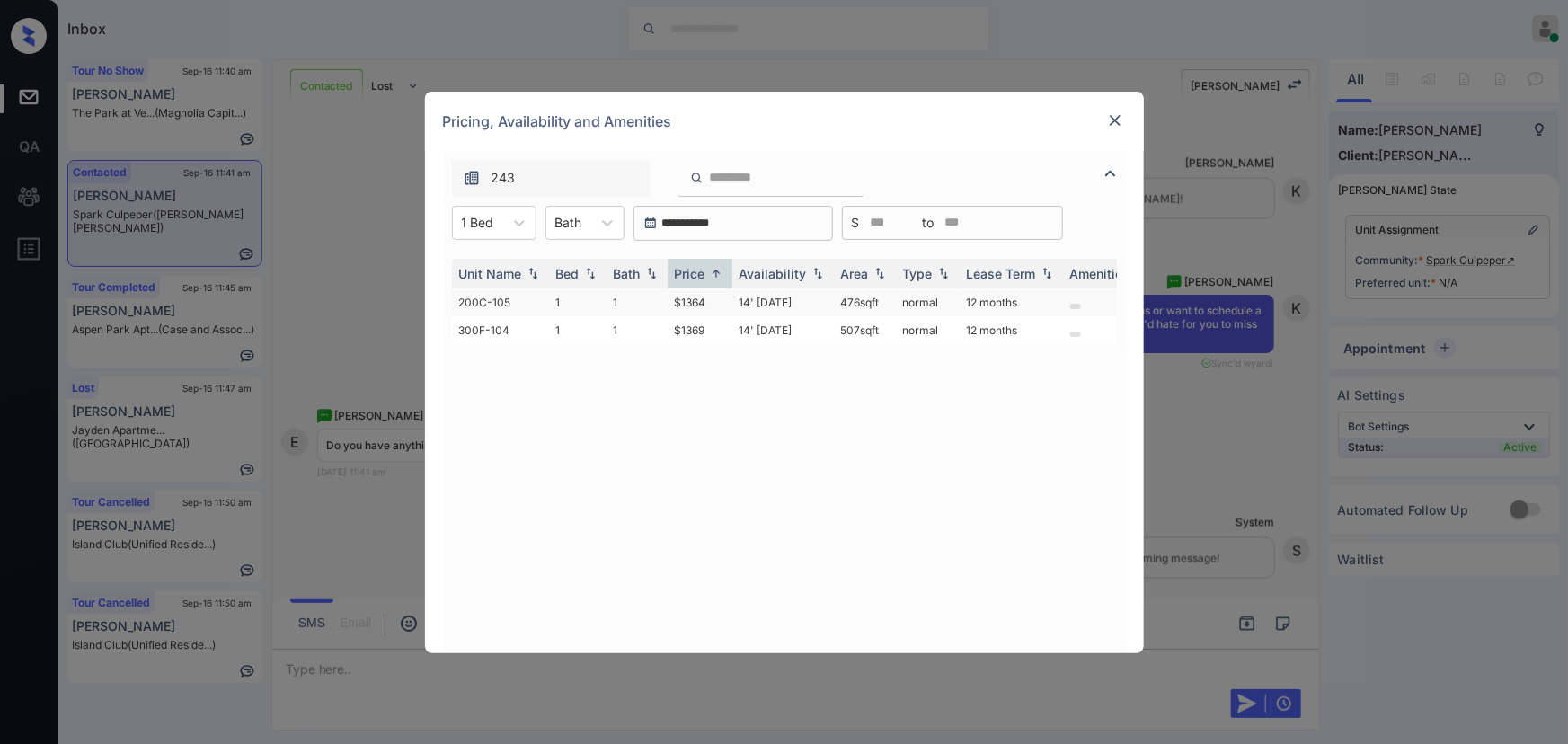
click at [704, 303] on td "$1364" at bounding box center [700, 302] width 65 height 28
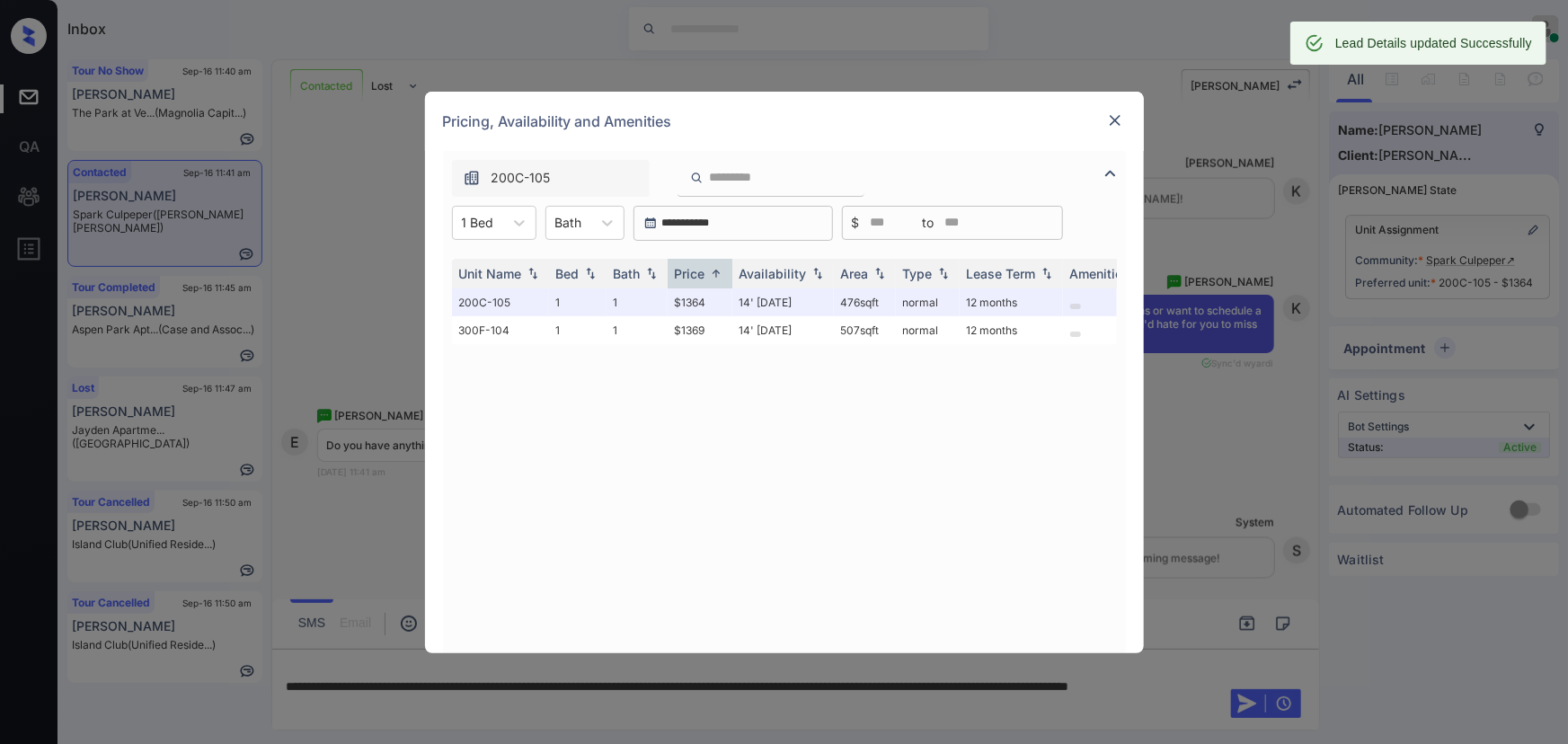
click at [1114, 124] on img at bounding box center [1115, 120] width 18 height 18
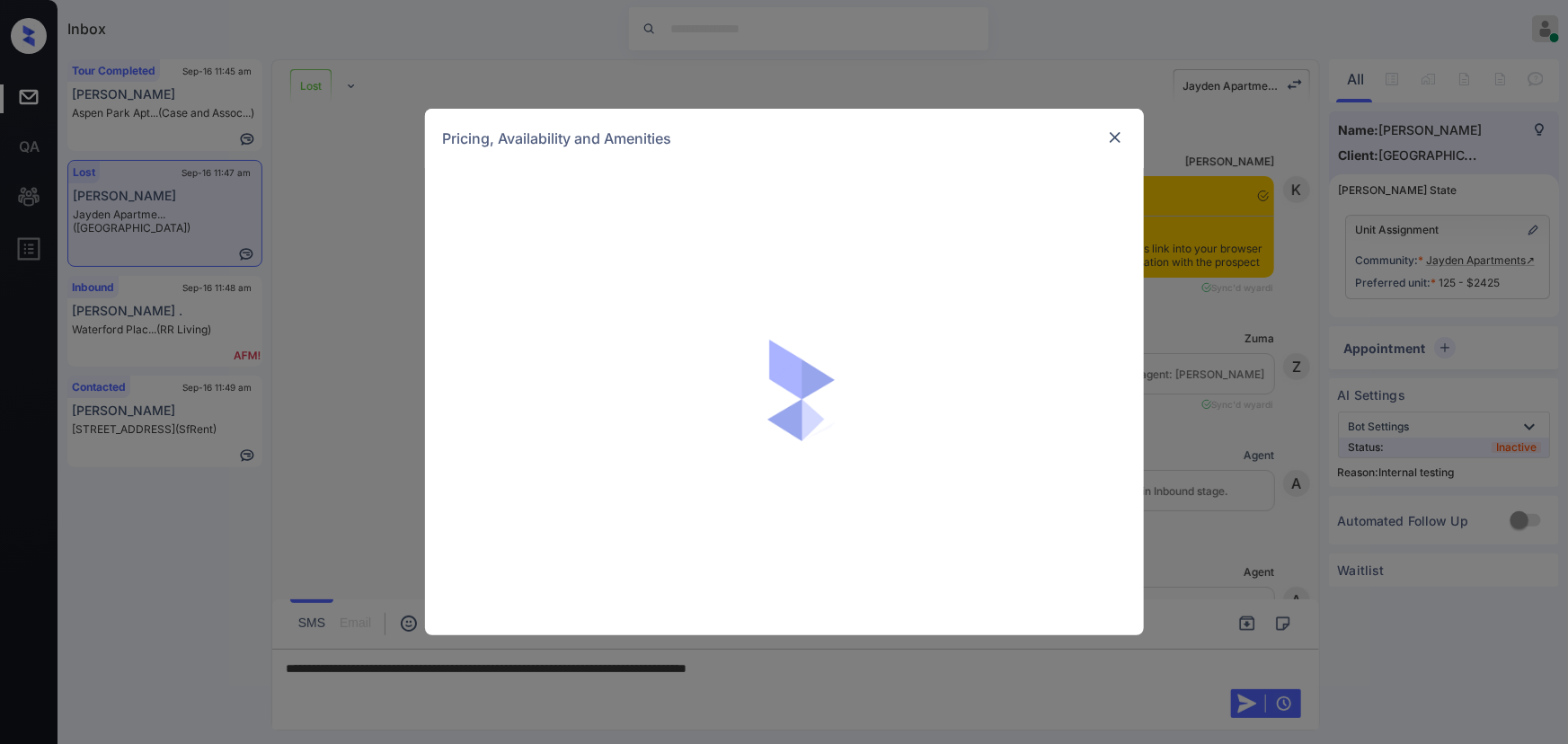
scroll to position [10561, 0]
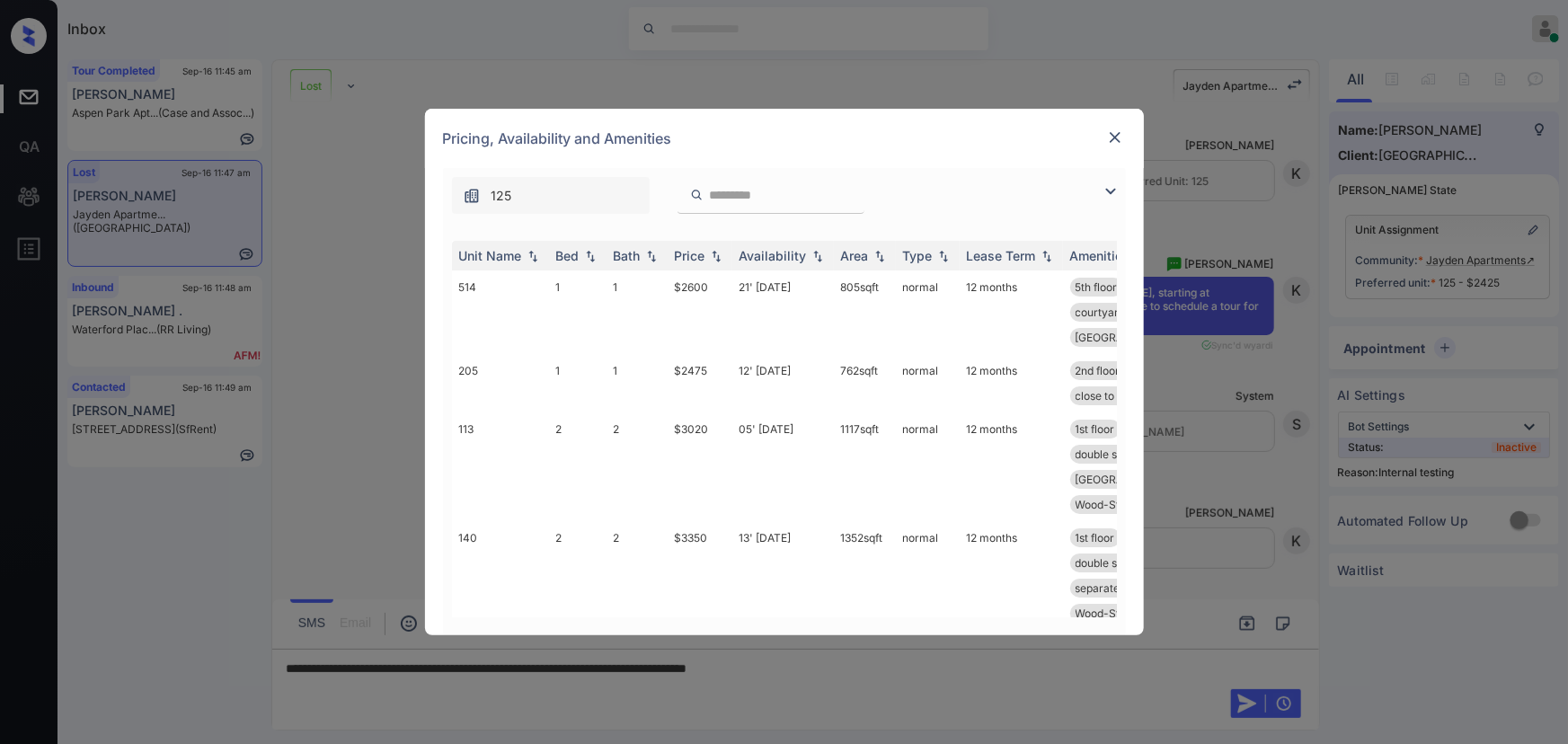
click at [1112, 188] on img at bounding box center [1111, 192] width 22 height 22
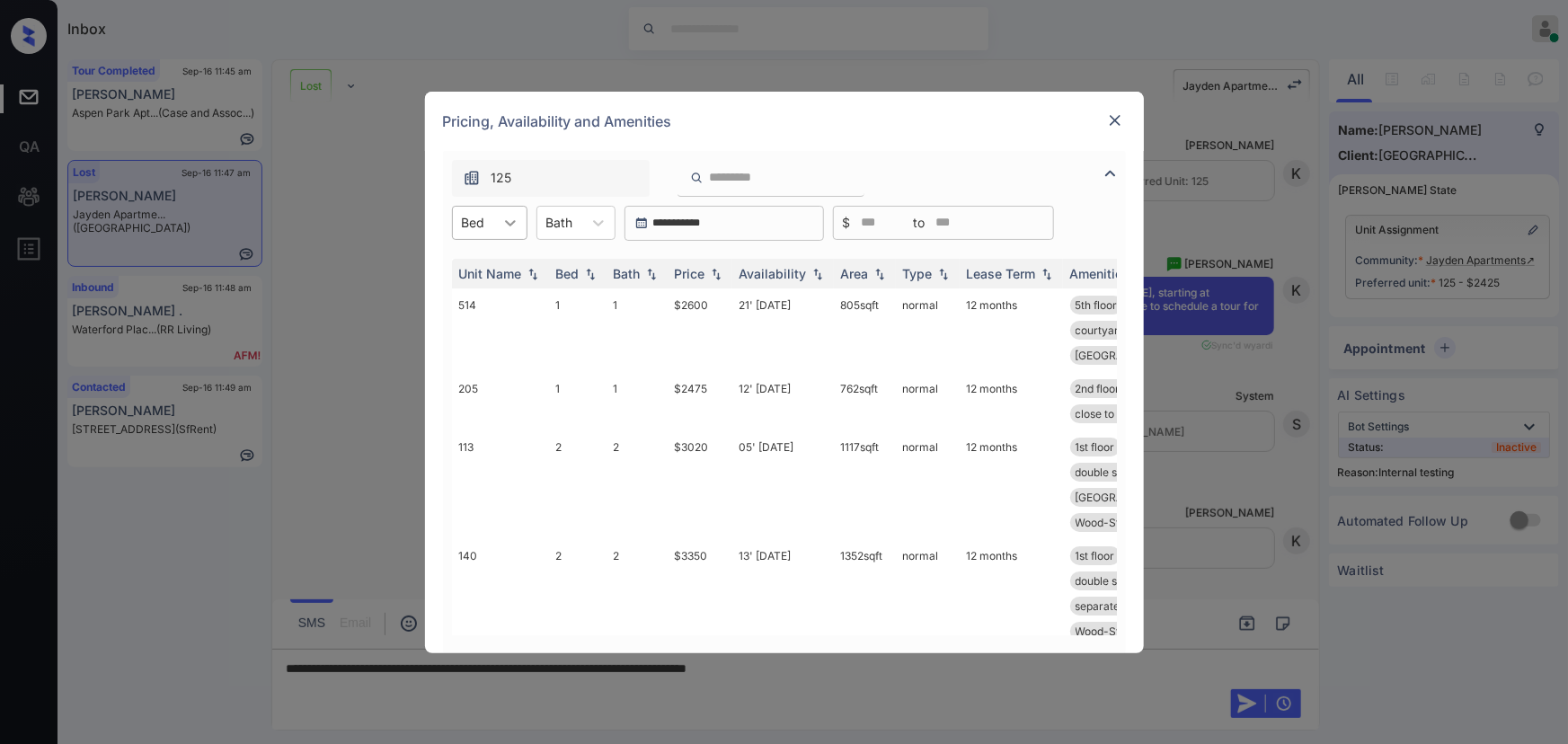
click at [507, 218] on icon at bounding box center [510, 223] width 18 height 18
click at [487, 266] on div "1" at bounding box center [490, 266] width 76 height 32
click at [599, 219] on icon at bounding box center [608, 223] width 18 height 18
click at [583, 266] on div "1" at bounding box center [585, 266] width 79 height 32
click at [710, 276] on img at bounding box center [716, 272] width 18 height 13
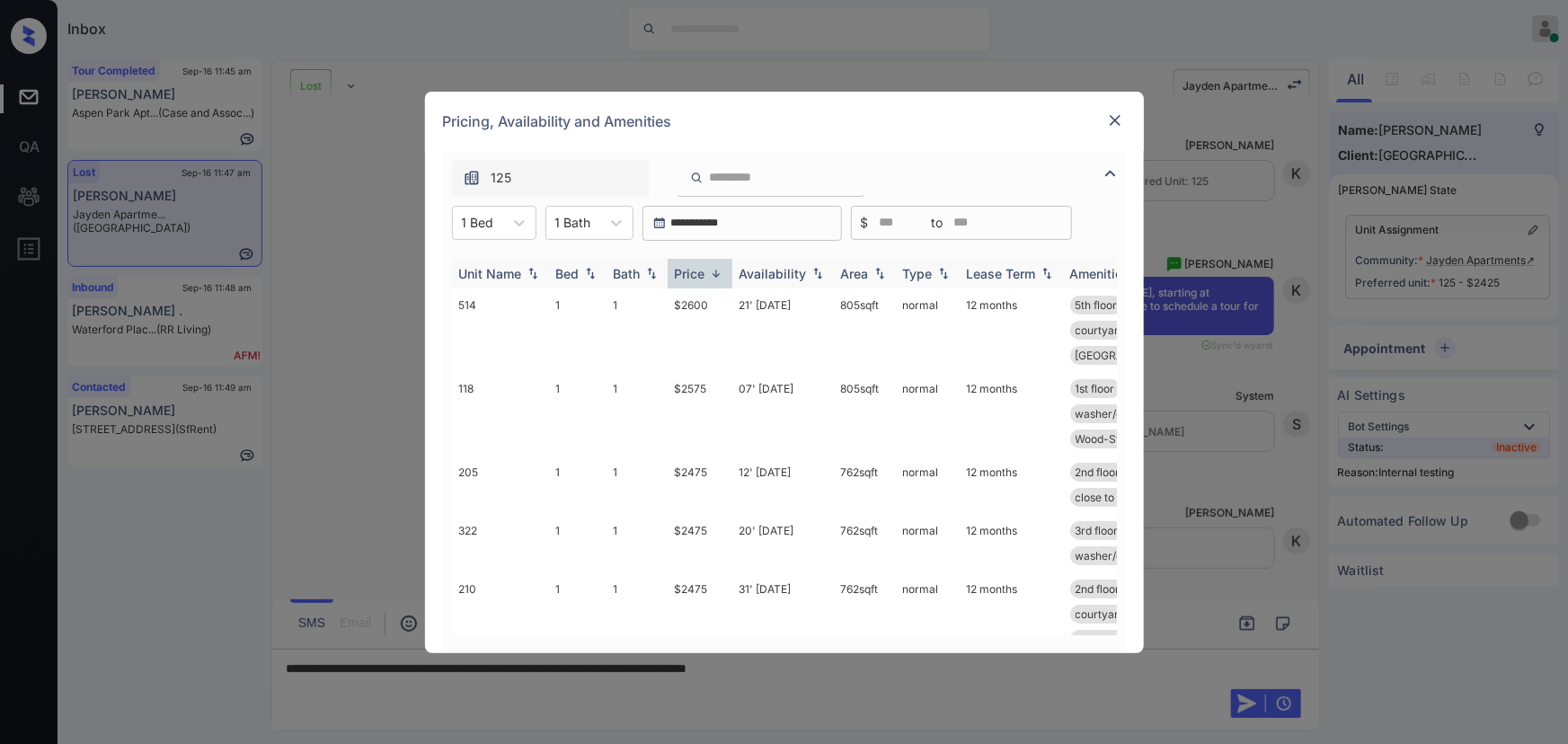
click at [710, 276] on img at bounding box center [716, 273] width 18 height 14
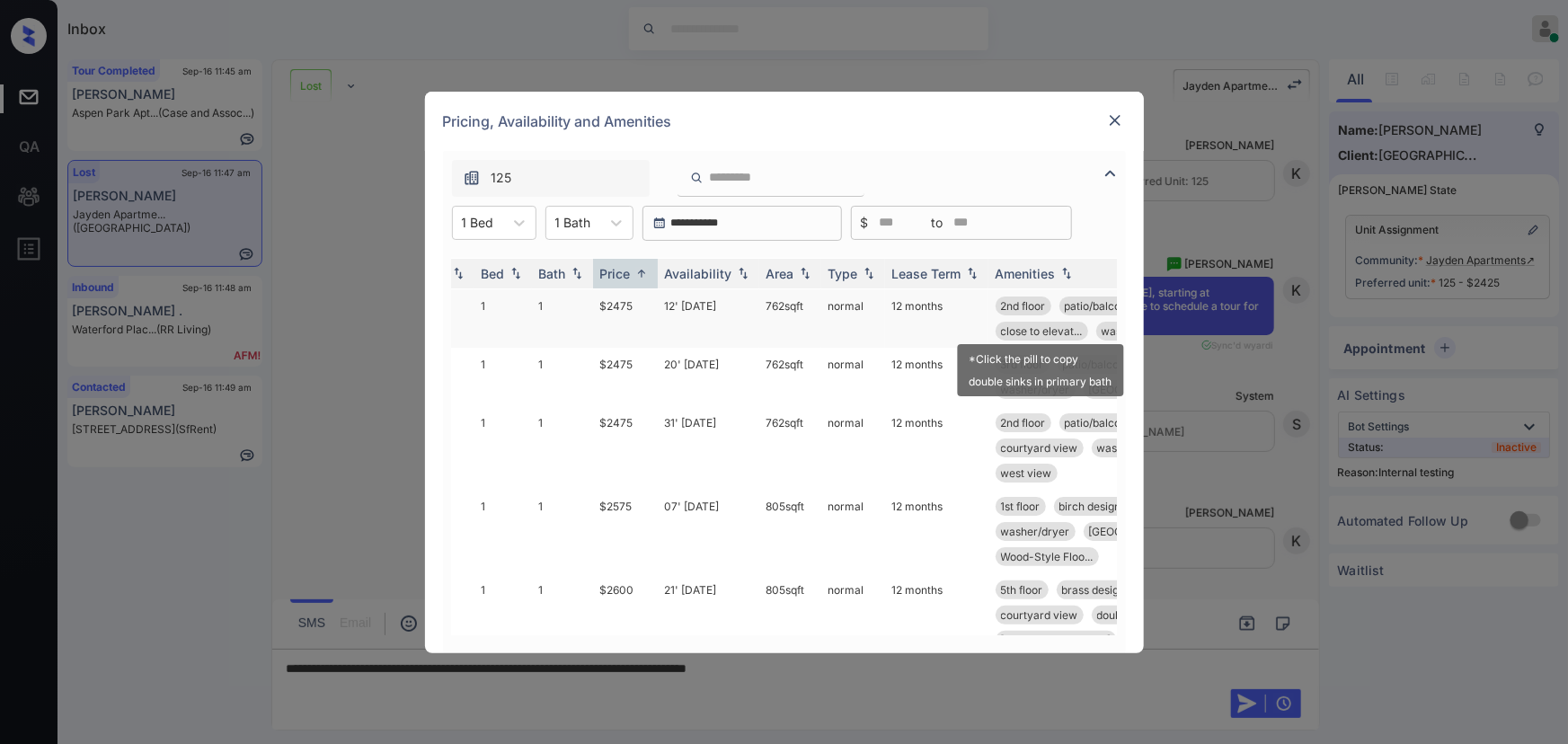
scroll to position [149, 75]
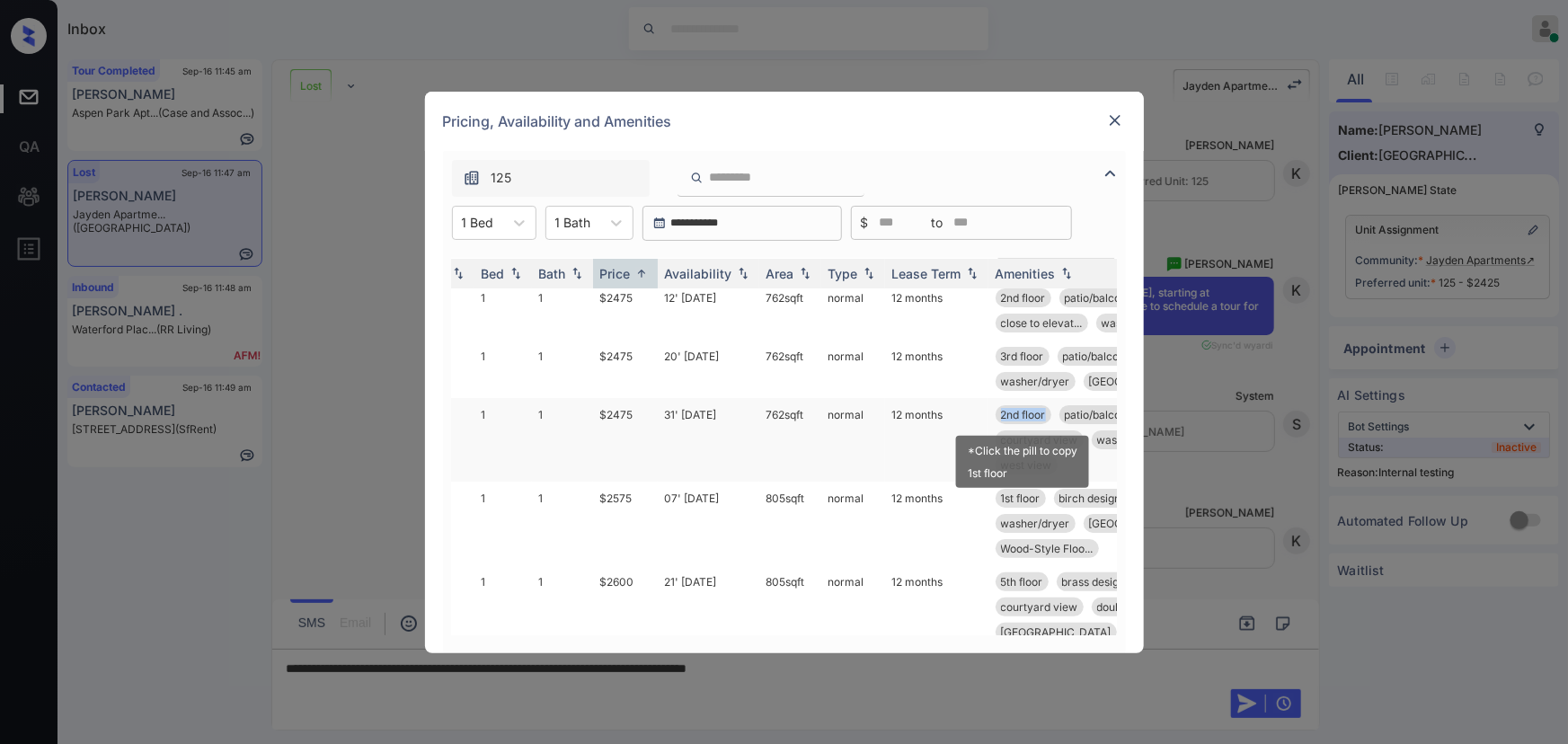
copy span "2nd floor"
drag, startPoint x: 1049, startPoint y: 411, endPoint x: 872, endPoint y: 638, distance: 287.9
click at [996, 416] on div "2nd floor" at bounding box center [1023, 414] width 56 height 19
click at [838, 715] on div "**********" at bounding box center [784, 372] width 1568 height 744
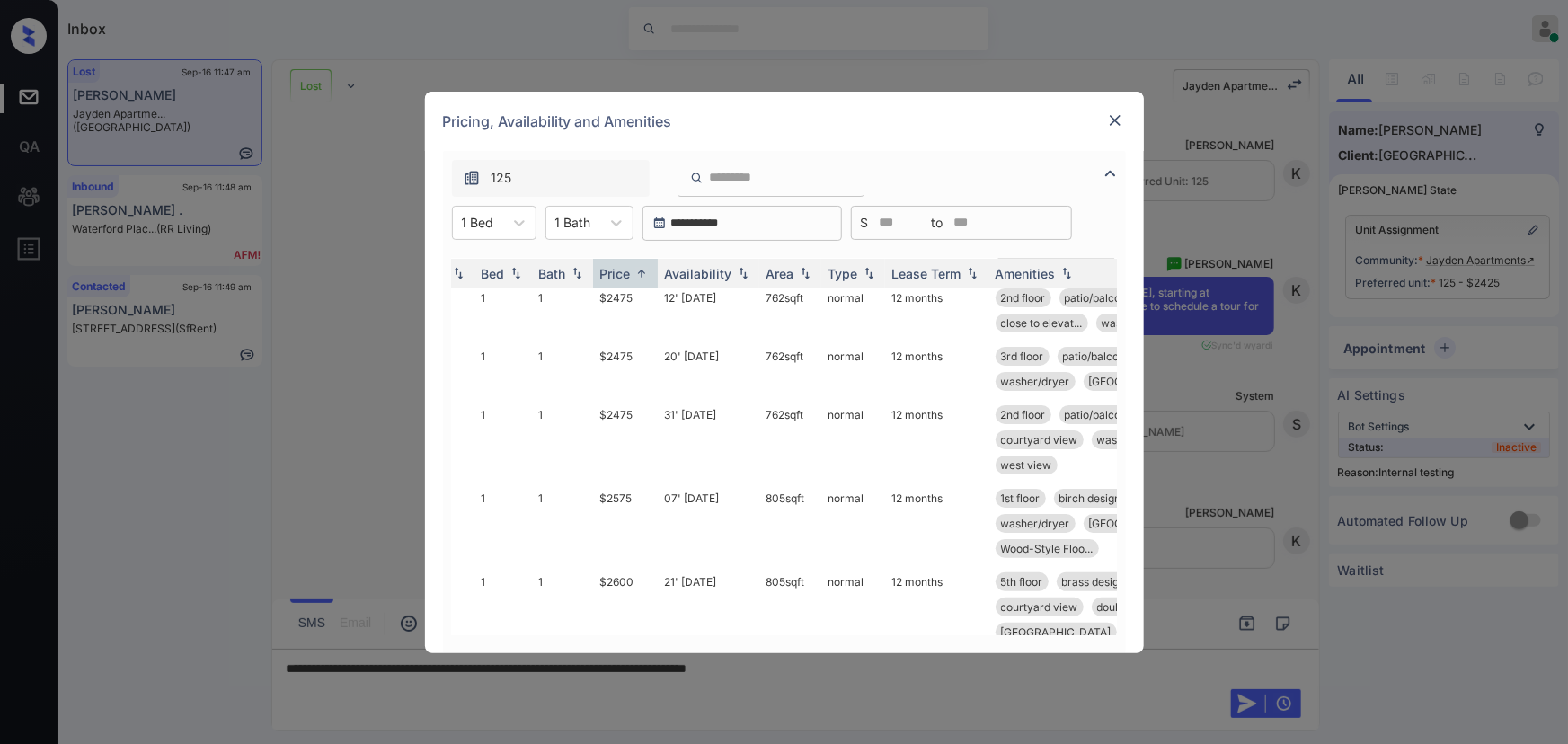
click at [1116, 119] on img at bounding box center [1115, 120] width 18 height 18
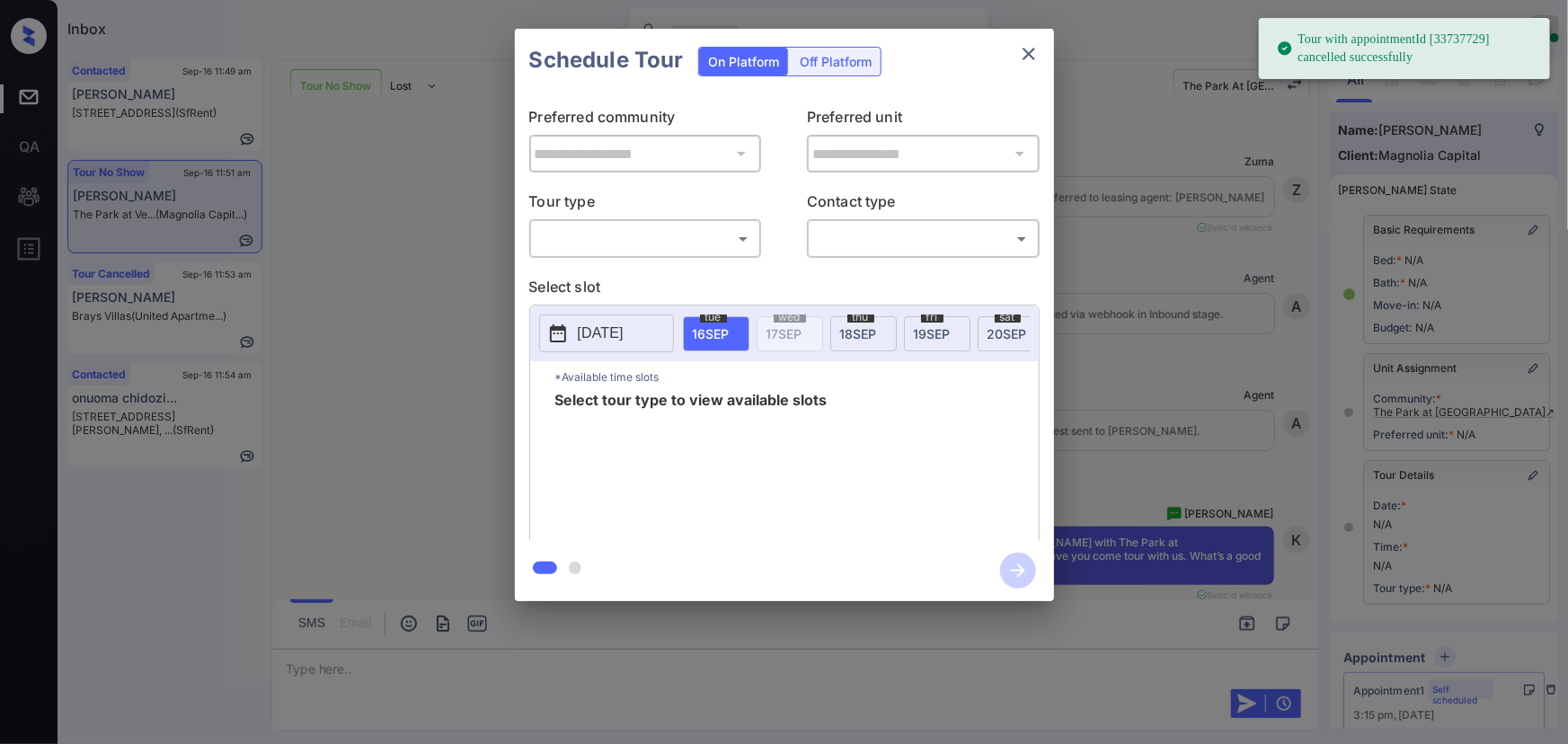
scroll to position [271, 0]
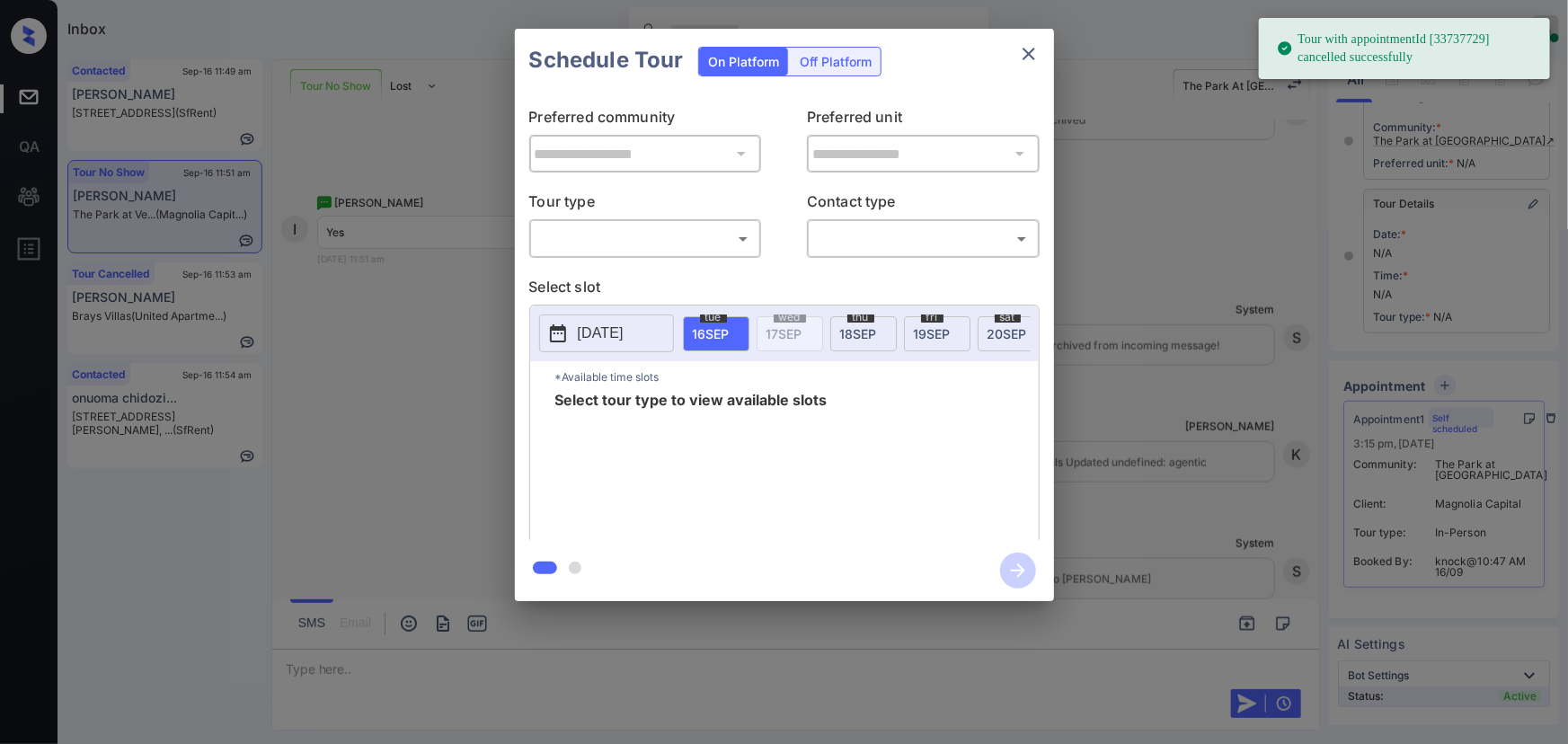
click at [695, 229] on body "Tour with appointmentId [33737729] cancelled successfully Inbox [PERSON_NAME] O…" at bounding box center [784, 372] width 1568 height 744
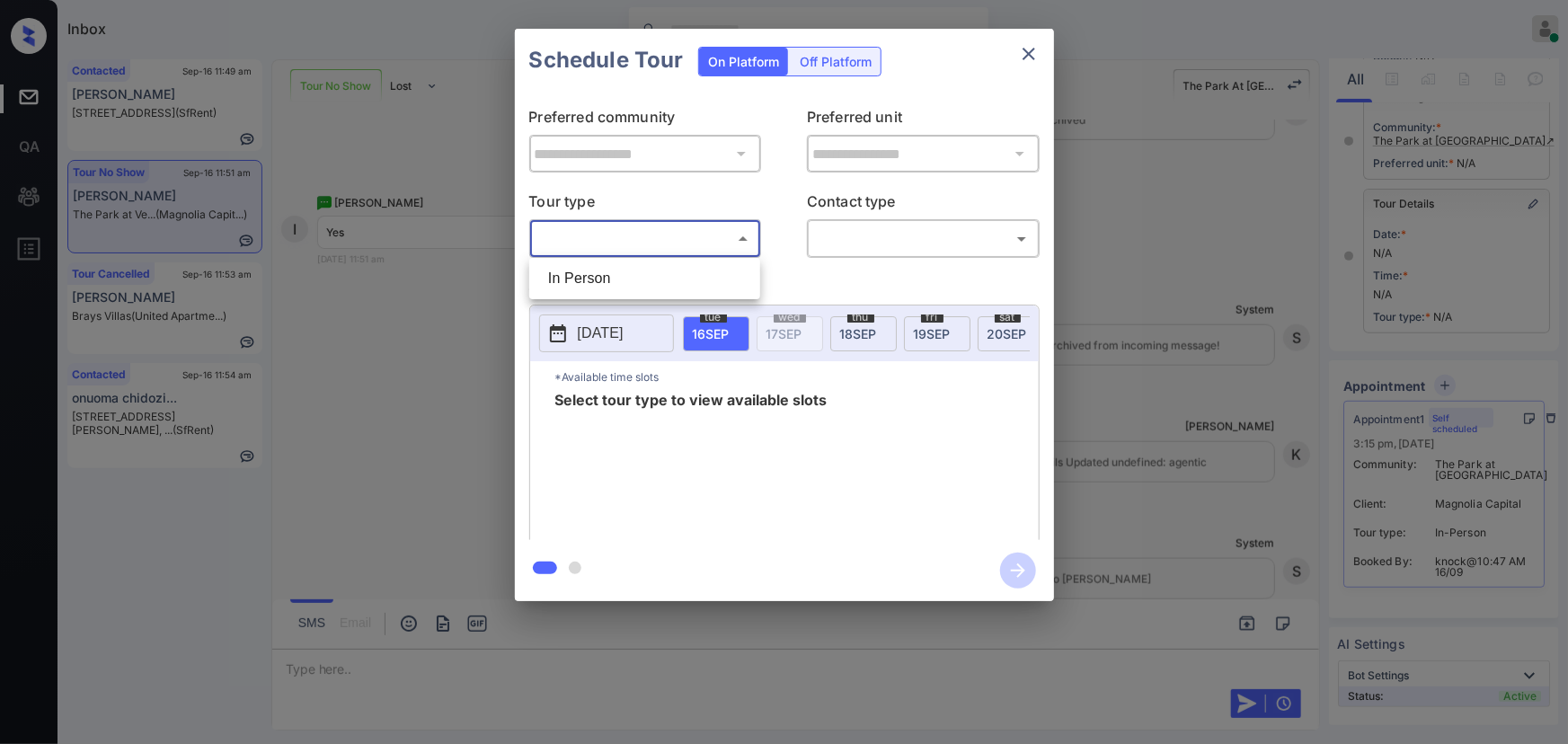
drag, startPoint x: 661, startPoint y: 284, endPoint x: 796, endPoint y: 283, distance: 135.0
click at [661, 282] on li "In Person" at bounding box center [645, 278] width 222 height 32
type input "********"
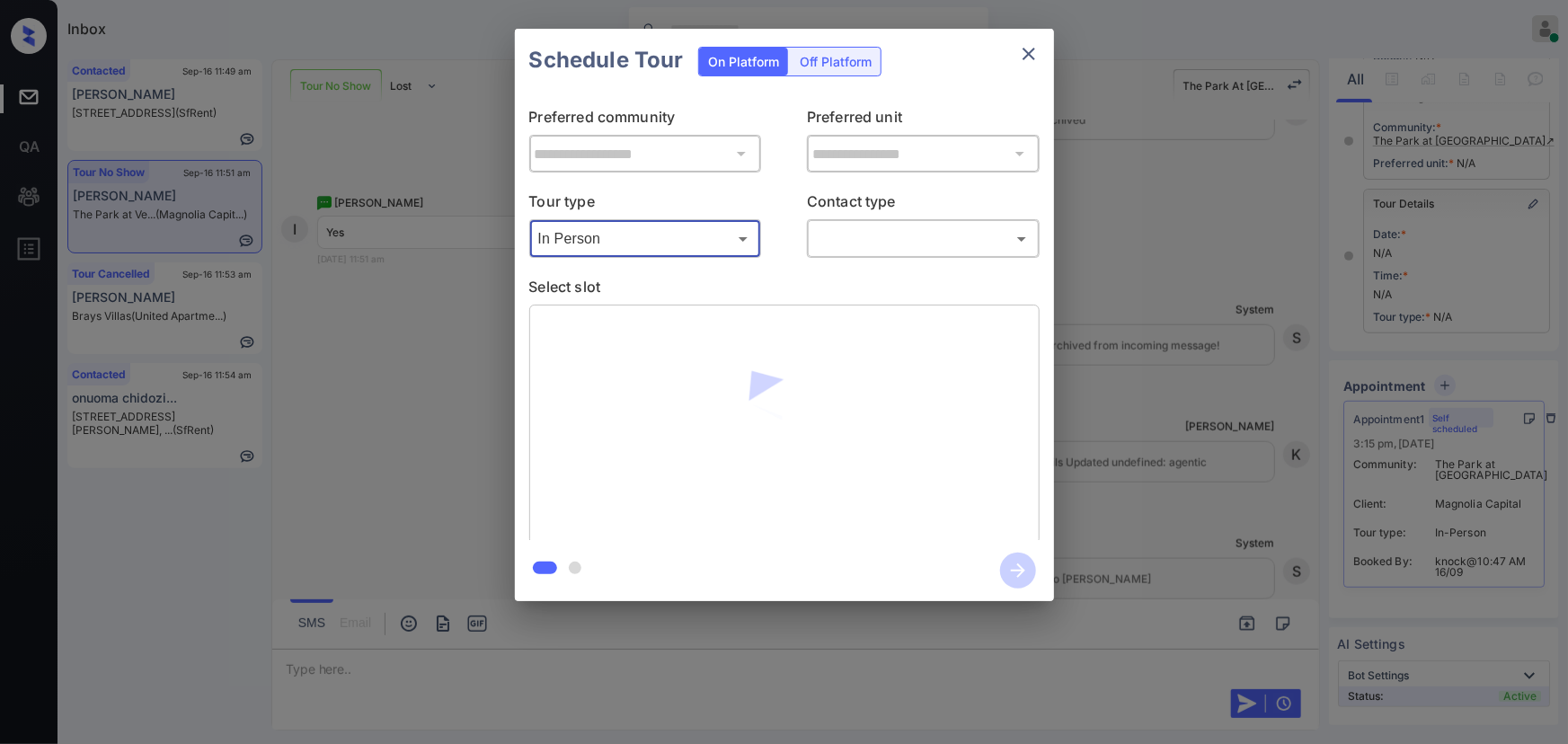
click at [889, 250] on body "Inbox [PERSON_NAME] Online Set yourself offline Set yourself on break Profile S…" at bounding box center [784, 372] width 1568 height 744
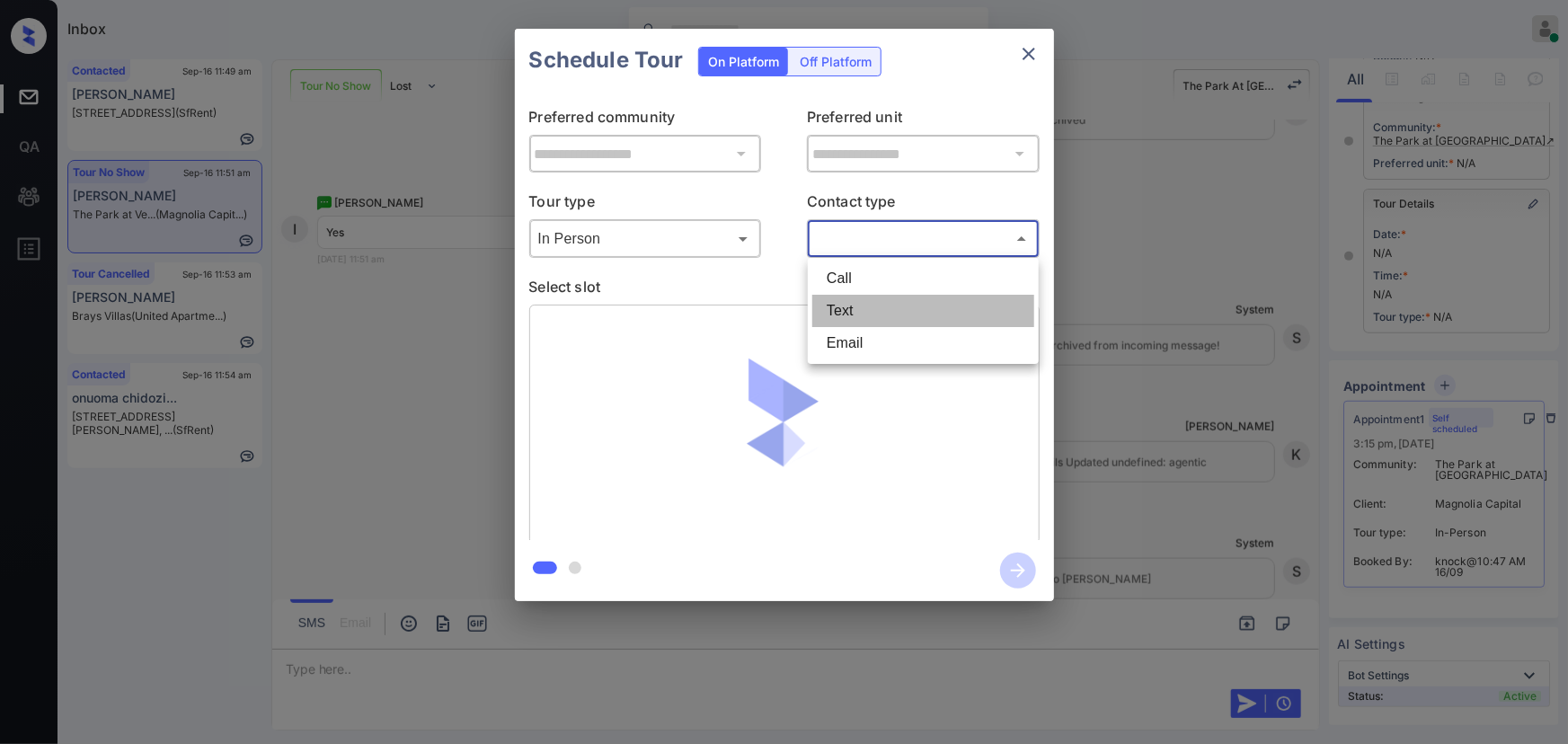
click at [852, 313] on li "Text" at bounding box center [923, 311] width 222 height 32
type input "****"
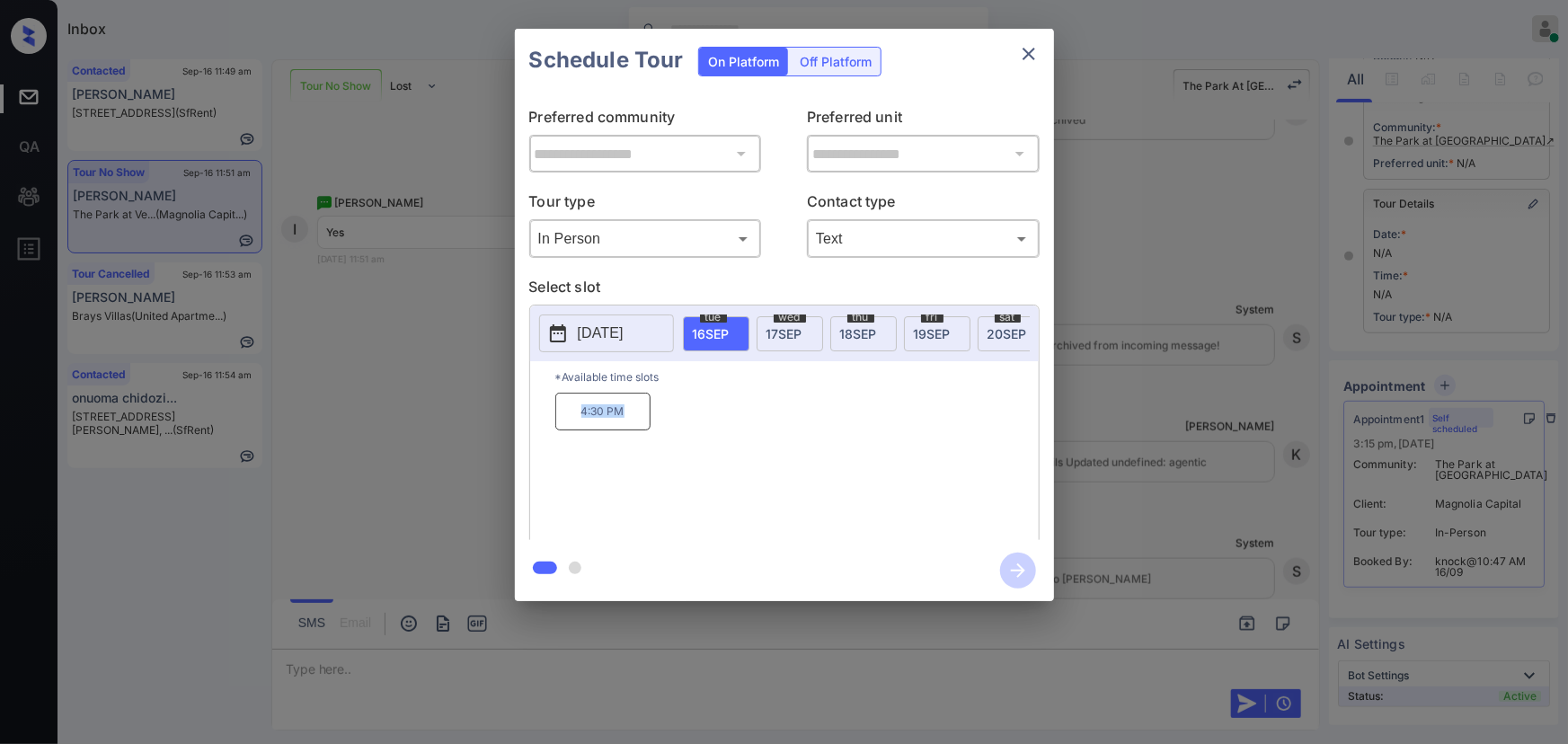
copy p "4:30 PM"
drag, startPoint x: 636, startPoint y: 416, endPoint x: 568, endPoint y: 413, distance: 68.1
click at [569, 413] on p "4:30 PM" at bounding box center [603, 411] width 95 height 37
click at [569, 664] on div at bounding box center [784, 372] width 1568 height 744
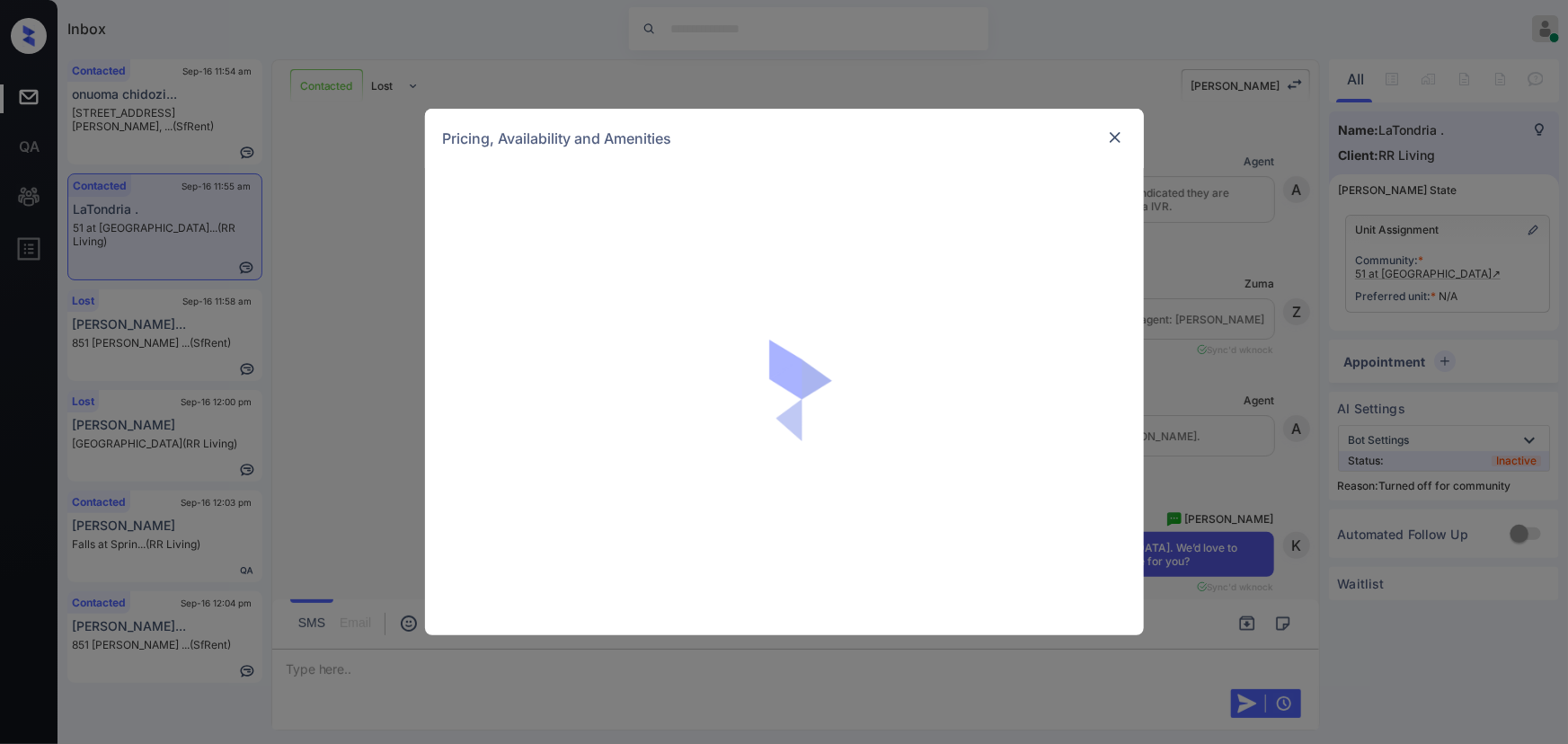
scroll to position [2384, 0]
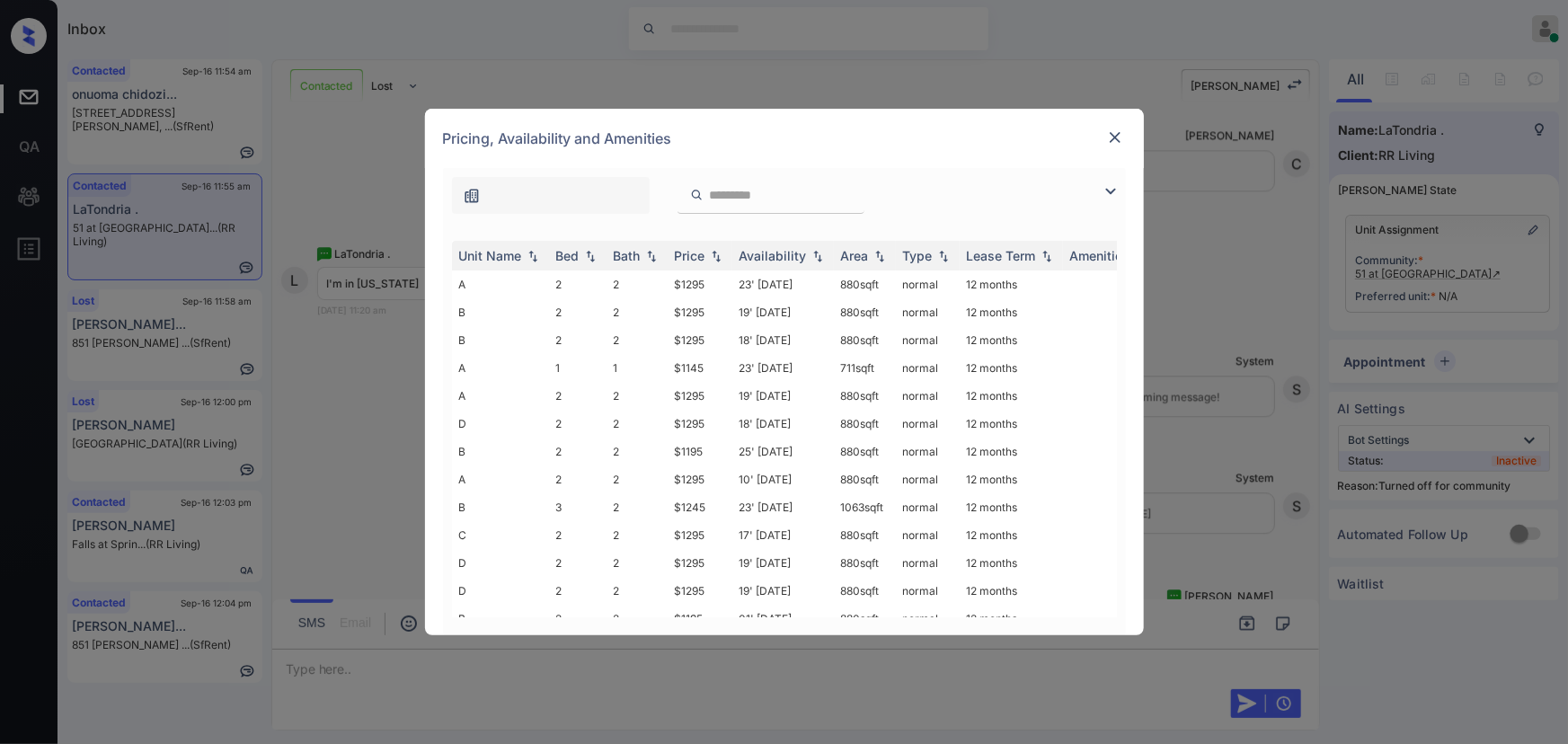
click at [1108, 183] on img at bounding box center [1111, 192] width 22 height 22
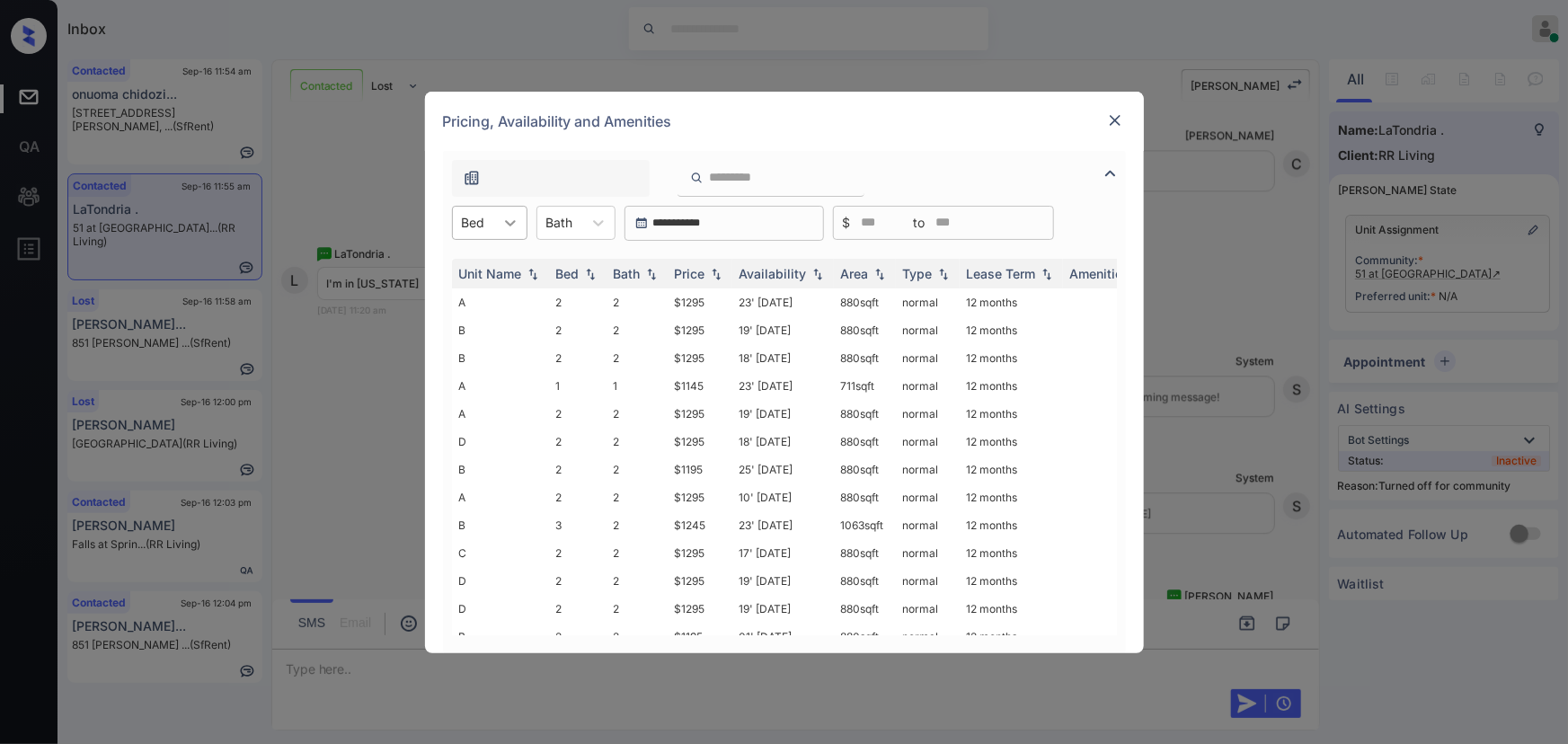
click at [506, 227] on icon at bounding box center [510, 223] width 18 height 18
click at [471, 289] on div "2" at bounding box center [490, 299] width 76 height 32
click at [575, 219] on div at bounding box center [571, 222] width 27 height 19
click at [575, 261] on div "1" at bounding box center [588, 266] width 79 height 32
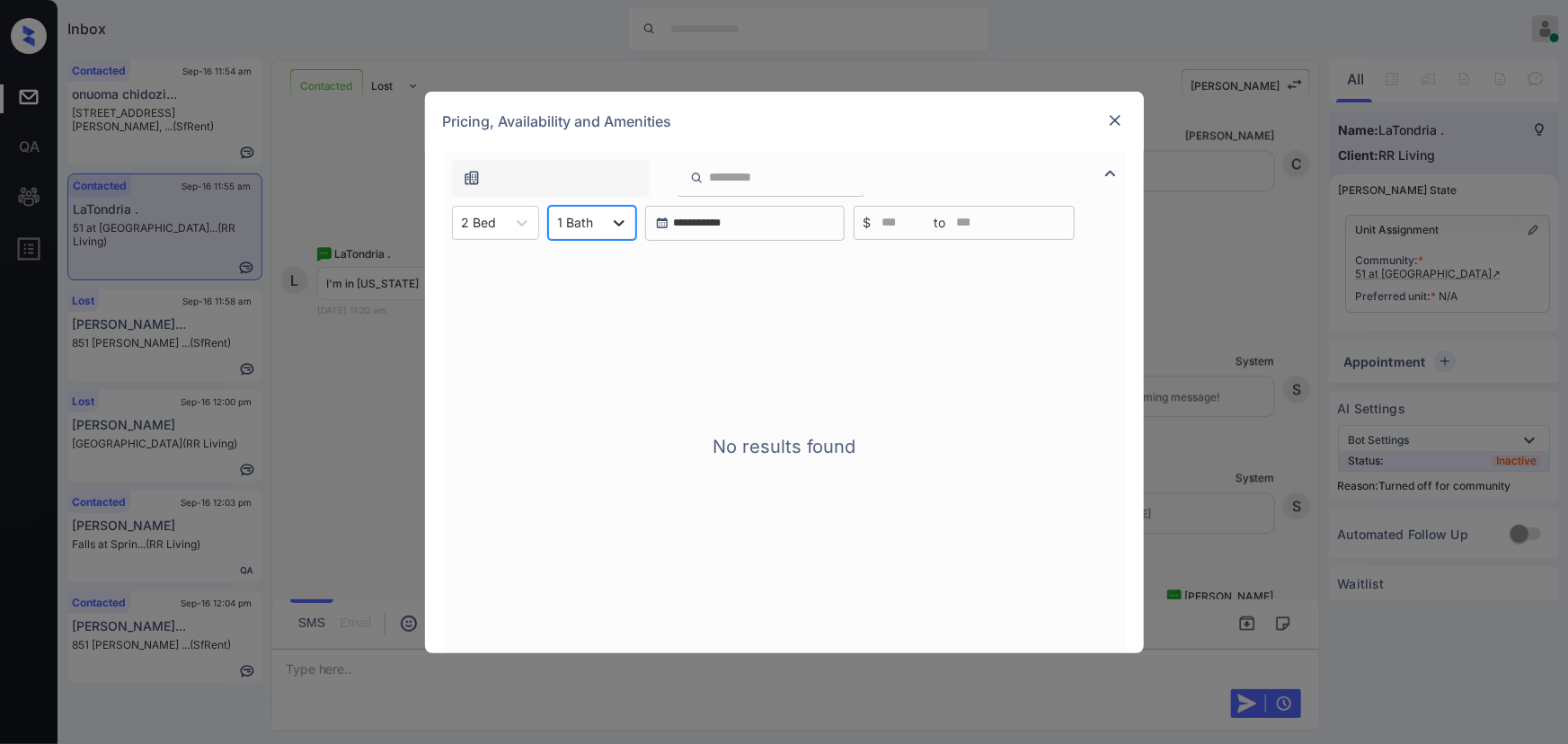
click at [605, 219] on div at bounding box center [618, 222] width 32 height 32
click at [580, 305] on div "2" at bounding box center [593, 299] width 88 height 32
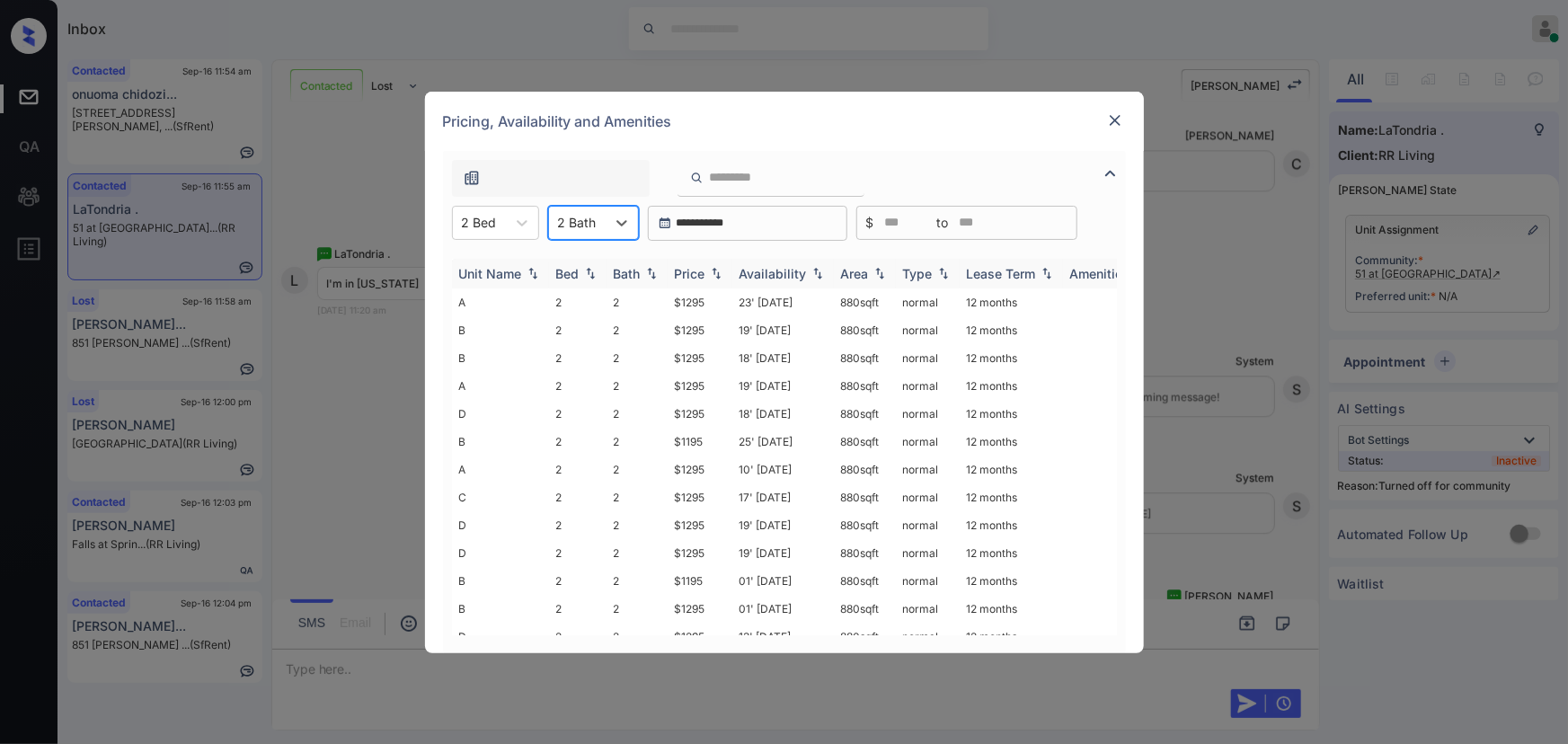
click at [703, 270] on div "Price" at bounding box center [689, 274] width 30 height 16
drag, startPoint x: 887, startPoint y: 300, endPoint x: 833, endPoint y: 298, distance: 54.0
click at [834, 298] on td "880 sqft" at bounding box center [864, 302] width 62 height 28
copy td "880 sqft"
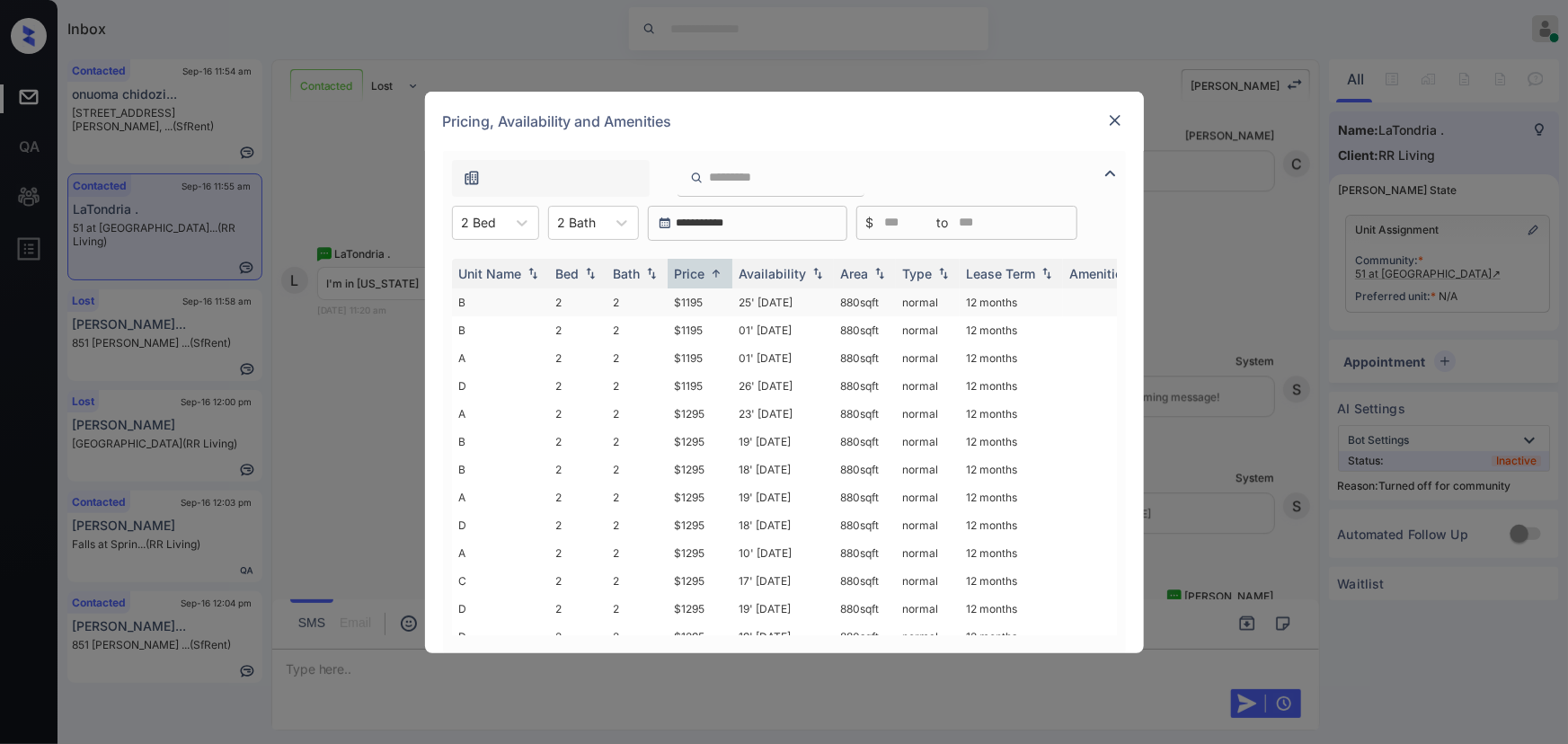
click at [685, 302] on td "$1195" at bounding box center [700, 302] width 65 height 28
click at [685, 299] on td "$1195" at bounding box center [700, 302] width 65 height 28
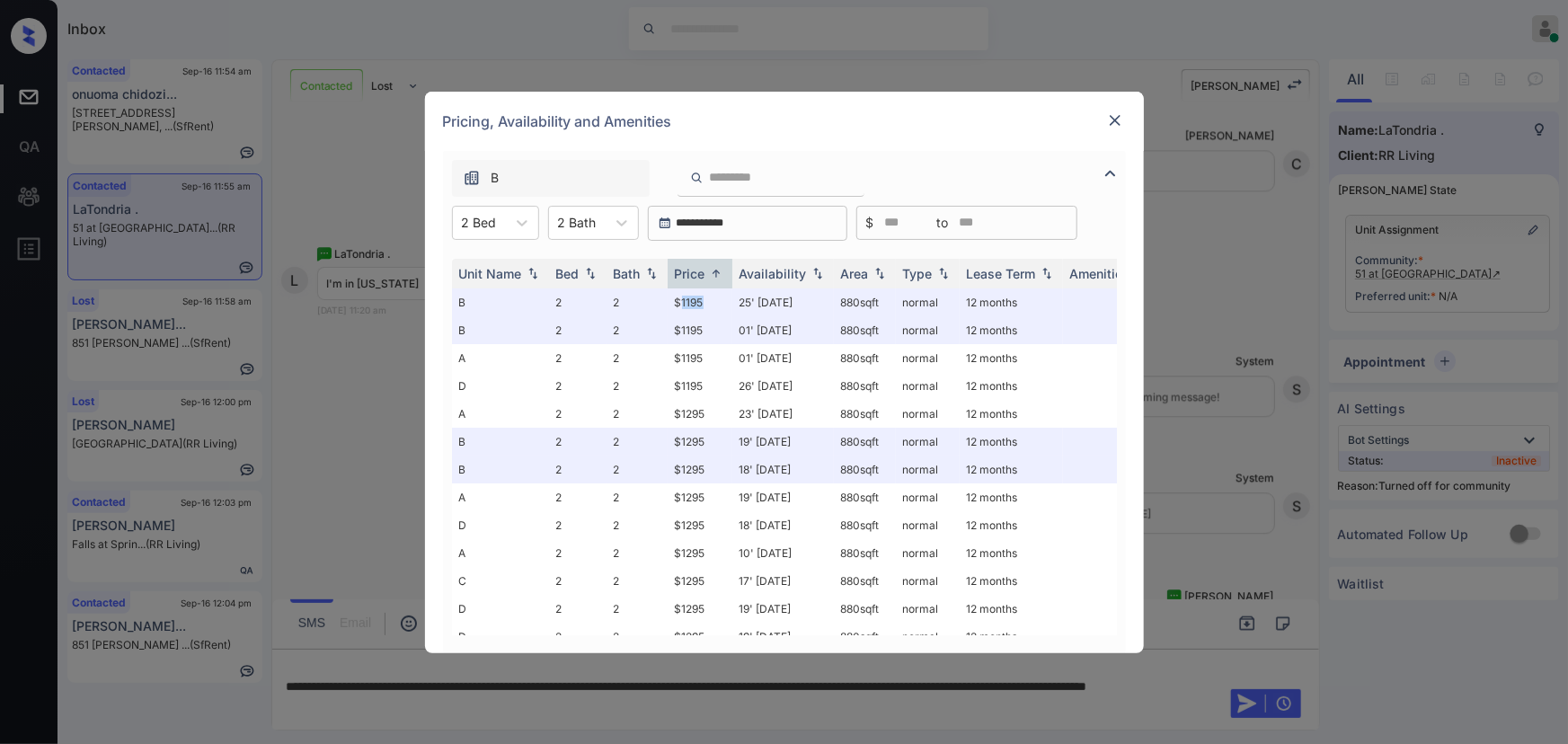
click at [1107, 117] on img at bounding box center [1115, 120] width 18 height 18
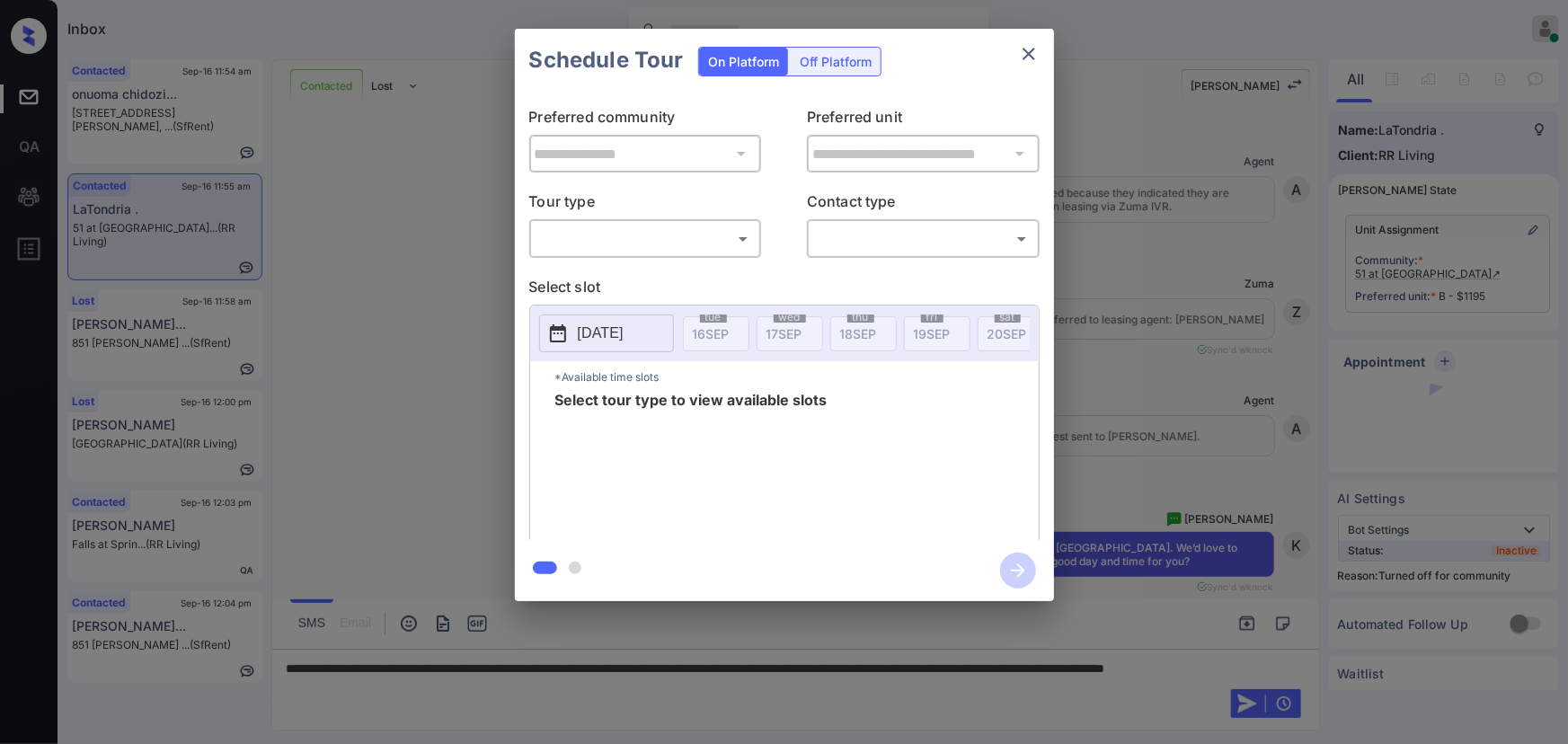
scroll to position [3210, 0]
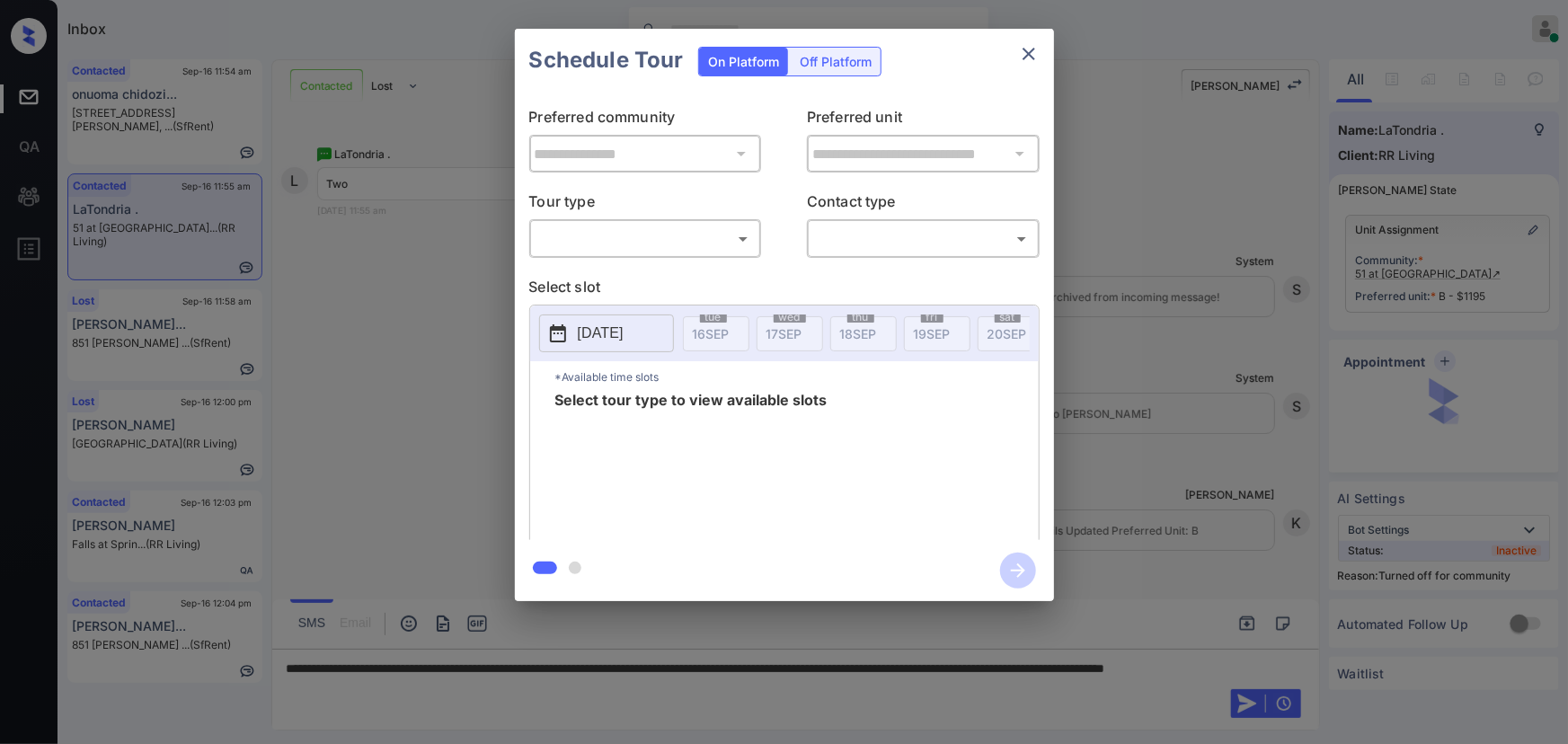
click at [684, 241] on body "Inbox [PERSON_NAME] Online Set yourself offline Set yourself on break Profile S…" at bounding box center [784, 372] width 1568 height 744
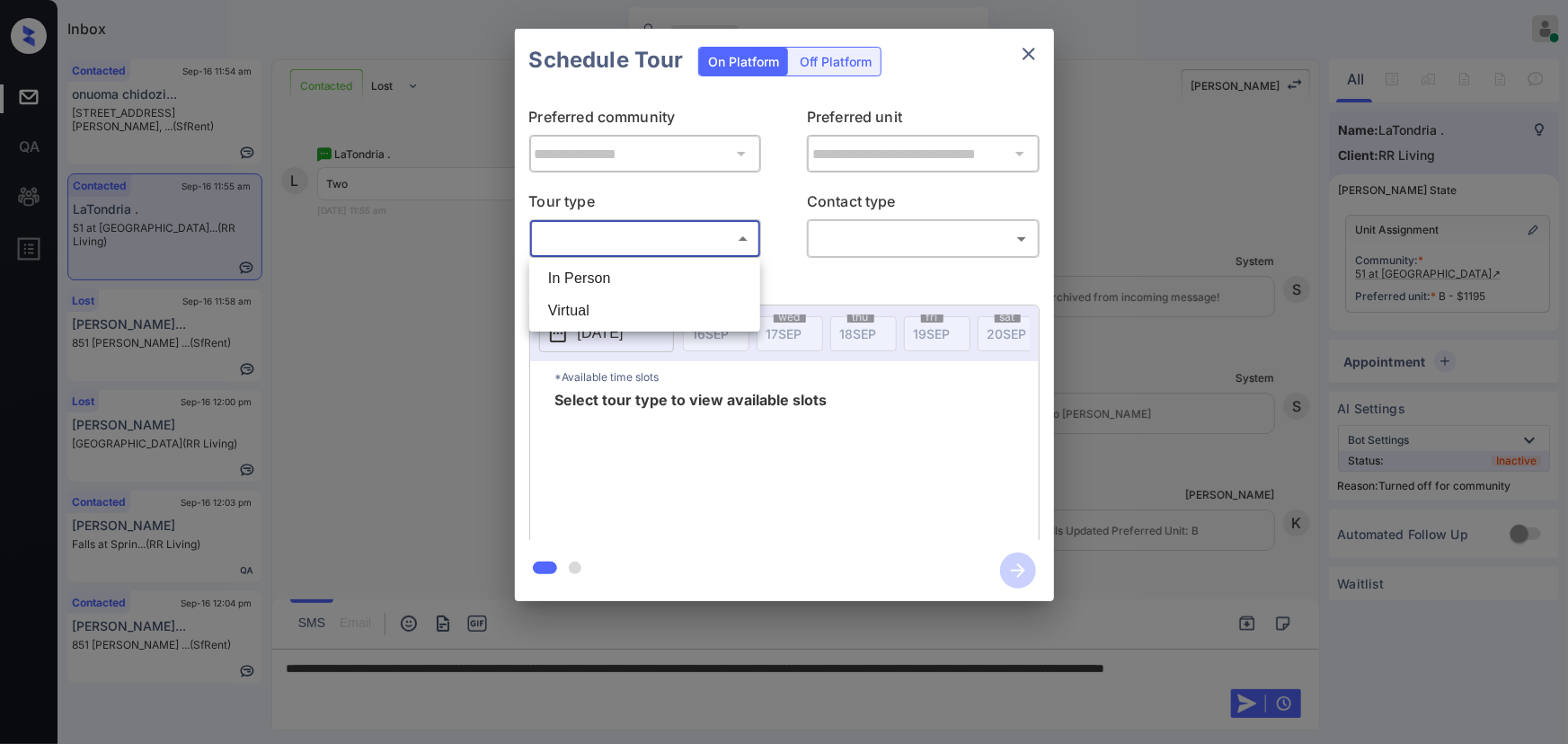
click at [649, 313] on li "Virtual" at bounding box center [645, 311] width 222 height 32
type input "*******"
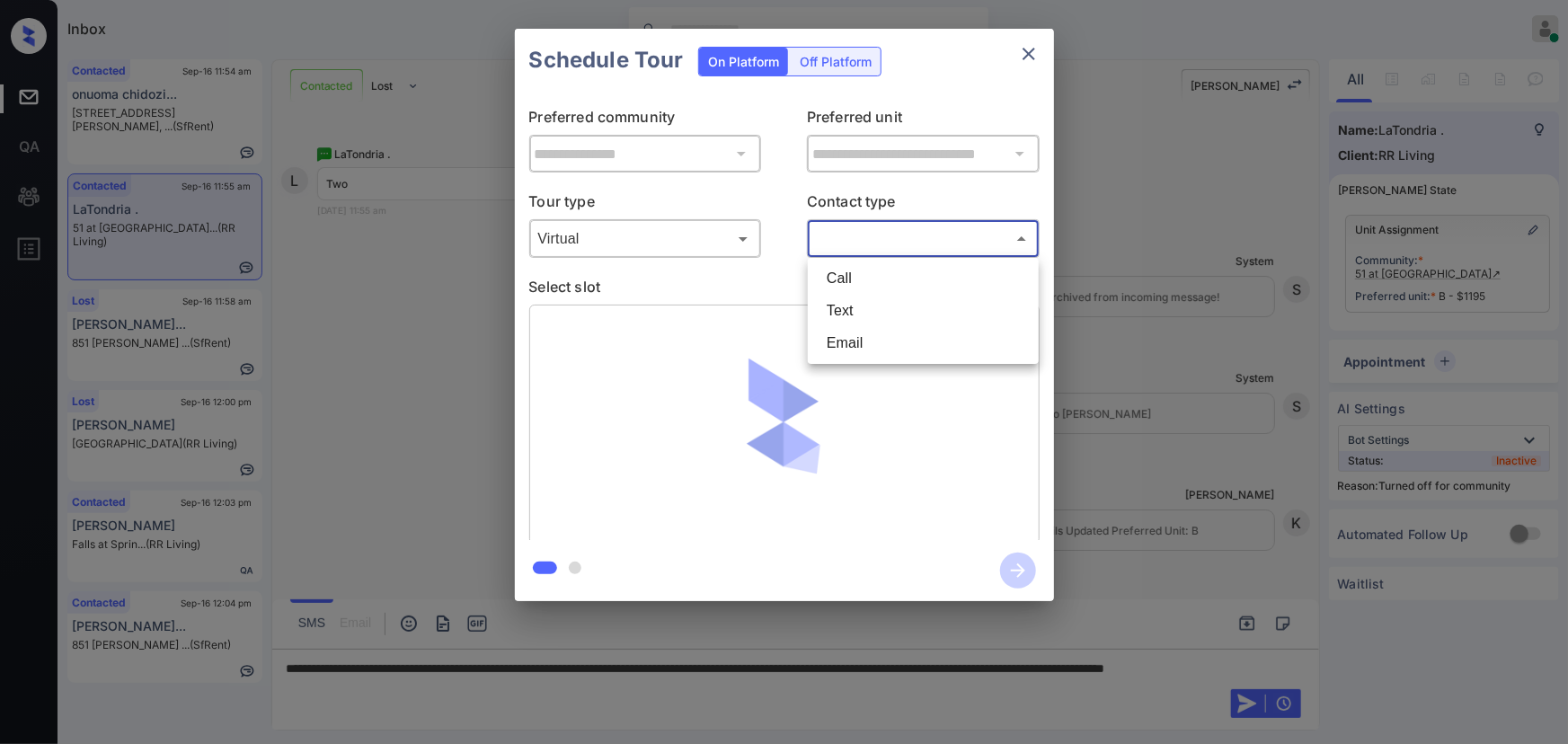
click at [924, 239] on body "Inbox [PERSON_NAME] Online Set yourself offline Set yourself on break Profile S…" at bounding box center [784, 372] width 1568 height 744
click at [852, 305] on li "Text" at bounding box center [923, 311] width 222 height 32
type input "****"
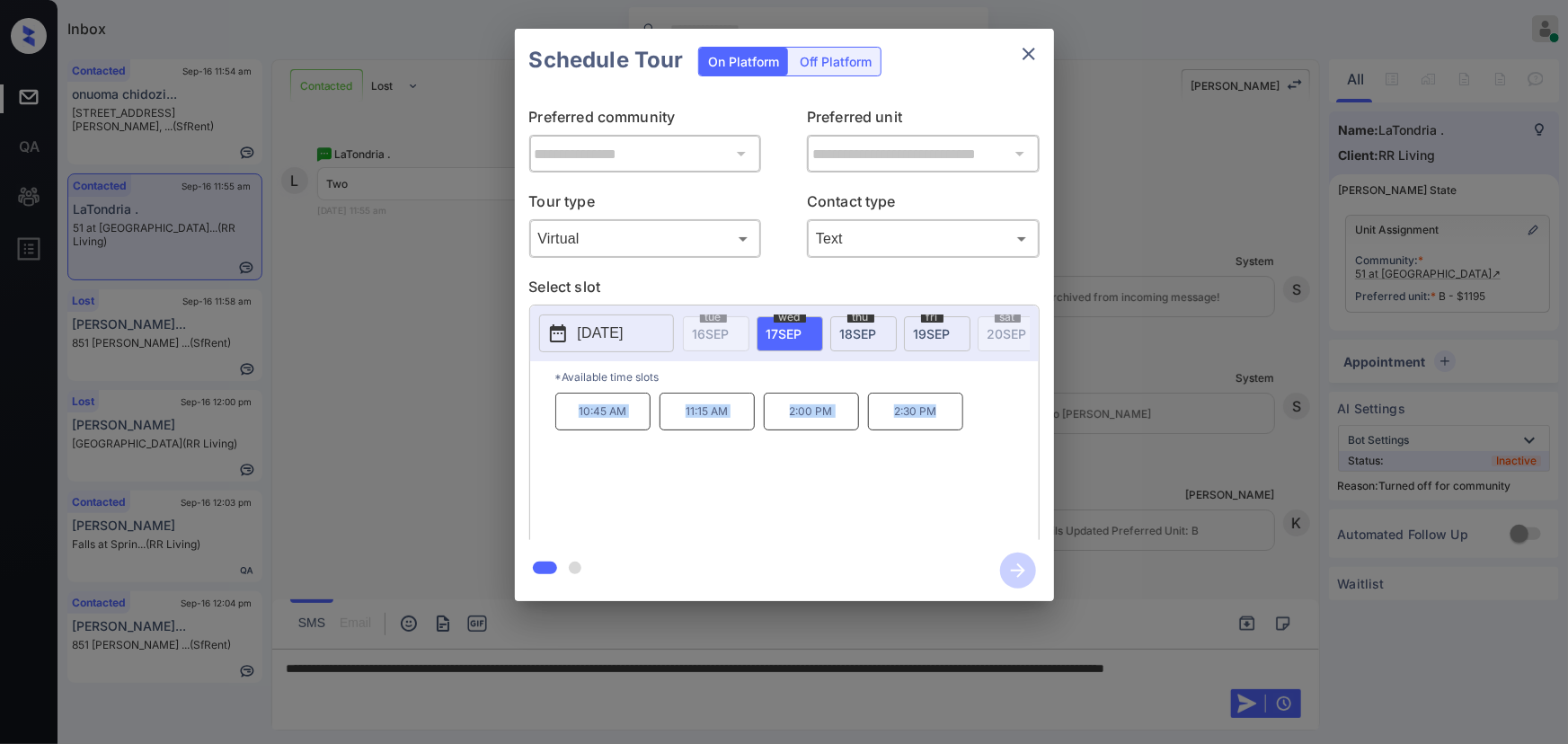
copy div "10:45 AM 11:15 AM 2:00 PM 2:30 PM"
drag, startPoint x: 944, startPoint y: 422, endPoint x: 549, endPoint y: 417, distance: 395.0
click at [549, 417] on div "*Available time slots 10:45 AM 11:15 AM 2:00 PM 2:30 PM" at bounding box center [784, 452] width 508 height 184
click at [799, 701] on div at bounding box center [784, 372] width 1568 height 744
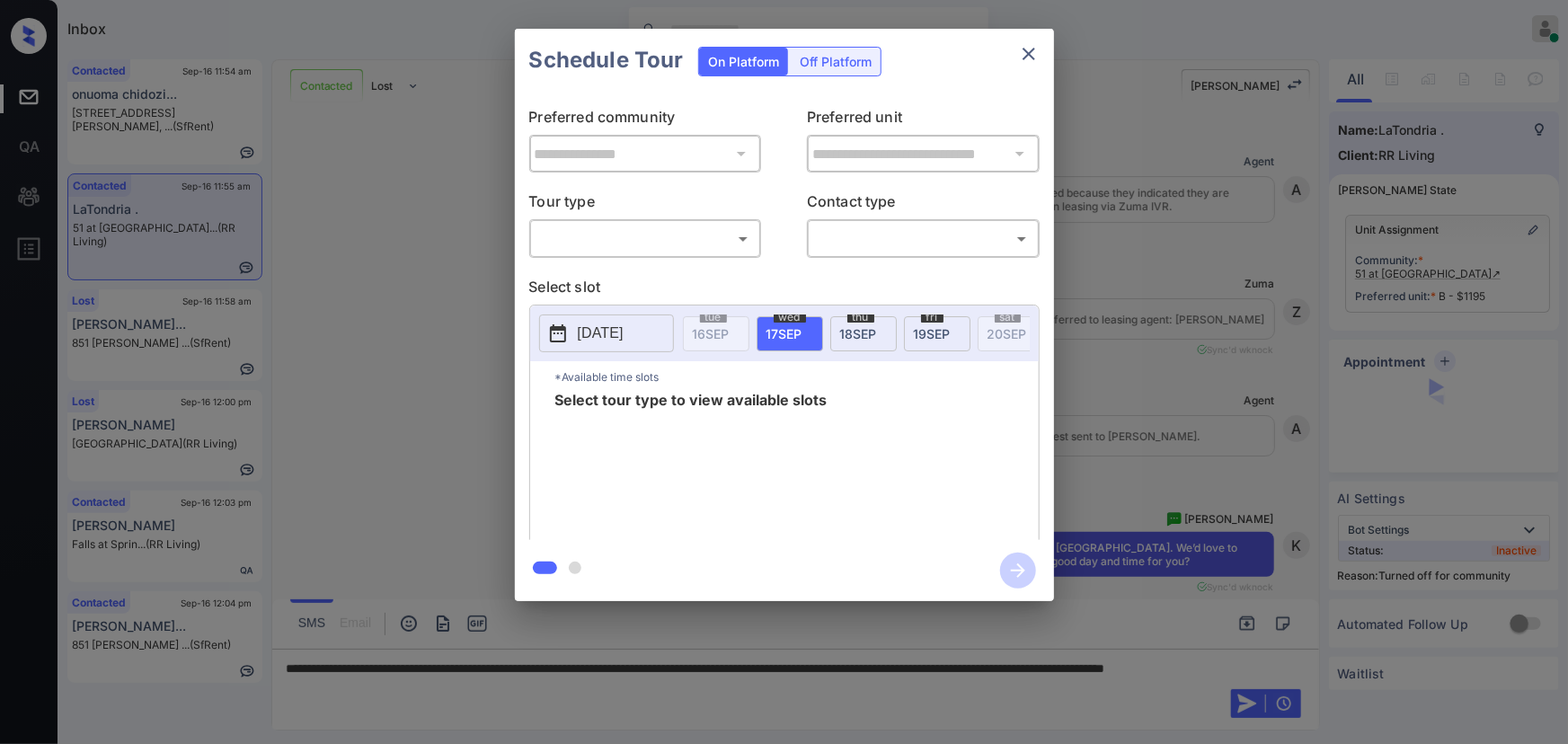
scroll to position [3210, 0]
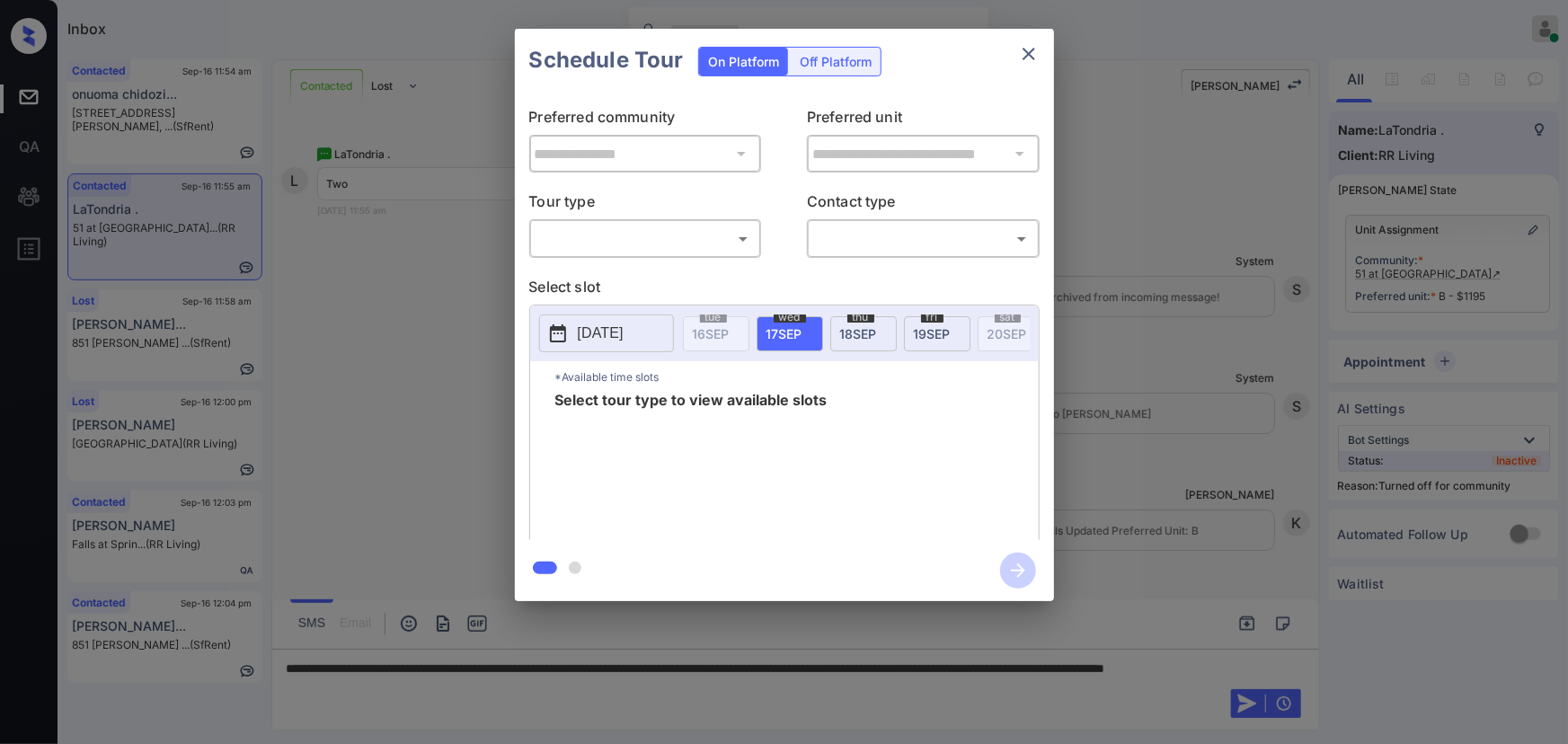
click at [629, 230] on body "Inbox [PERSON_NAME] Online Set yourself offline Set yourself on break Profile S…" at bounding box center [784, 372] width 1568 height 744
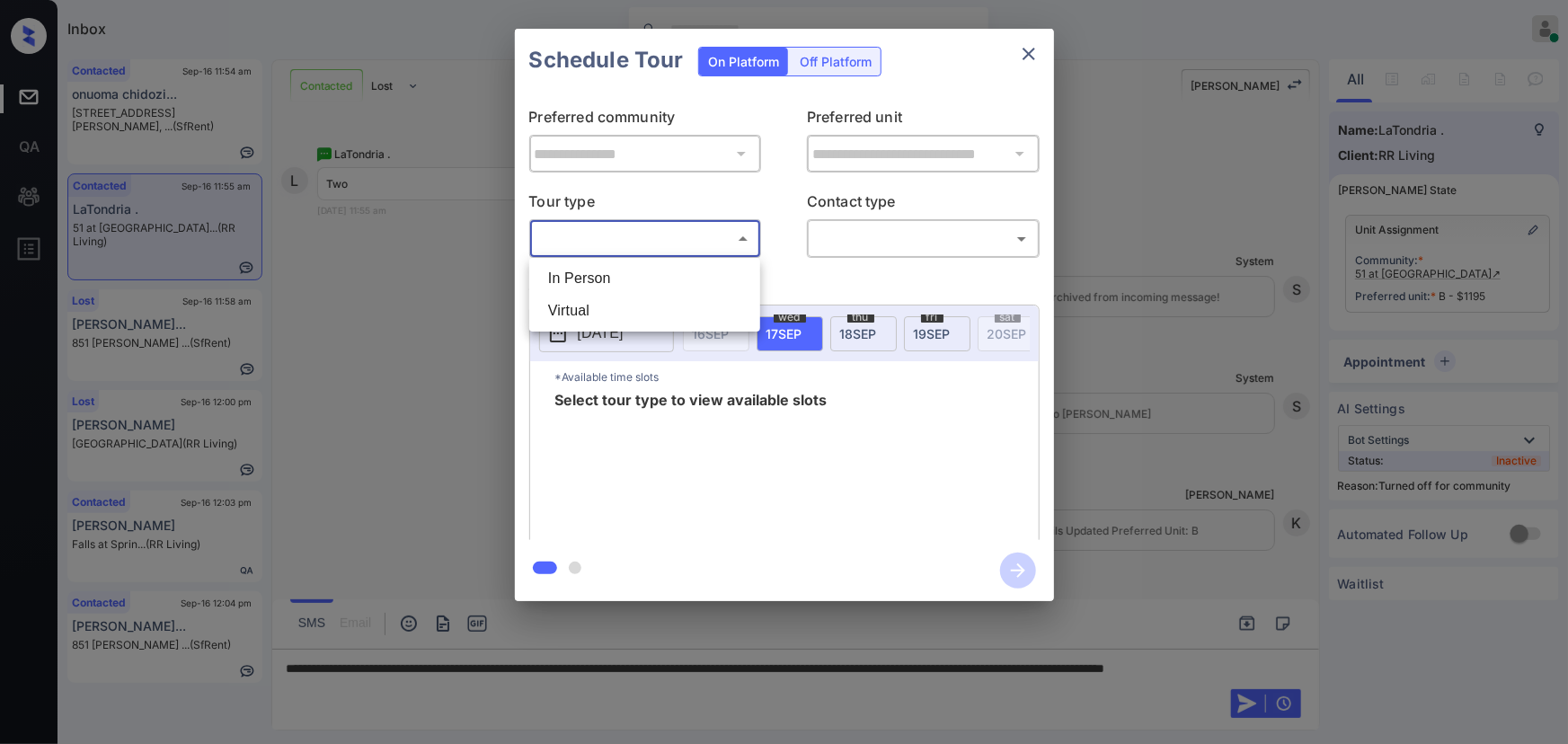
click at [619, 280] on li "In Person" at bounding box center [645, 278] width 222 height 32
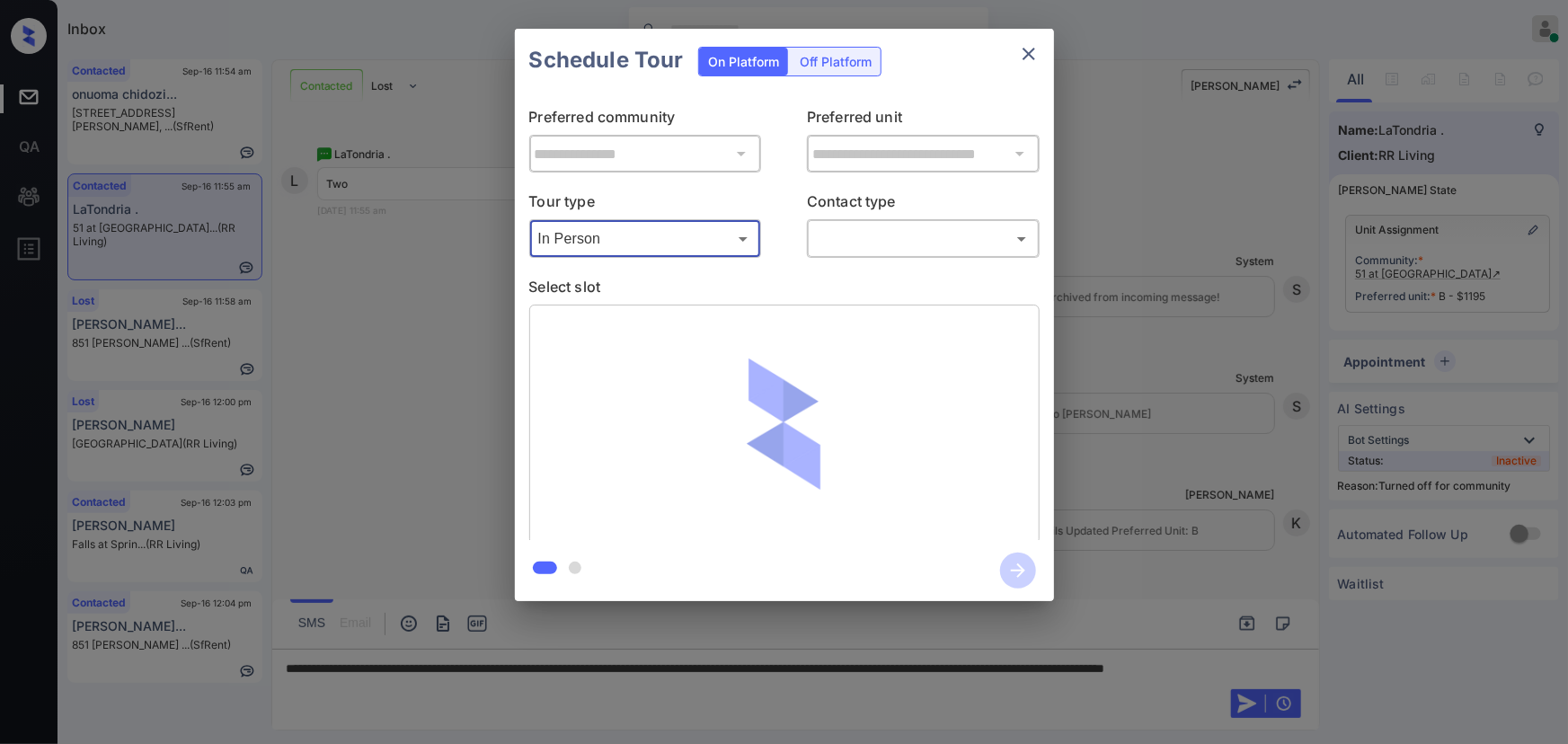
click at [847, 246] on body "Inbox [PERSON_NAME] Online Set yourself offline Set yourself on break Profile S…" at bounding box center [784, 372] width 1568 height 744
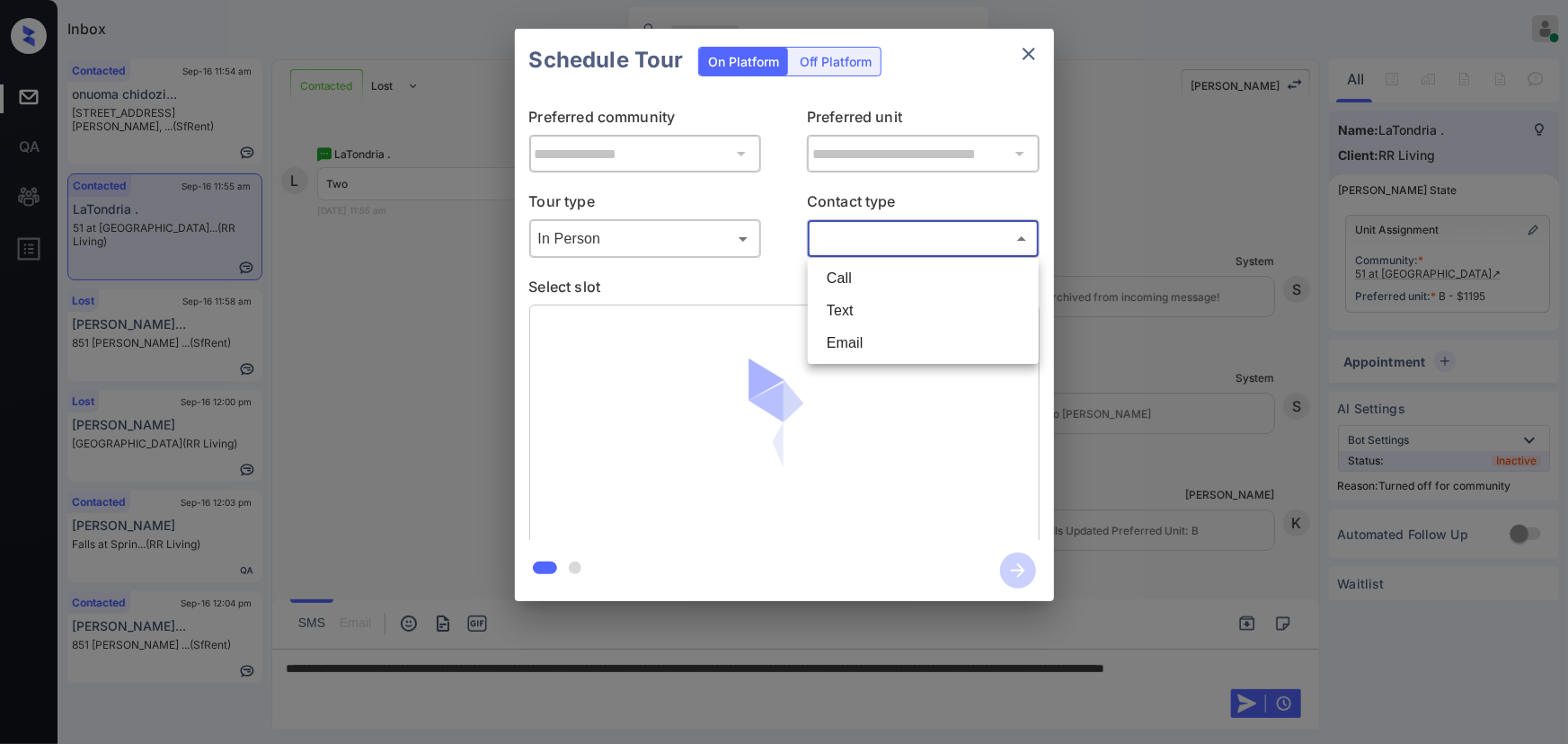
click at [709, 240] on div at bounding box center [784, 372] width 1568 height 744
click at [582, 243] on body "Inbox [PERSON_NAME] Online Set yourself offline Set yourself on break Profile S…" at bounding box center [784, 372] width 1568 height 744
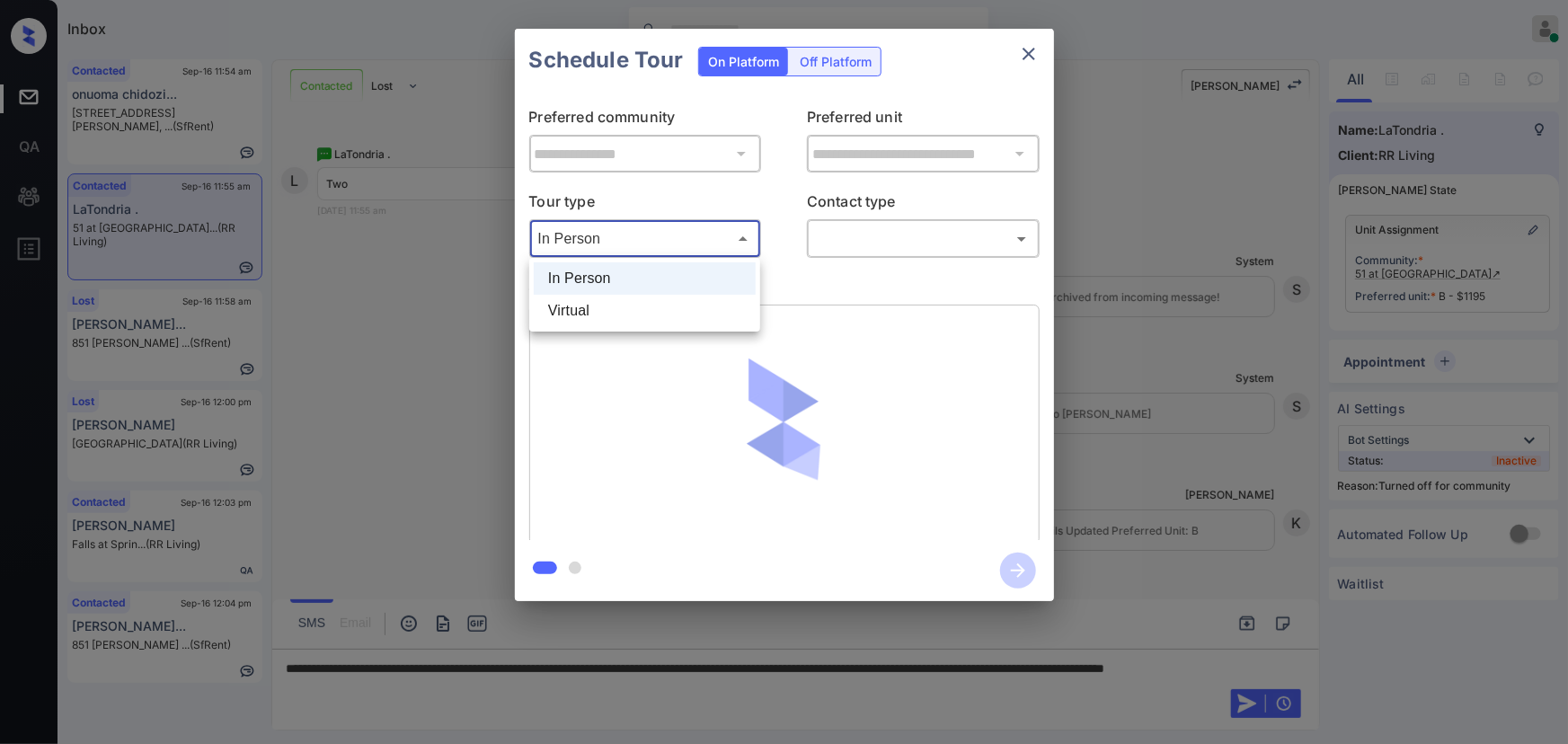
click at [575, 310] on li "Virtual" at bounding box center [645, 311] width 222 height 32
type input "*******"
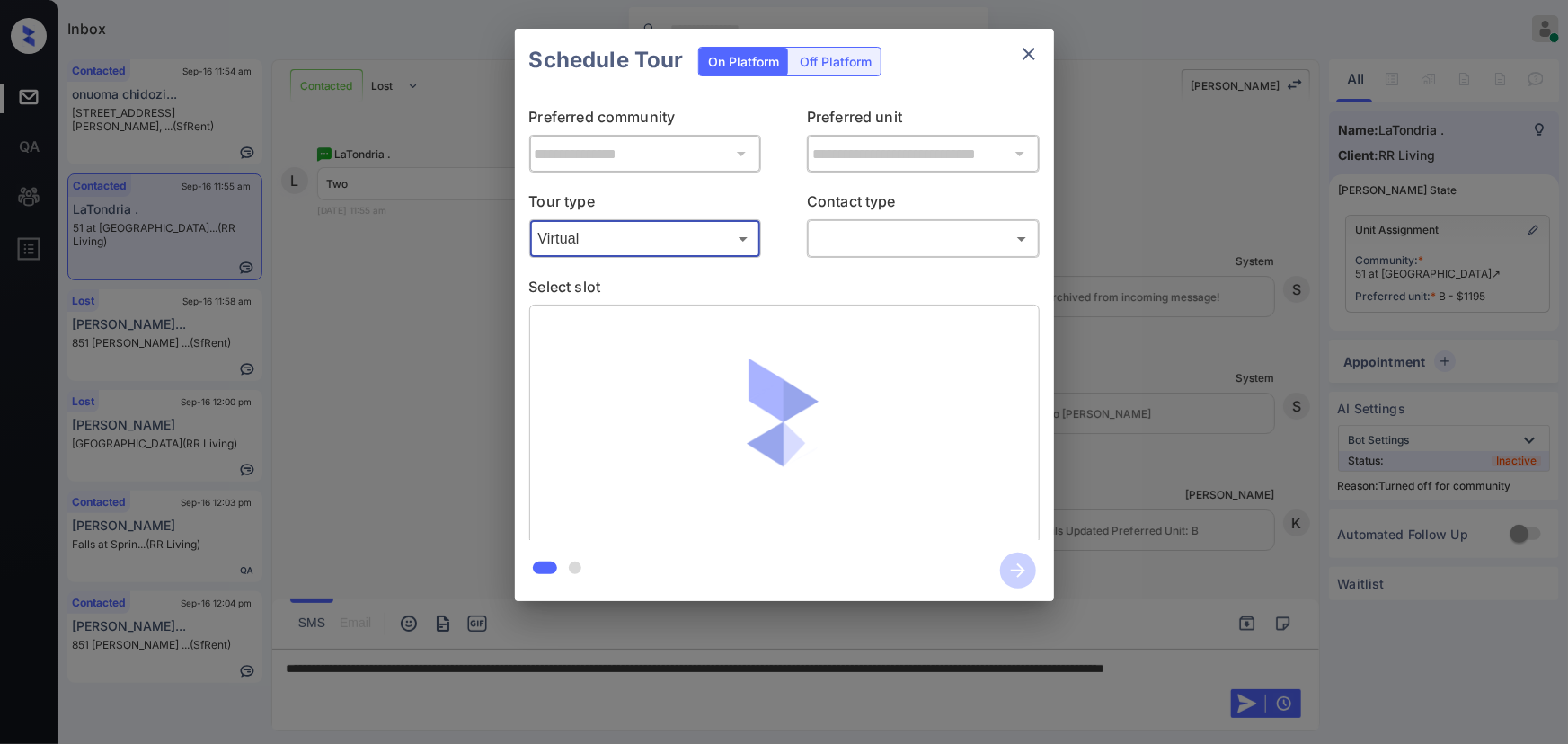
click at [842, 236] on body "Inbox [PERSON_NAME] Online Set yourself offline Set yourself on break Profile S…" at bounding box center [784, 372] width 1568 height 744
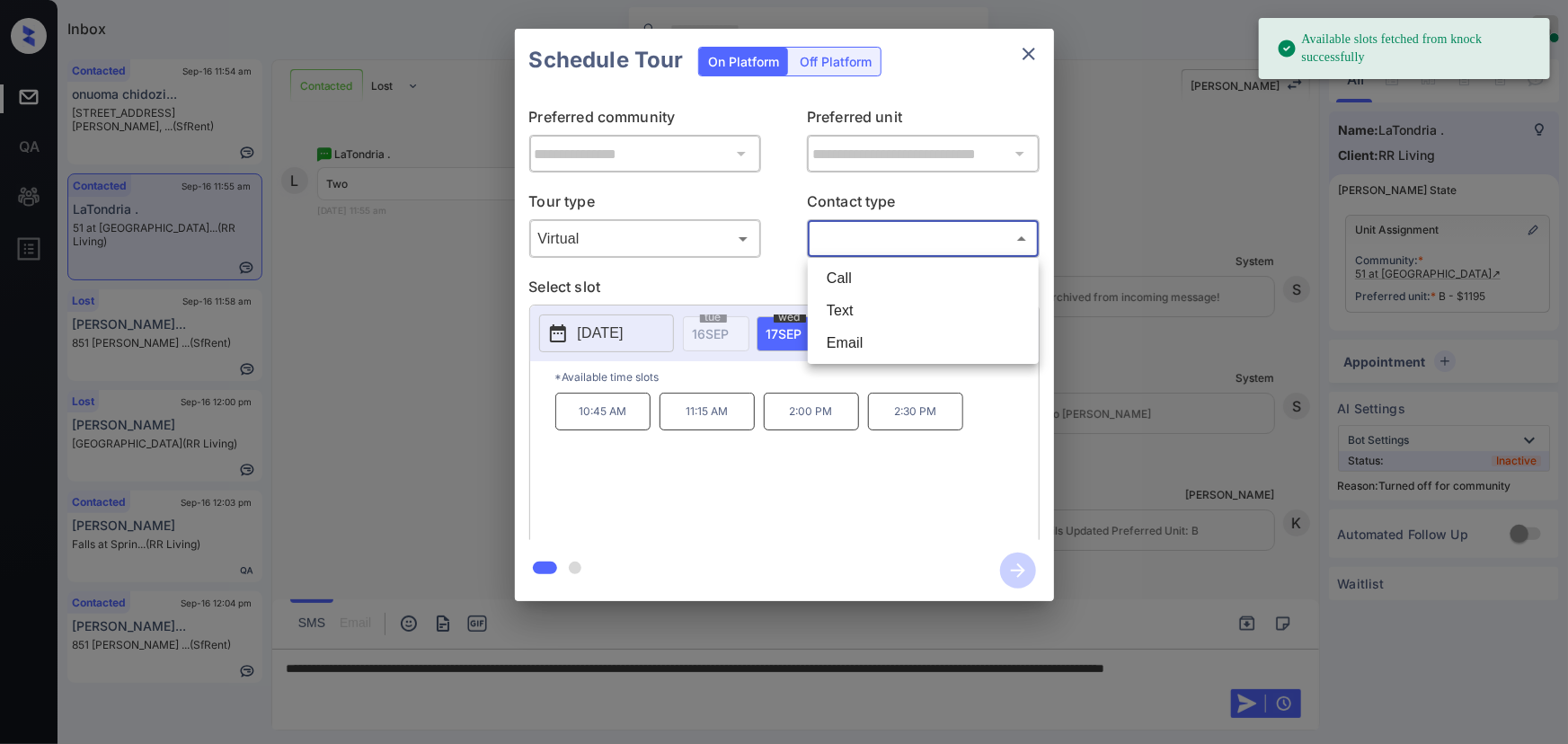
drag, startPoint x: 841, startPoint y: 307, endPoint x: 846, endPoint y: 318, distance: 12.1
click at [842, 307] on li "Text" at bounding box center [923, 311] width 222 height 32
type input "****"
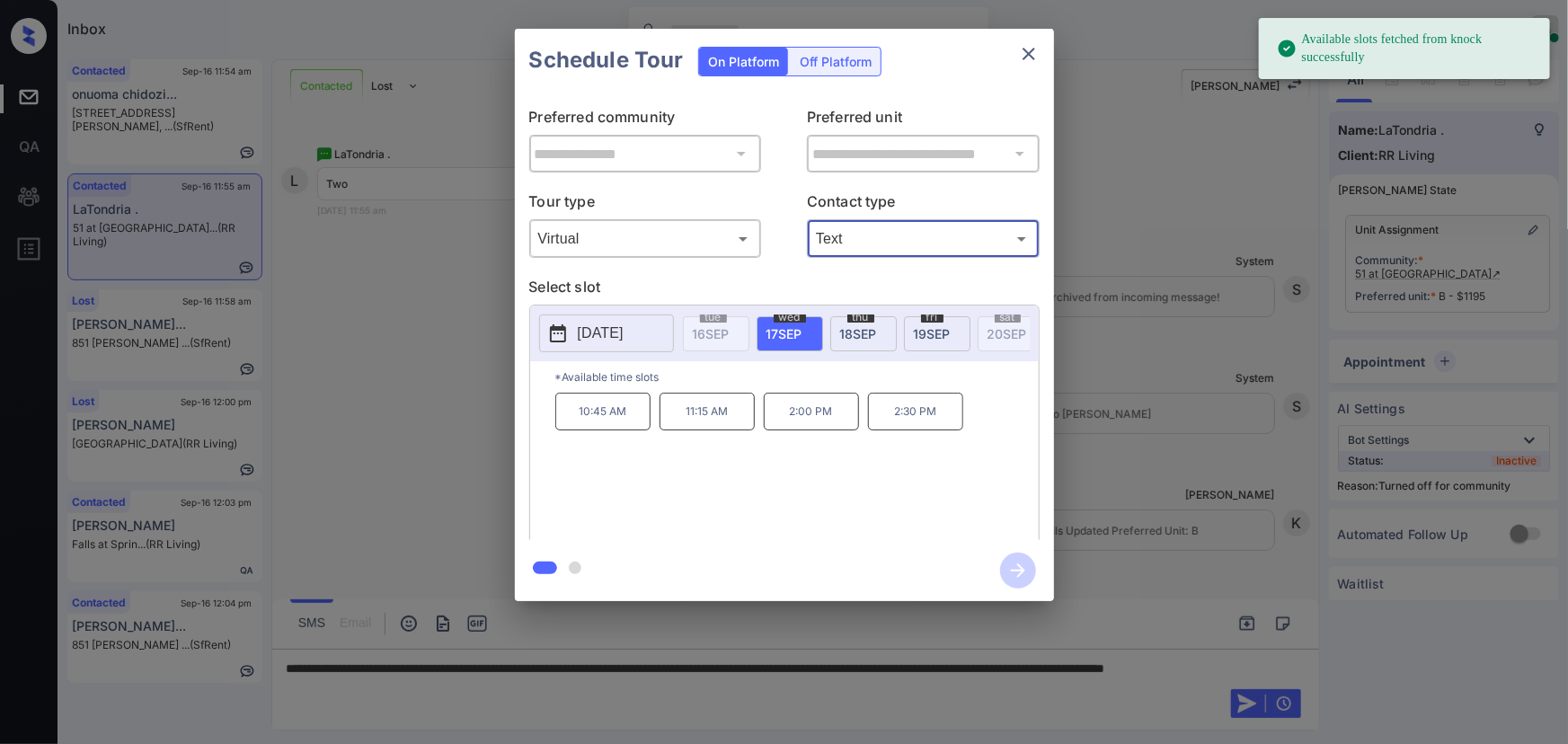
click at [778, 326] on span "17 SEP" at bounding box center [784, 334] width 36 height 16
drag, startPoint x: 940, startPoint y: 420, endPoint x: 575, endPoint y: 439, distance: 365.5
click at [575, 439] on div "10:45 AM 11:15 AM 2:00 PM 2:30 PM" at bounding box center [797, 464] width 484 height 143
copy div "10:45 AM 11:15 AM 2:00 PM 2:30 PM"
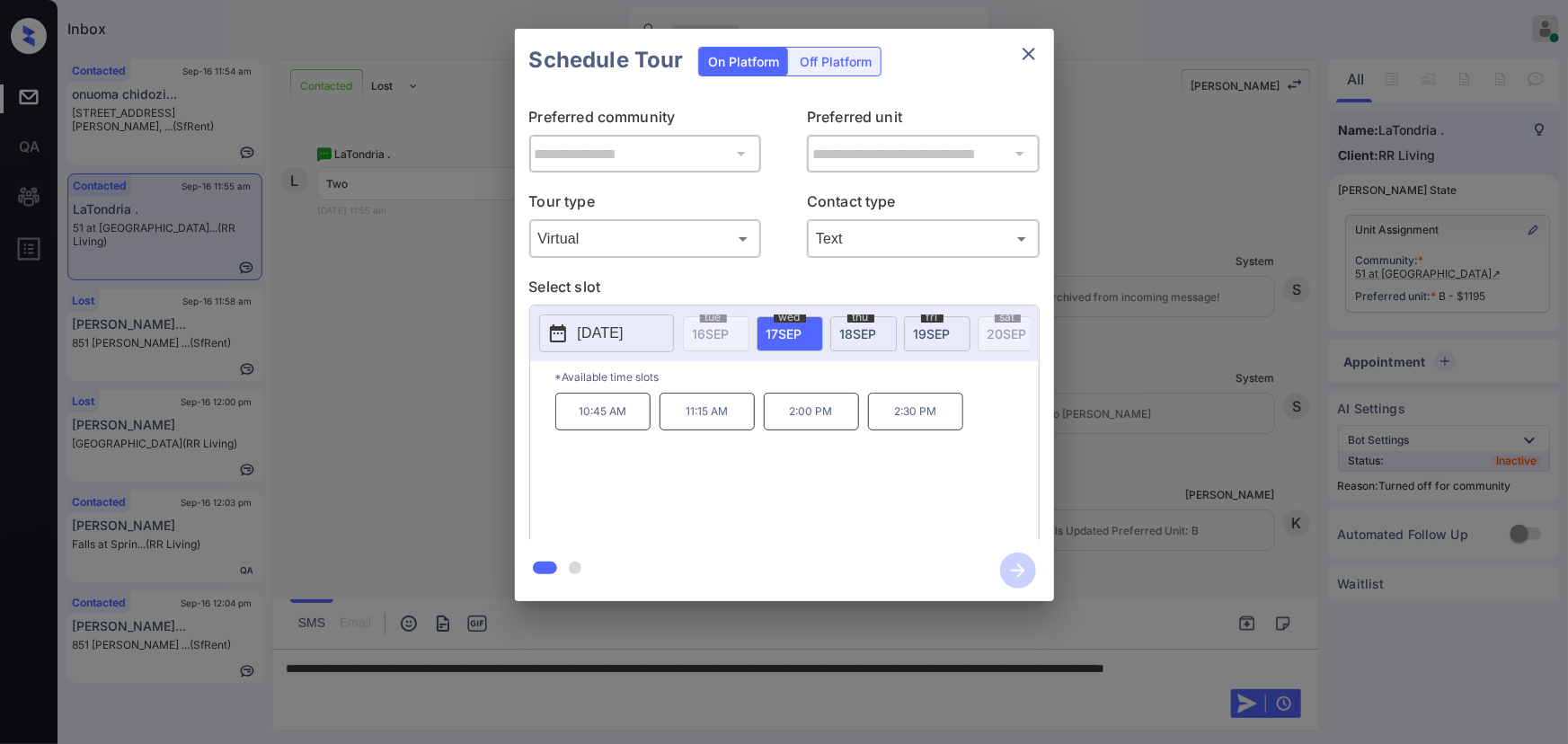
click at [513, 692] on div at bounding box center [784, 372] width 1568 height 744
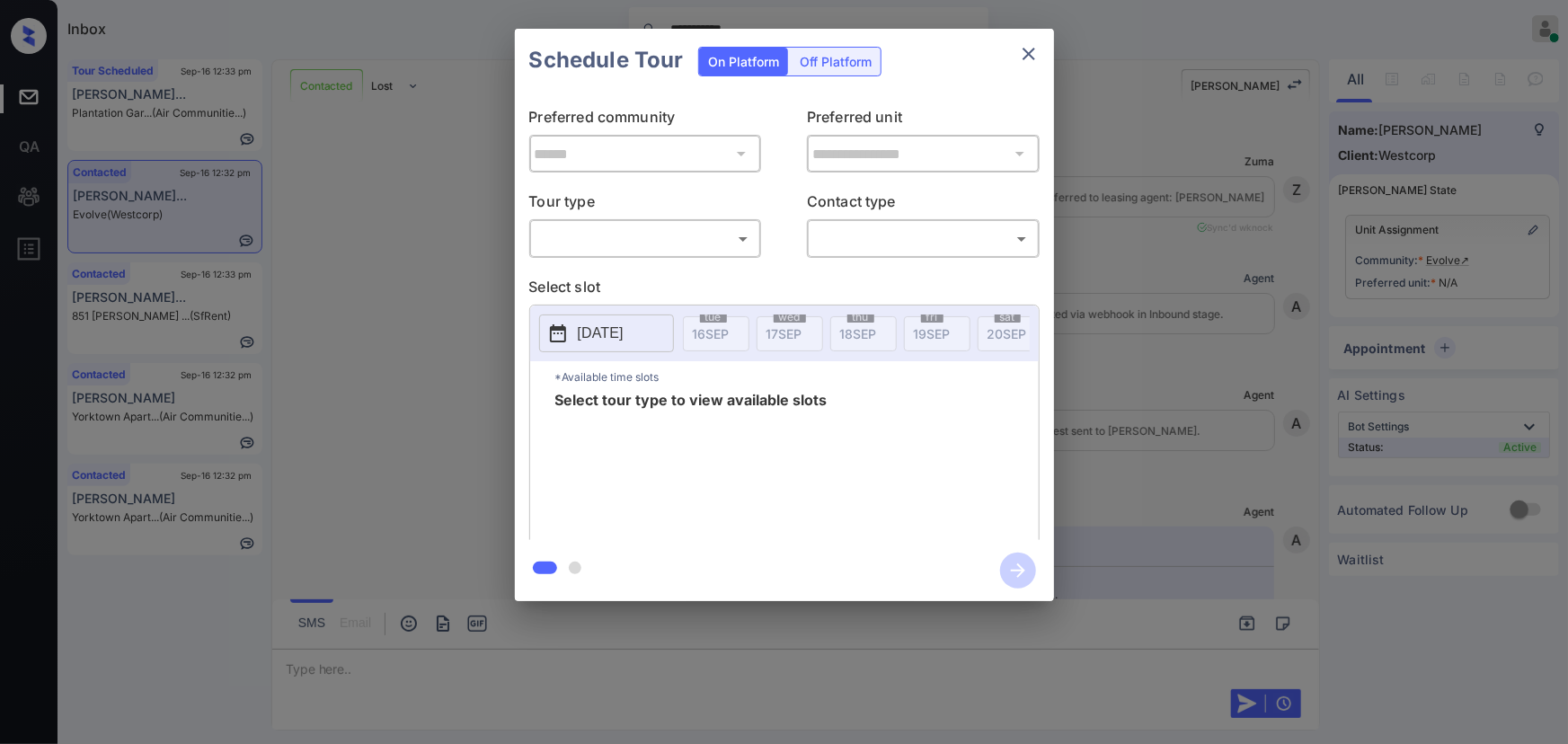
scroll to position [1193, 0]
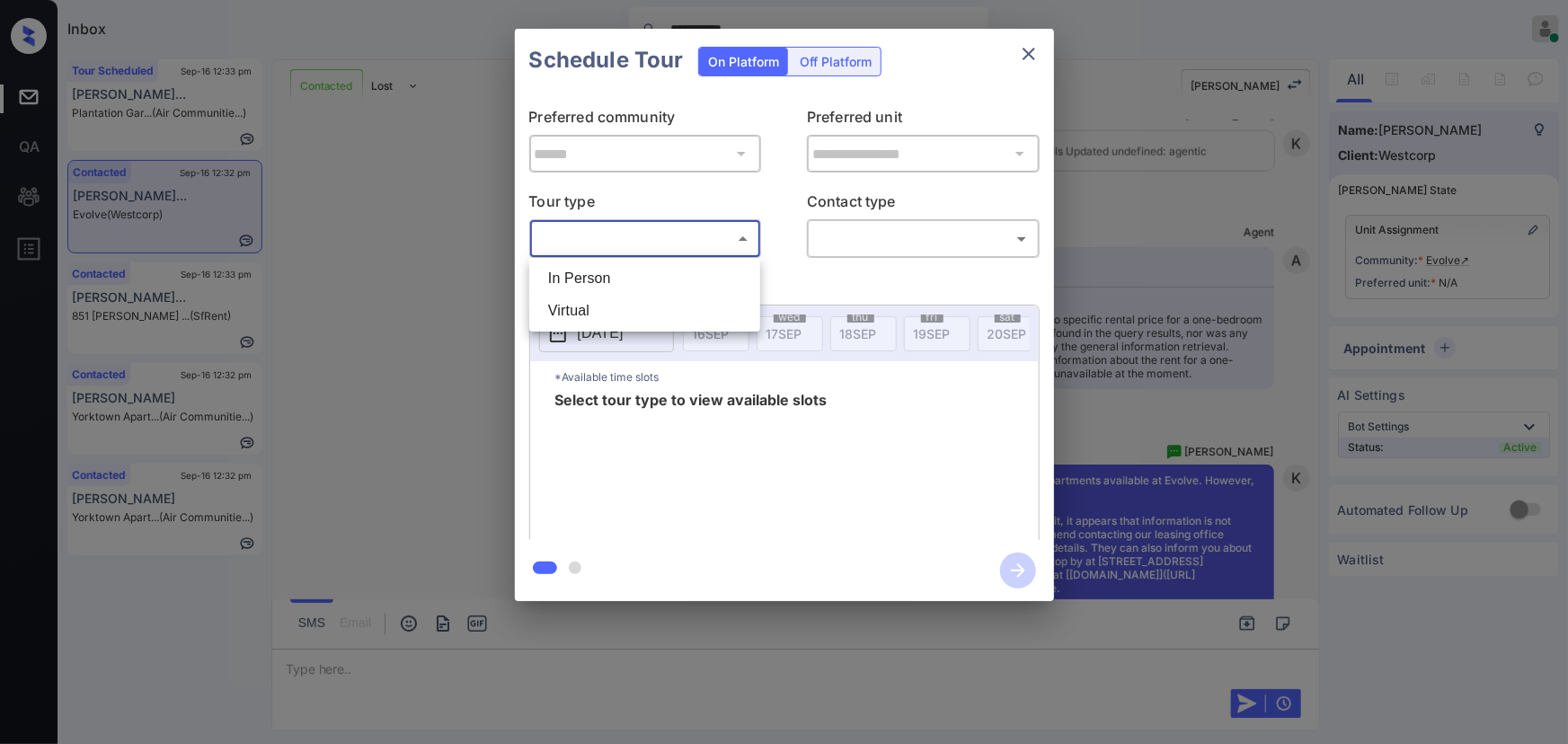
click at [552, 238] on body "**********" at bounding box center [784, 372] width 1568 height 744
click at [575, 275] on li "In Person" at bounding box center [645, 278] width 222 height 32
type input "********"
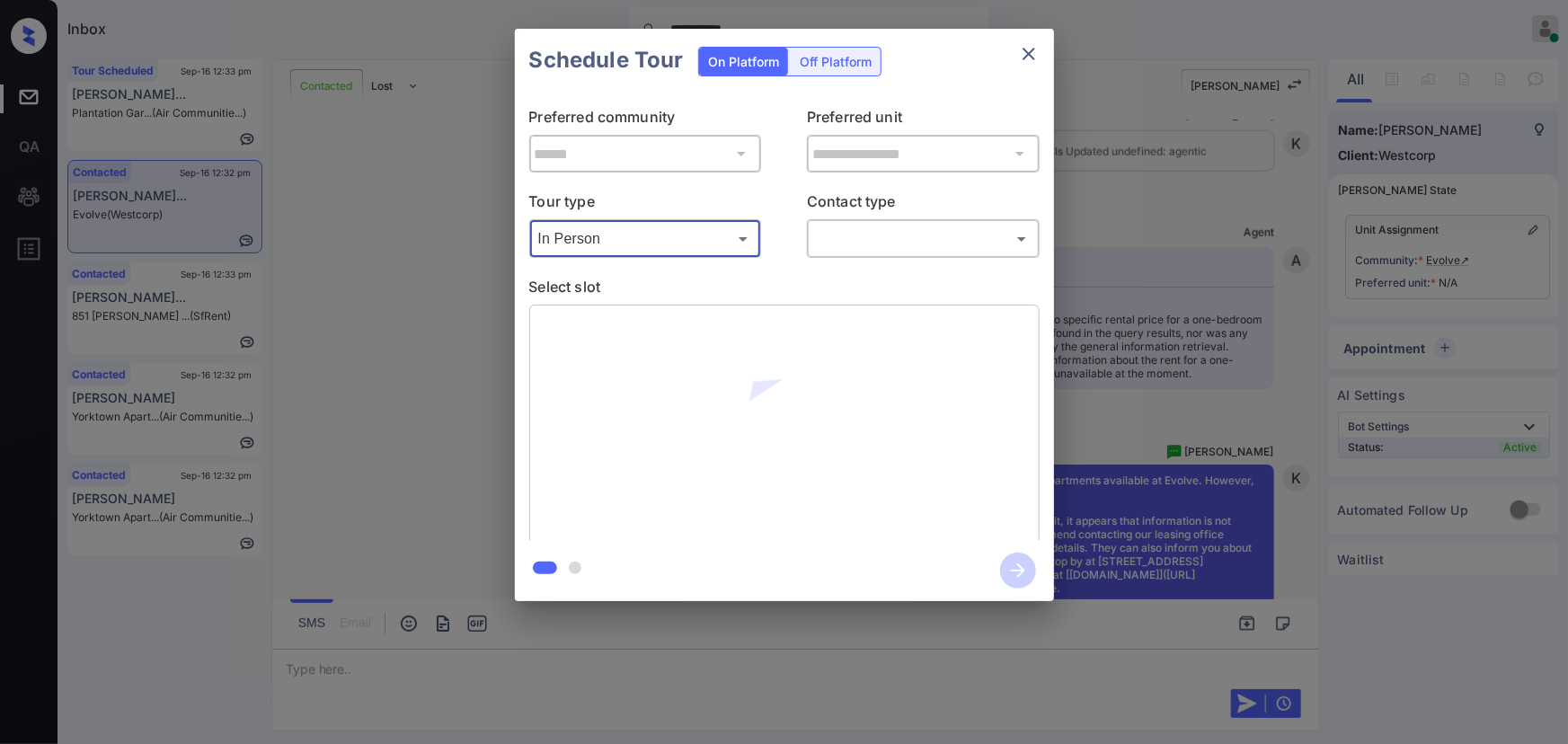
click at [857, 245] on body "**********" at bounding box center [784, 372] width 1568 height 744
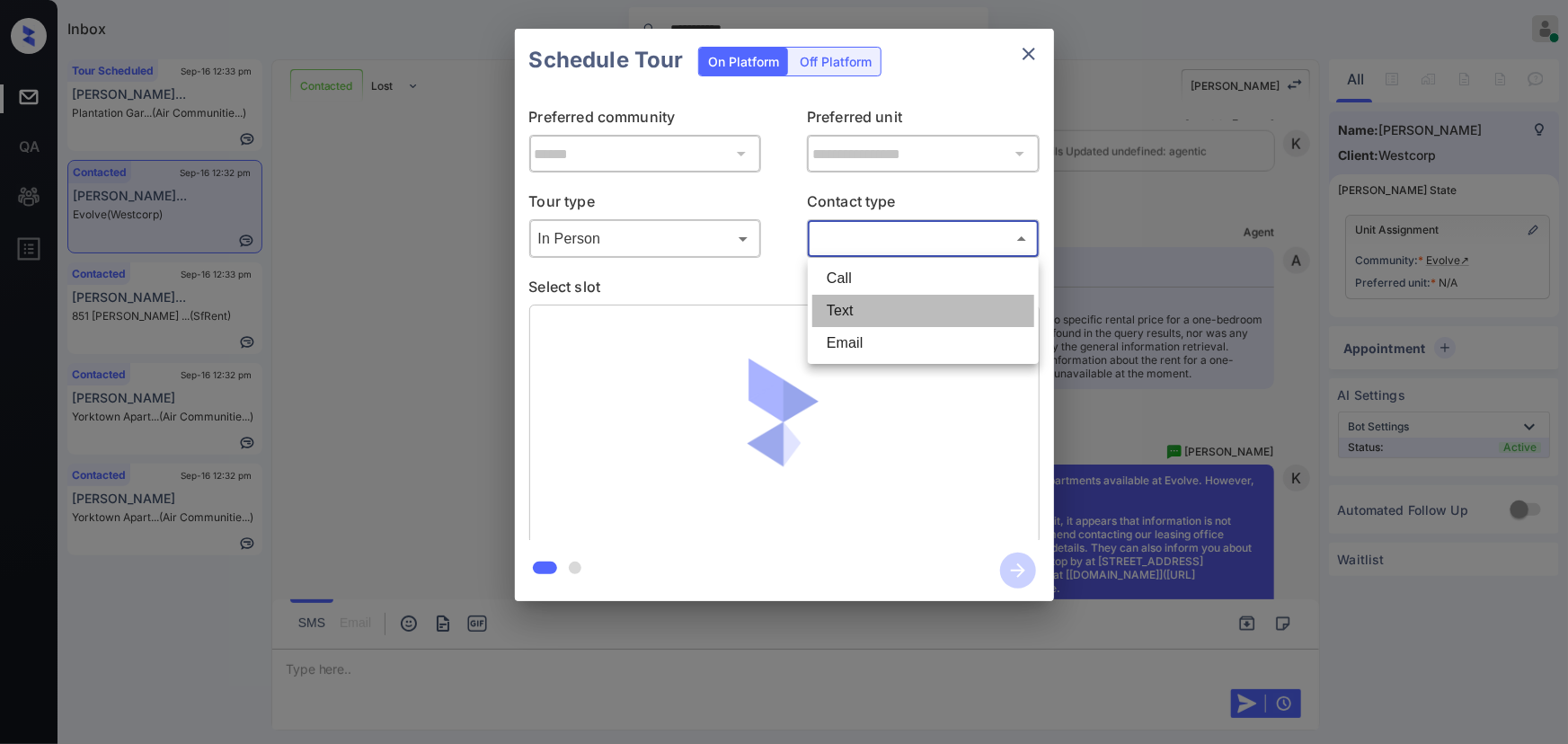
click at [847, 306] on li "Text" at bounding box center [923, 311] width 222 height 32
type input "****"
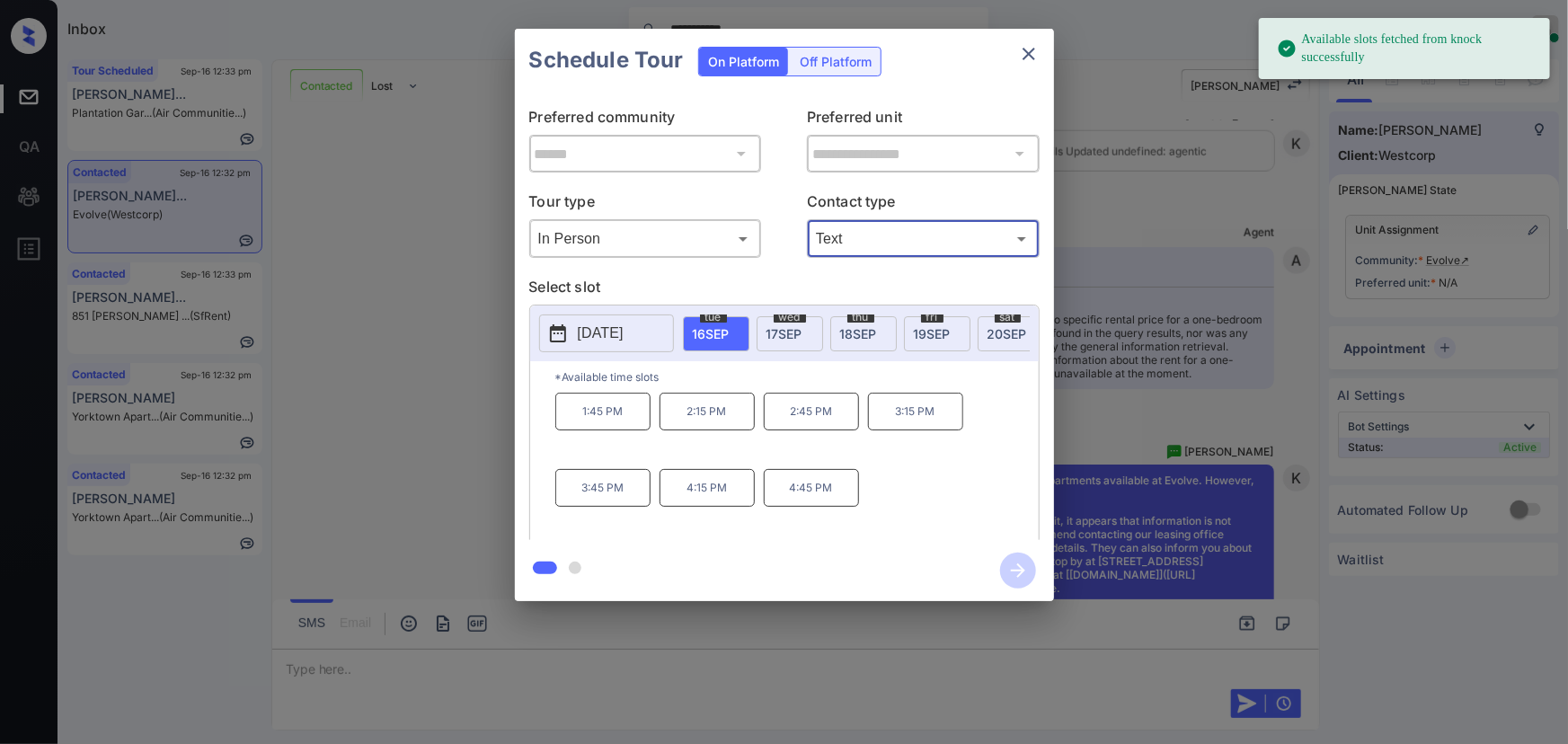
click at [1028, 57] on icon "close" at bounding box center [1029, 54] width 22 height 22
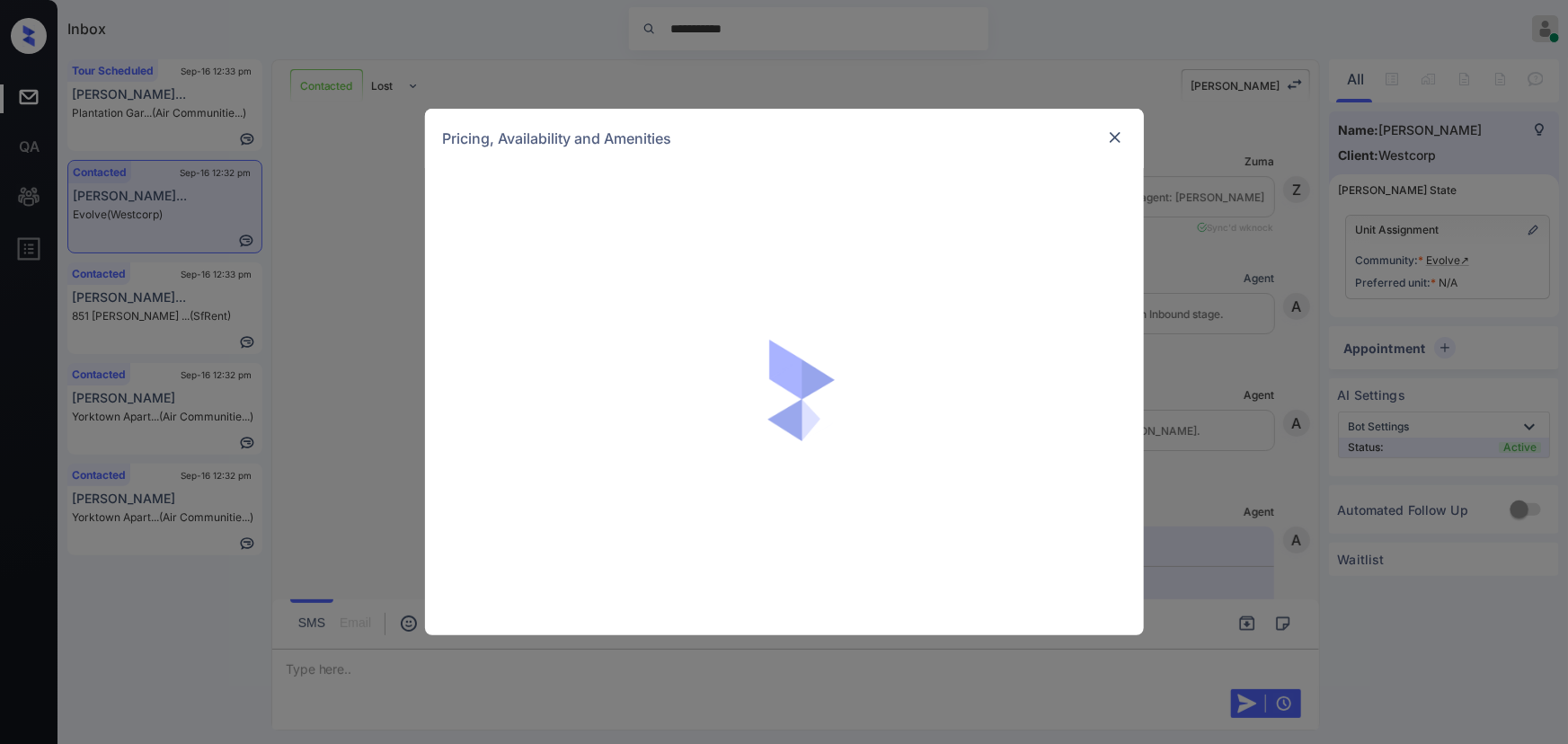
scroll to position [1193, 0]
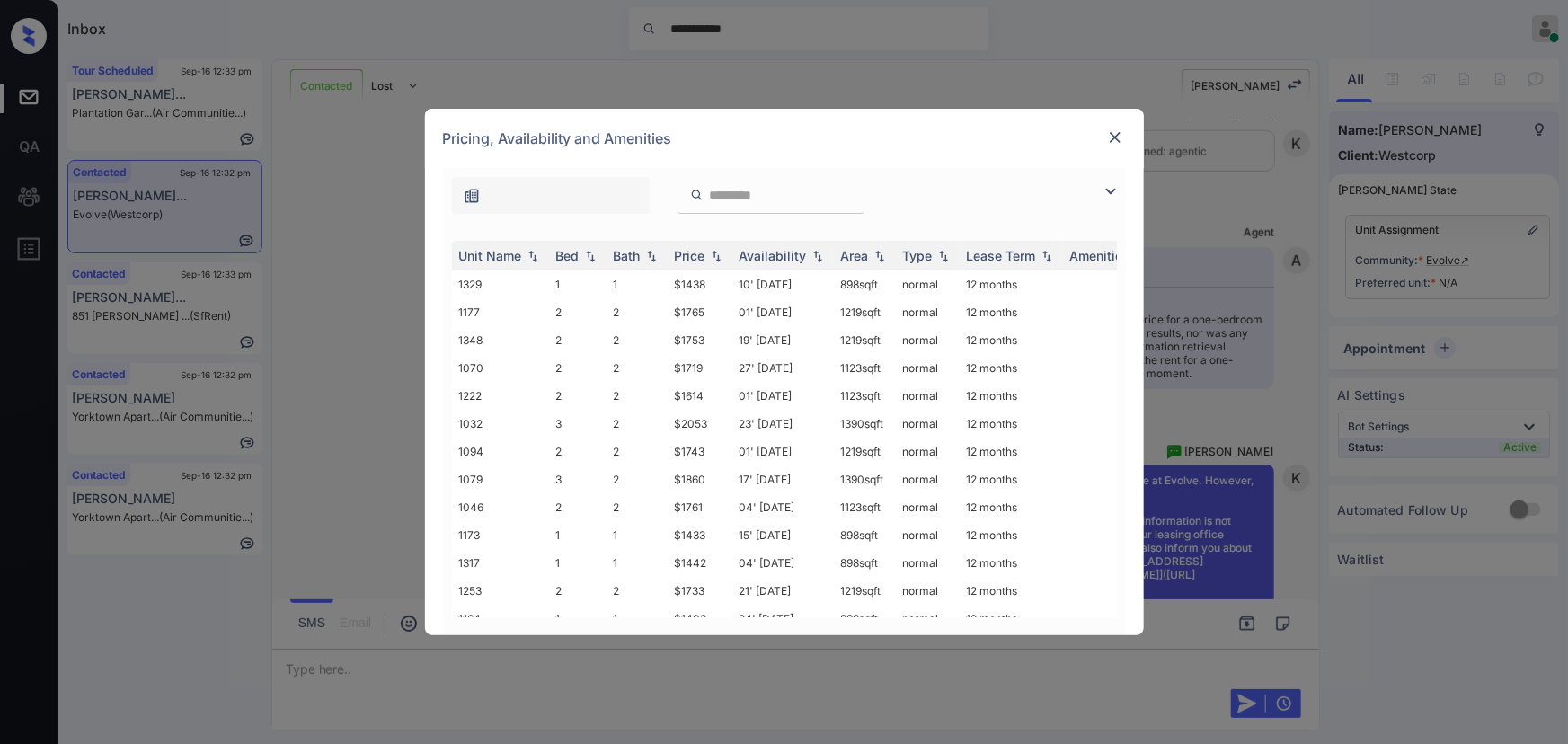
click at [1114, 184] on img at bounding box center [1111, 192] width 22 height 22
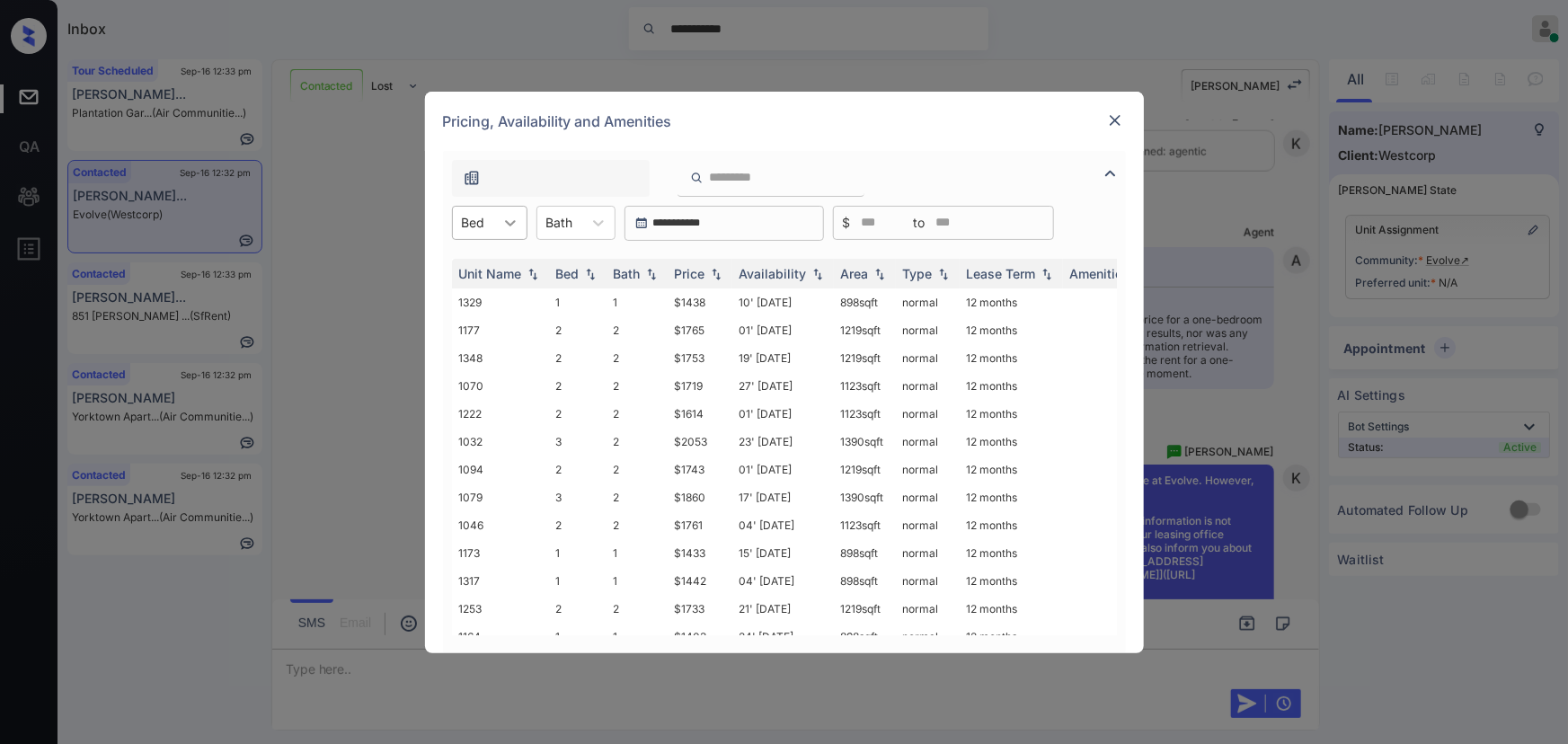
click at [497, 223] on div at bounding box center [510, 222] width 32 height 32
click at [491, 258] on div "1" at bounding box center [490, 266] width 76 height 32
click at [596, 276] on img at bounding box center [590, 272] width 18 height 13
click at [595, 267] on img at bounding box center [590, 273] width 18 height 14
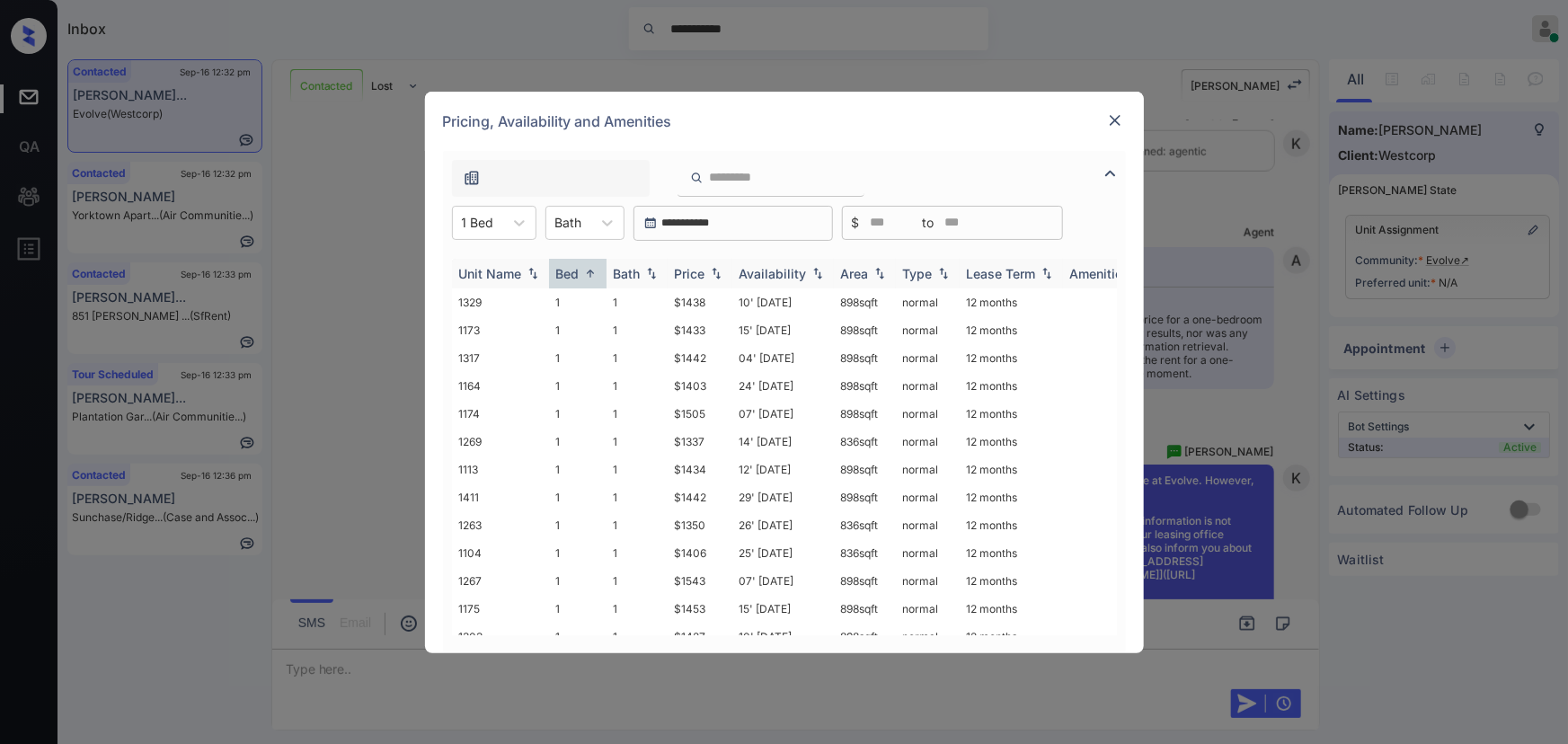
click at [569, 274] on div "Bed" at bounding box center [568, 274] width 24 height 16
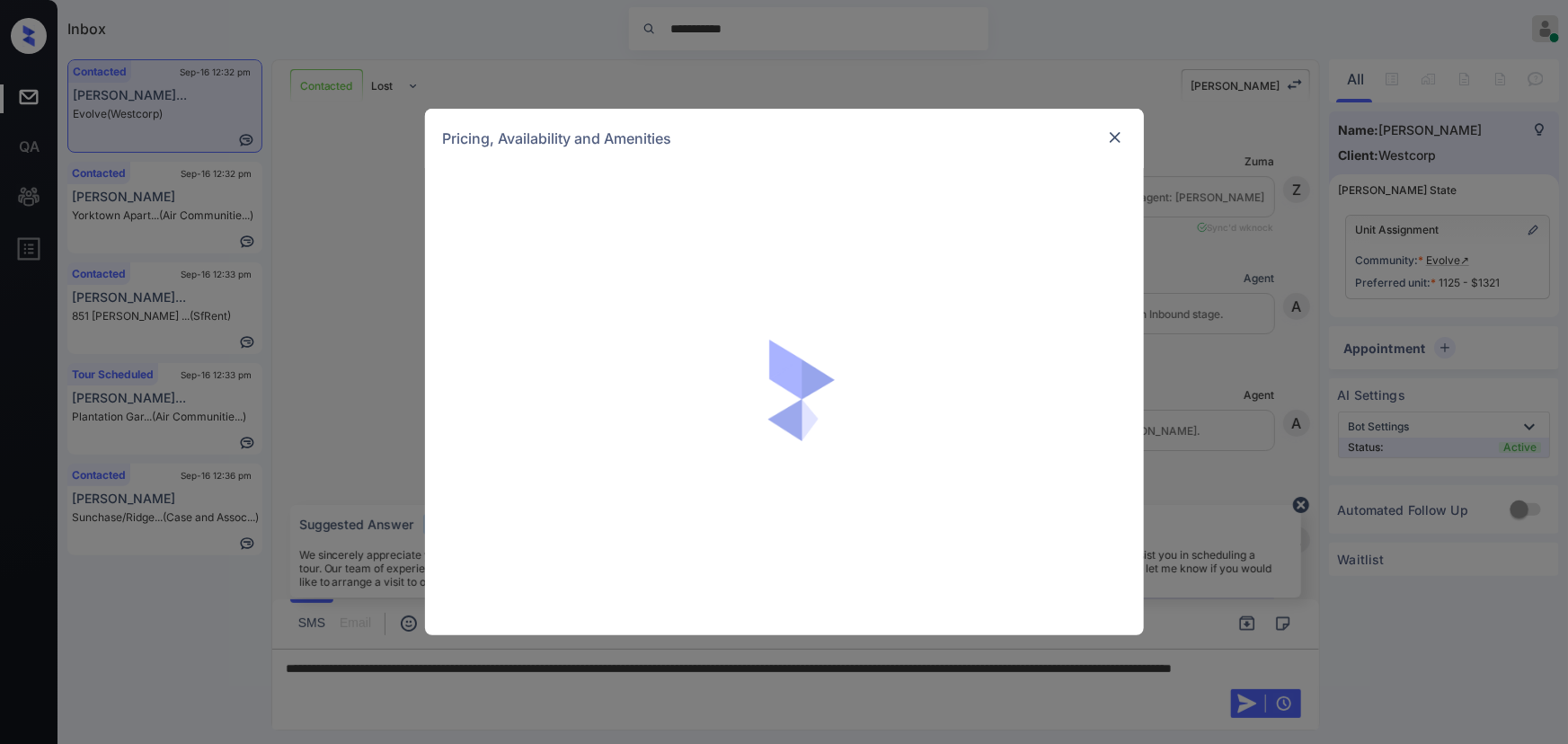
scroll to position [1410, 0]
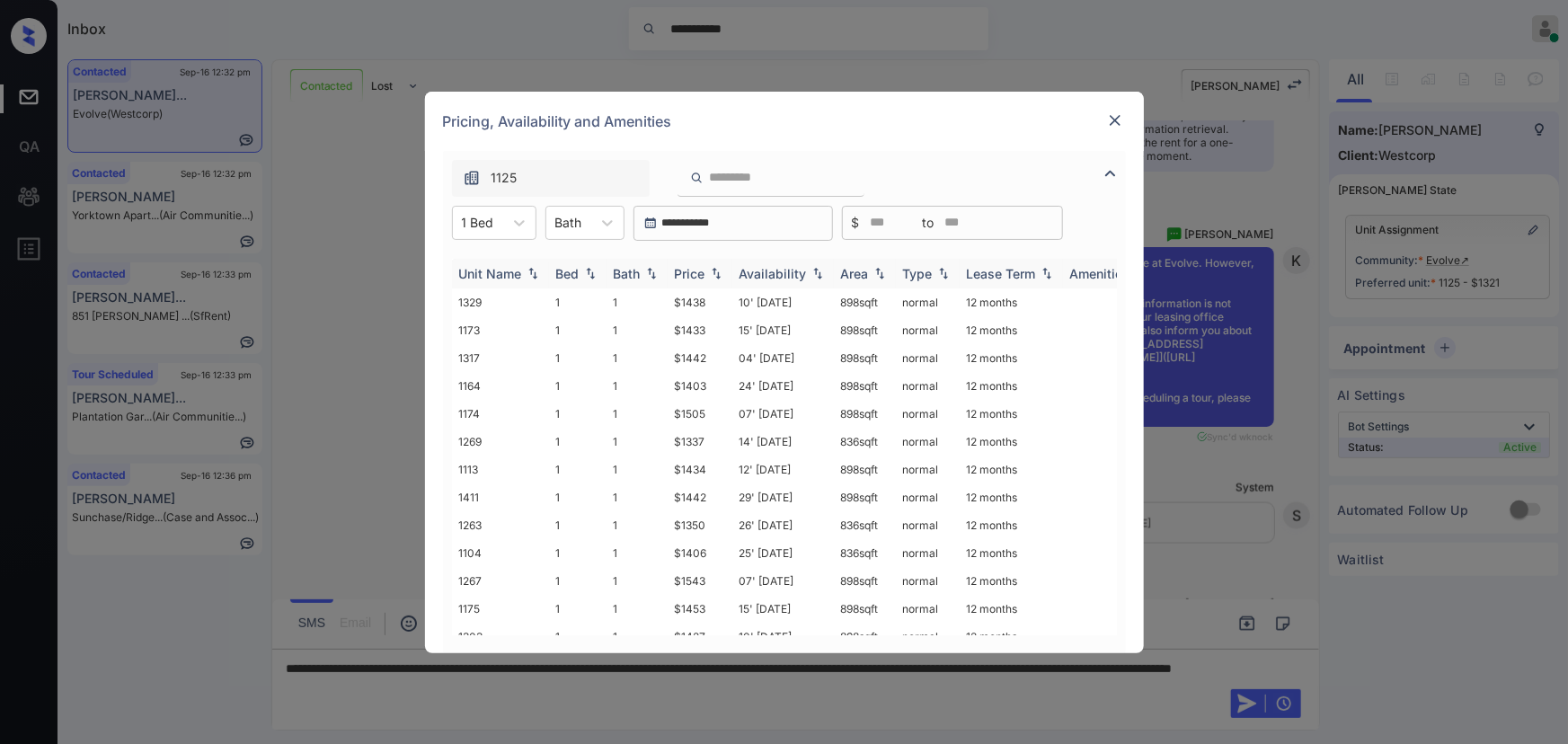
click at [711, 275] on img at bounding box center [716, 272] width 18 height 13
click at [711, 275] on img at bounding box center [716, 273] width 18 height 14
drag, startPoint x: 888, startPoint y: 306, endPoint x: 837, endPoint y: 303, distance: 51.1
click at [837, 303] on td "836 sqft" at bounding box center [864, 302] width 62 height 28
copy td "836 sqft"
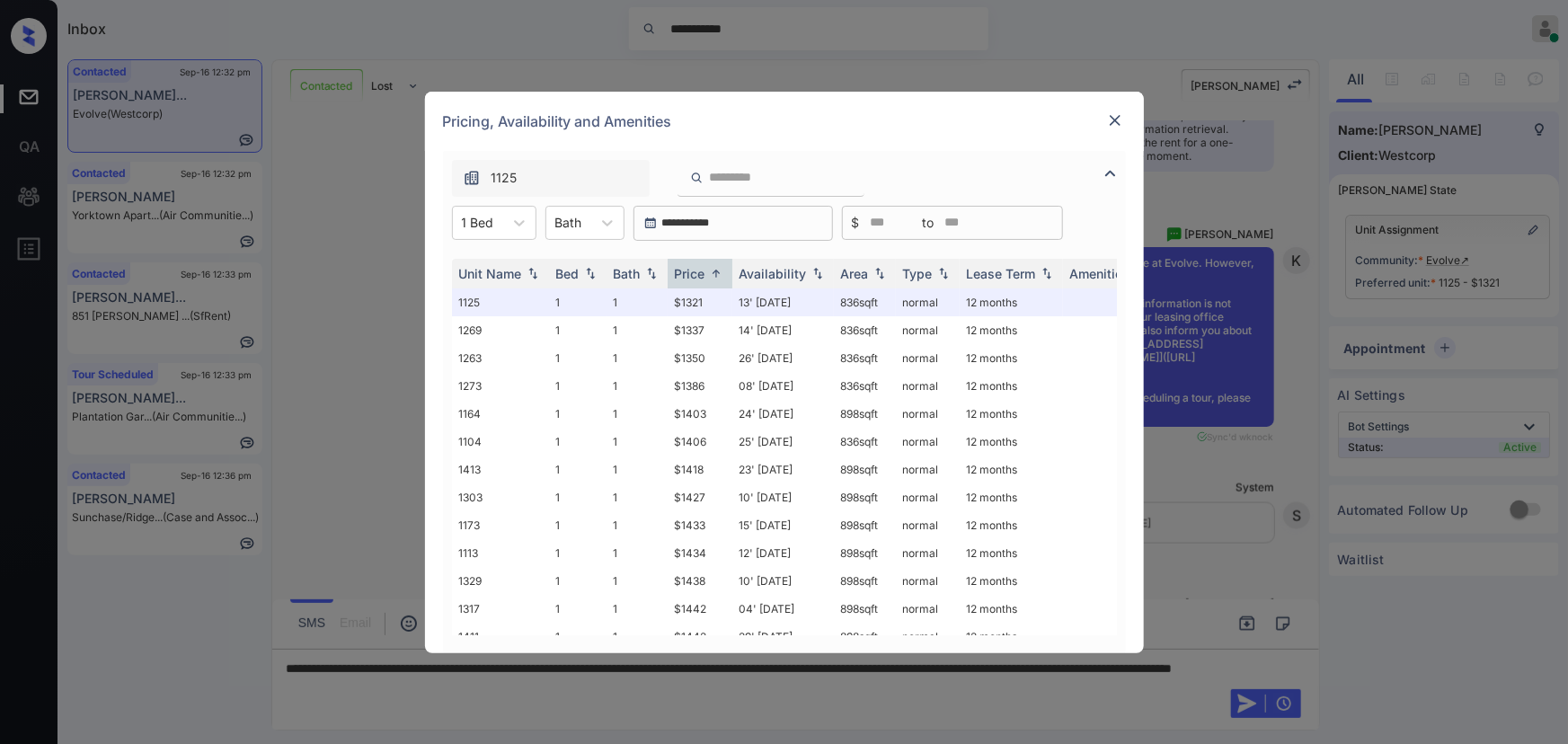
click at [1122, 120] on img at bounding box center [1115, 120] width 18 height 18
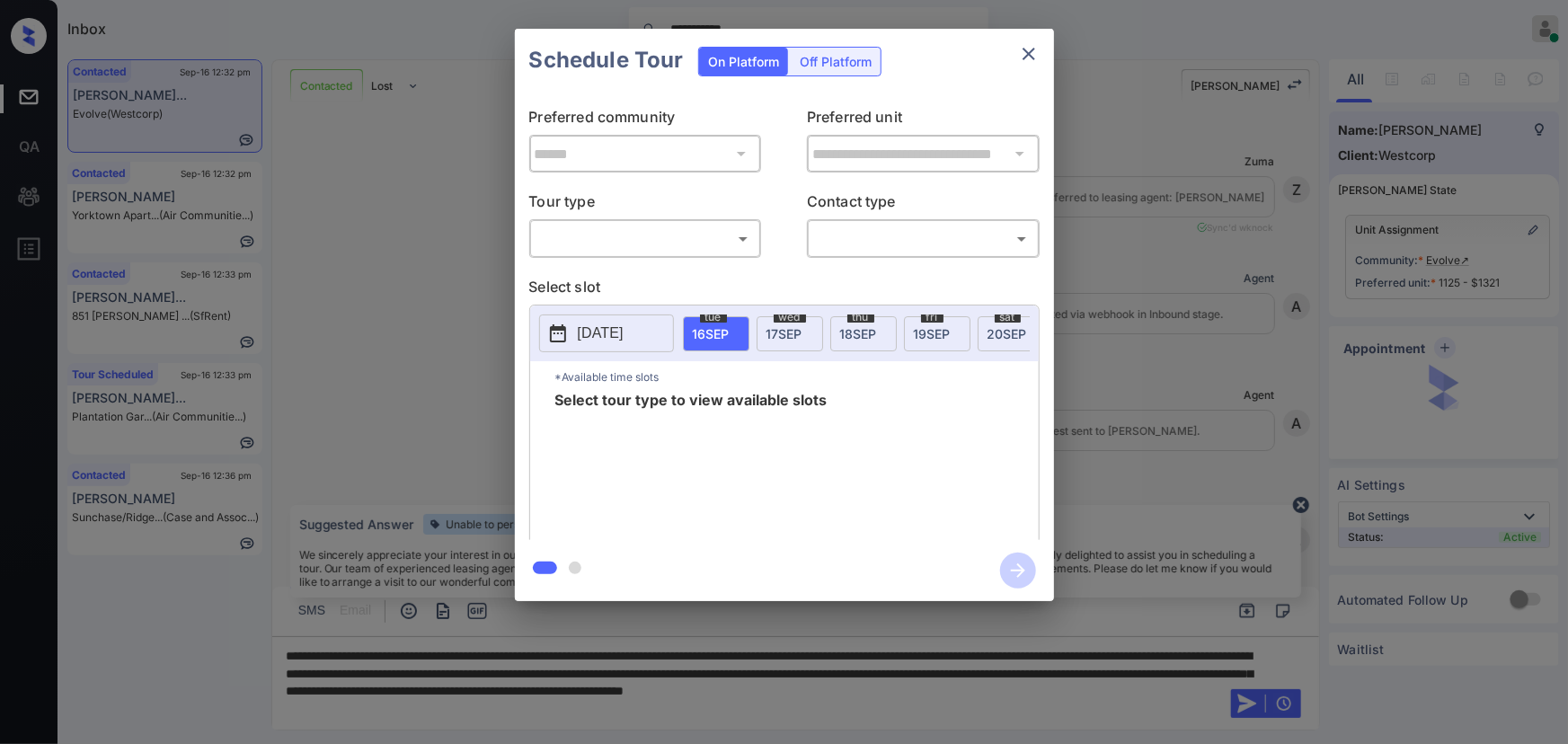
scroll to position [1410, 0]
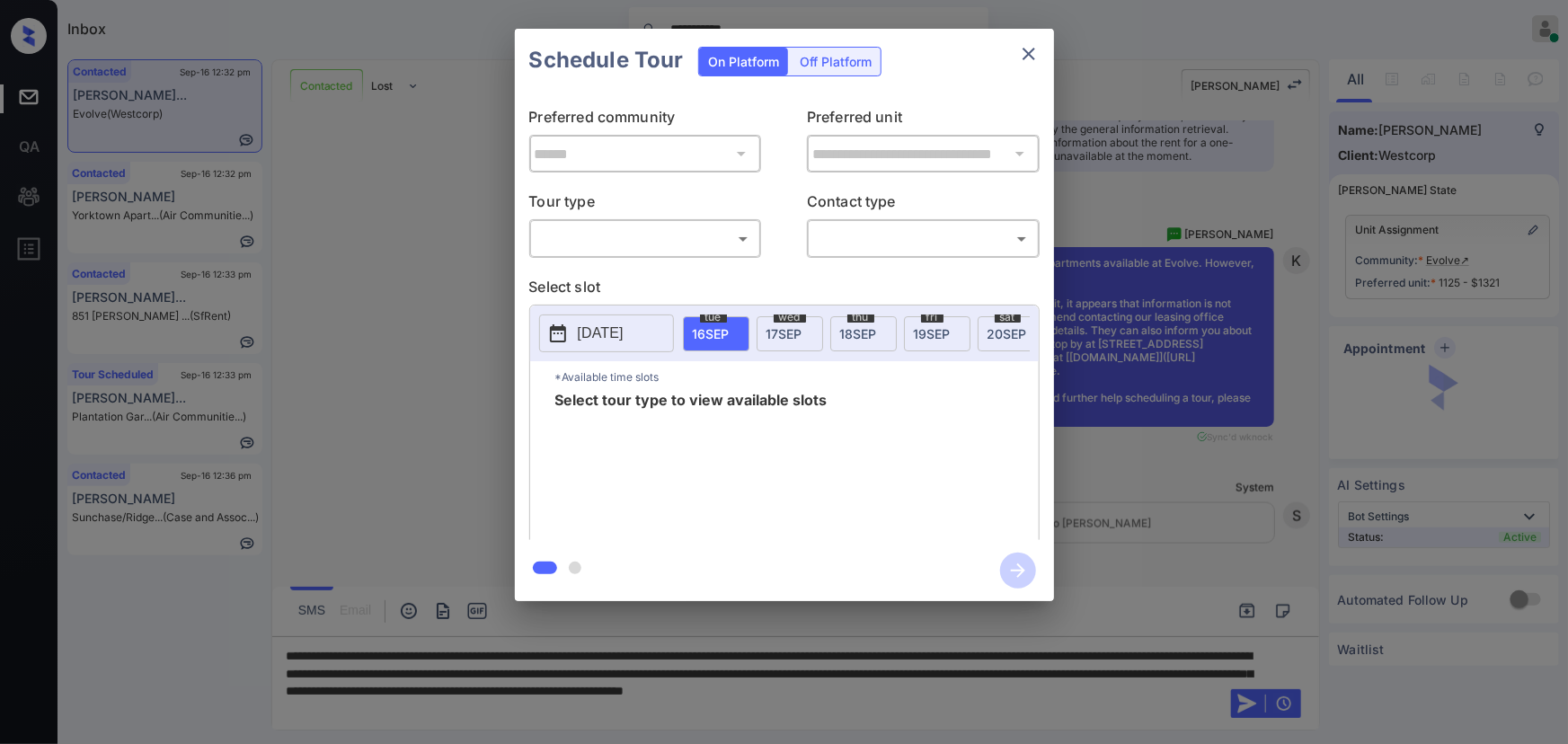
click at [673, 243] on body "**********" at bounding box center [784, 372] width 1568 height 744
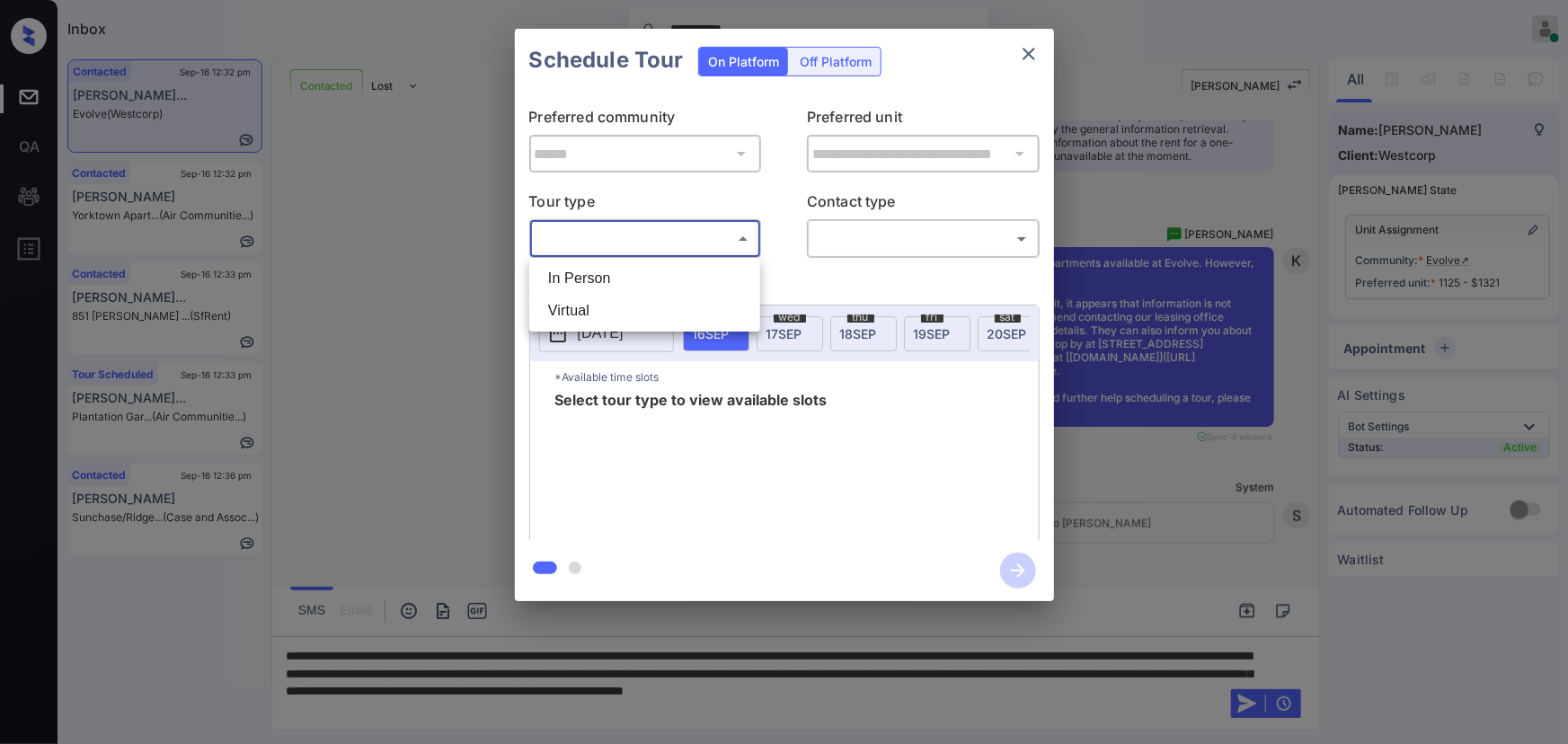
click at [635, 268] on li "In Person" at bounding box center [645, 278] width 222 height 32
type input "********"
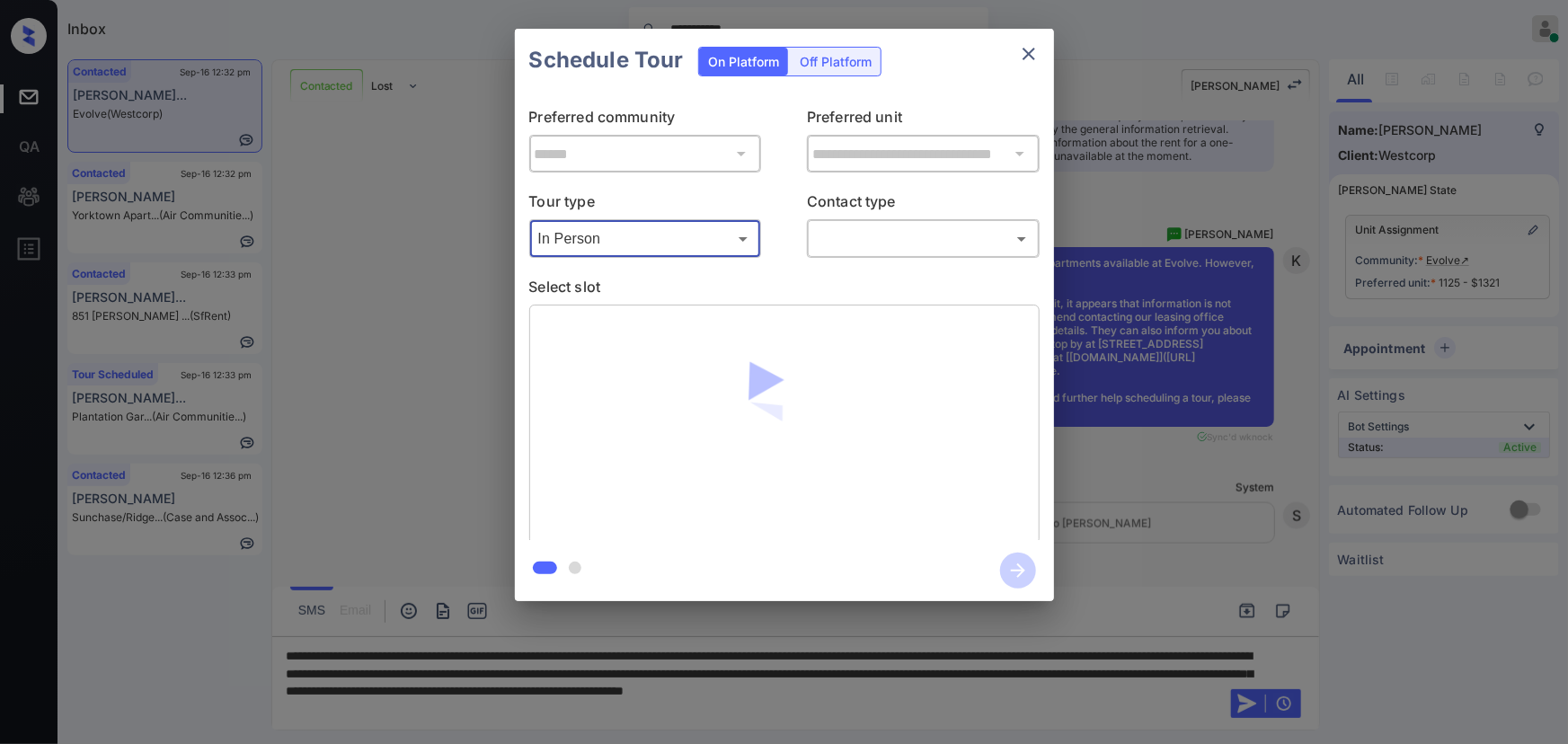
click at [848, 241] on body "**********" at bounding box center [784, 372] width 1568 height 744
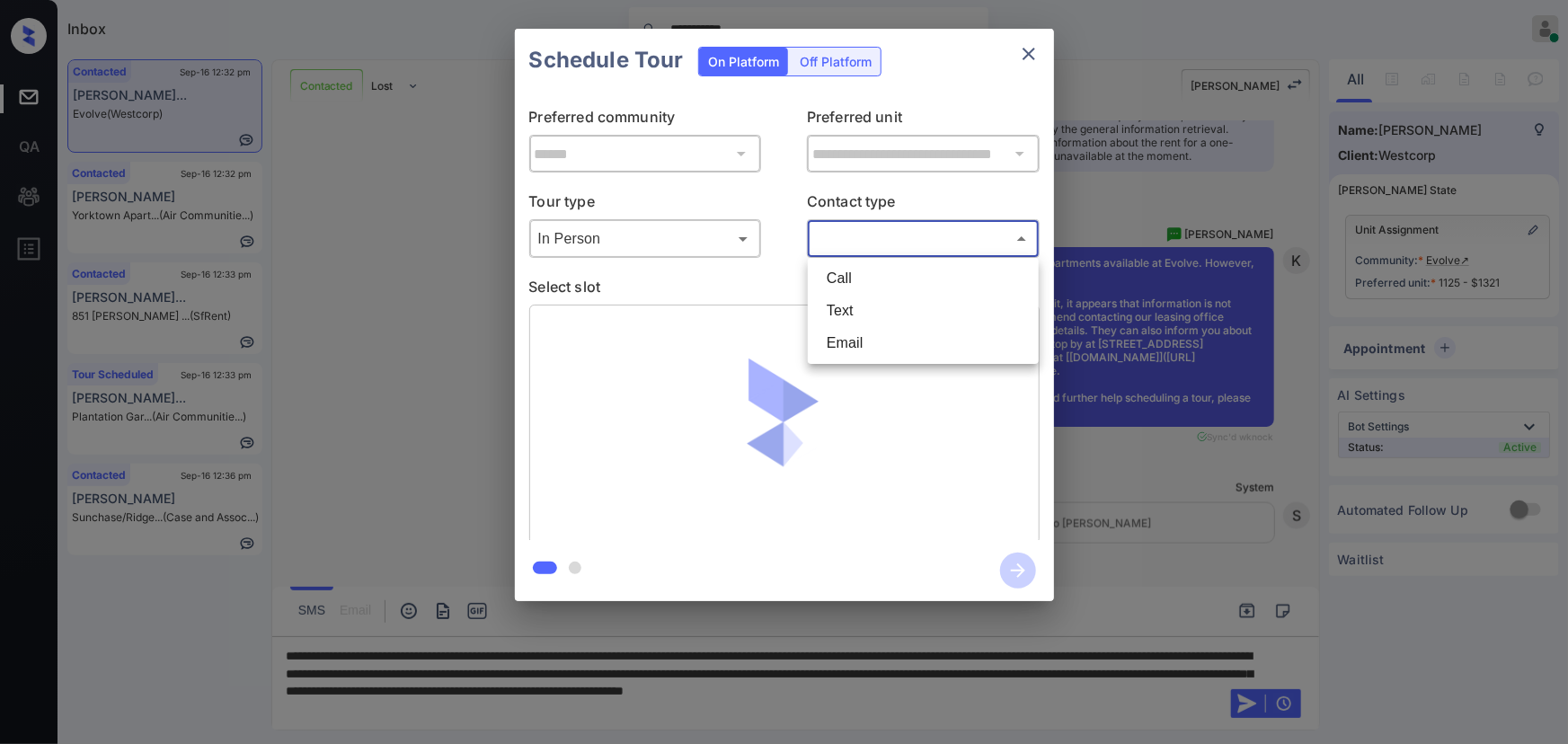
click at [842, 307] on li "Text" at bounding box center [923, 311] width 222 height 32
type input "****"
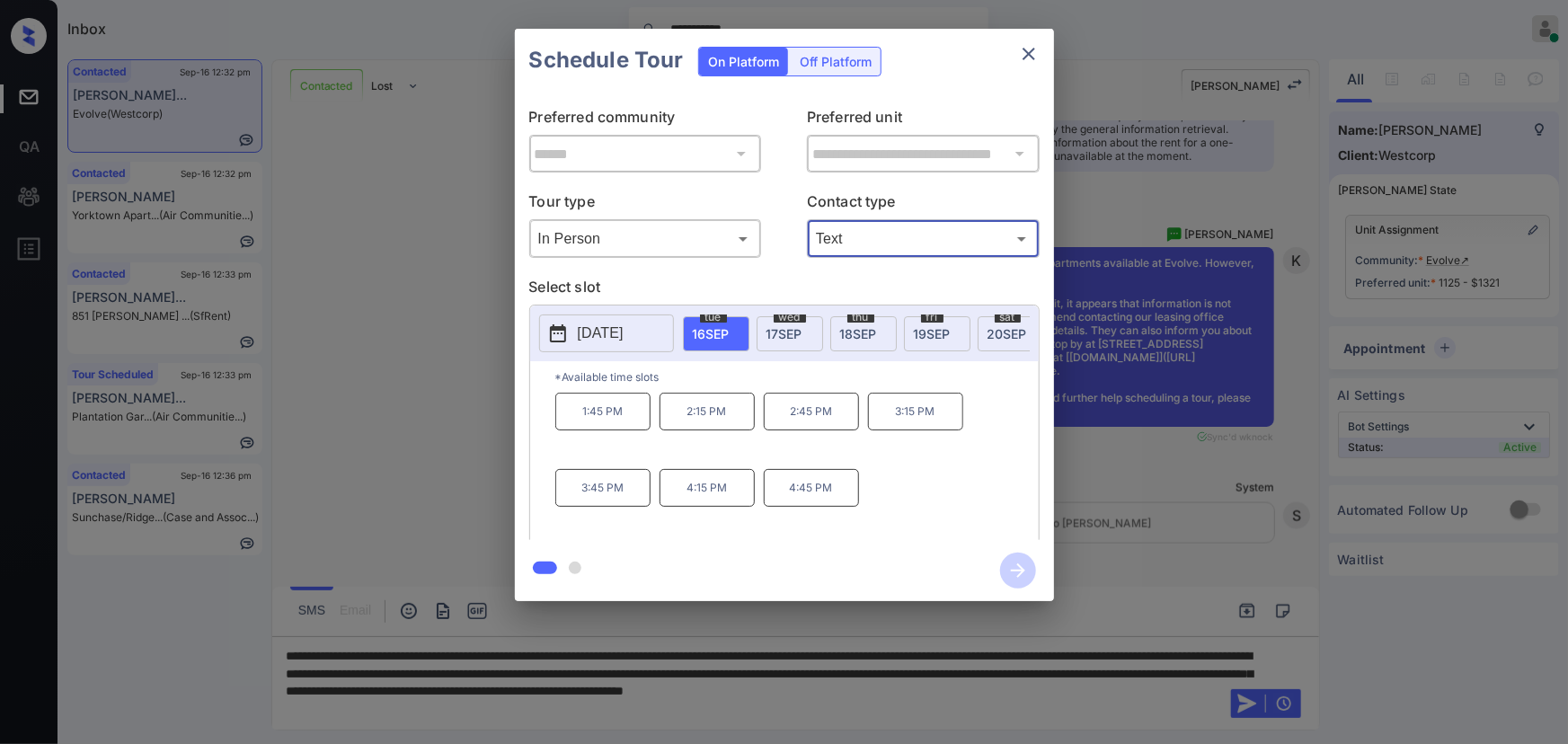
click at [781, 326] on span "[DATE]" at bounding box center [784, 334] width 36 height 16
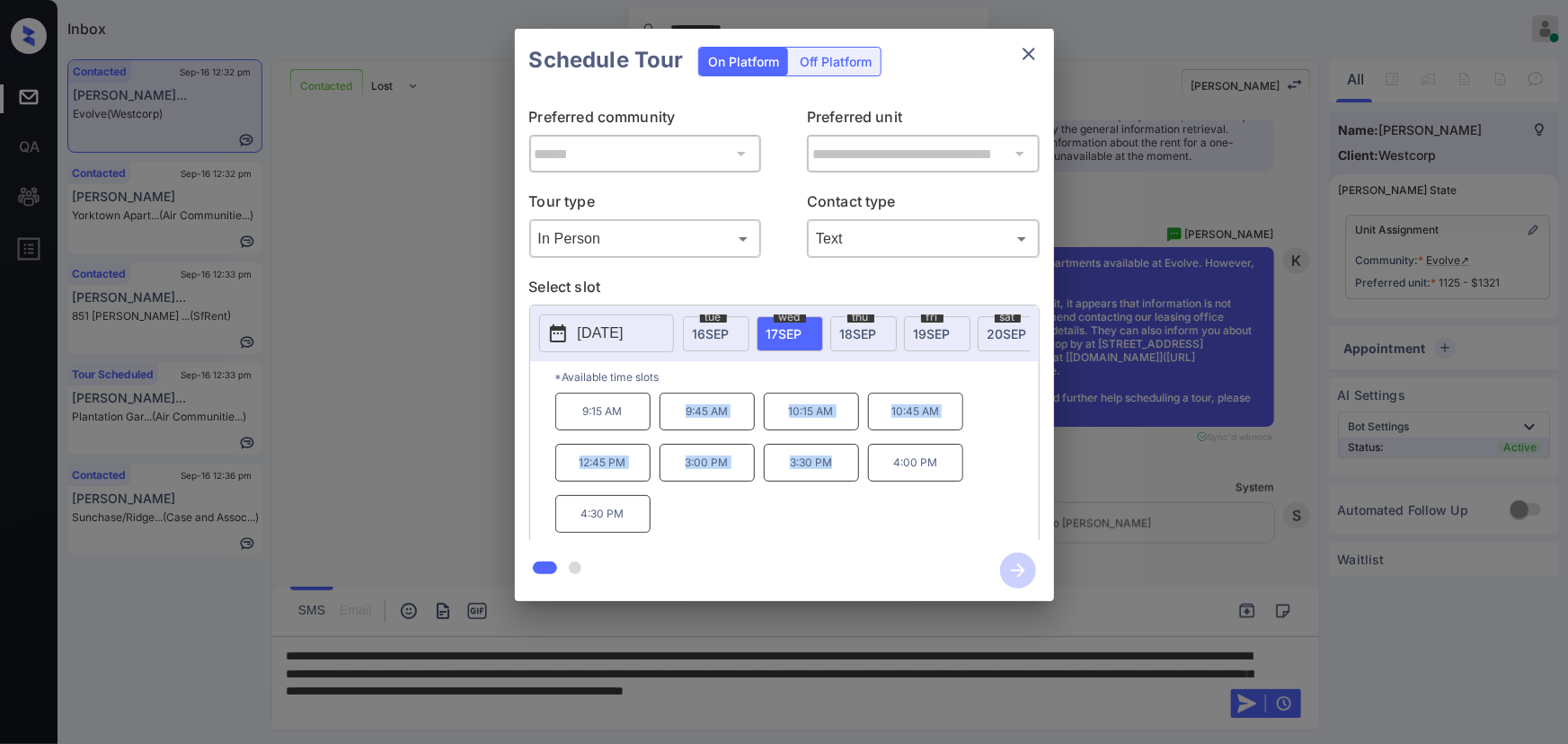
copy div "9:45 AM 10:15 AM 10:45 AM 12:45 PM 3:00 PM 3:30 PM"
drag, startPoint x: 835, startPoint y: 476, endPoint x: 665, endPoint y: 426, distance: 177.2
click at [665, 426] on div "9:15 AM 9:45 AM 10:15 AM 10:45 AM 12:45 PM 3:00 PM 3:30 PM 4:00 PM 4:30 PM" at bounding box center [797, 464] width 484 height 143
click at [558, 705] on div at bounding box center [784, 372] width 1568 height 744
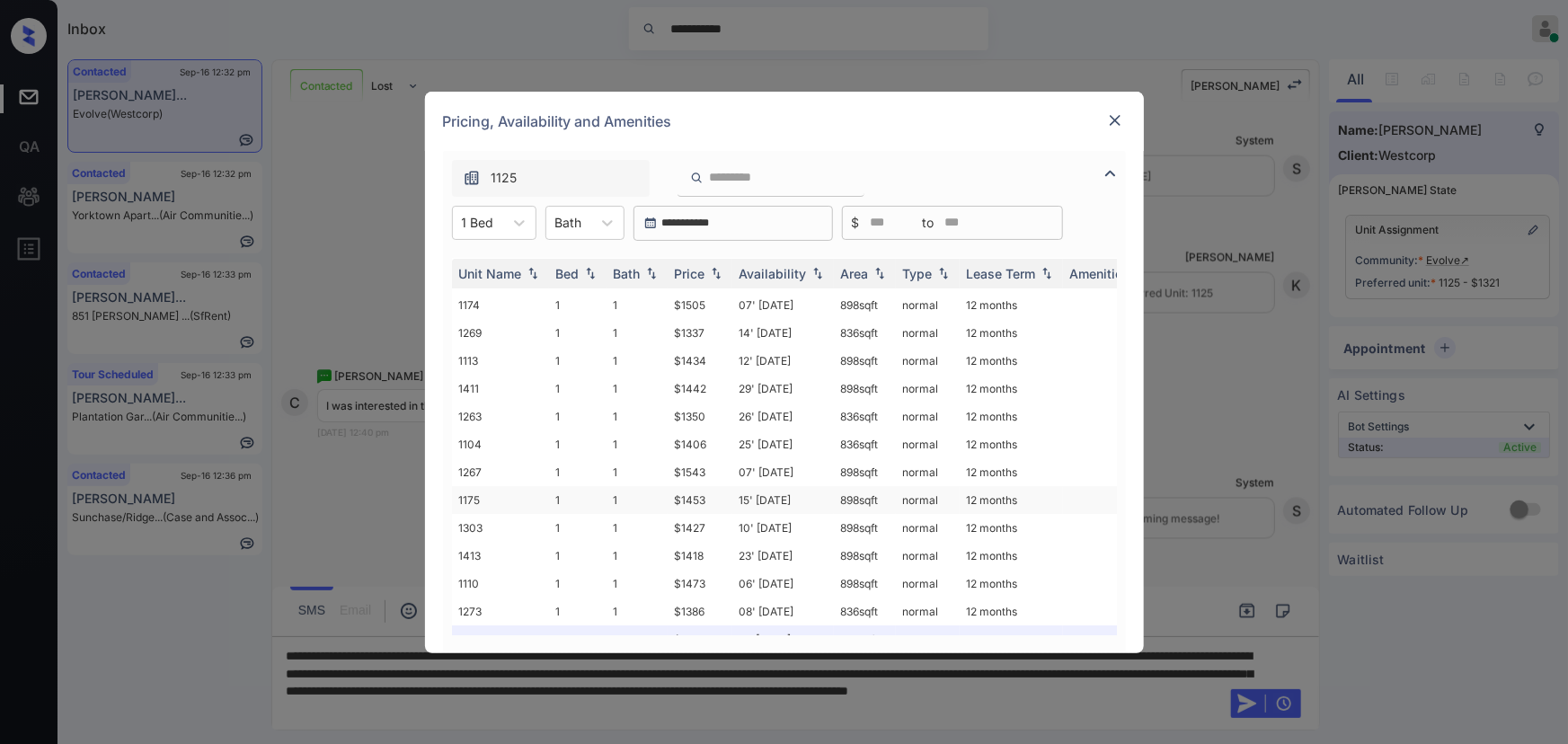
scroll to position [132, 0]
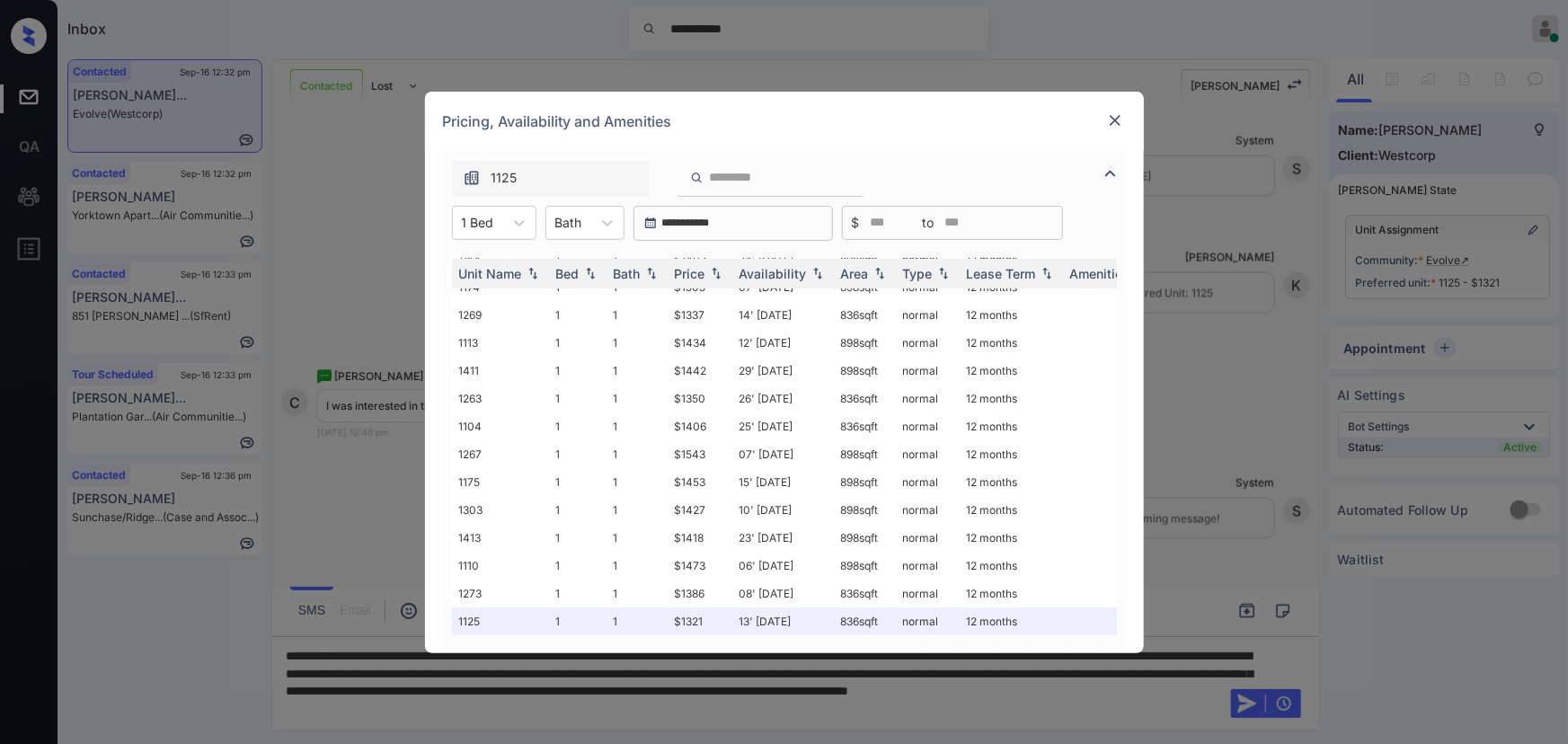
click at [1114, 121] on img at bounding box center [1115, 120] width 18 height 18
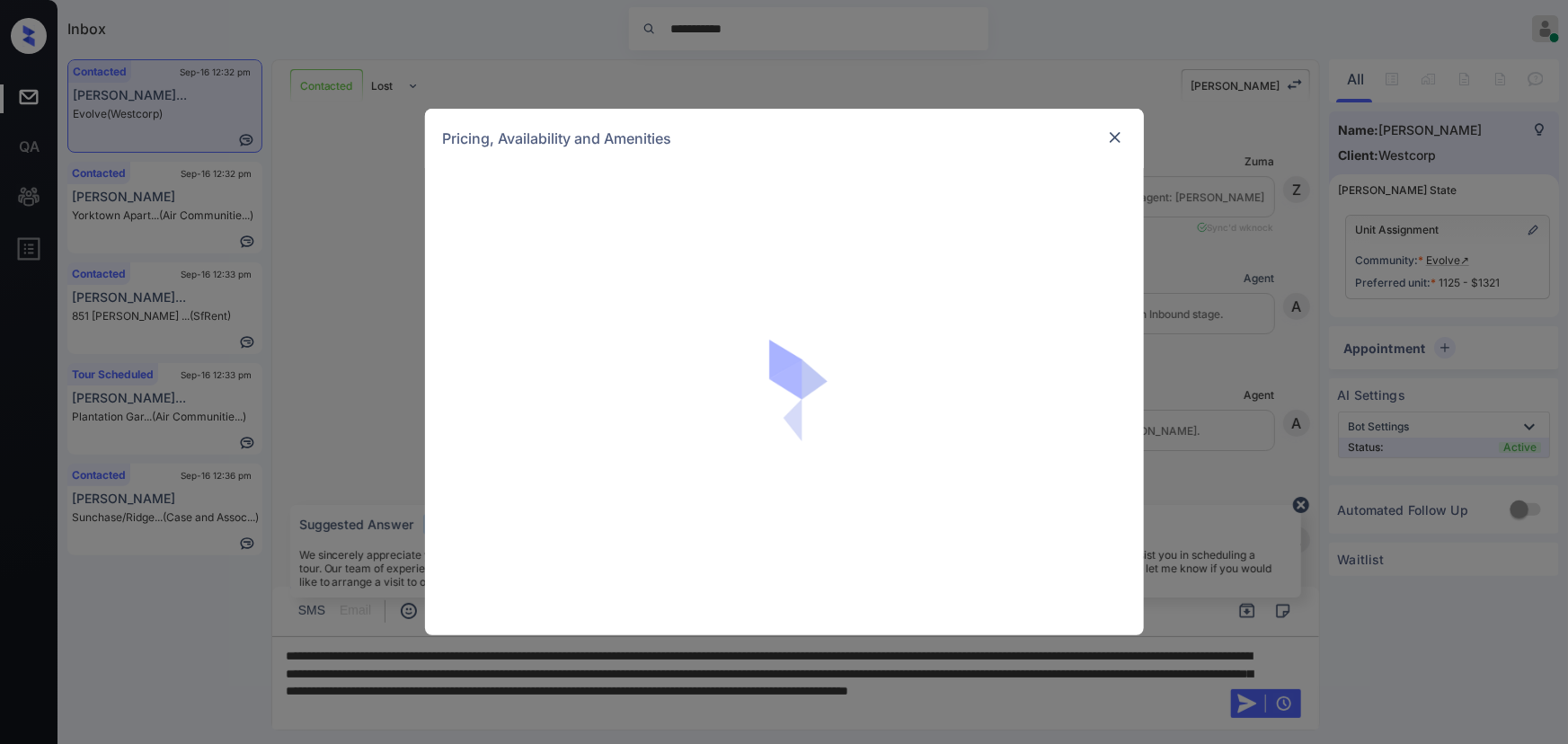
scroll to position [1866, 0]
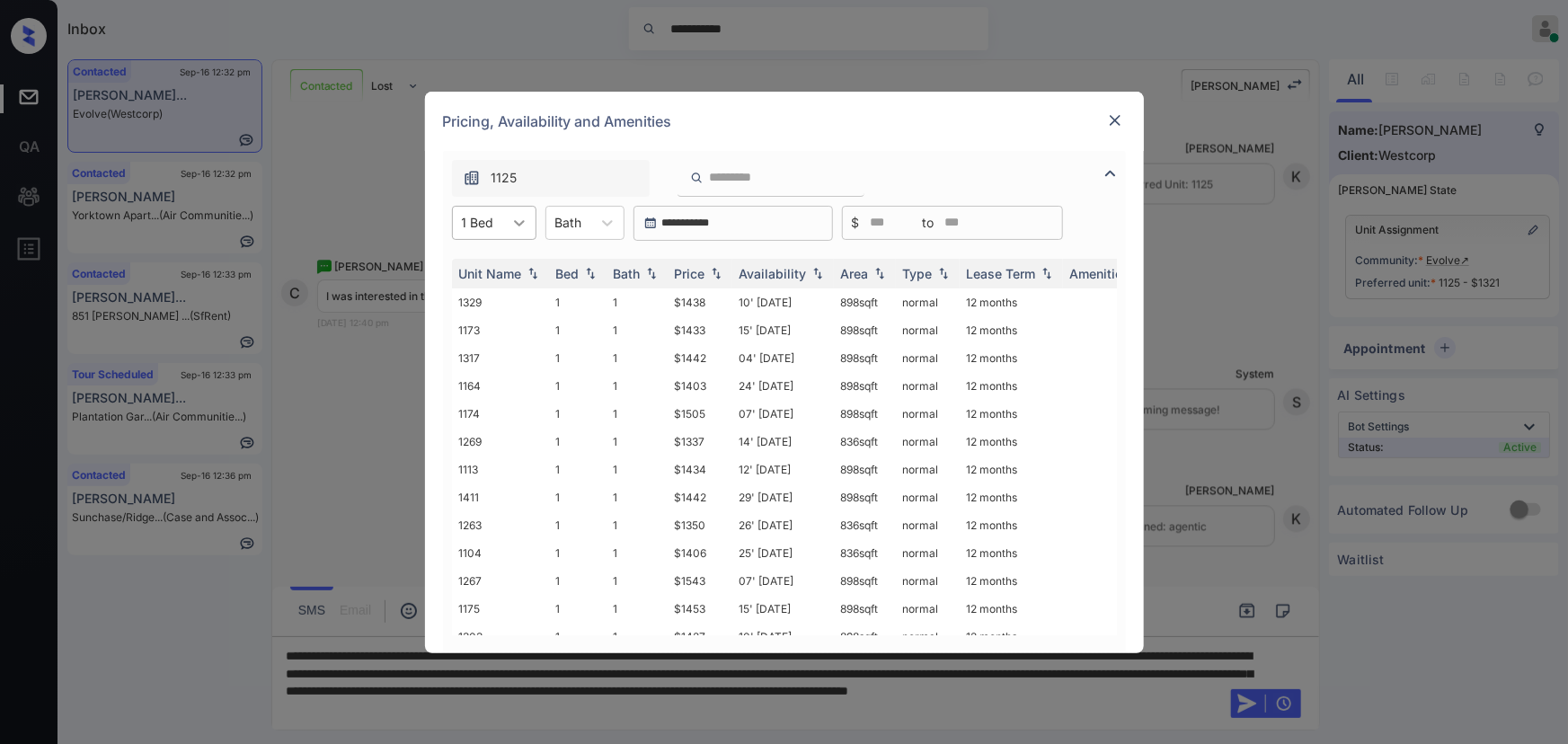
click at [518, 212] on div at bounding box center [519, 222] width 32 height 32
click at [490, 258] on div "1" at bounding box center [494, 266] width 85 height 32
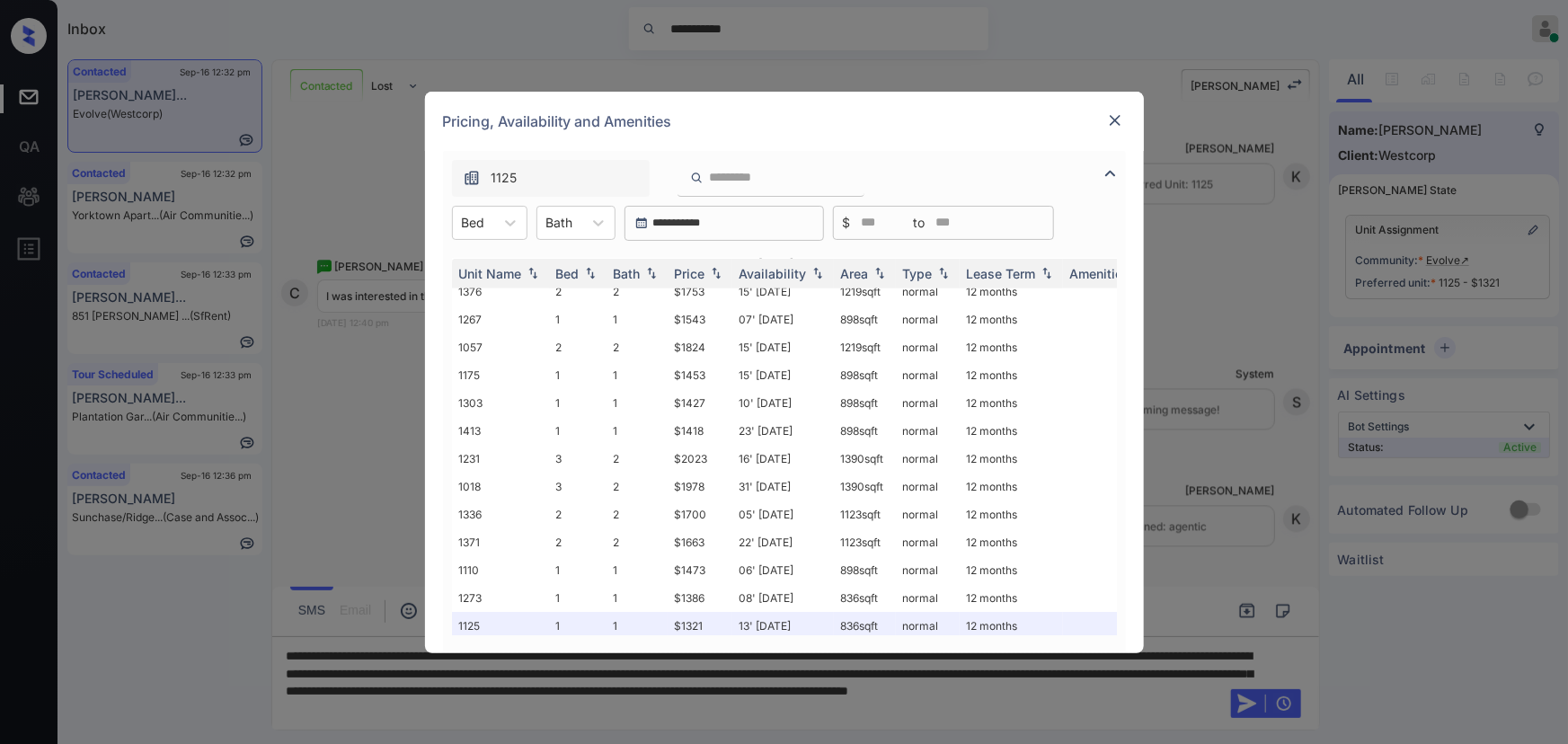
click at [1122, 122] on img at bounding box center [1115, 120] width 18 height 18
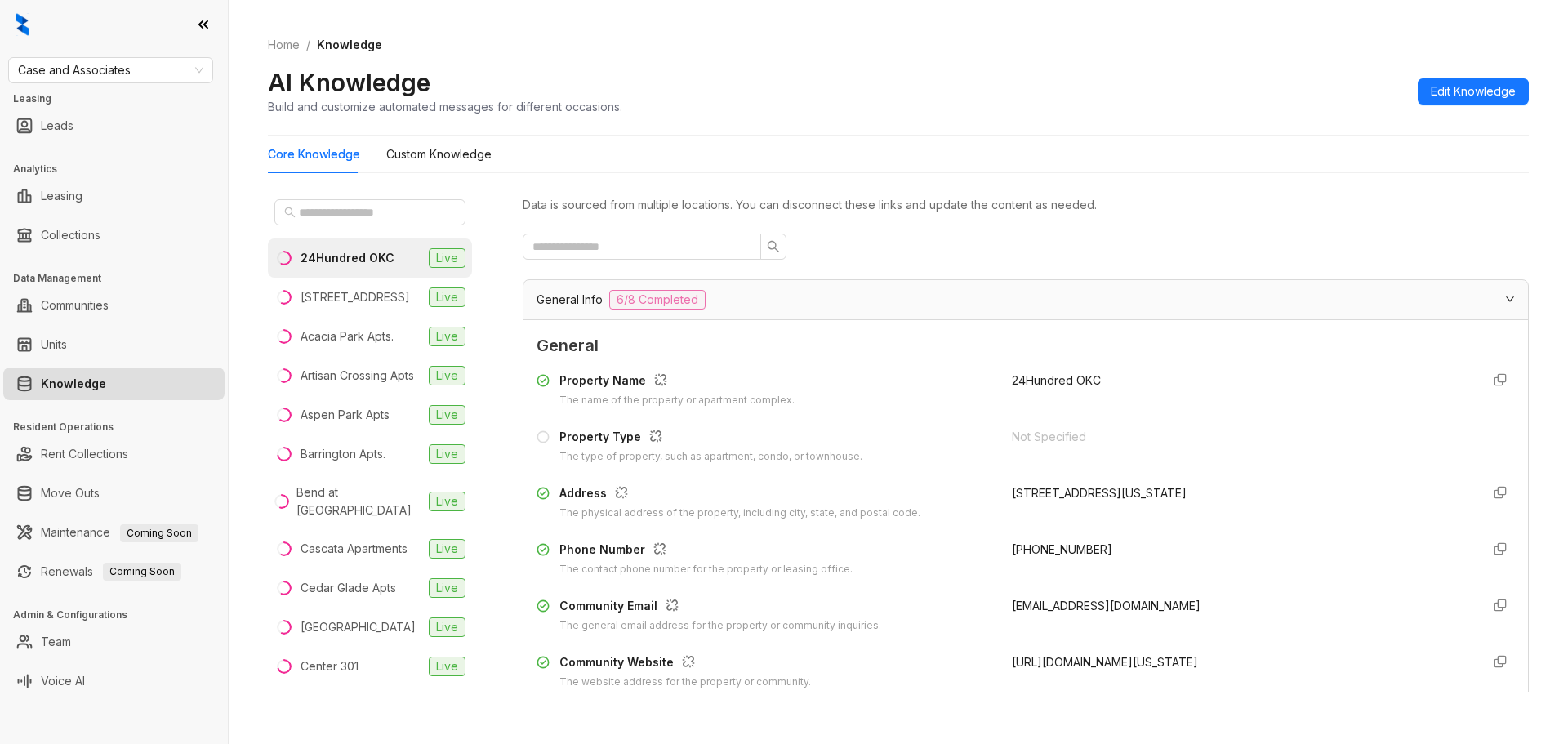
click at [67, 380] on link "Knowledge" at bounding box center [73, 383] width 65 height 33
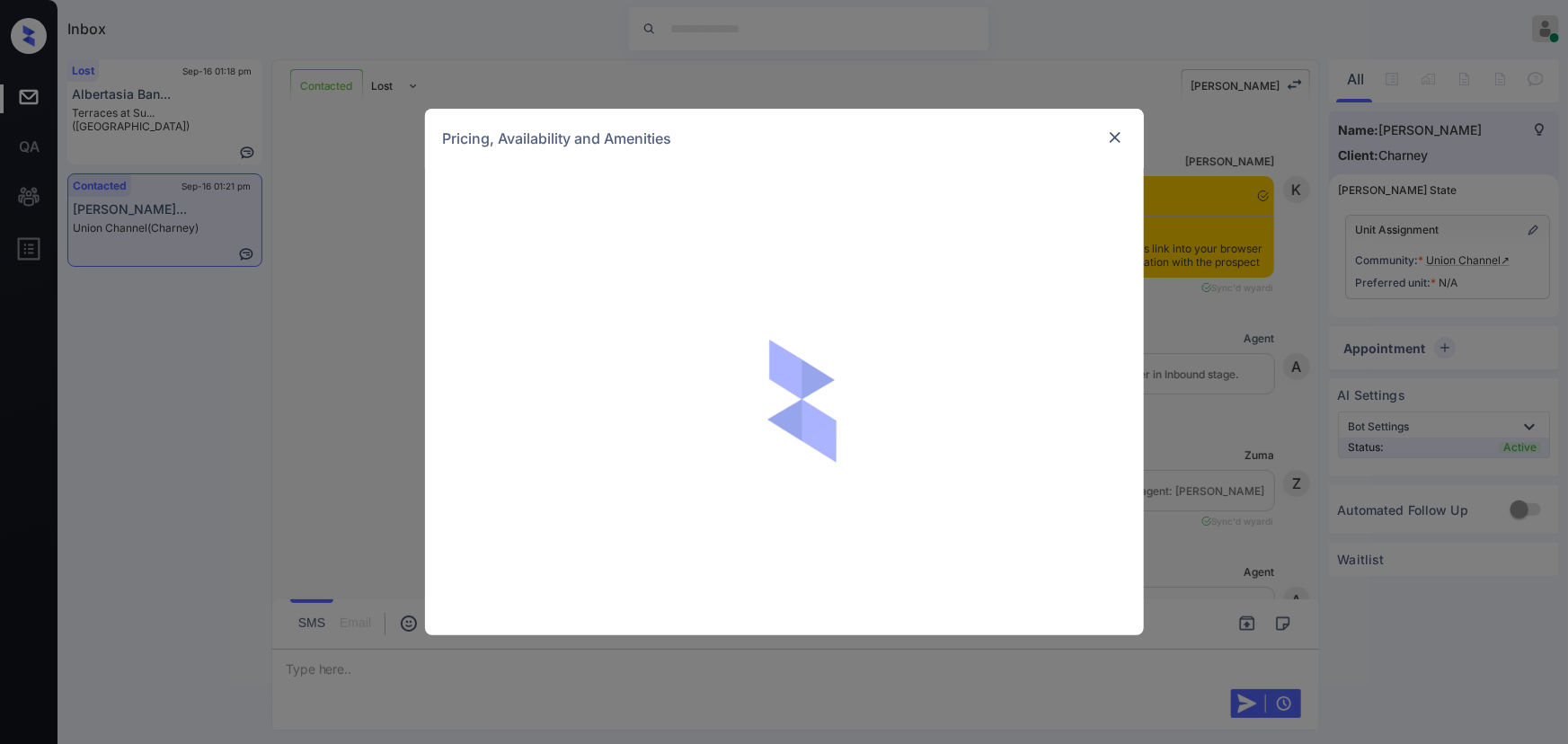
scroll to position [7963, 0]
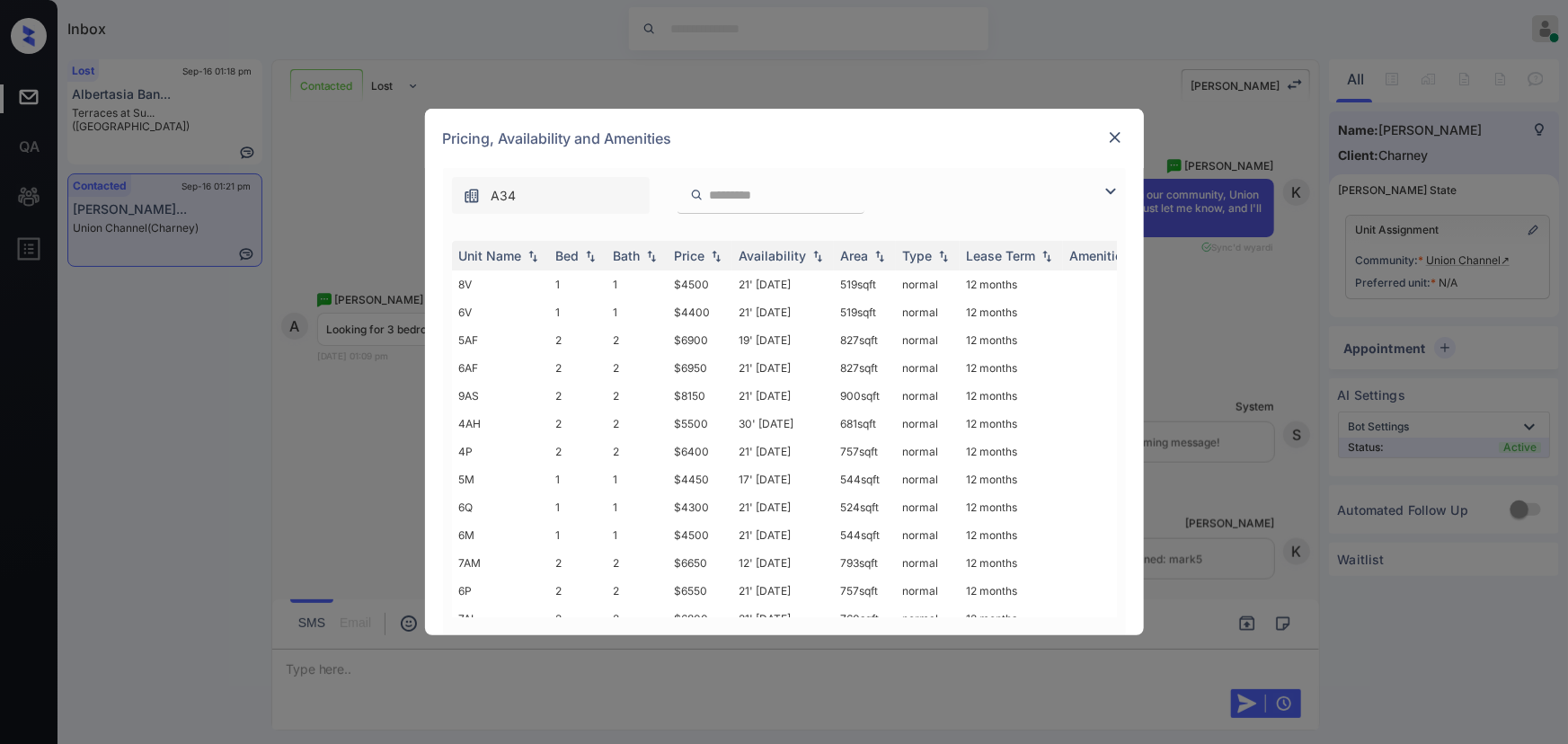
click at [1108, 187] on img at bounding box center [1111, 192] width 22 height 22
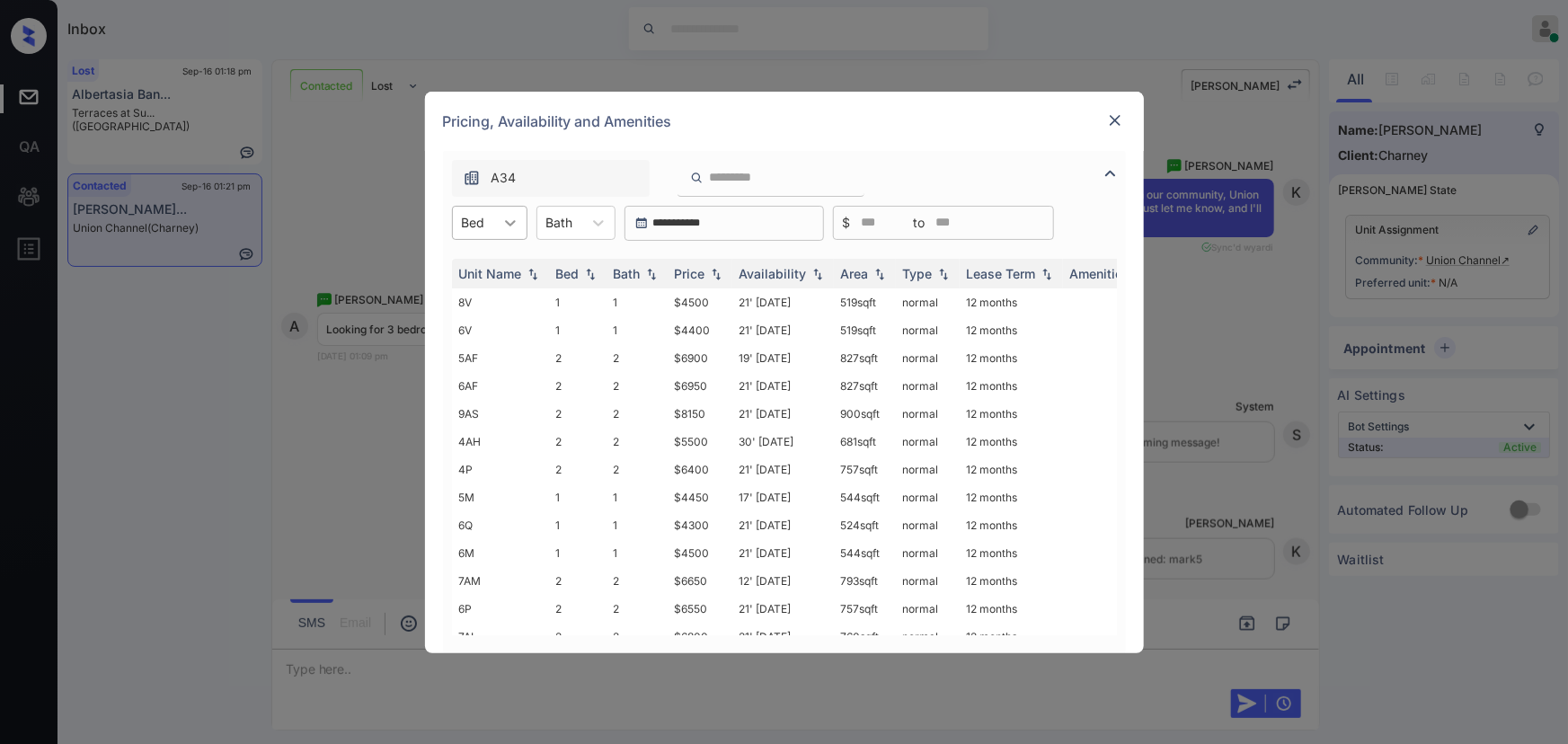
click at [503, 218] on icon at bounding box center [510, 223] width 18 height 18
click at [1112, 119] on img at bounding box center [1115, 120] width 18 height 18
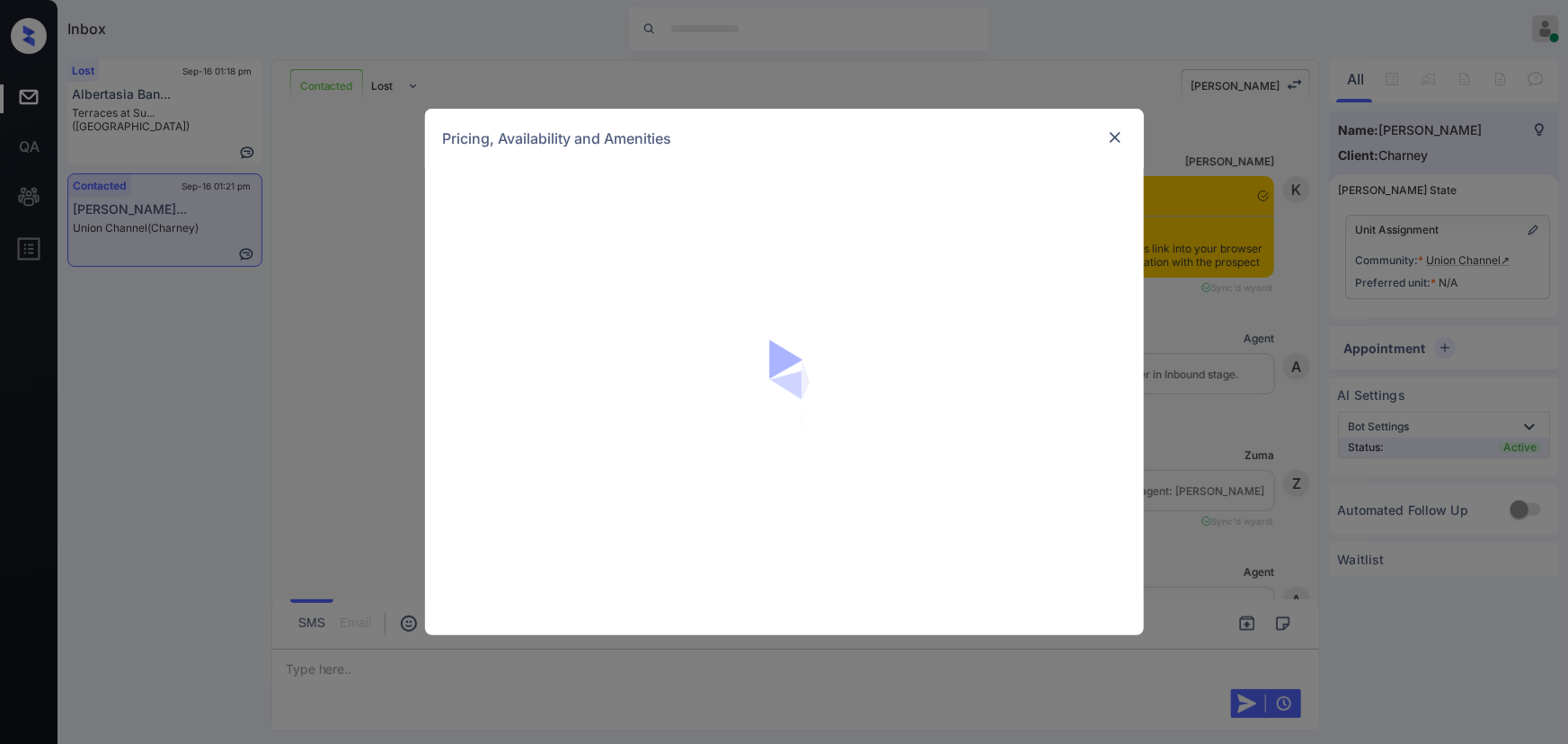
scroll to position [8017, 0]
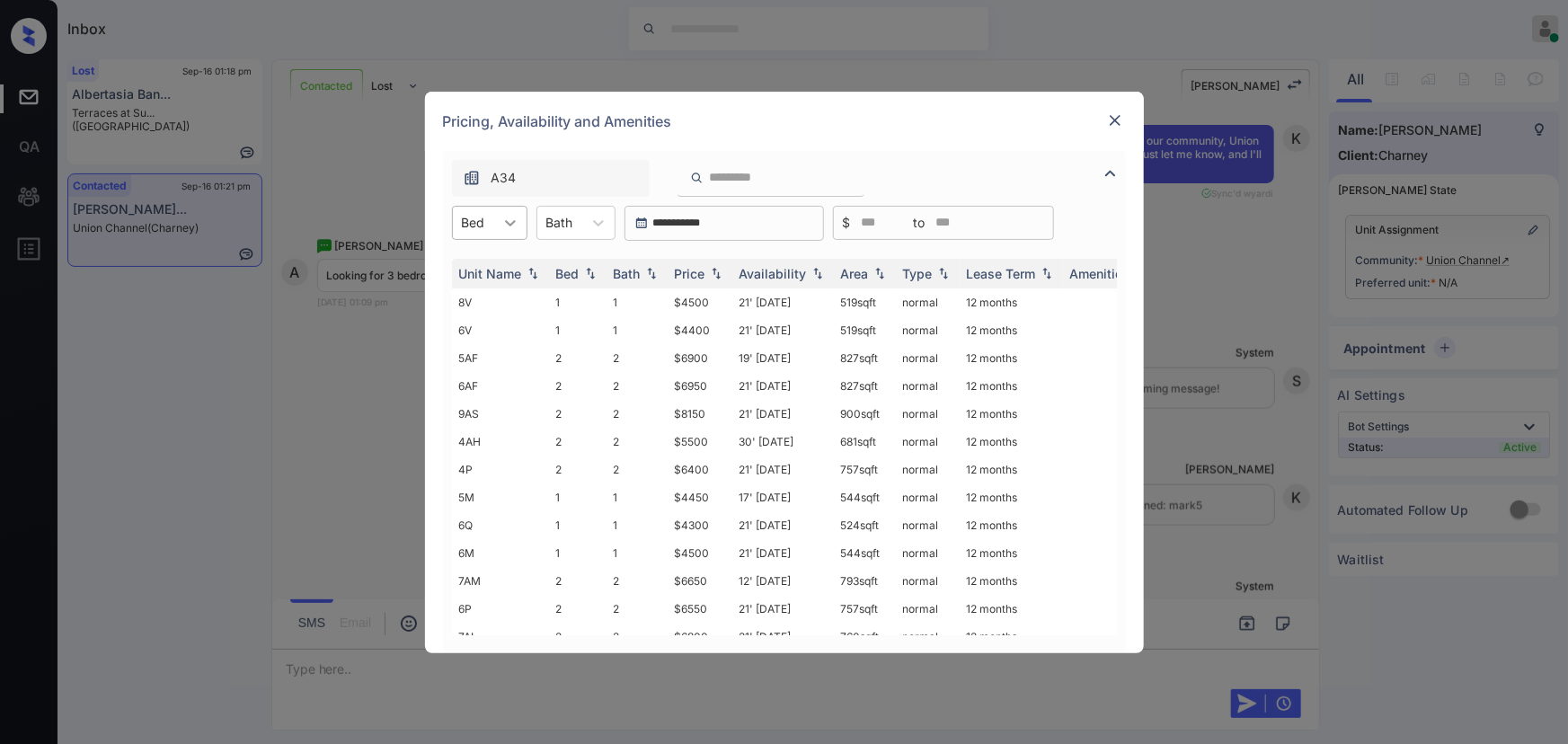
click at [515, 221] on icon at bounding box center [510, 223] width 18 height 18
click at [1109, 114] on img at bounding box center [1115, 120] width 18 height 18
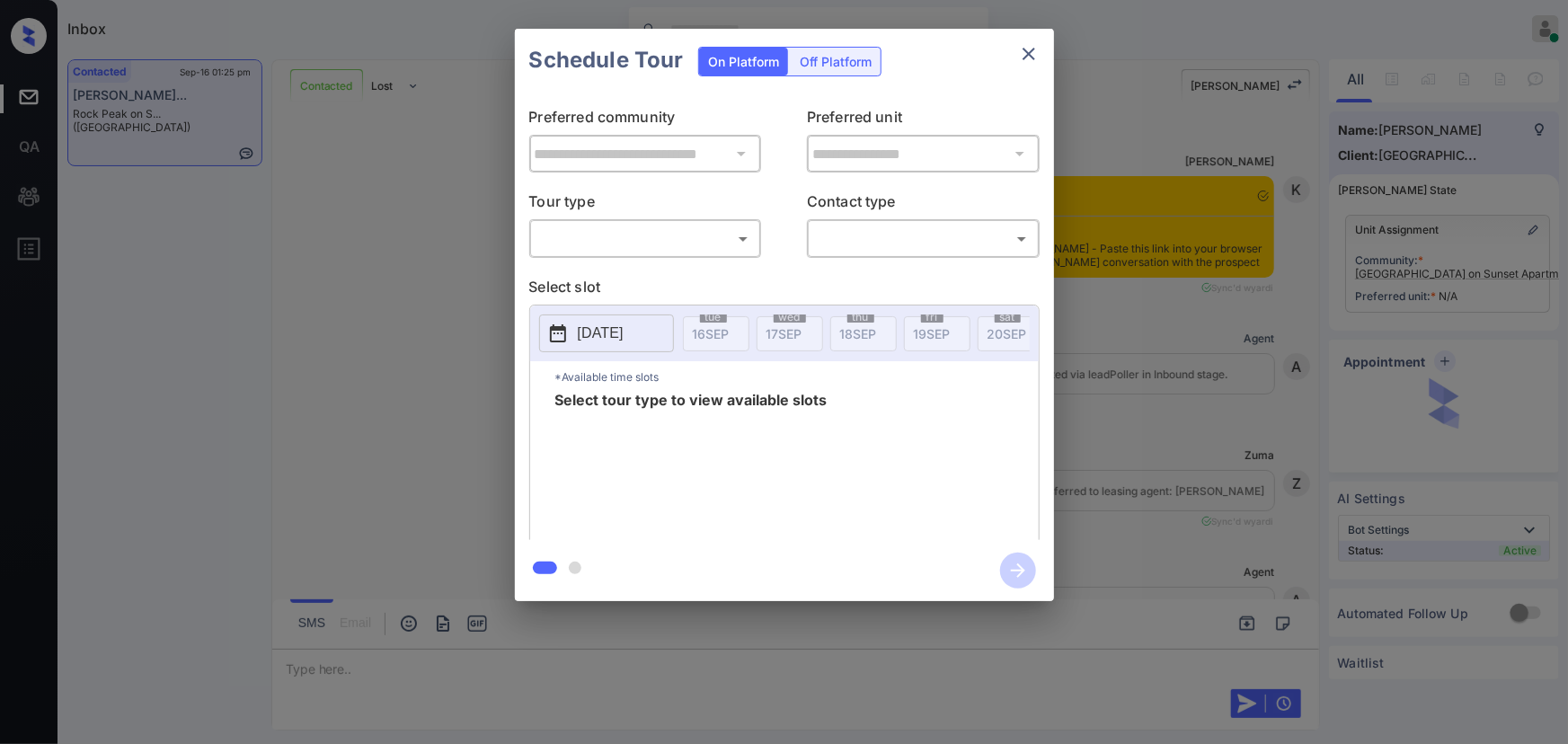
scroll to position [1425, 0]
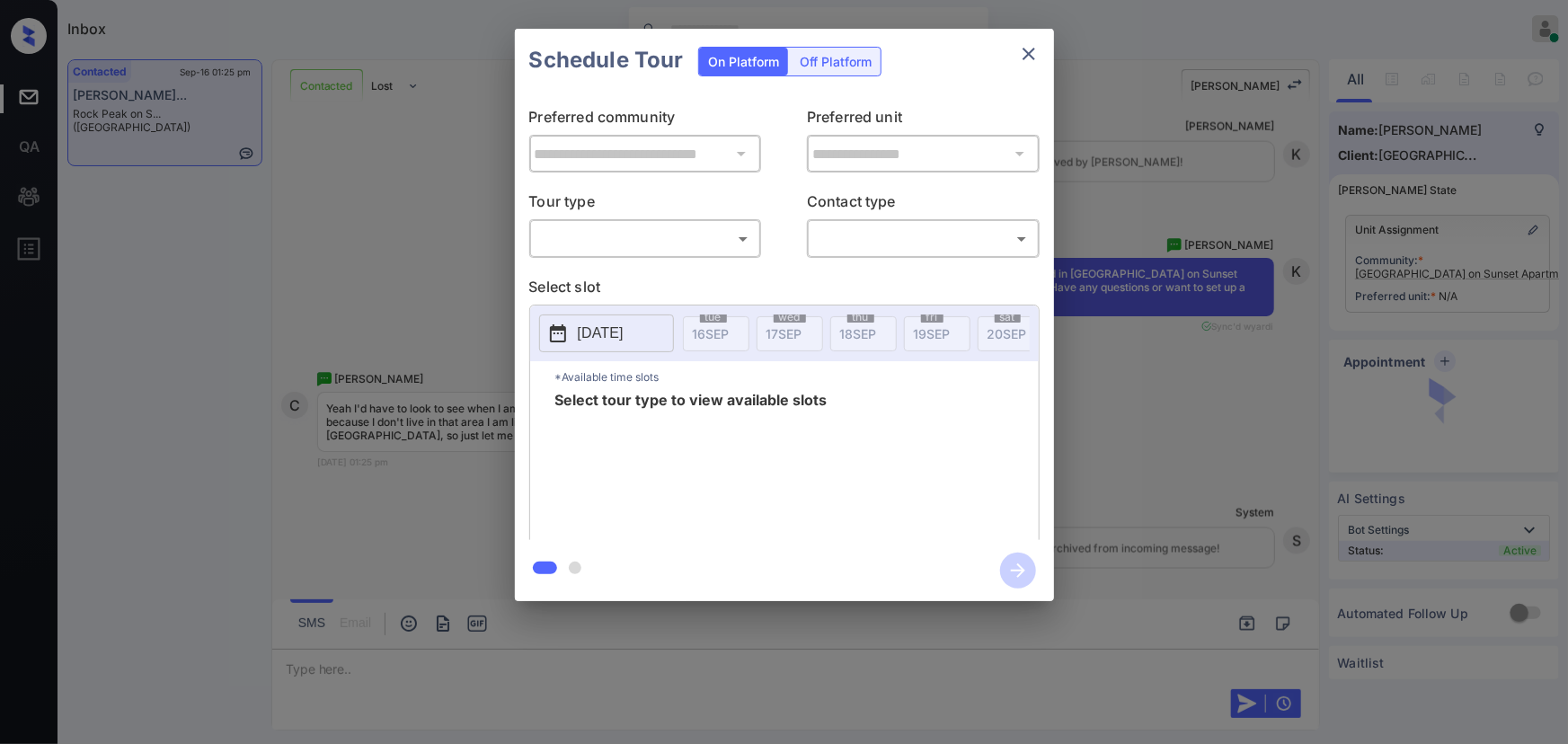
click at [697, 243] on body "Inbox Kenneth Umali Online Set yourself offline Set yourself on break Profile S…" at bounding box center [784, 372] width 1568 height 744
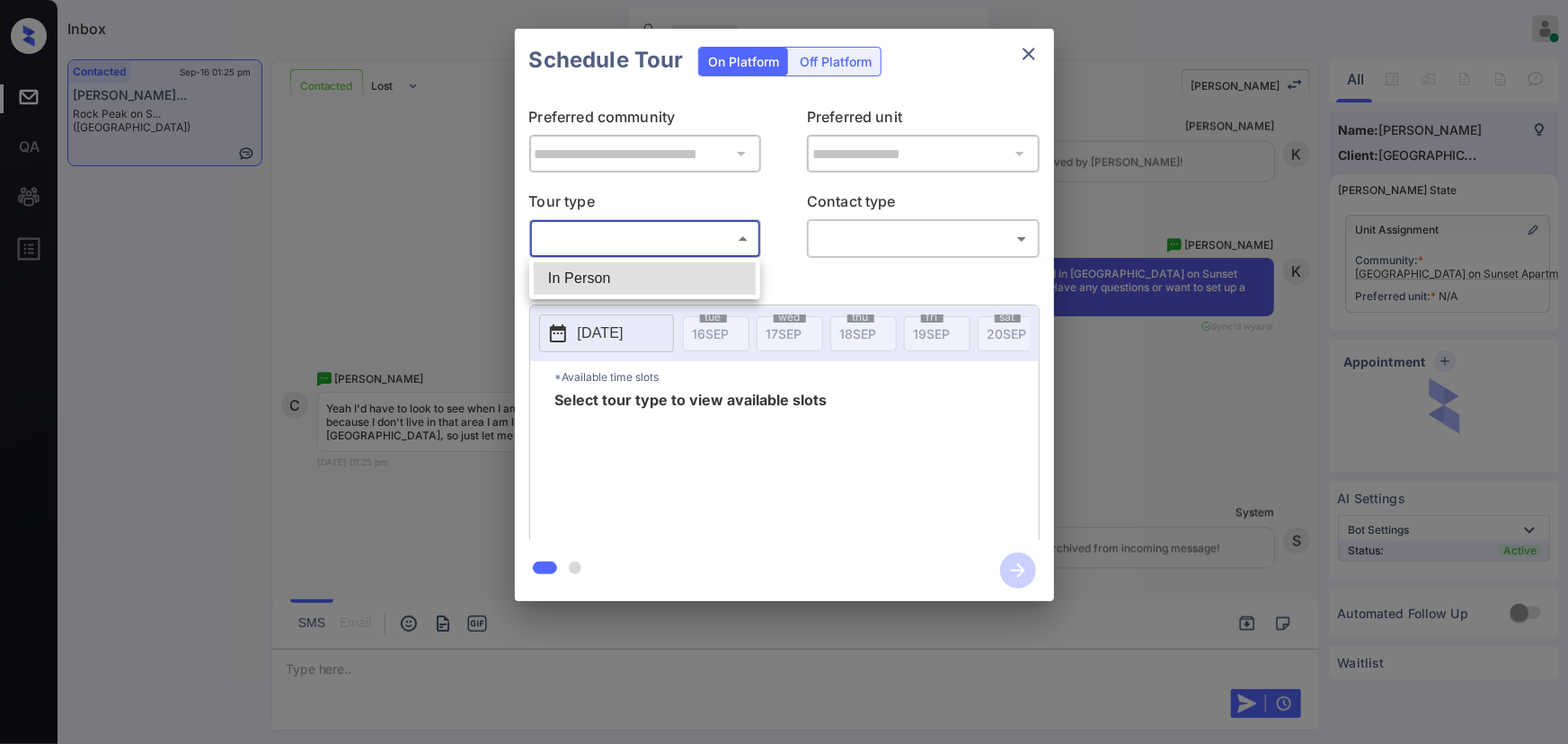
click at [641, 273] on li "In Person" at bounding box center [645, 278] width 222 height 32
type input "********"
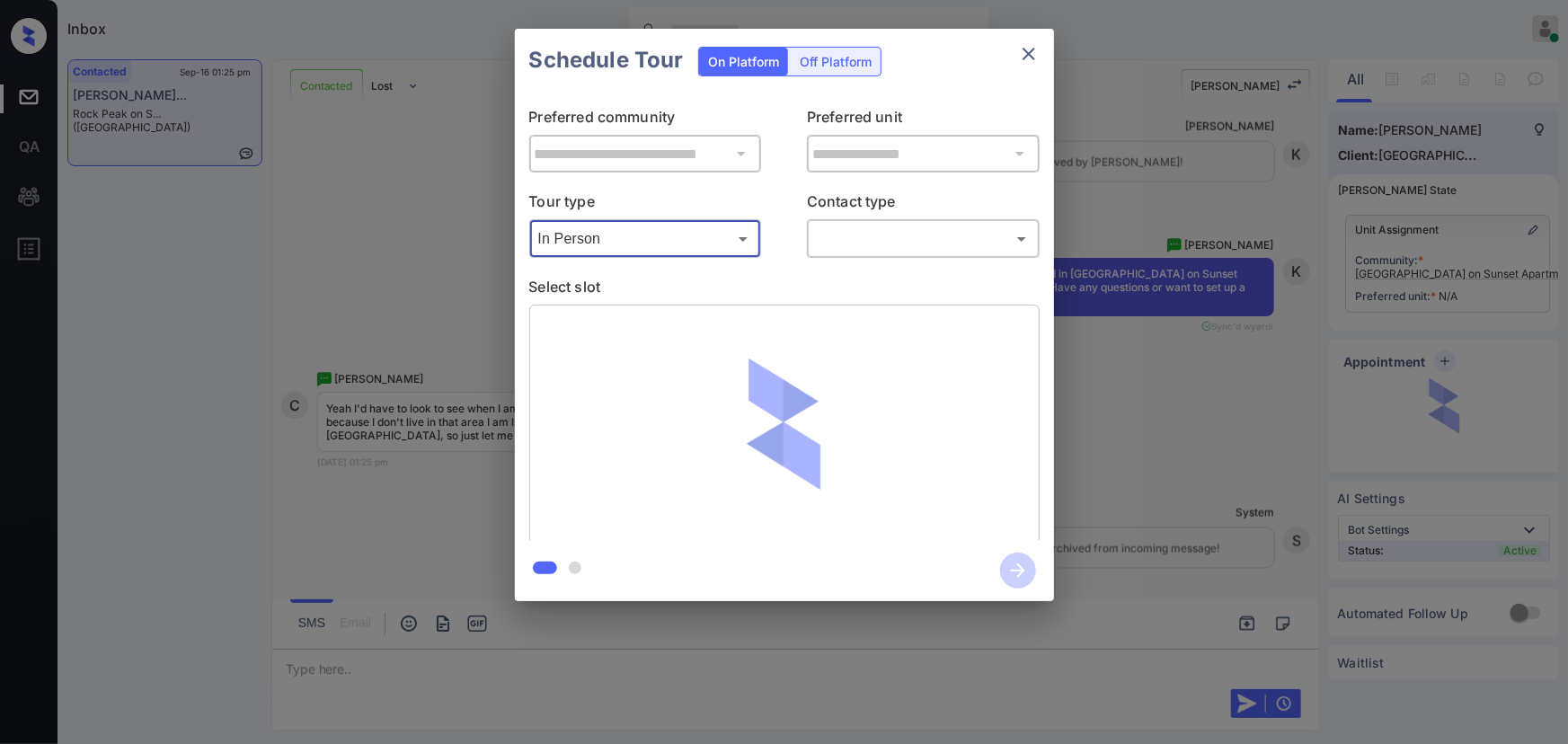
click at [859, 251] on body "Inbox Kenneth Umali Online Set yourself offline Set yourself on break Profile S…" at bounding box center [784, 372] width 1568 height 744
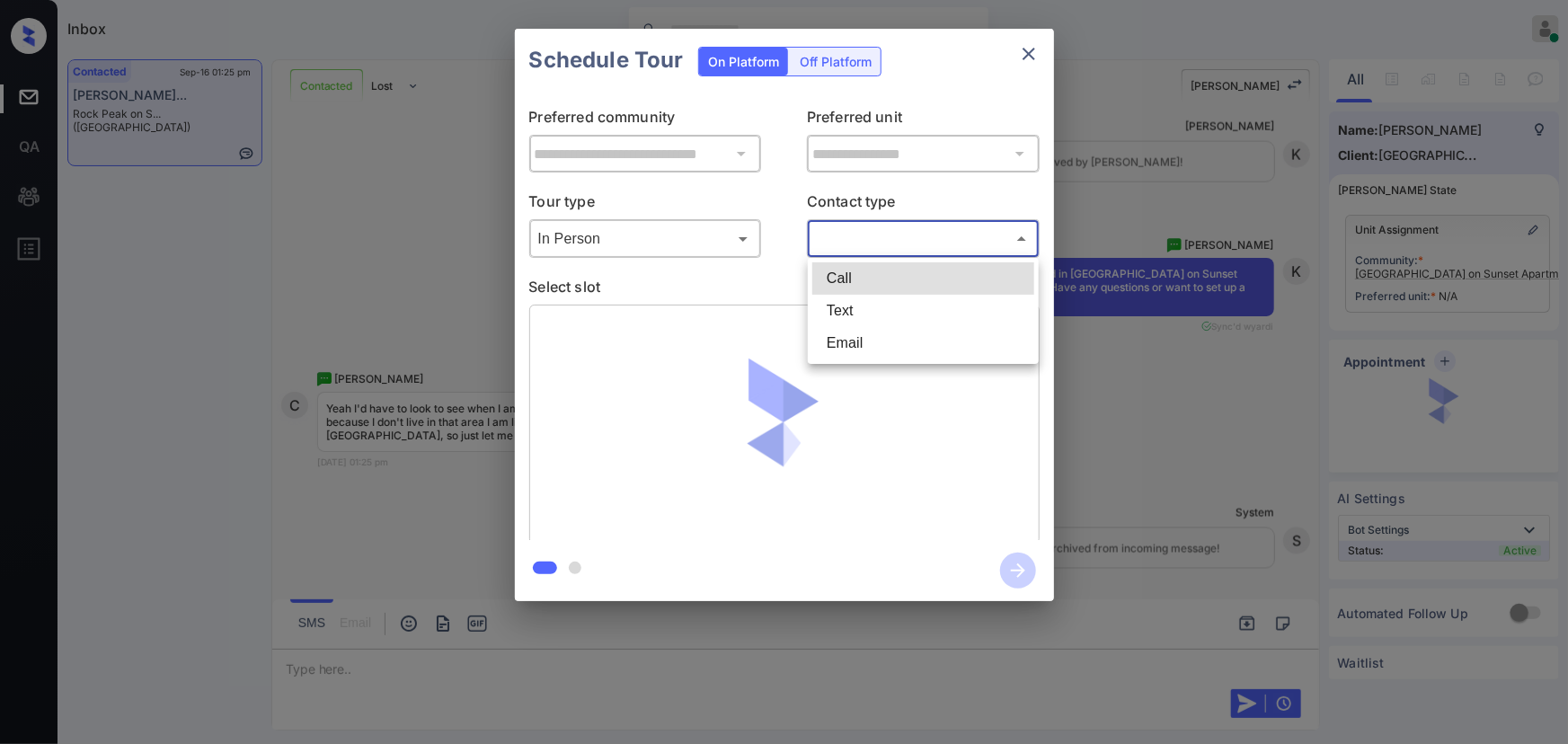
click at [855, 312] on li "Text" at bounding box center [923, 311] width 222 height 32
type input "****"
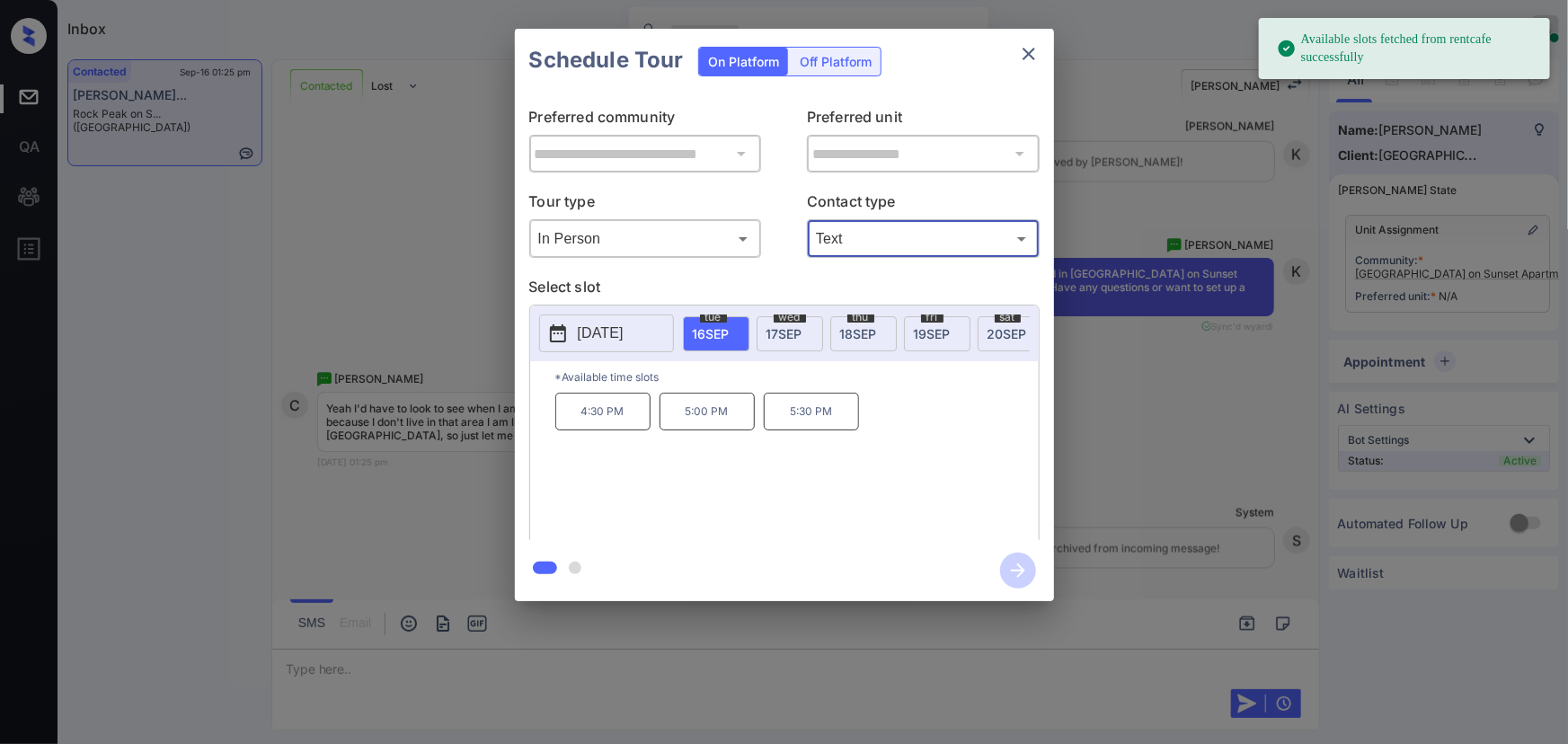
click at [621, 333] on p "2025-09-16" at bounding box center [601, 333] width 46 height 22
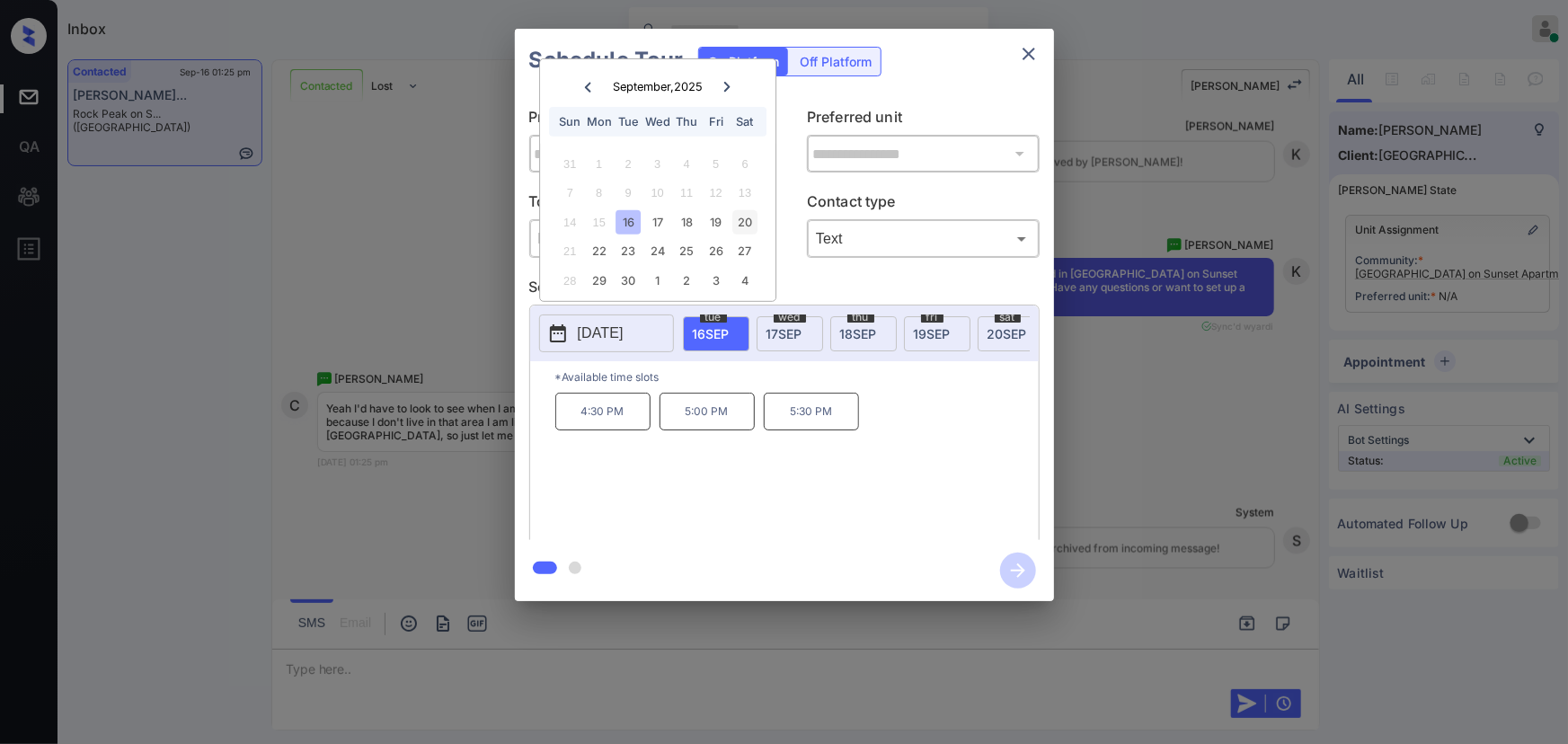
click at [742, 213] on div "20" at bounding box center [745, 222] width 25 height 25
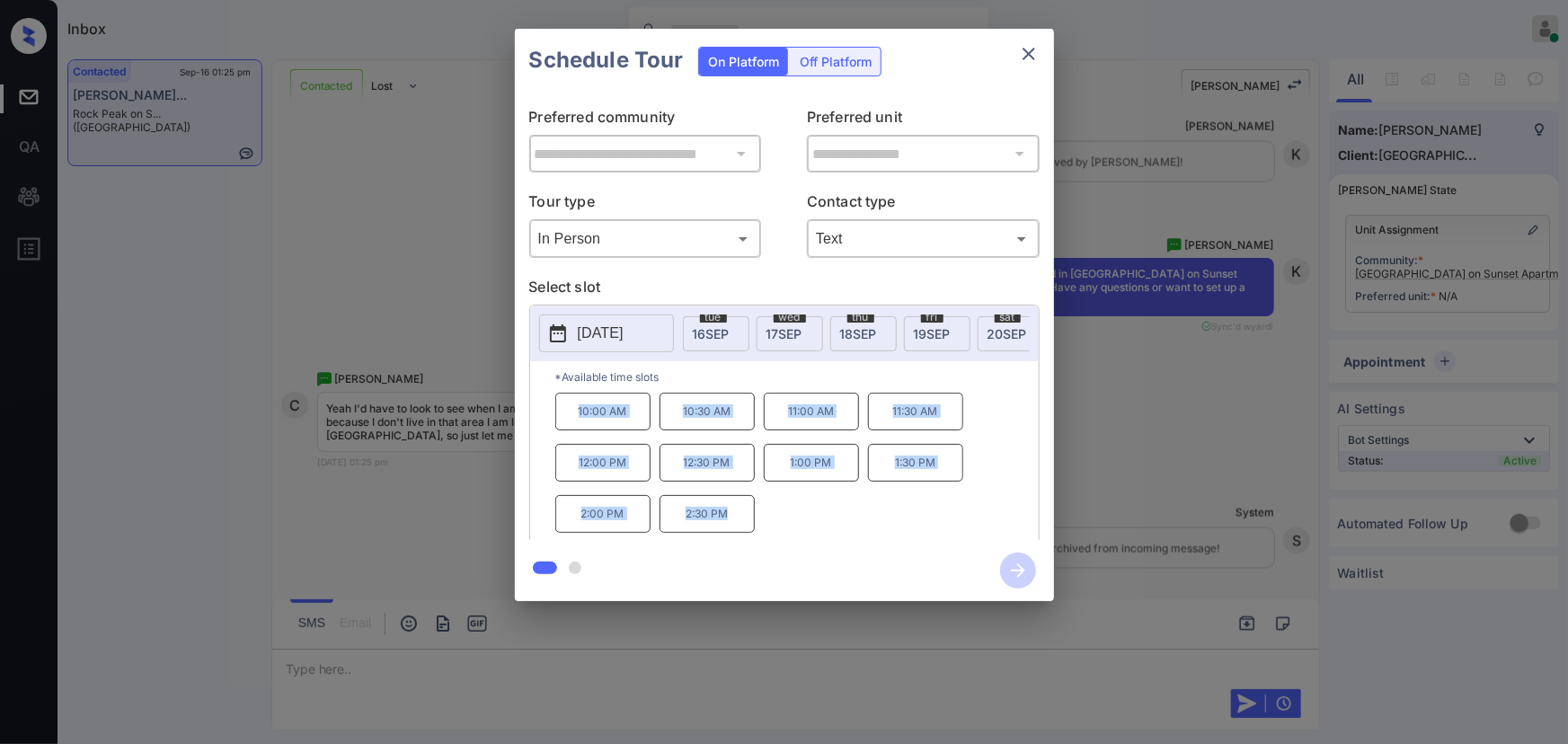
copy div "10:00 AM 10:30 AM 11:00 AM 11:30 AM 12:00 PM 12:30 PM 1:00 PM 1:30 PM 2:00 PM 2…"
drag, startPoint x: 733, startPoint y: 527, endPoint x: 537, endPoint y: 461, distance: 206.8
click at [575, 408] on div "10:00 AM 10:30 AM 11:00 AM 11:30 AM 12:00 PM 12:30 PM 1:00 PM 1:30 PM 2:00 PM 2…" at bounding box center [797, 464] width 484 height 143
click at [508, 655] on div at bounding box center [784, 372] width 1568 height 744
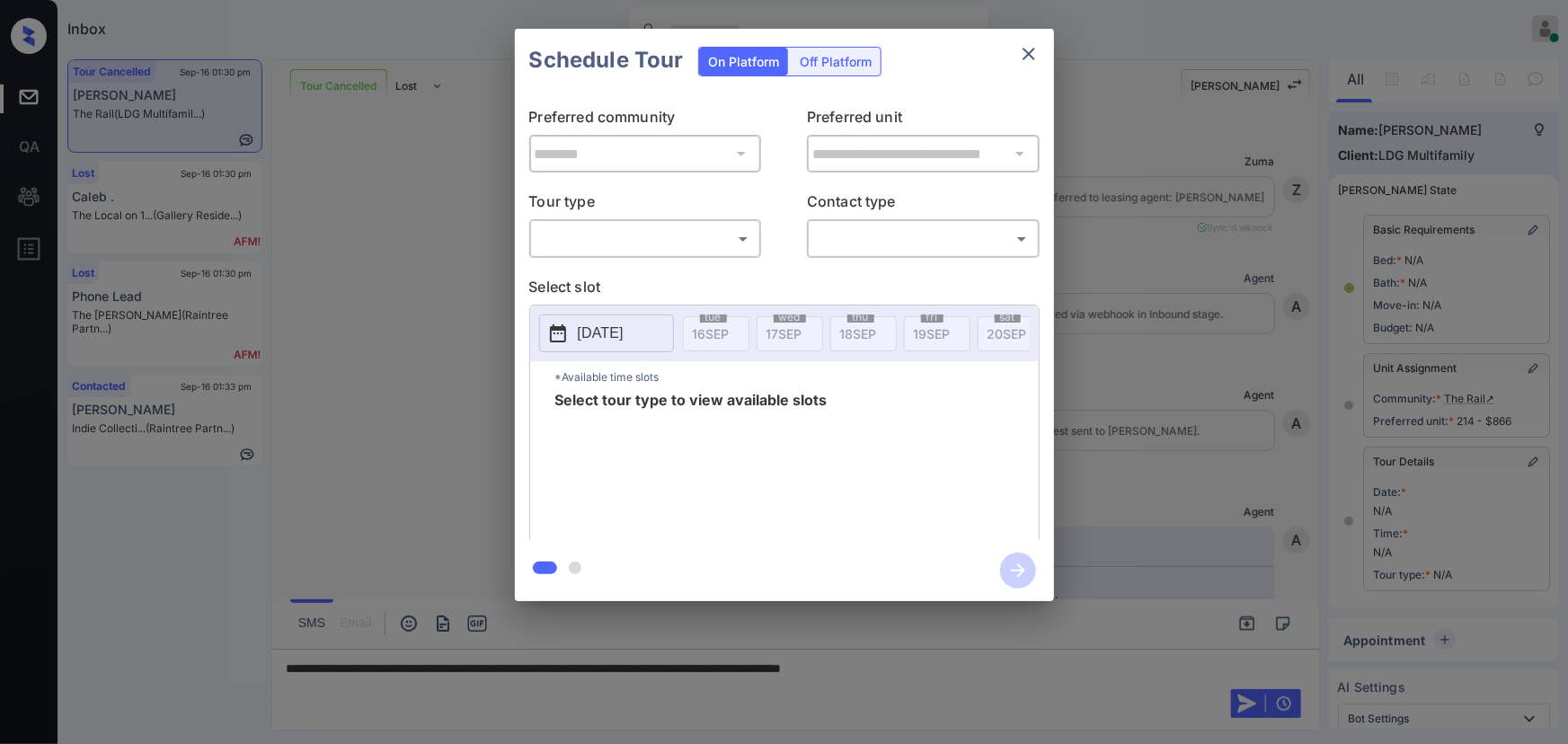
scroll to position [14121, 0]
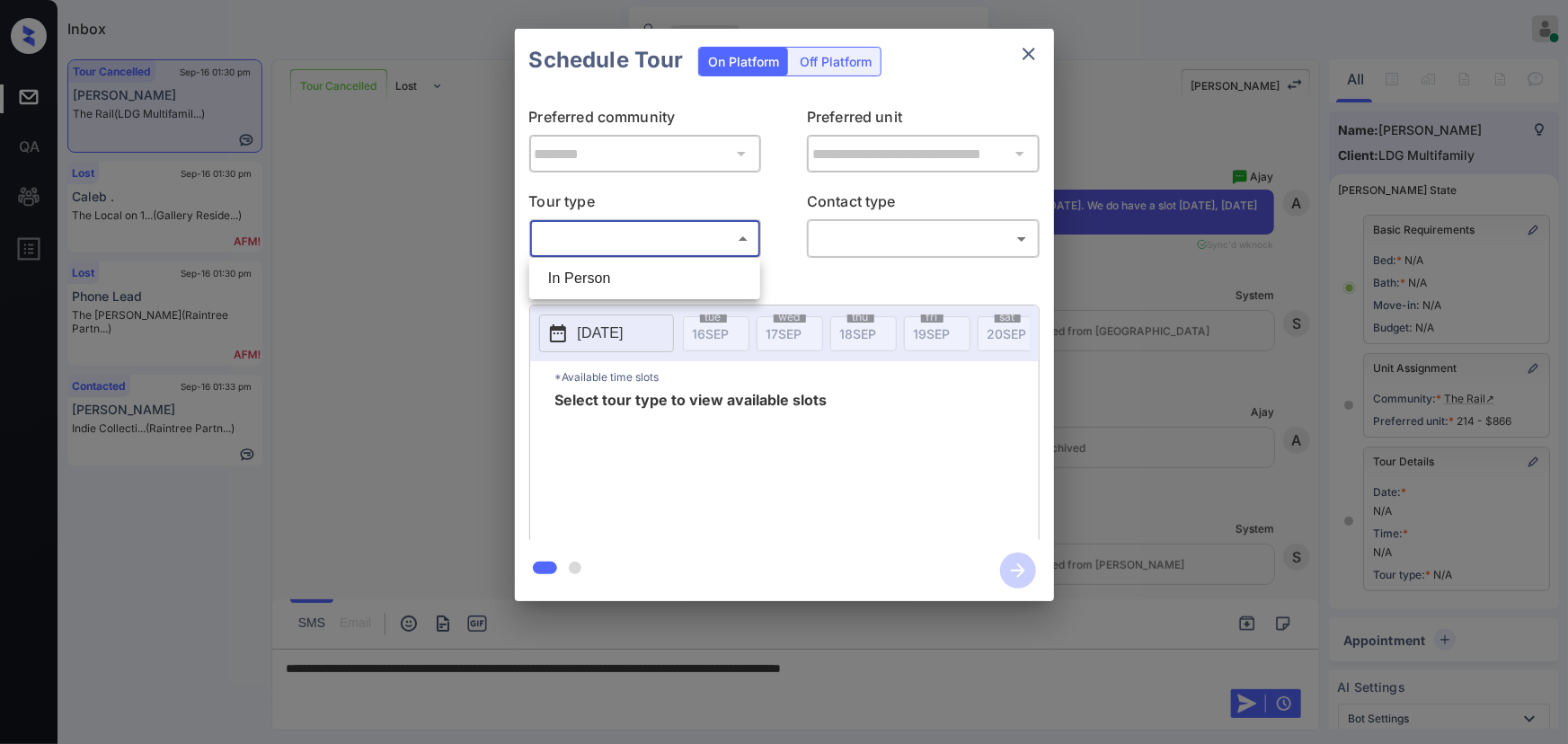
click at [648, 240] on body "Inbox [PERSON_NAME] Online Set yourself offline Set yourself on break Profile S…" at bounding box center [784, 372] width 1568 height 744
click at [622, 281] on li "In Person" at bounding box center [645, 278] width 222 height 32
type input "********"
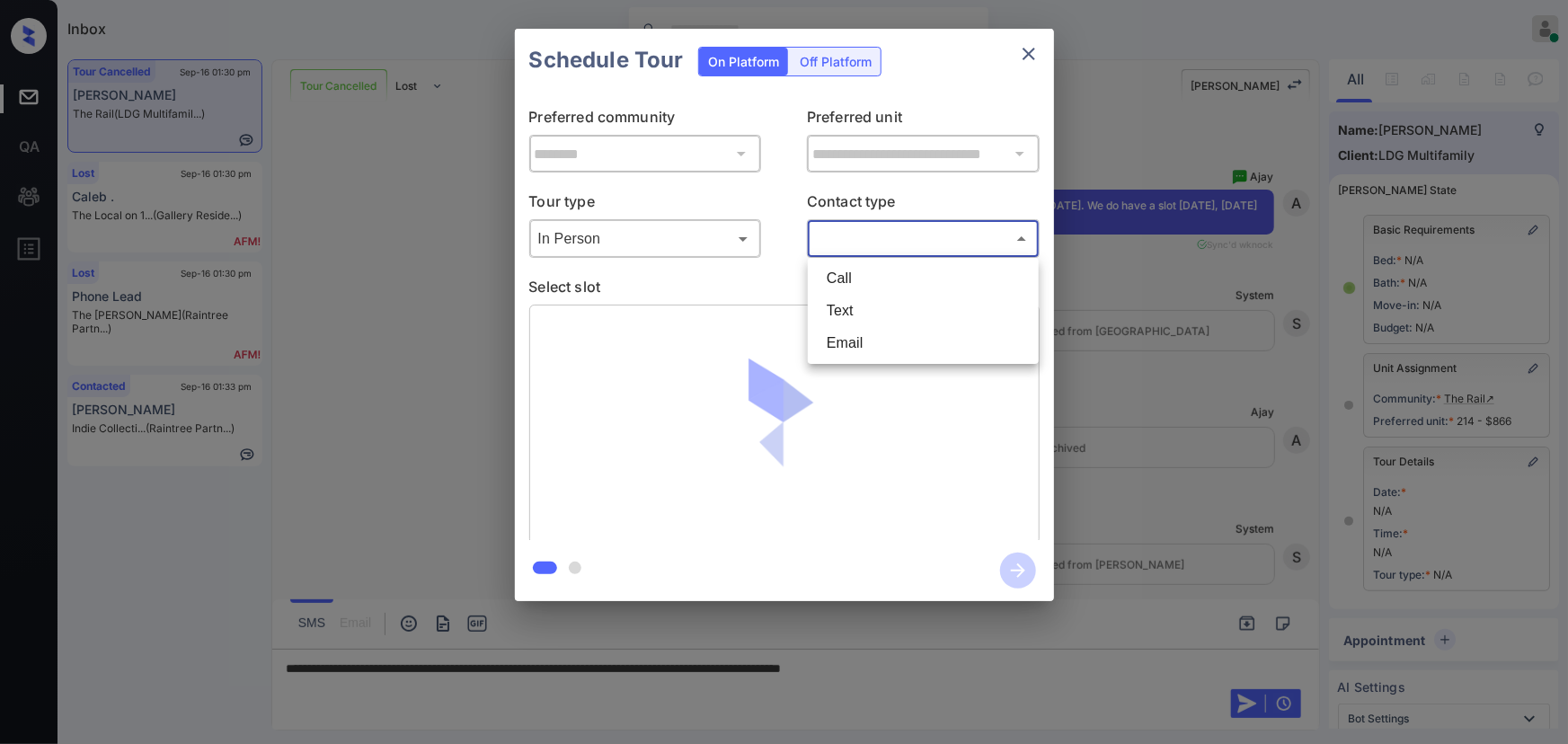
click at [878, 244] on body "Inbox [PERSON_NAME] Online Set yourself offline Set yourself on break Profile S…" at bounding box center [784, 372] width 1568 height 744
click at [840, 311] on li "Text" at bounding box center [923, 311] width 222 height 32
type input "****"
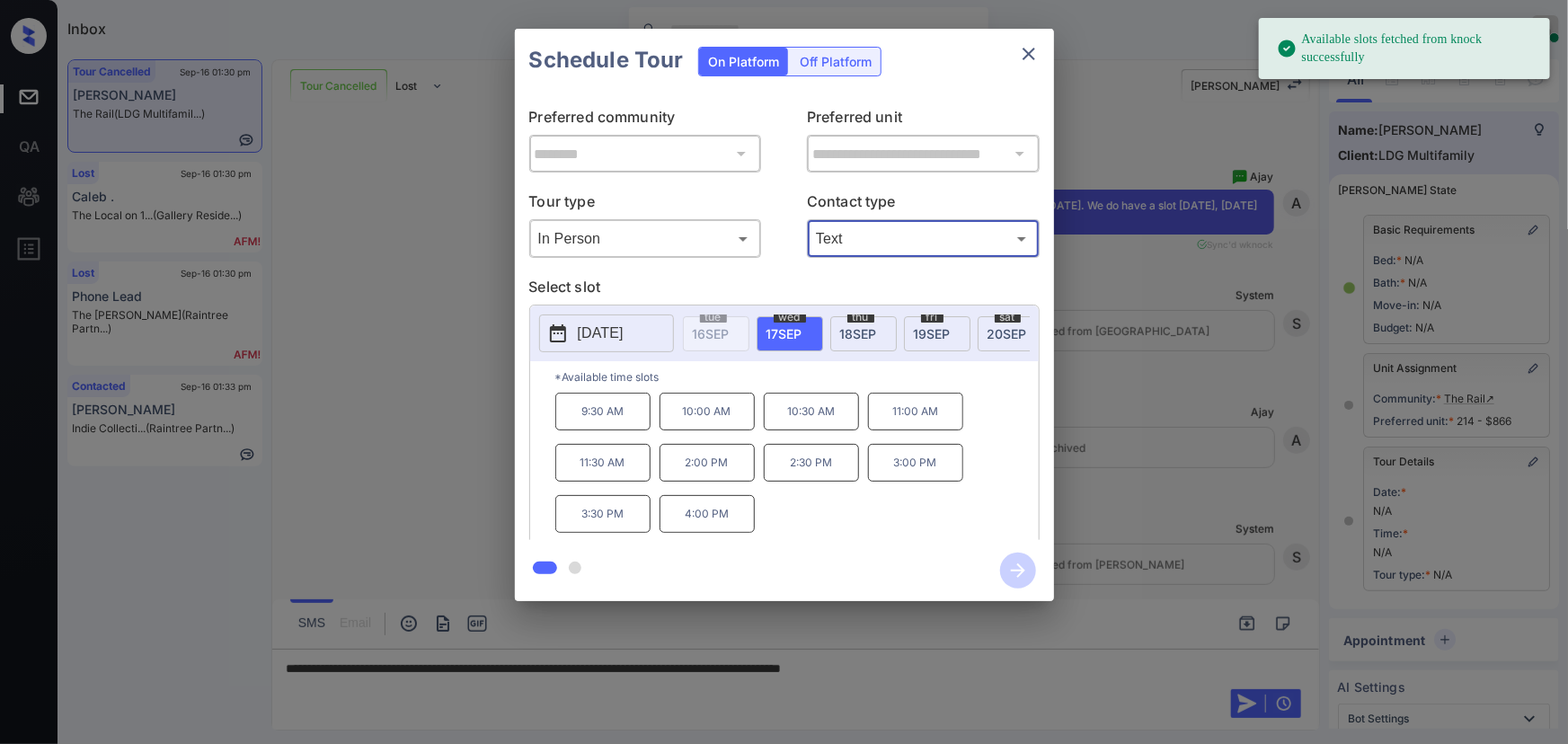
click at [697, 467] on p "2:00 PM" at bounding box center [707, 463] width 95 height 37
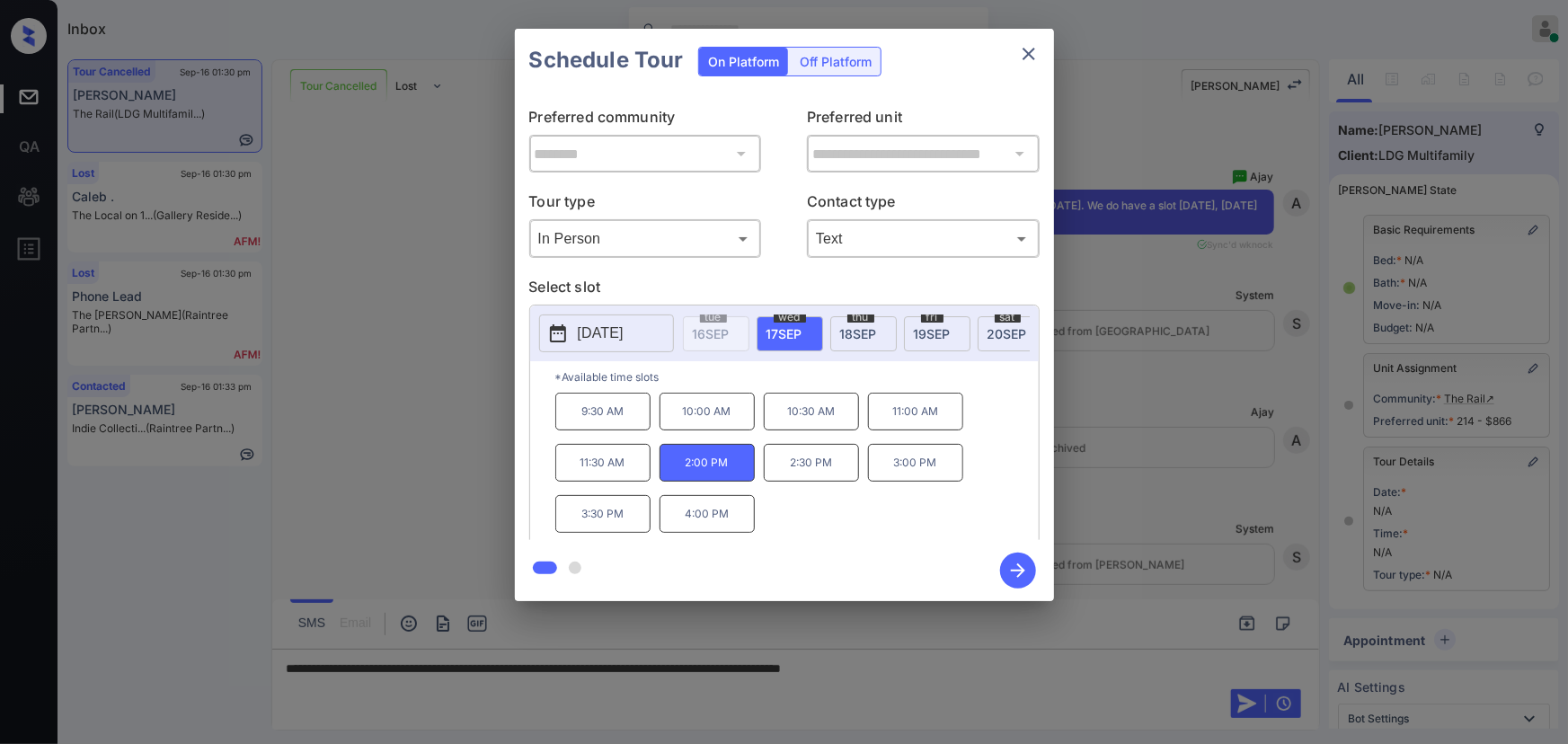
click at [1009, 667] on div at bounding box center [784, 372] width 1568 height 744
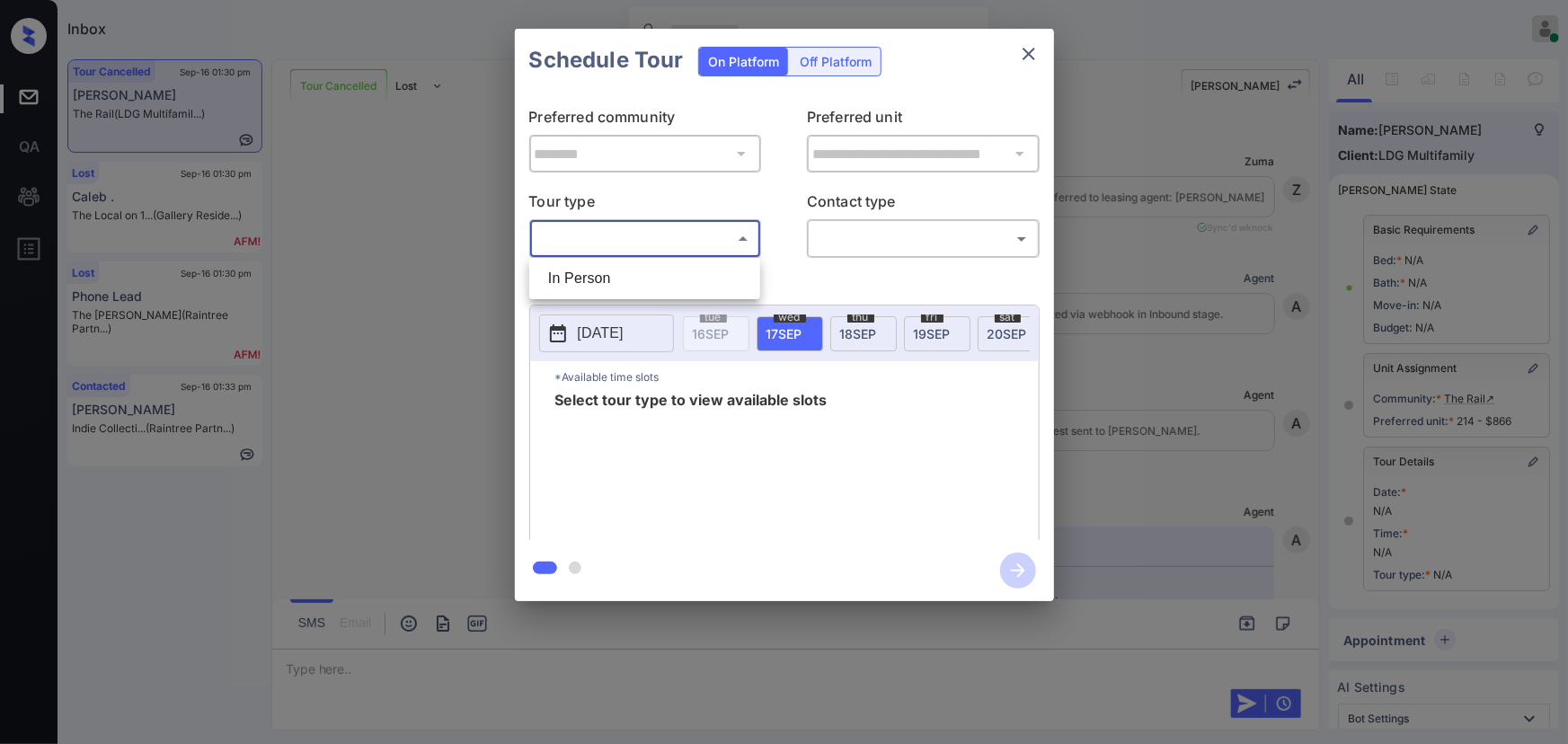
scroll to position [14023, 0]
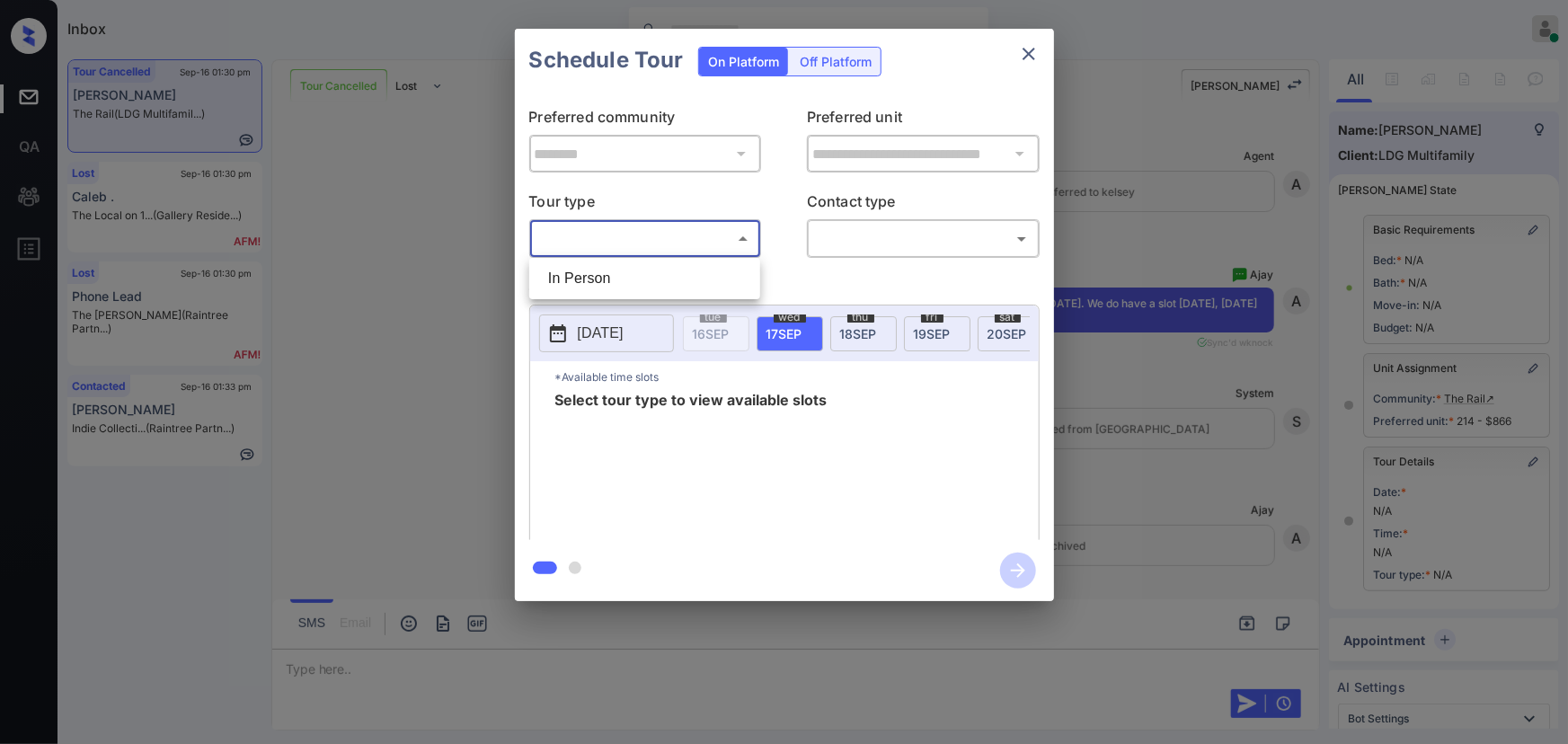
click at [599, 273] on li "In Person" at bounding box center [645, 278] width 222 height 32
type input "********"
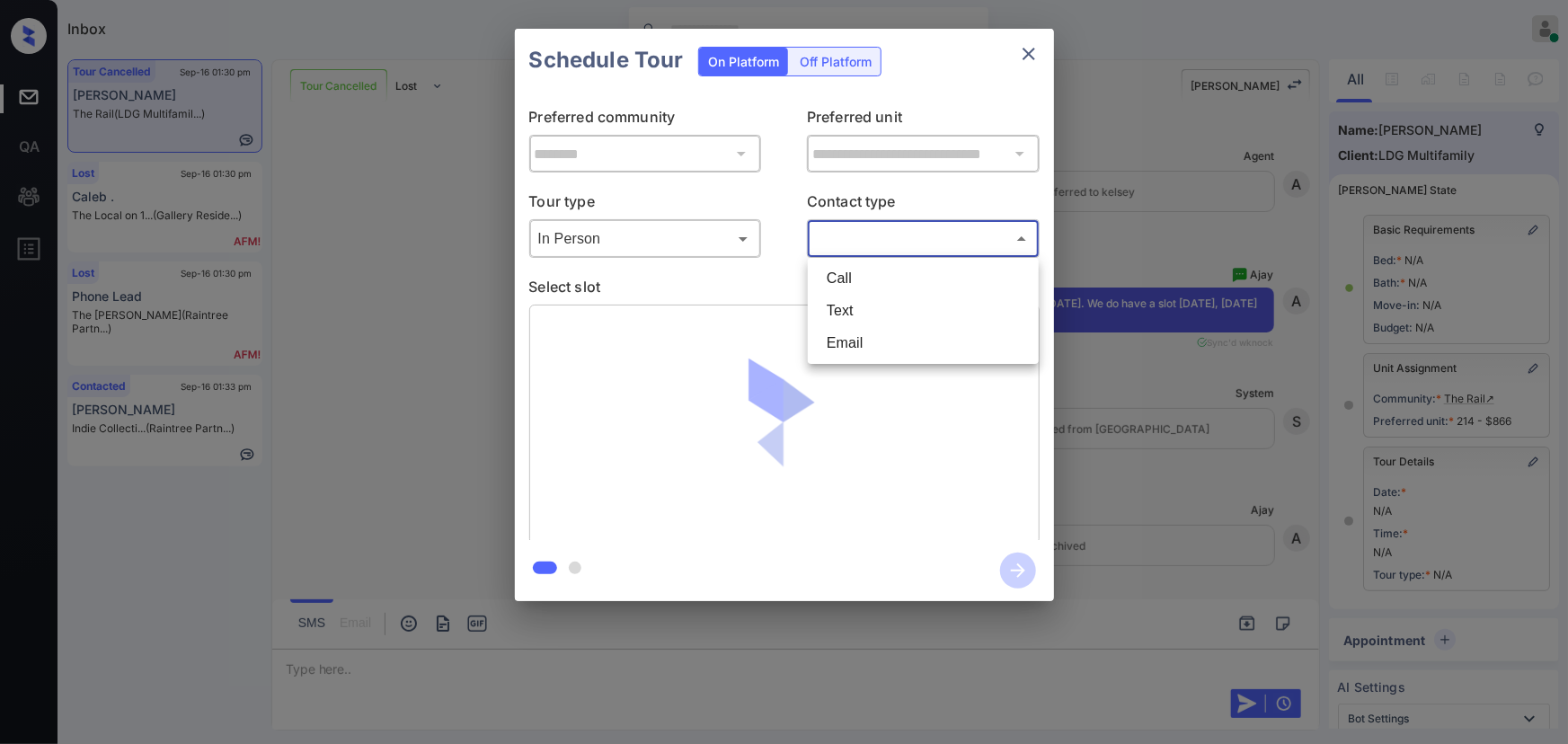
click at [845, 242] on body "Inbox [PERSON_NAME] Online Set yourself offline Set yourself on break Profile S…" at bounding box center [784, 372] width 1568 height 744
click at [849, 311] on li "Text" at bounding box center [923, 311] width 222 height 32
type input "****"
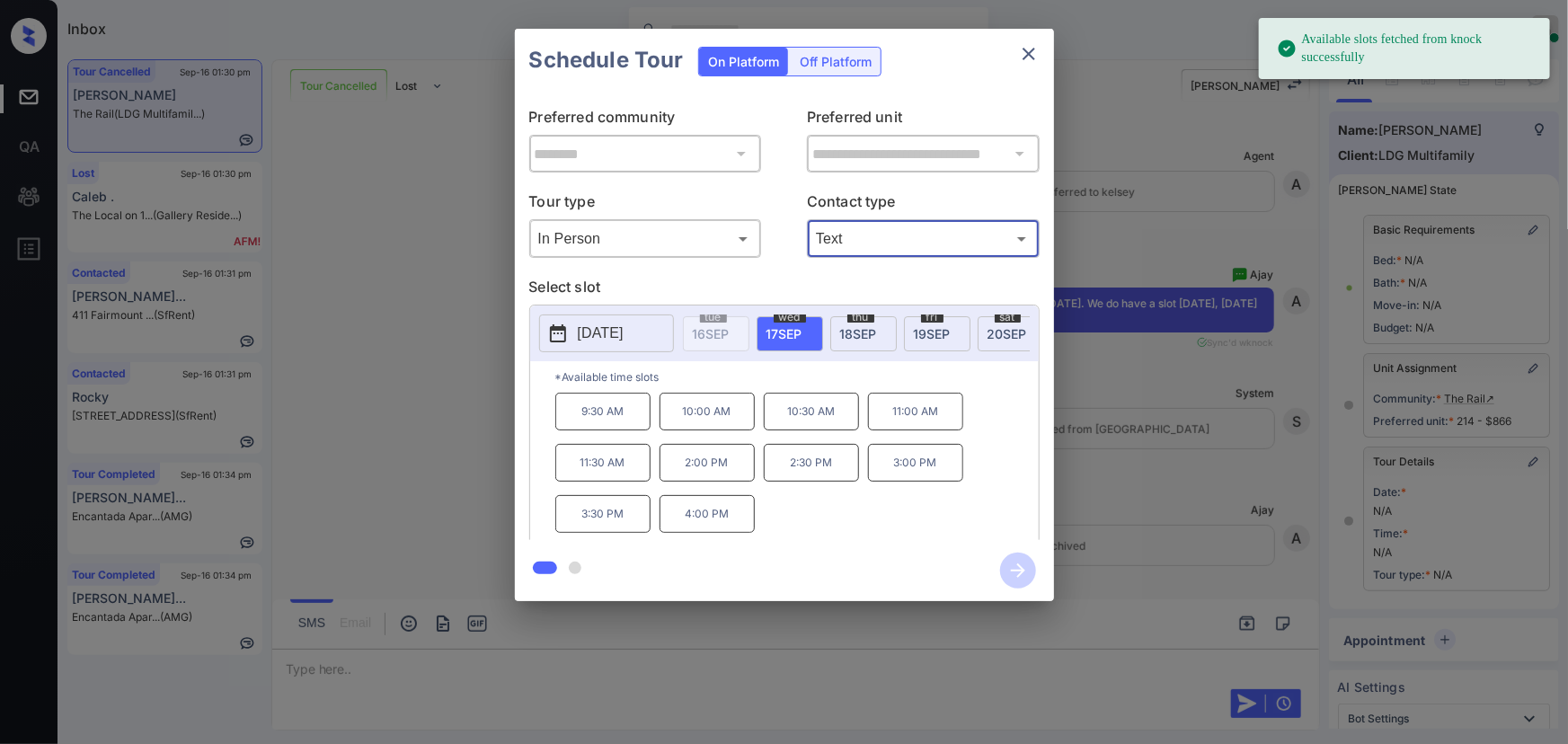
click at [709, 464] on p "2:00 PM" at bounding box center [707, 463] width 95 height 37
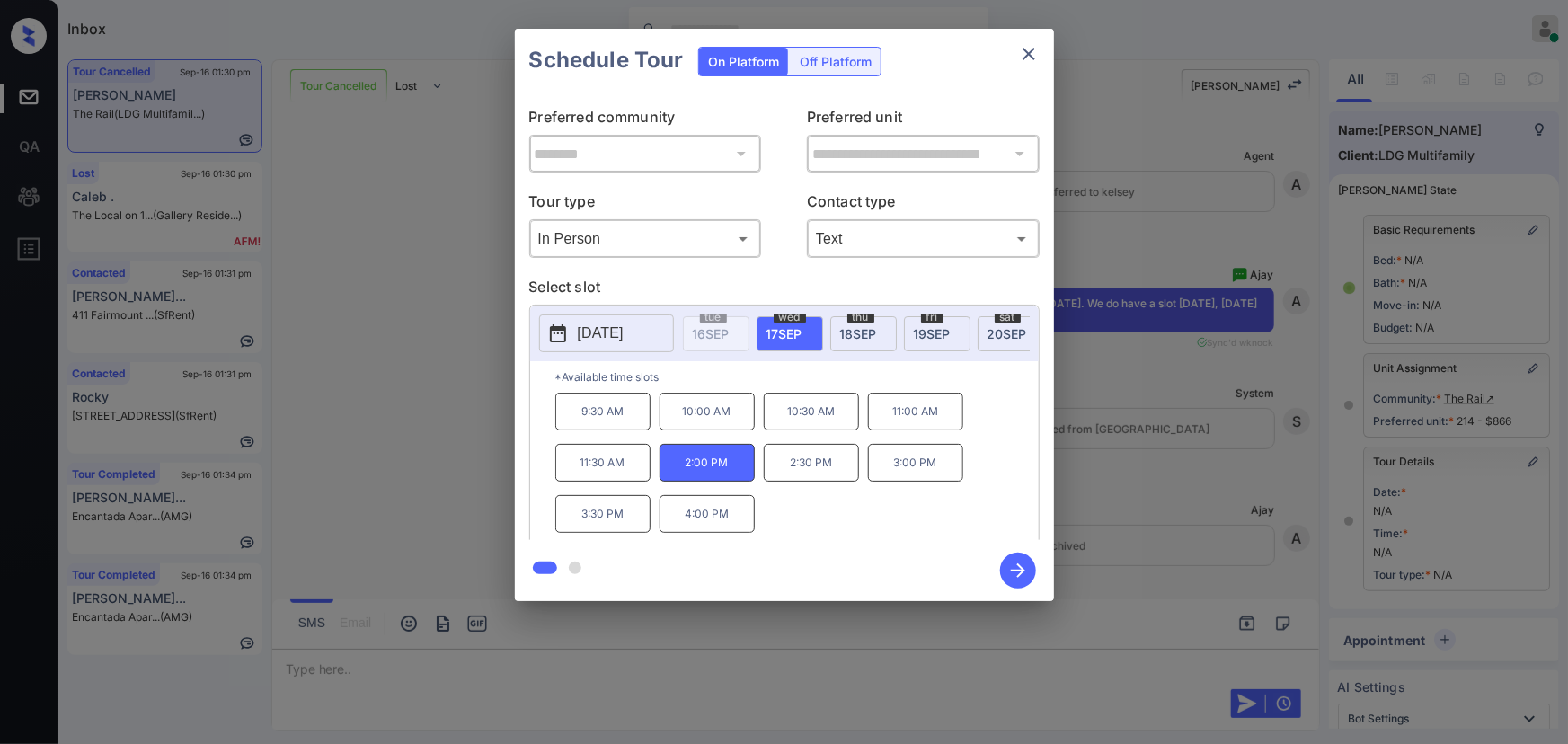
click at [1013, 578] on icon "button" at bounding box center [1017, 570] width 36 height 36
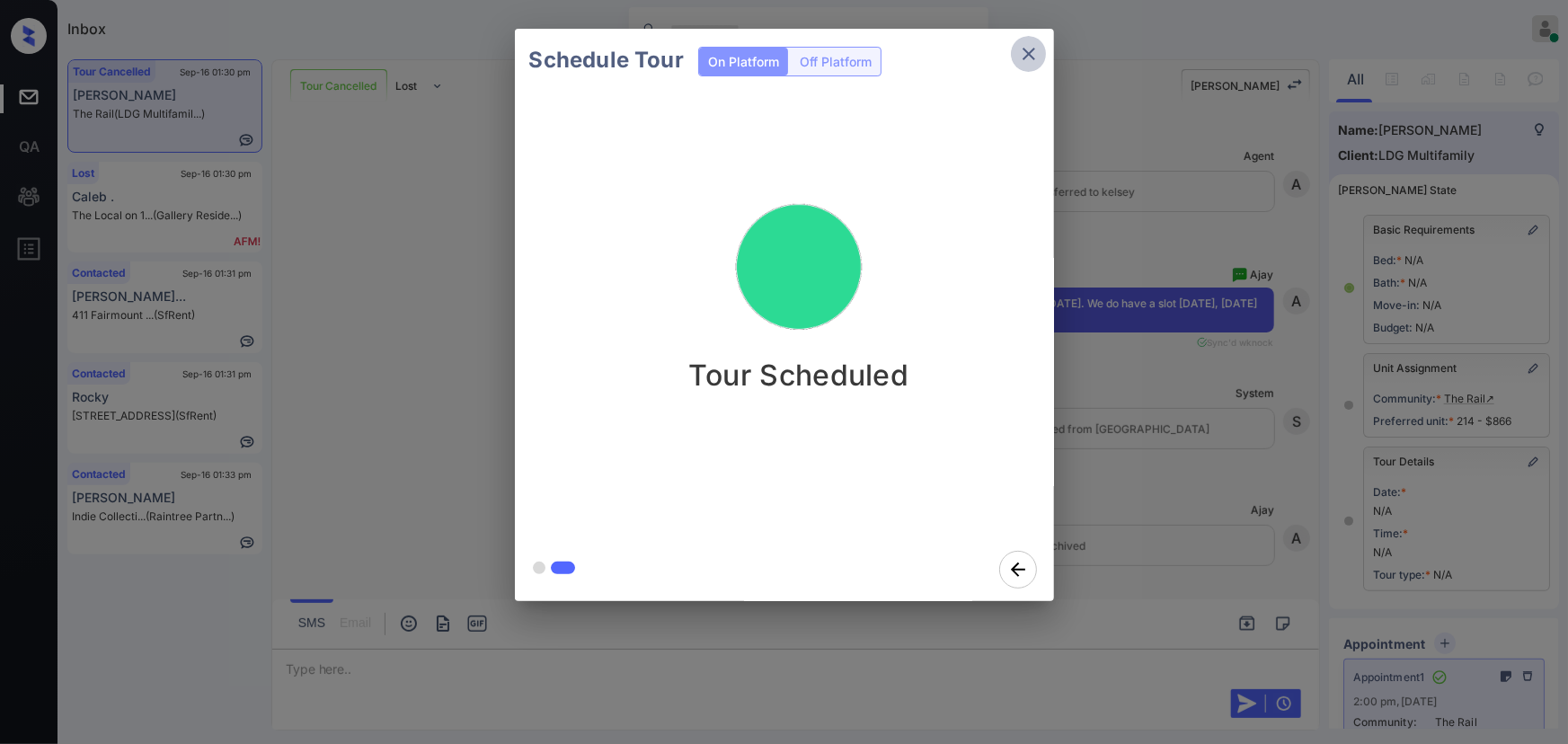
click at [1024, 53] on icon "close" at bounding box center [1029, 54] width 22 height 22
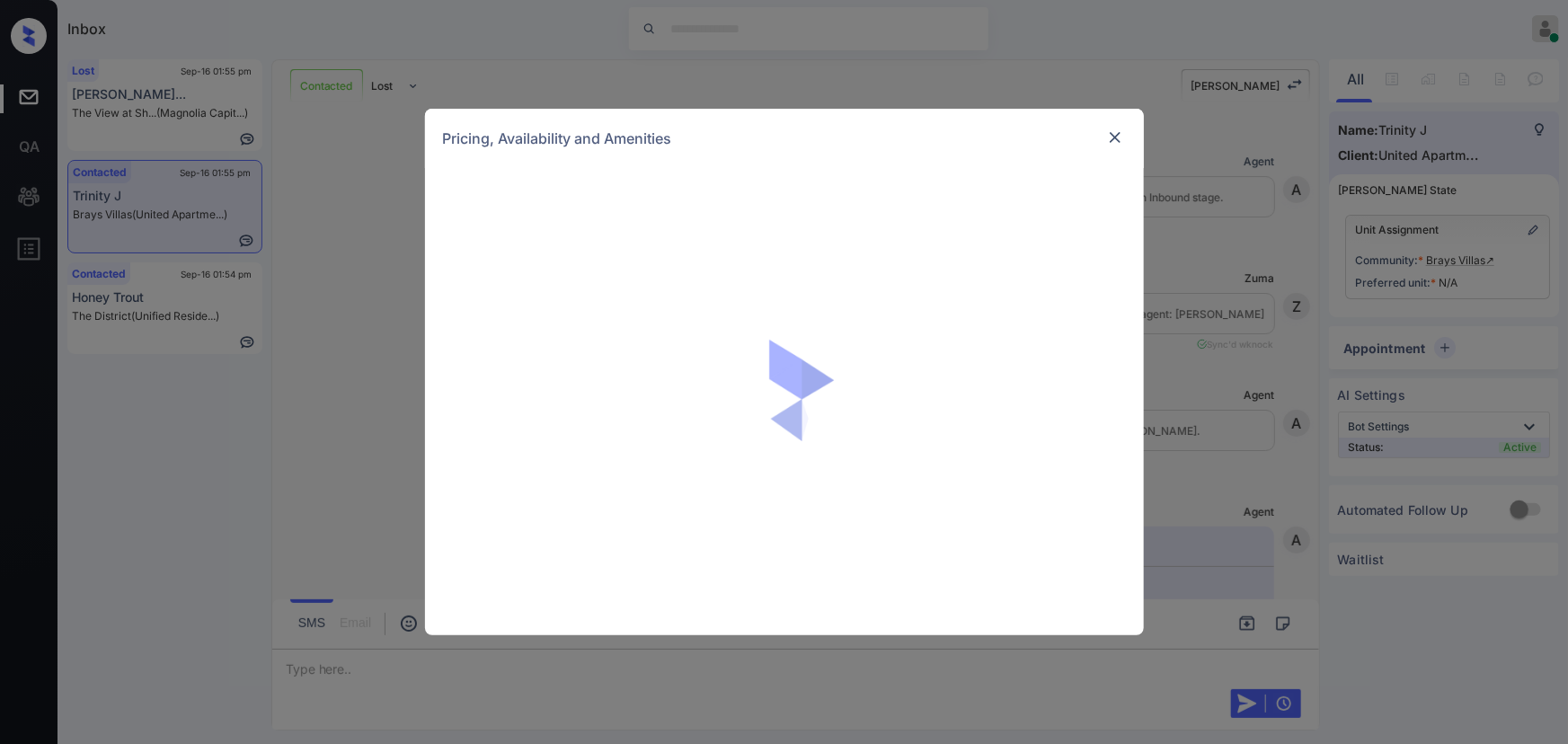
scroll to position [1614, 0]
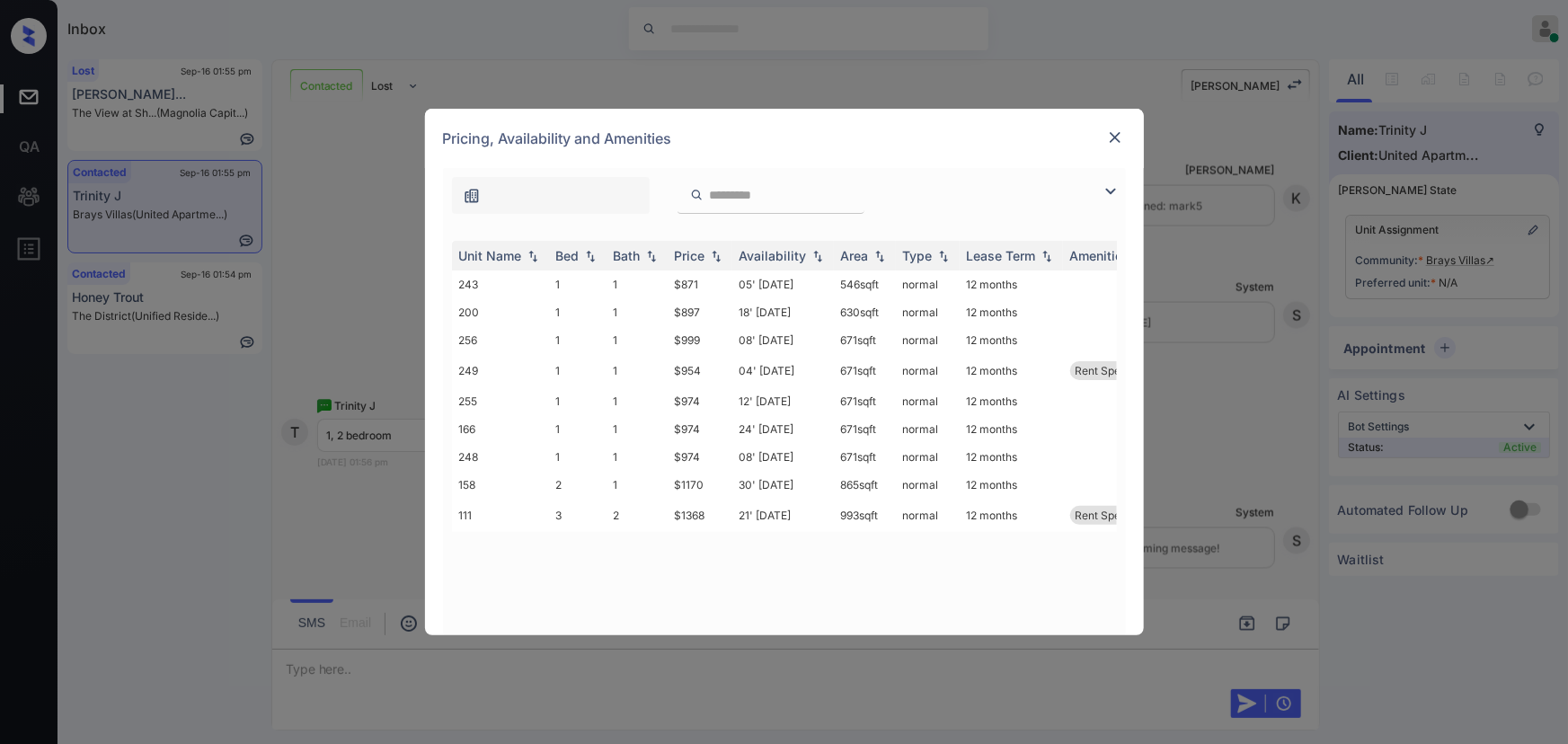
click at [1108, 143] on img at bounding box center [1115, 138] width 18 height 18
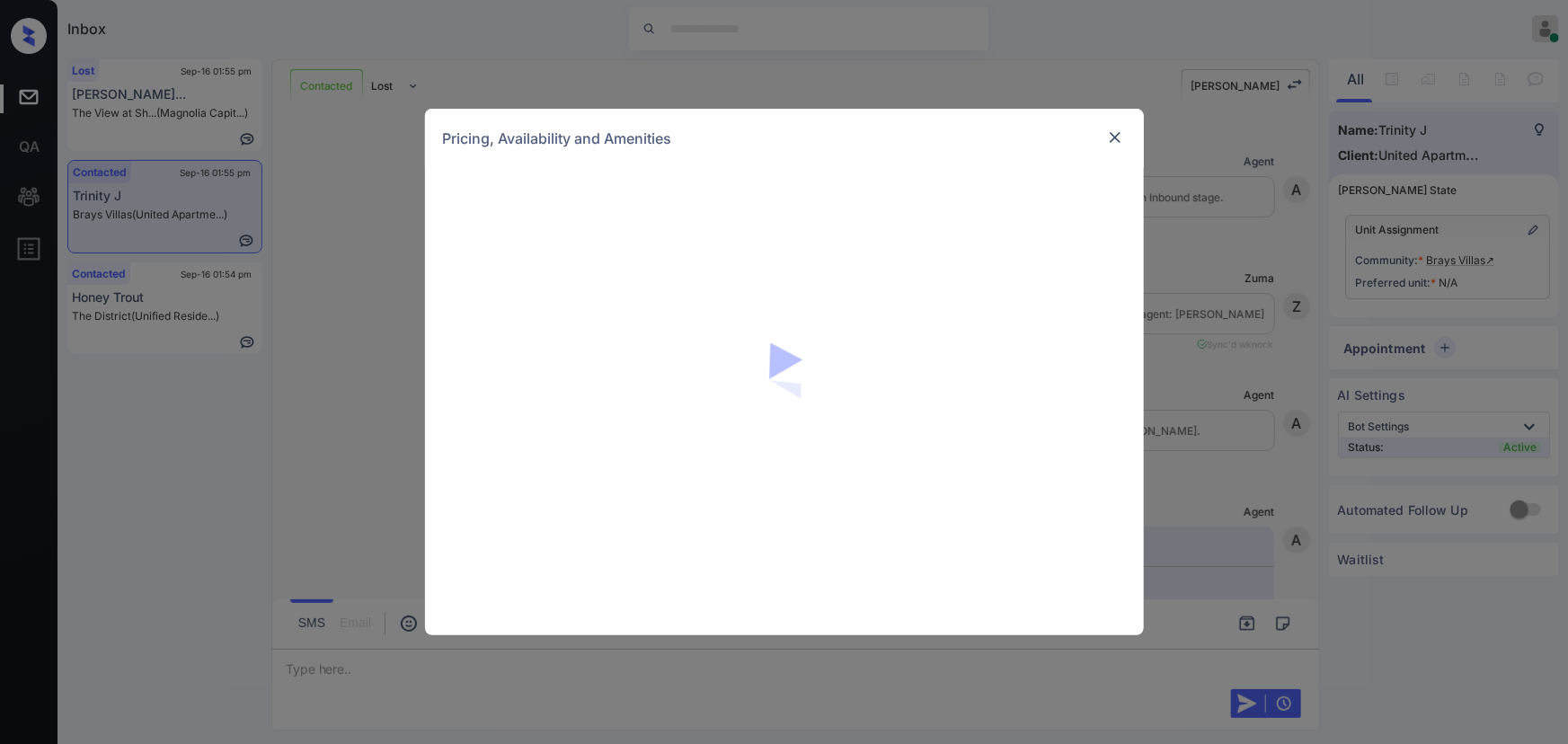
scroll to position [2012, 0]
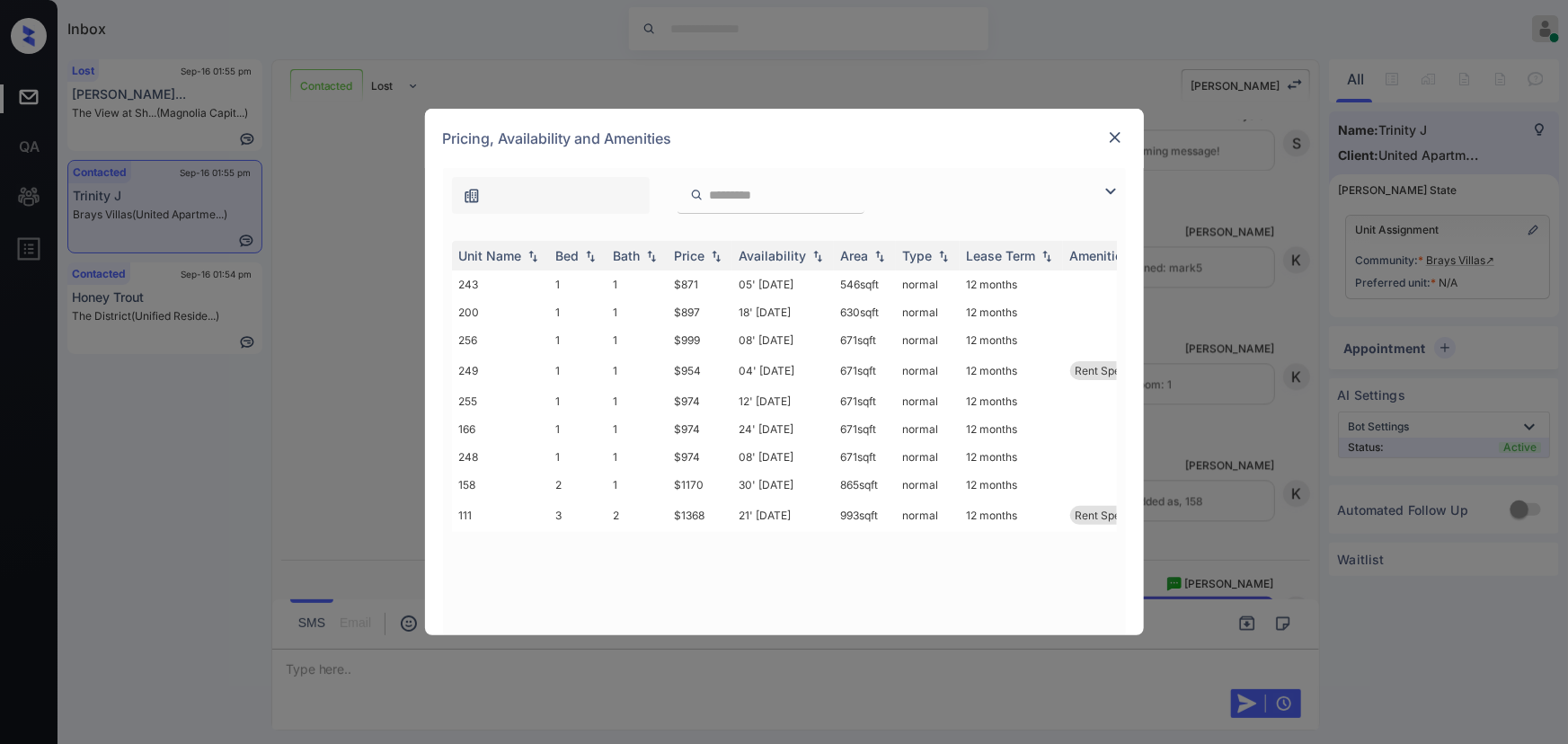
click at [1102, 181] on img at bounding box center [1111, 192] width 22 height 22
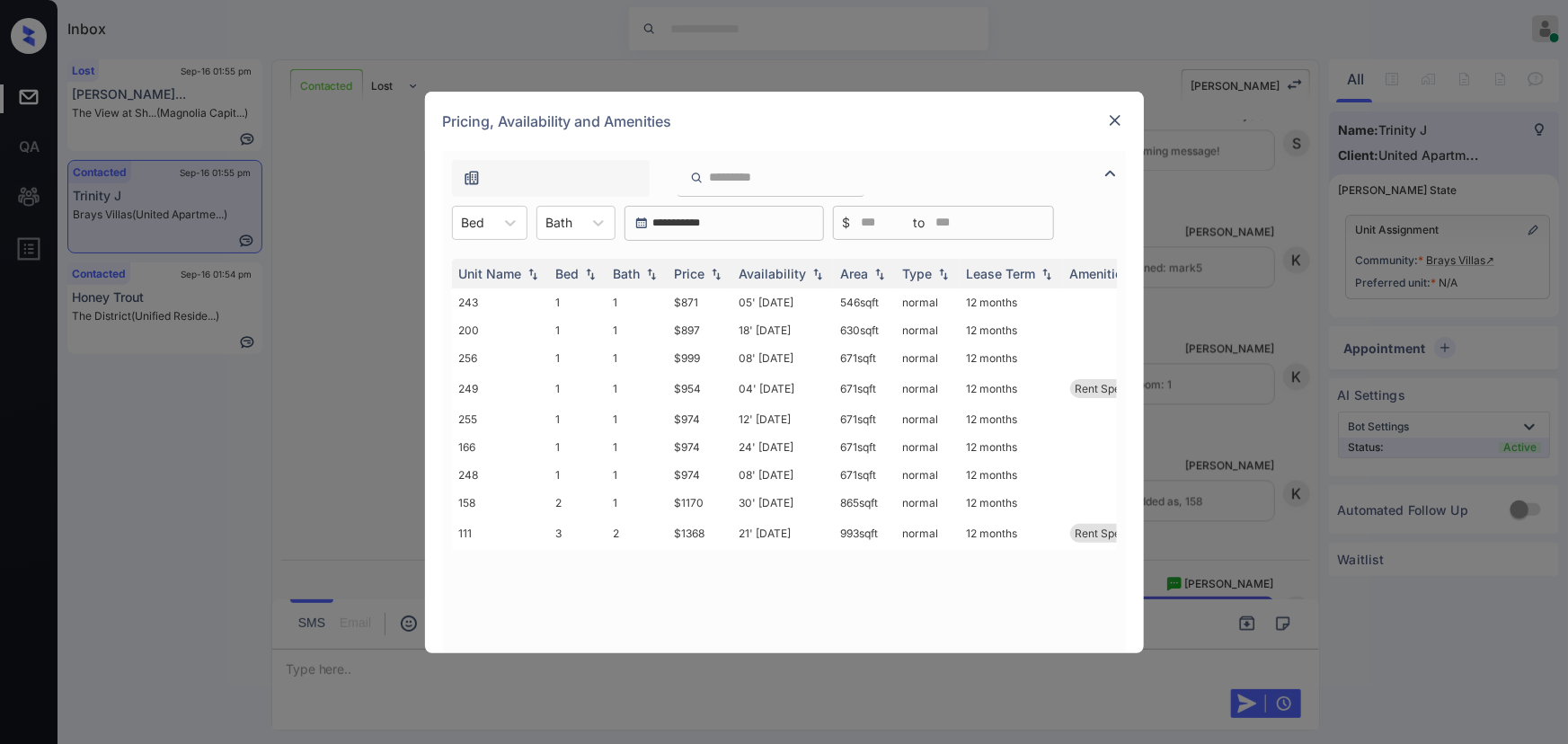
click at [1118, 118] on img at bounding box center [1115, 120] width 18 height 18
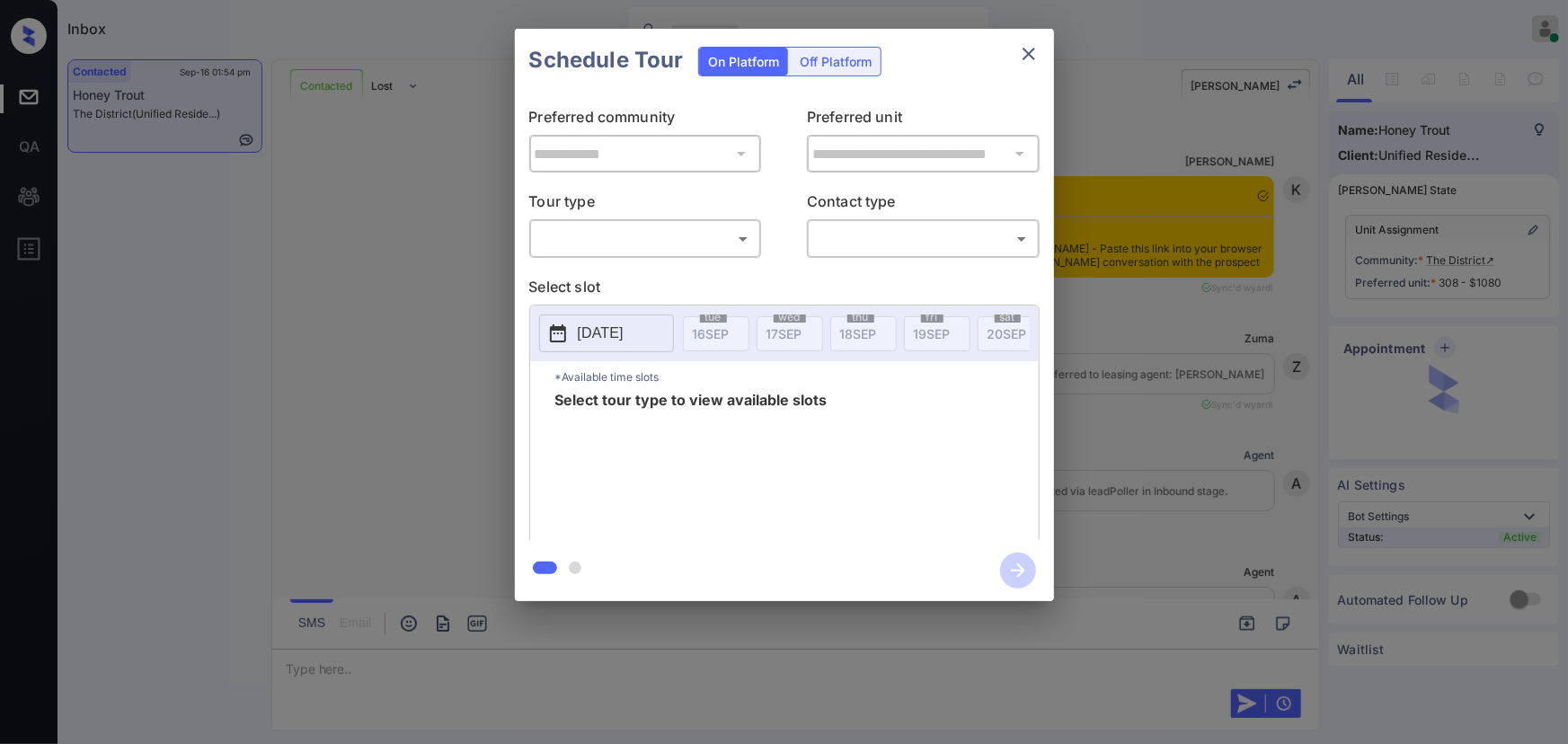
scroll to position [5714, 0]
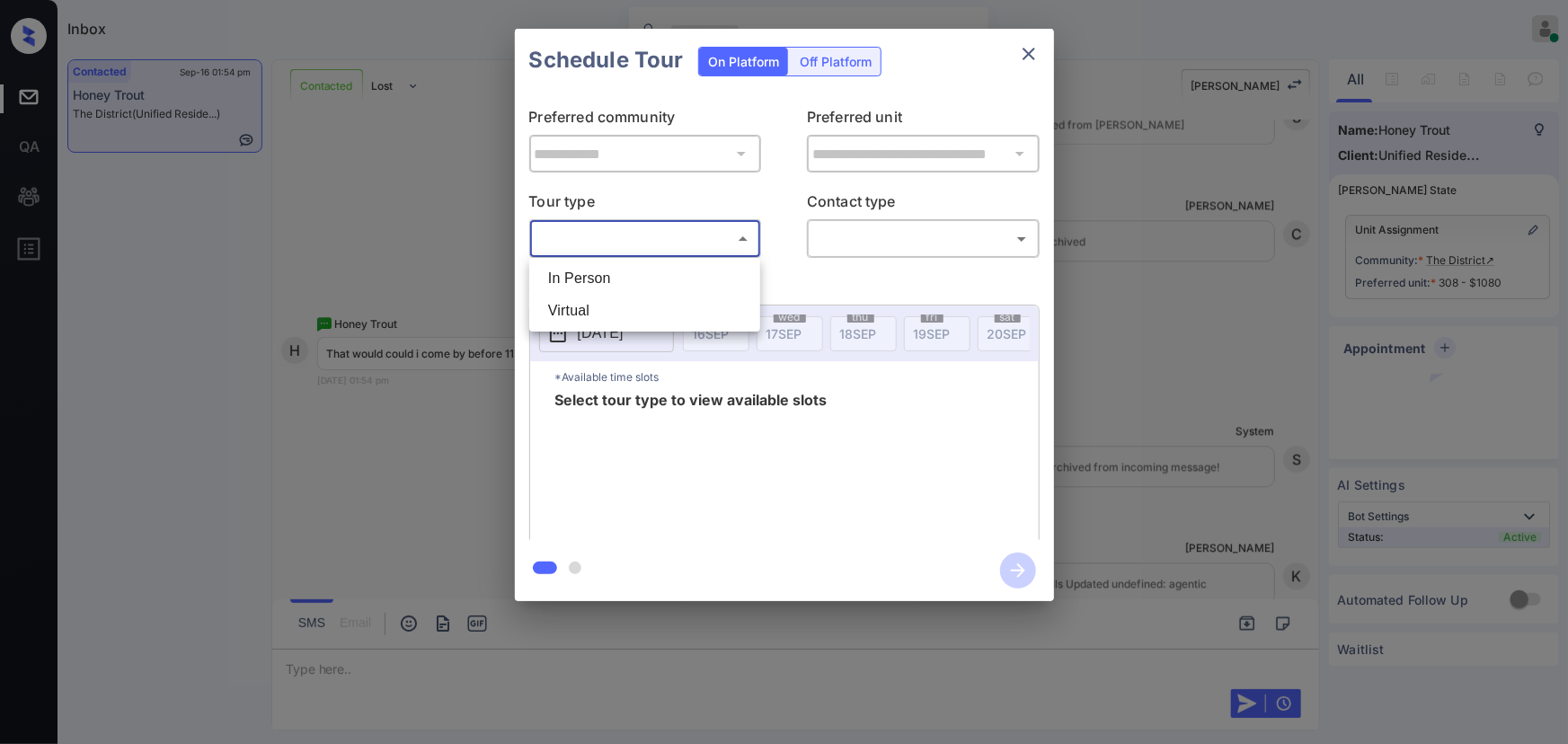
click at [695, 232] on body "Inbox Kenneth Umali Online Set yourself offline Set yourself on break Profile S…" at bounding box center [784, 372] width 1568 height 744
click at [641, 268] on li "In Person" at bounding box center [645, 278] width 222 height 32
type input "********"
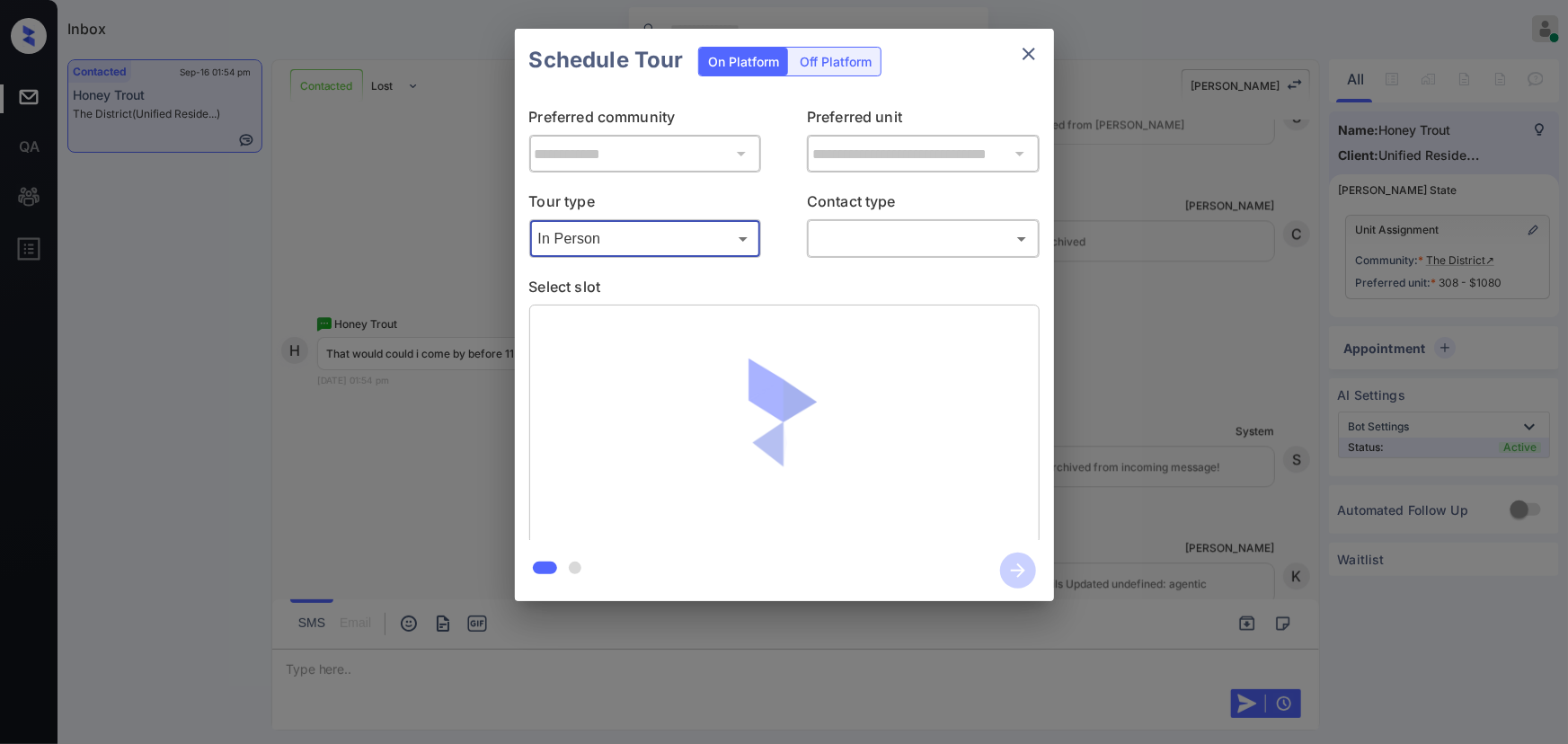
drag, startPoint x: 809, startPoint y: 242, endPoint x: 823, endPoint y: 243, distance: 14.0
click at [811, 241] on div "​ ​" at bounding box center [923, 238] width 233 height 38
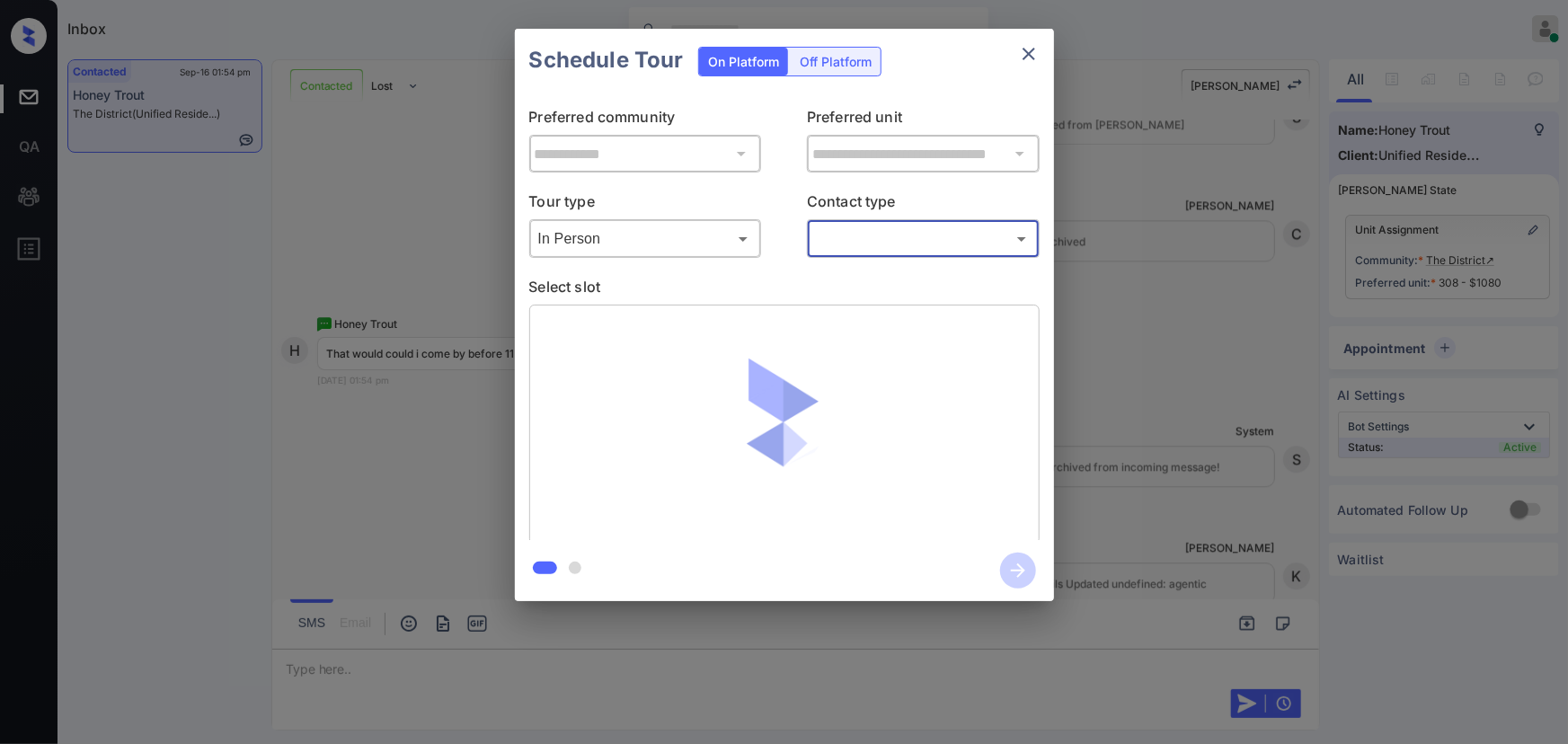
click at [852, 242] on body "Inbox Kenneth Umali Online Set yourself offline Set yourself on break Profile S…" at bounding box center [784, 372] width 1568 height 744
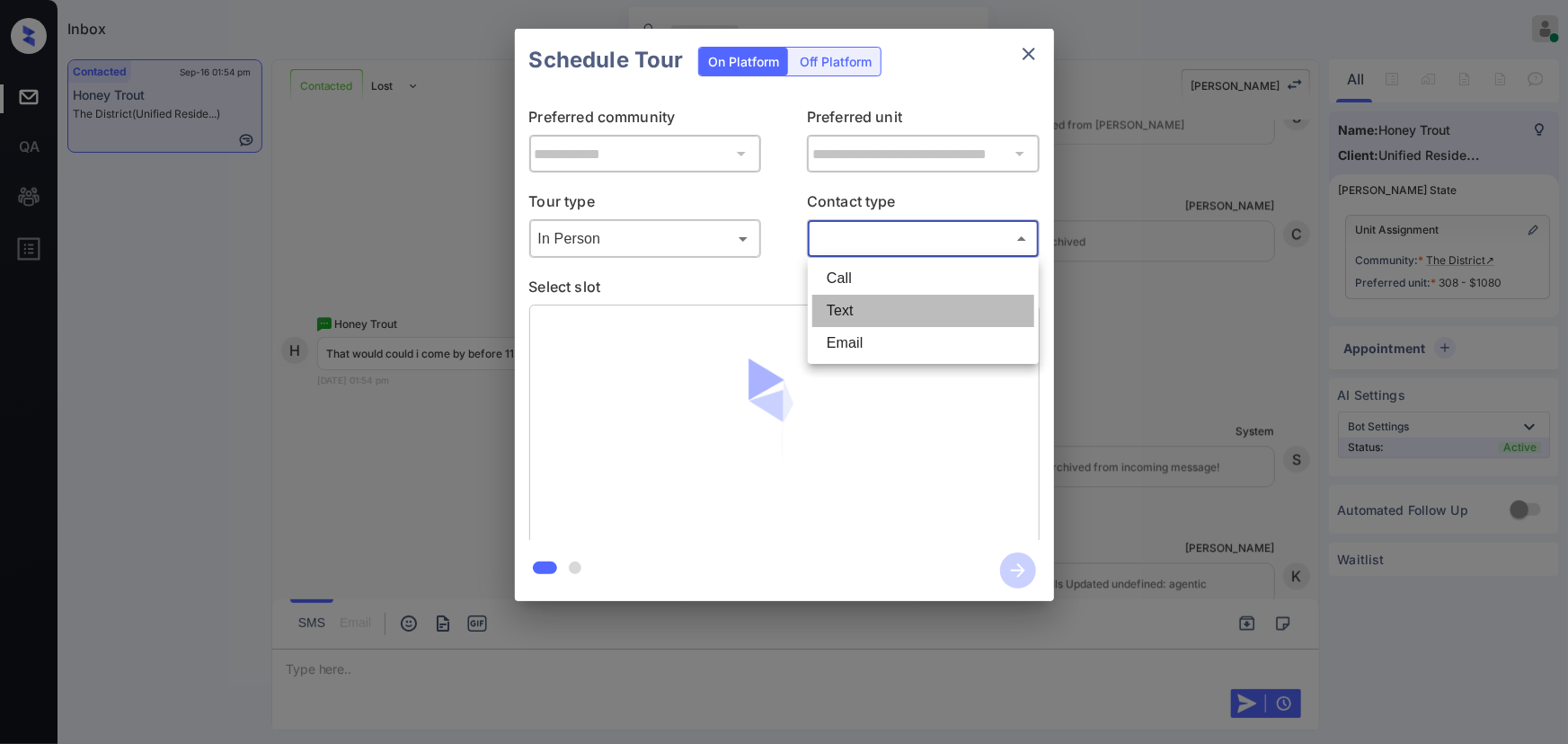
click at [842, 310] on li "Text" at bounding box center [923, 311] width 222 height 32
type input "****"
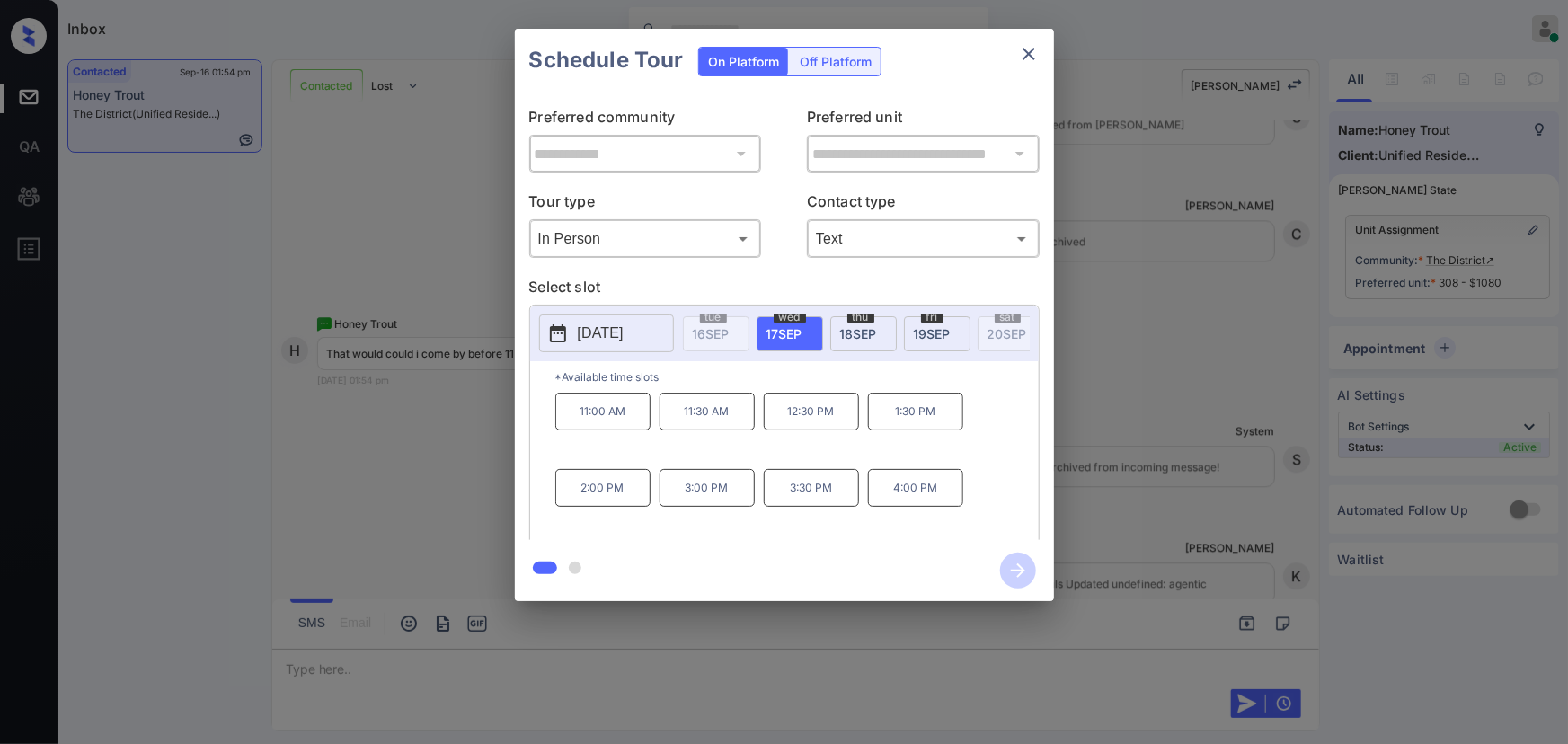
click at [604, 425] on p "11:00 AM" at bounding box center [603, 411] width 95 height 37
click at [1074, 444] on div "**********" at bounding box center [784, 315] width 1568 height 630
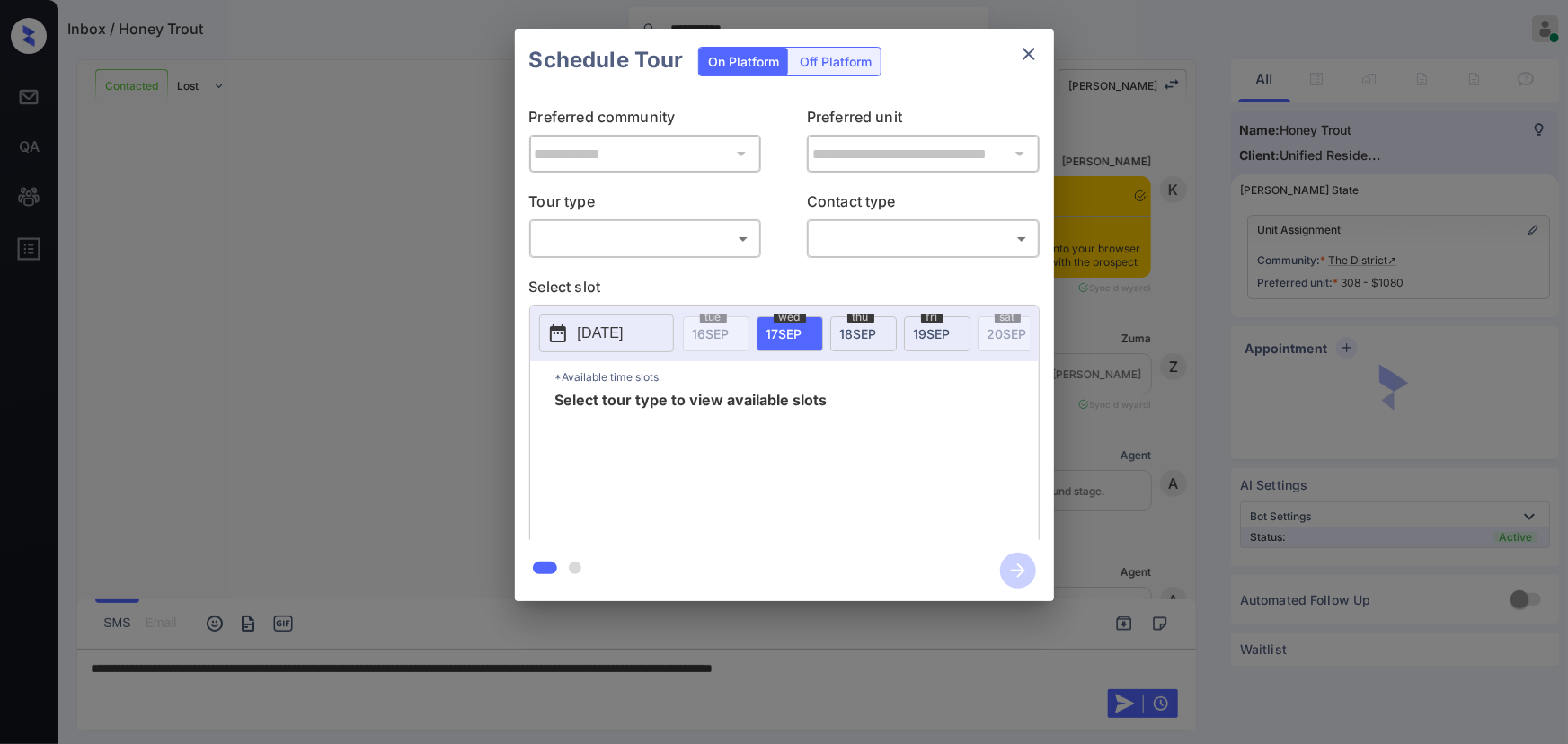
scroll to position [5822, 0]
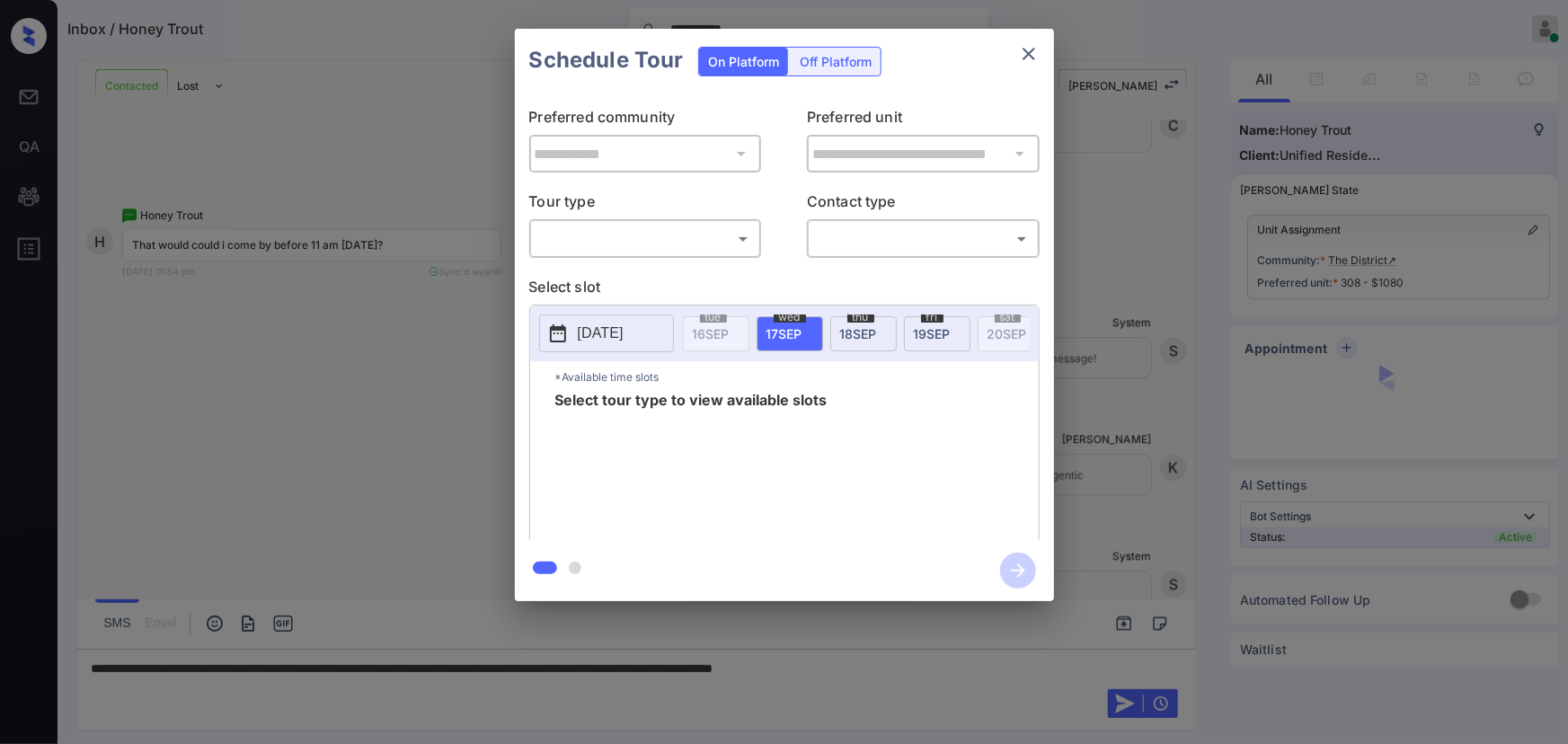
click at [666, 235] on body "**********" at bounding box center [784, 372] width 1568 height 744
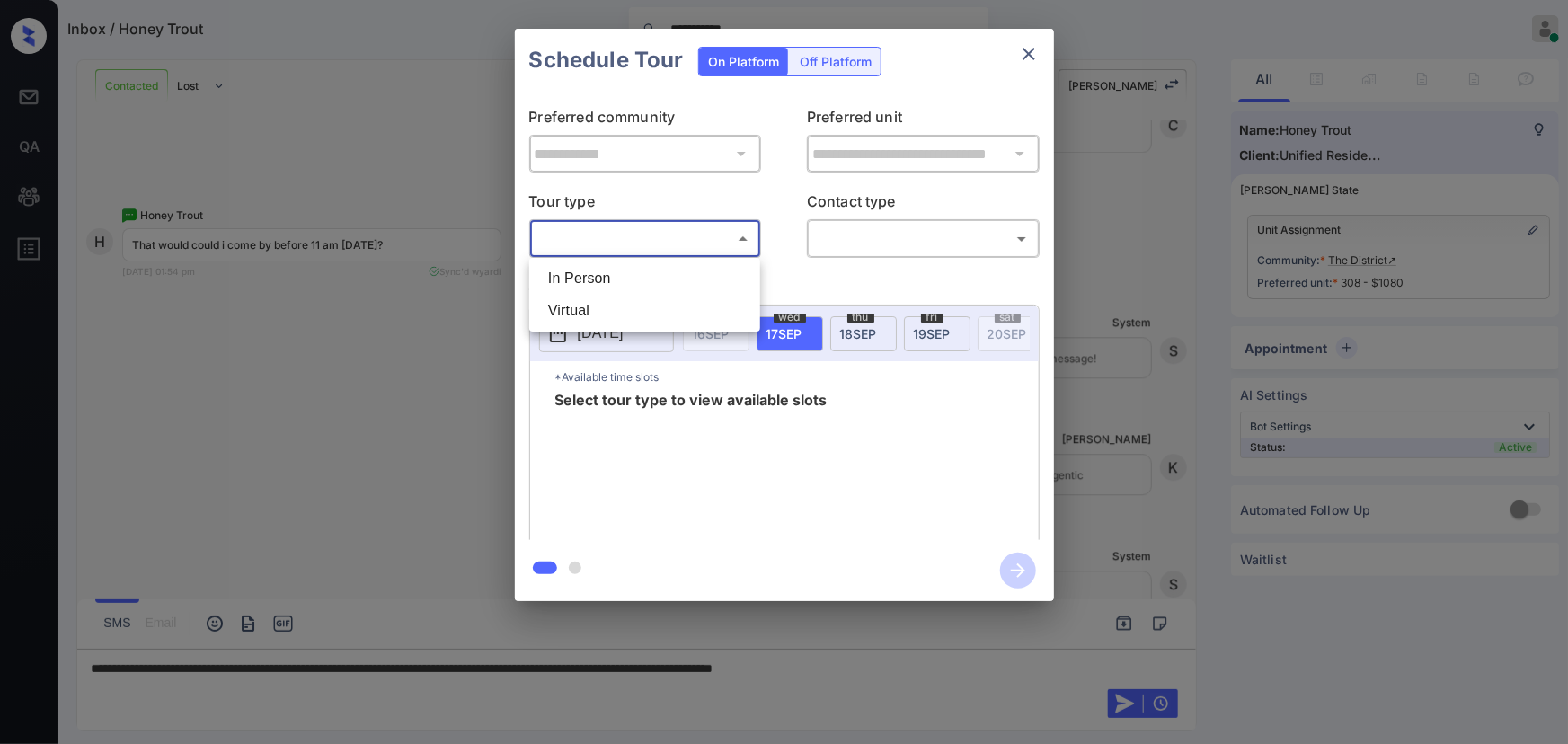
click at [622, 269] on li "In Person" at bounding box center [645, 278] width 222 height 32
type input "********"
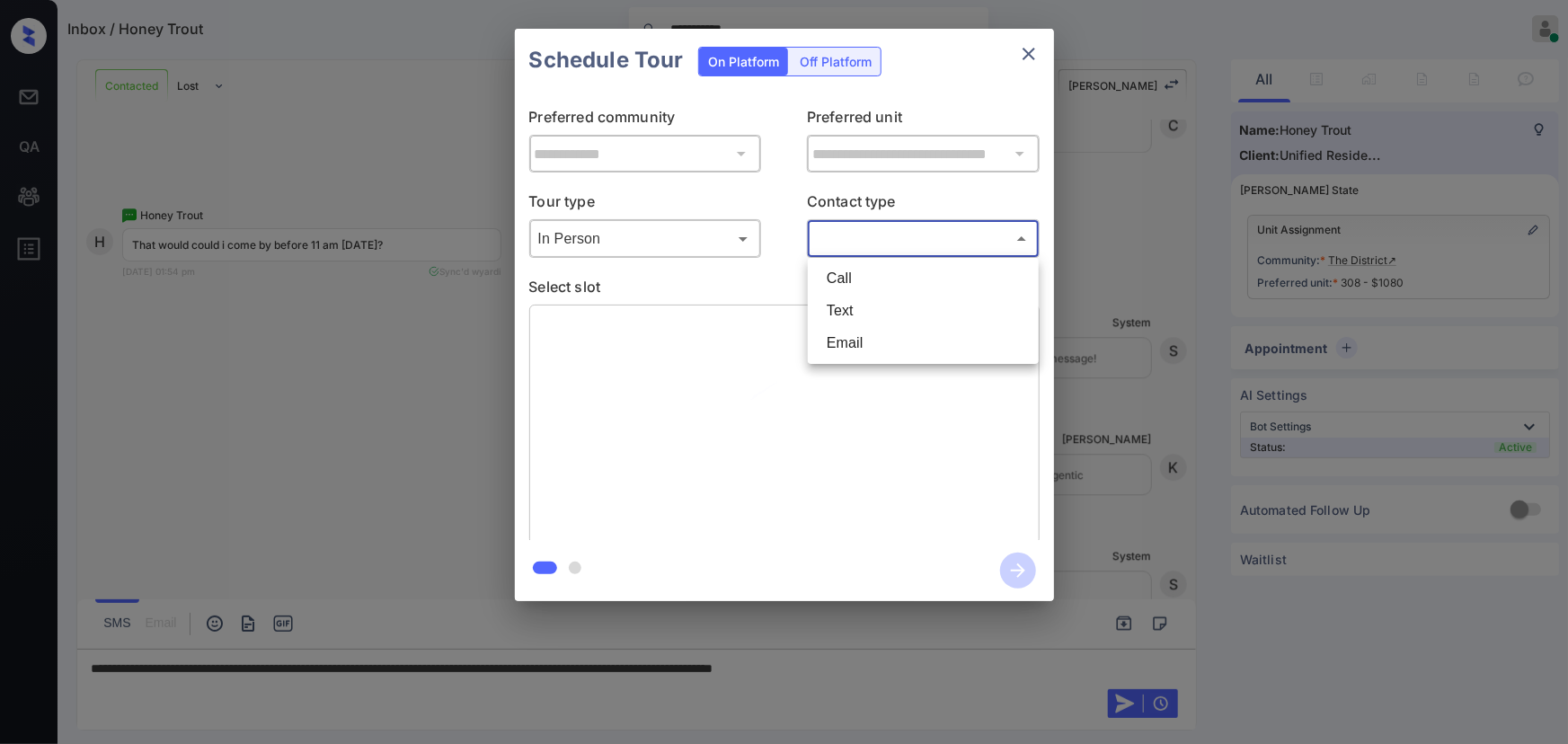
click at [860, 245] on body "**********" at bounding box center [784, 372] width 1568 height 744
click at [861, 306] on li "Text" at bounding box center [923, 311] width 222 height 32
type input "****"
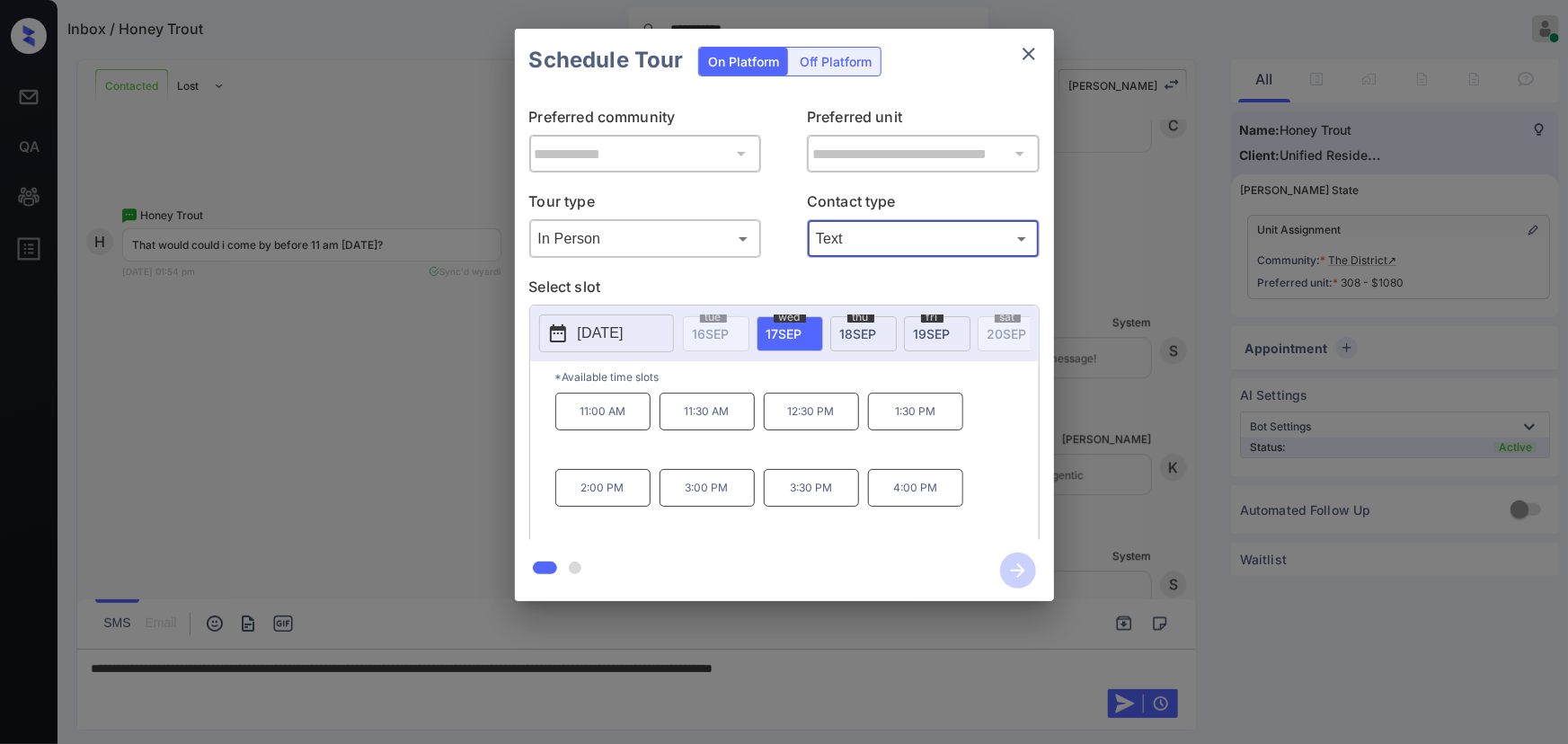
click at [948, 664] on div at bounding box center [784, 372] width 1568 height 744
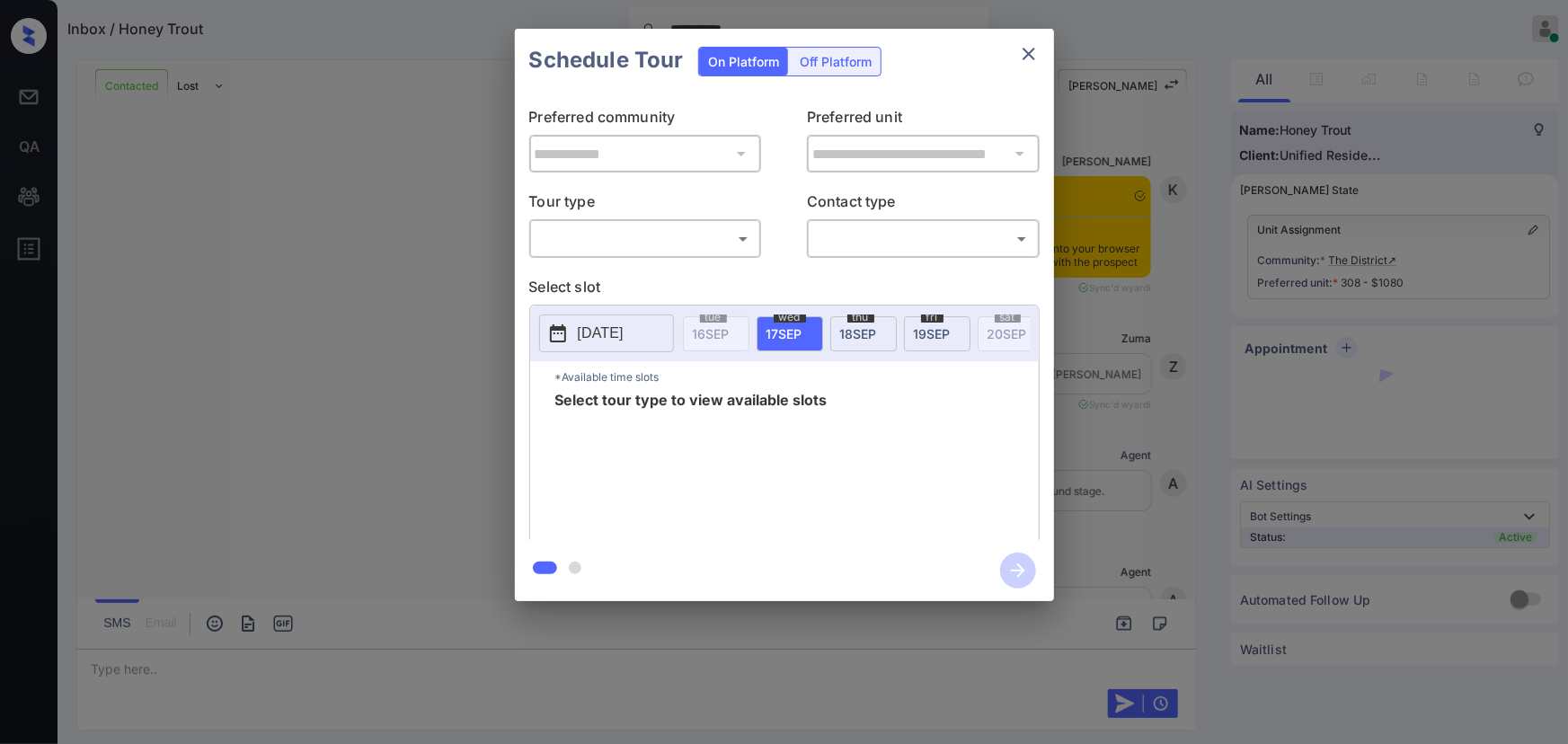
scroll to position [5877, 0]
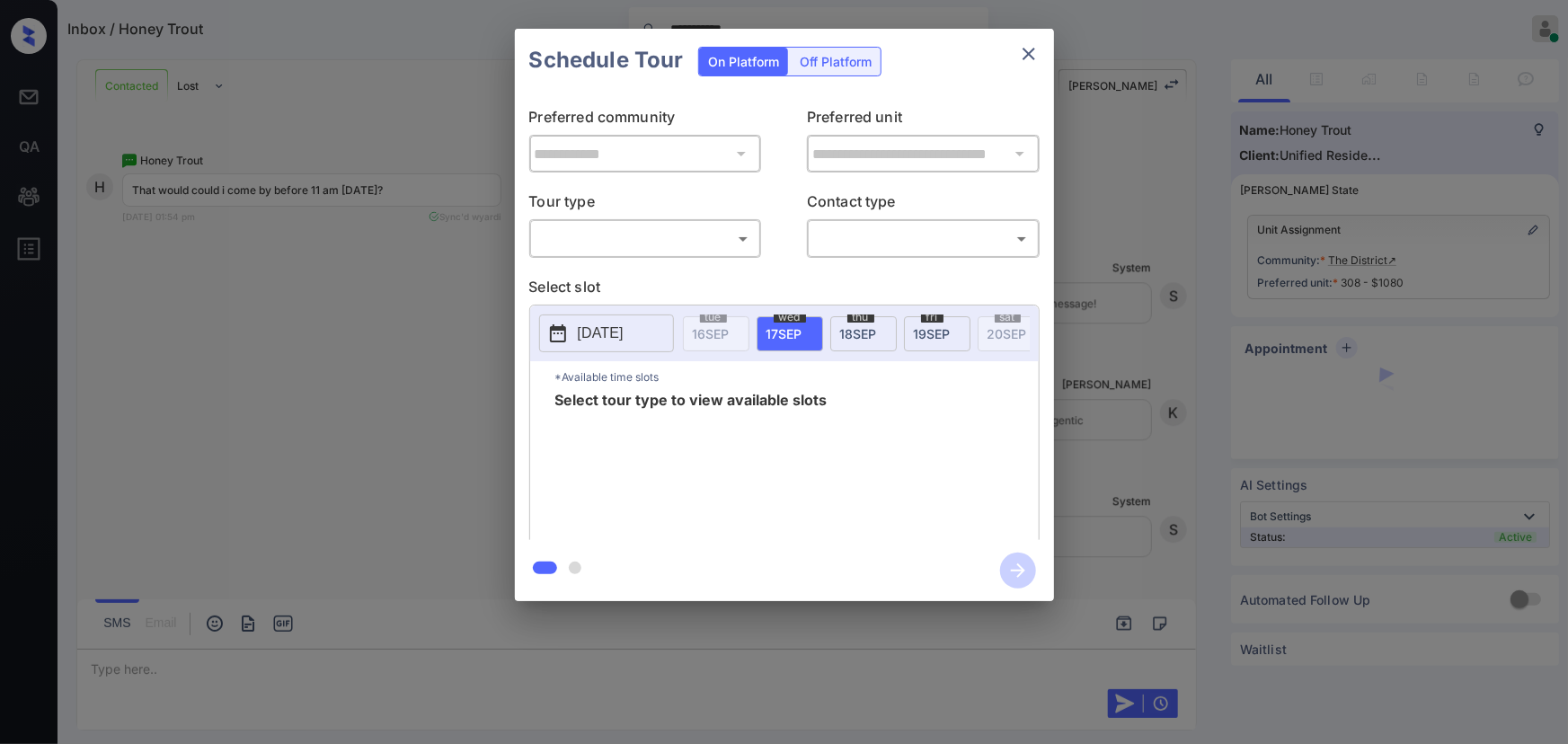
click at [594, 237] on body "**********" at bounding box center [784, 372] width 1568 height 744
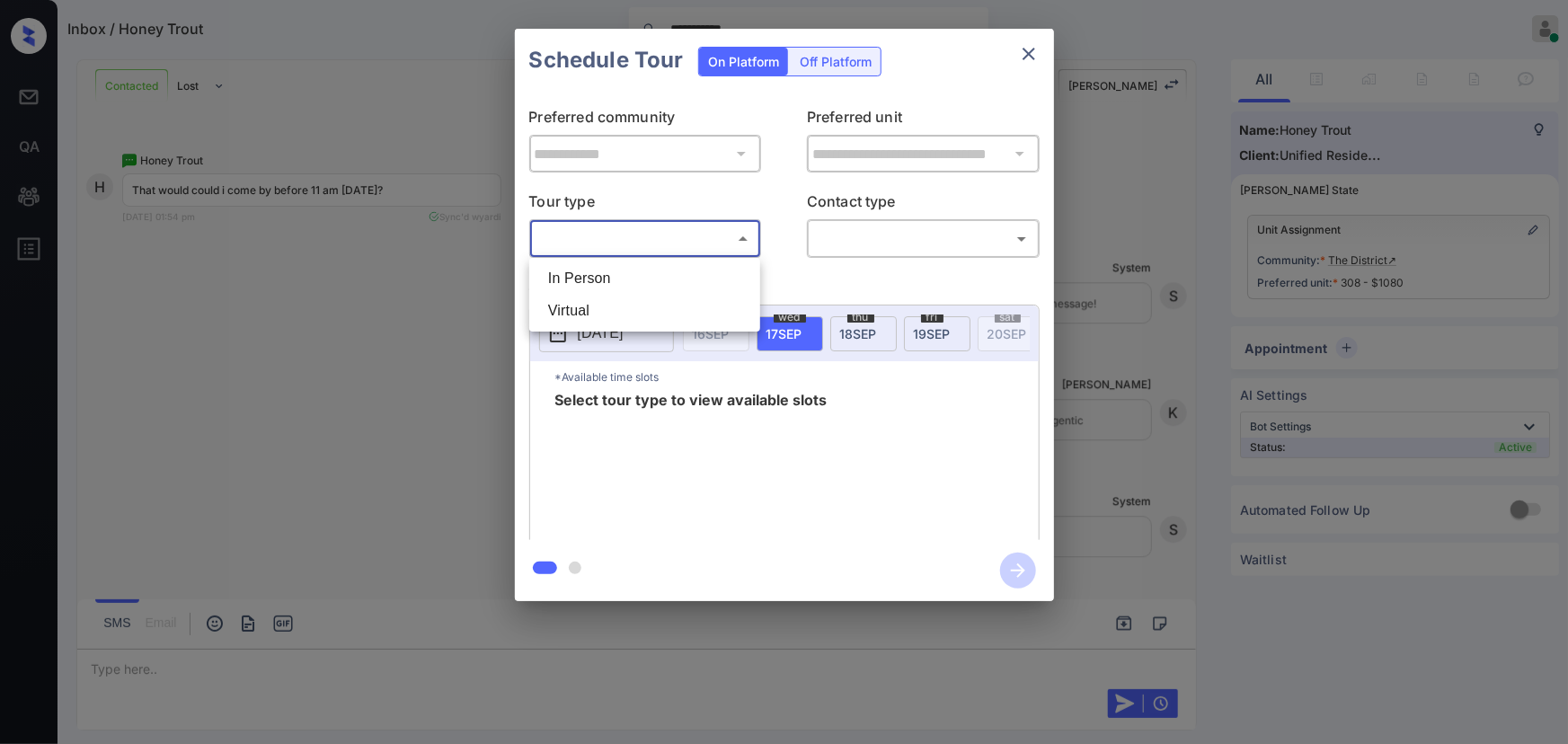
drag, startPoint x: 599, startPoint y: 282, endPoint x: 705, endPoint y: 277, distance: 106.1
click at [600, 281] on li "In Person" at bounding box center [645, 278] width 222 height 32
type input "********"
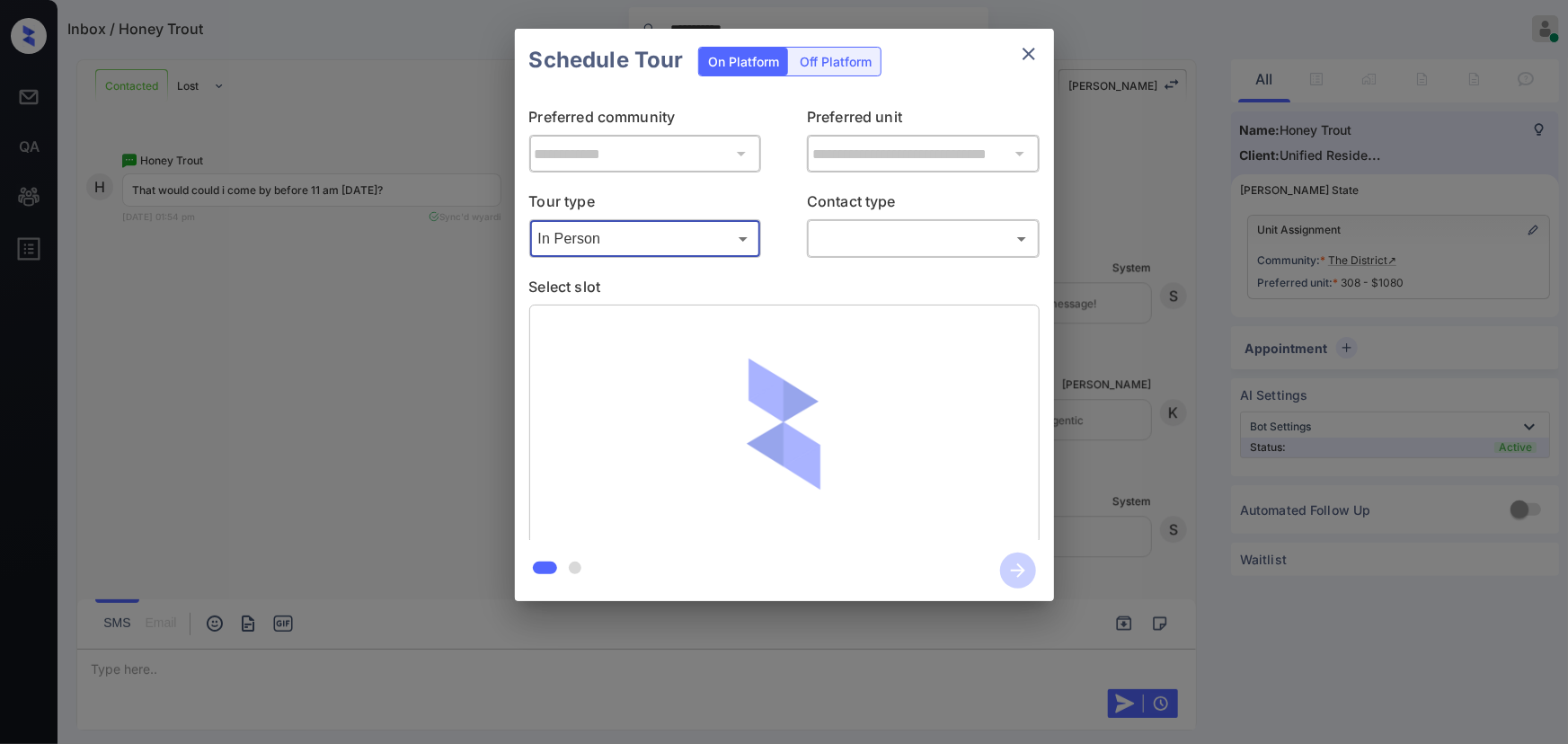
click at [843, 240] on body "**********" at bounding box center [784, 372] width 1568 height 744
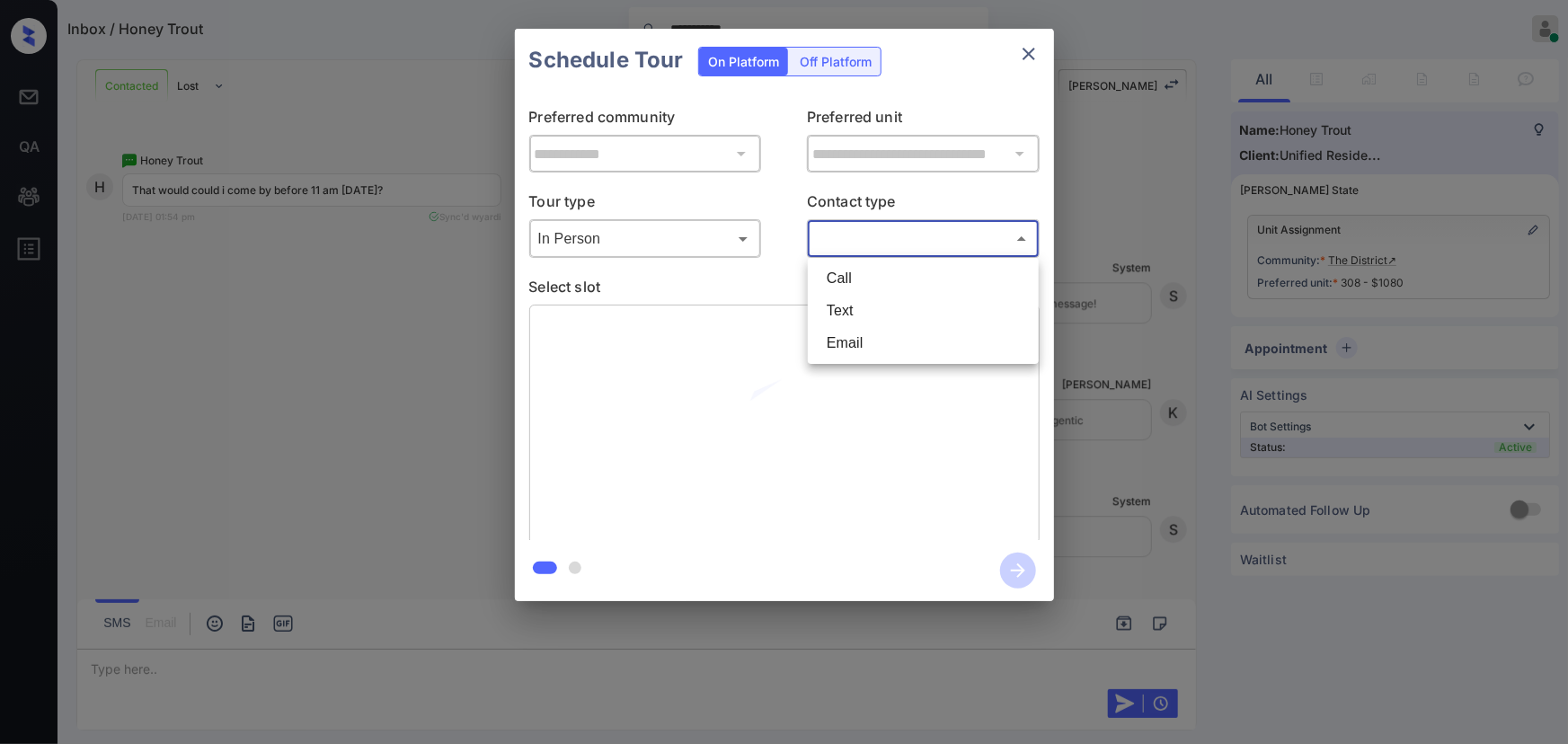
click at [851, 308] on li "Text" at bounding box center [923, 311] width 222 height 32
type input "****"
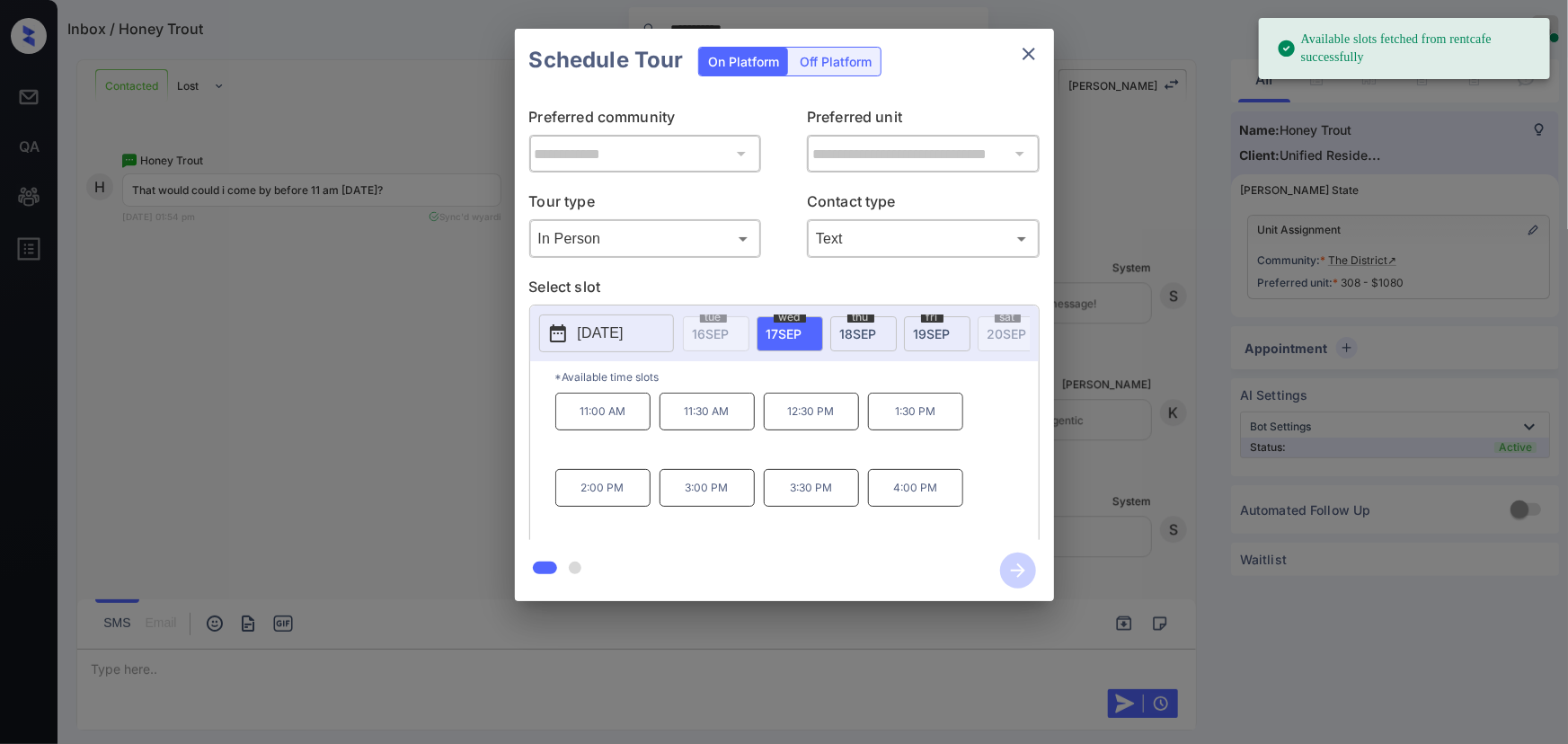
click at [781, 326] on span "17 SEP" at bounding box center [784, 334] width 36 height 16
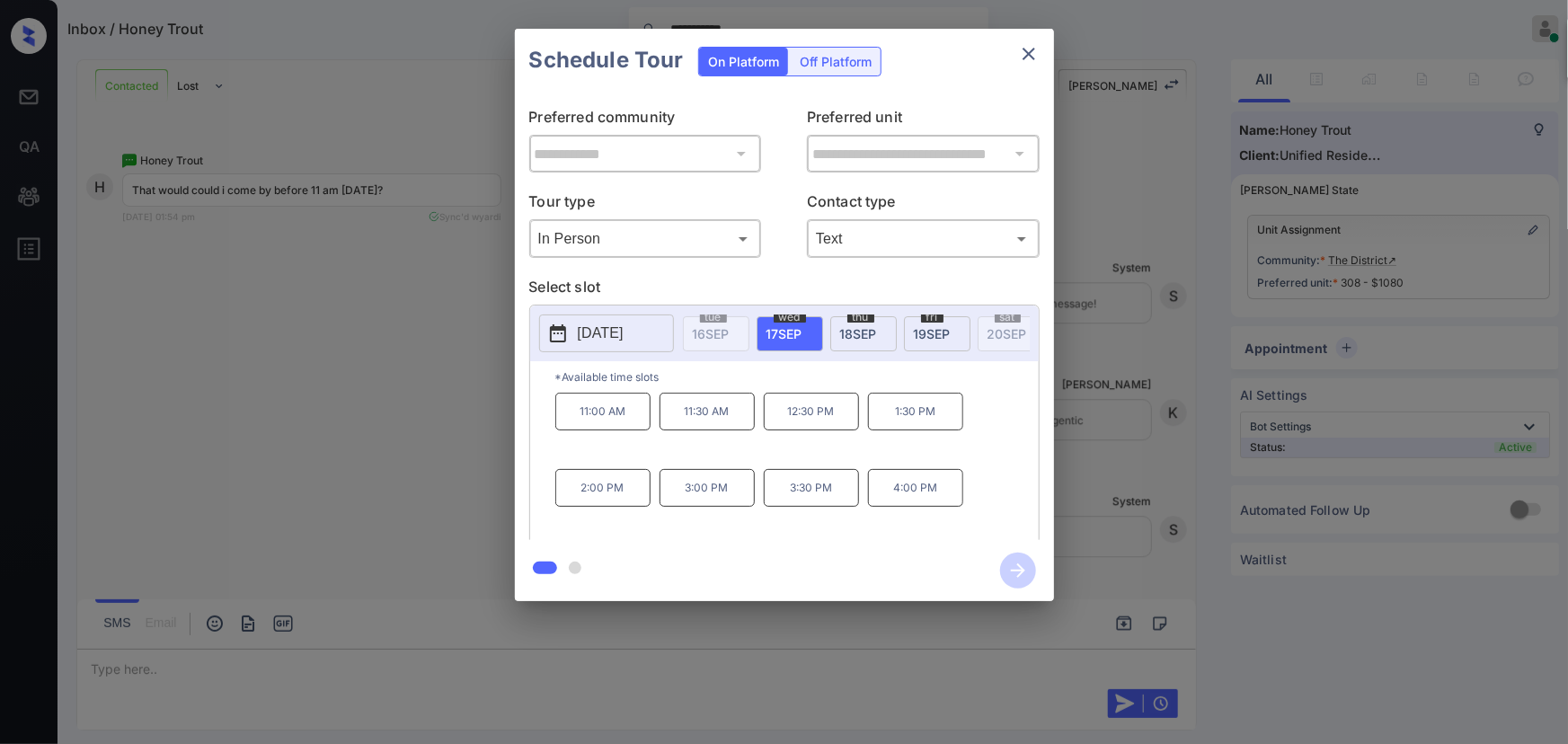
click at [587, 420] on p "11:00 AM" at bounding box center [603, 411] width 95 height 37
click at [1018, 568] on icon "button" at bounding box center [1017, 570] width 36 height 36
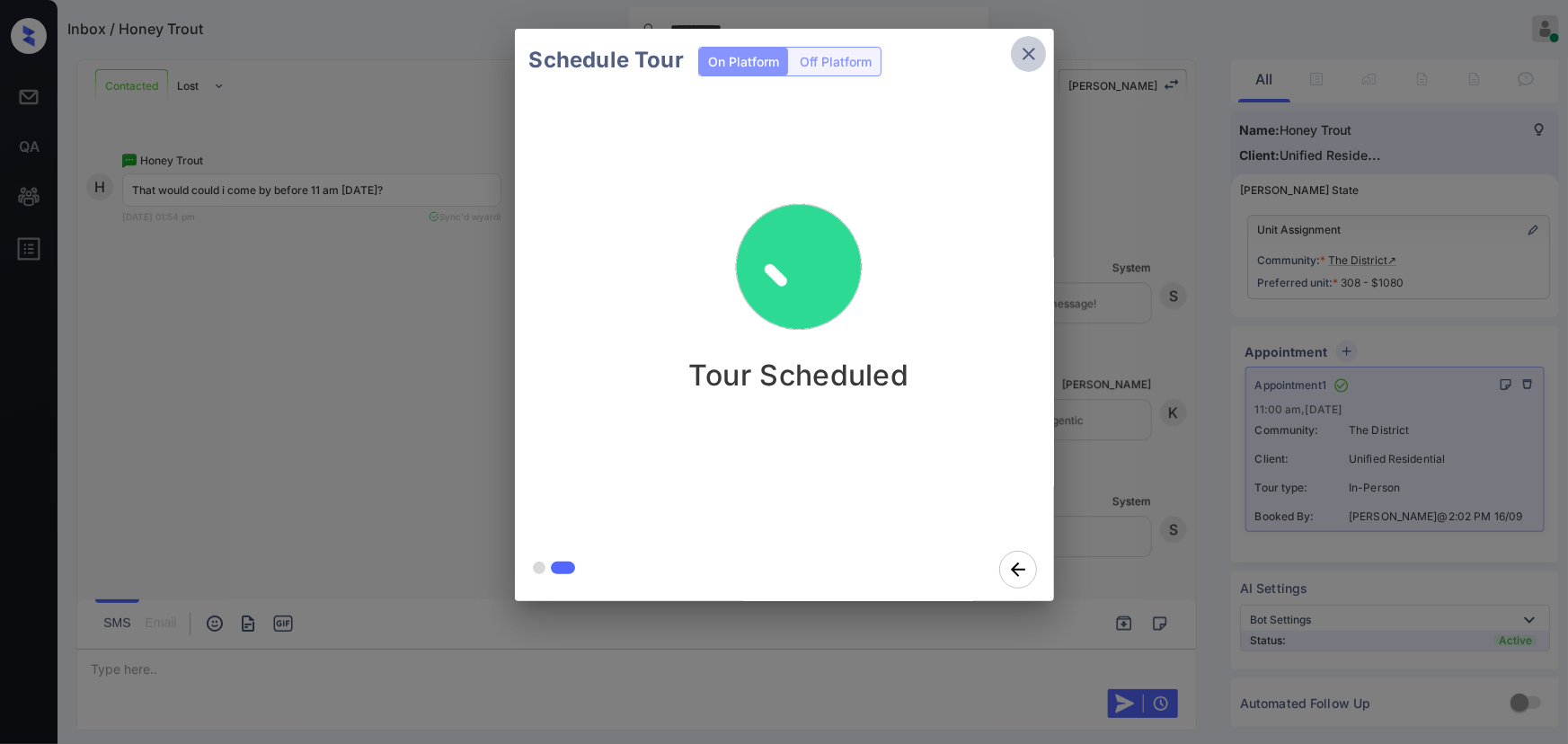
click at [1034, 55] on icon "close" at bounding box center [1029, 54] width 22 height 22
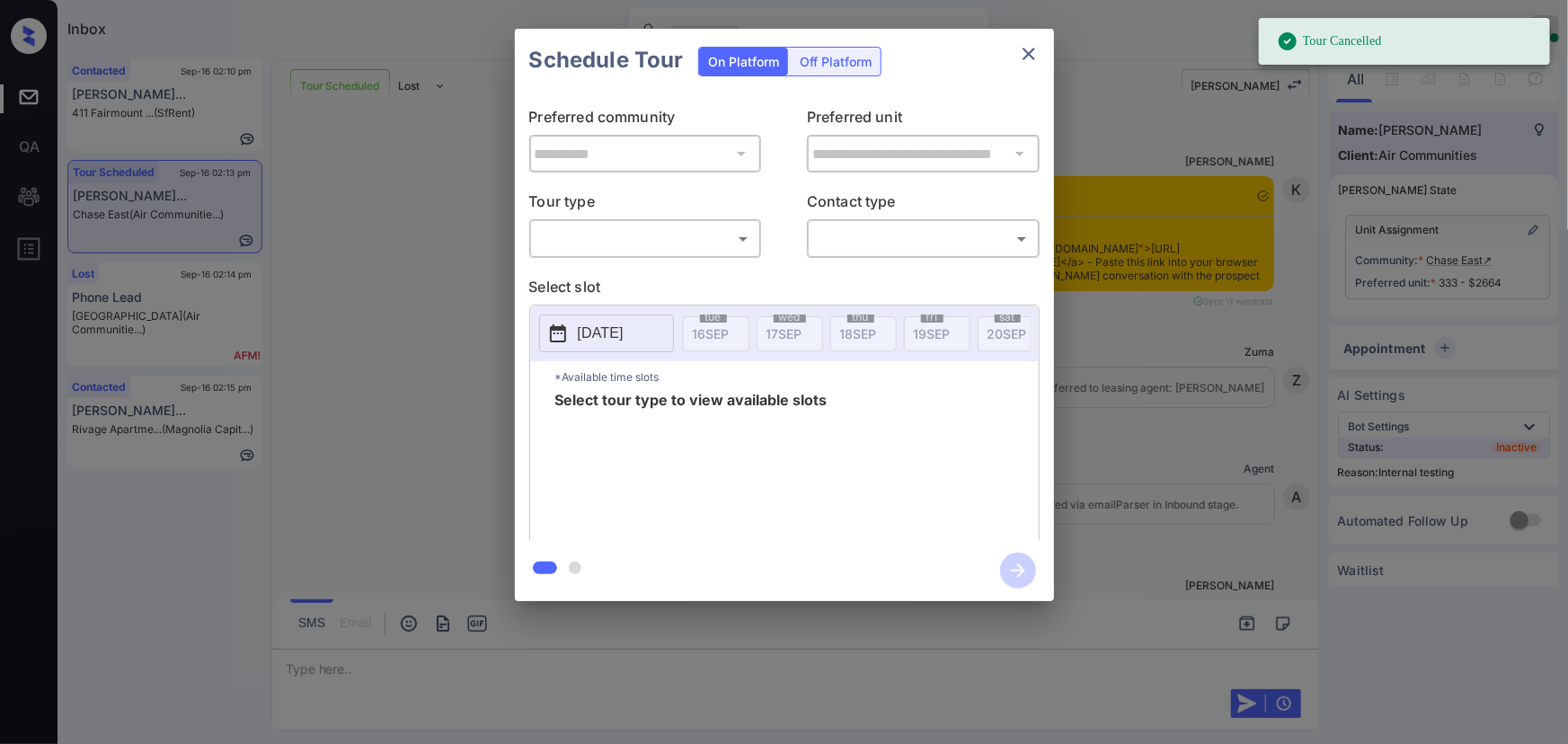
scroll to position [9066, 0]
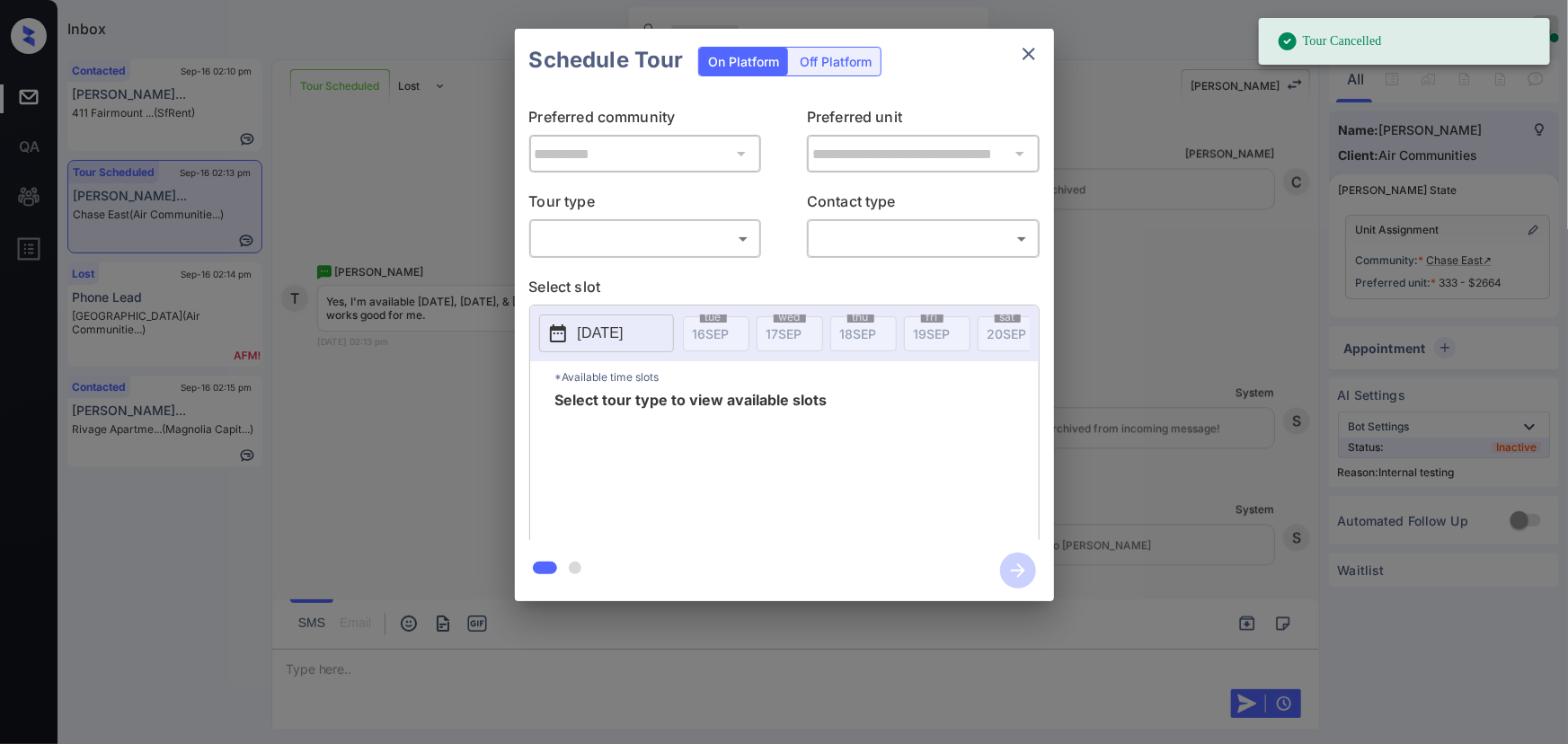
click at [697, 242] on body "Tour Cancelled Inbox Kenneth Umali Online Set yourself offline Set yourself on …" at bounding box center [784, 372] width 1568 height 744
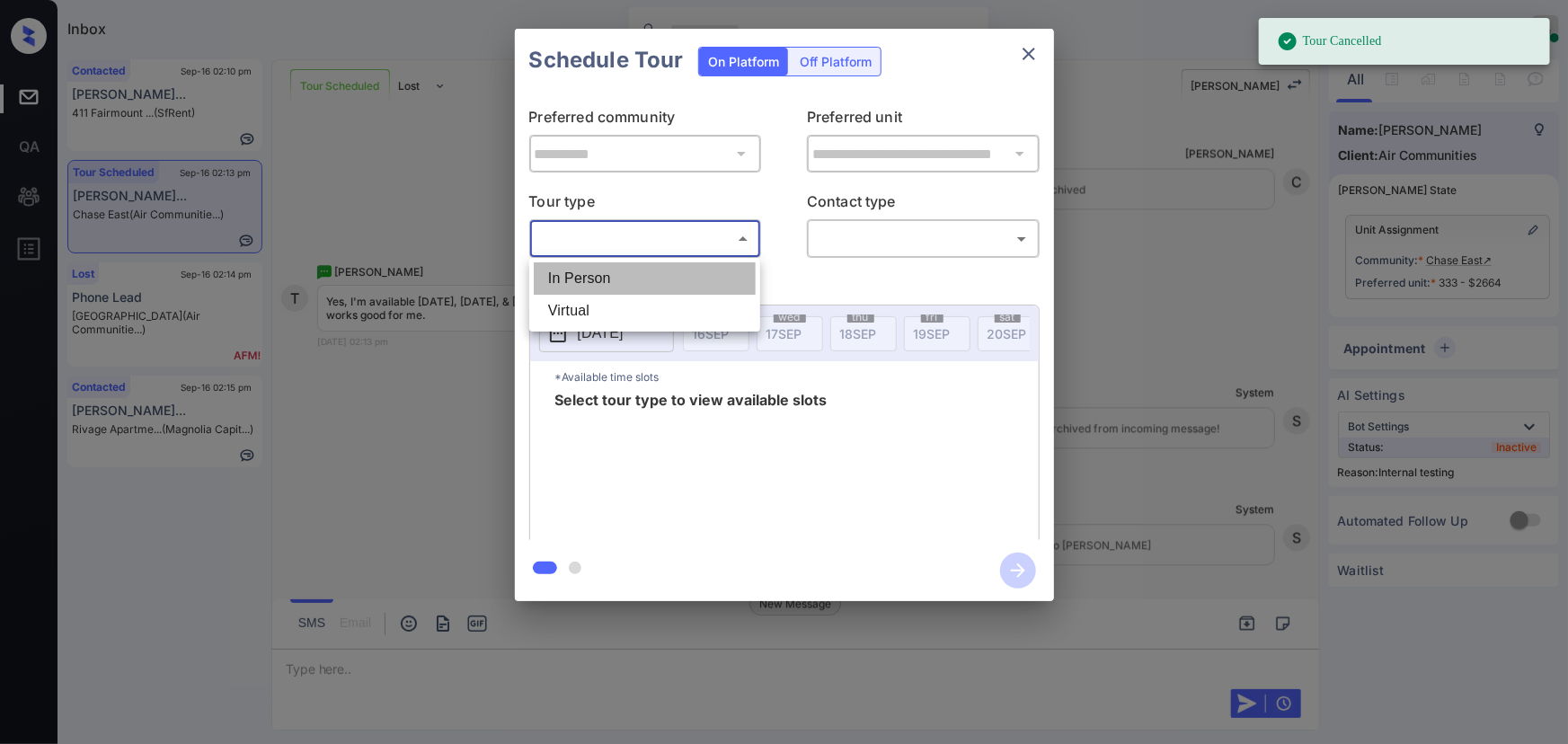
click at [645, 285] on li "In Person" at bounding box center [645, 278] width 222 height 32
type input "********"
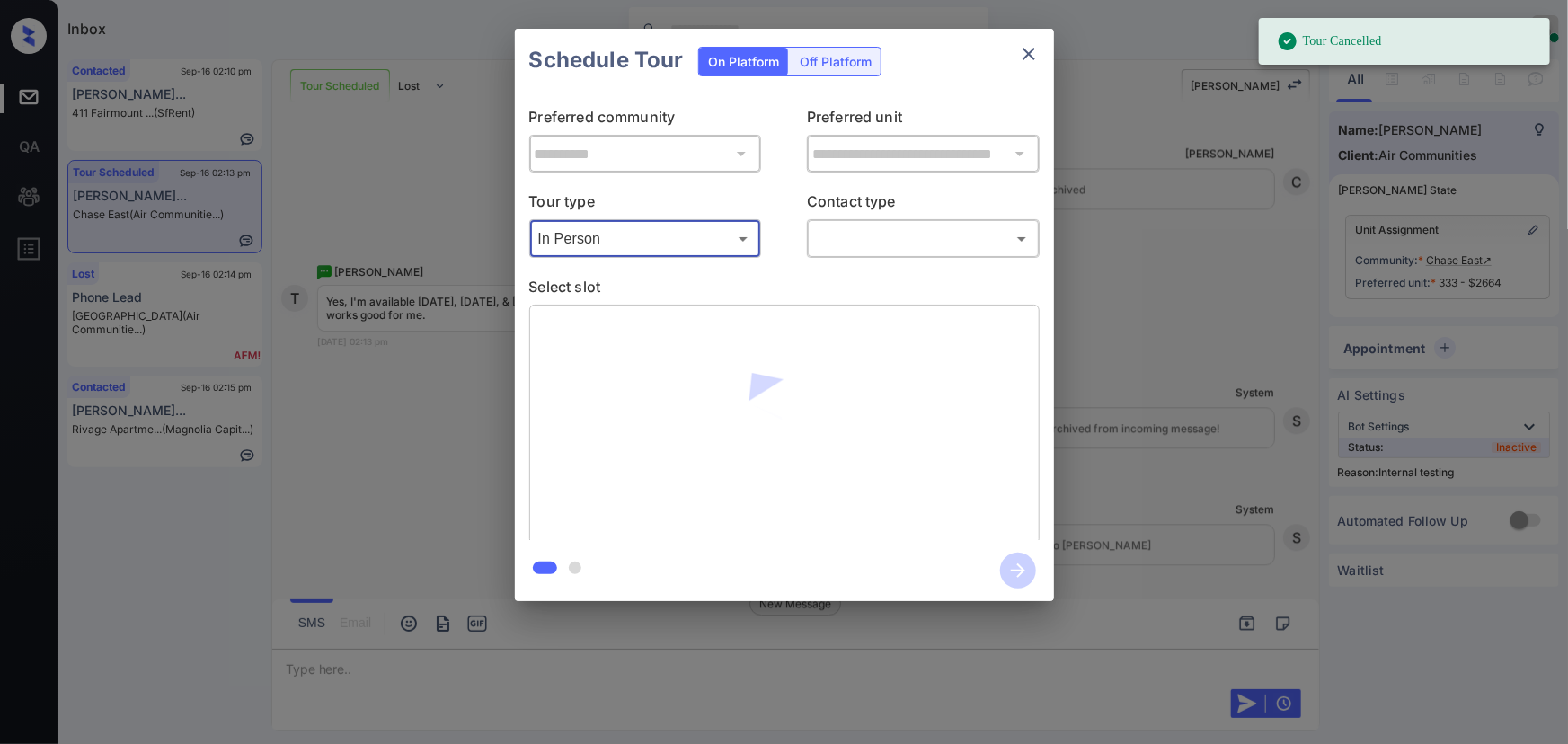
click at [873, 238] on body "Tour Cancelled Inbox Kenneth Umali Online Set yourself offline Set yourself on …" at bounding box center [784, 372] width 1568 height 744
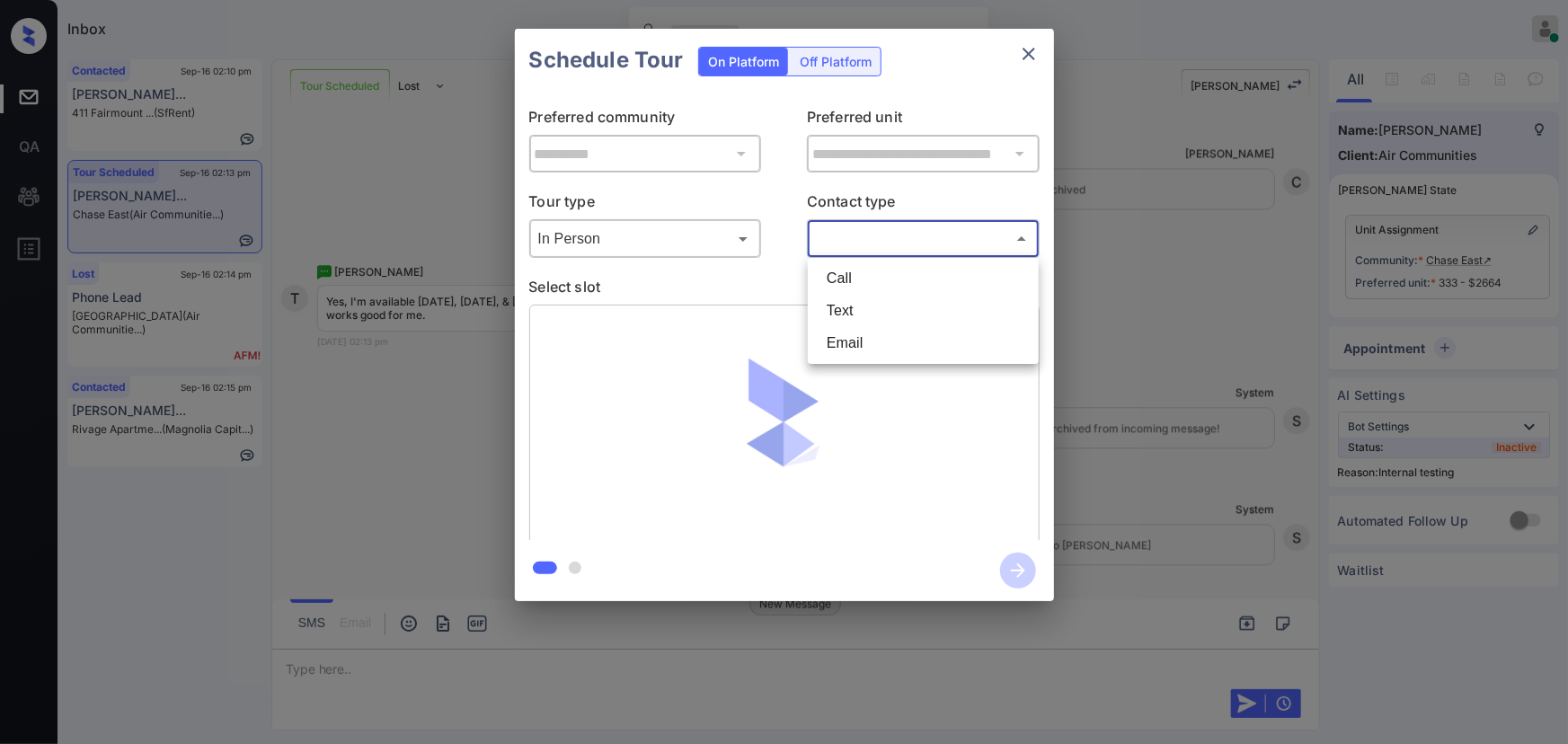
click at [845, 305] on li "Text" at bounding box center [923, 311] width 222 height 32
type input "****"
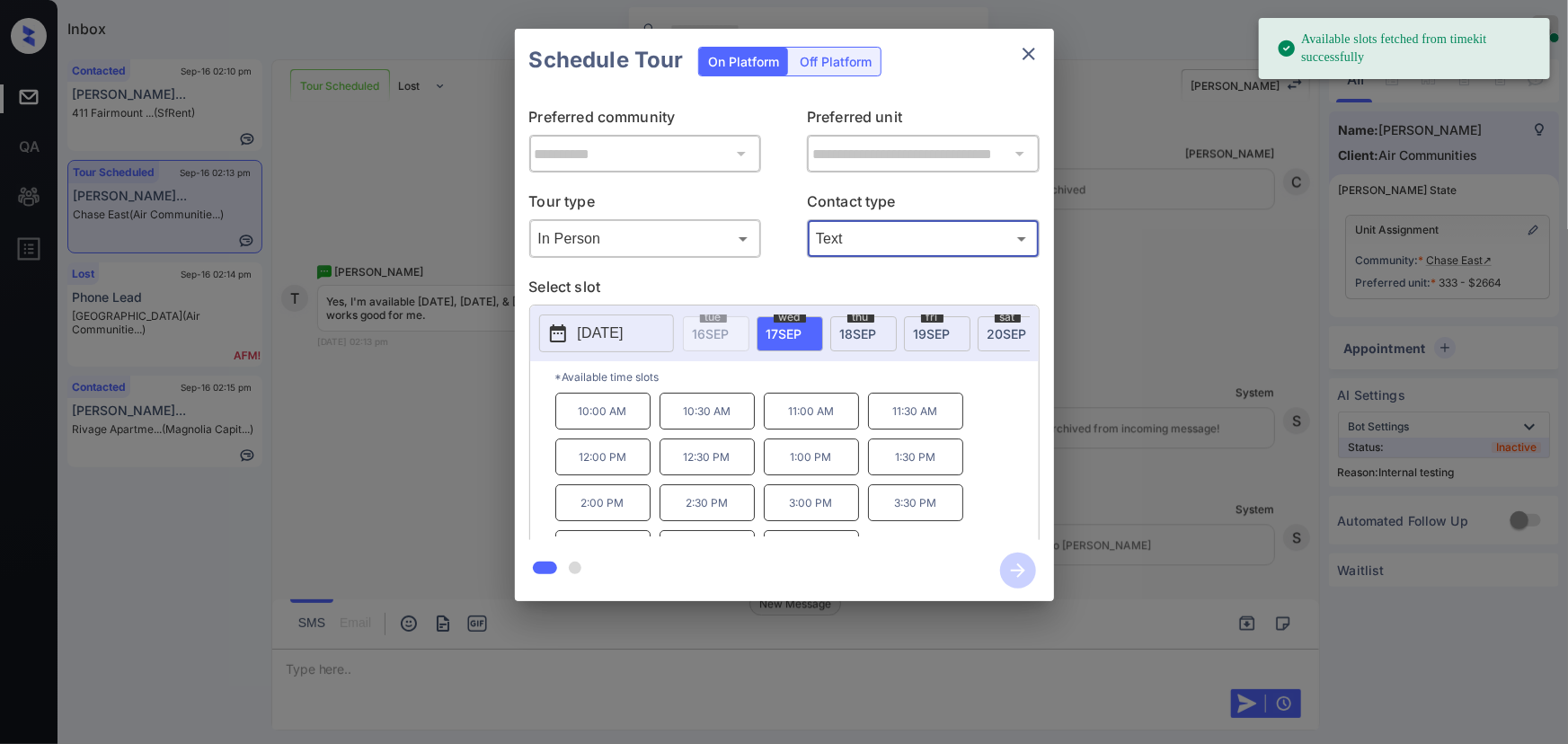
click at [990, 326] on span "20 SEP" at bounding box center [1007, 334] width 39 height 16
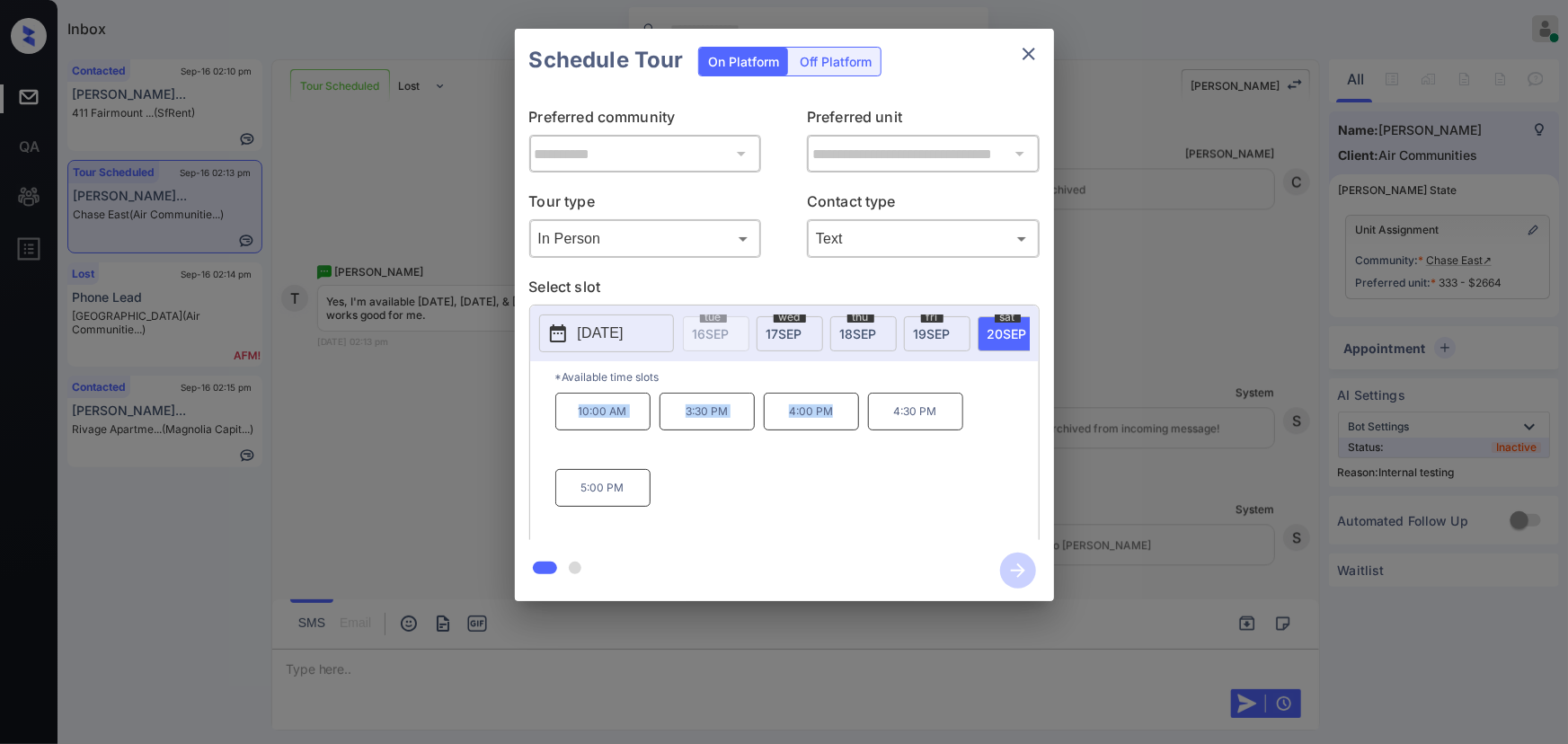
drag, startPoint x: 834, startPoint y: 420, endPoint x: 564, endPoint y: 413, distance: 270.1
click at [564, 413] on div "10:00 AM 3:30 PM 4:00 PM 4:30 PM 5:00 PM" at bounding box center [797, 464] width 484 height 143
copy div "10:00 AM 3:30 PM 4:00 PM"
click at [681, 665] on div at bounding box center [784, 372] width 1568 height 744
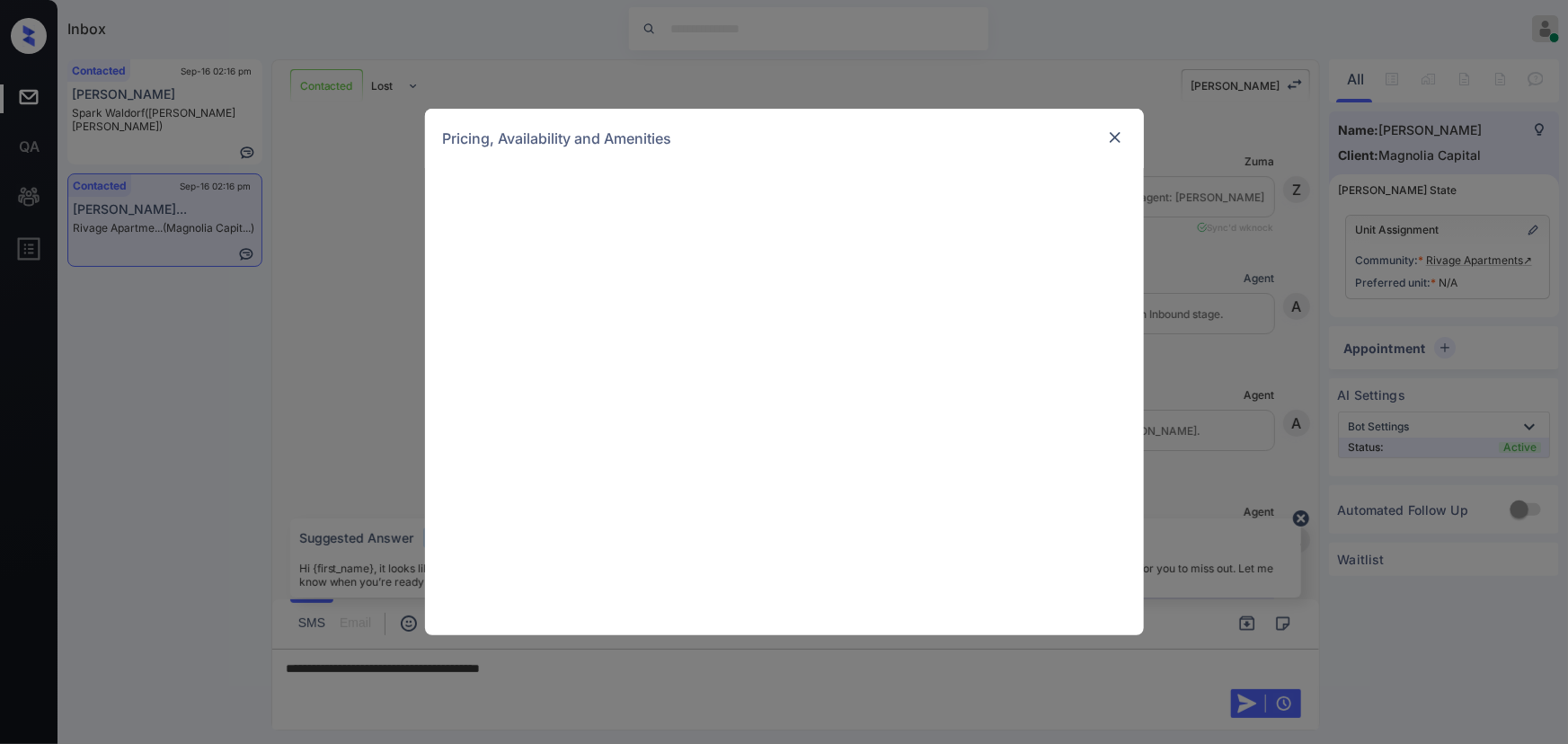
scroll to position [3039, 0]
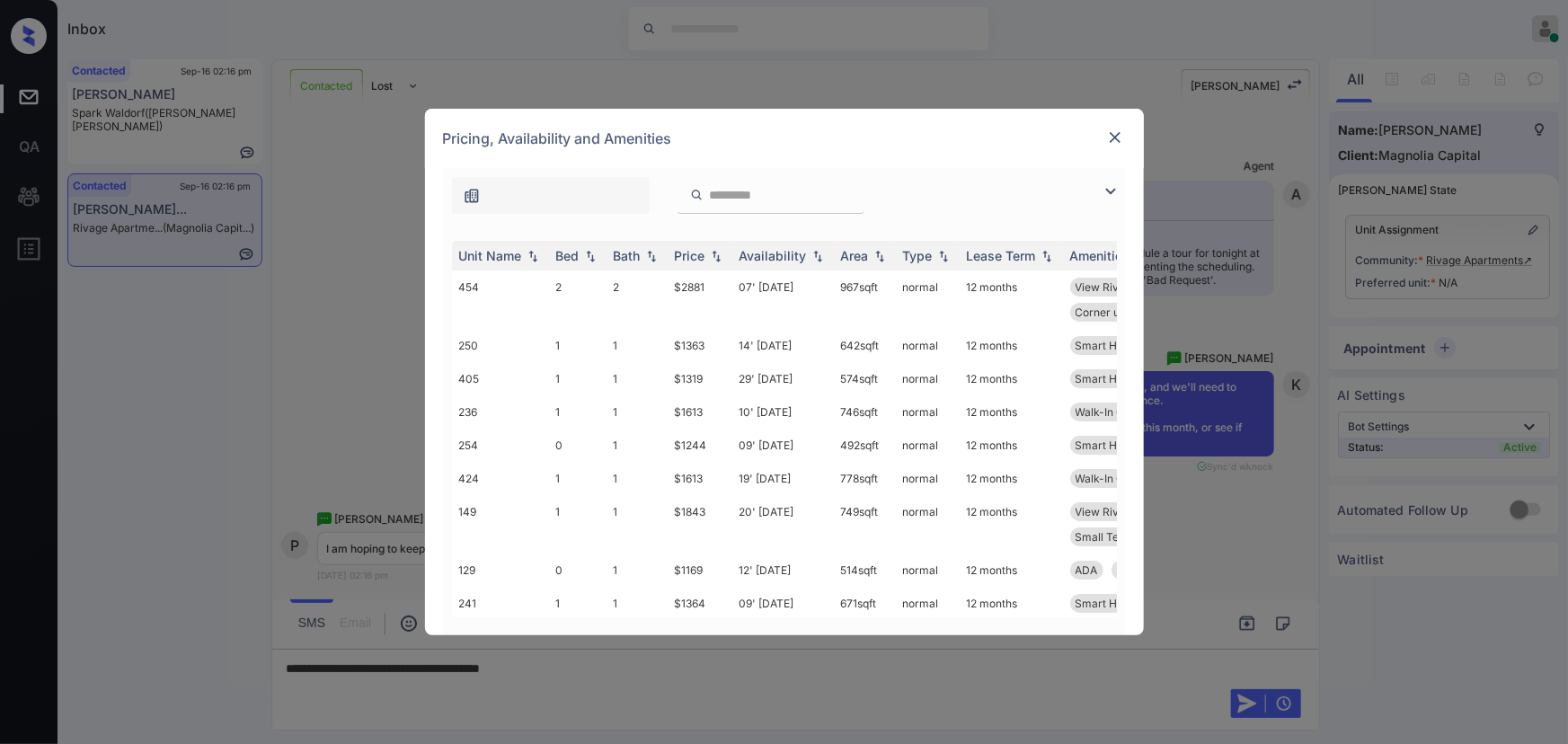
click at [1116, 132] on img at bounding box center [1115, 138] width 18 height 18
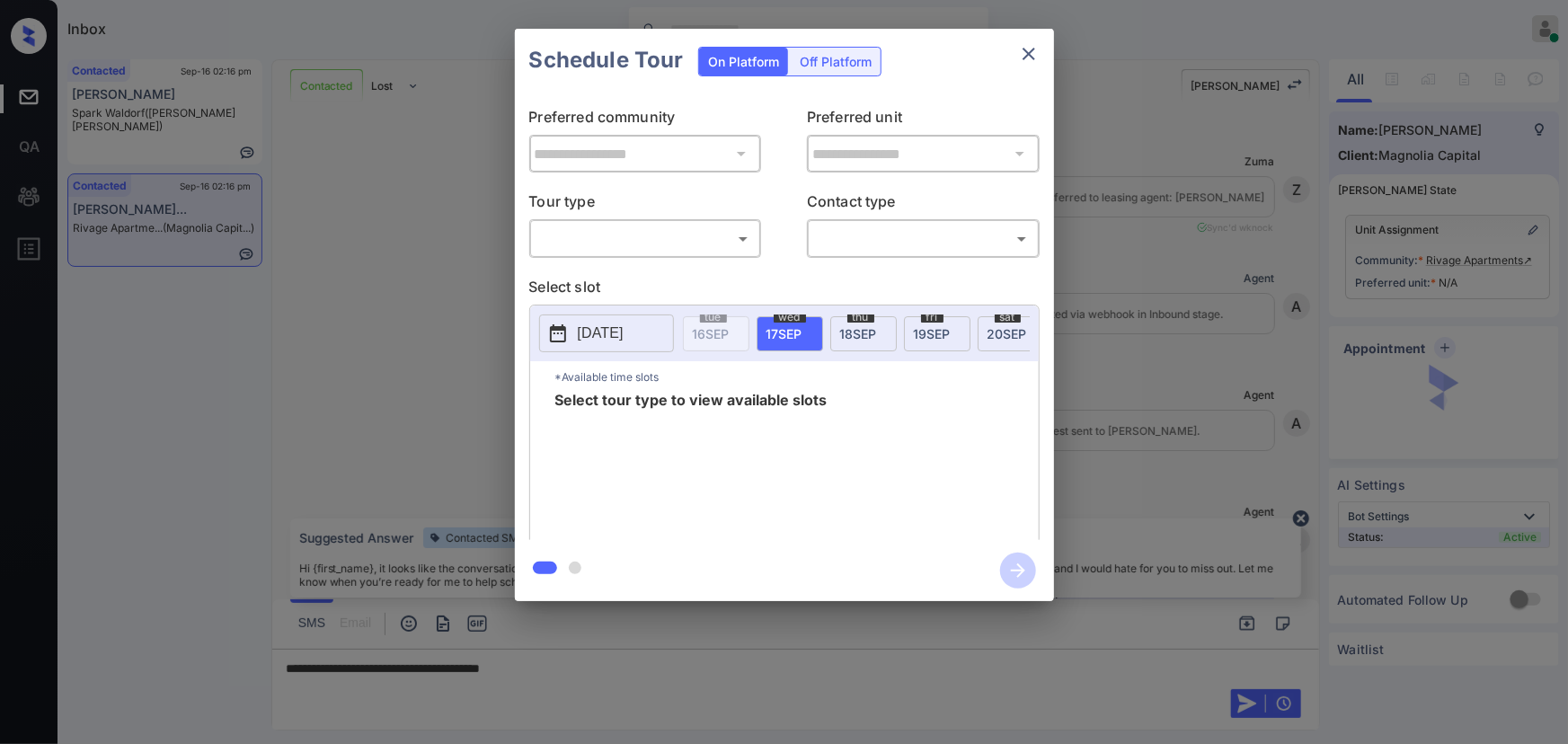
scroll to position [3039, 0]
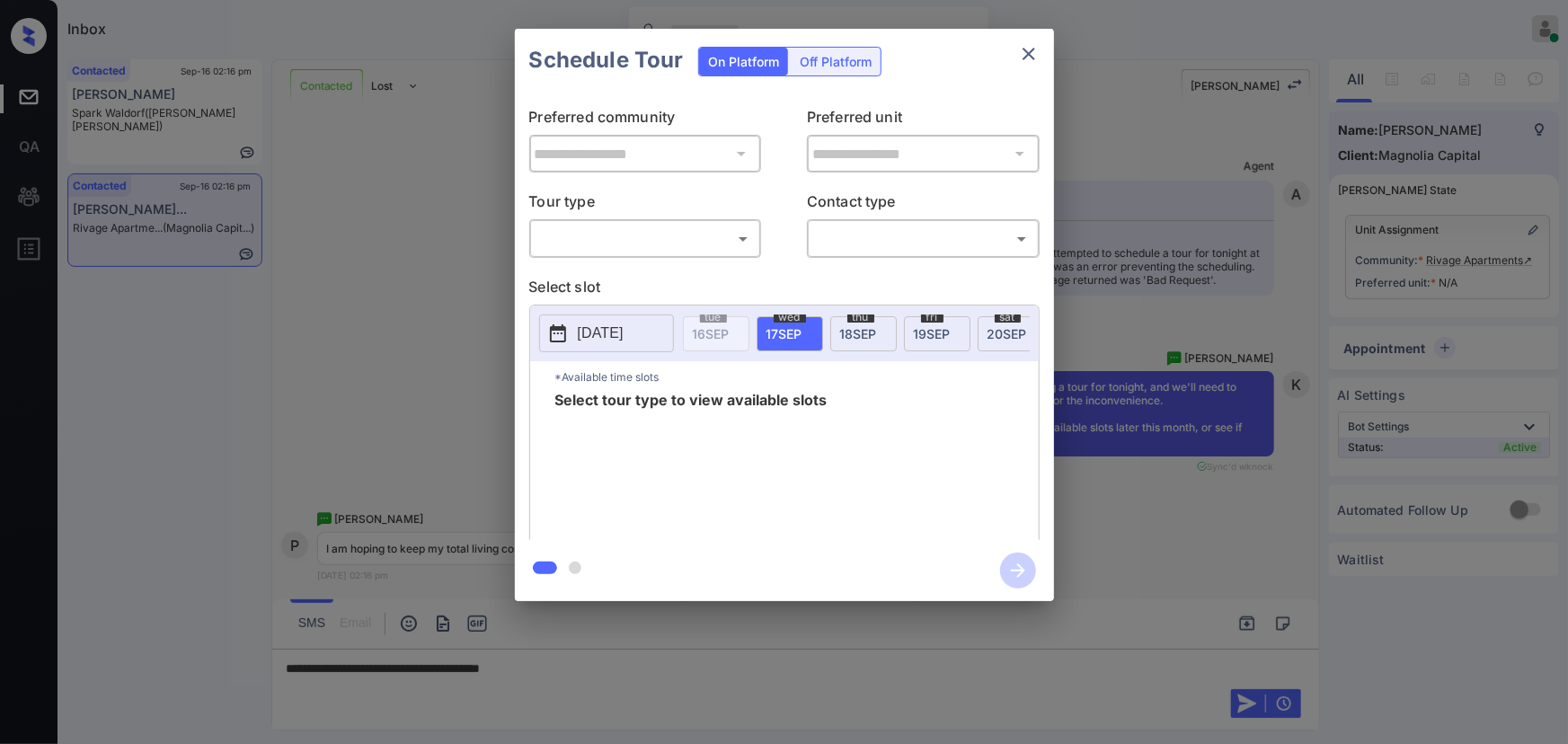
click at [696, 247] on body "Inbox Kenneth Umali Online Set yourself offline Set yourself on break Profile S…" at bounding box center [784, 372] width 1568 height 744
click at [625, 278] on li "In Person" at bounding box center [645, 278] width 222 height 32
type input "********"
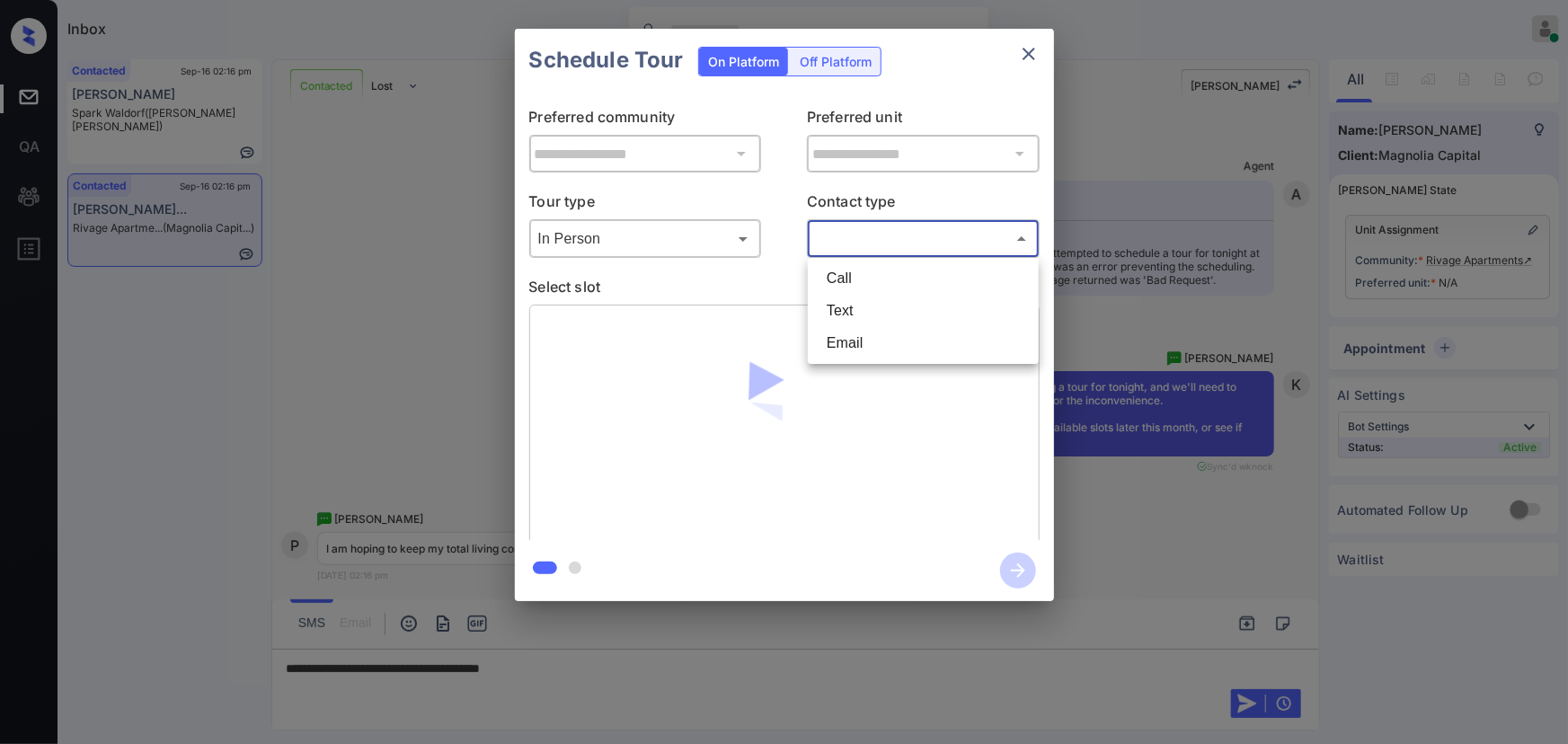
click at [845, 240] on body "Inbox Kenneth Umali Online Set yourself offline Set yourself on break Profile S…" at bounding box center [784, 372] width 1568 height 744
click at [851, 315] on li "Text" at bounding box center [923, 311] width 222 height 32
type input "****"
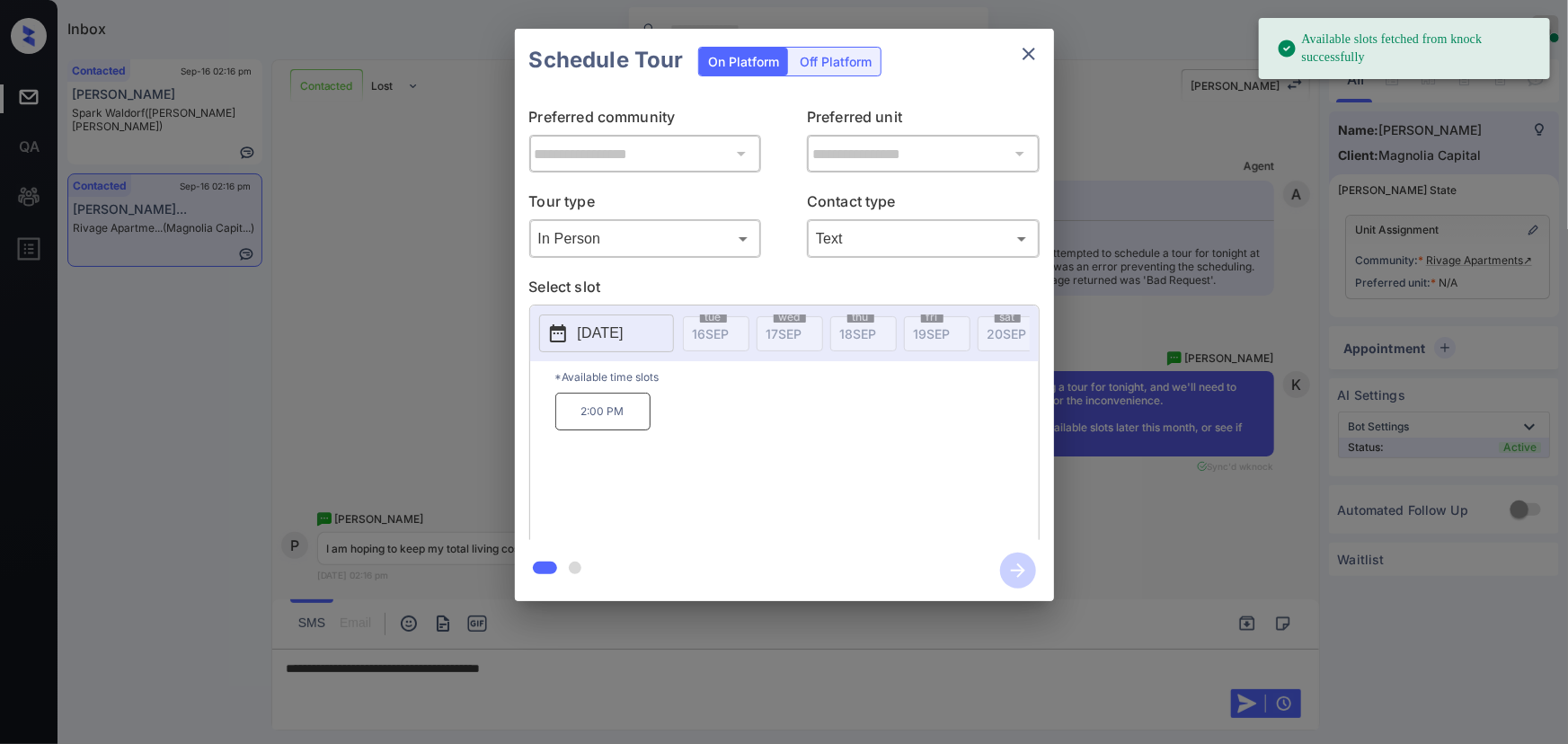
click at [592, 329] on p "2025-09-28" at bounding box center [601, 333] width 46 height 22
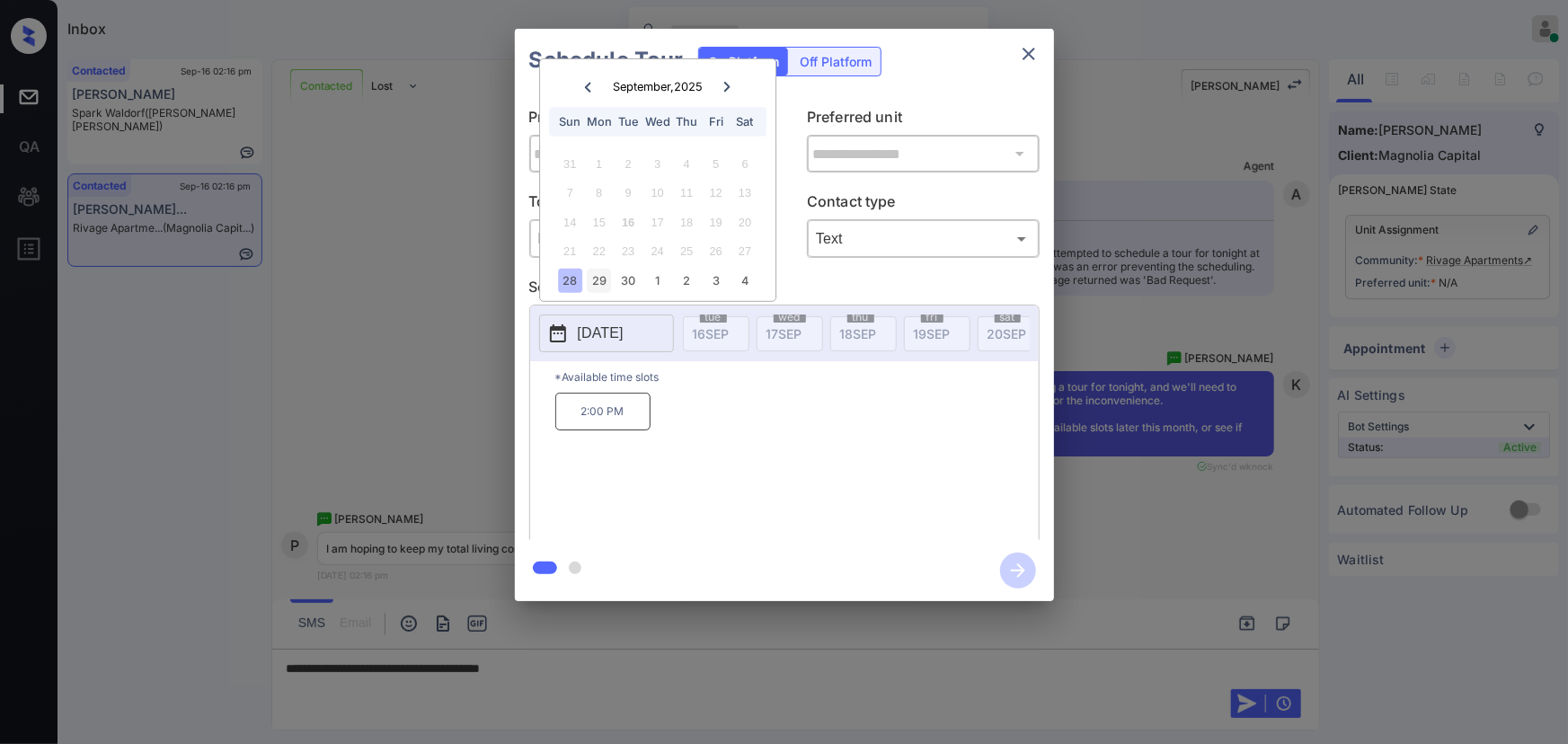
click at [595, 283] on div "29" at bounding box center [599, 280] width 25 height 25
click at [572, 282] on div "28" at bounding box center [570, 280] width 25 height 25
click at [601, 273] on div "29" at bounding box center [599, 280] width 25 height 25
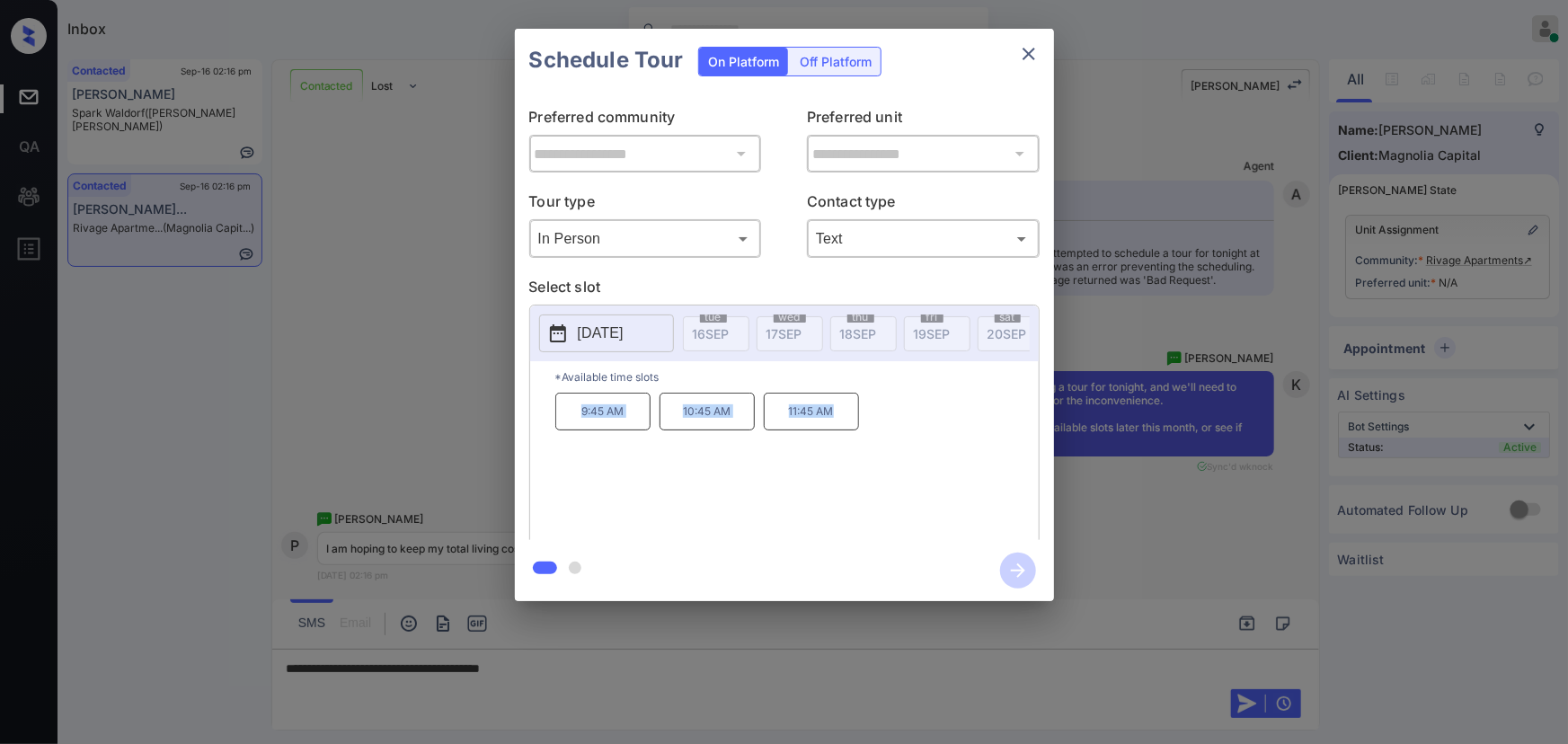
copy div "9:45 AM 10:45 AM 11:45 AM"
drag, startPoint x: 831, startPoint y: 418, endPoint x: 557, endPoint y: 411, distance: 274.1
click at [557, 411] on div "9:45 AM 10:45 AM 11:45 AM" at bounding box center [797, 464] width 484 height 143
click at [622, 668] on div at bounding box center [784, 372] width 1568 height 744
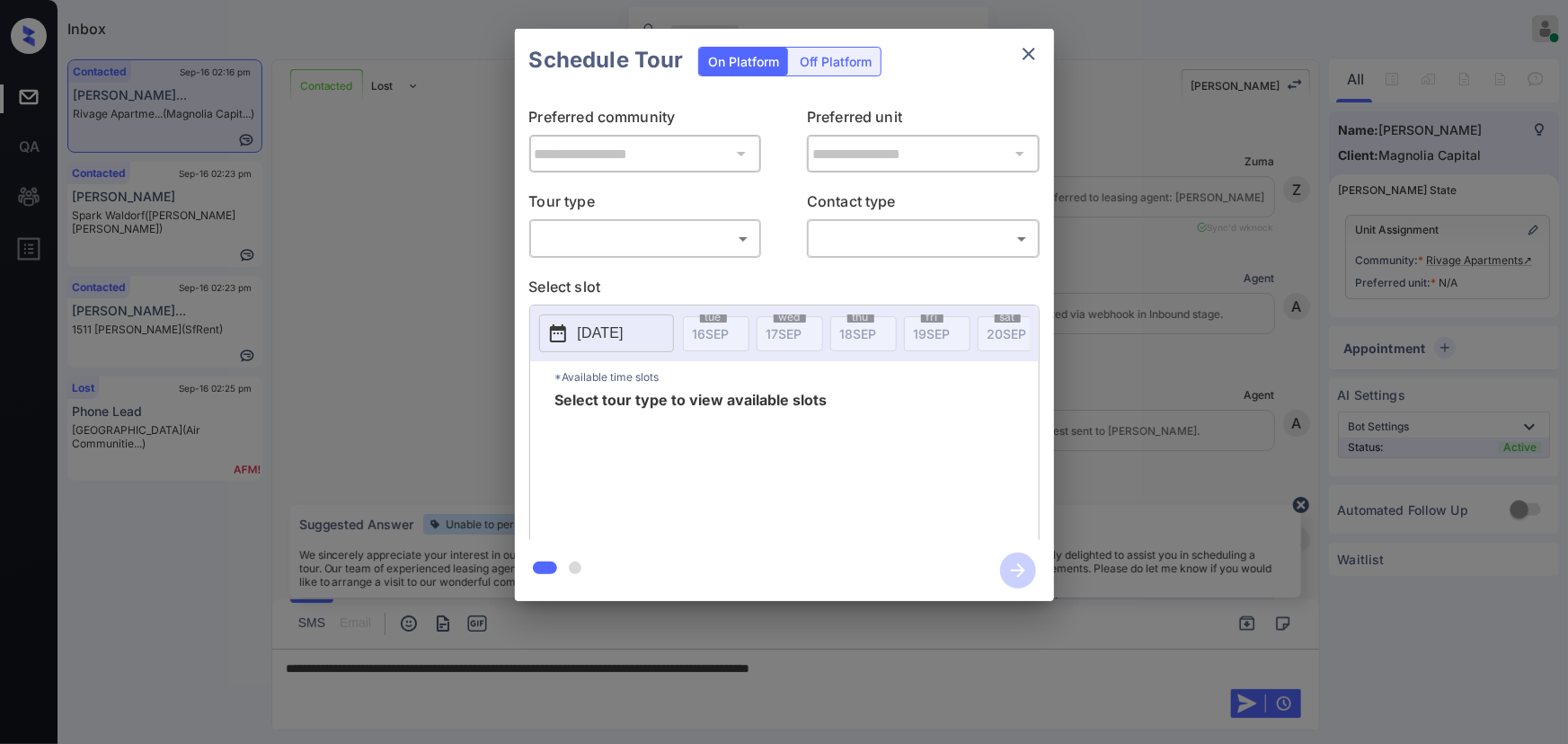
scroll to position [3039, 0]
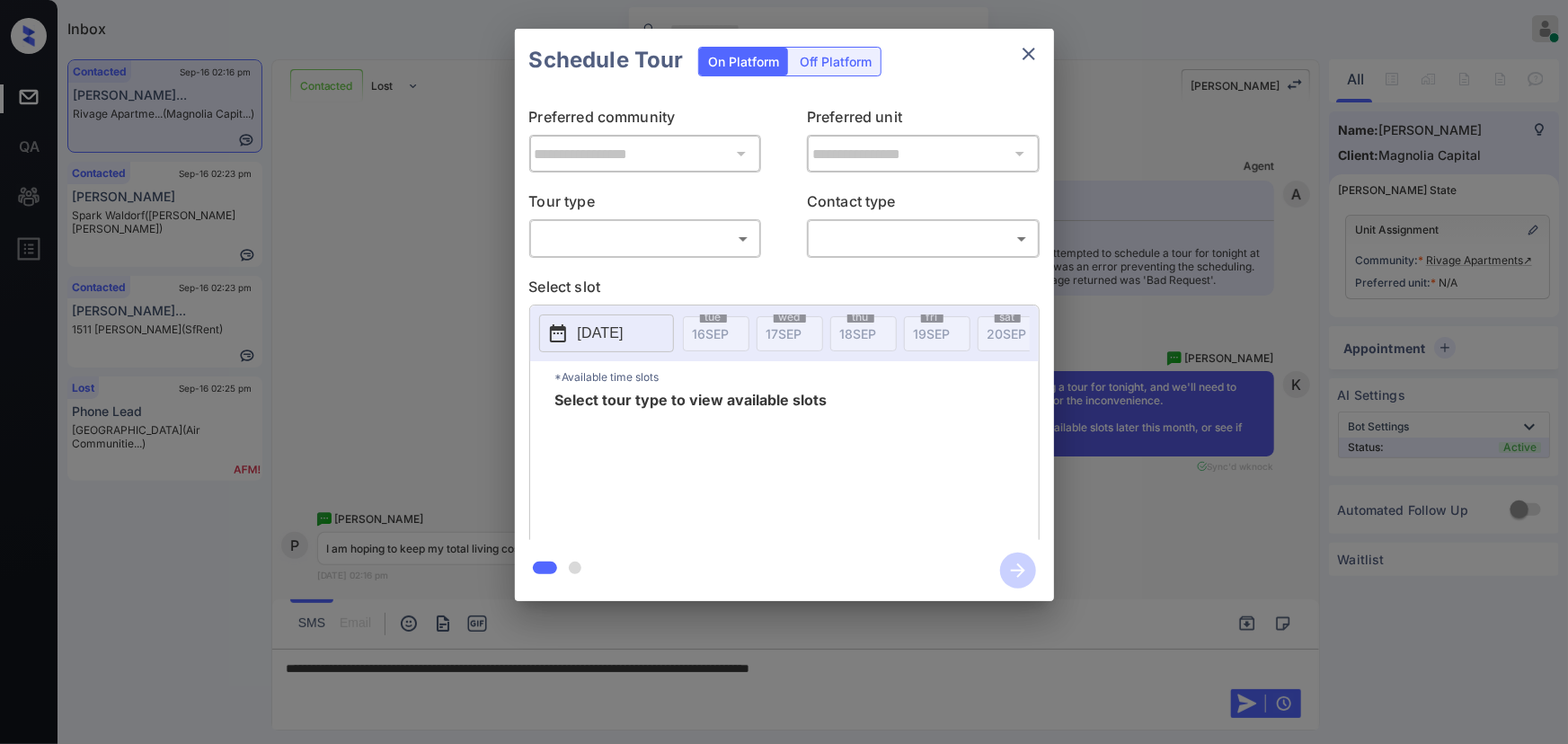
click at [632, 244] on body "Inbox Kenneth Umali Online Set yourself offline Set yourself on break Profile S…" at bounding box center [784, 372] width 1568 height 744
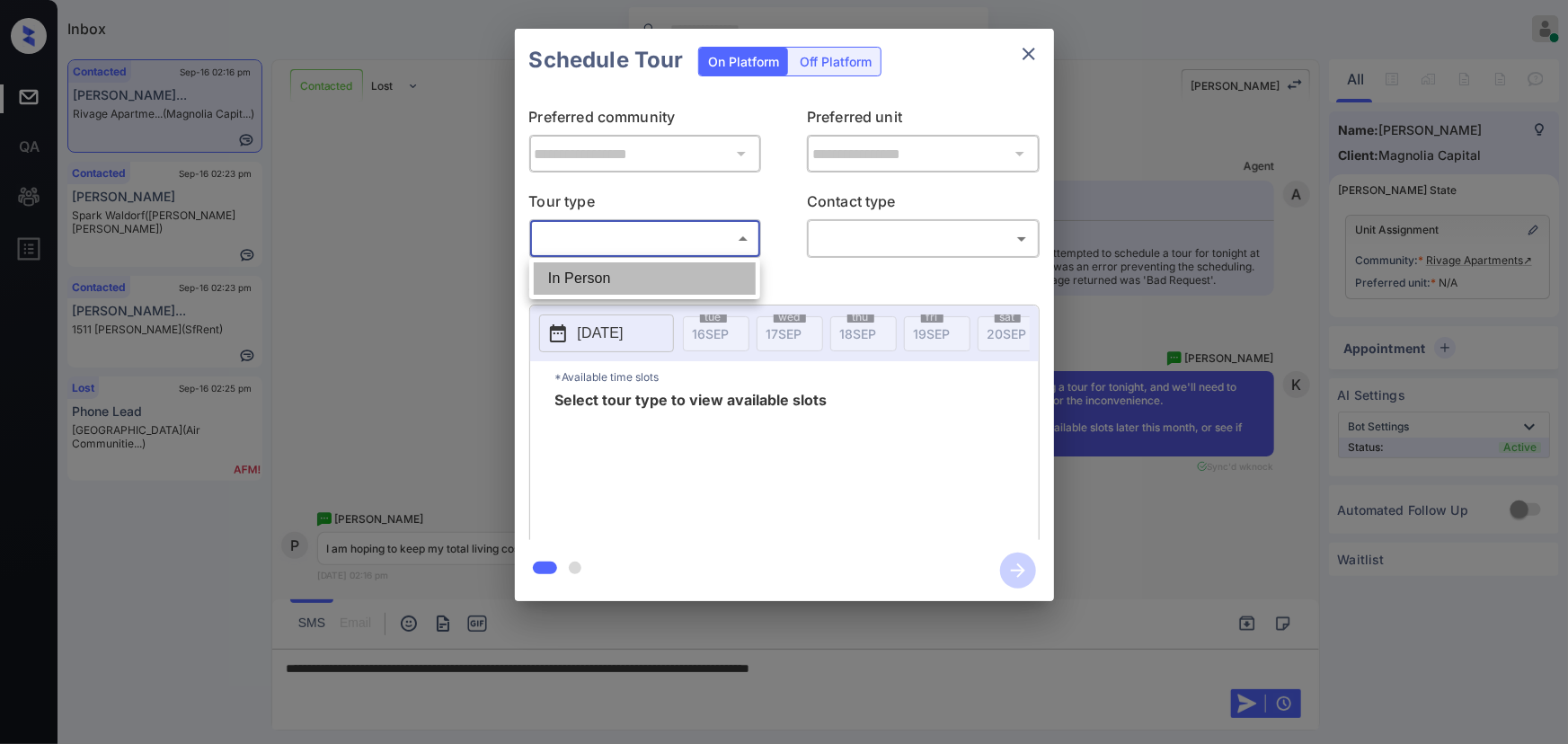
drag, startPoint x: 603, startPoint y: 287, endPoint x: 691, endPoint y: 277, distance: 88.6
click at [605, 286] on li "In Person" at bounding box center [645, 278] width 222 height 32
type input "********"
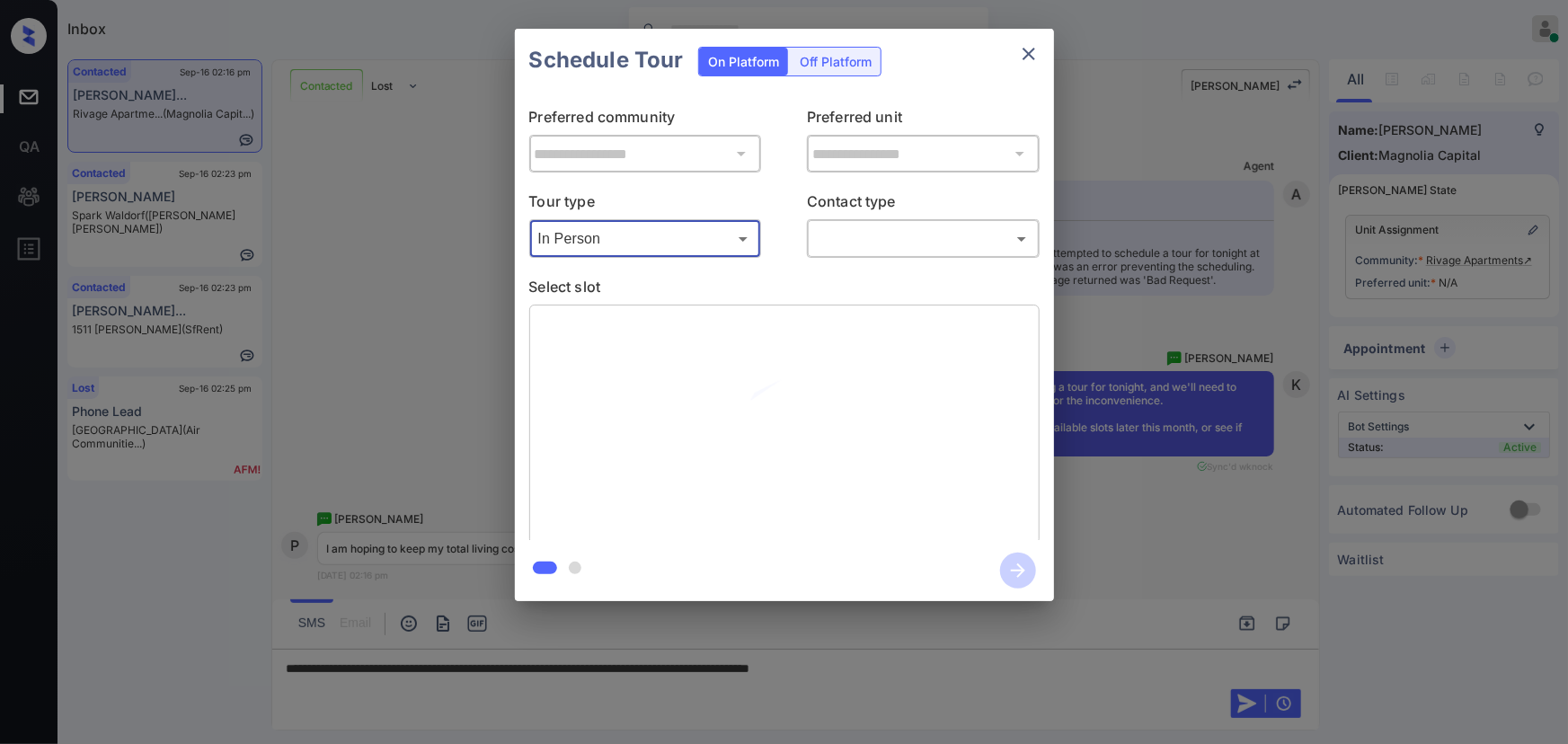
click at [855, 250] on body "Inbox Kenneth Umali Online Set yourself offline Set yourself on break Profile S…" at bounding box center [784, 372] width 1568 height 744
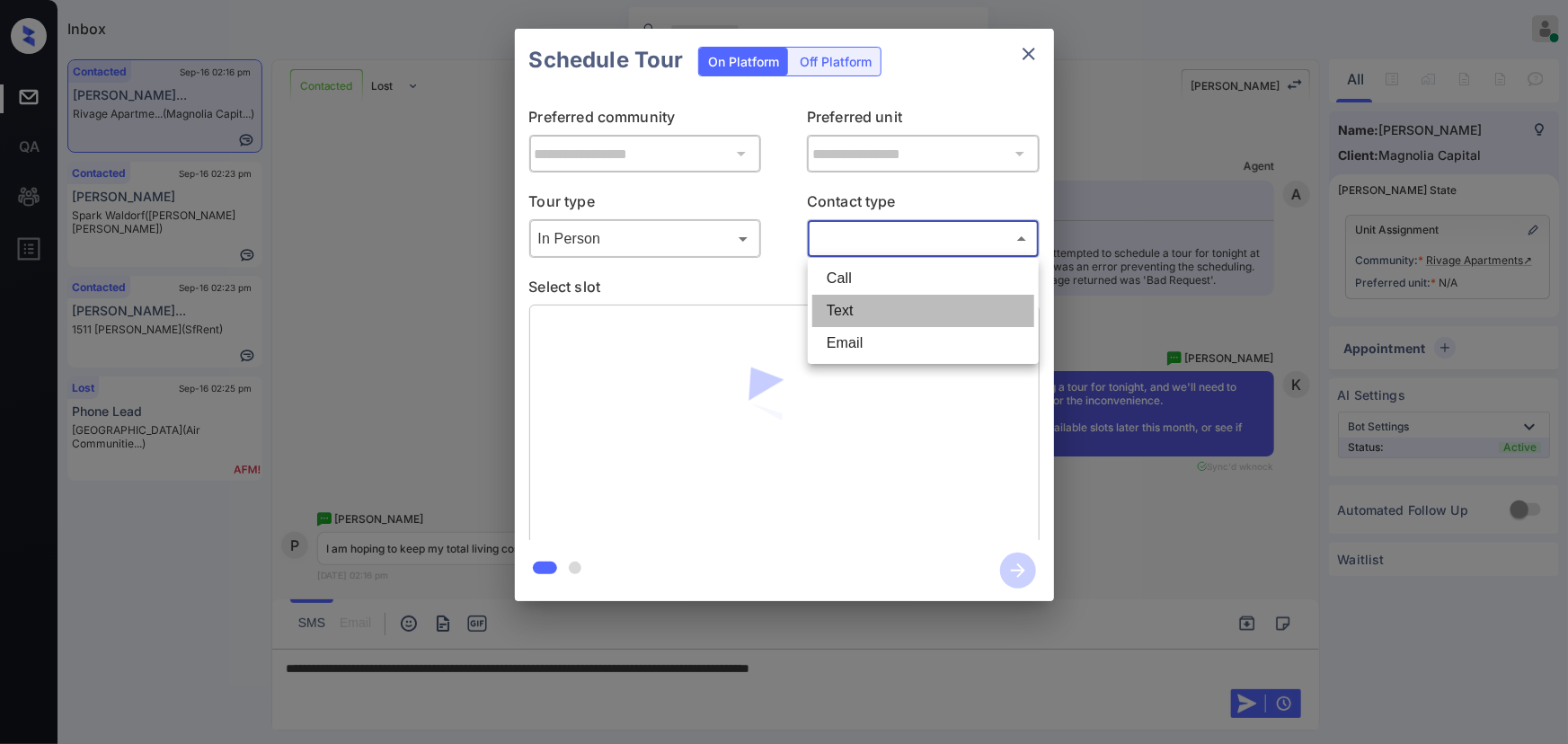
click at [834, 314] on li "Text" at bounding box center [923, 311] width 222 height 32
type input "****"
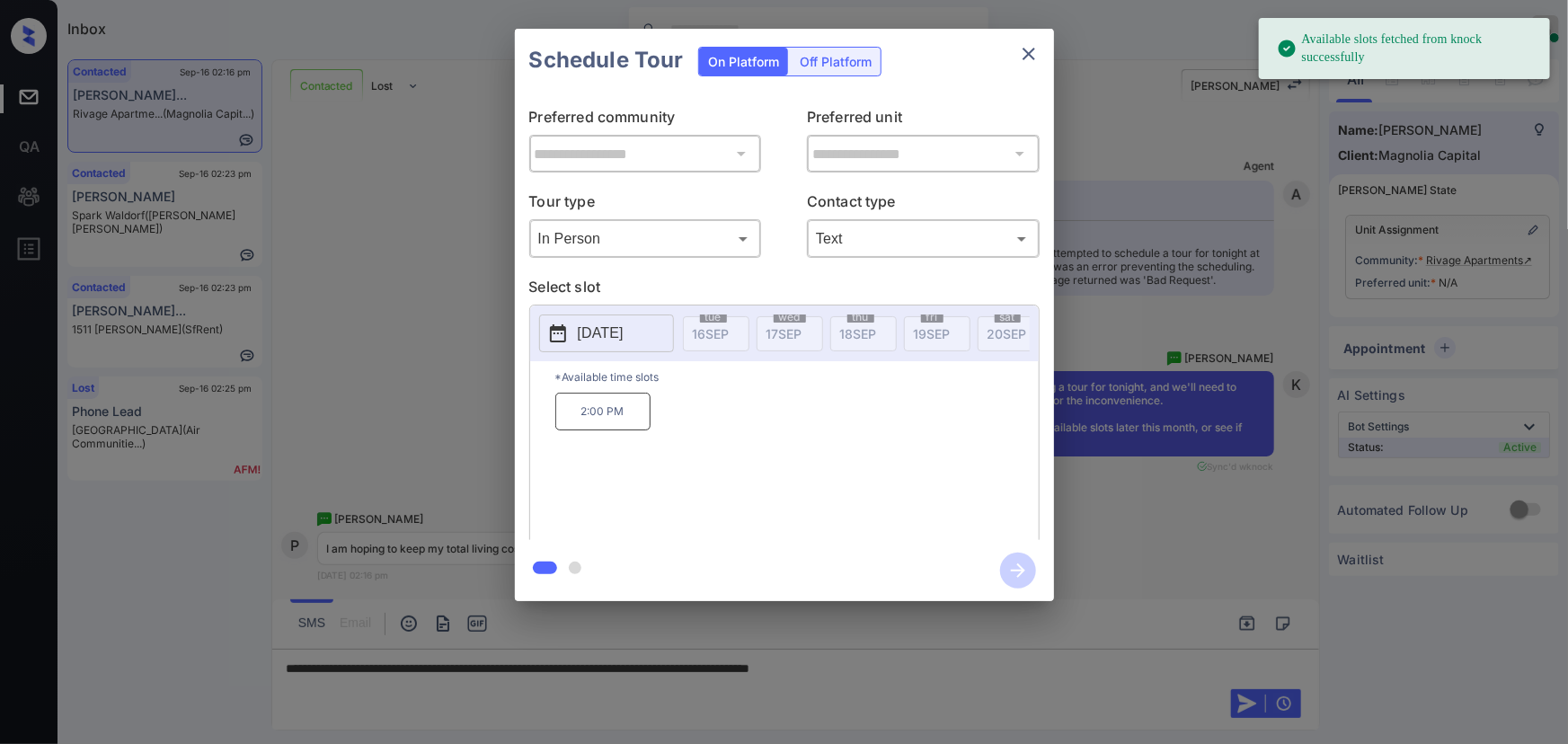
click at [578, 322] on p "[DATE]" at bounding box center [601, 333] width 46 height 22
click at [588, 332] on p "[DATE]" at bounding box center [601, 333] width 46 height 22
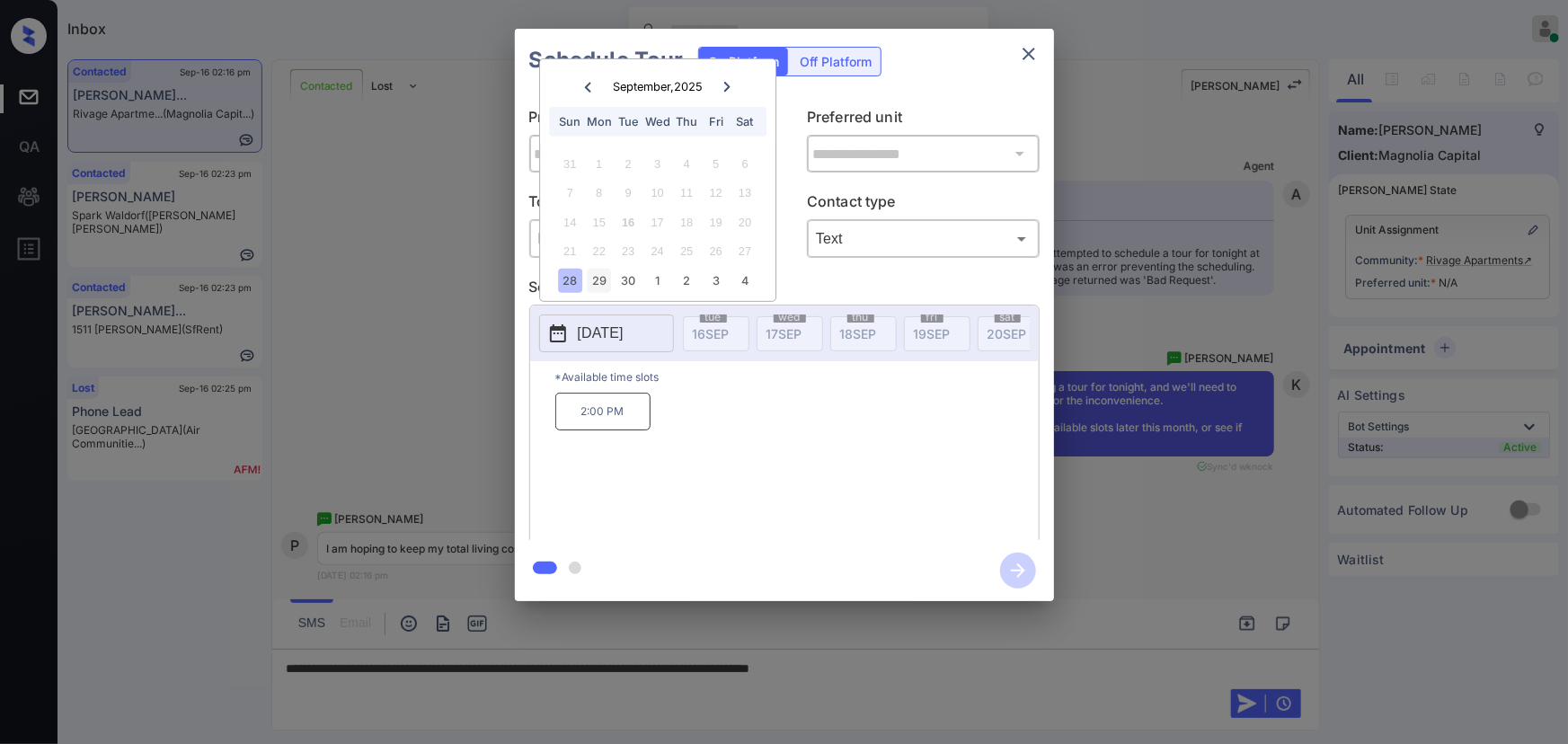
click at [604, 277] on div "29" at bounding box center [599, 280] width 25 height 25
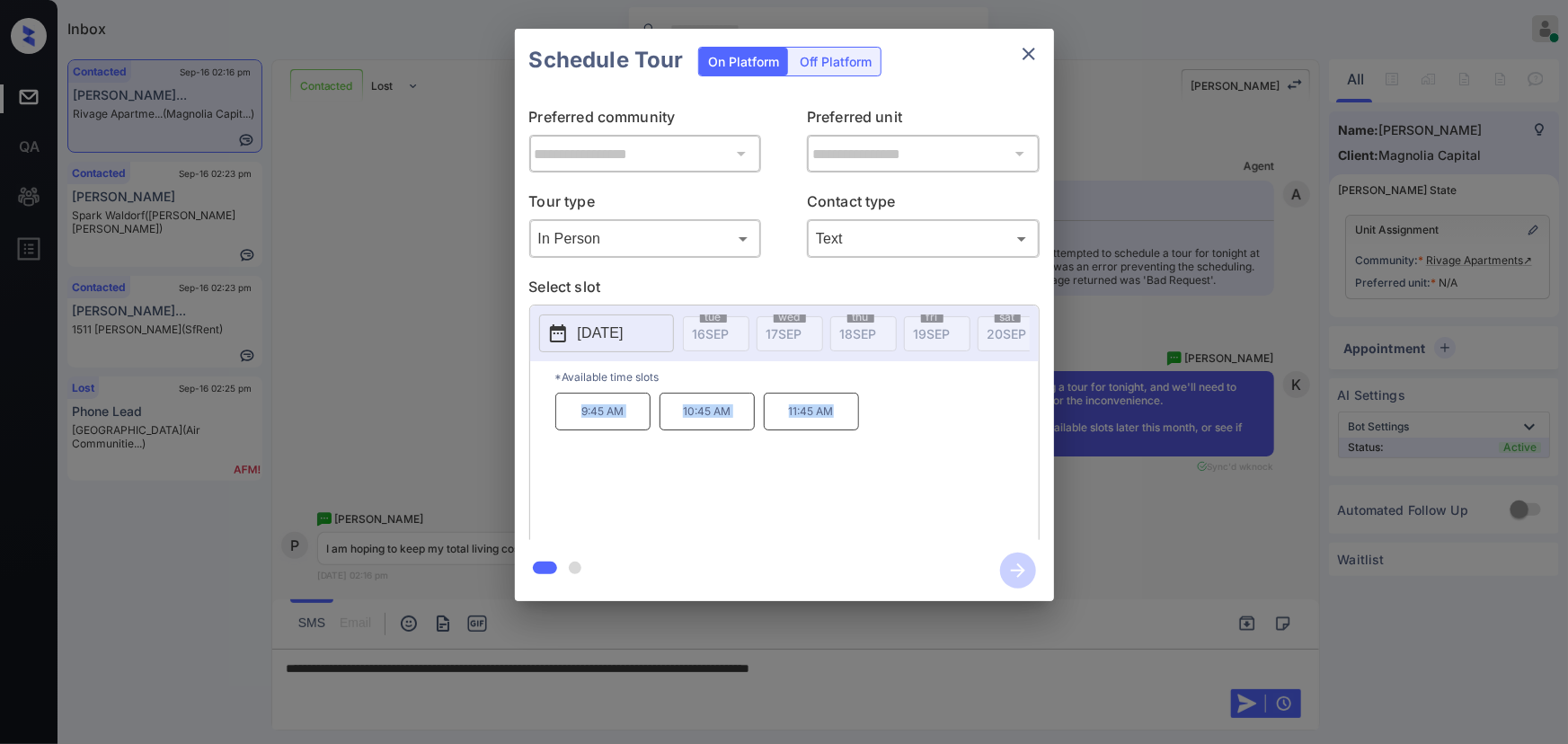
copy div "9:45 AM 10:45 AM 11:45 AM"
drag, startPoint x: 836, startPoint y: 423, endPoint x: 569, endPoint y: 419, distance: 267.0
click at [569, 419] on div "9:45 AM 10:45 AM 11:45 AM" at bounding box center [797, 464] width 484 height 143
click at [926, 664] on div at bounding box center [784, 372] width 1568 height 744
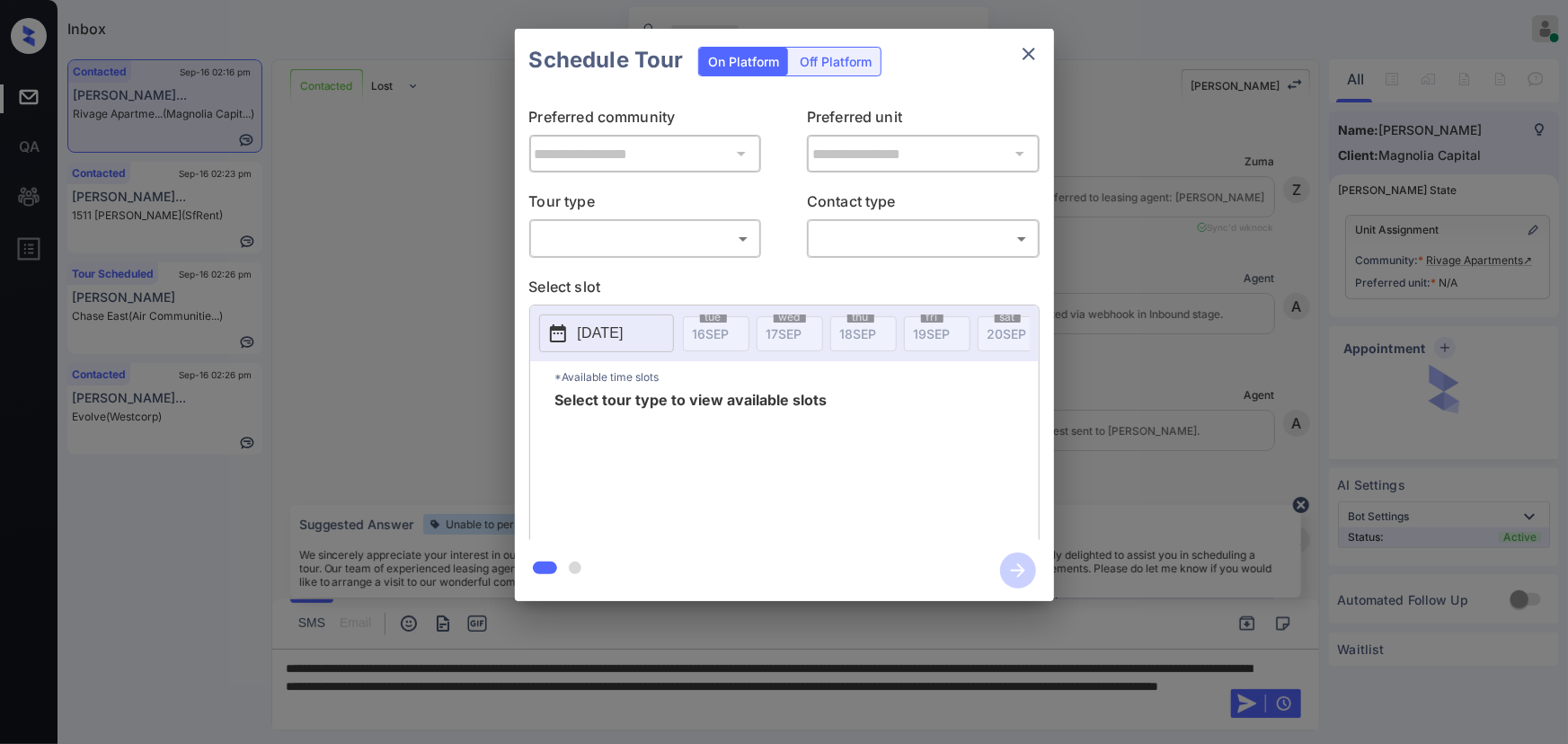
scroll to position [2222, 0]
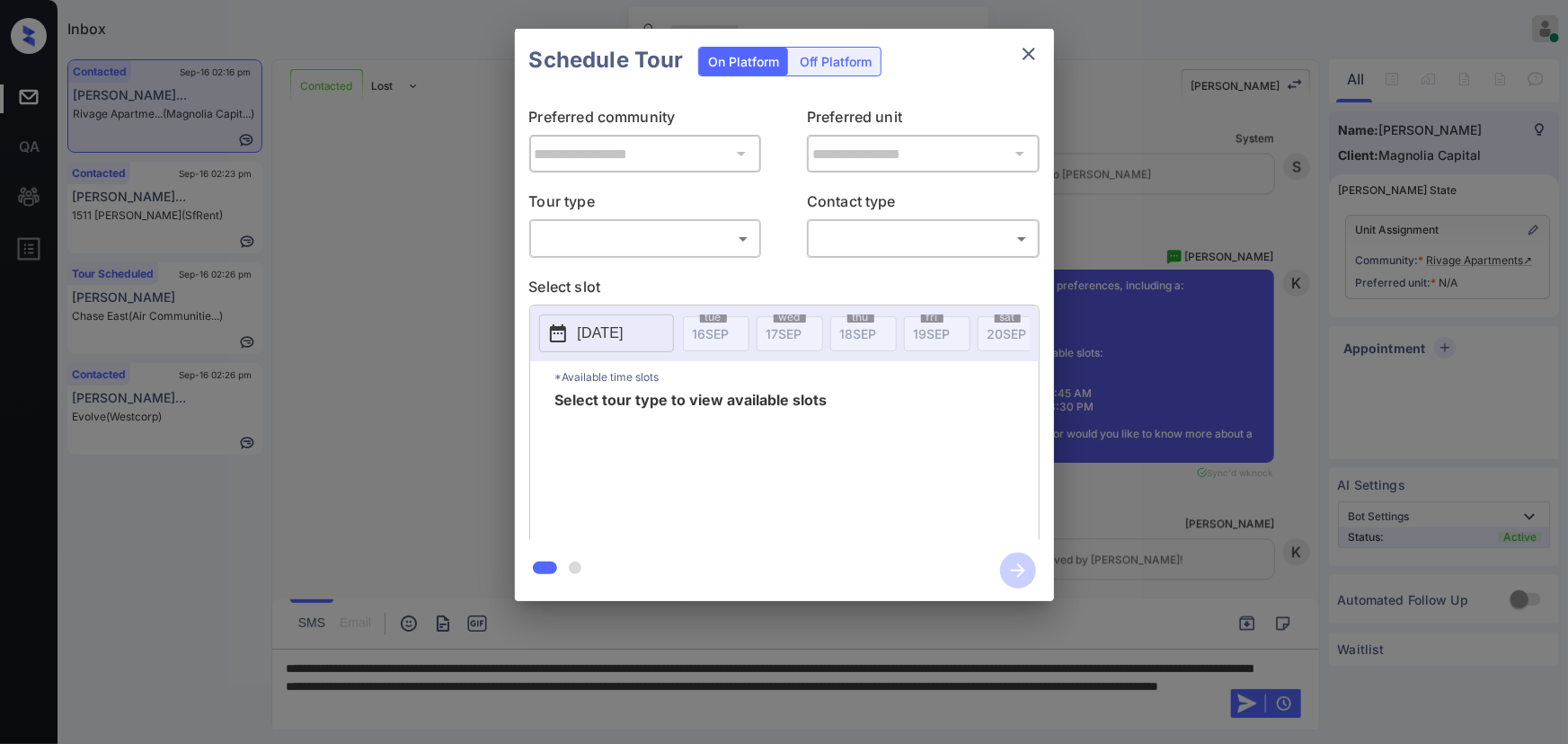
click at [645, 235] on body "Inbox [PERSON_NAME] Online Set yourself offline Set yourself on break Profile S…" at bounding box center [784, 372] width 1568 height 744
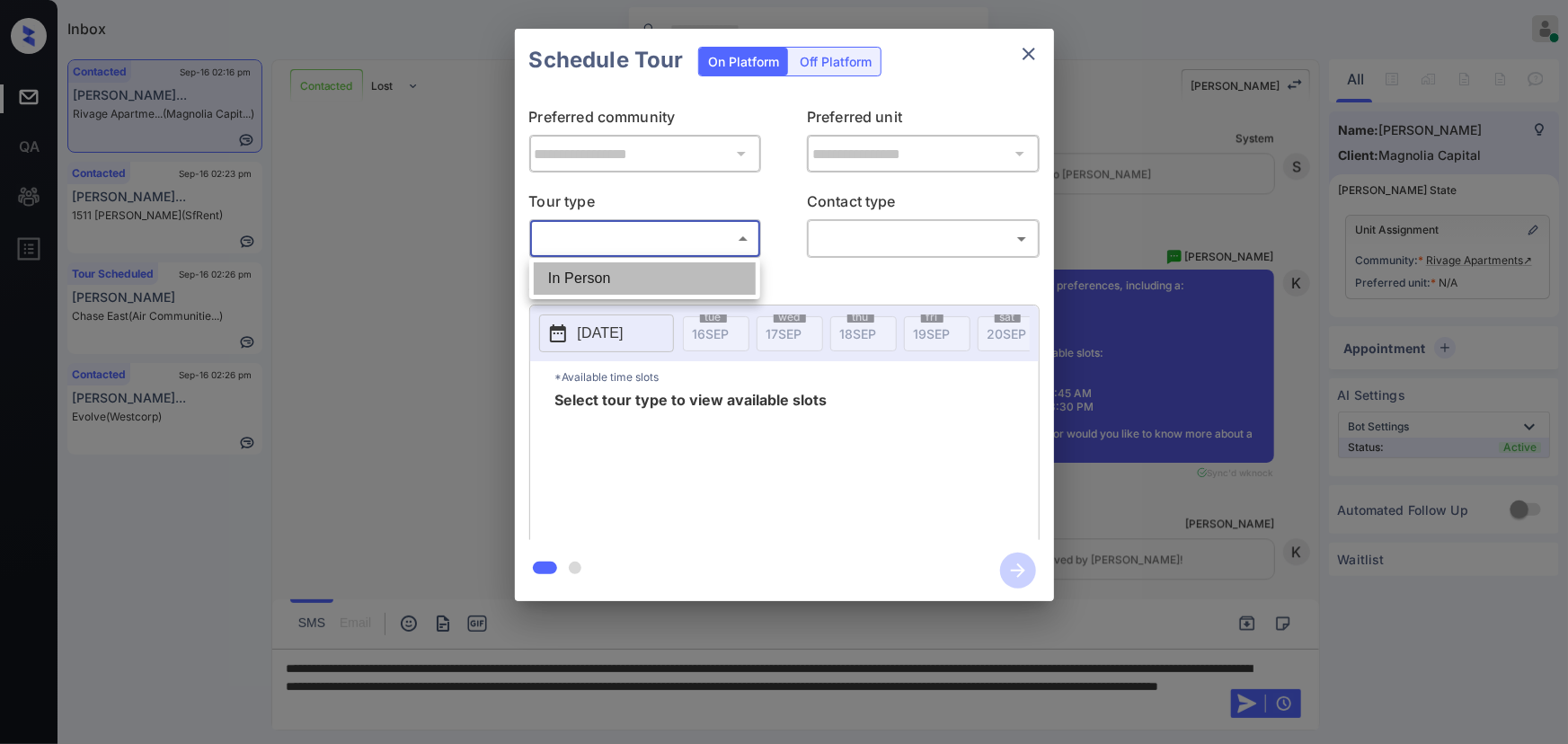
click at [621, 269] on li "In Person" at bounding box center [645, 278] width 222 height 32
type input "********"
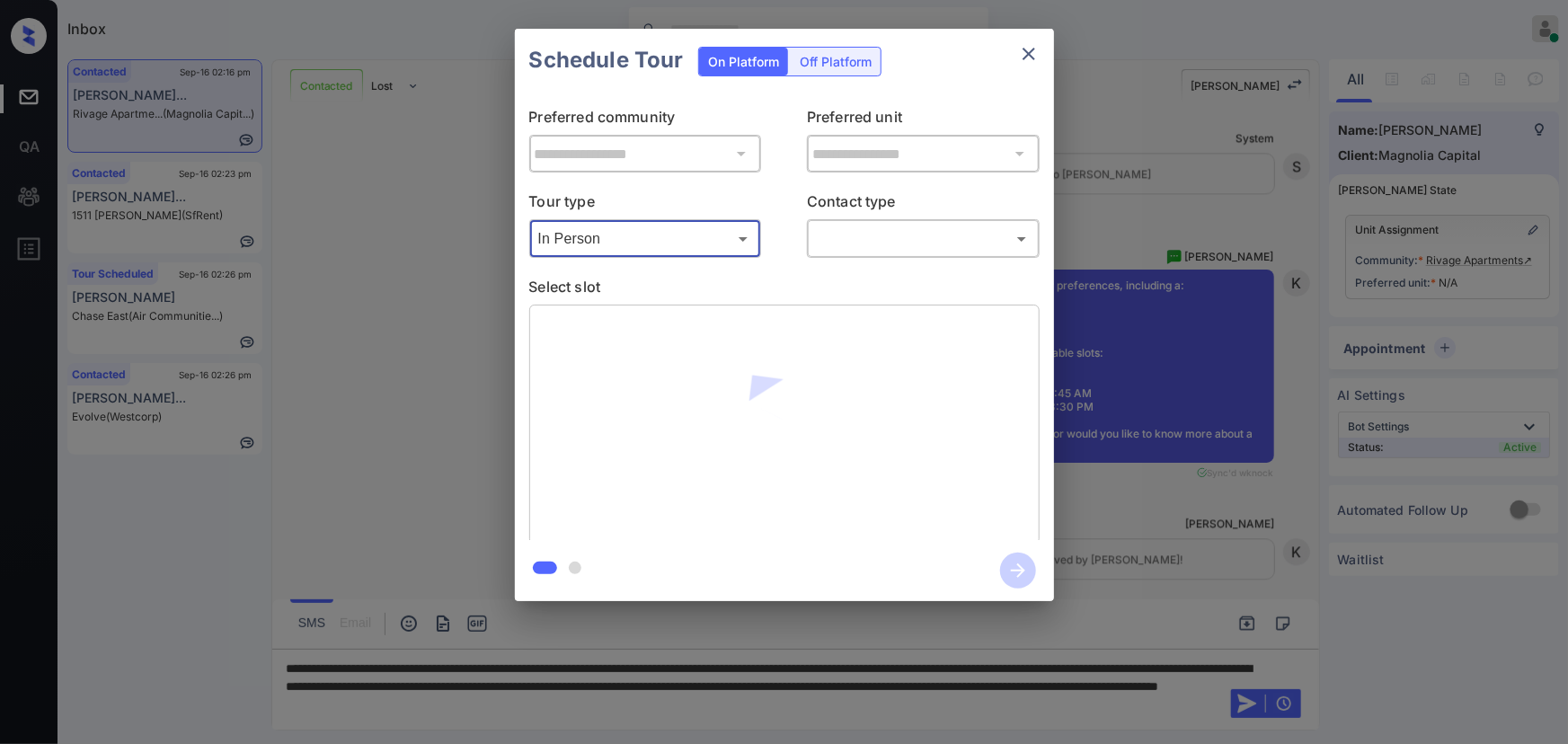
click at [1030, 47] on icon "close" at bounding box center [1029, 54] width 22 height 22
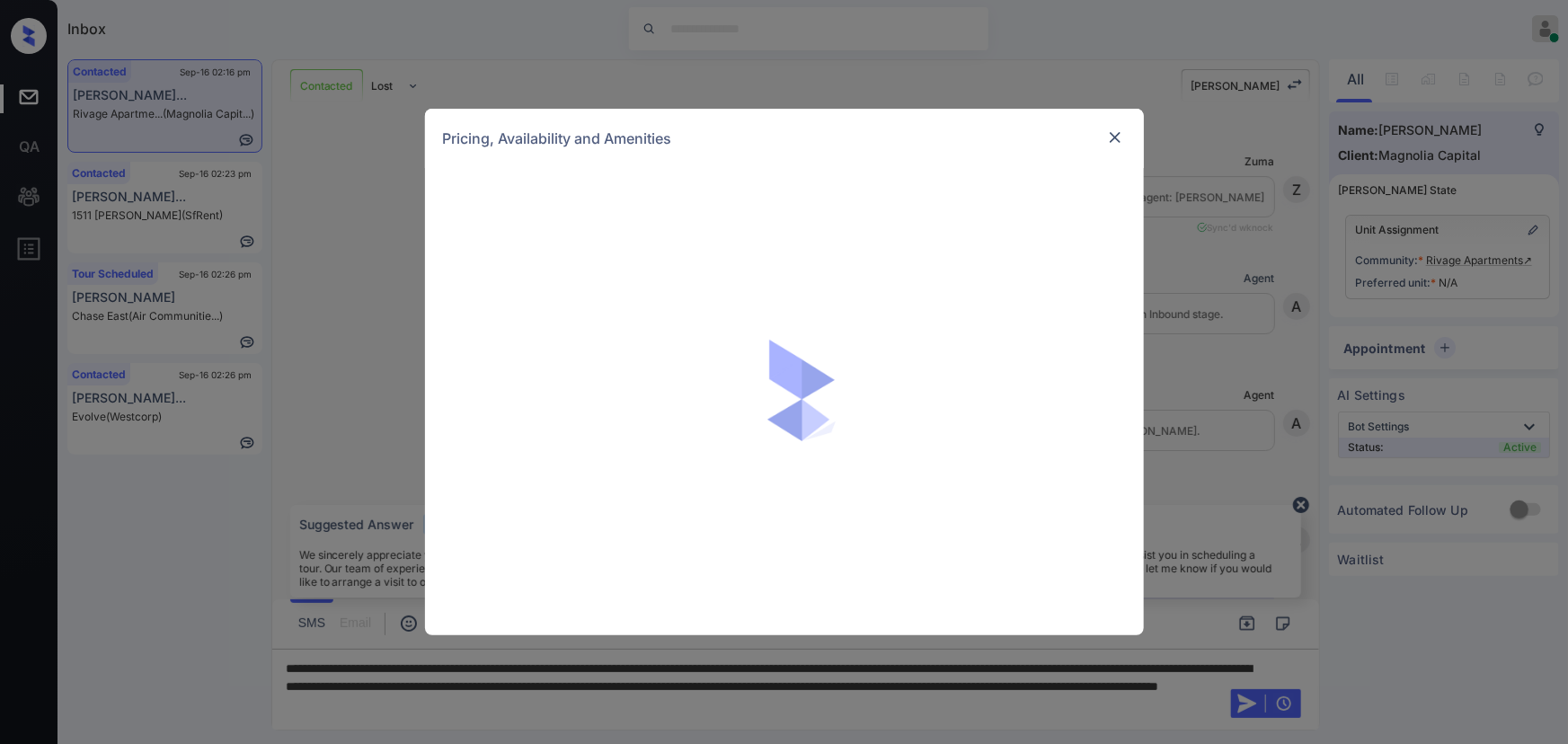
scroll to position [2222, 0]
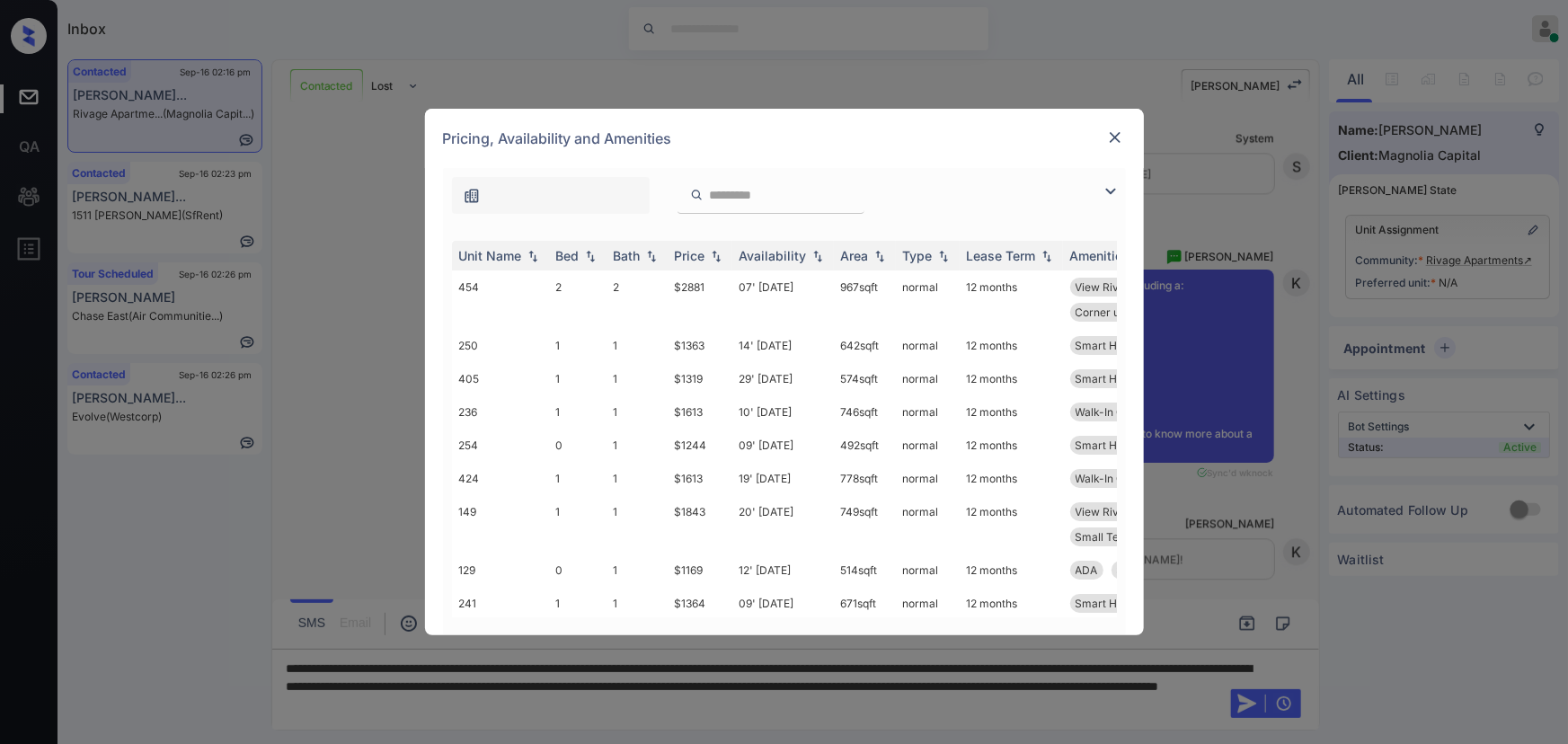
click at [1113, 191] on img at bounding box center [1111, 192] width 22 height 22
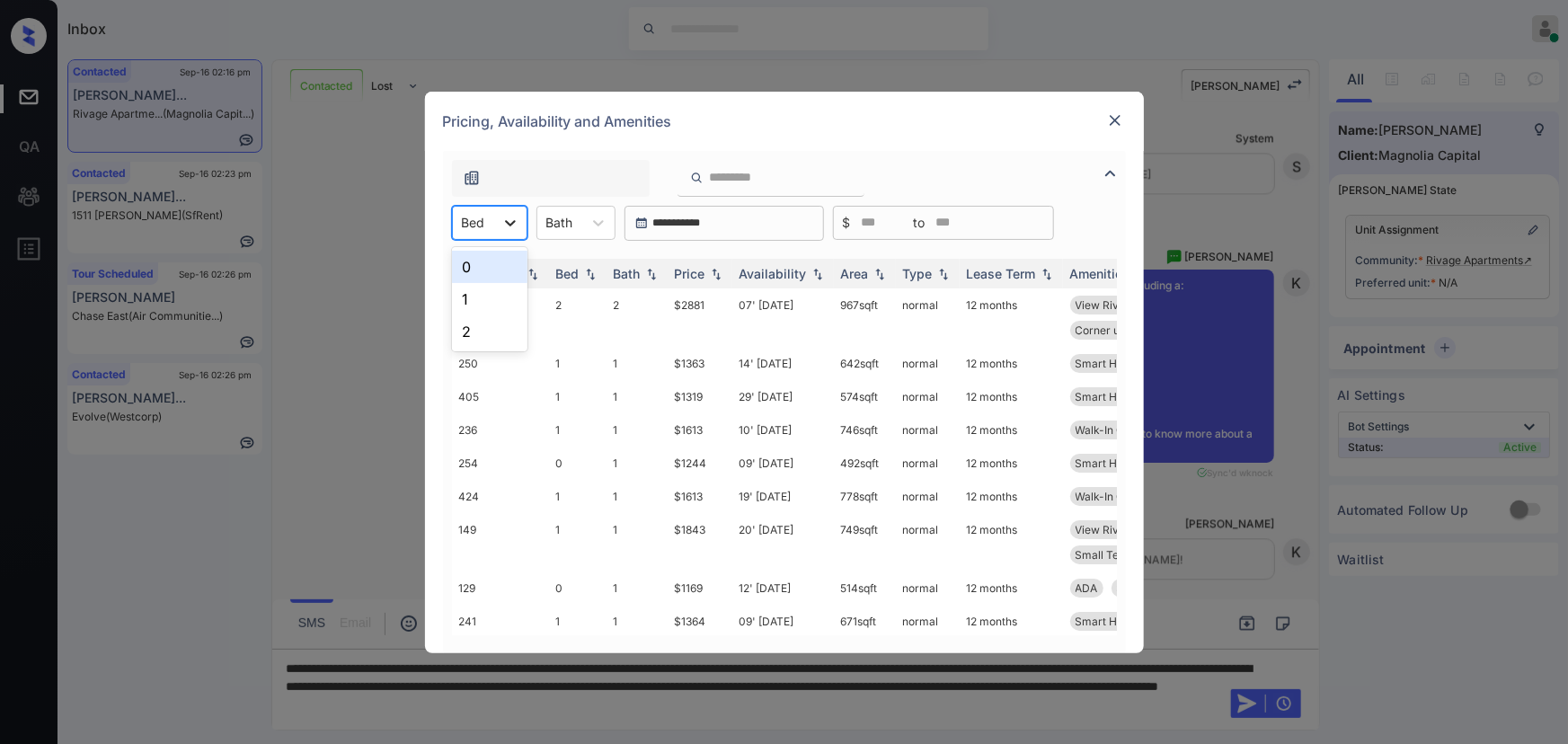
click at [507, 219] on icon at bounding box center [510, 223] width 18 height 18
click at [483, 267] on div "0" at bounding box center [490, 266] width 76 height 32
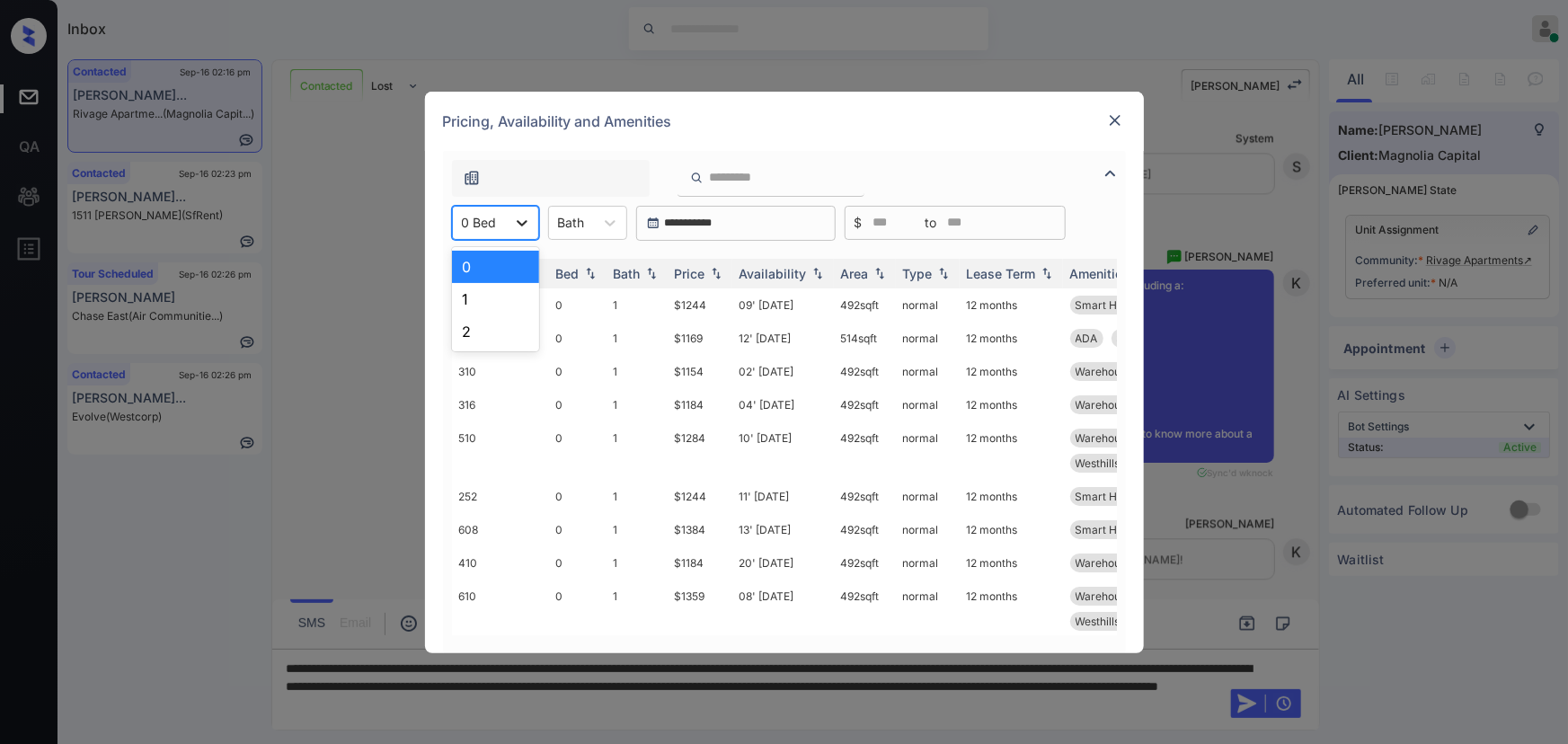
click at [521, 221] on icon at bounding box center [522, 223] width 18 height 18
click at [475, 292] on div "1" at bounding box center [495, 299] width 87 height 32
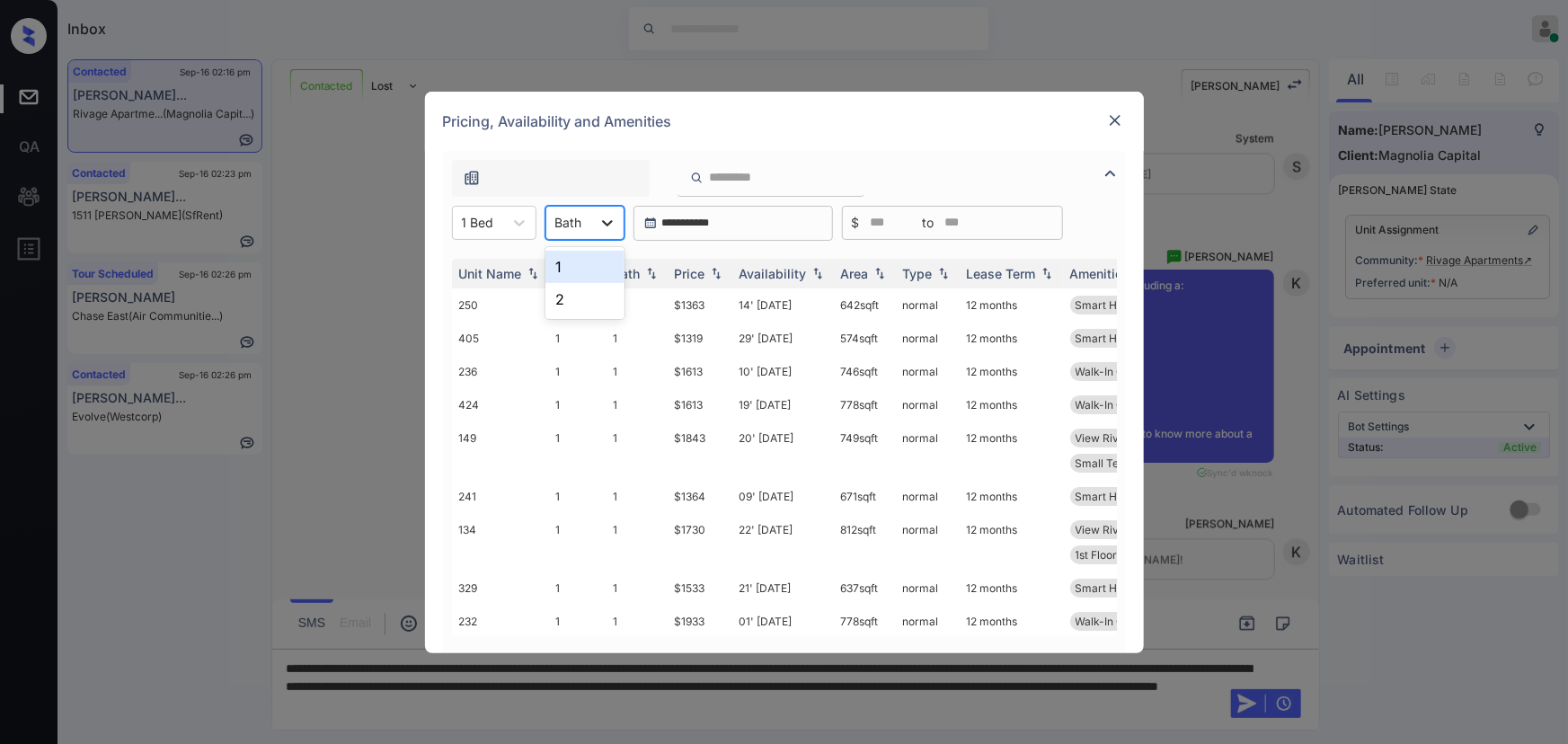
click at [604, 224] on icon at bounding box center [608, 223] width 18 height 18
drag, startPoint x: 574, startPoint y: 274, endPoint x: 606, endPoint y: 269, distance: 32.4
click at [575, 273] on div "1" at bounding box center [585, 266] width 79 height 32
click at [719, 276] on img at bounding box center [716, 272] width 18 height 13
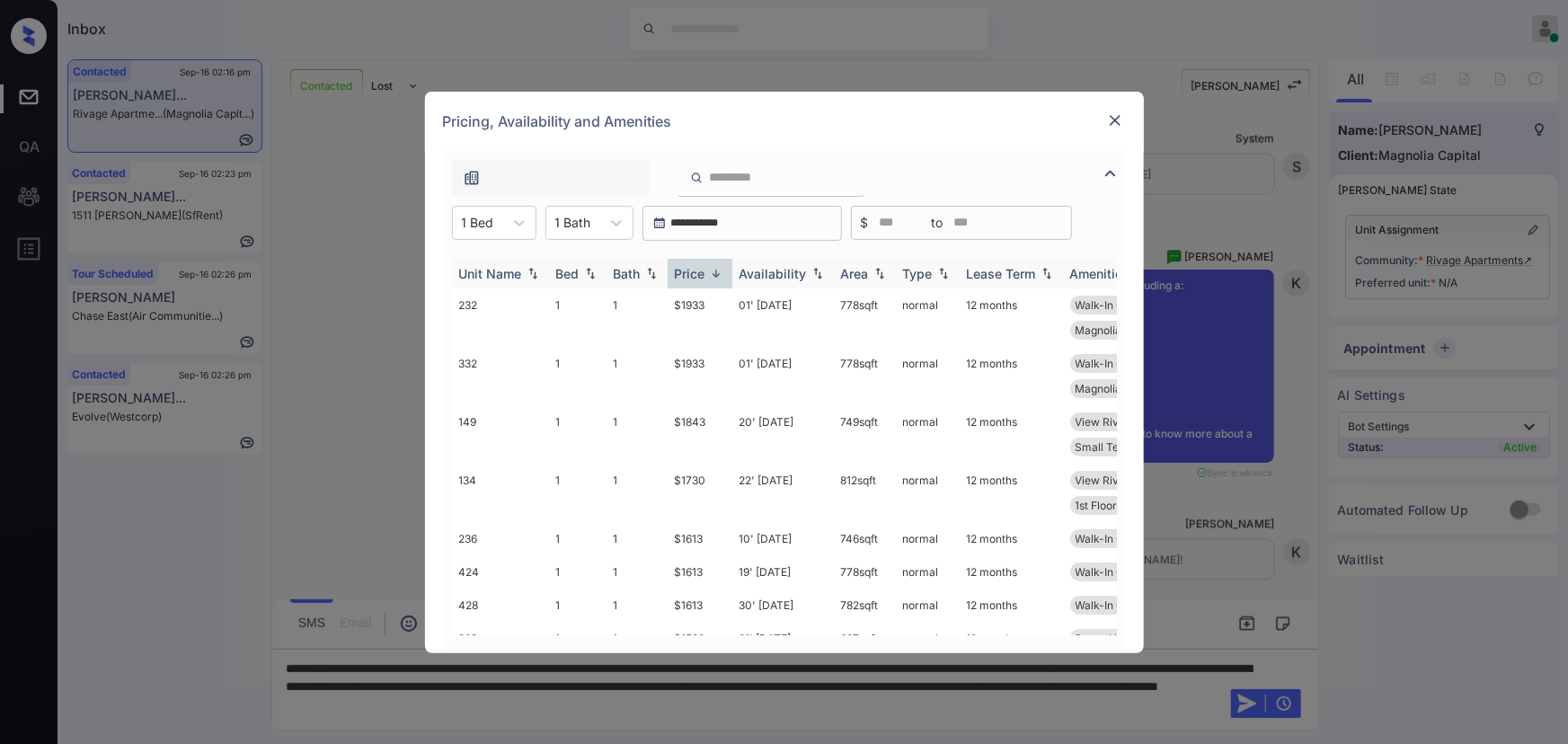
click at [719, 276] on img at bounding box center [716, 273] width 18 height 14
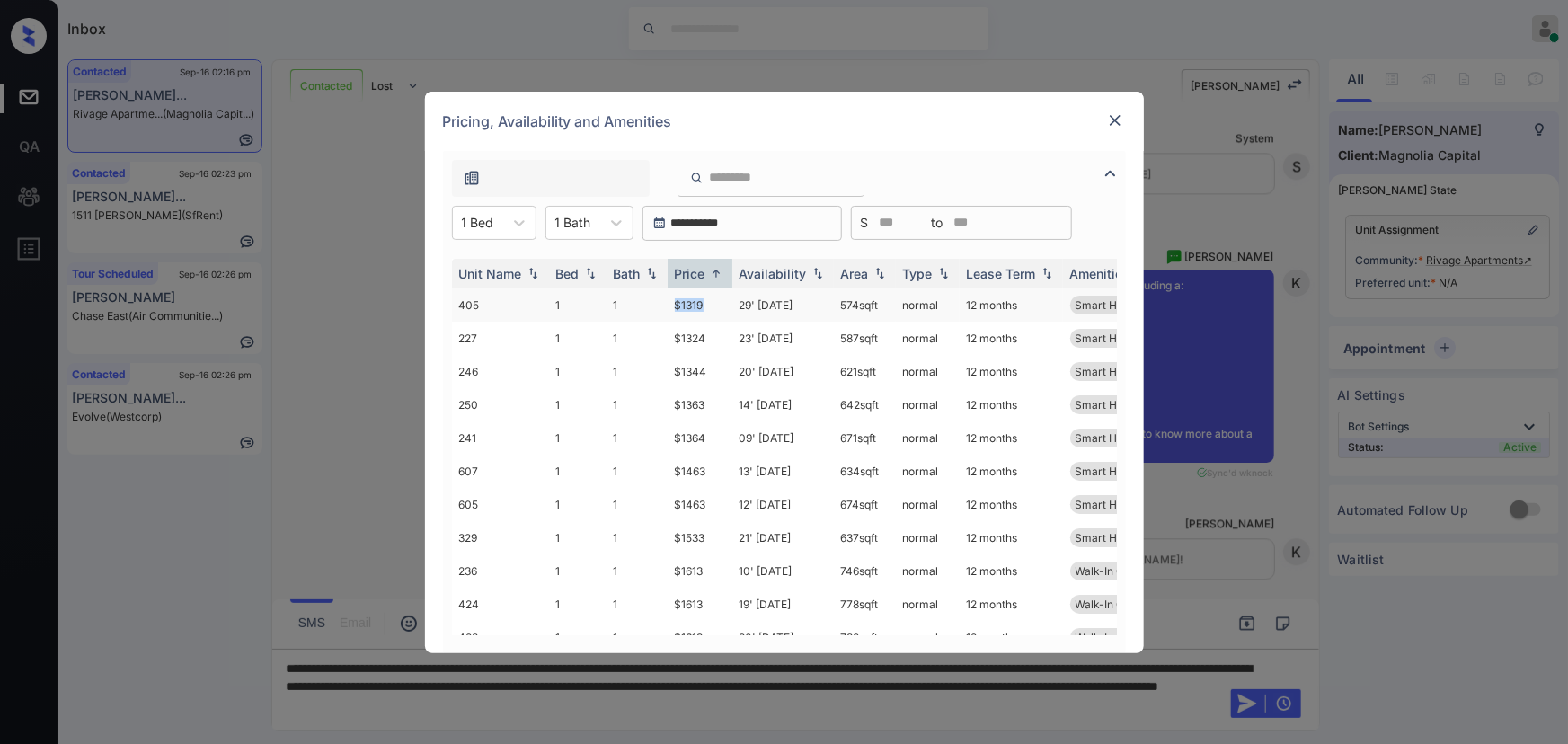
copy td "$1319"
drag, startPoint x: 709, startPoint y: 304, endPoint x: 673, endPoint y: 298, distance: 36.5
click at [673, 298] on td "$1319" at bounding box center [700, 305] width 65 height 33
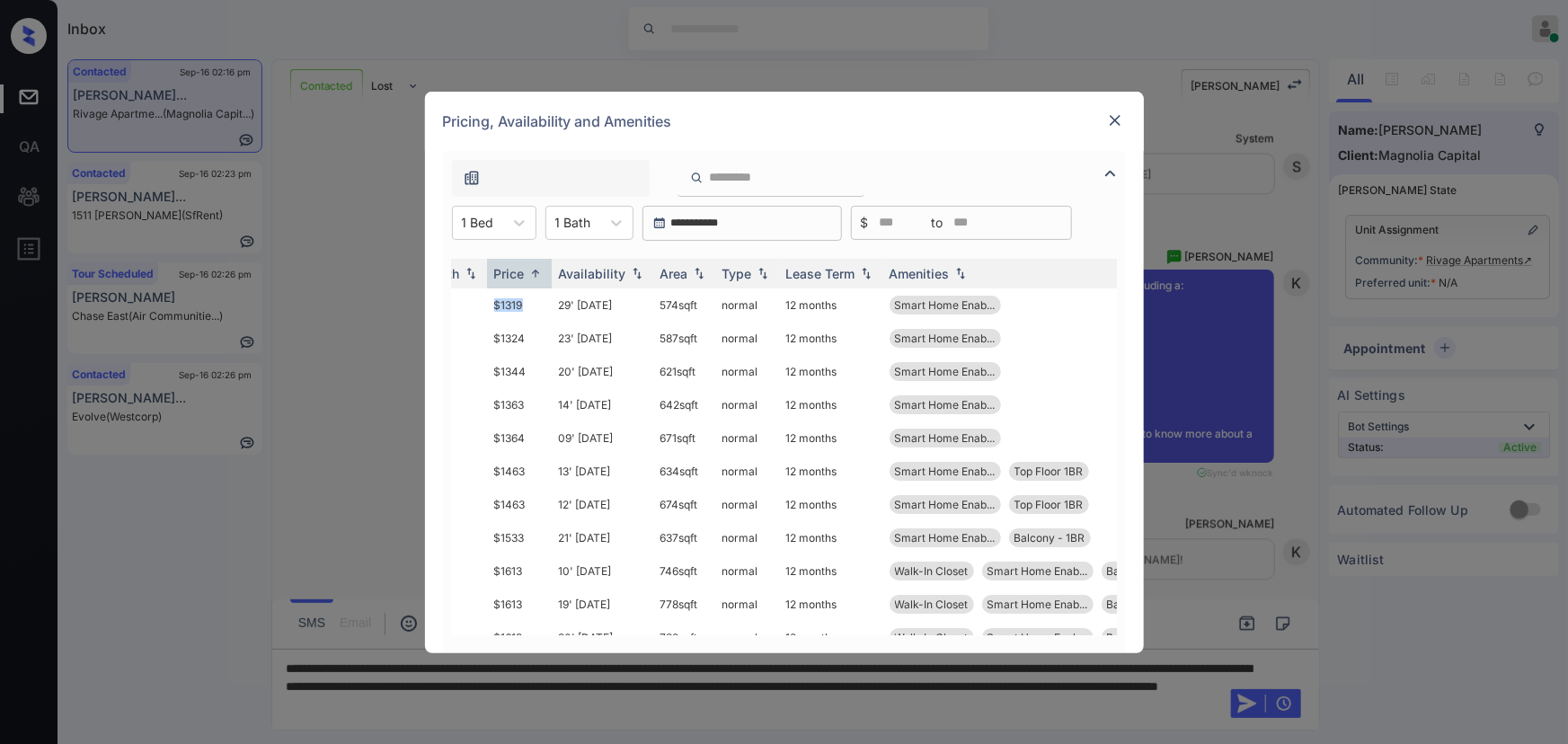
scroll to position [0, 183]
click at [1114, 119] on img at bounding box center [1115, 120] width 18 height 18
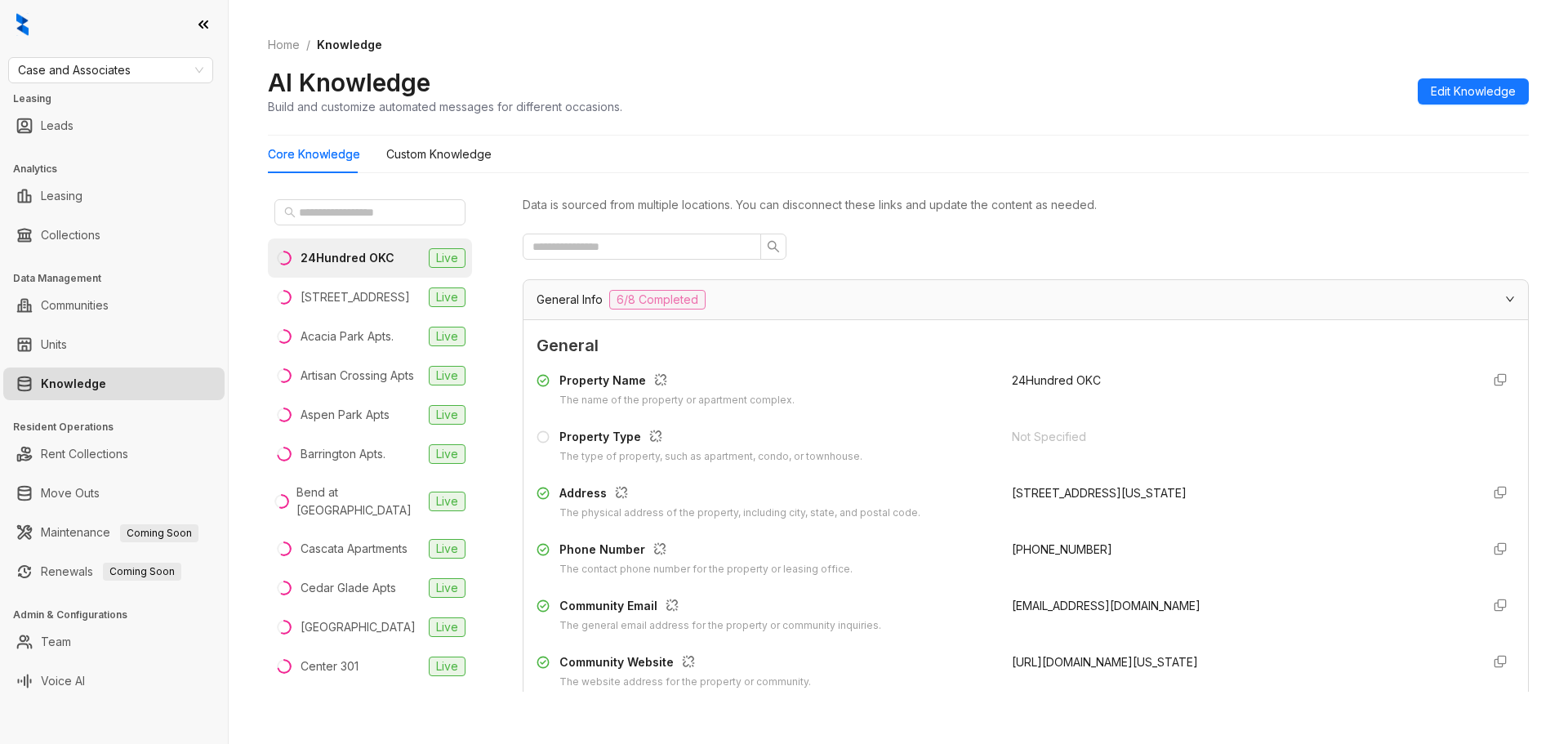
click at [106, 367] on link "Knowledge" at bounding box center [73, 383] width 65 height 33
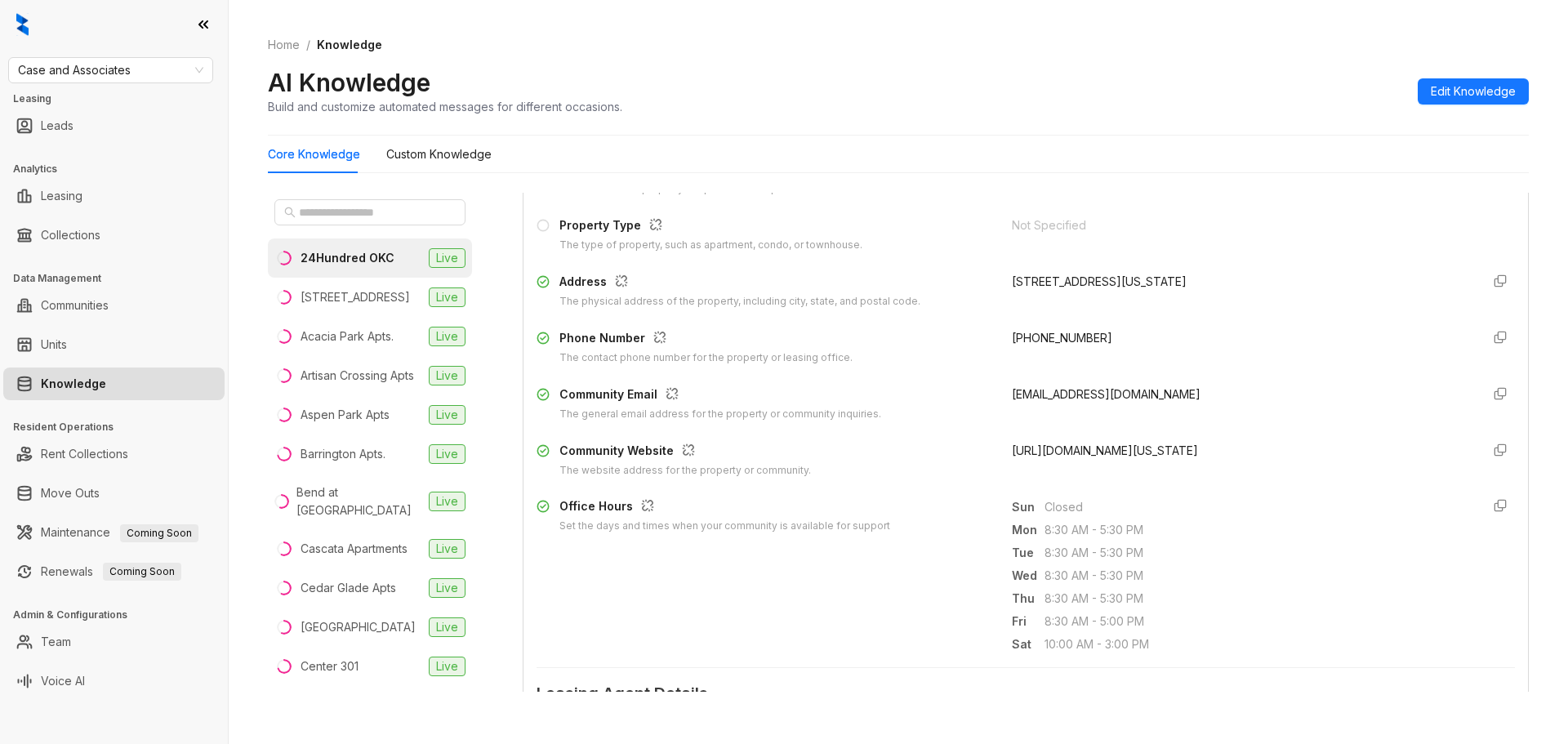
scroll to position [218, 0]
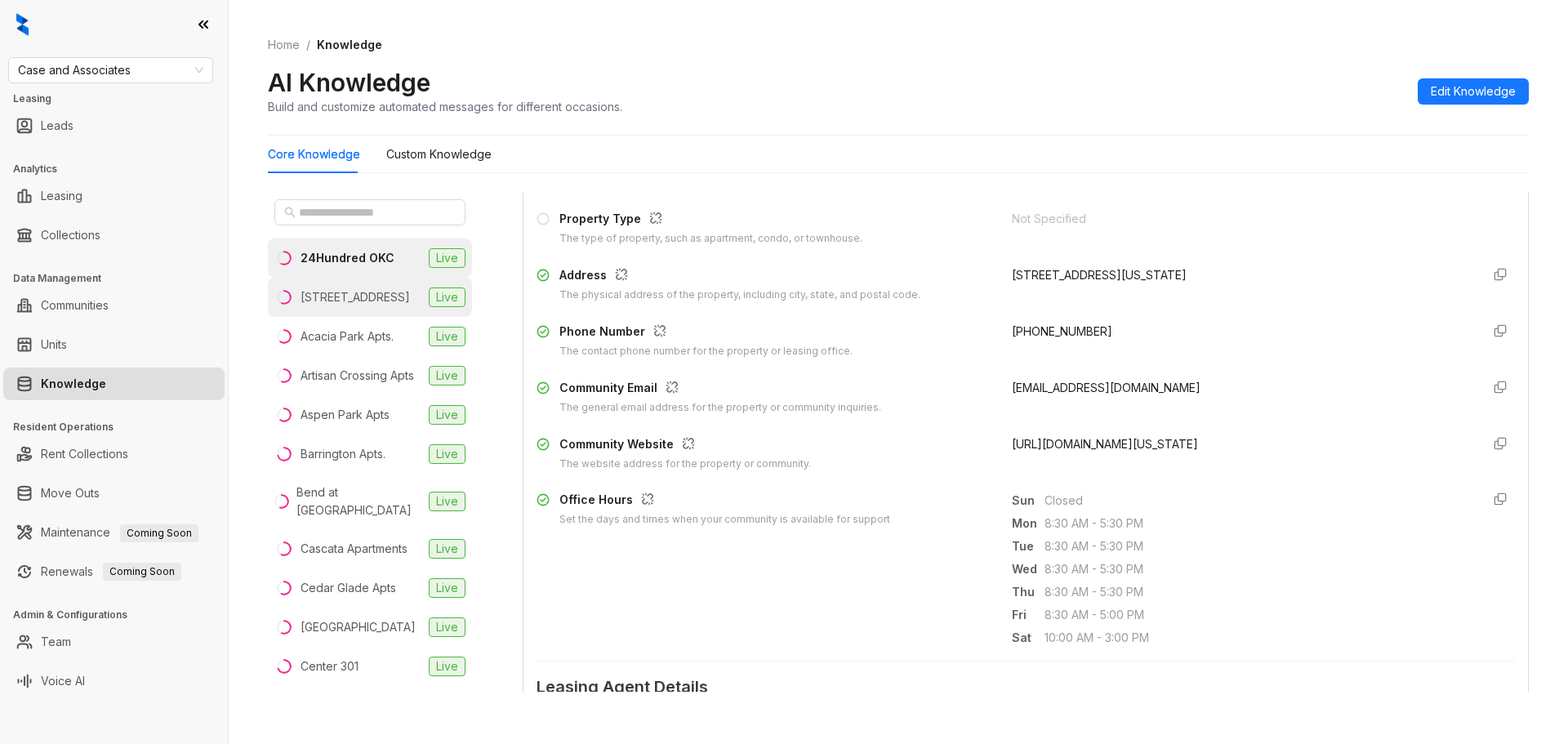
click at [330, 301] on div "[STREET_ADDRESS]" at bounding box center [355, 297] width 109 height 18
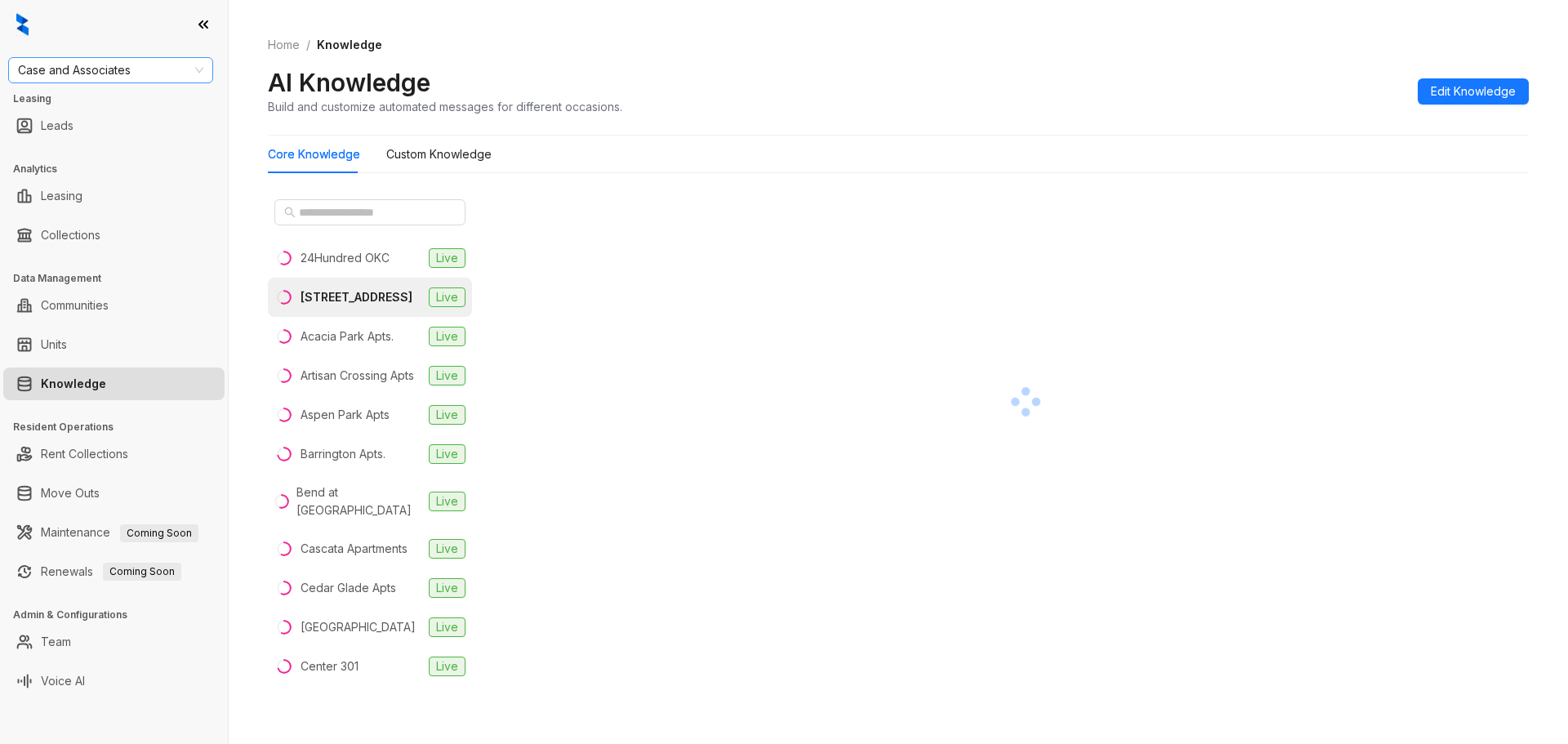
click at [194, 74] on span "Case and Associates" at bounding box center [110, 70] width 185 height 24
click at [48, 235] on div "AMG" at bounding box center [111, 233] width 179 height 18
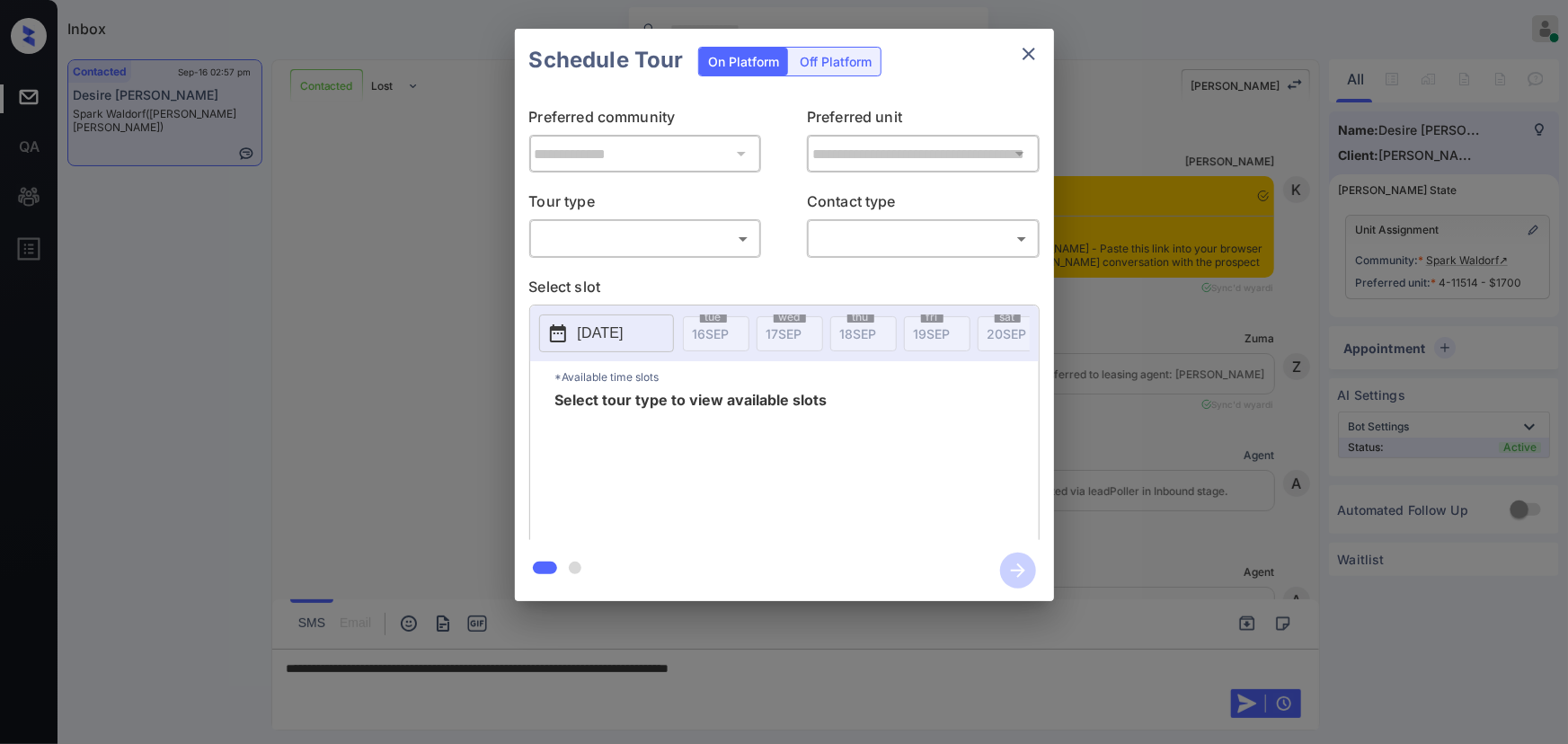
scroll to position [3185, 0]
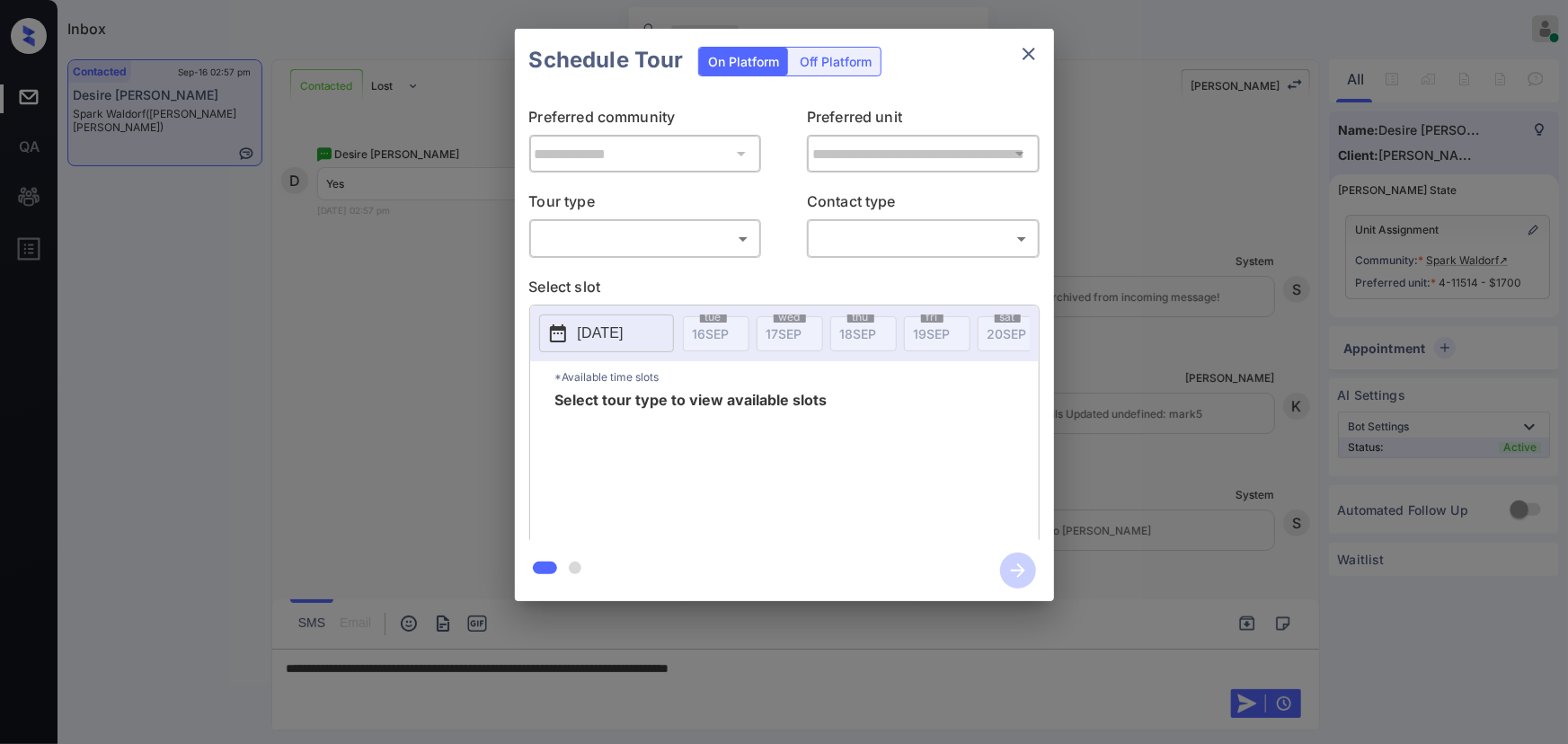
click at [665, 246] on body "Inbox [PERSON_NAME] Online Set yourself offline Set yourself on break Profile S…" at bounding box center [784, 372] width 1568 height 744
click at [604, 280] on li "In Person" at bounding box center [645, 278] width 222 height 32
type input "********"
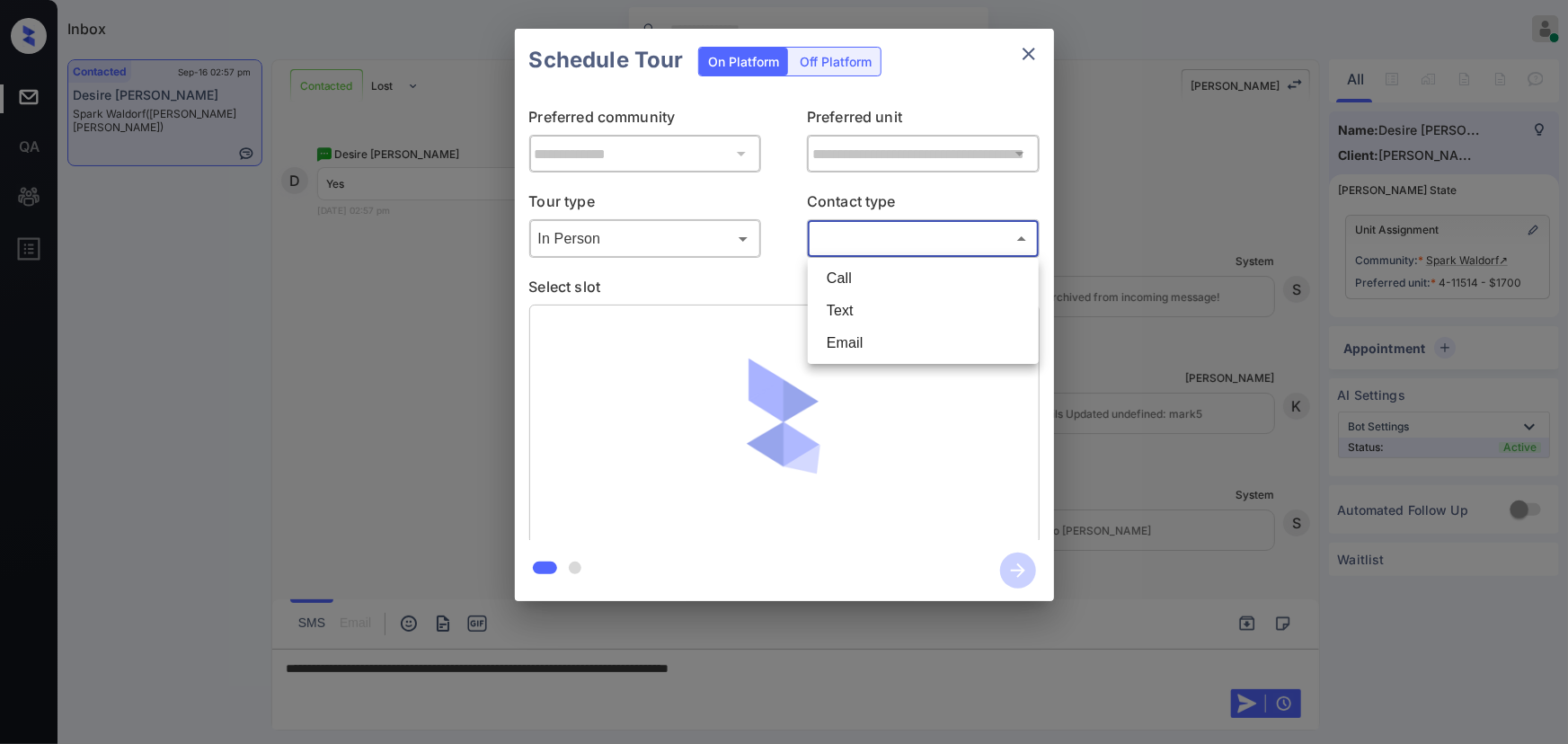
click at [883, 244] on body "Inbox [PERSON_NAME] Online Set yourself offline Set yourself on break Profile S…" at bounding box center [784, 372] width 1568 height 744
click at [835, 312] on li "Text" at bounding box center [923, 311] width 222 height 32
type input "****"
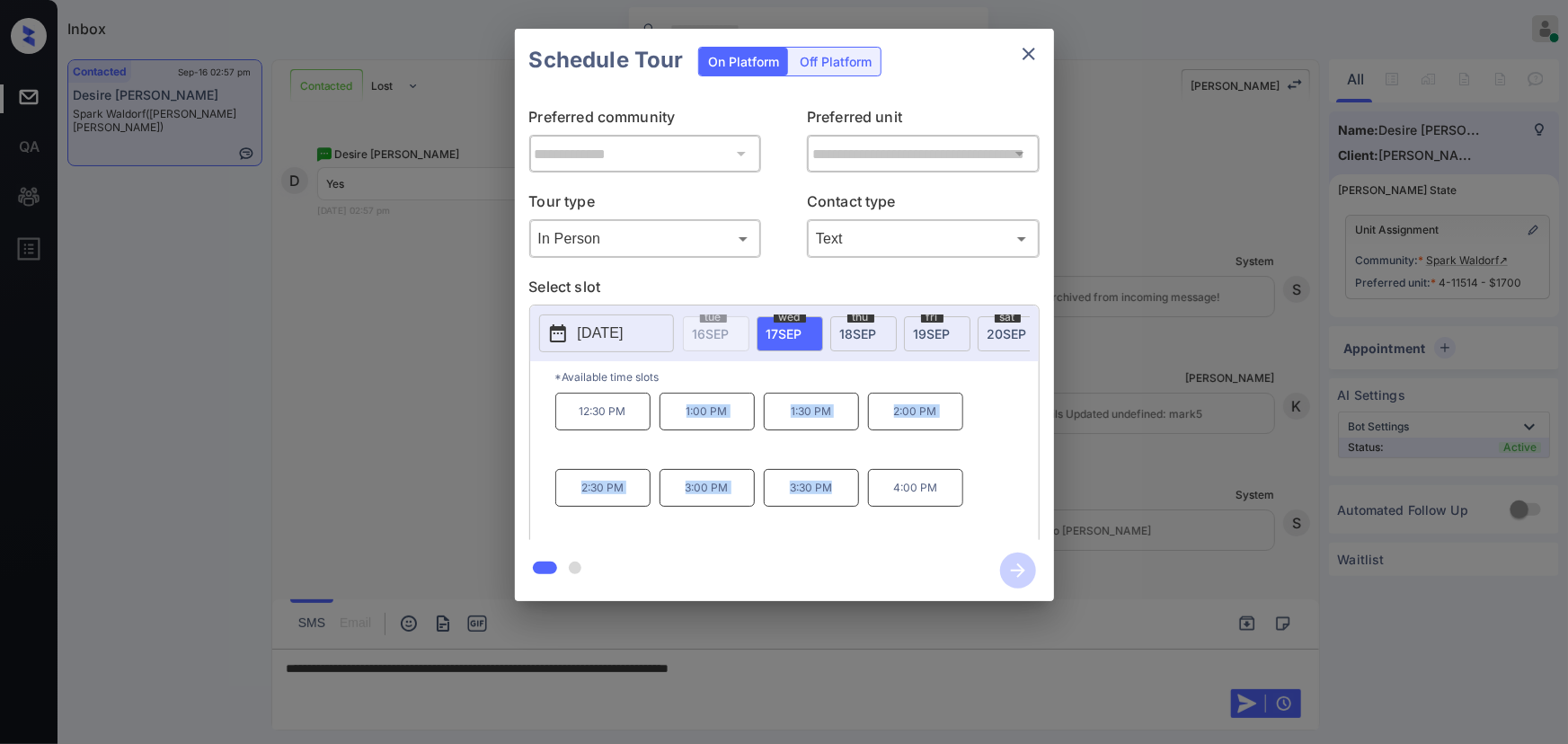
drag, startPoint x: 841, startPoint y: 494, endPoint x: 786, endPoint y: 457, distance: 66.3
click at [691, 433] on div "12:30 PM 1:00 PM 1:30 PM 2:00 PM 2:30 PM 3:00 PM 3:30 PM 4:00 PM" at bounding box center [797, 464] width 484 height 143
drag, startPoint x: 936, startPoint y: 496, endPoint x: 683, endPoint y: 427, distance: 262.2
click at [683, 427] on div "12:30 PM 1:00 PM 1:30 PM 2:00 PM 2:30 PM 3:00 PM 3:30 PM 4:00 PM" at bounding box center [797, 464] width 484 height 143
copy div "1:00 PM 1:30 PM 2:00 PM 2:30 PM 3:00 PM 3:30 PM 4:00 PM"
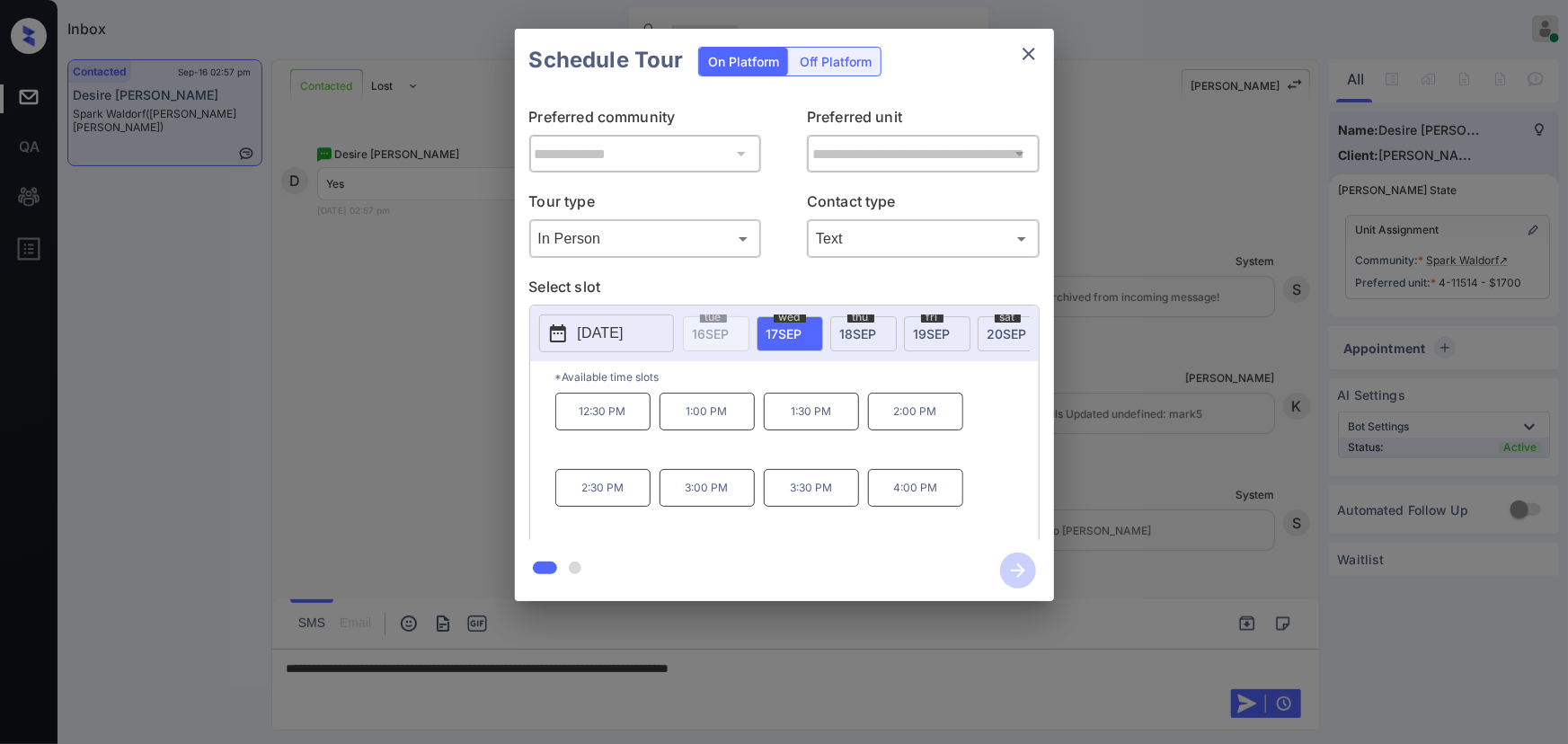
click at [865, 664] on div at bounding box center [784, 372] width 1568 height 744
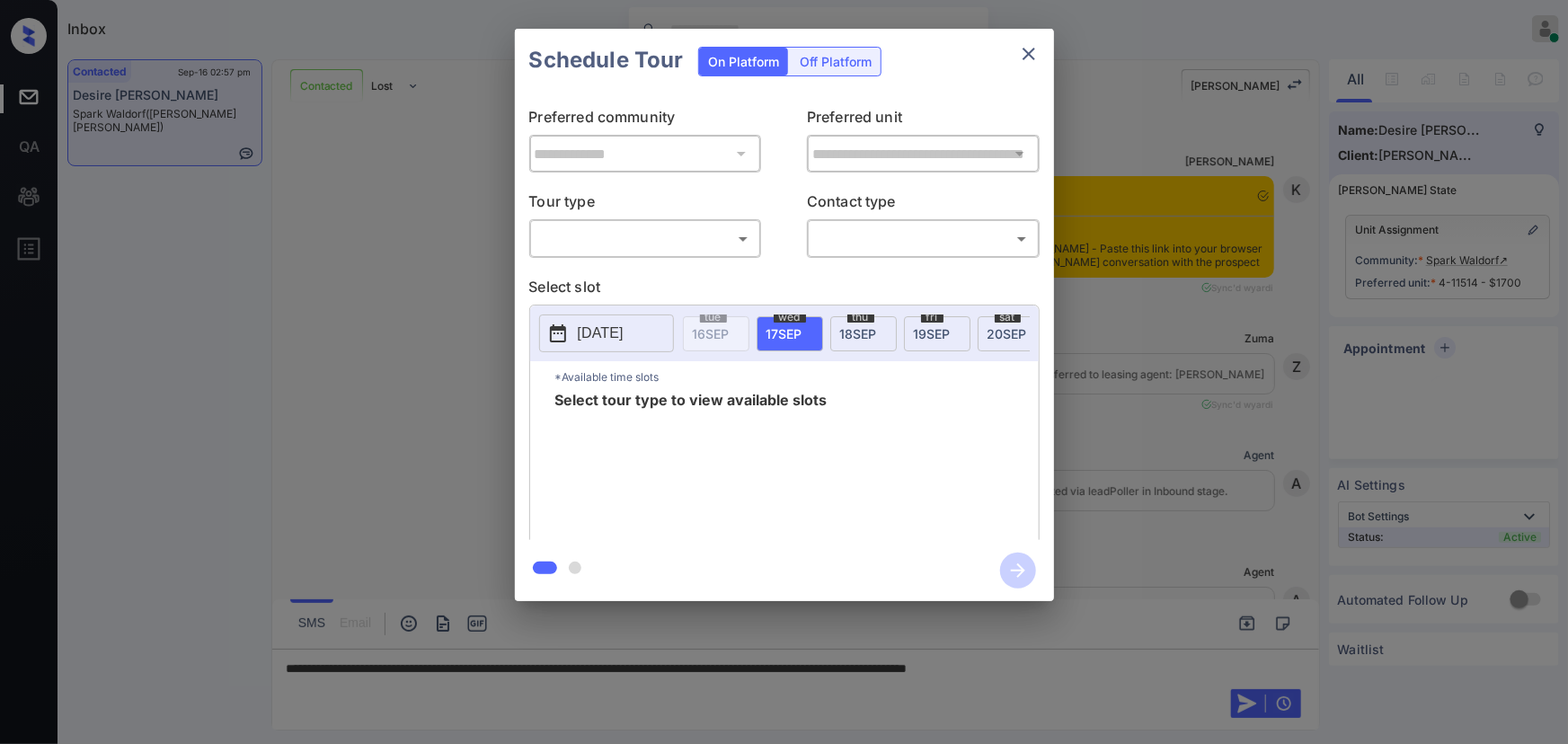
scroll to position [627, 0]
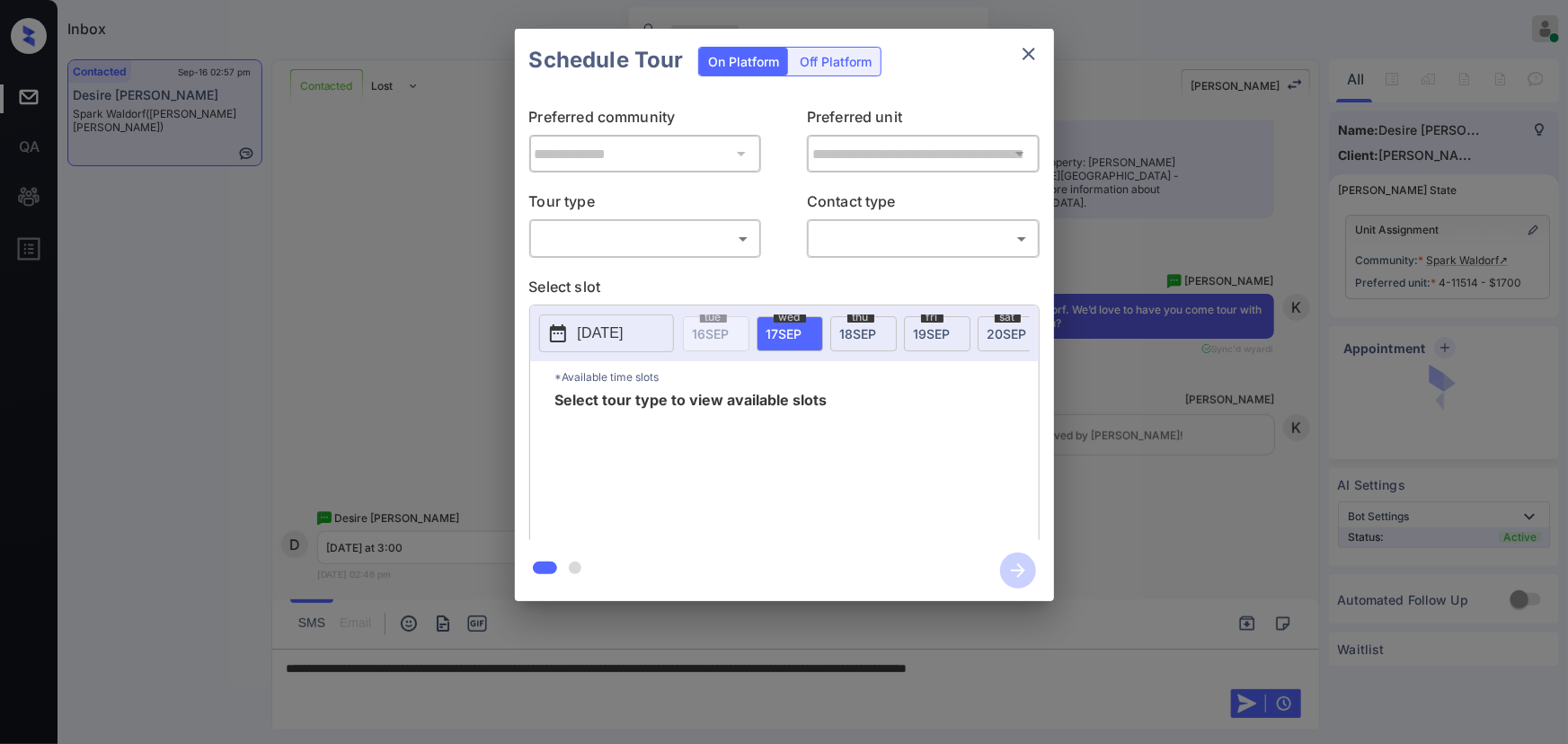
click at [615, 240] on body "Inbox Kenneth Umali Online Set yourself offline Set yourself on break Profile S…" at bounding box center [784, 372] width 1568 height 744
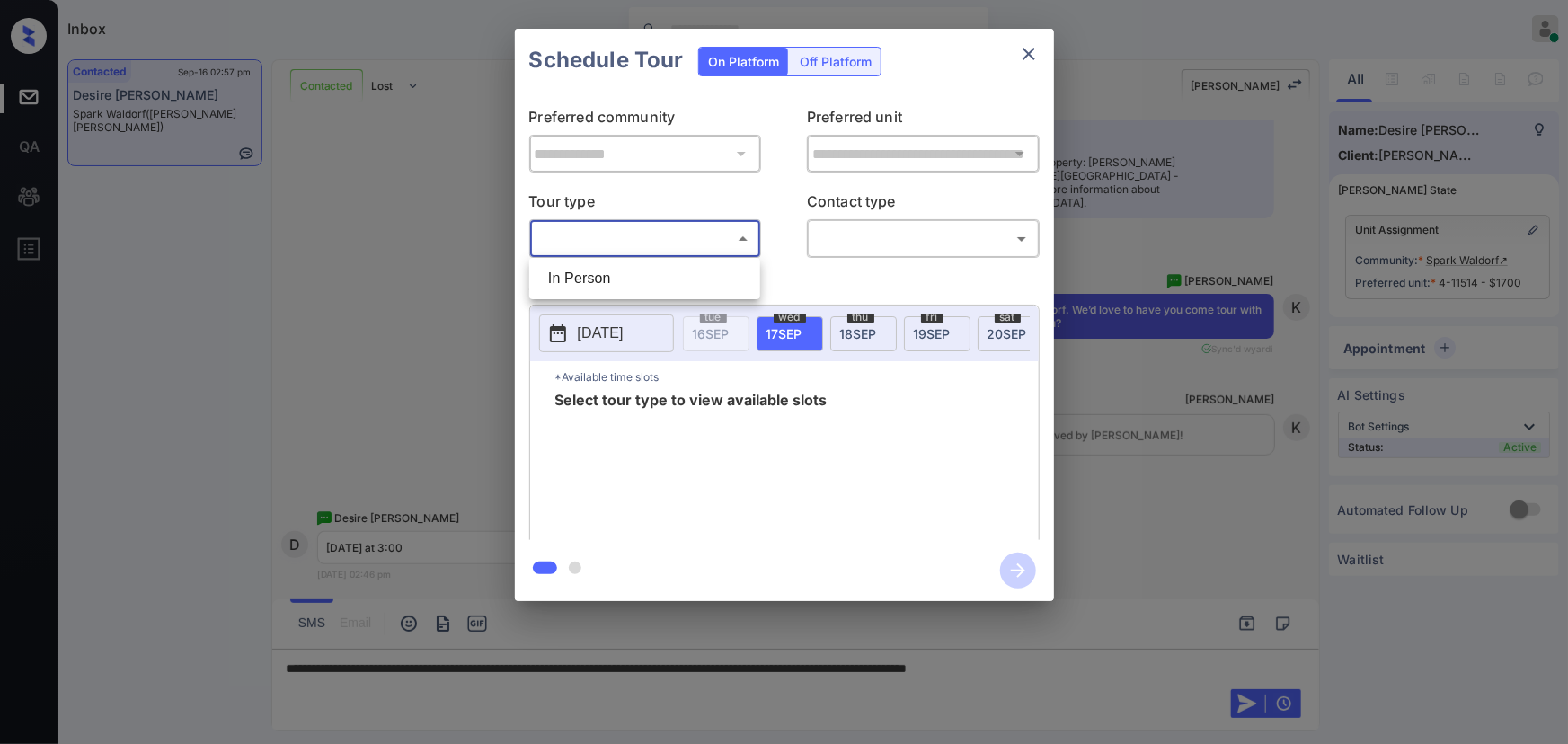
click at [604, 277] on li "In Person" at bounding box center [645, 278] width 222 height 32
type input "********"
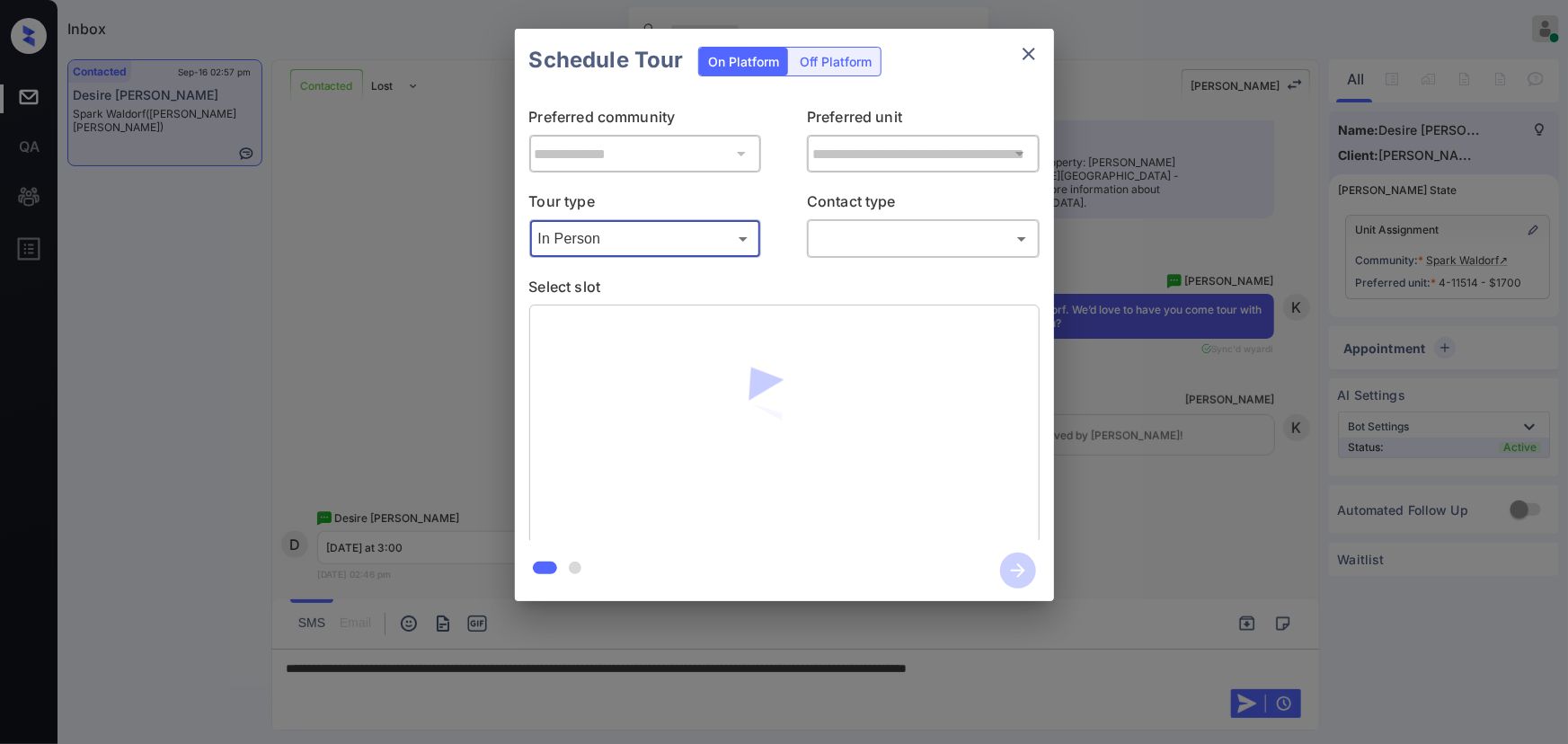
click at [851, 242] on body "Inbox Kenneth Umali Online Set yourself offline Set yourself on break Profile S…" at bounding box center [784, 372] width 1568 height 744
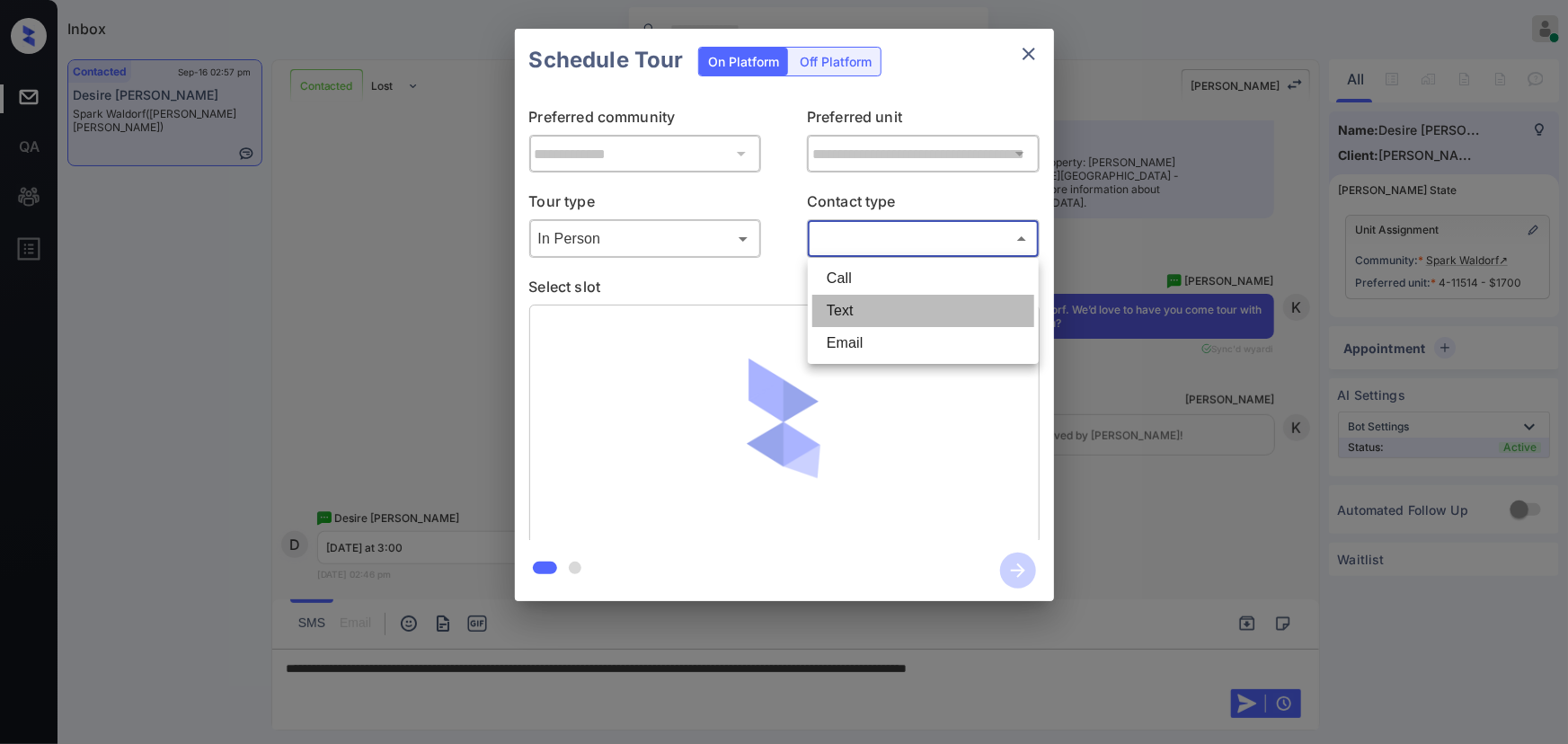
click at [837, 306] on li "Text" at bounding box center [923, 311] width 222 height 32
type input "****"
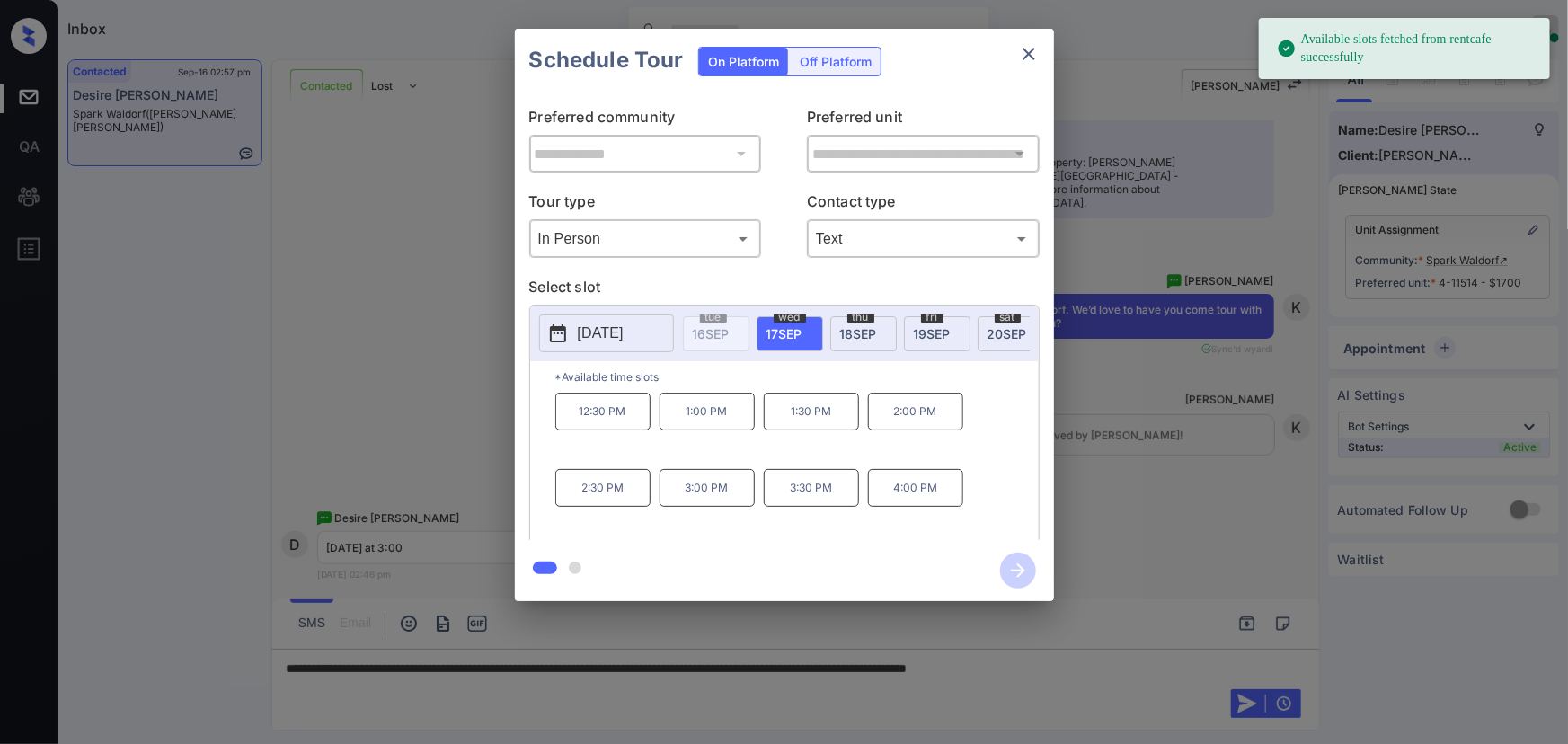
click at [617, 328] on p "[DATE]" at bounding box center [601, 333] width 46 height 22
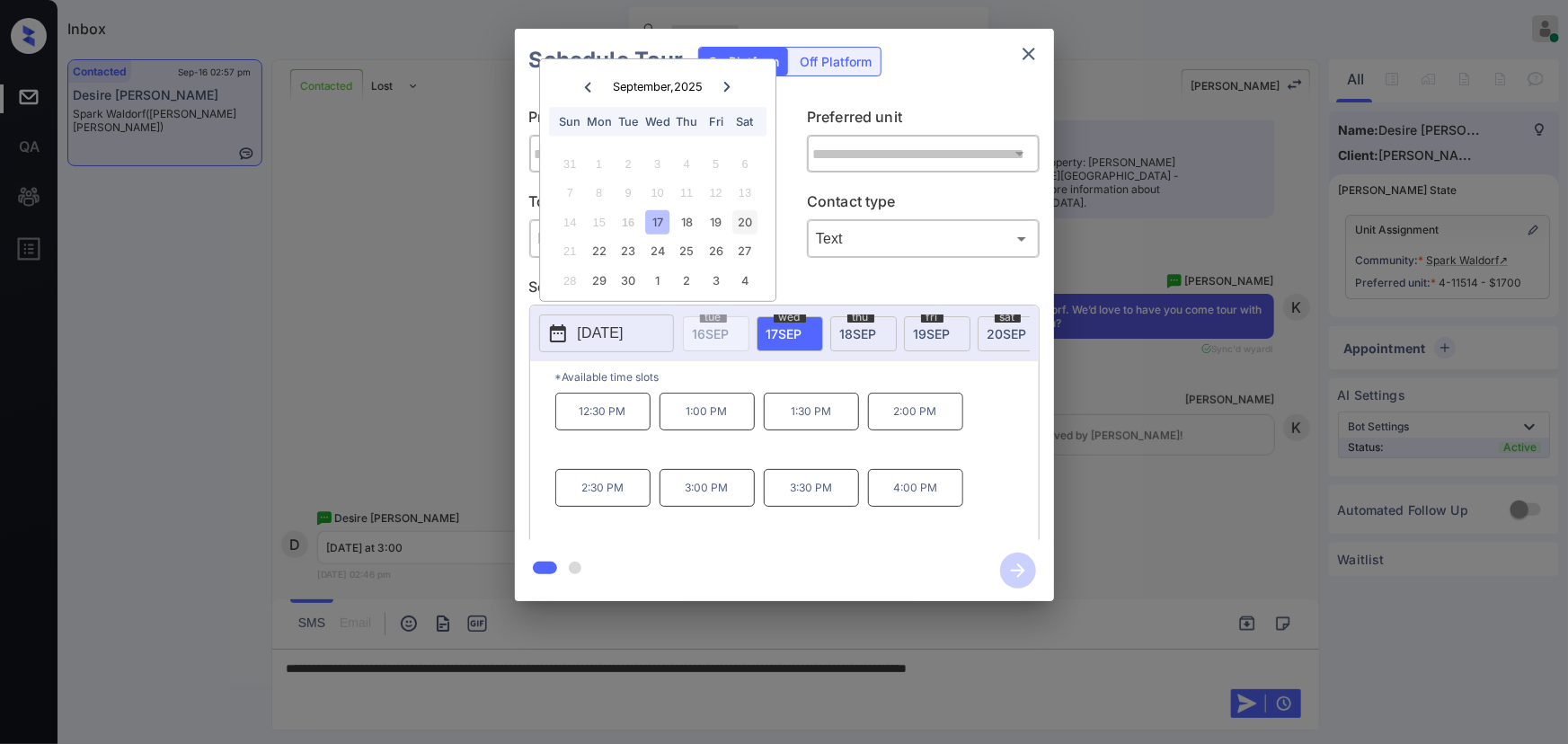
click at [746, 214] on div "20" at bounding box center [745, 222] width 25 height 25
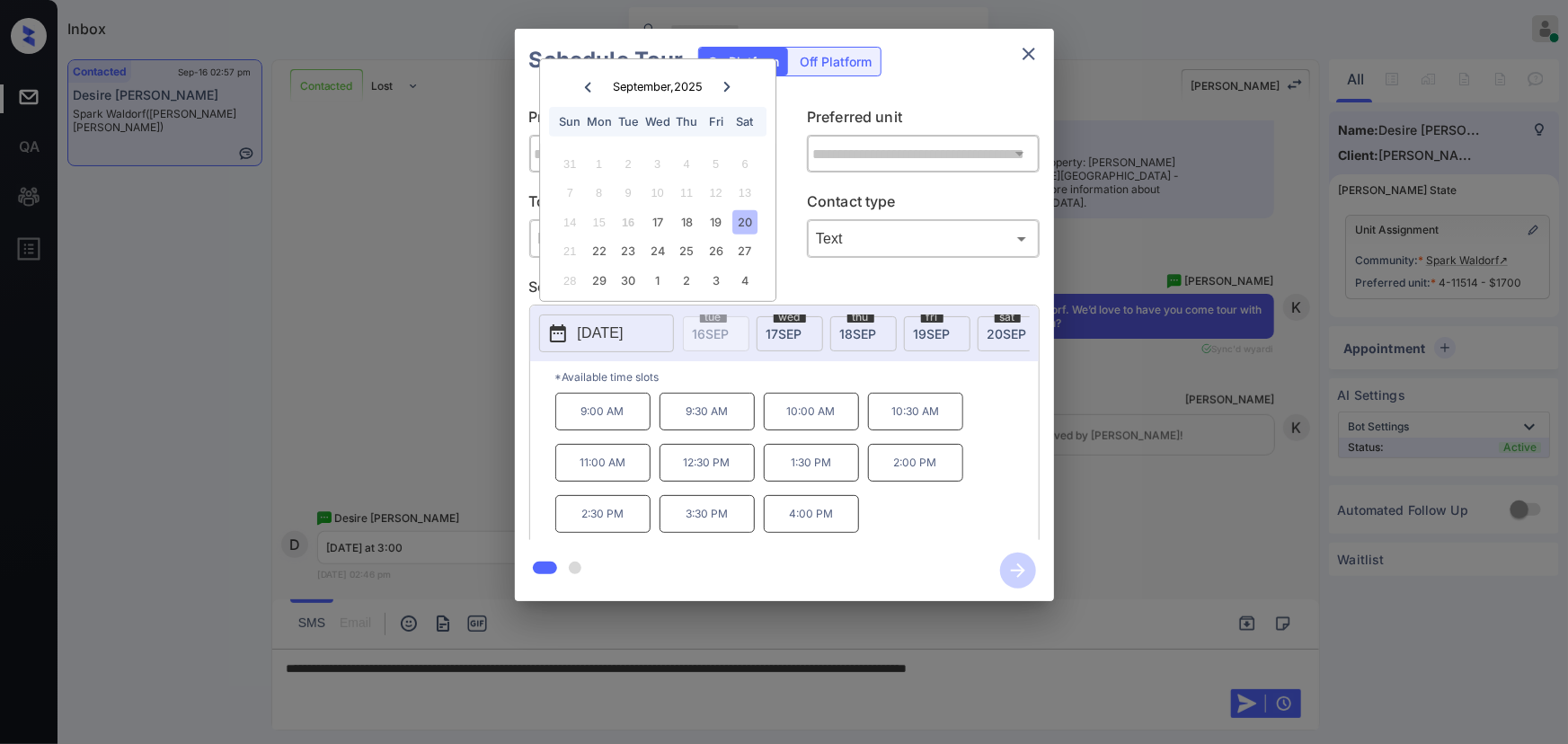
click at [706, 523] on p "3:30 PM" at bounding box center [707, 514] width 95 height 37
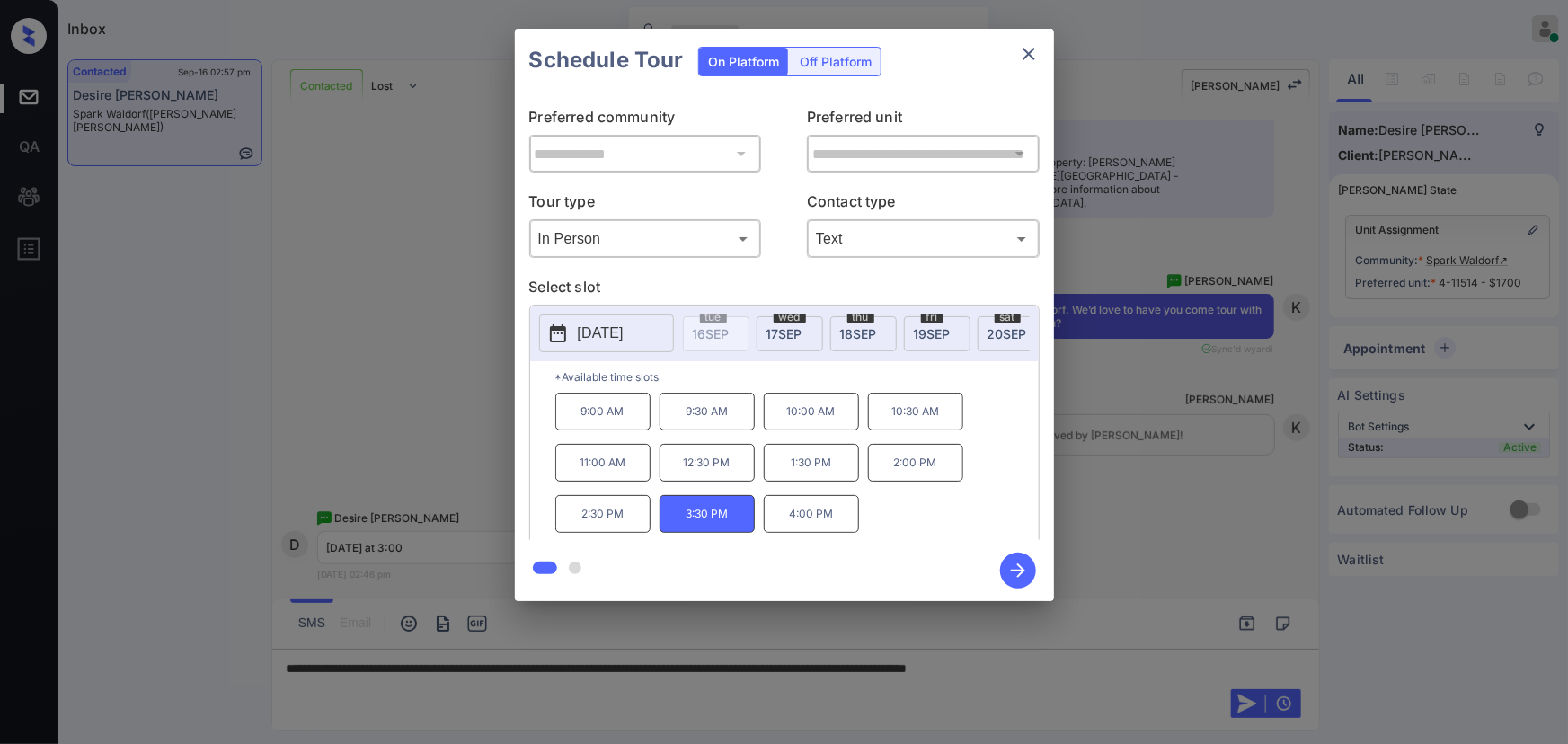
click at [949, 681] on div at bounding box center [784, 372] width 1568 height 744
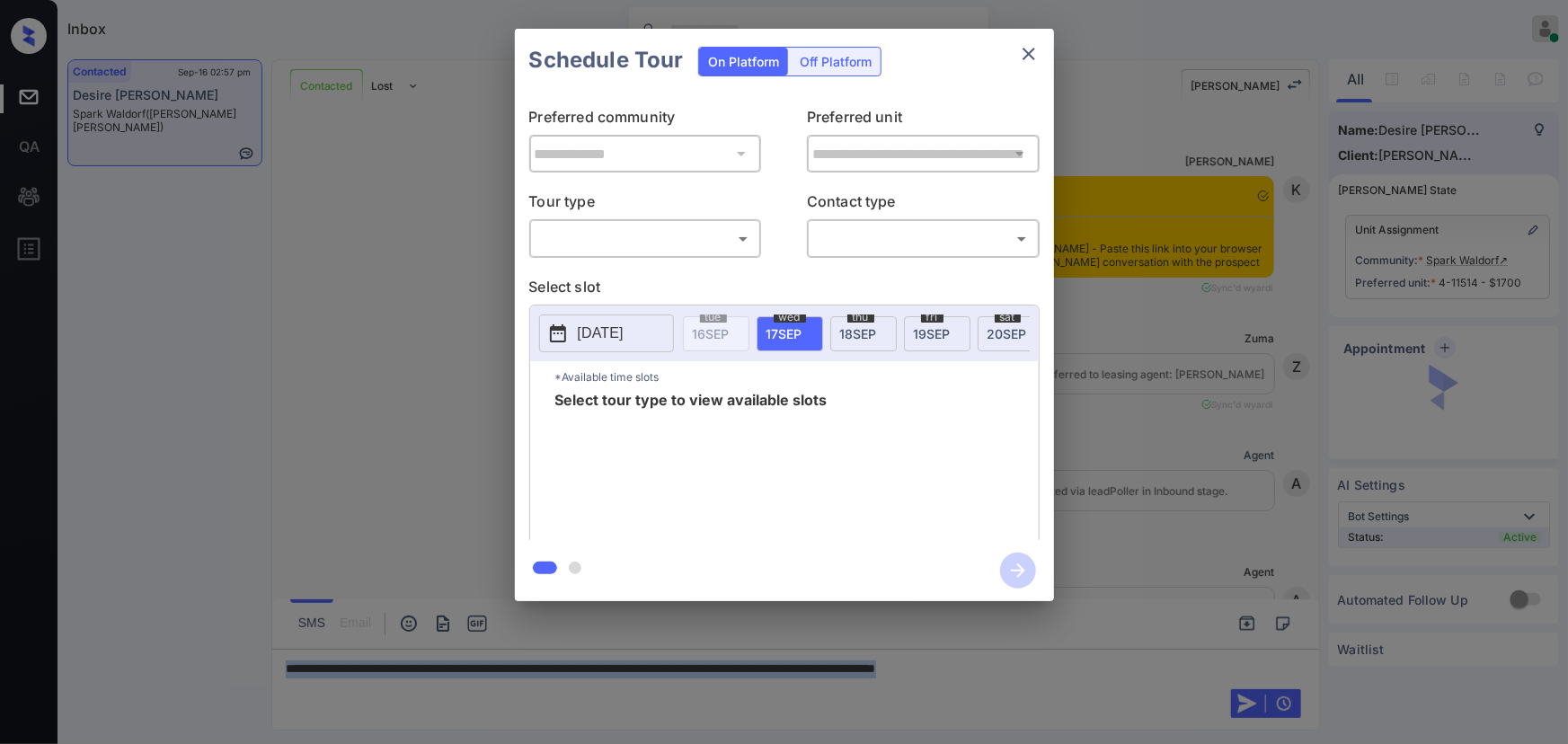
scroll to position [3185, 0]
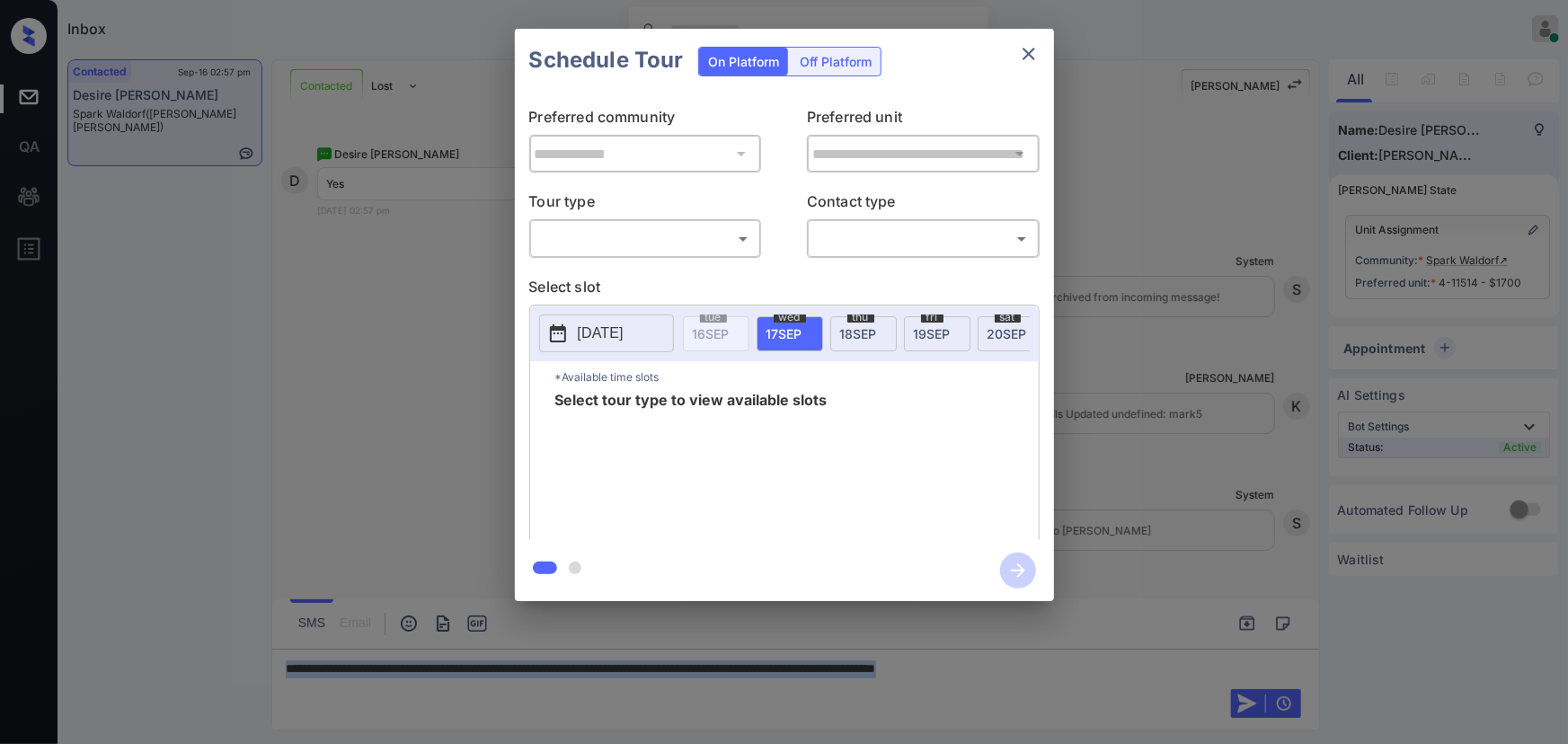
click at [676, 238] on body "Inbox Kenneth Umali Online Set yourself offline Set yourself on break Profile S…" at bounding box center [784, 372] width 1568 height 744
click at [622, 269] on li "In Person" at bounding box center [645, 278] width 222 height 32
type input "********"
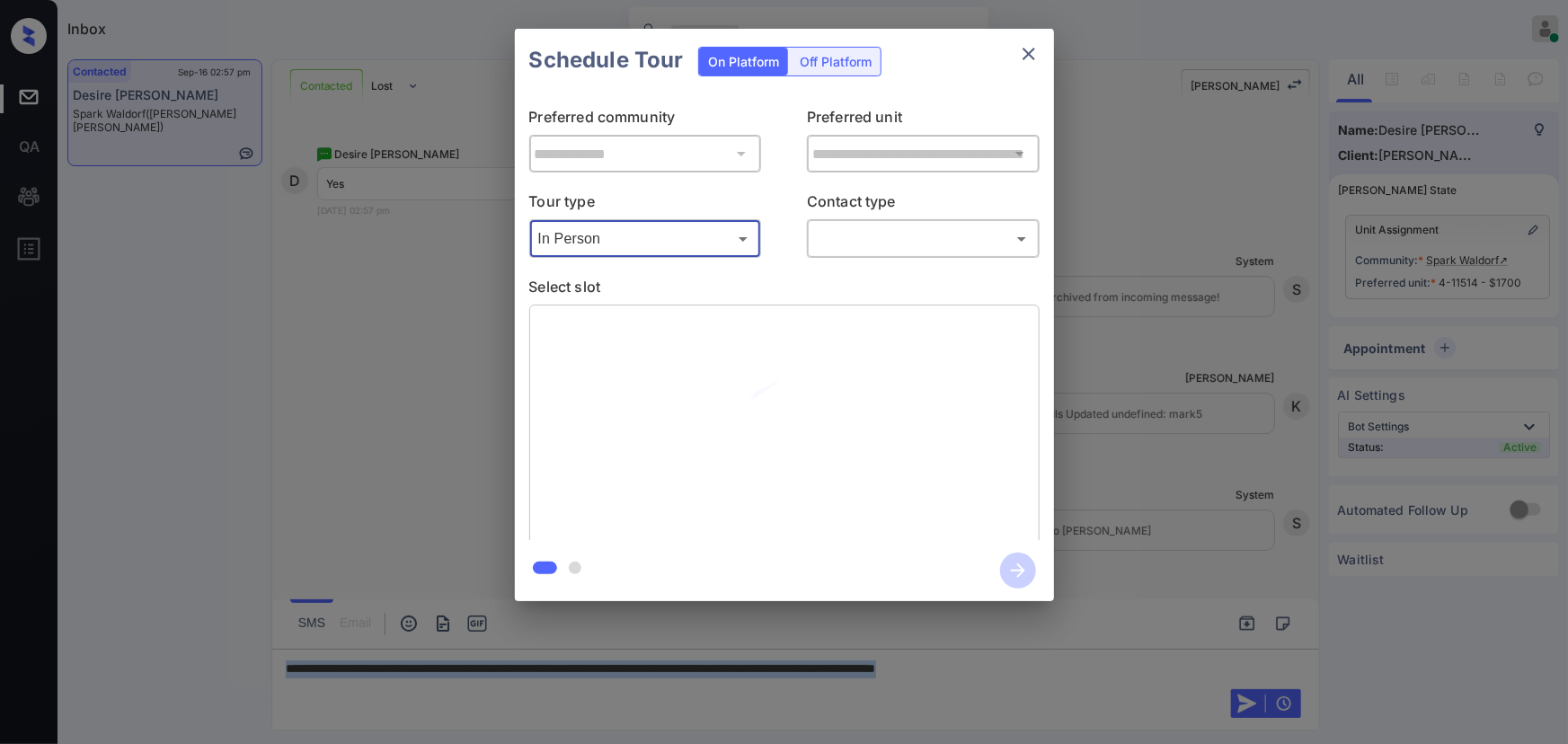
click at [854, 237] on body "Inbox Kenneth Umali Online Set yourself offline Set yourself on break Profile S…" at bounding box center [784, 372] width 1568 height 744
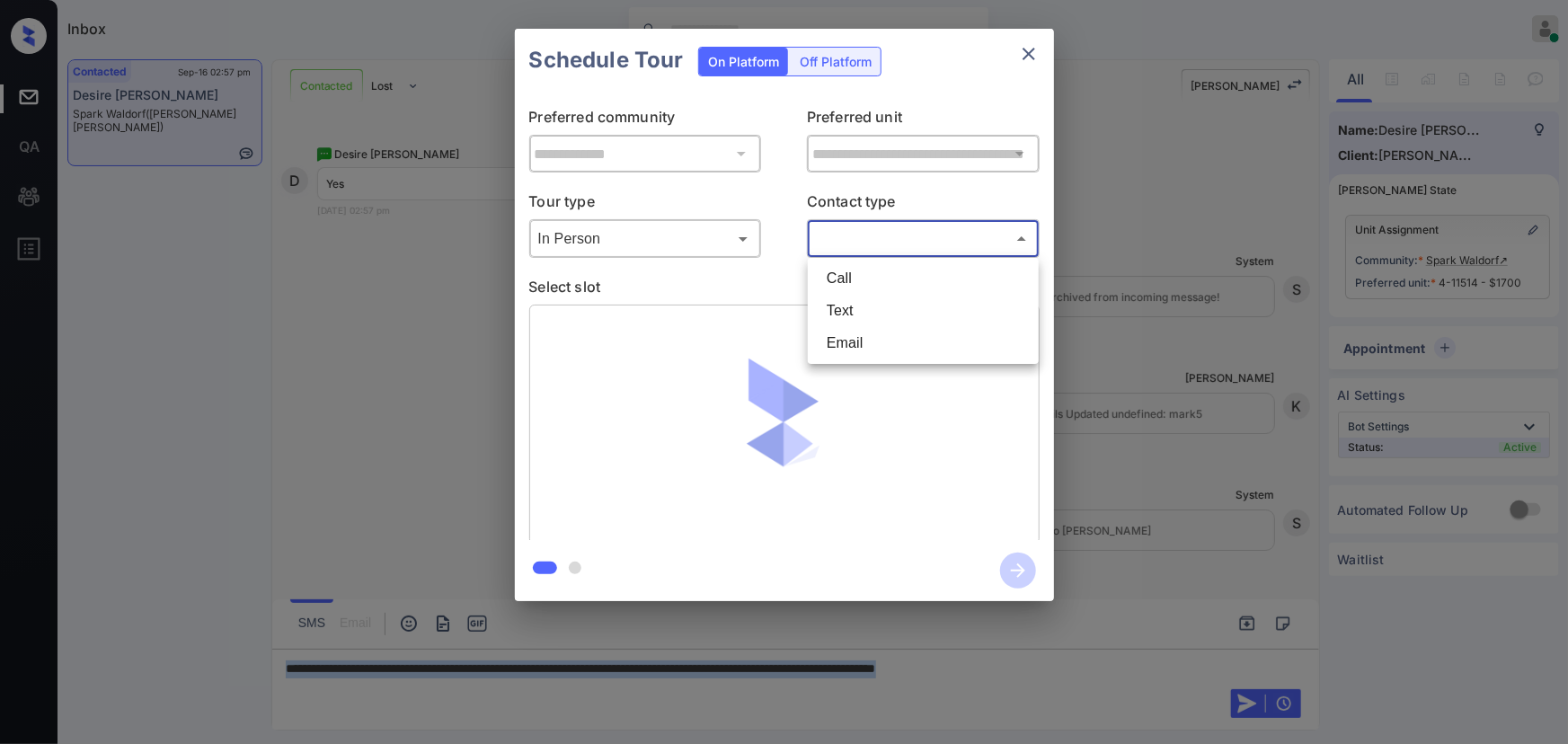
click at [833, 313] on li "Text" at bounding box center [923, 311] width 222 height 32
type input "****"
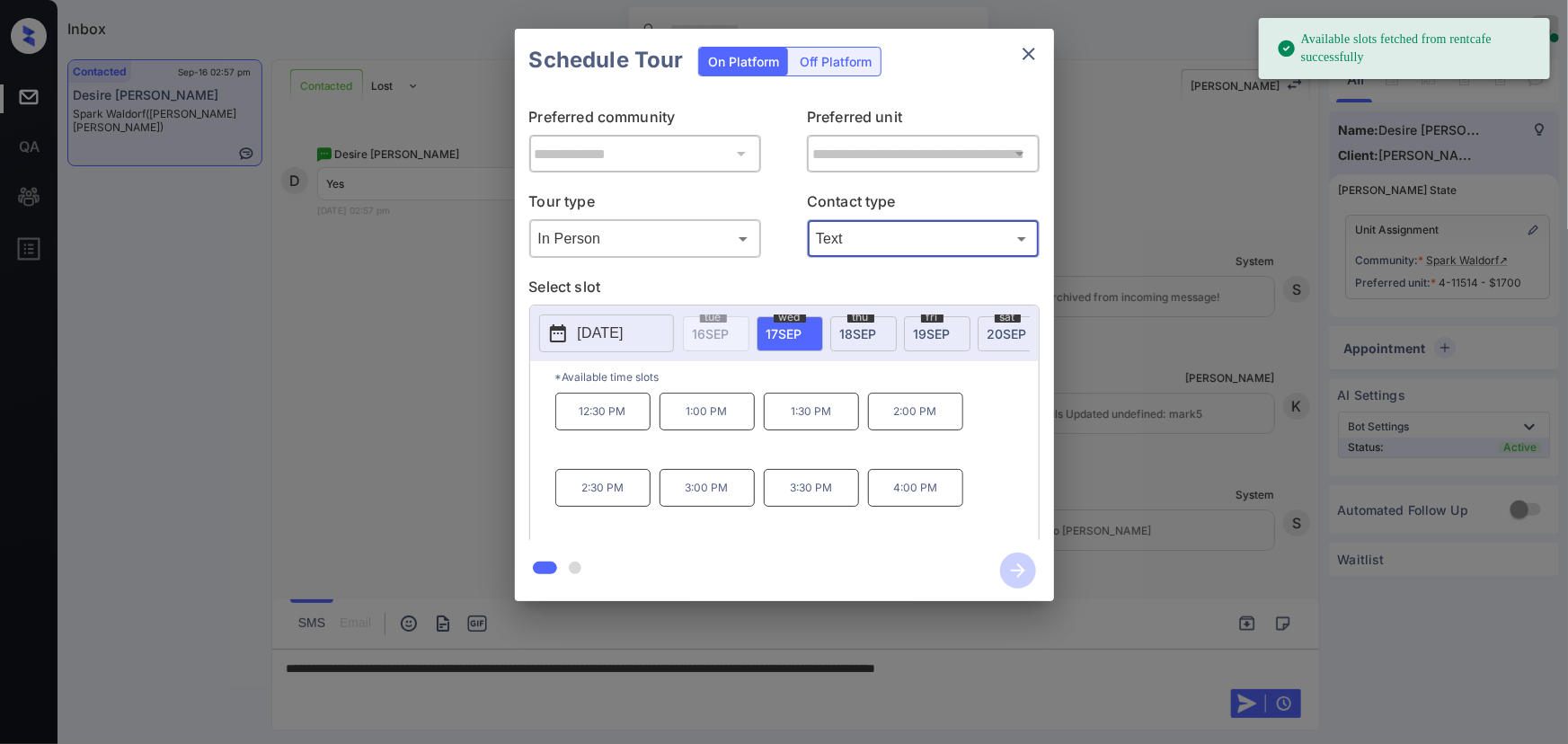
click at [1003, 326] on span "20 SEP" at bounding box center [1007, 334] width 39 height 16
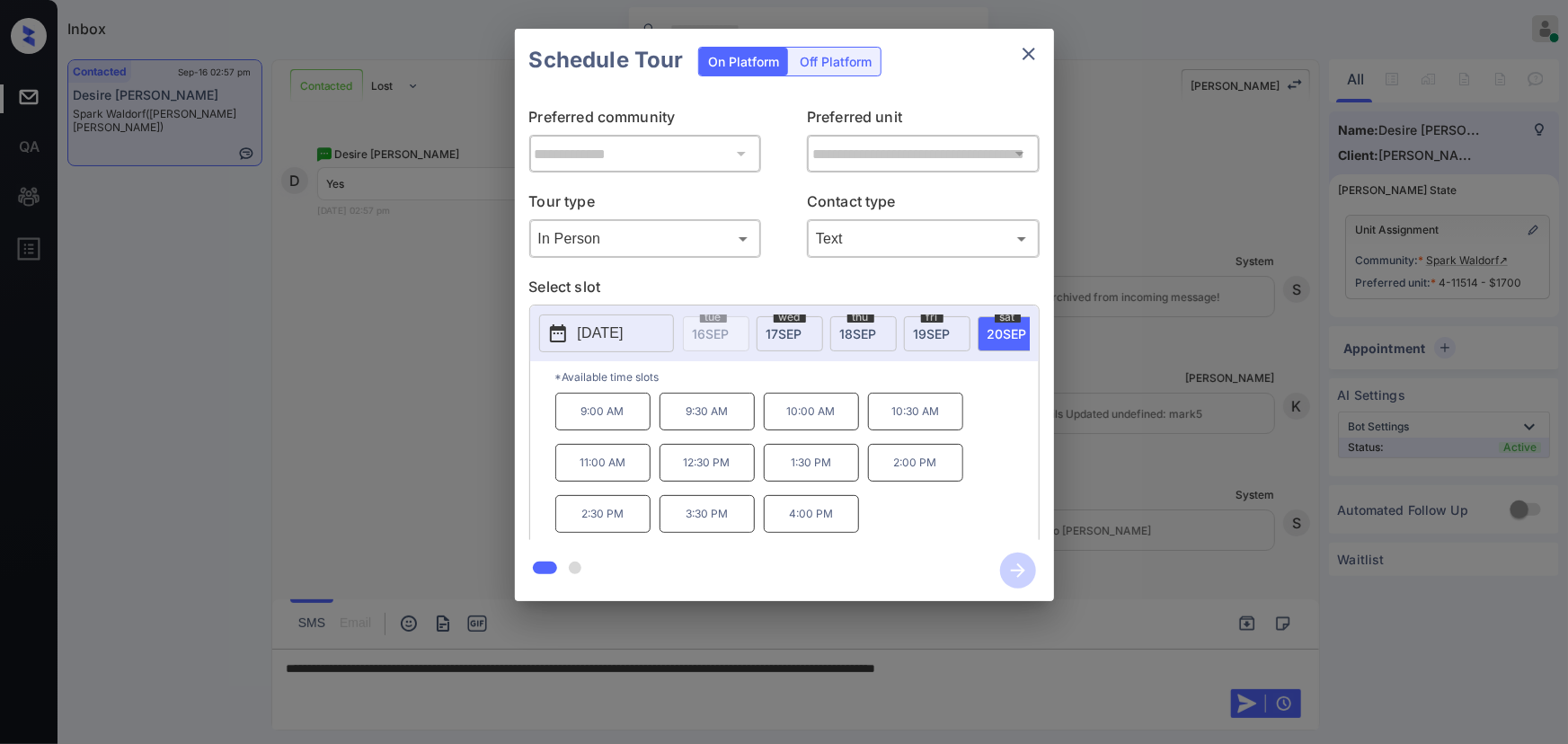
click at [1116, 667] on div at bounding box center [784, 372] width 1568 height 744
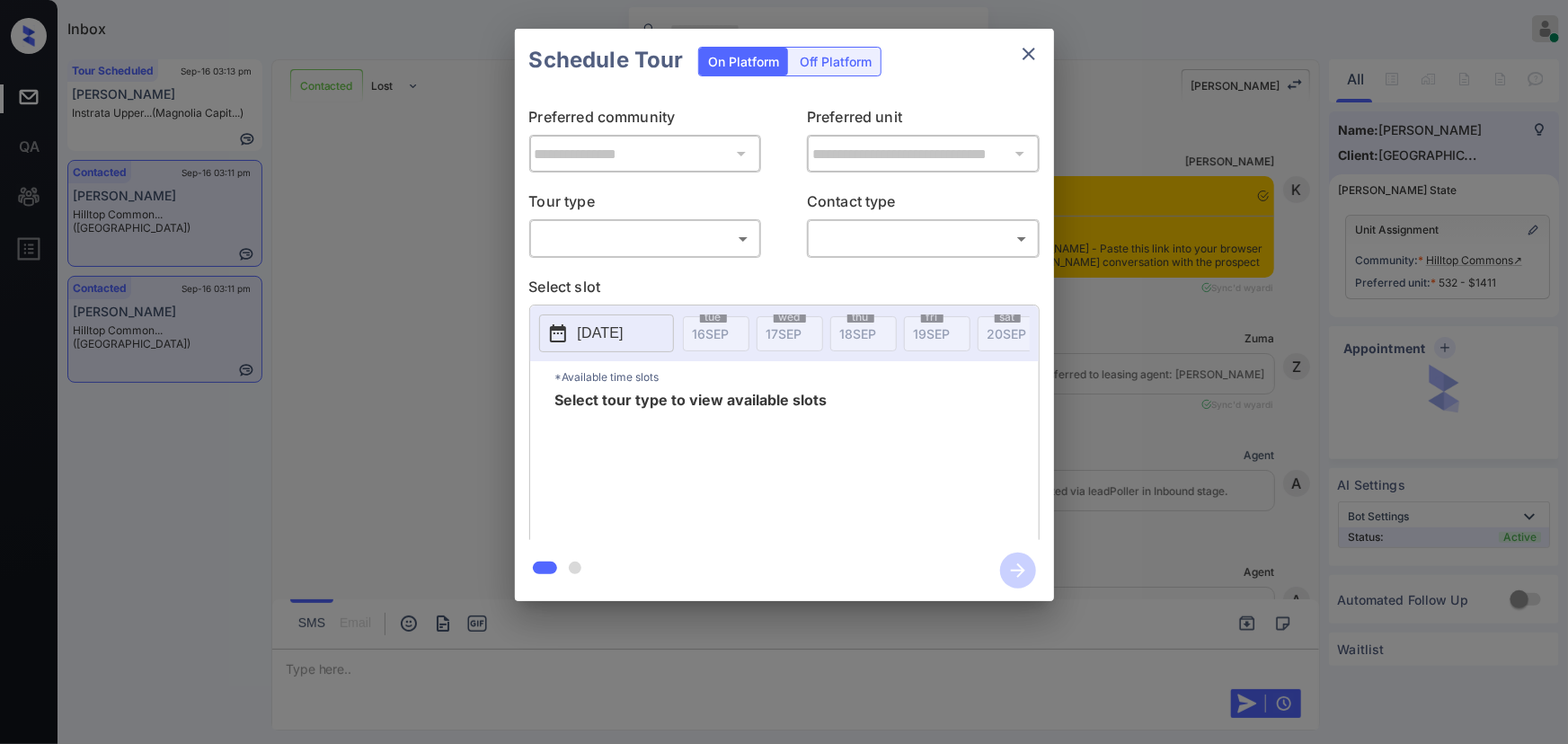
scroll to position [4970, 0]
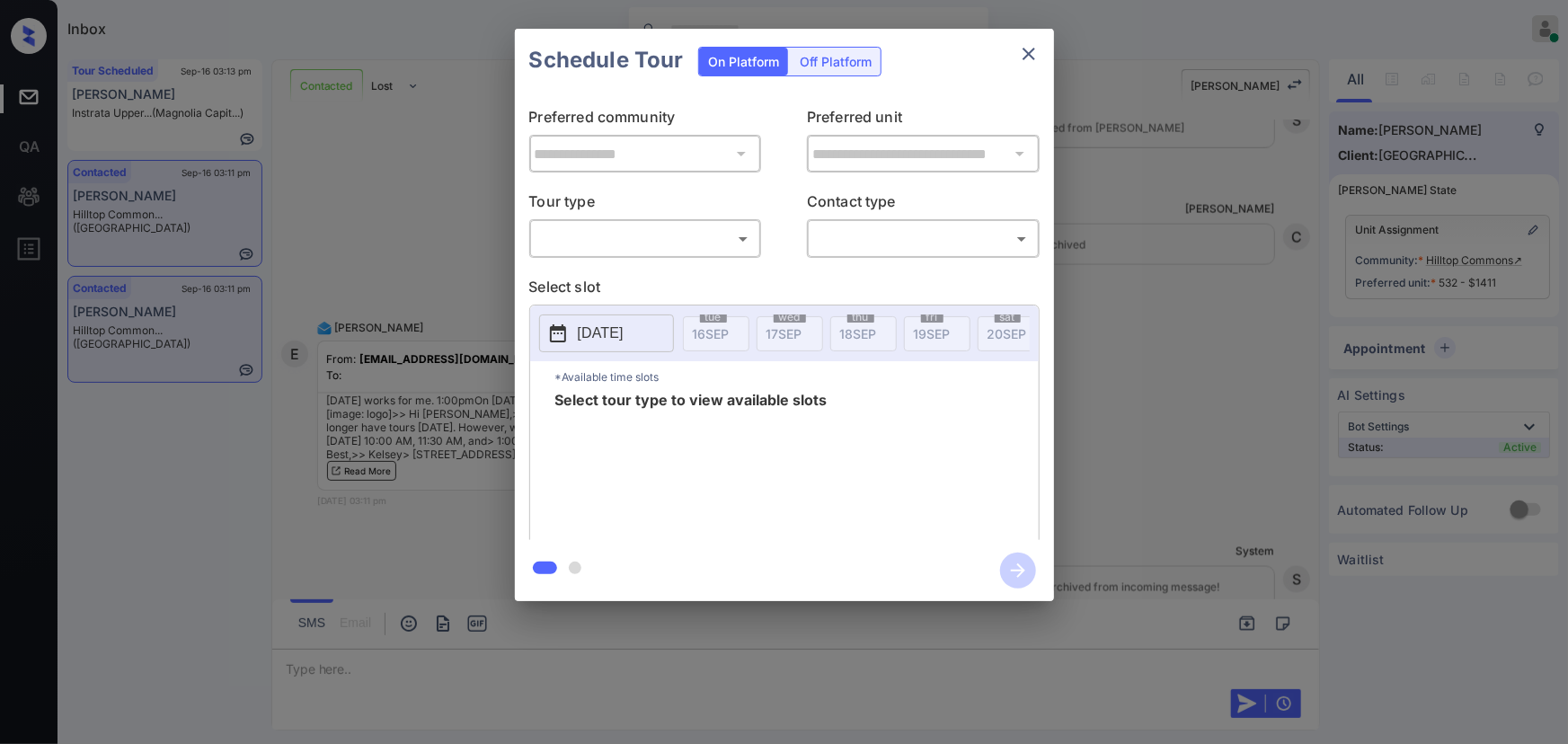
click at [629, 226] on body "Inbox [PERSON_NAME] Online Set yourself offline Set yourself on break Profile S…" at bounding box center [784, 372] width 1568 height 744
drag, startPoint x: 606, startPoint y: 275, endPoint x: 764, endPoint y: 259, distance: 158.8
click at [607, 275] on li "In Person" at bounding box center [645, 278] width 222 height 32
type input "********"
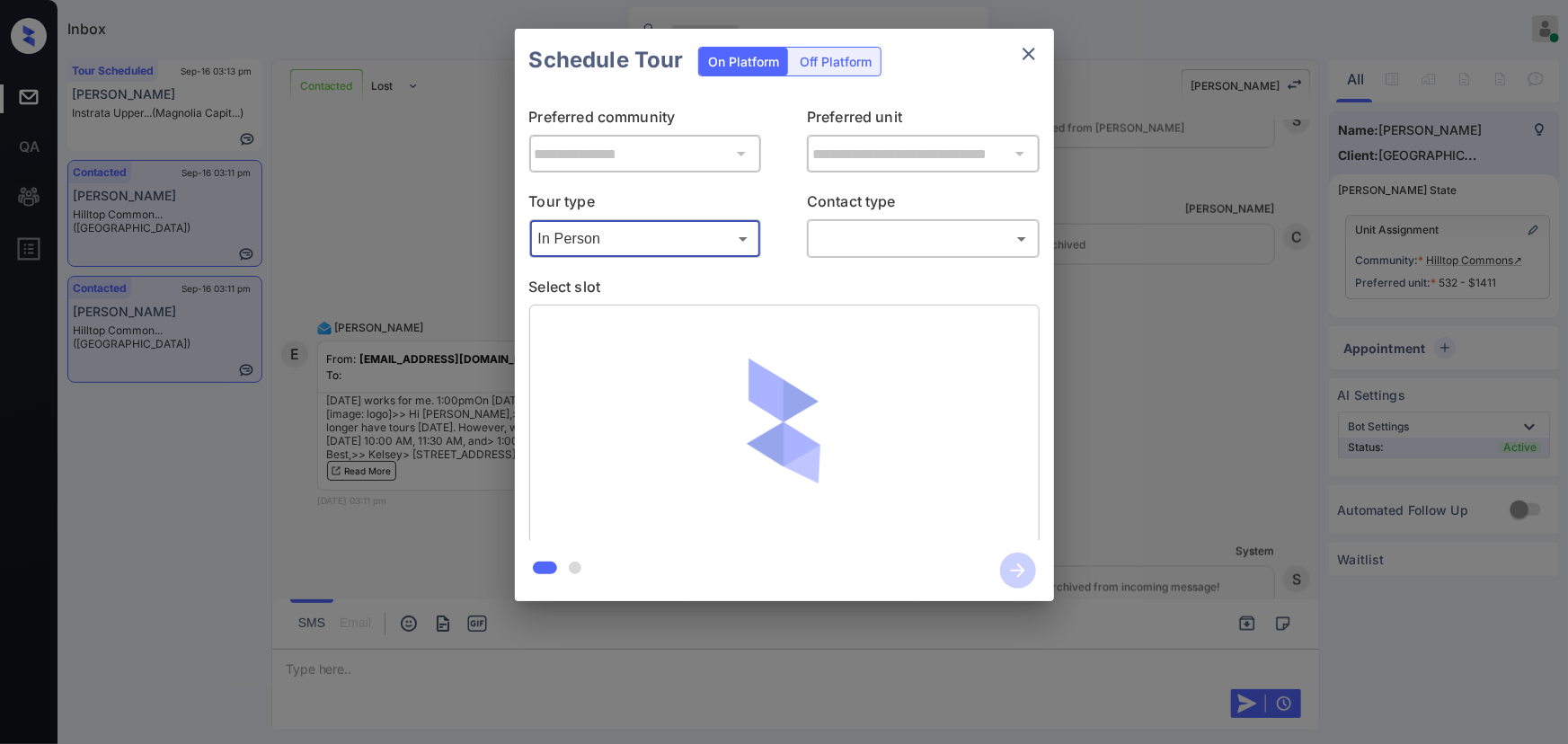
click at [865, 243] on body "Inbox [PERSON_NAME] Online Set yourself offline Set yourself on break Profile S…" at bounding box center [784, 372] width 1568 height 744
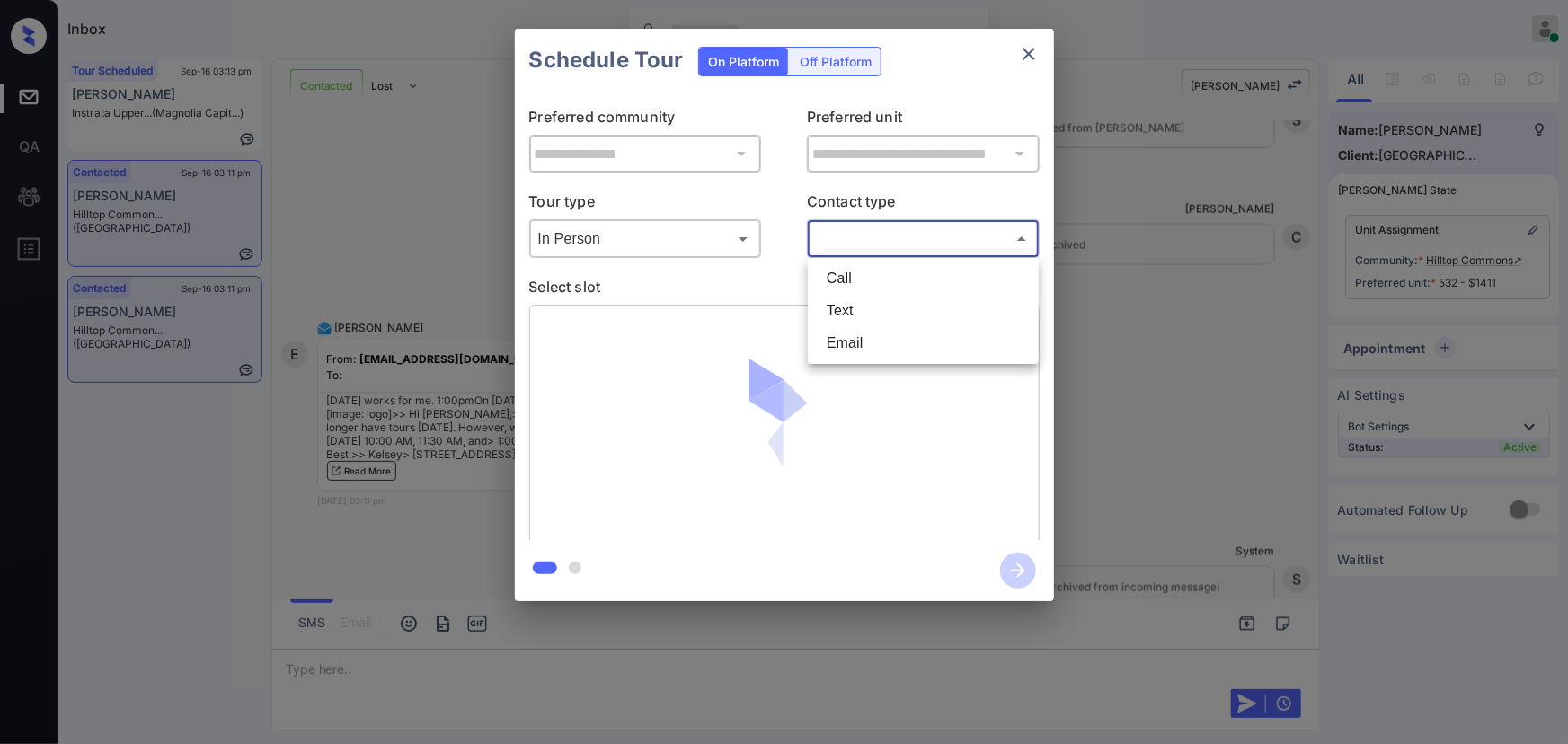
click at [848, 308] on li "Text" at bounding box center [923, 311] width 222 height 32
type input "****"
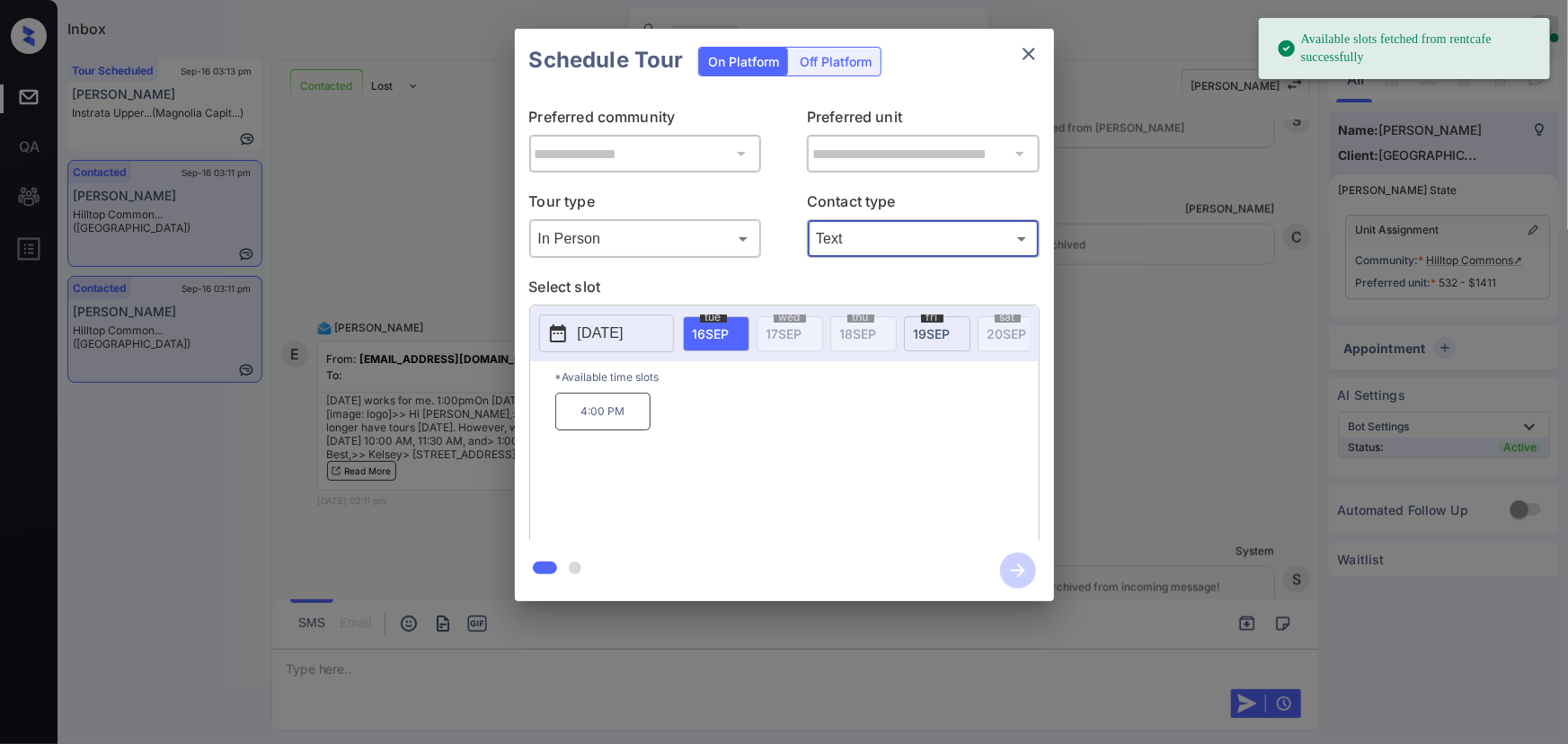
click at [914, 328] on span "[DATE]" at bounding box center [932, 334] width 36 height 16
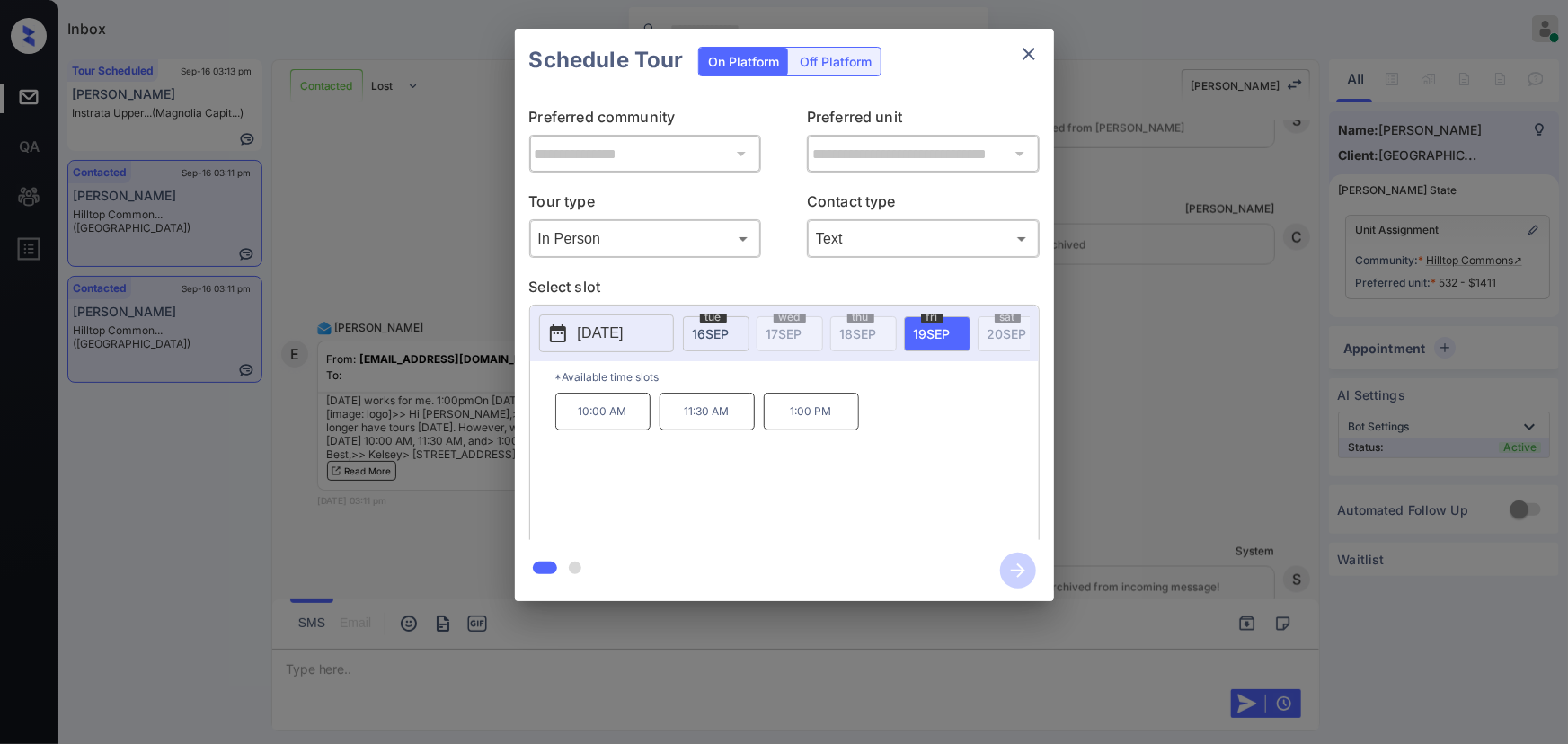
click at [797, 426] on p "1:00 PM" at bounding box center [811, 411] width 95 height 37
click at [1073, 707] on div at bounding box center [784, 372] width 1568 height 744
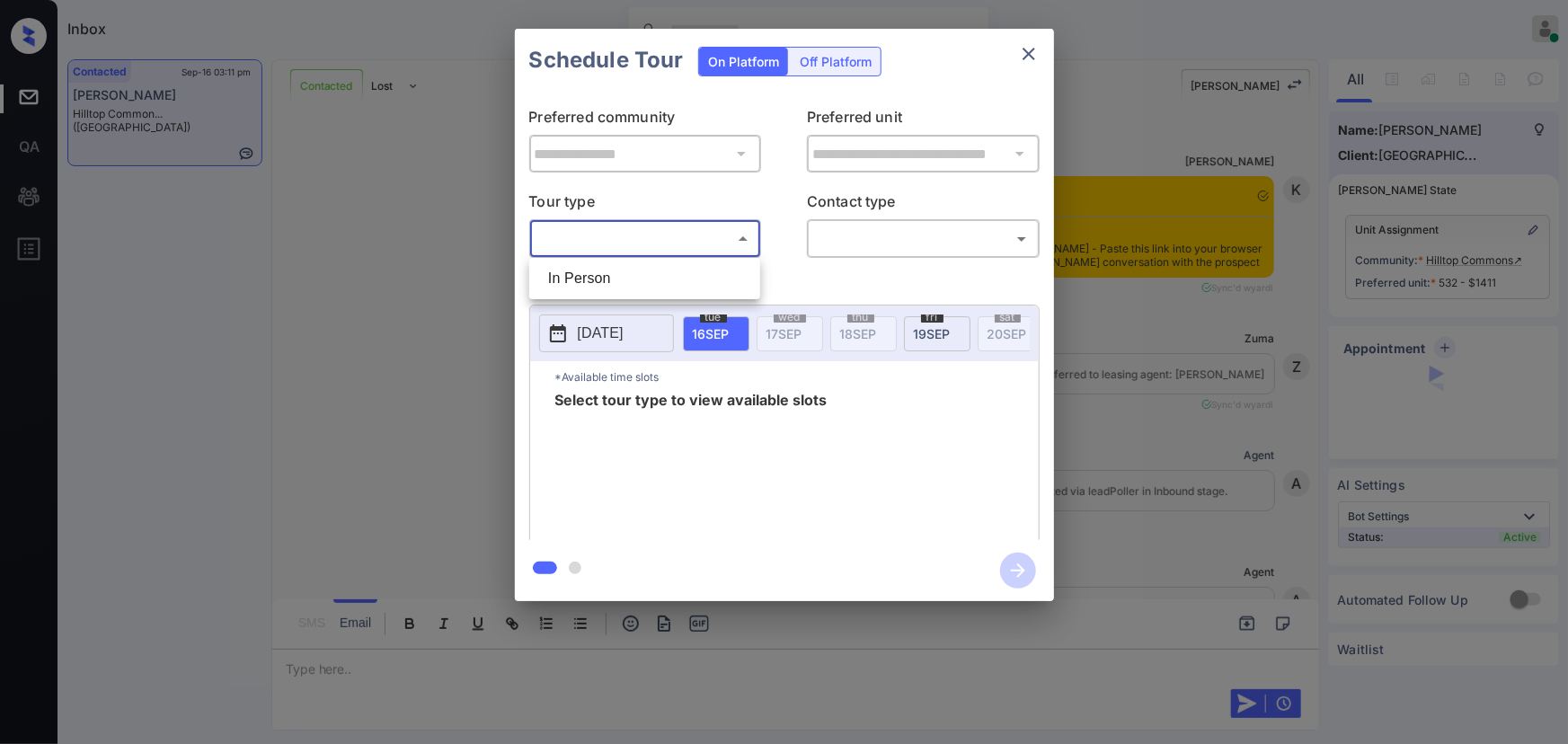
scroll to position [5475, 0]
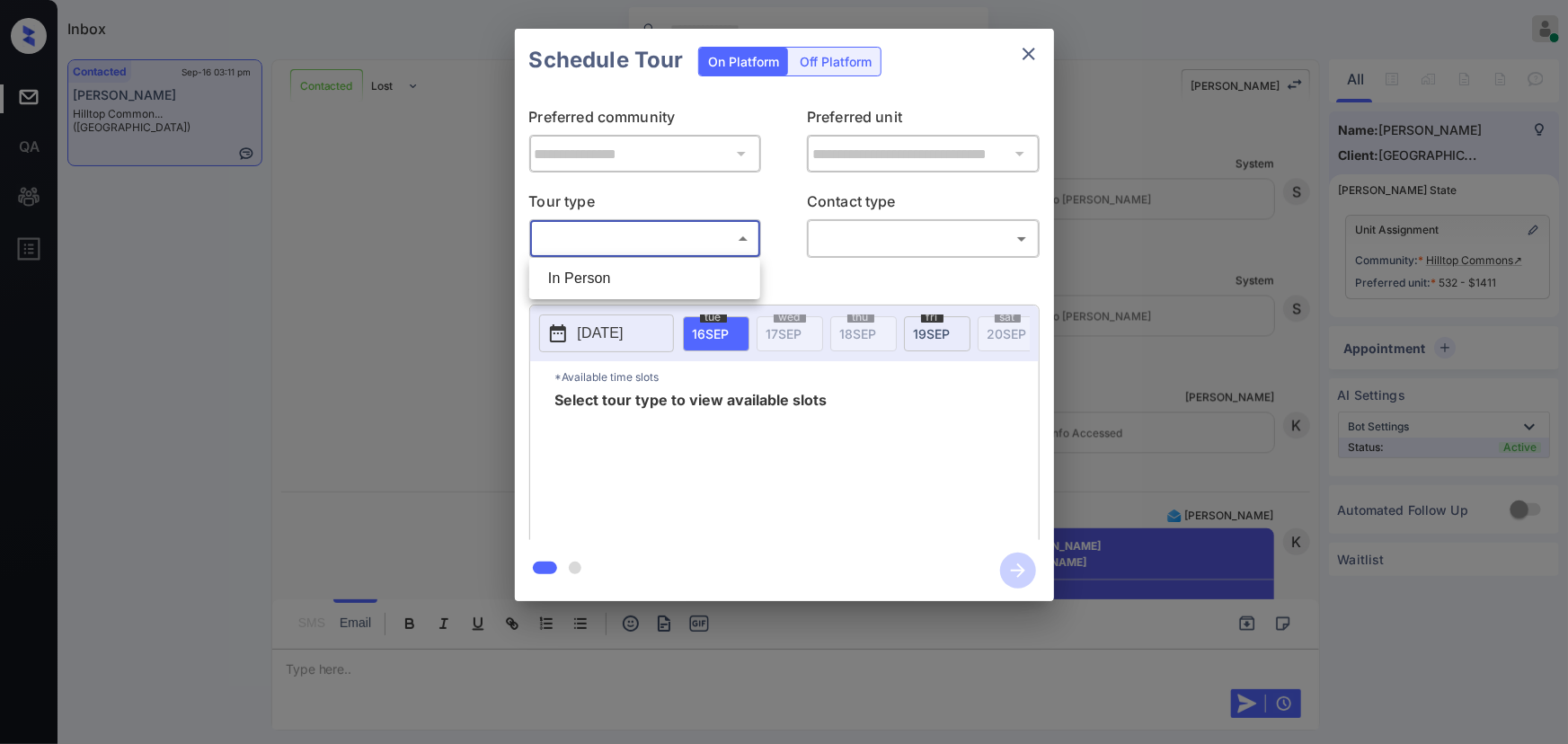
drag, startPoint x: 580, startPoint y: 282, endPoint x: 593, endPoint y: 276, distance: 14.3
click at [584, 278] on li "In Person" at bounding box center [645, 278] width 222 height 32
type input "********"
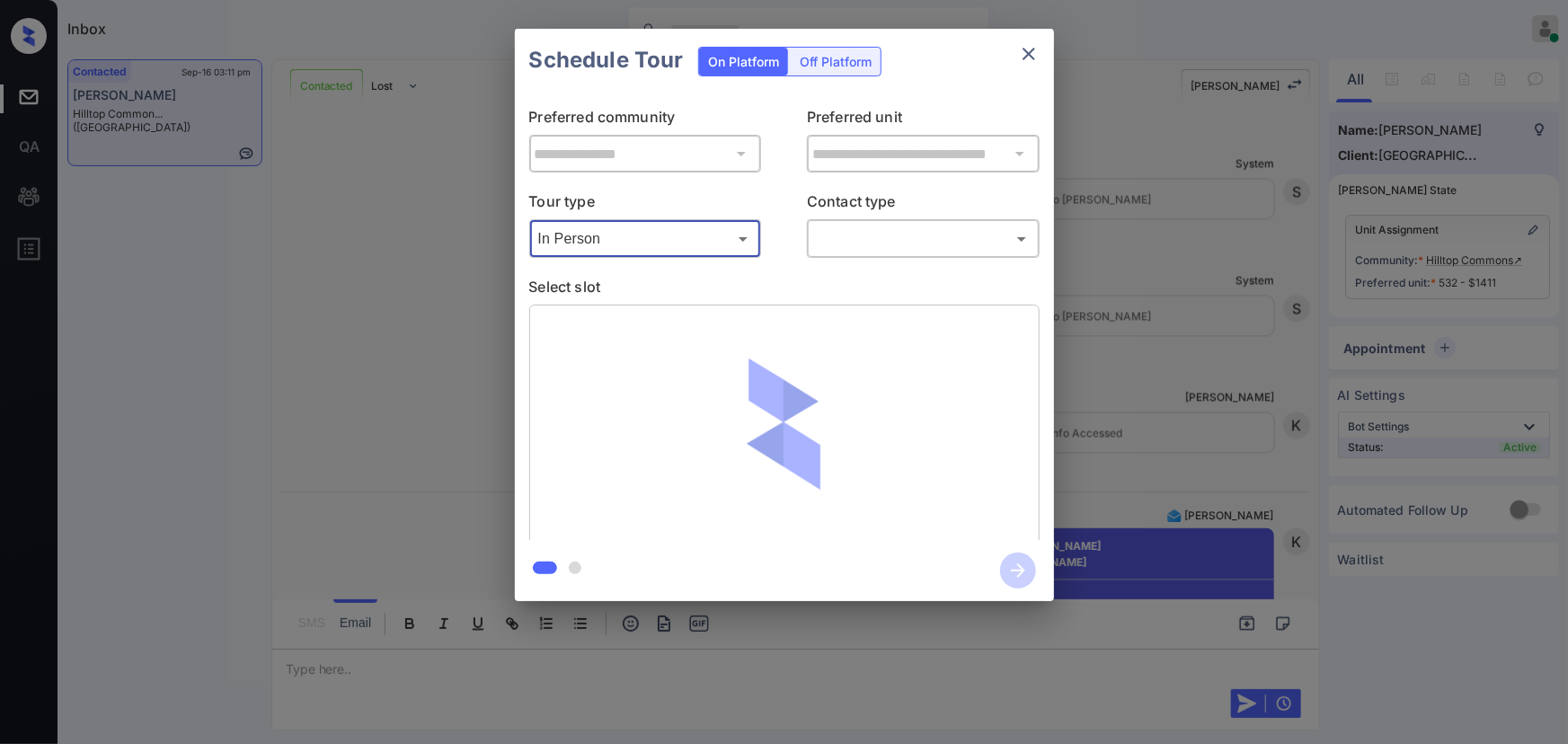
click at [894, 247] on body "Inbox Kenneth Umali Online Set yourself offline Set yourself on break Profile S…" at bounding box center [784, 372] width 1568 height 744
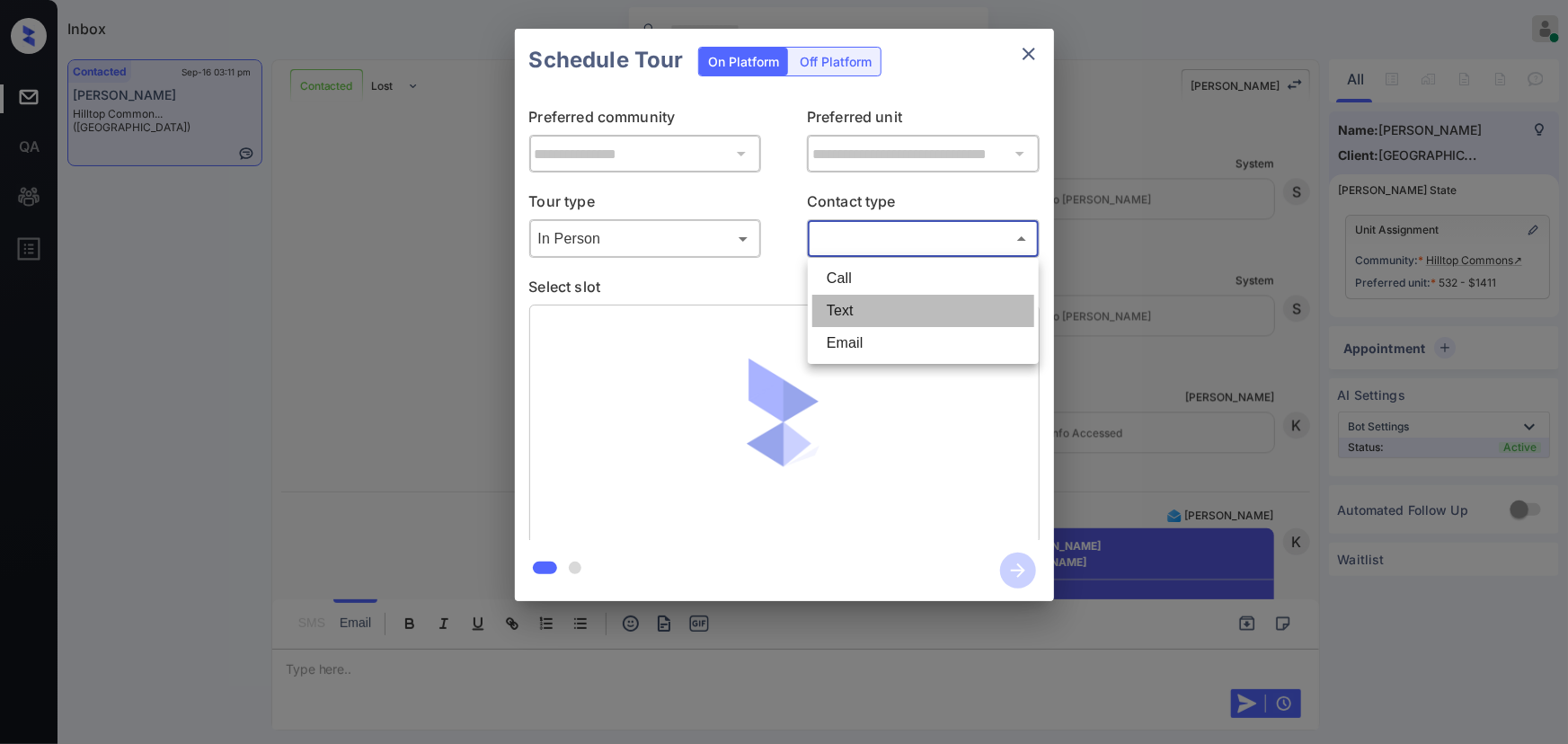
click at [842, 308] on li "Text" at bounding box center [923, 311] width 222 height 32
type input "****"
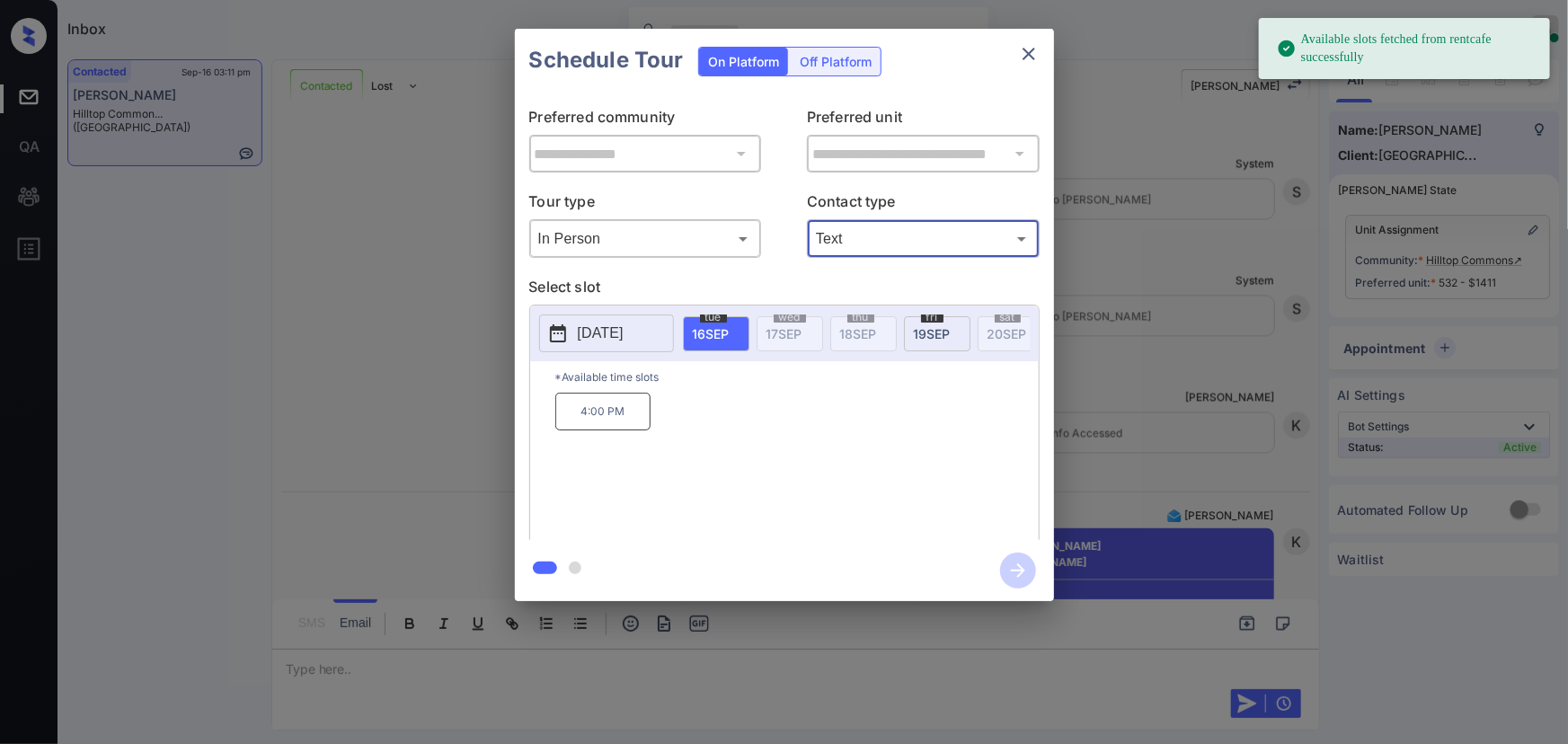
click at [923, 326] on span "19 SEP" at bounding box center [932, 334] width 36 height 16
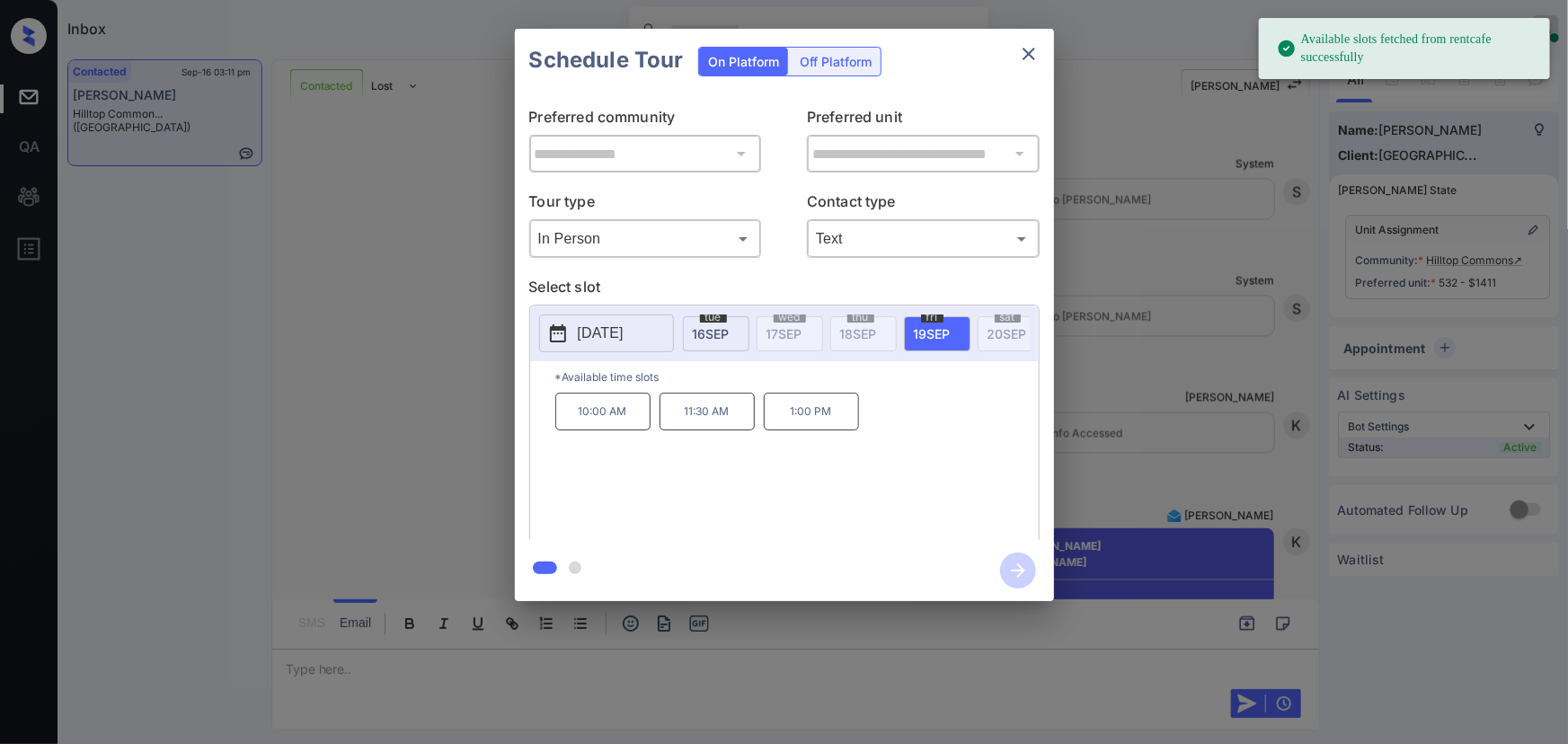
click at [813, 407] on p "1:00 PM" at bounding box center [811, 411] width 95 height 37
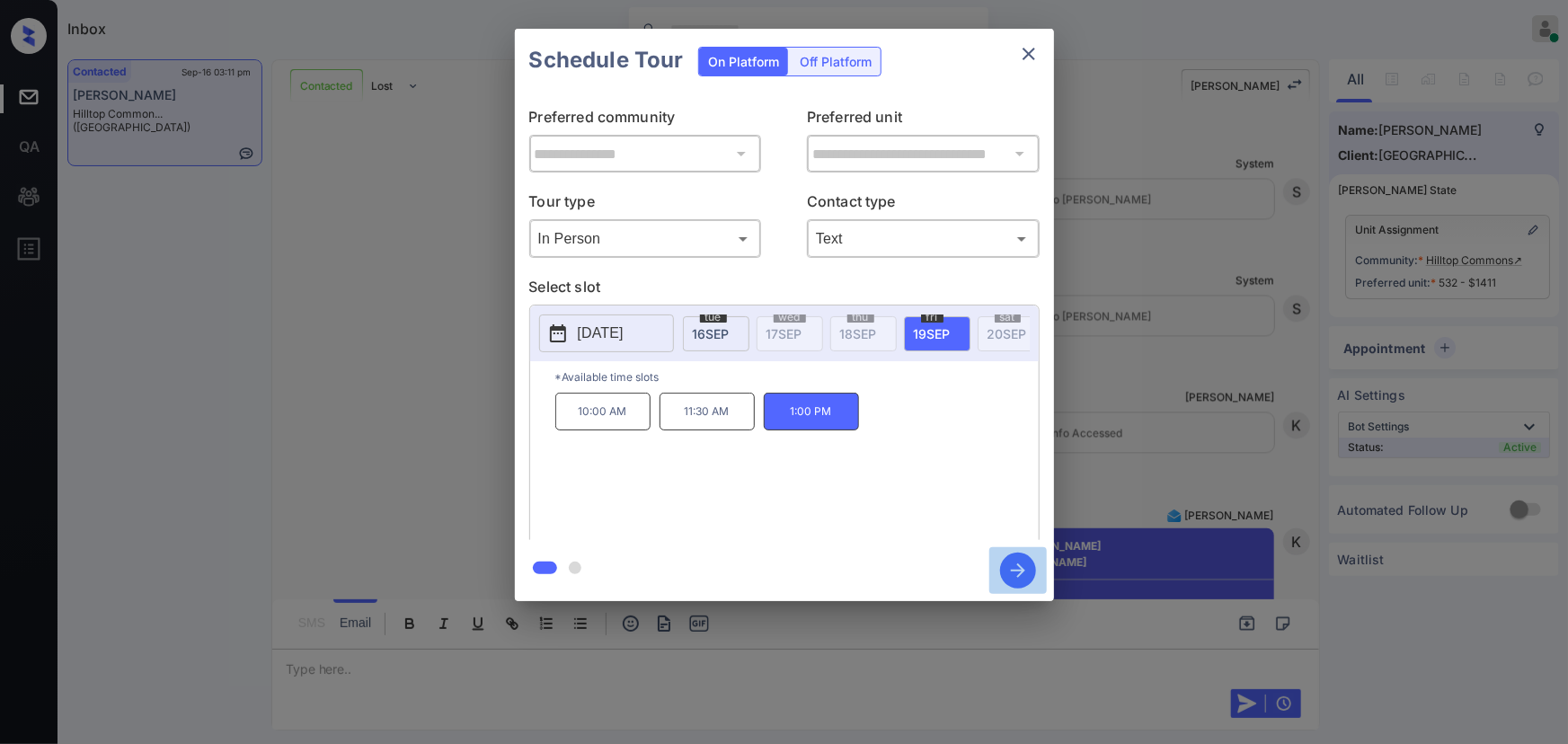
drag, startPoint x: 1019, startPoint y: 566, endPoint x: 1100, endPoint y: 491, distance: 110.4
click at [1023, 566] on icon "button" at bounding box center [1017, 570] width 36 height 36
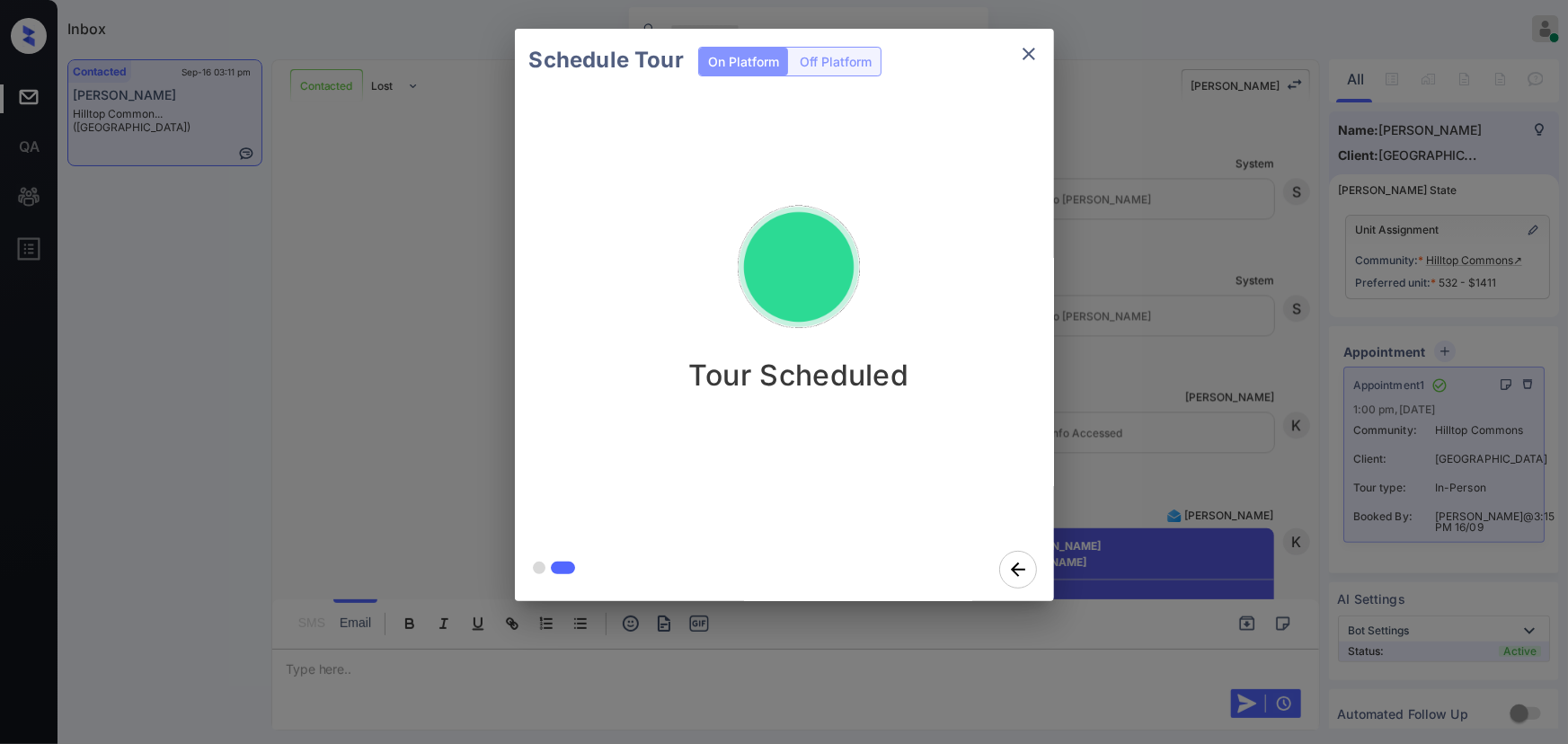
click at [1033, 51] on icon "close" at bounding box center [1029, 54] width 22 height 22
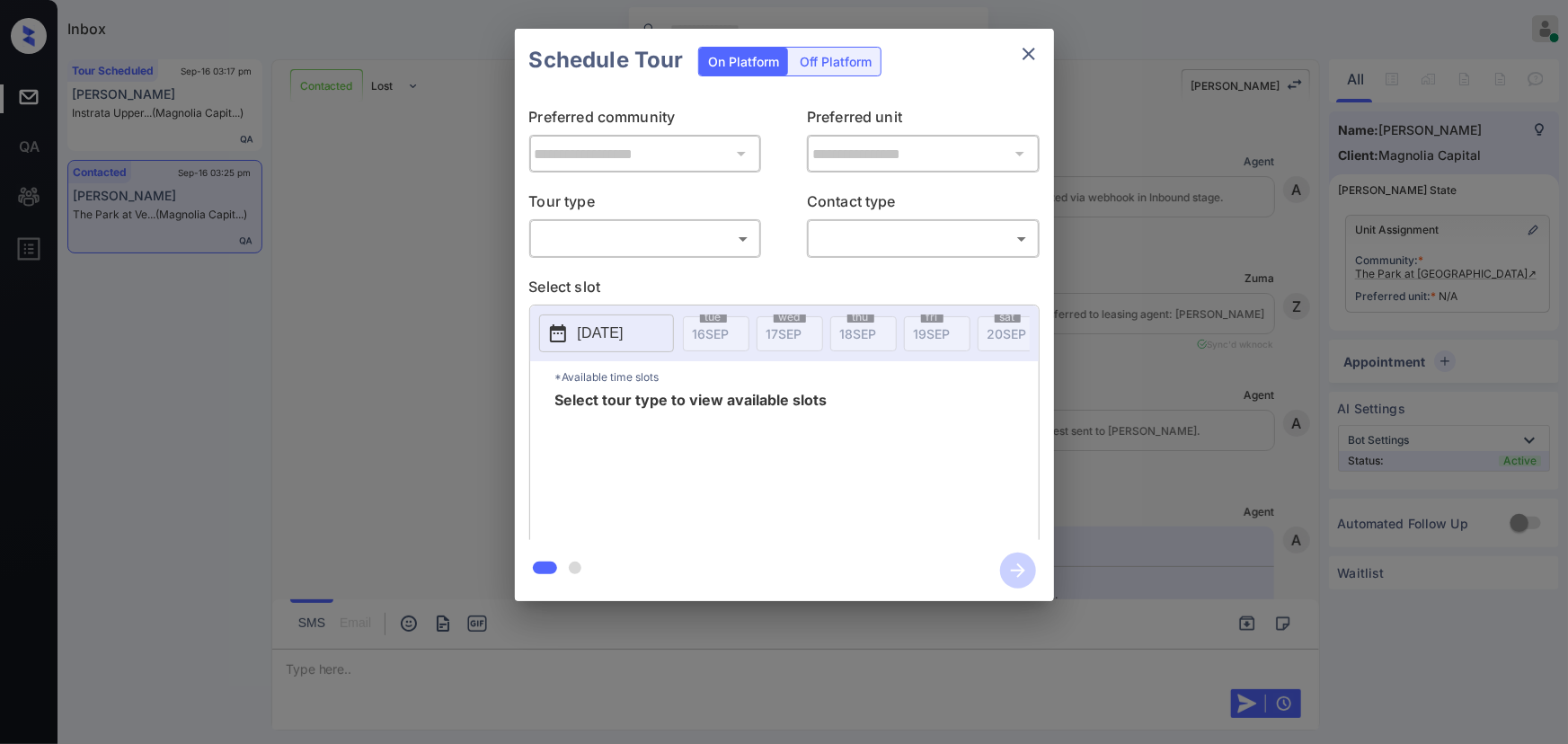
scroll to position [4053, 0]
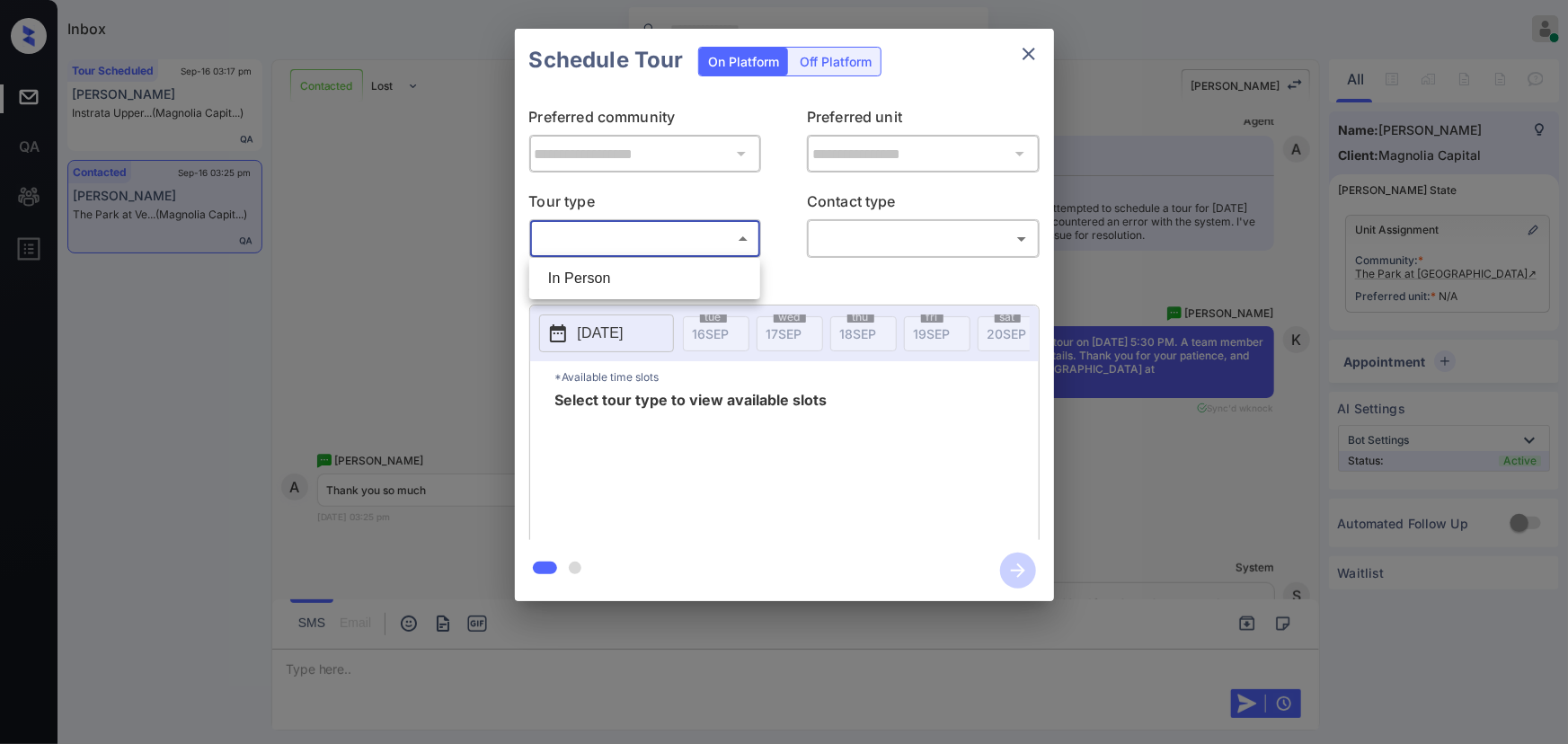
click at [611, 248] on body "Inbox [PERSON_NAME] Online Set yourself offline Set yourself on break Profile S…" at bounding box center [784, 372] width 1568 height 744
drag, startPoint x: 607, startPoint y: 278, endPoint x: 835, endPoint y: 259, distance: 228.8
click at [608, 277] on li "In Person" at bounding box center [645, 278] width 222 height 32
type input "********"
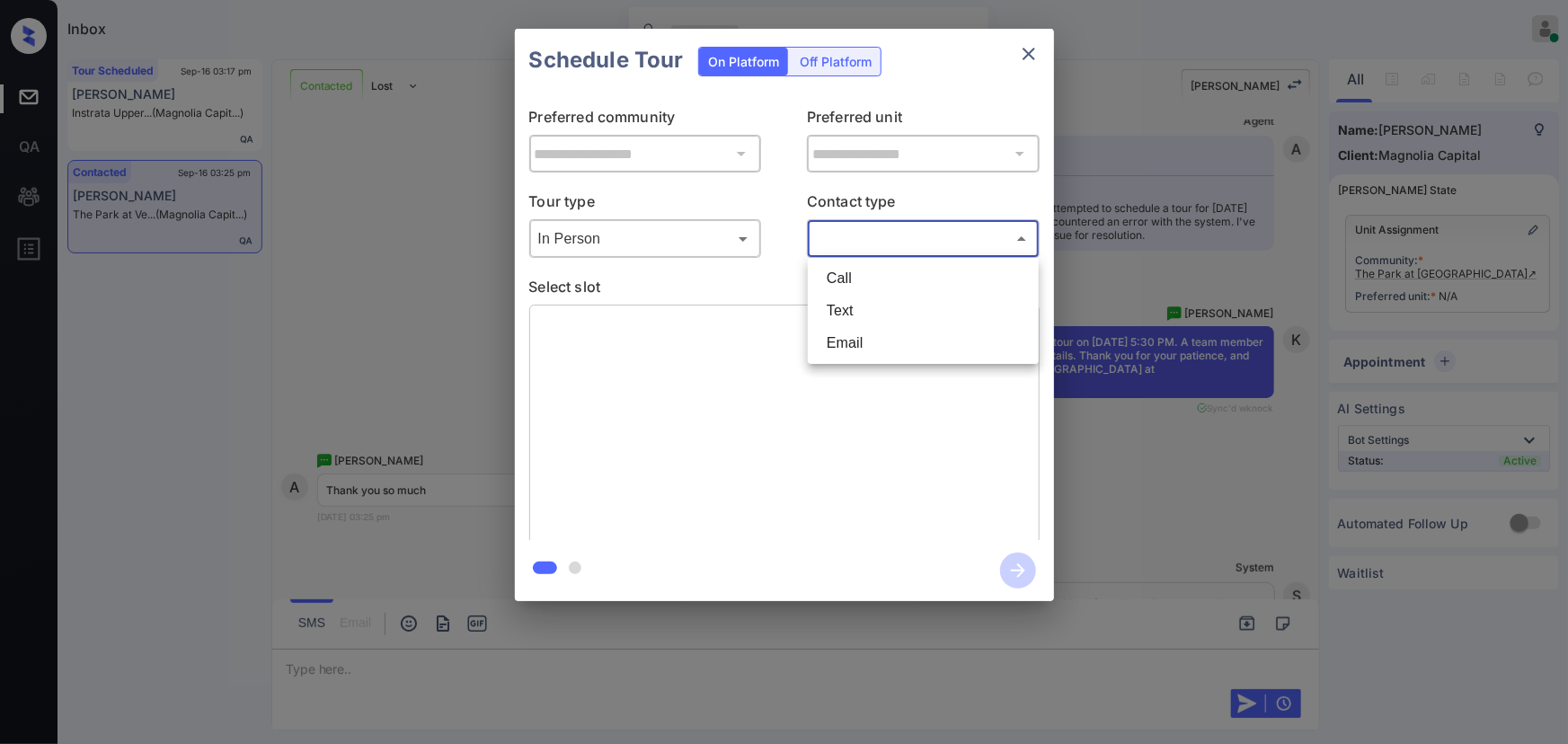
click at [903, 236] on body "Inbox [PERSON_NAME] Online Set yourself offline Set yourself on break Profile S…" at bounding box center [784, 372] width 1568 height 744
click at [871, 311] on li "Text" at bounding box center [923, 311] width 222 height 32
type input "****"
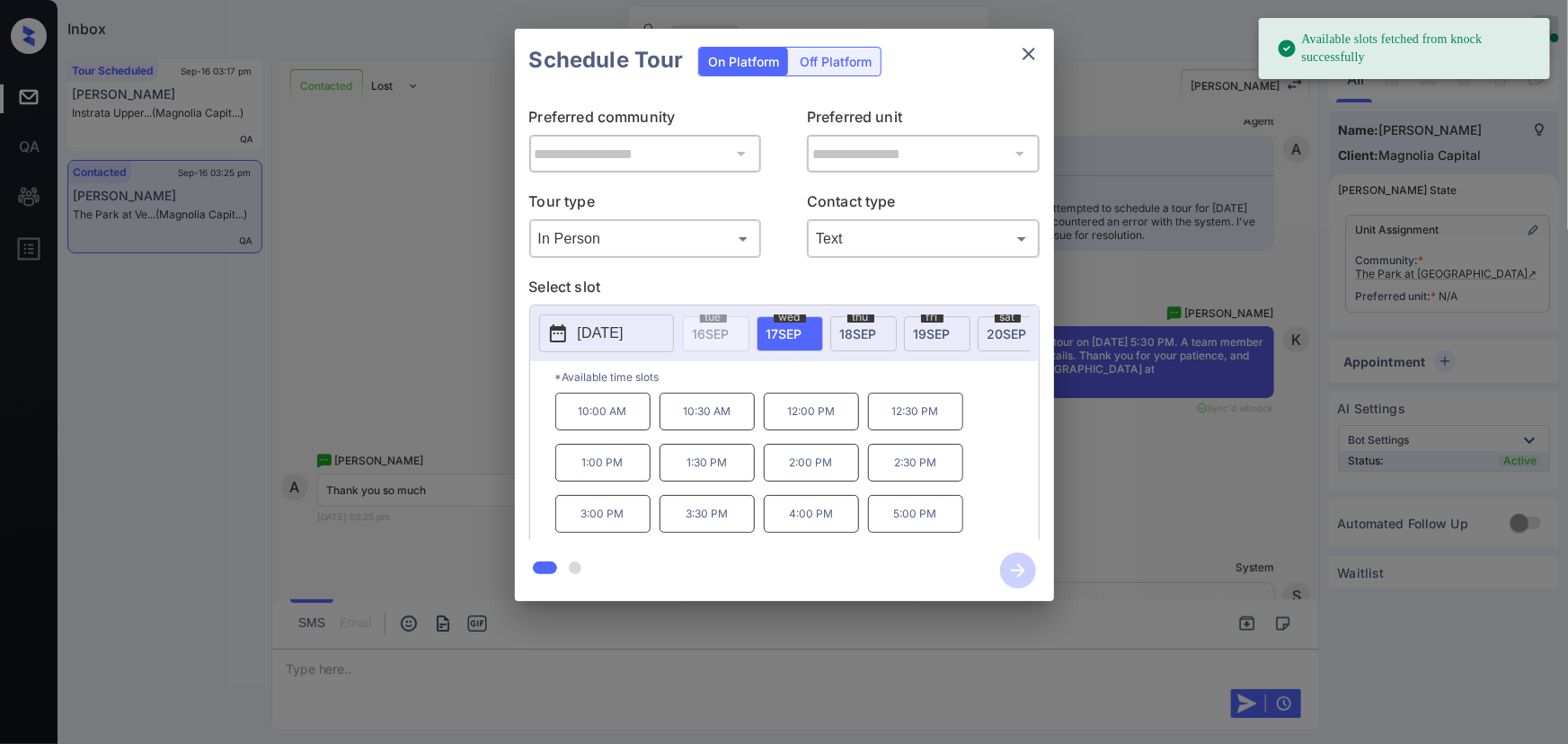
click at [623, 324] on p "[DATE]" at bounding box center [601, 333] width 46 height 22
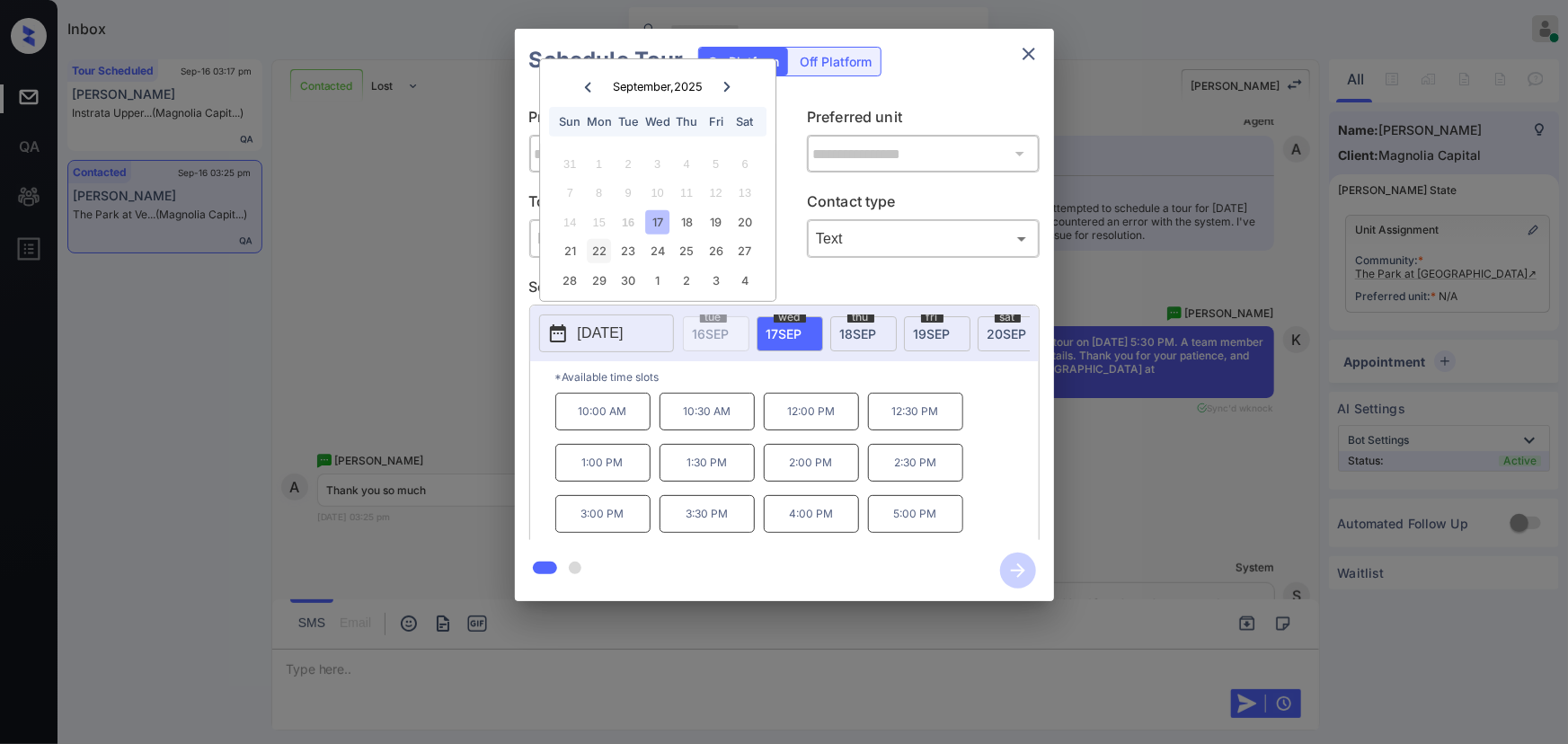
click at [599, 251] on div "22" at bounding box center [599, 251] width 25 height 25
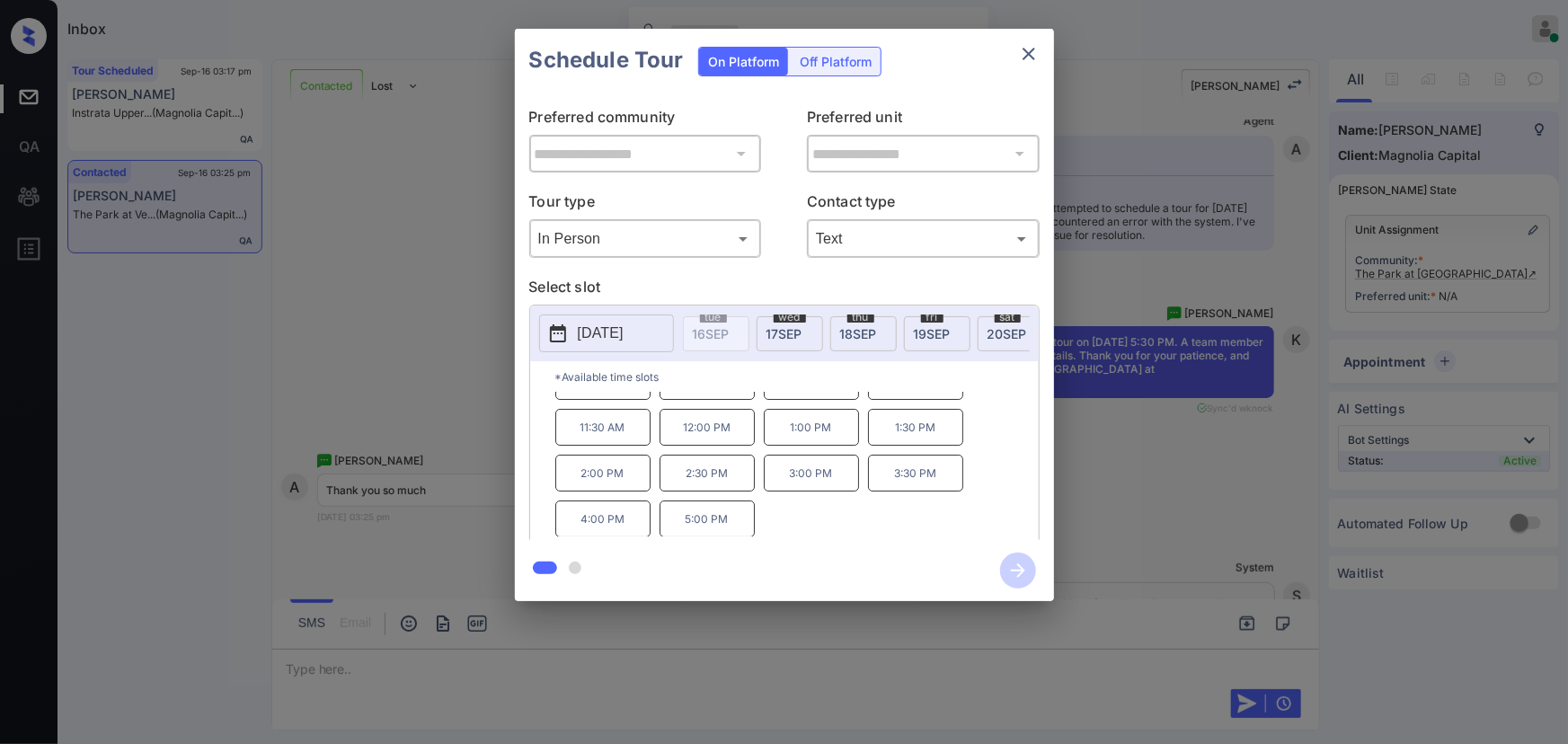
click at [698, 530] on p "5:00 PM" at bounding box center [707, 518] width 95 height 36
copy p "5:00 PM"
drag, startPoint x: 736, startPoint y: 525, endPoint x: 677, endPoint y: 529, distance: 59.1
click at [677, 529] on p "5:00 PM" at bounding box center [707, 518] width 95 height 36
click at [998, 672] on div at bounding box center [784, 372] width 1568 height 744
